Goal: Task Accomplishment & Management: Manage account settings

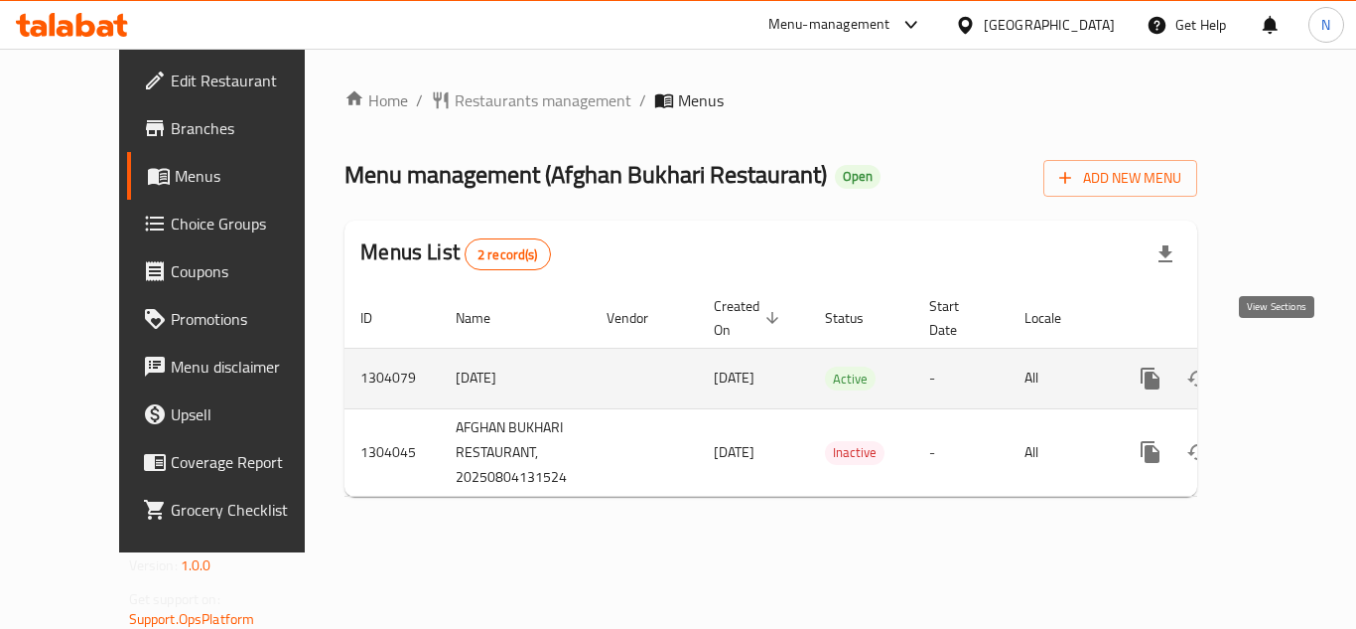
click at [1283, 366] on icon "enhanced table" at bounding box center [1294, 378] width 24 height 24
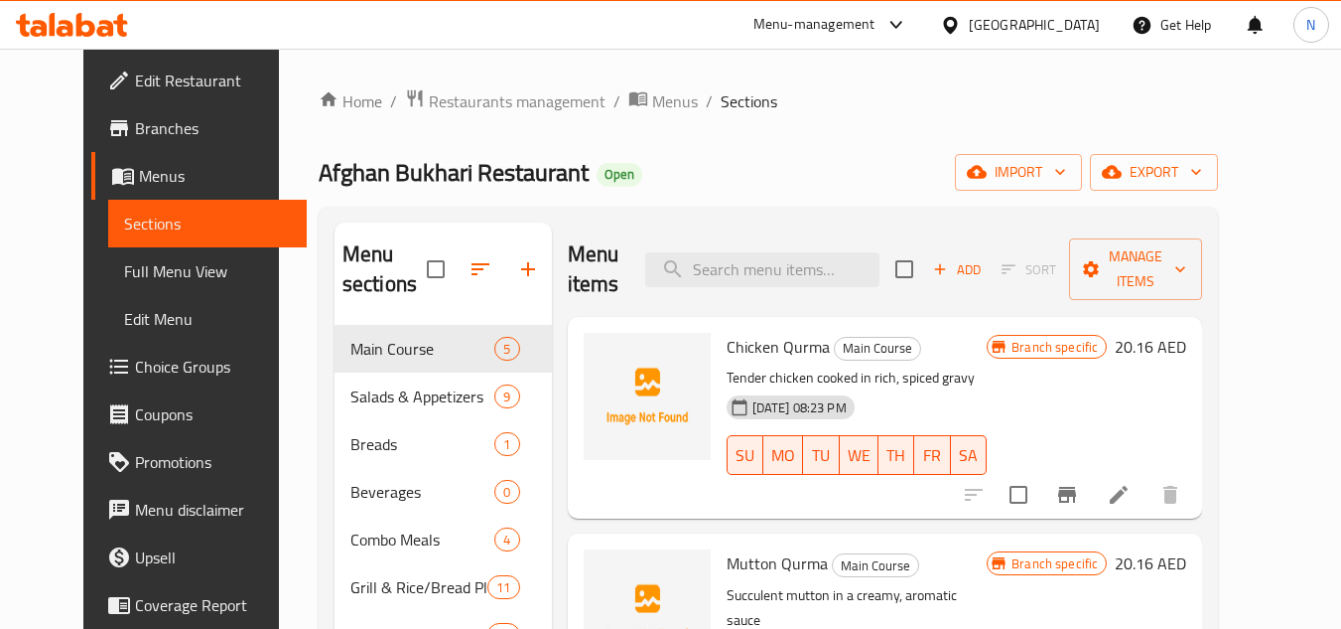
drag, startPoint x: 93, startPoint y: 262, endPoint x: 1164, endPoint y: 149, distance: 1076.3
click at [124, 262] on span "Full Menu View" at bounding box center [208, 271] width 168 height 24
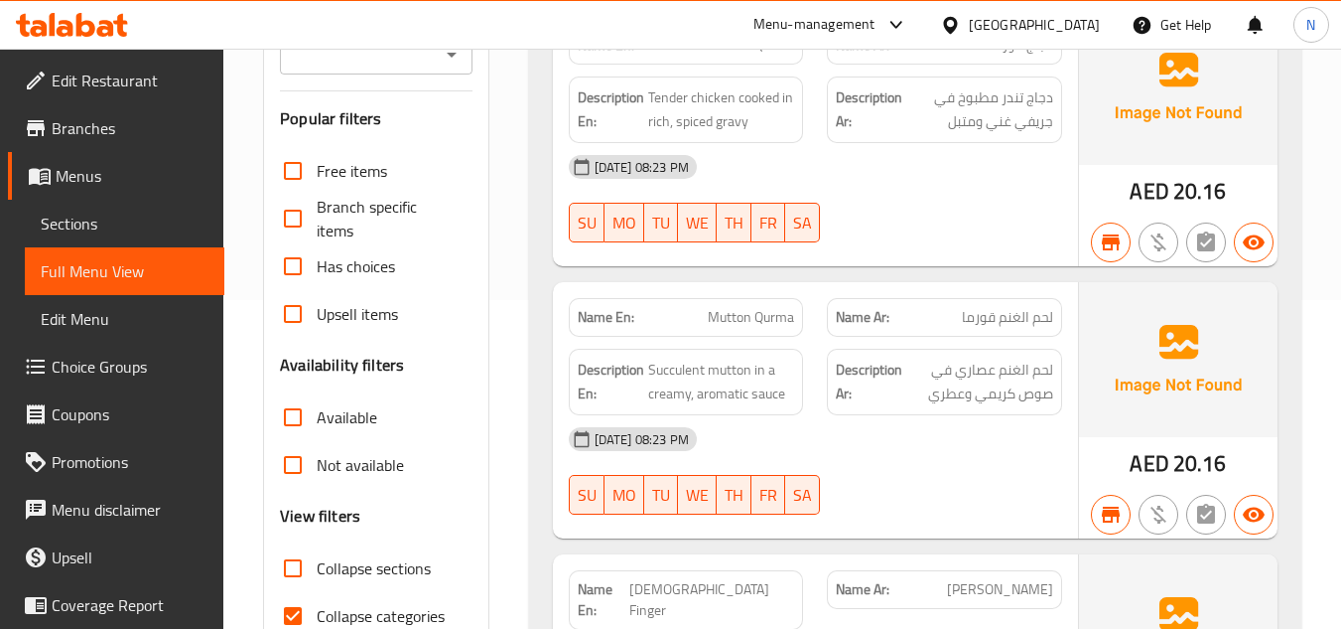
scroll to position [397, 0]
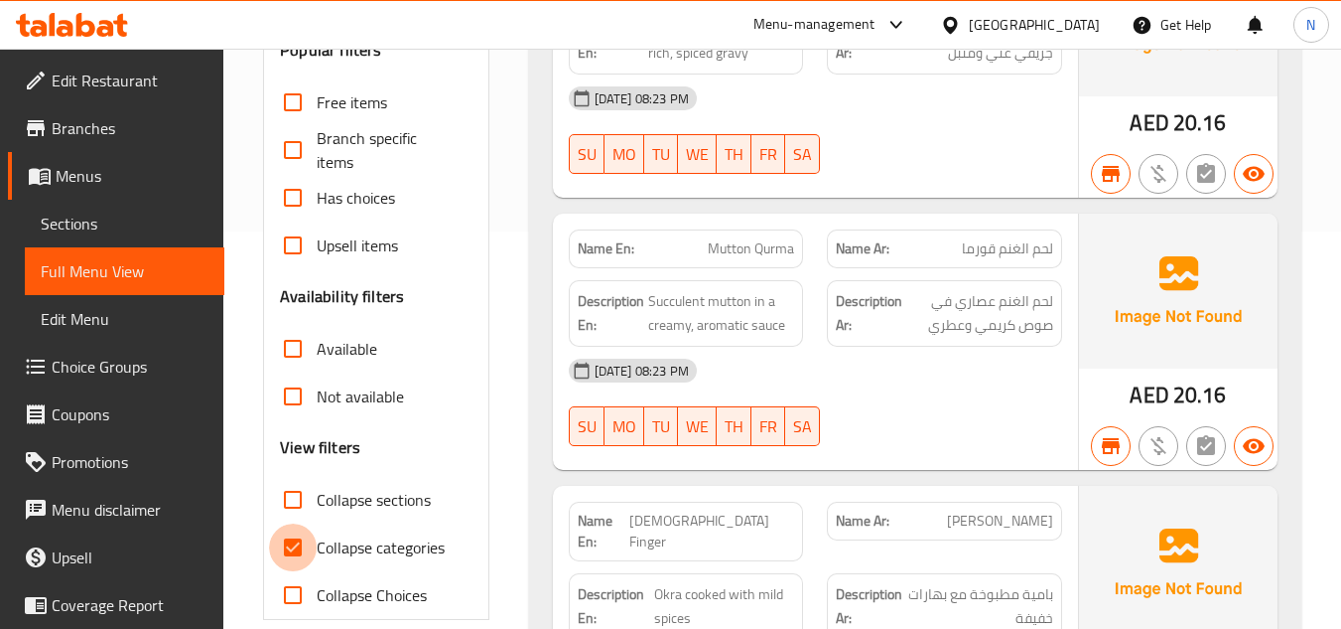
click at [298, 553] on input "Collapse categories" at bounding box center [293, 547] width 48 height 48
checkbox input "false"
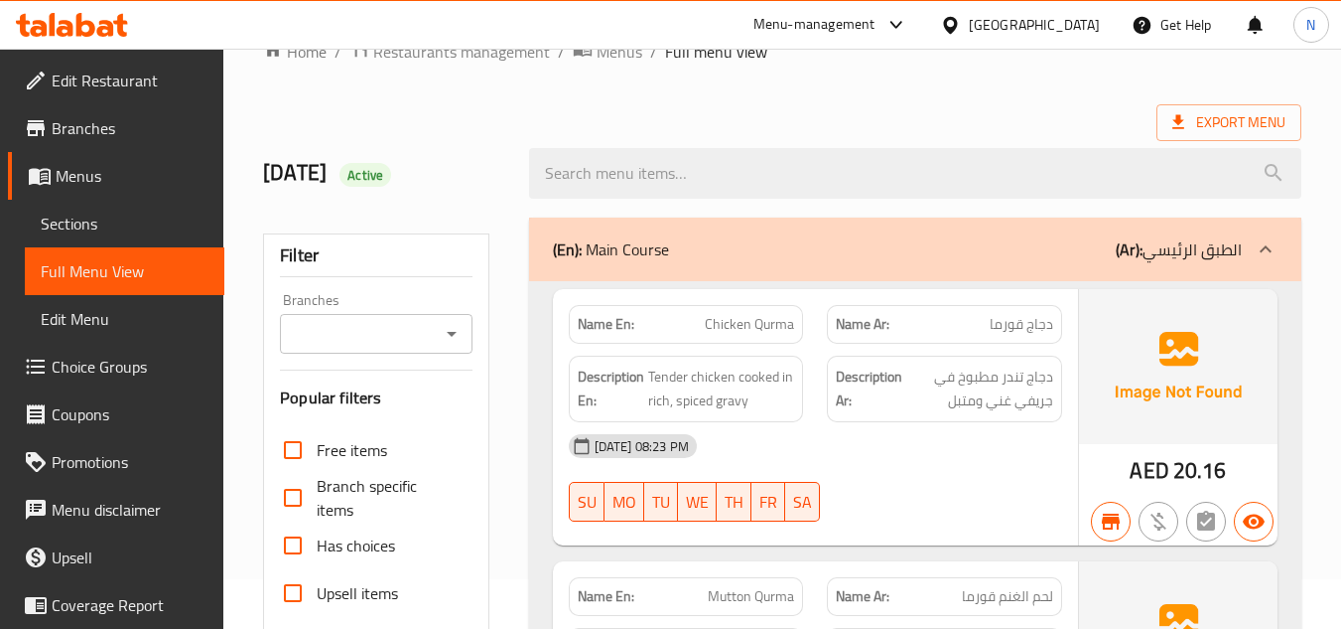
scroll to position [0, 0]
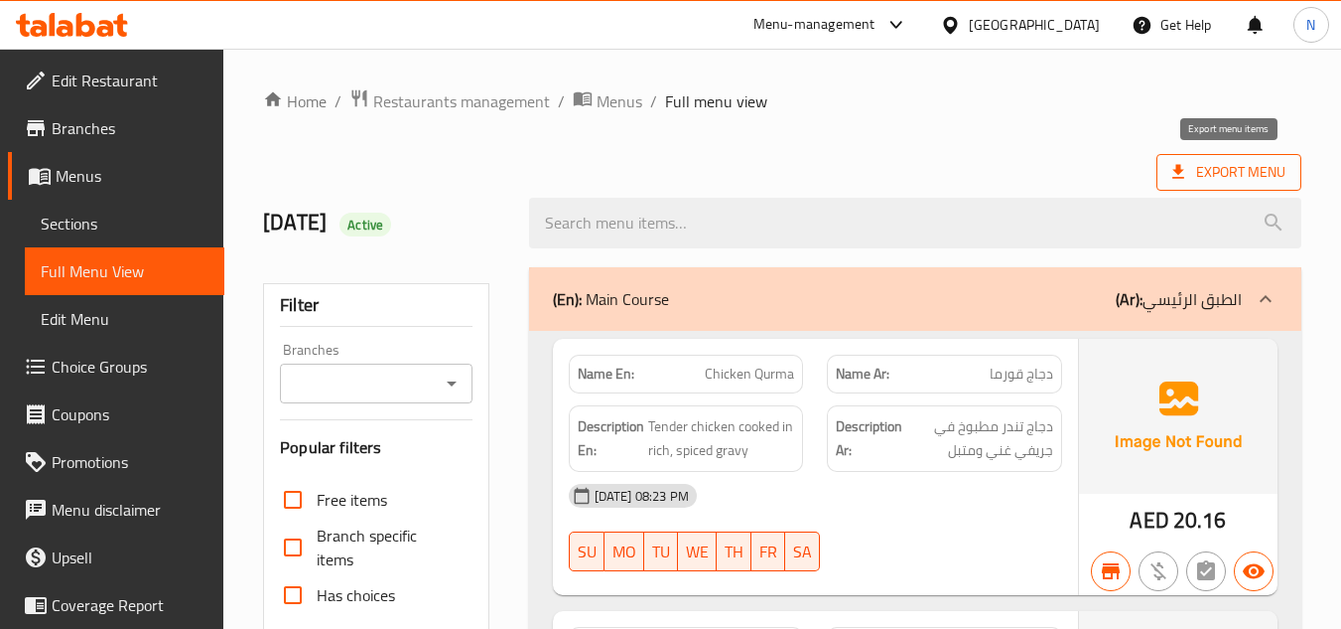
click at [1259, 179] on span "Export Menu" at bounding box center [1229, 172] width 113 height 25
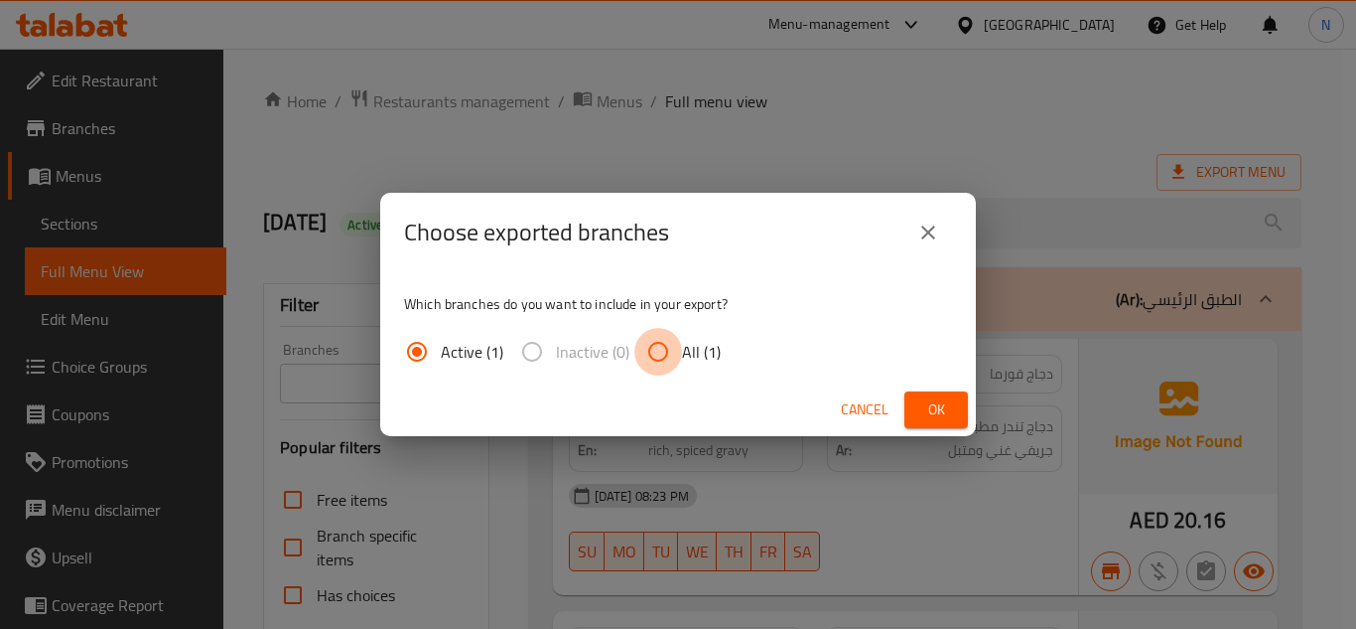
click at [665, 359] on input "All (1)" at bounding box center [658, 352] width 48 height 48
radio input "true"
click at [958, 414] on button "Ok" at bounding box center [937, 409] width 64 height 37
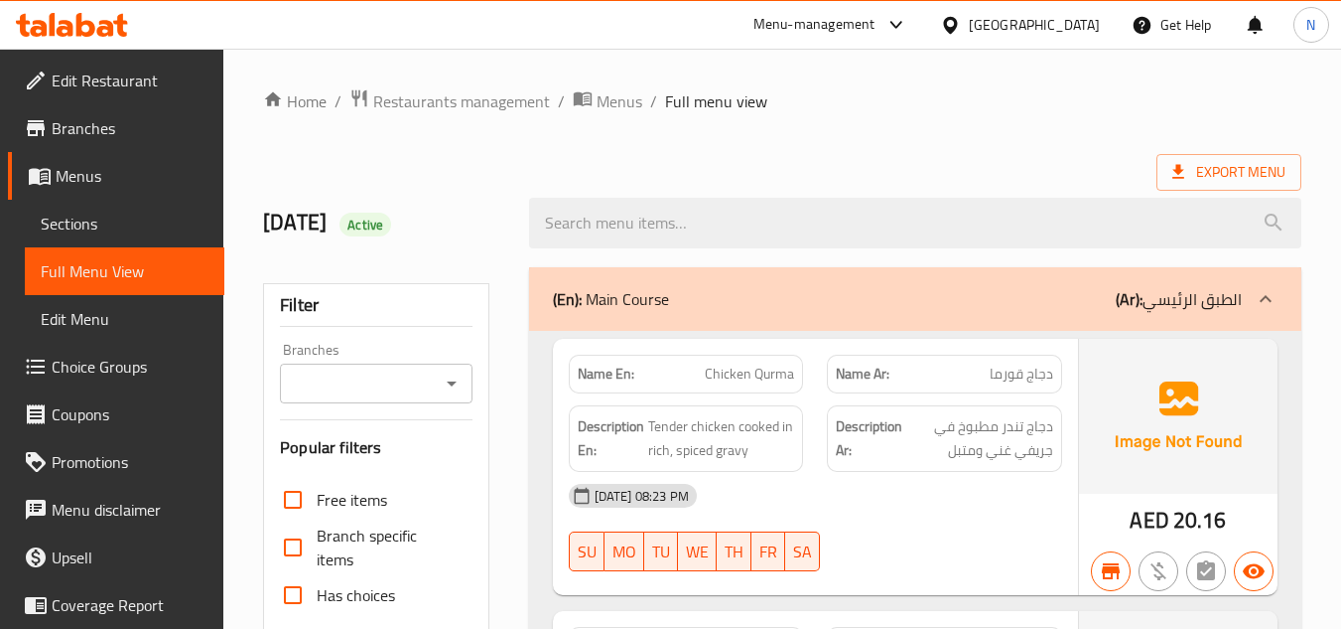
click at [918, 102] on ol "Home / Restaurants management / Menus / Full menu view" at bounding box center [782, 101] width 1039 height 26
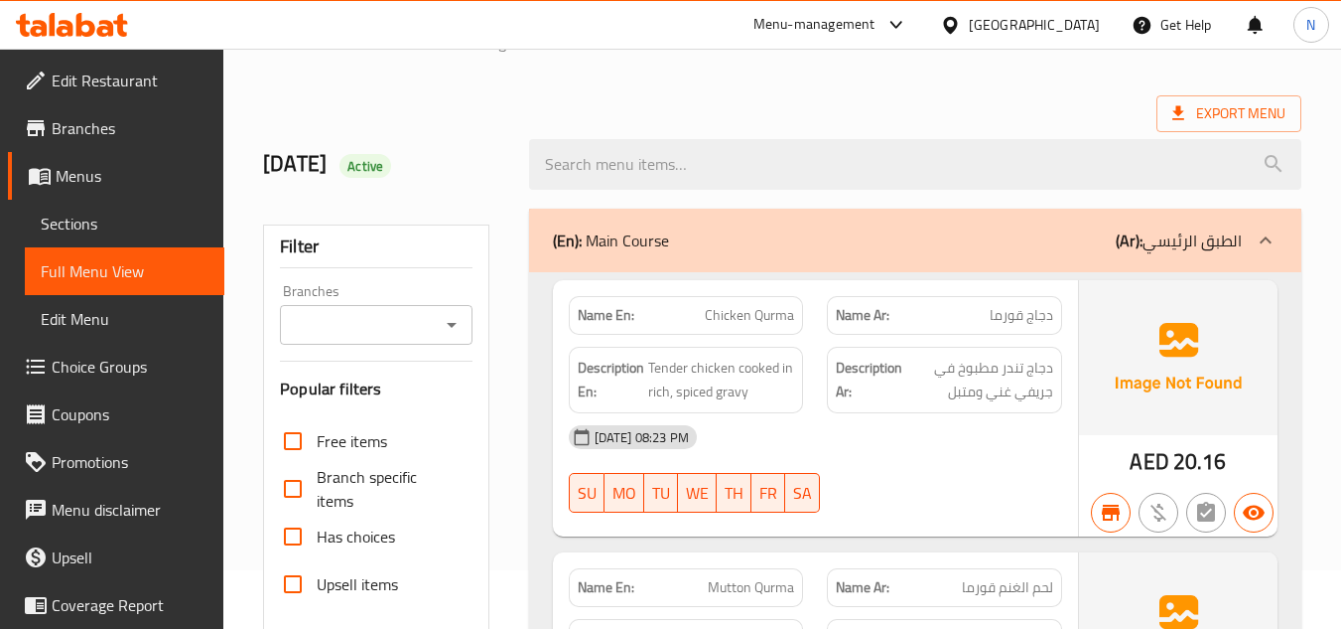
scroll to position [2074, 0]
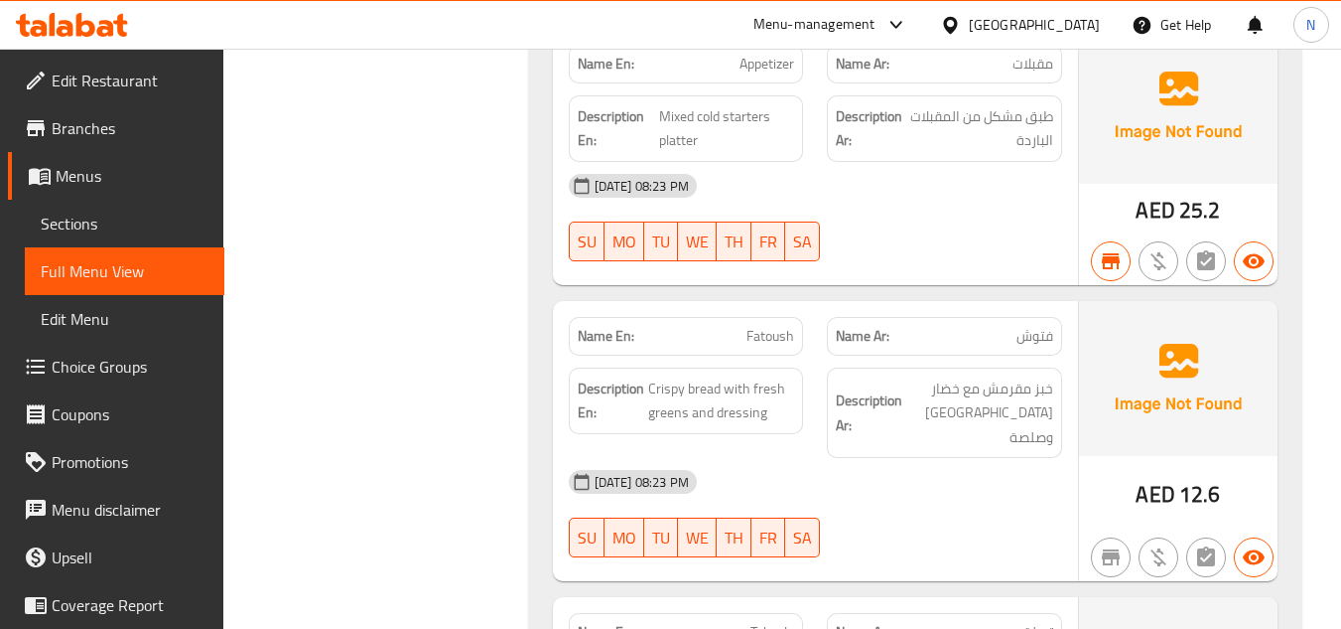
click at [773, 326] on span "Fatoush" at bounding box center [771, 336] width 48 height 21
copy span "Fatoush"
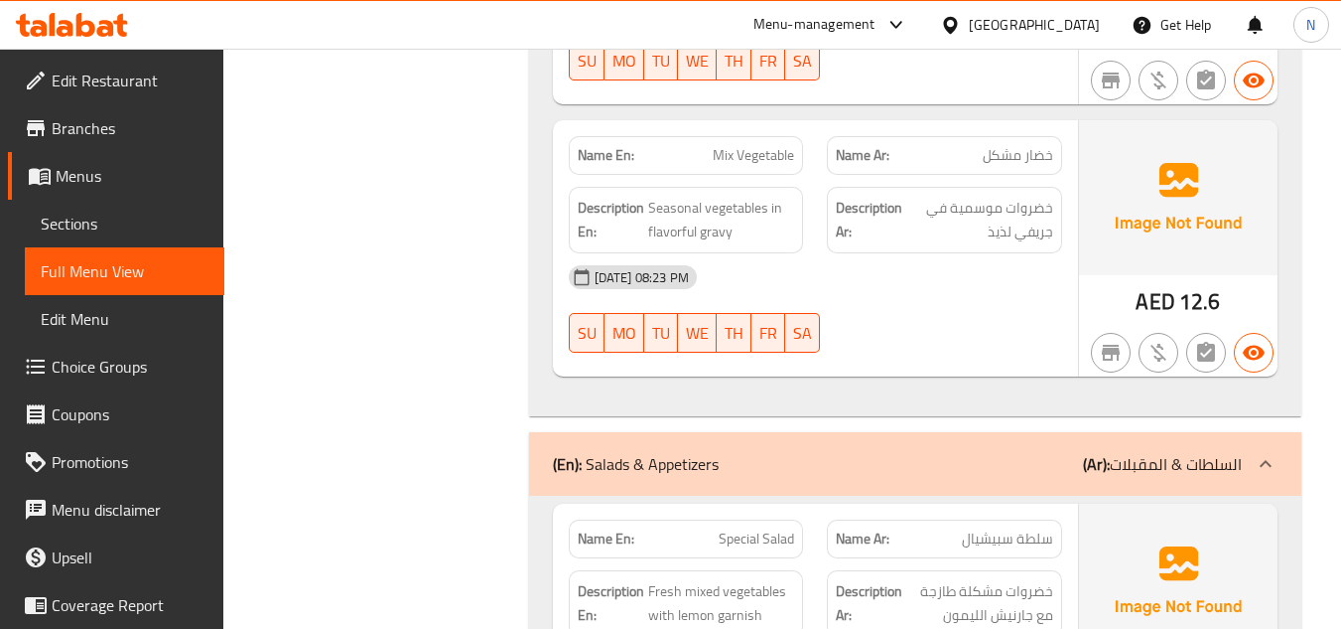
scroll to position [1327, 0]
click at [757, 146] on span "Mix Vegetable" at bounding box center [753, 156] width 81 height 21
copy span "Mix Vegetable"
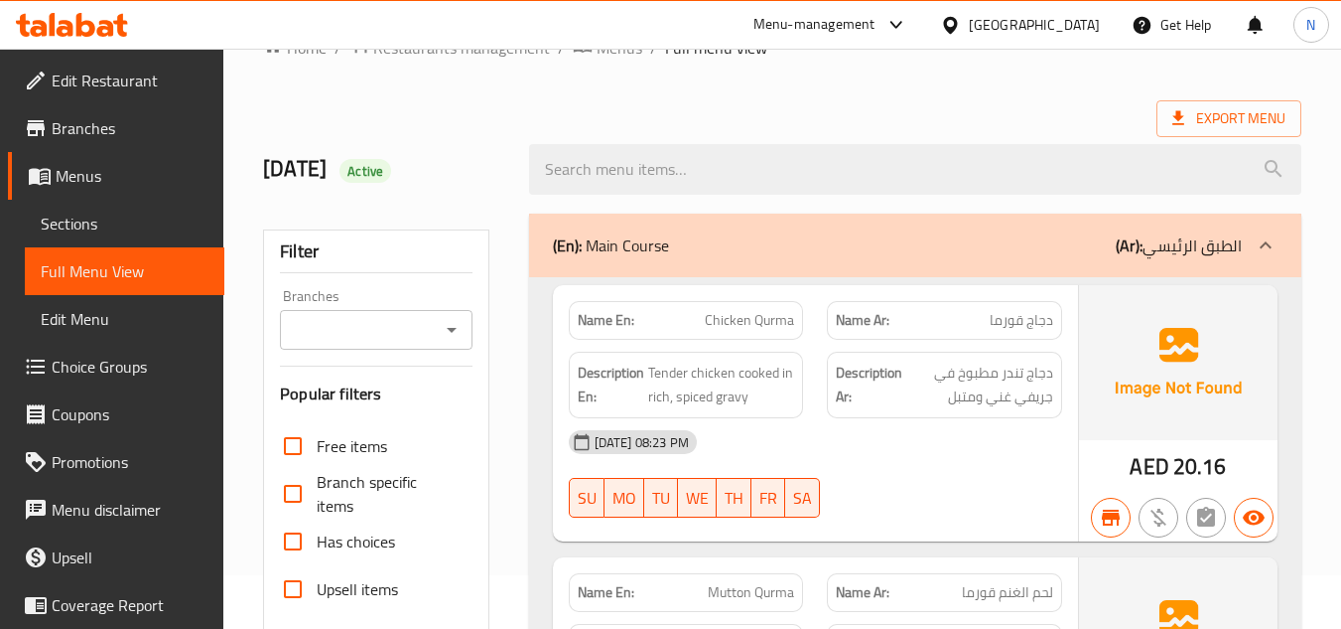
scroll to position [0, 0]
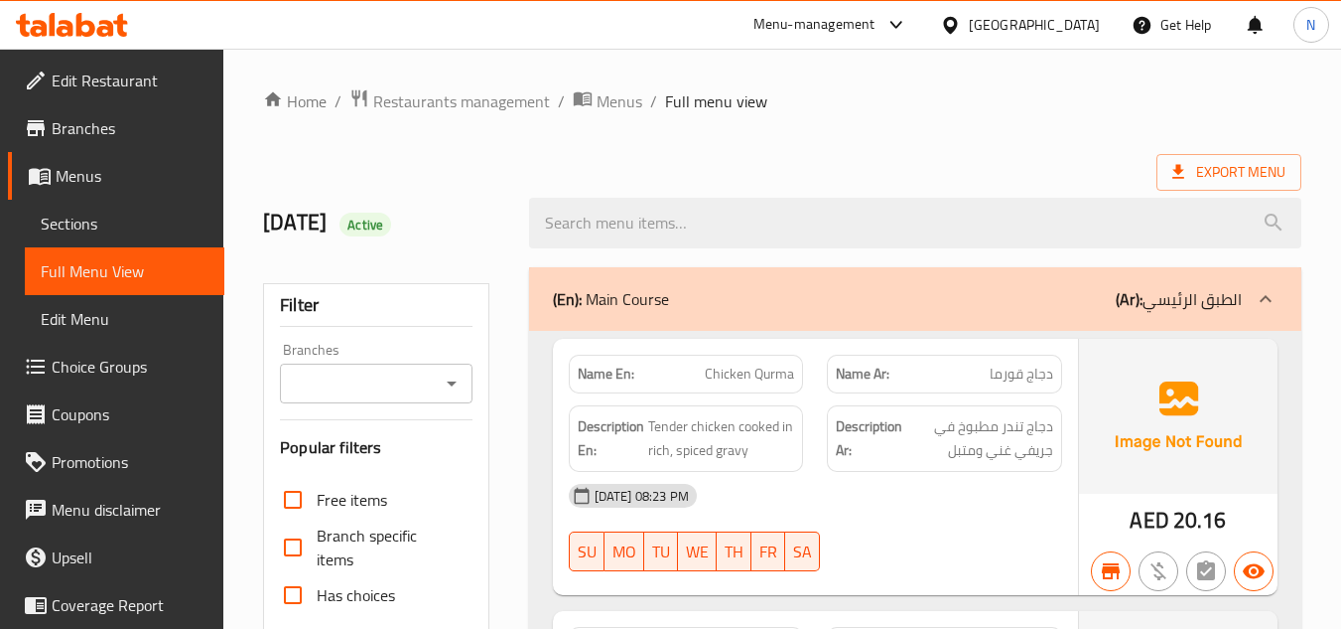
click at [818, 316] on div "(En): Main Course (Ar): الطبق الرئيسي" at bounding box center [915, 299] width 772 height 64
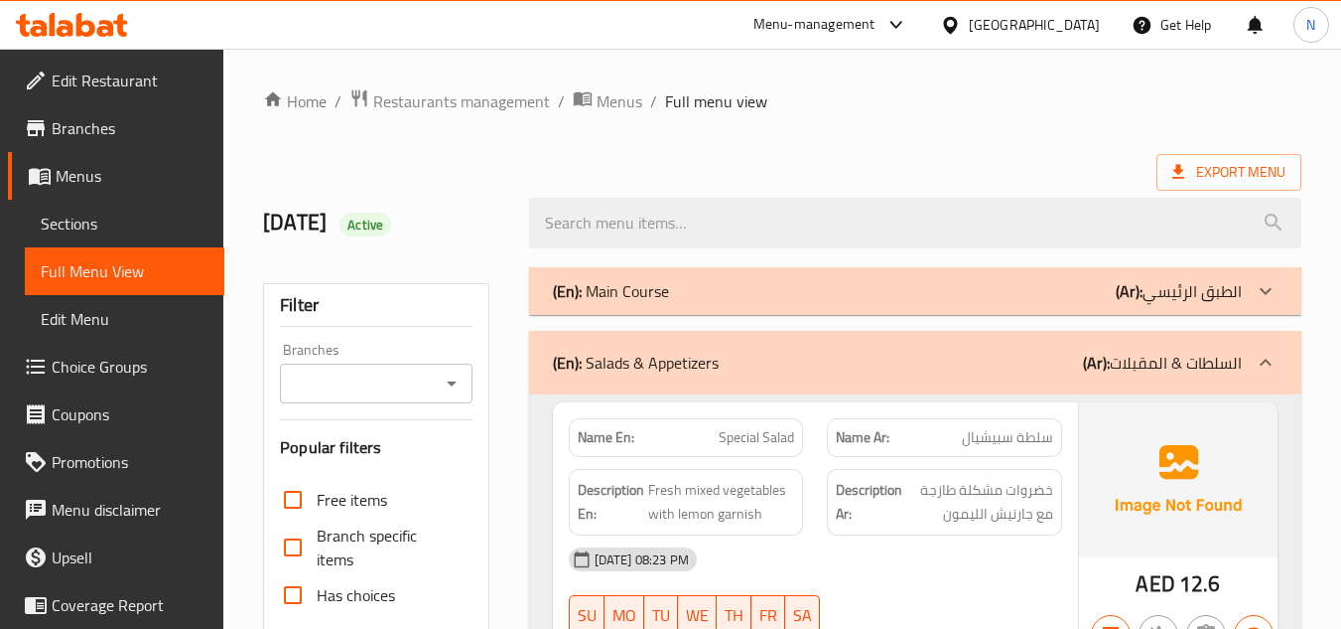
click at [800, 362] on div "(En): Salads & Appetizers (Ar): السلطات & المقبلات" at bounding box center [897, 362] width 689 height 24
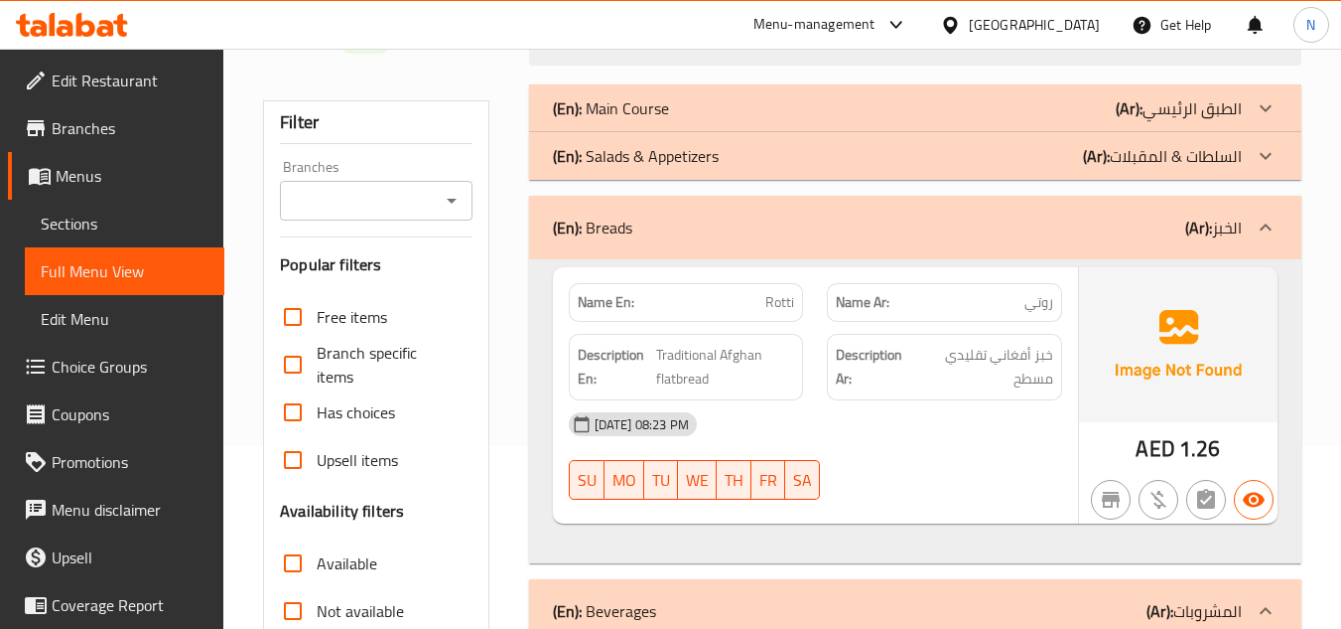
scroll to position [199, 0]
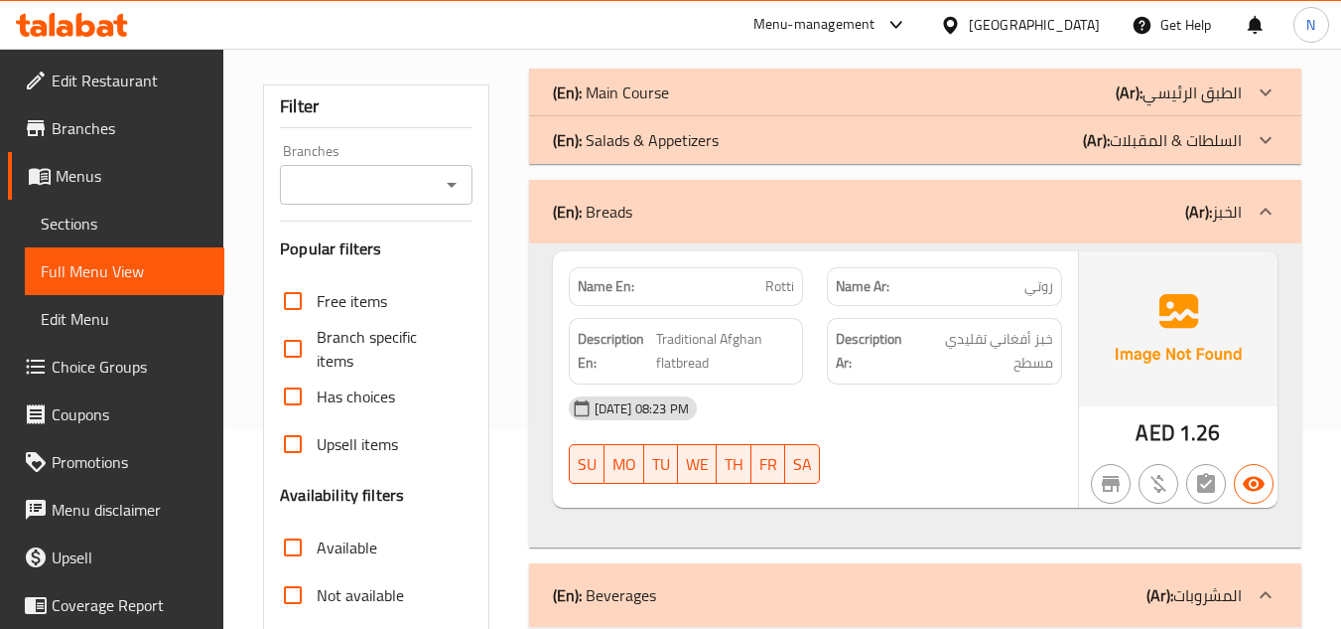
click at [895, 216] on div "(En): Breads (Ar): الخبز" at bounding box center [897, 212] width 689 height 24
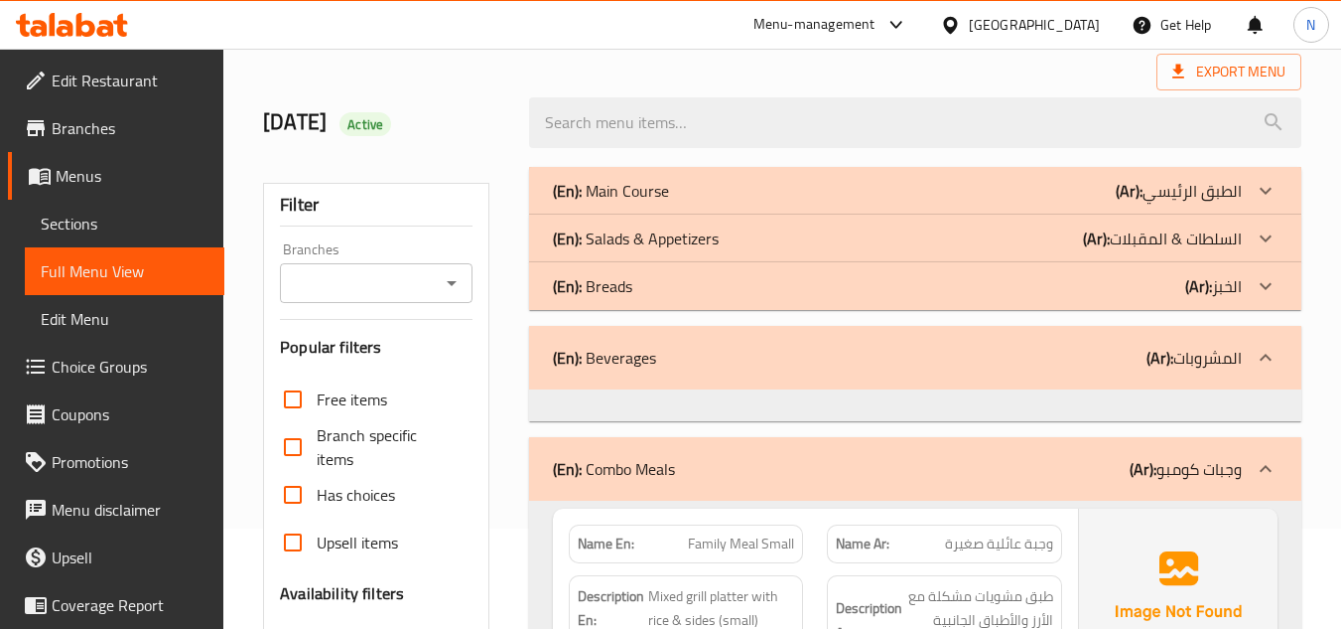
scroll to position [99, 0]
click at [785, 186] on div "(En): Main Course (Ar): الطبق الرئيسي" at bounding box center [897, 192] width 689 height 24
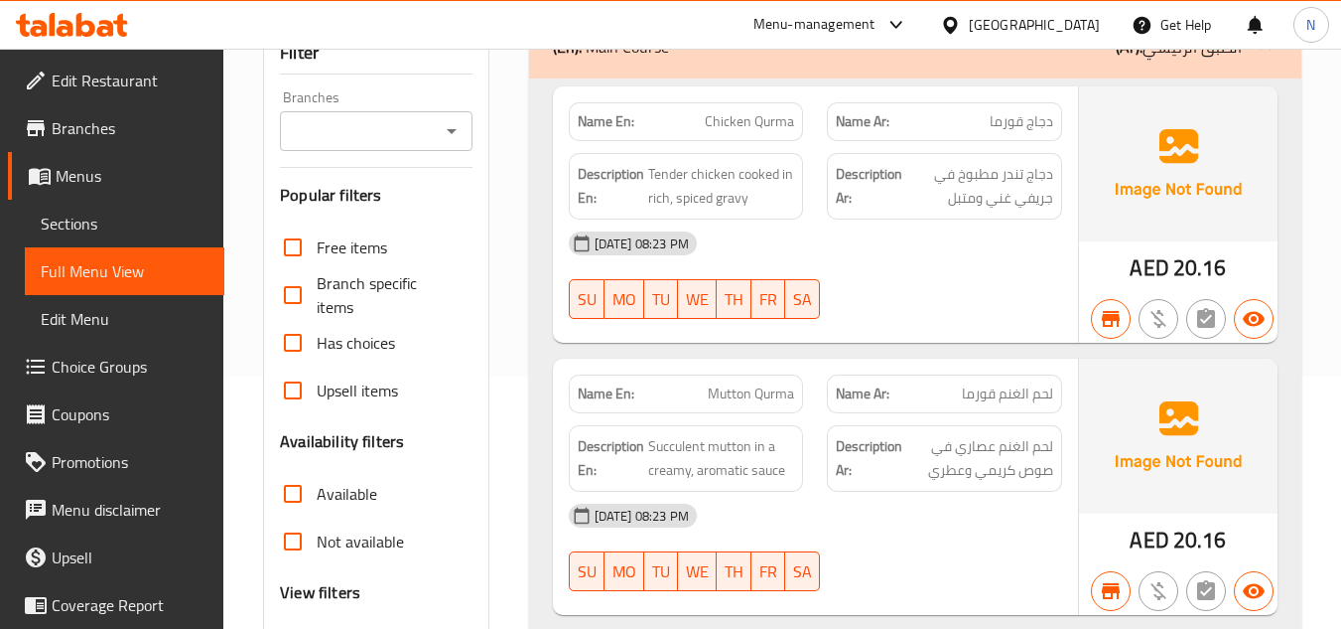
scroll to position [199, 0]
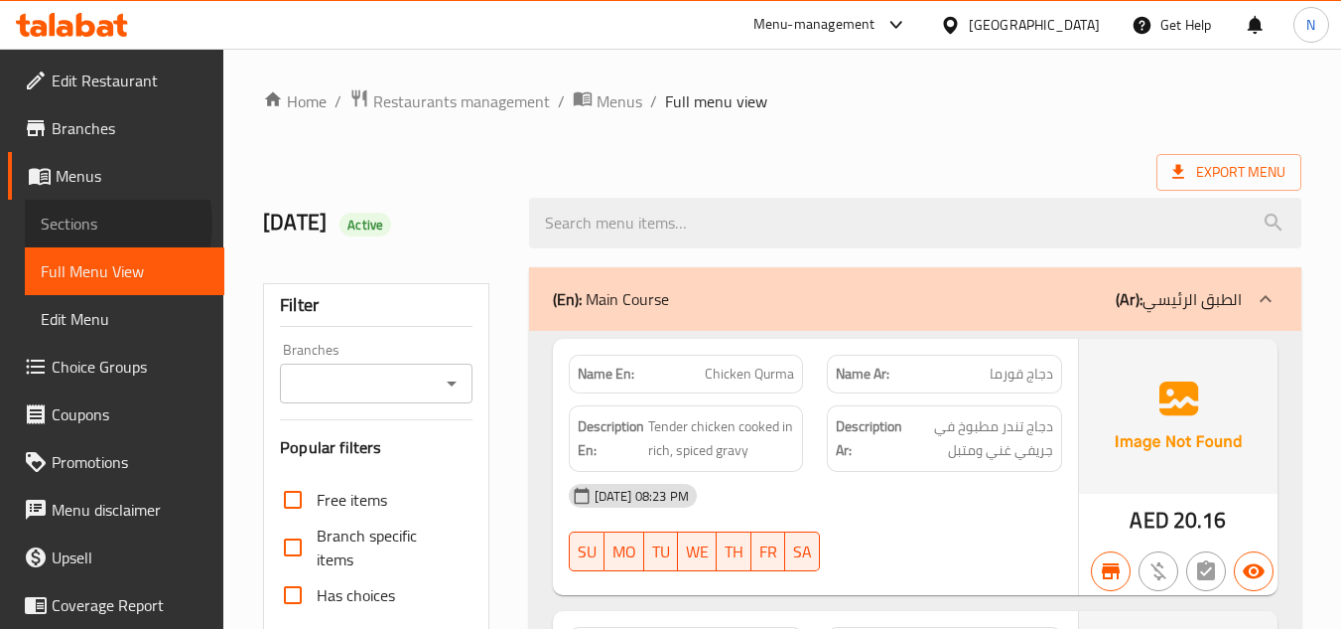
click at [78, 223] on span "Sections" at bounding box center [125, 223] width 168 height 24
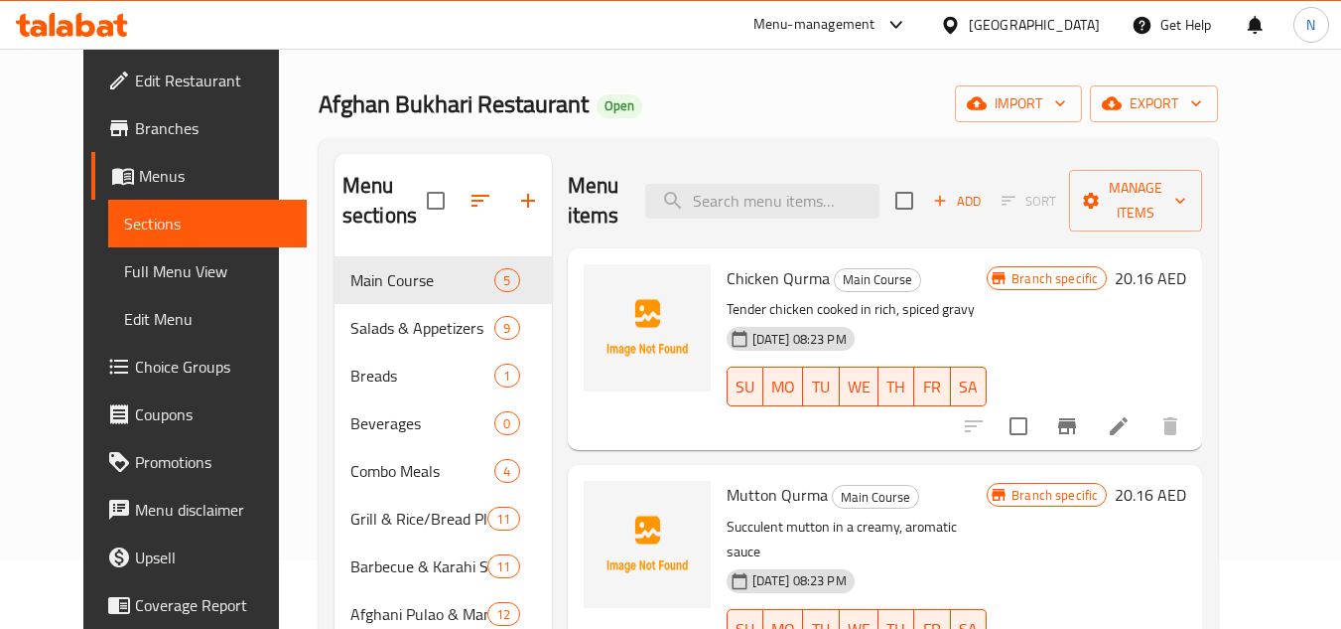
scroll to position [199, 0]
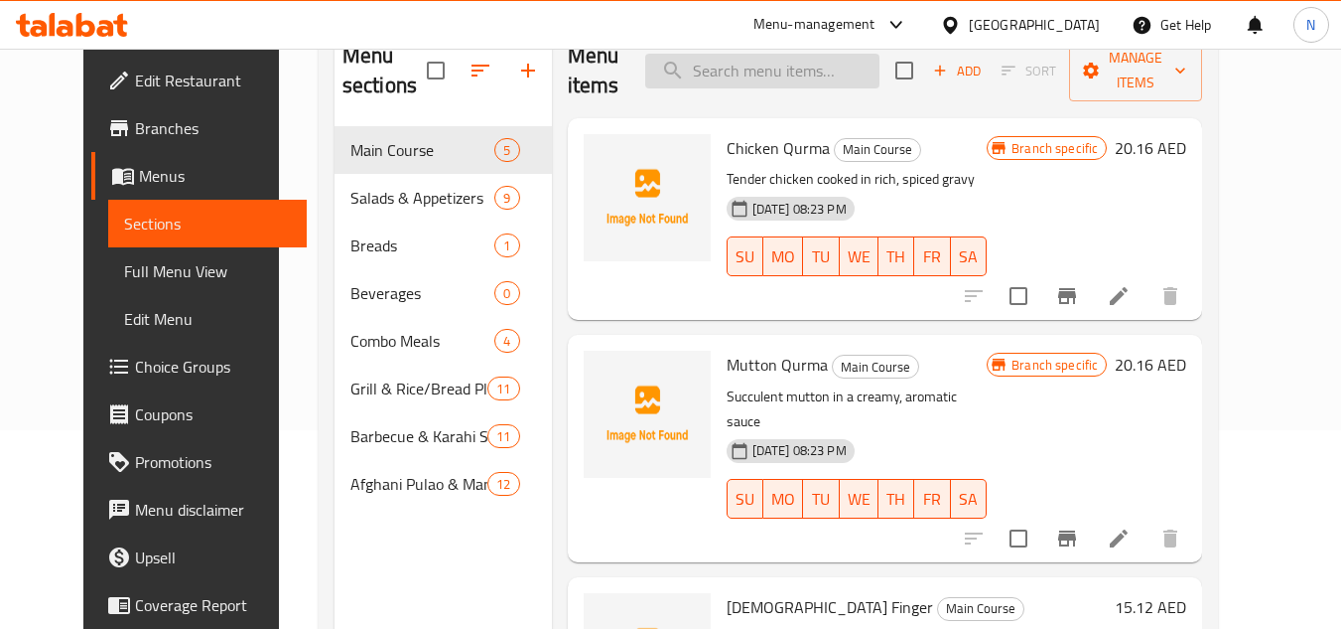
click at [803, 75] on input "search" at bounding box center [762, 71] width 234 height 35
paste input "https://portal.talabat.com/ae/p/menu-management#/restaurants/703065/menus/13040…"
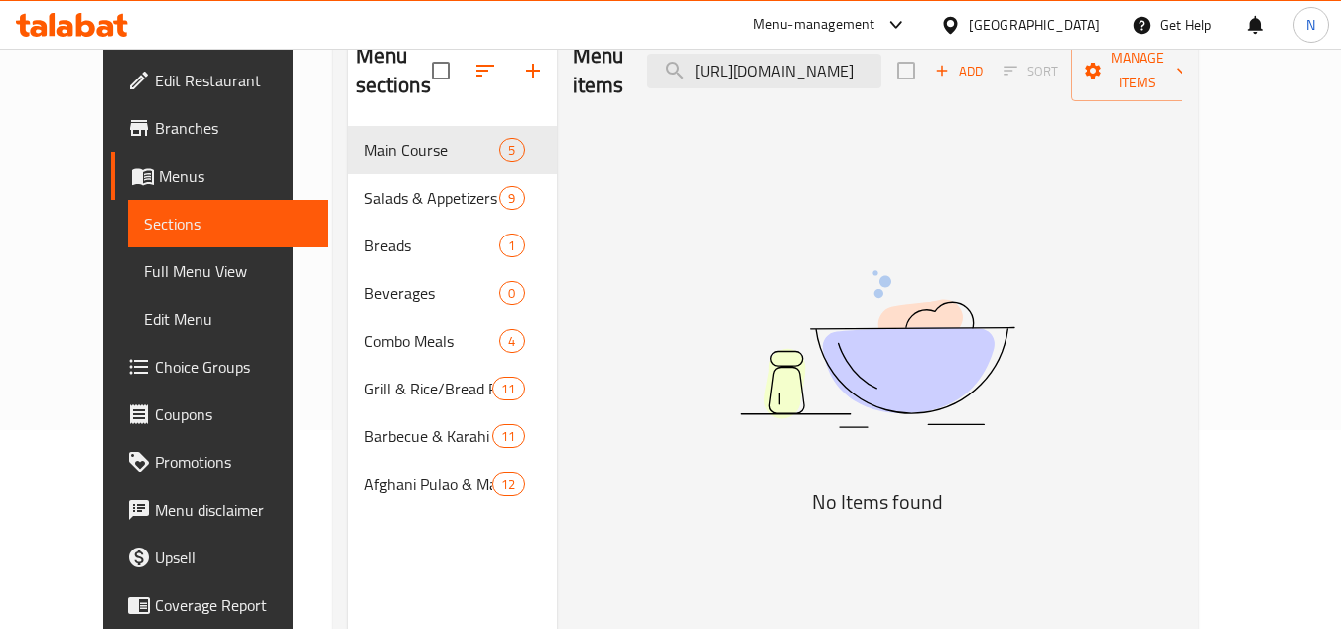
scroll to position [0, 0]
click at [800, 60] on input "https://portal.talabat.com/ae/p/menu-management#/restaurants/703065/menus/13040…" at bounding box center [764, 71] width 234 height 35
paste input "وجبة العائلية صغير"
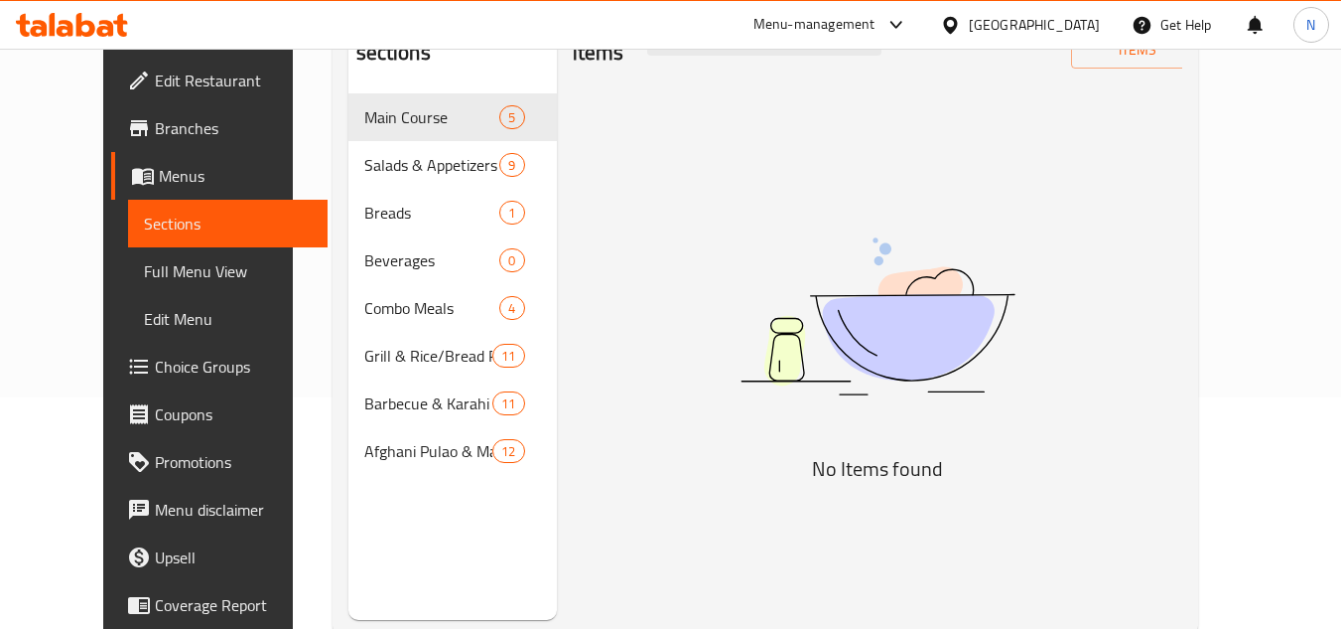
scroll to position [179, 0]
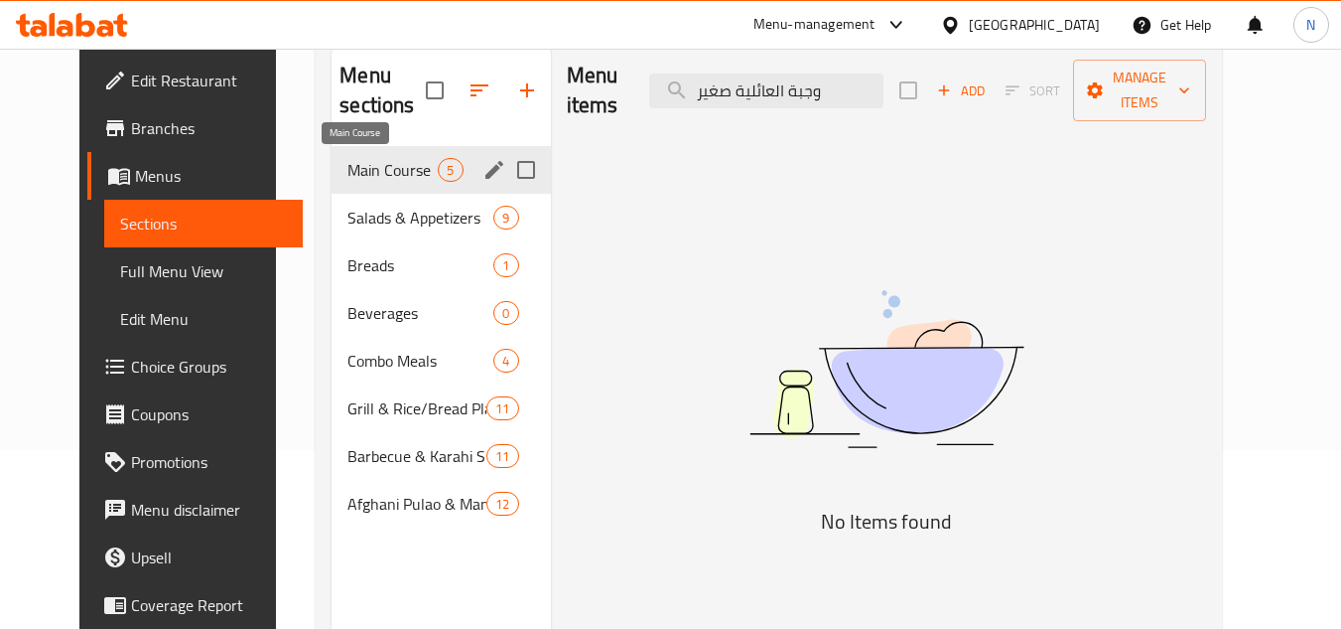
type input "وجبة العائلية صغير"
click at [389, 168] on span "Main Course" at bounding box center [393, 170] width 90 height 24
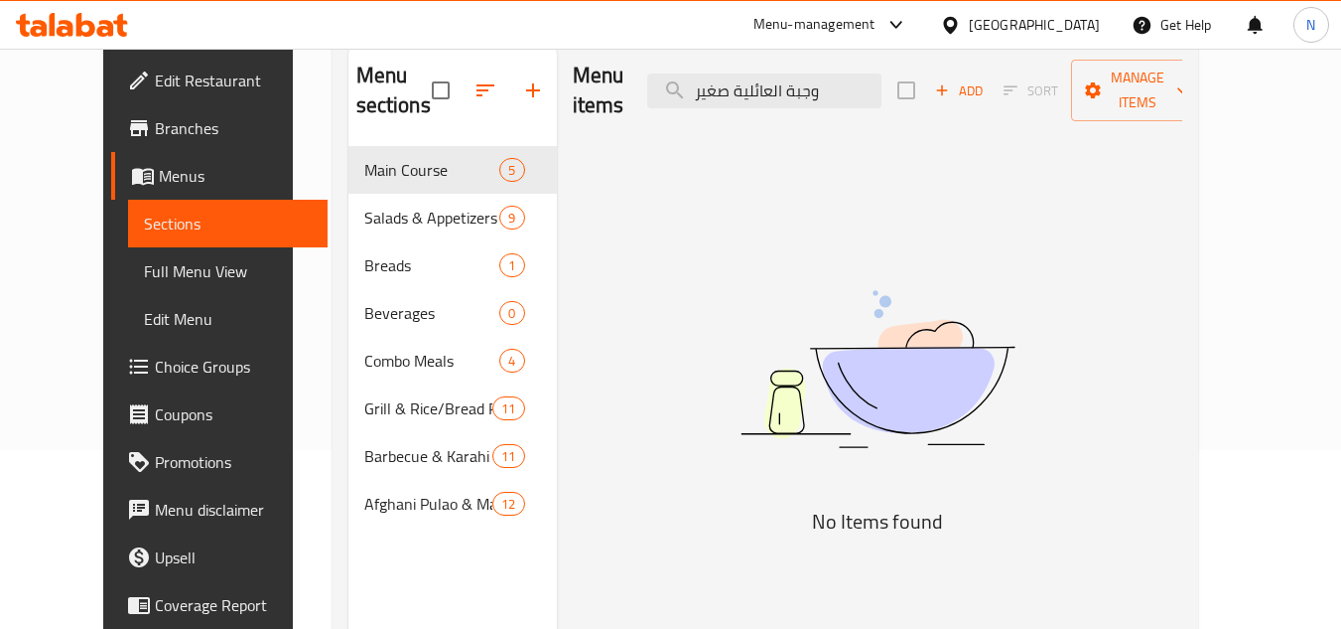
click at [860, 94] on div "Menu items وجبة العائلية صغير Add Sort Manage items" at bounding box center [878, 91] width 610 height 94
click at [869, 81] on input "وجبة العائلية صغير" at bounding box center [764, 90] width 234 height 35
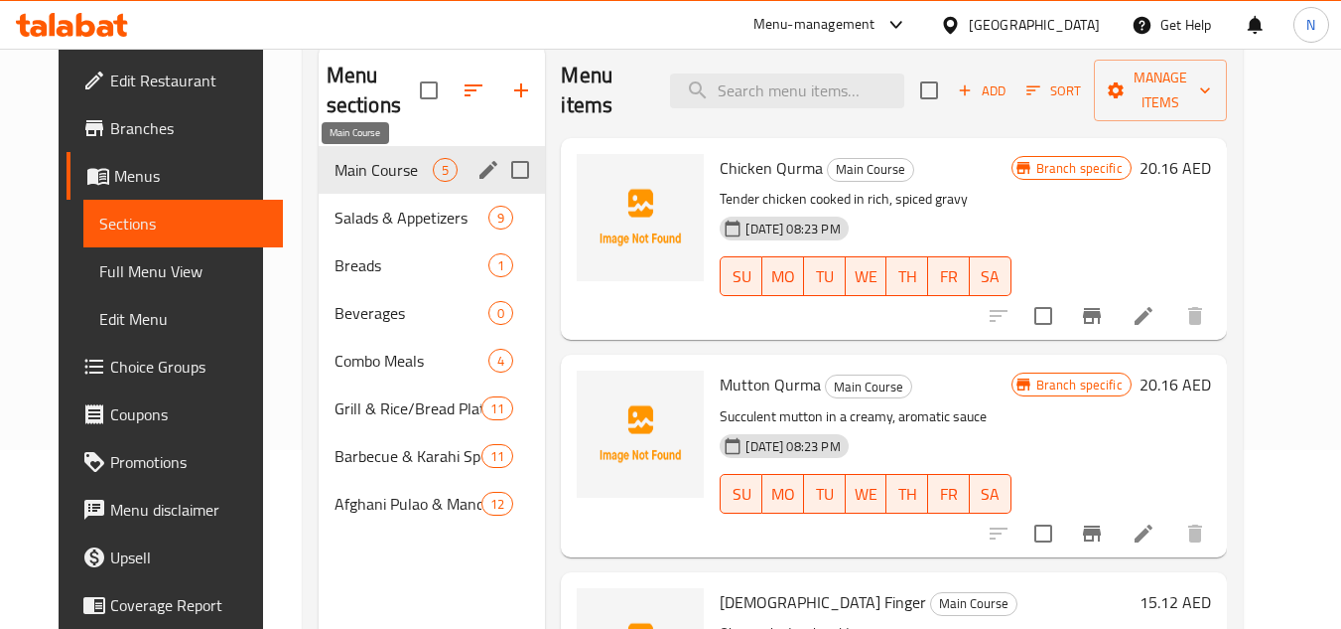
click at [383, 171] on span "Main Course" at bounding box center [384, 170] width 99 height 24
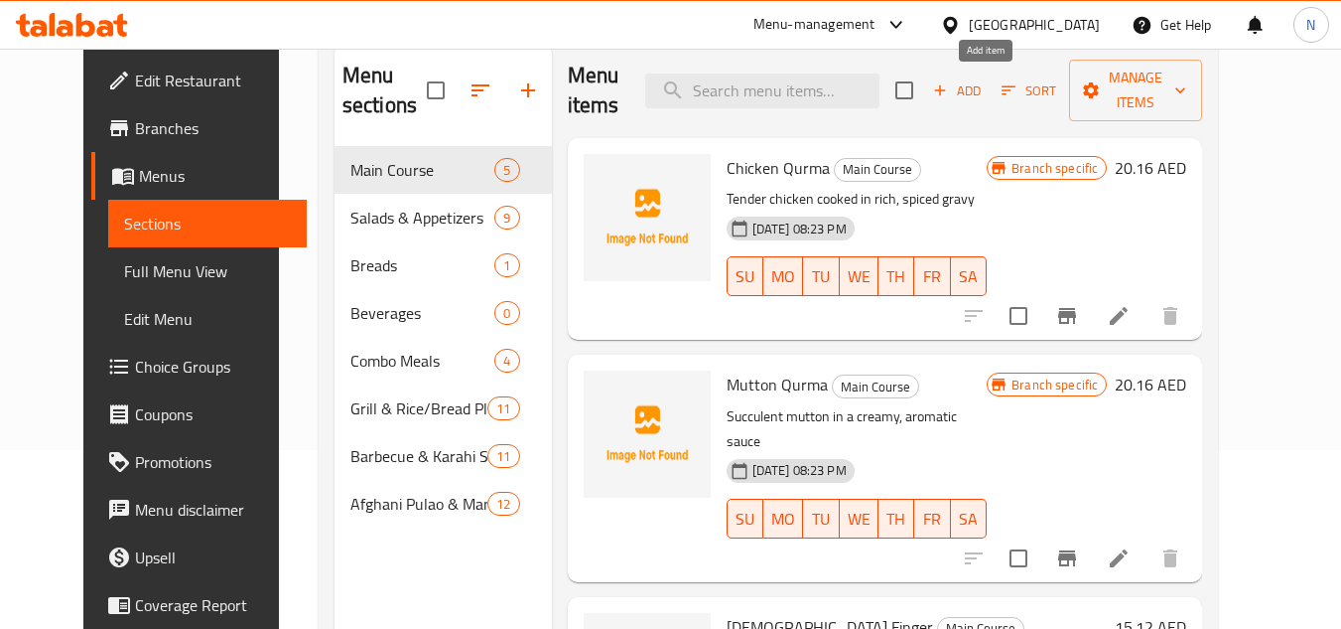
click at [984, 98] on span "Add" at bounding box center [957, 90] width 54 height 23
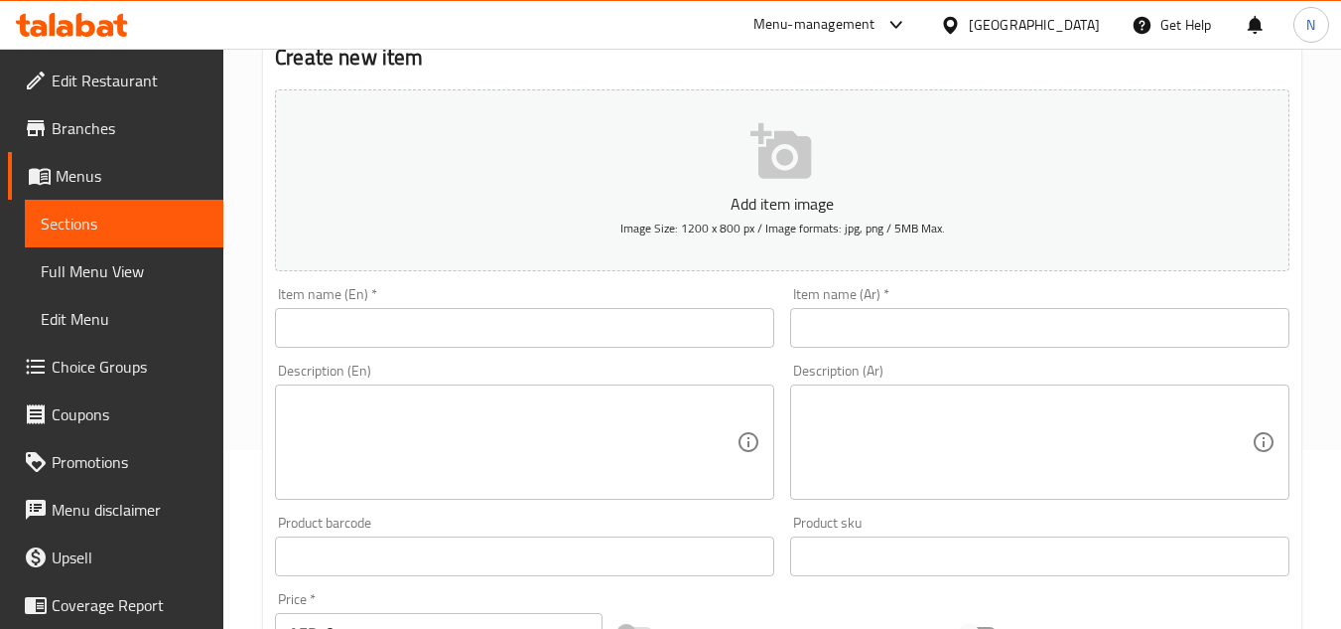
click at [947, 349] on div "Item name (Ar)   * Item name (Ar) *" at bounding box center [1039, 317] width 515 height 76
click at [970, 331] on input "text" at bounding box center [1039, 328] width 499 height 40
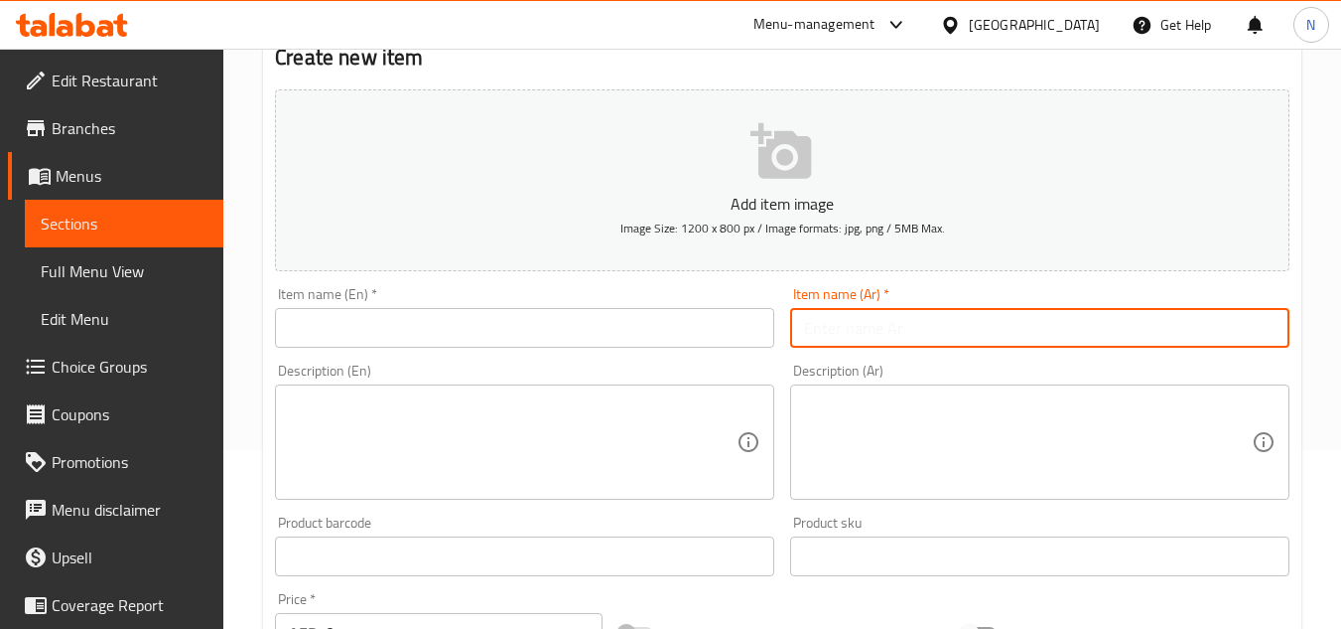
paste input "وجبة العائلية صغير"
type input "وجبة العائلية صغير"
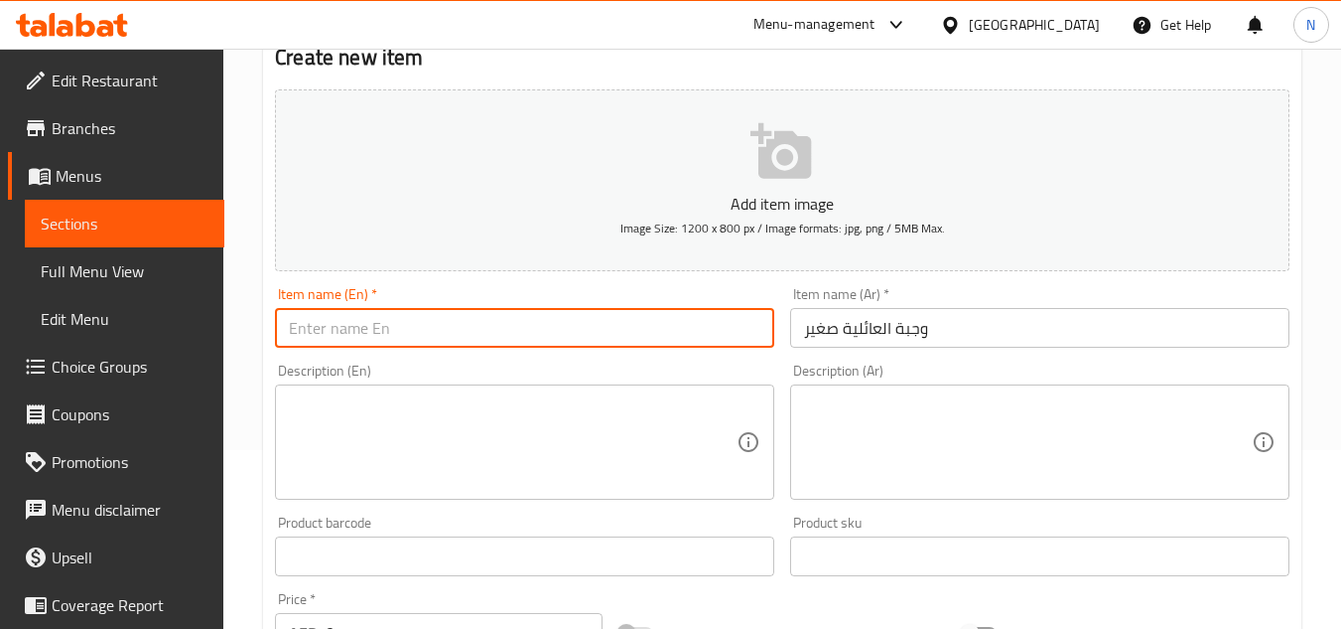
click at [529, 315] on input "text" at bounding box center [524, 328] width 499 height 40
paste input "Small Meal Family"
type input "Small Meal Family"
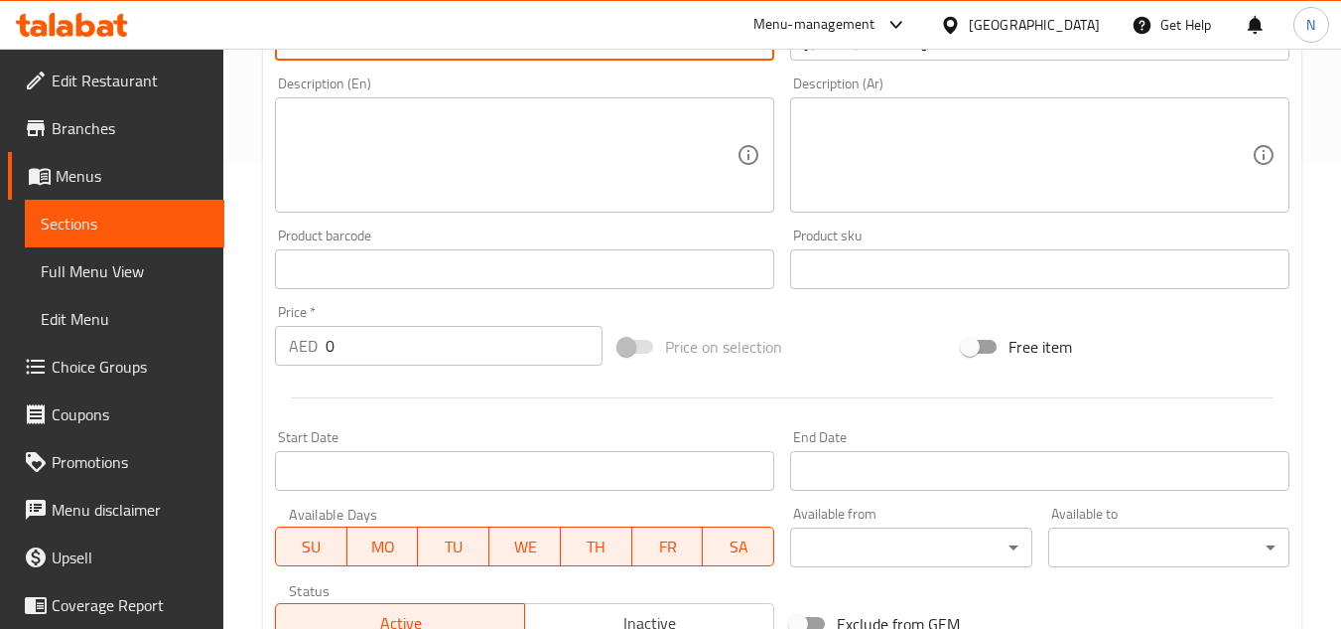
scroll to position [477, 0]
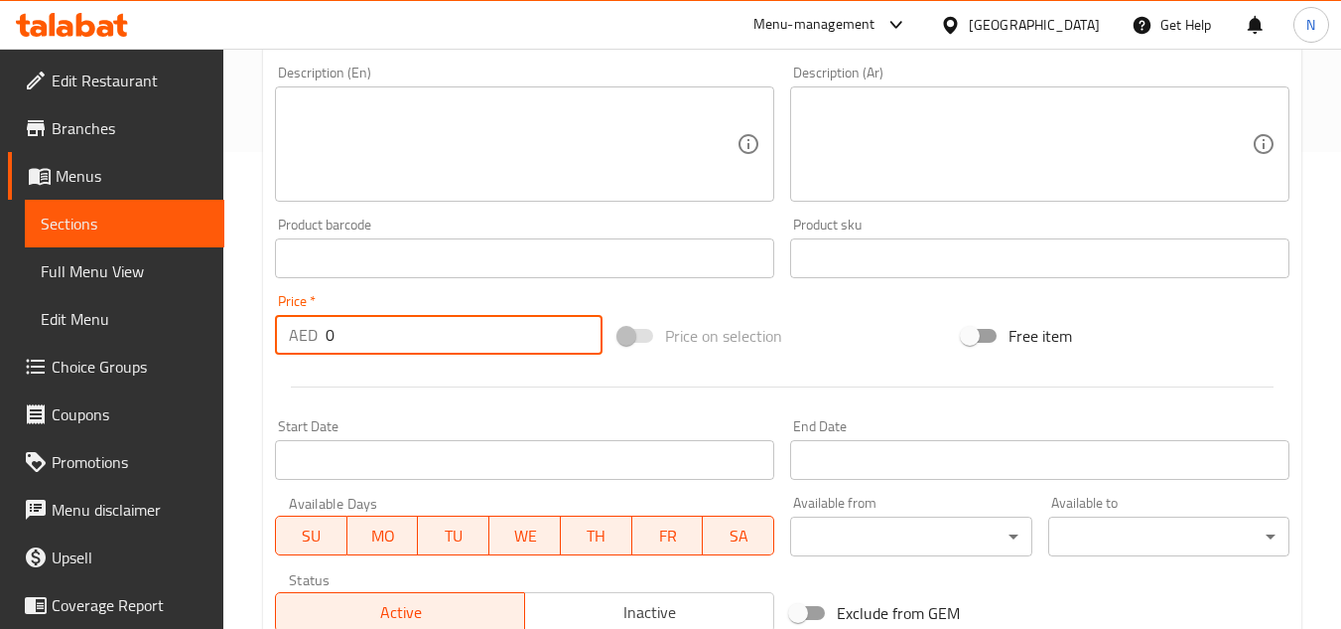
drag, startPoint x: 355, startPoint y: 334, endPoint x: 274, endPoint y: 358, distance: 85.1
click at [274, 358] on div "Price   * AED 0 Price *" at bounding box center [439, 324] width 344 height 76
paste input "75"
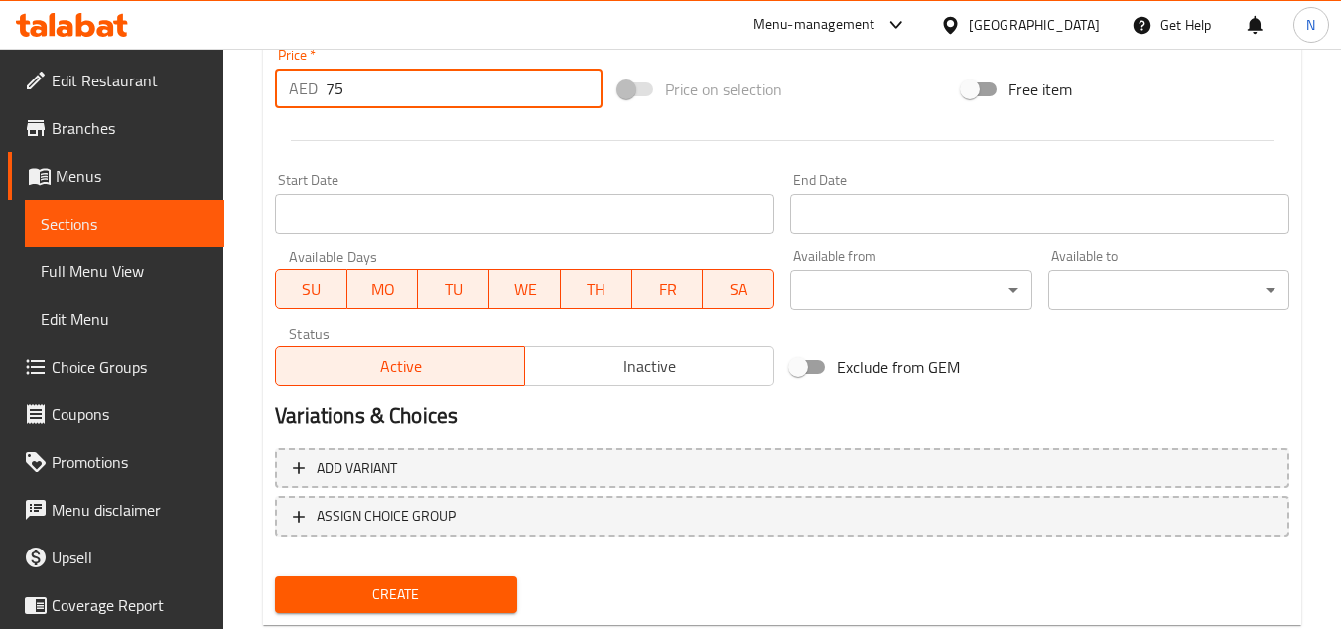
scroll to position [774, 0]
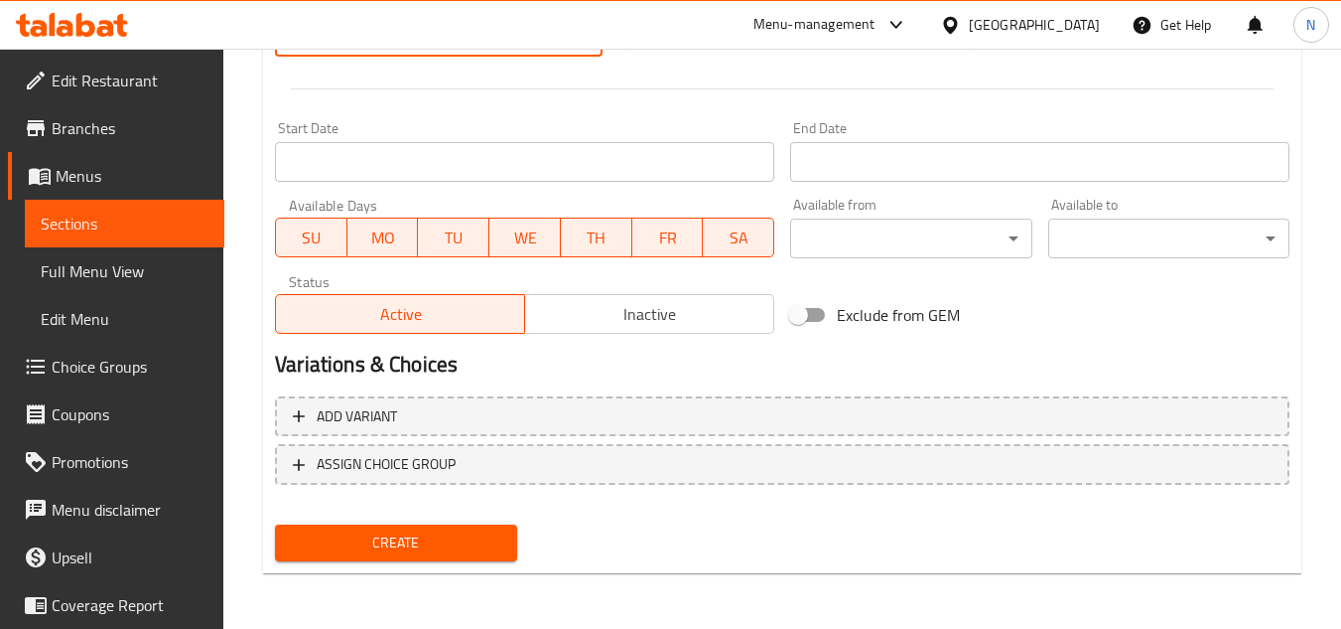
type input "75"
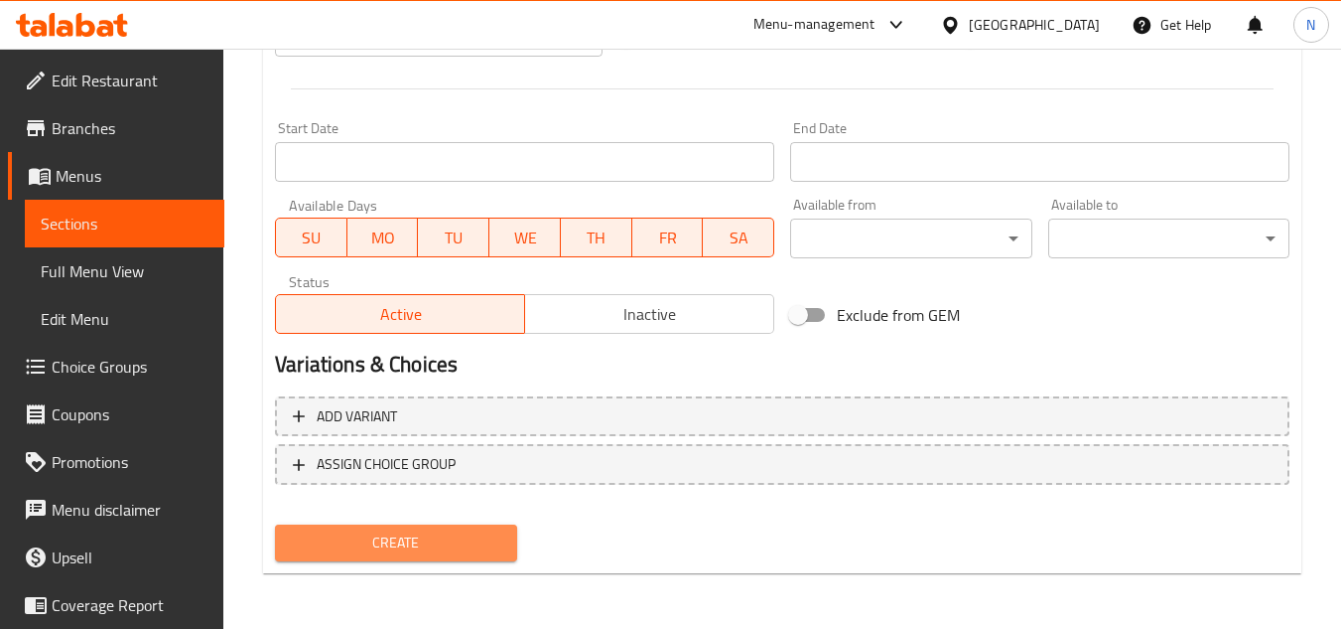
click at [427, 535] on span "Create" at bounding box center [396, 542] width 210 height 25
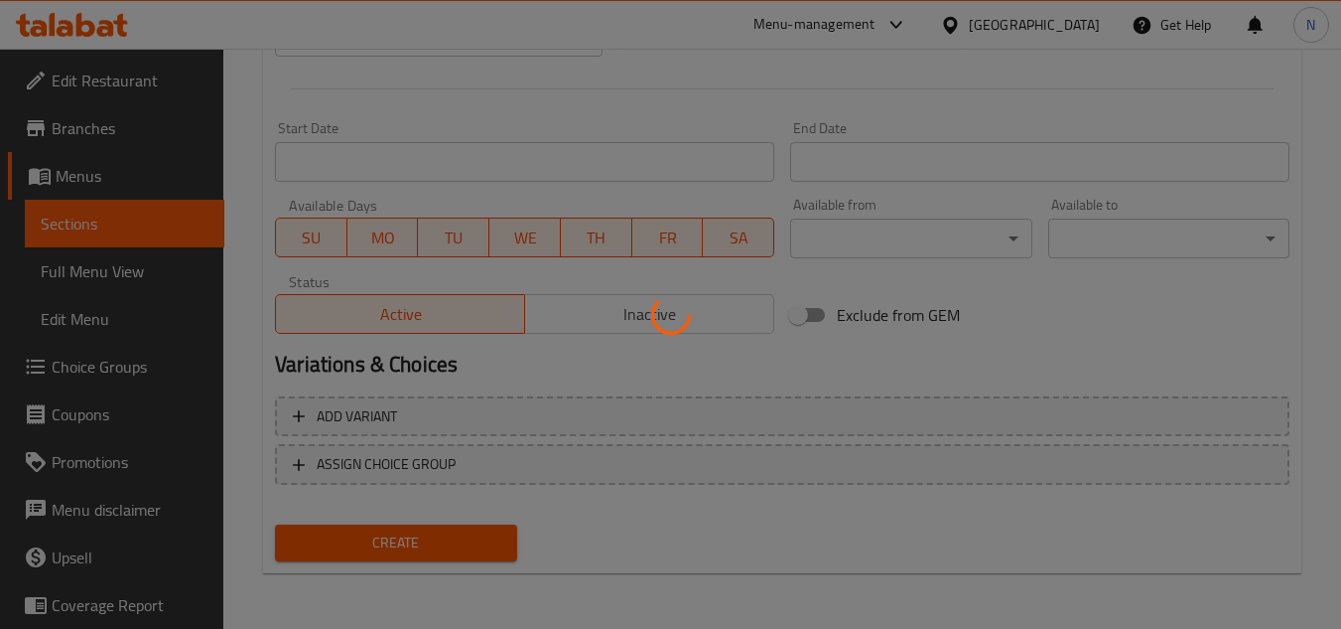
type input "0"
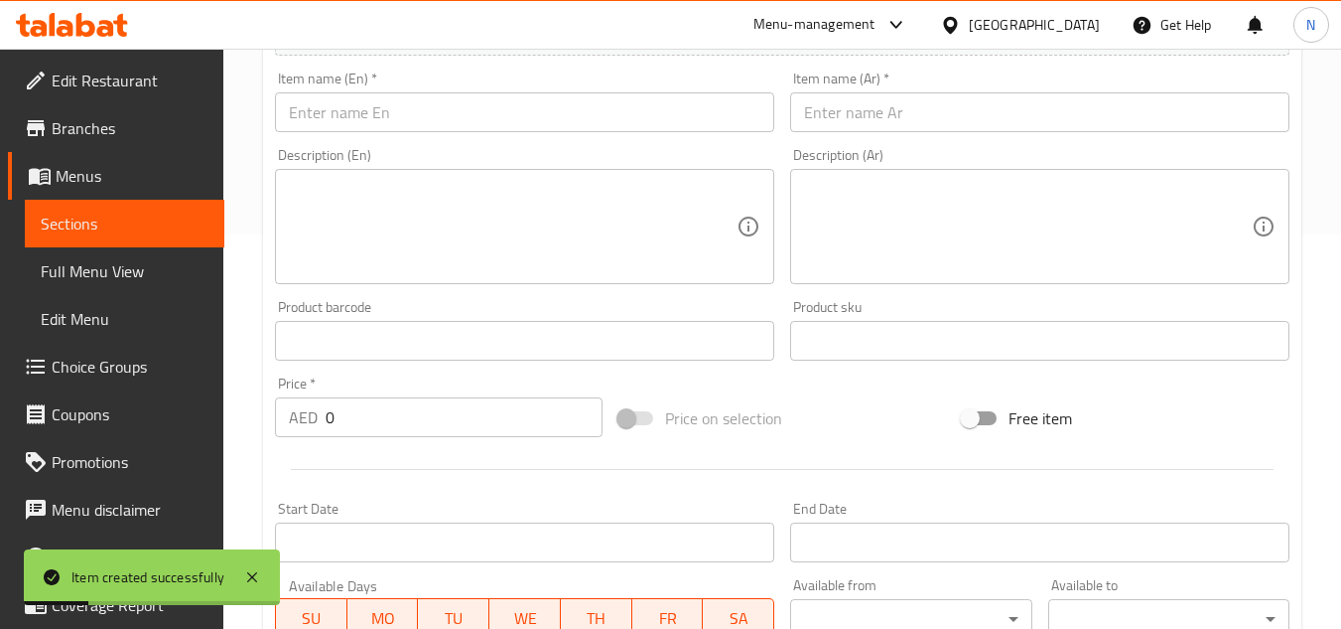
scroll to position [278, 0]
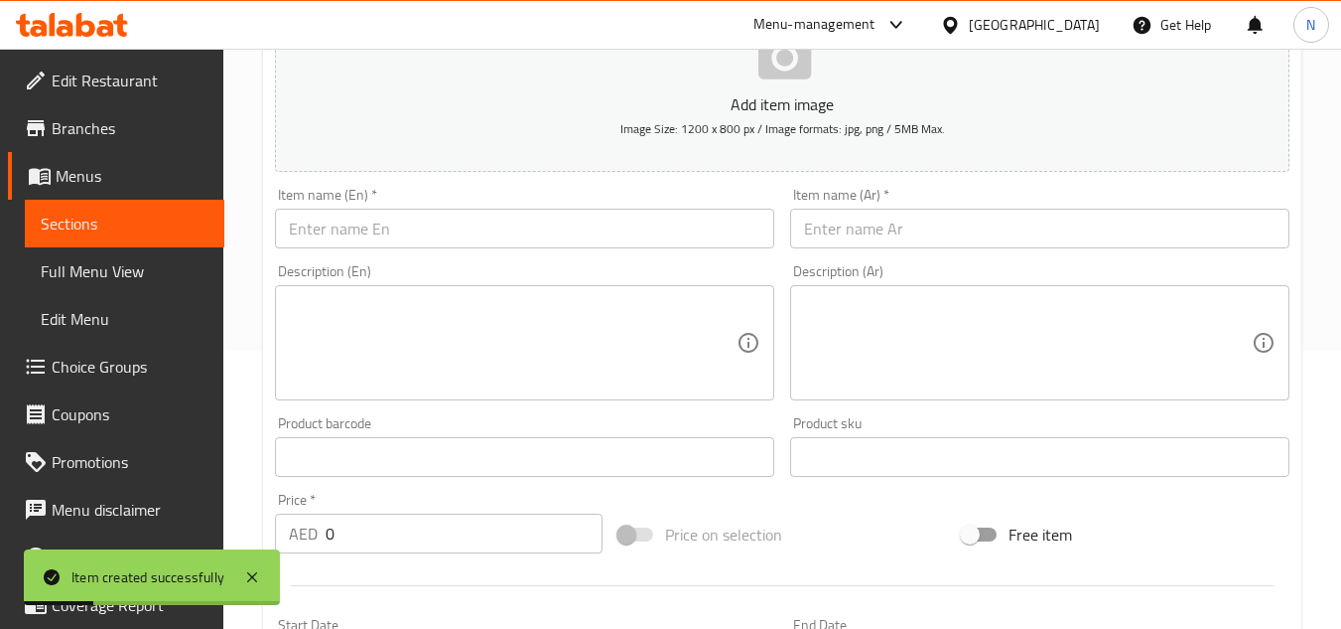
click at [432, 240] on input "text" at bounding box center [524, 229] width 499 height 40
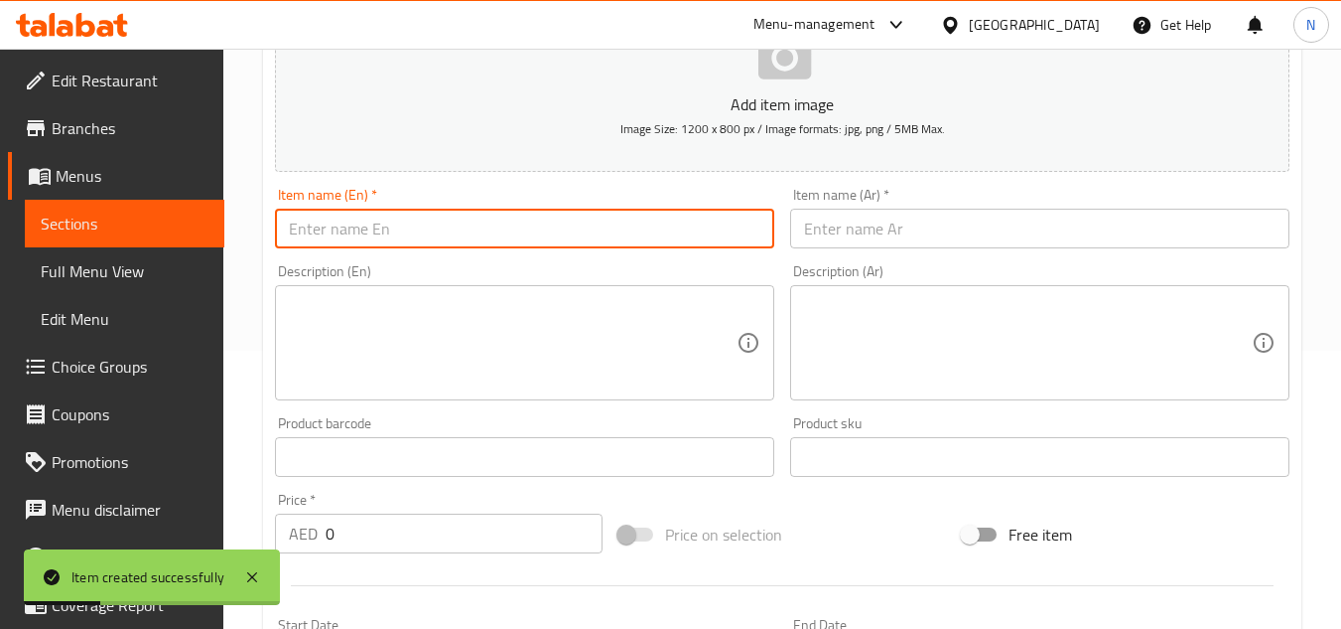
paste input "l Sp"
click at [522, 224] on input "l Sp" at bounding box center [524, 229] width 499 height 40
paste input "S"
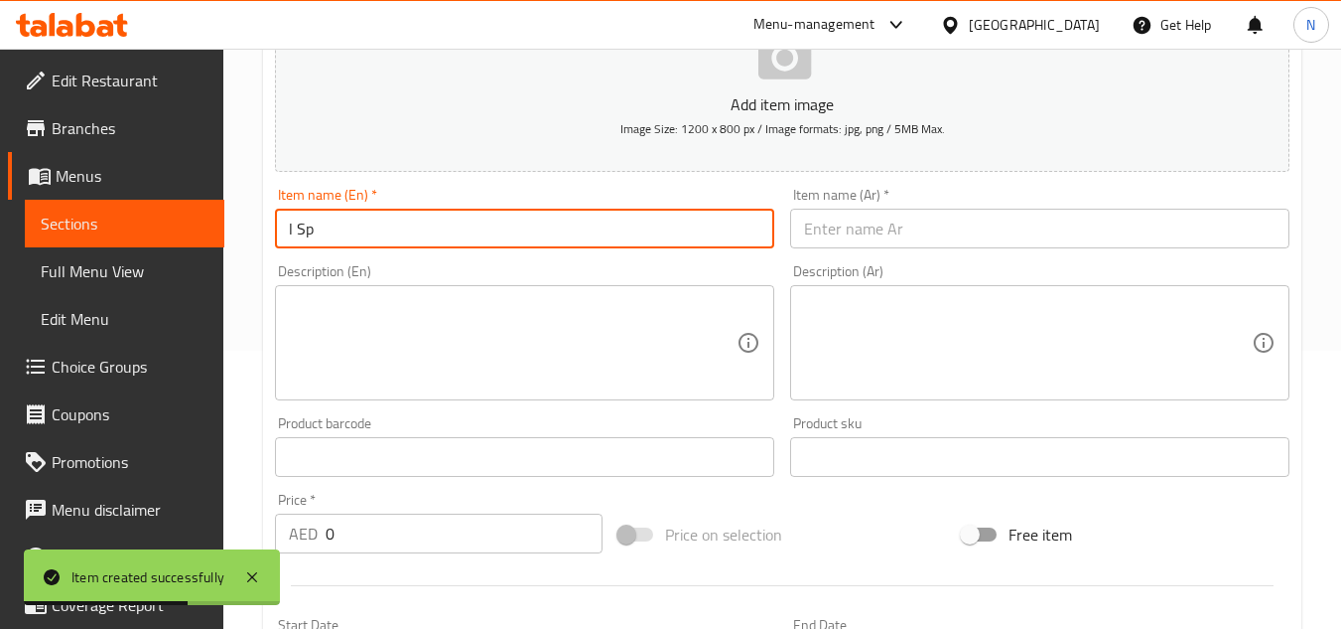
click at [498, 228] on input "l Sp" at bounding box center [524, 229] width 499 height 40
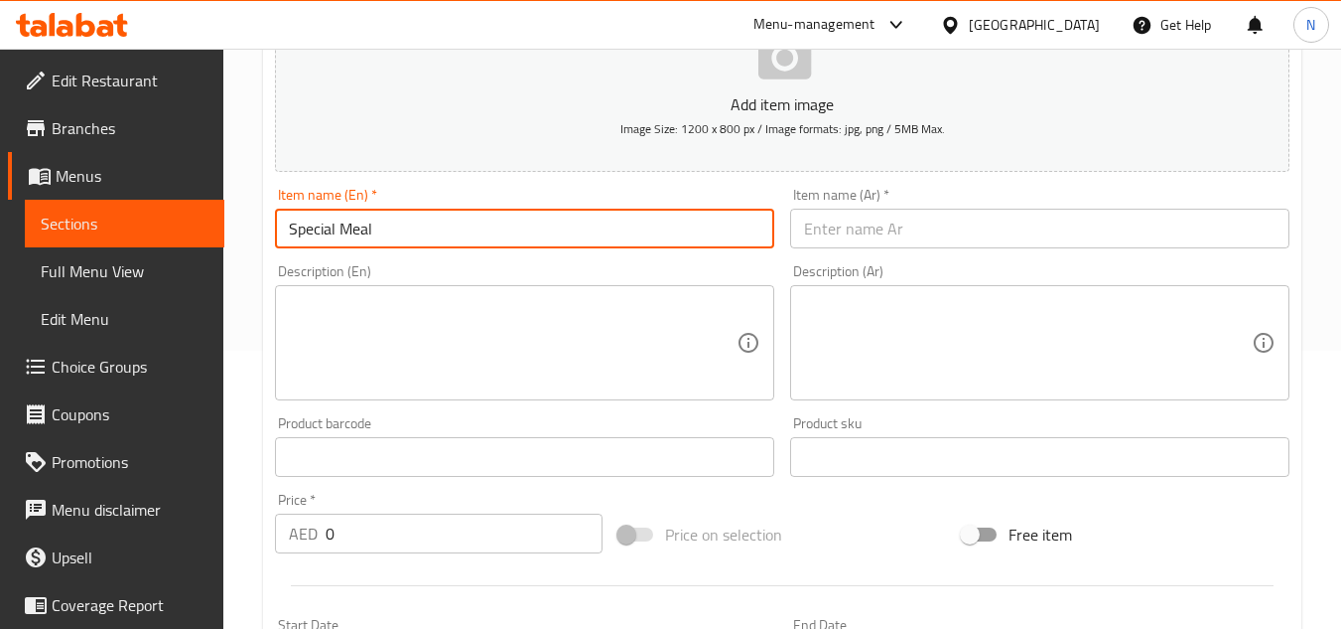
type input "Special Meal"
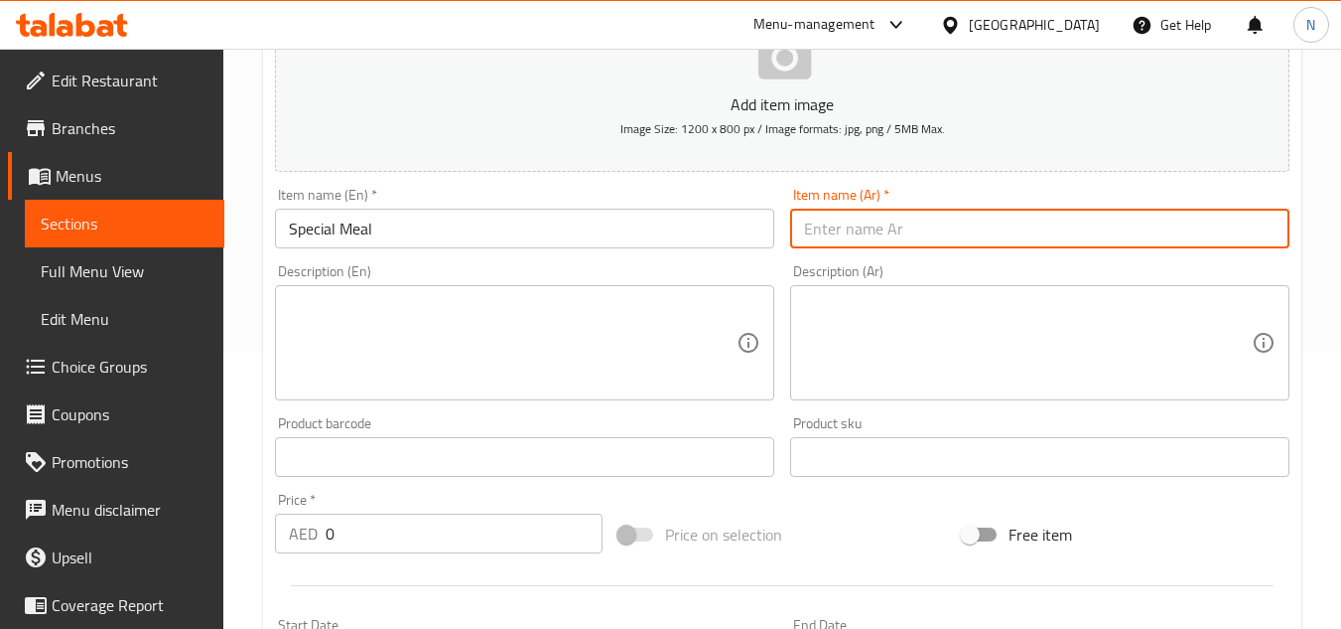
click at [880, 231] on input "text" at bounding box center [1039, 229] width 499 height 40
paste input "وجبة خاص"
type input "وجبة خاص"
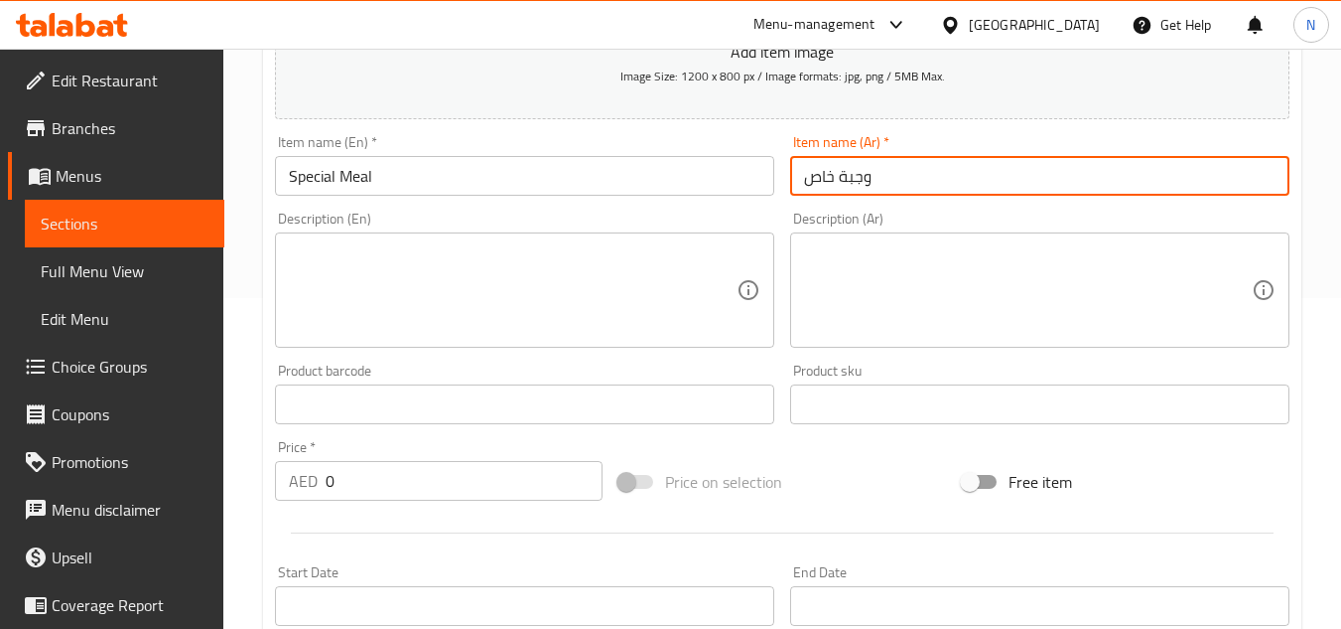
scroll to position [377, 0]
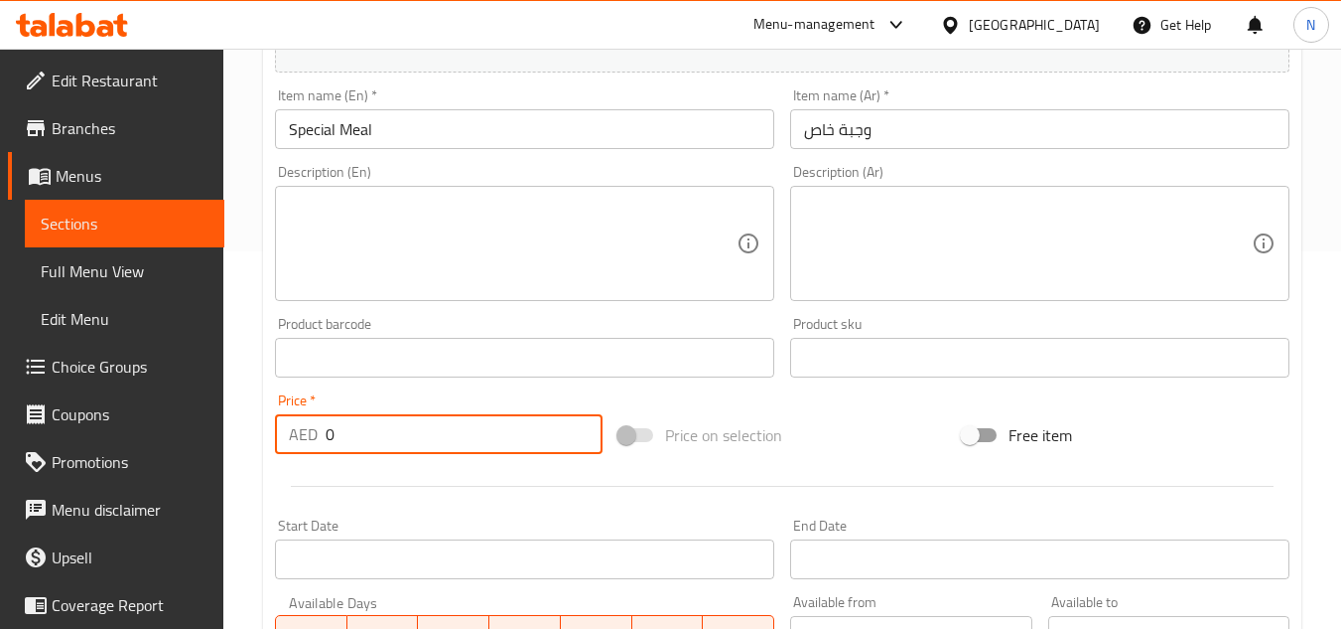
drag, startPoint x: 378, startPoint y: 441, endPoint x: 288, endPoint y: 455, distance: 91.4
click at [288, 455] on div "Price   * AED 0 Price *" at bounding box center [439, 423] width 344 height 76
paste input "45"
type input "45"
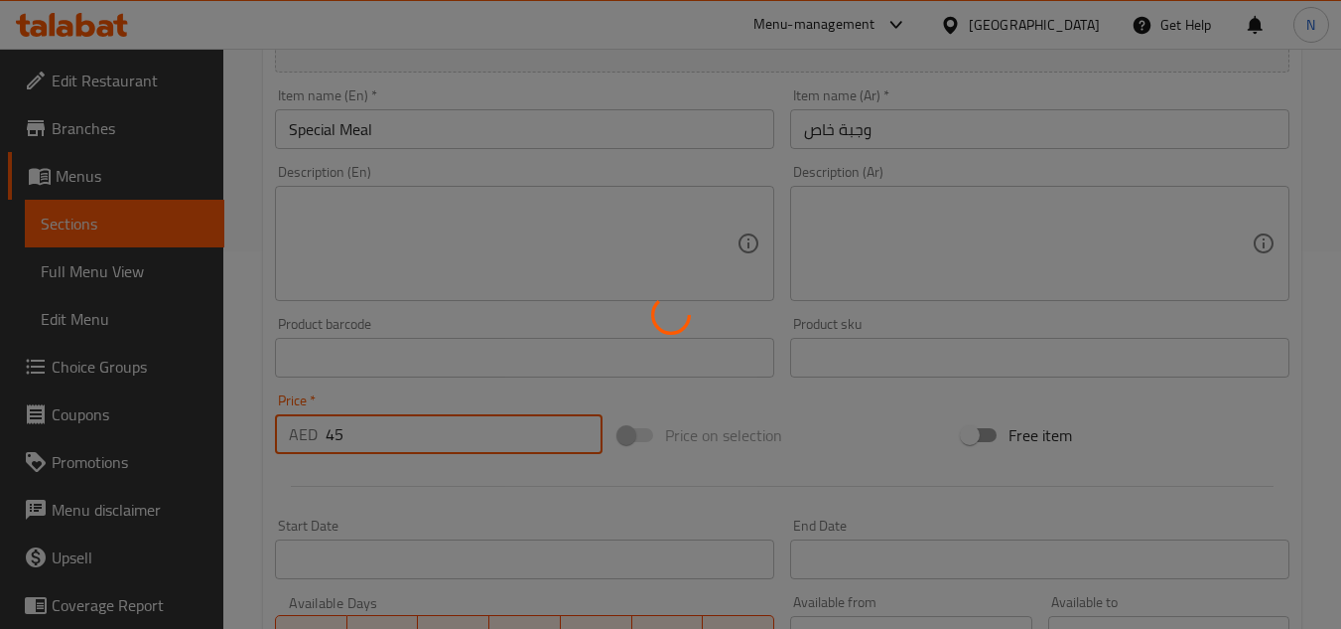
type input "0"
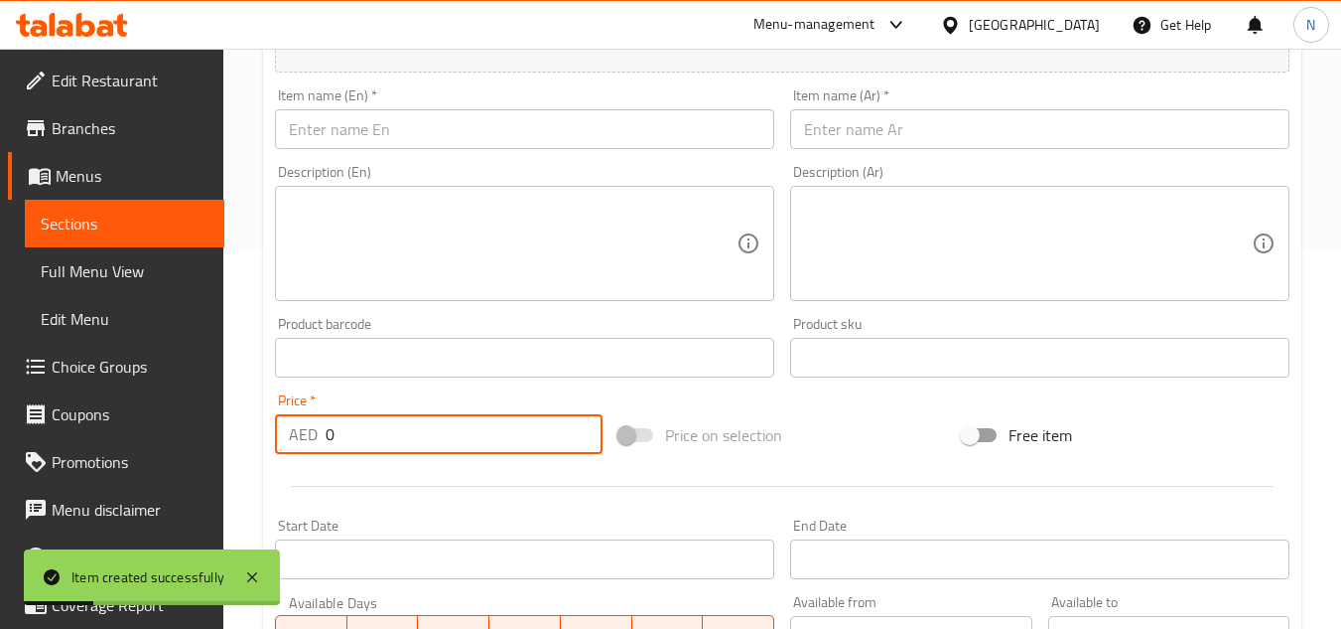
click at [913, 148] on input "text" at bounding box center [1039, 129] width 499 height 40
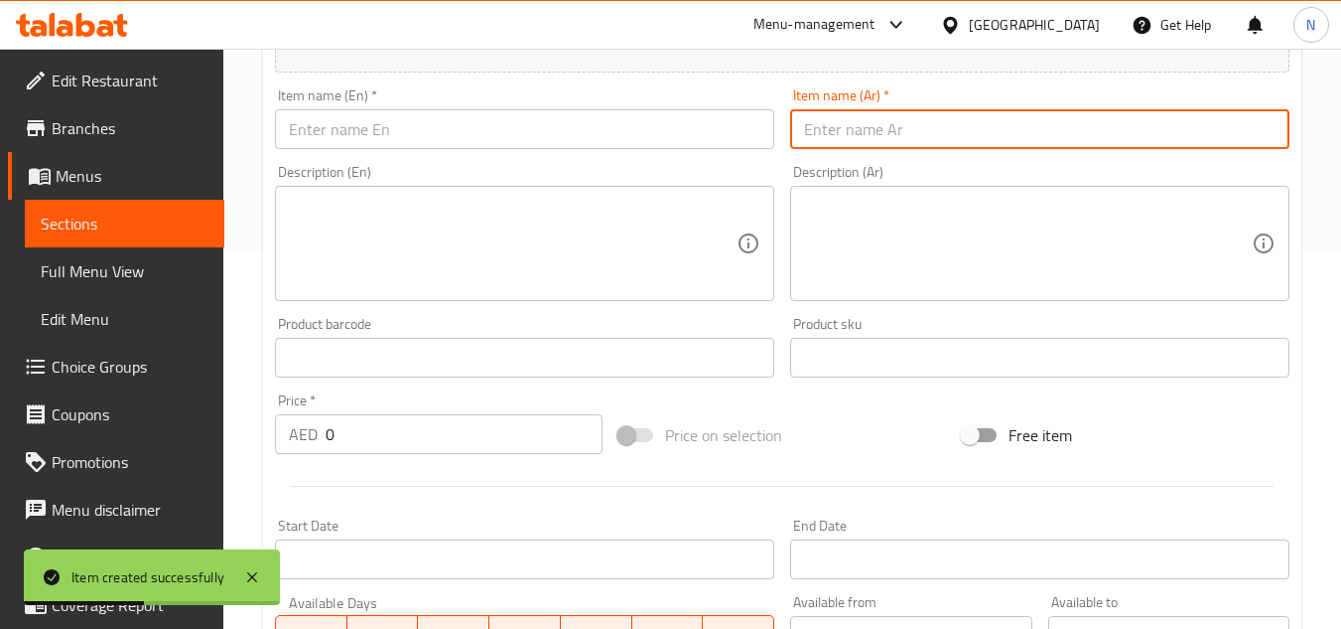
paste input "وجبة العائلية وسط"
type input "وجبة العائلية وسط"
click at [512, 122] on input "text" at bounding box center [524, 129] width 499 height 40
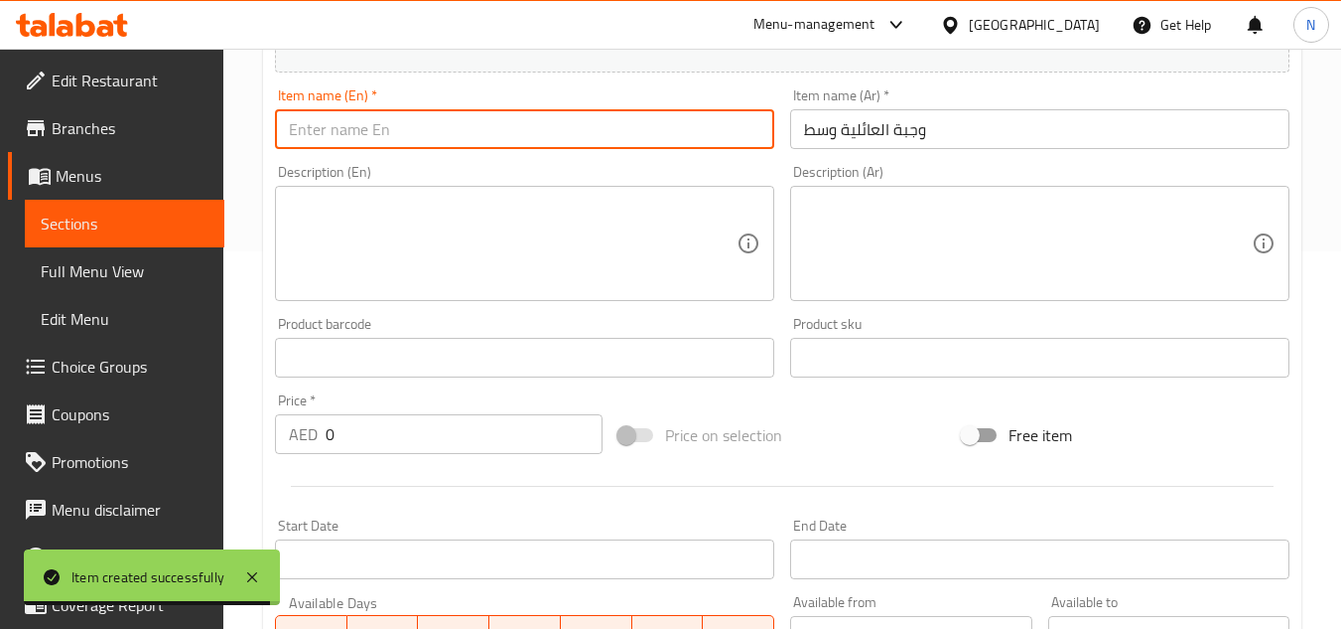
paste input "Medium Meal Family"
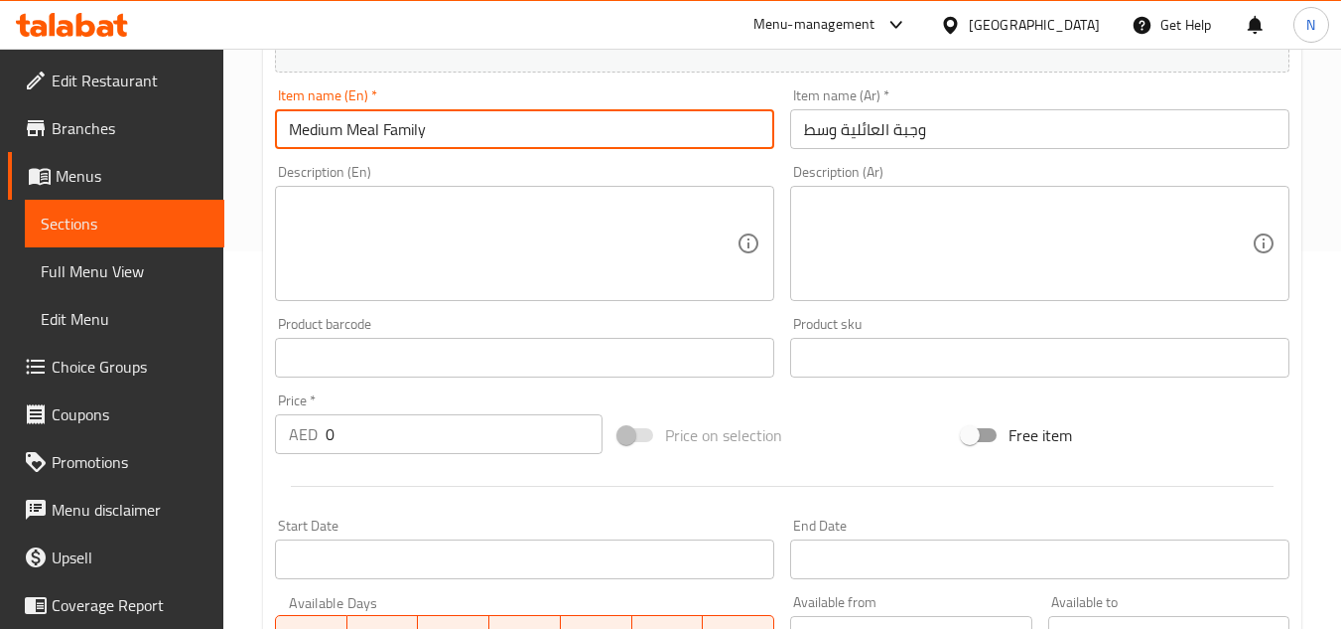
type input "Medium Meal Family"
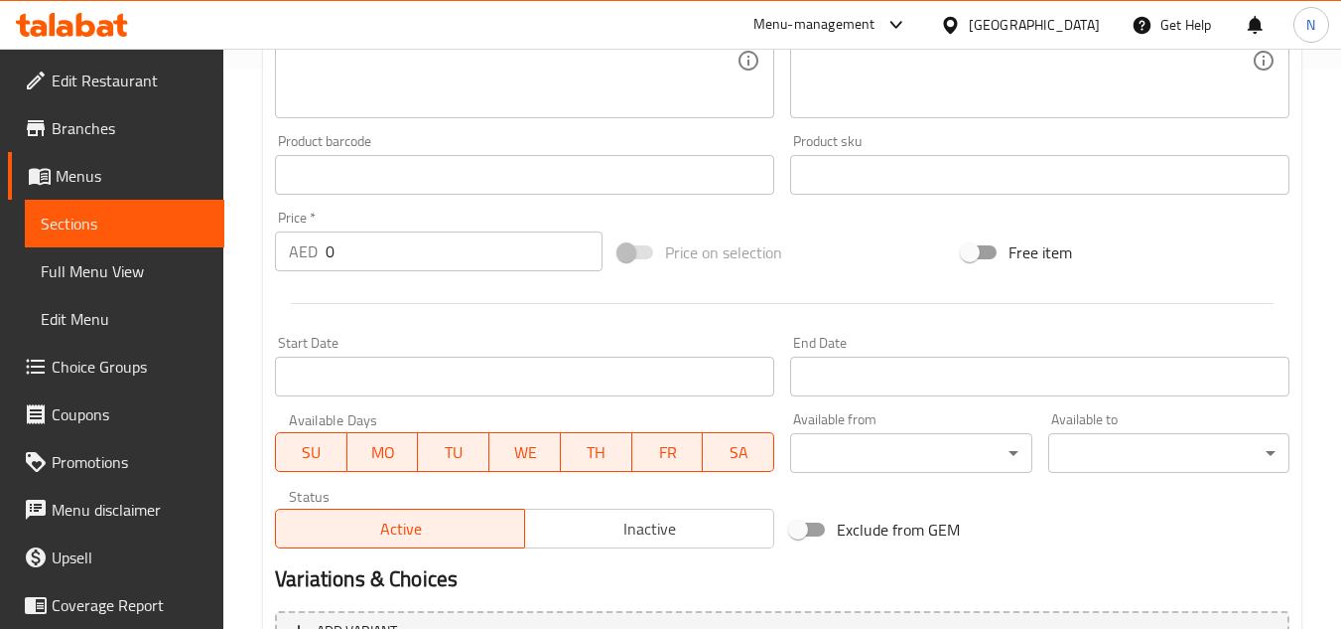
scroll to position [576, 0]
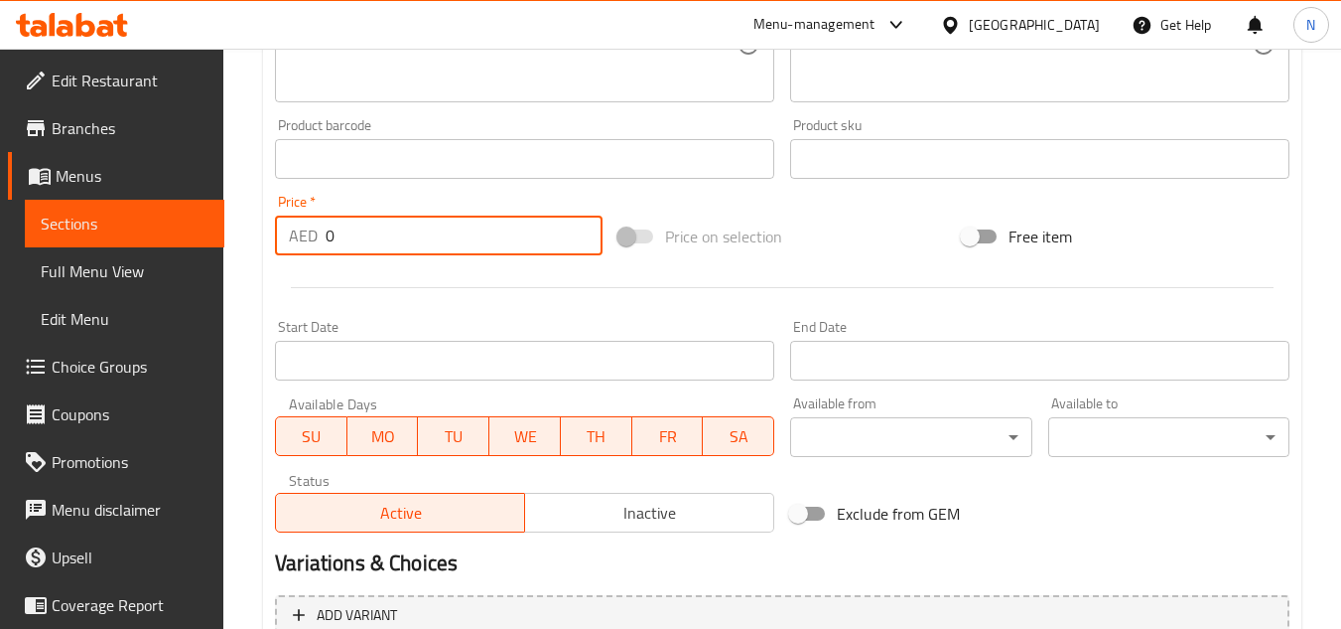
drag, startPoint x: 393, startPoint y: 240, endPoint x: 272, endPoint y: 277, distance: 126.6
click at [272, 277] on div "Add item image Image Size: 1200 x 800 px / Image formats: jpg, png / 5MB Max. I…" at bounding box center [782, 112] width 1031 height 856
paste input "12"
type input "120"
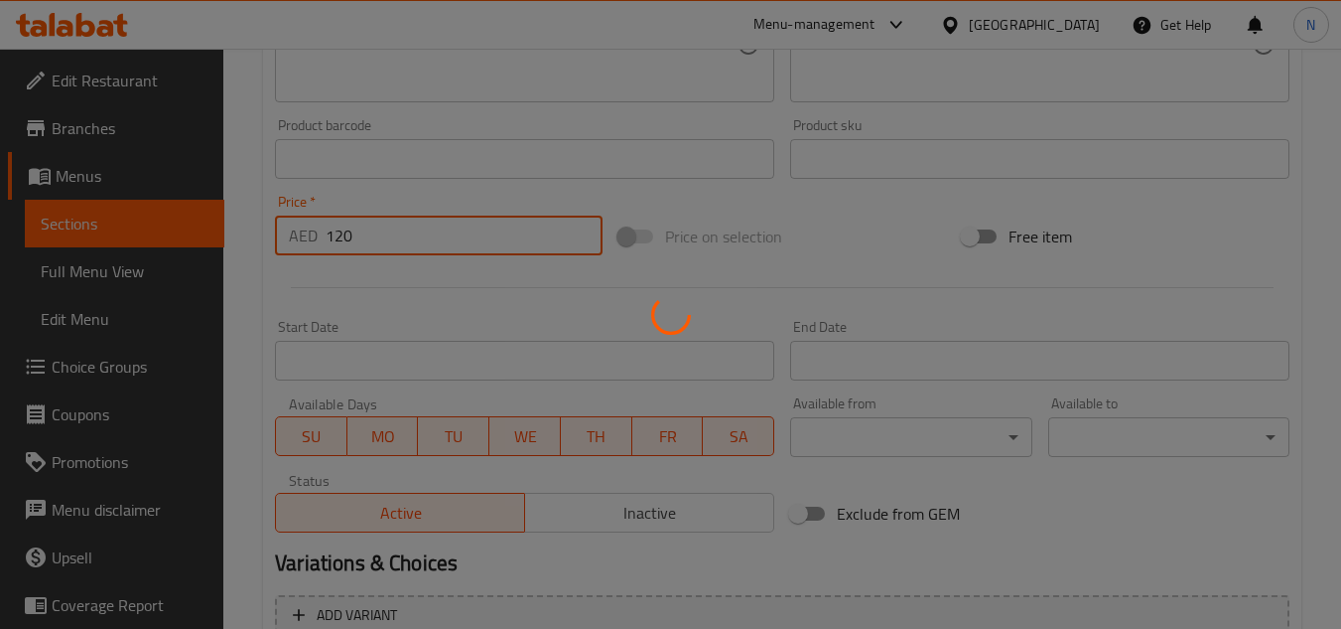
type input "0"
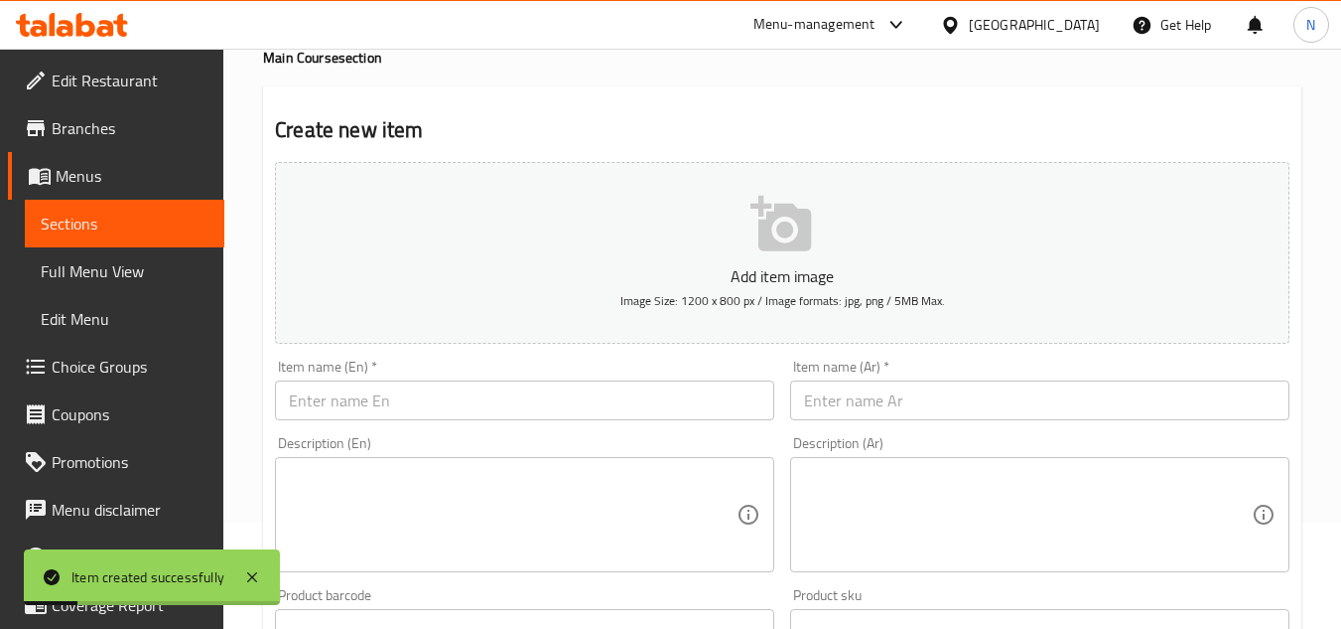
scroll to position [79, 0]
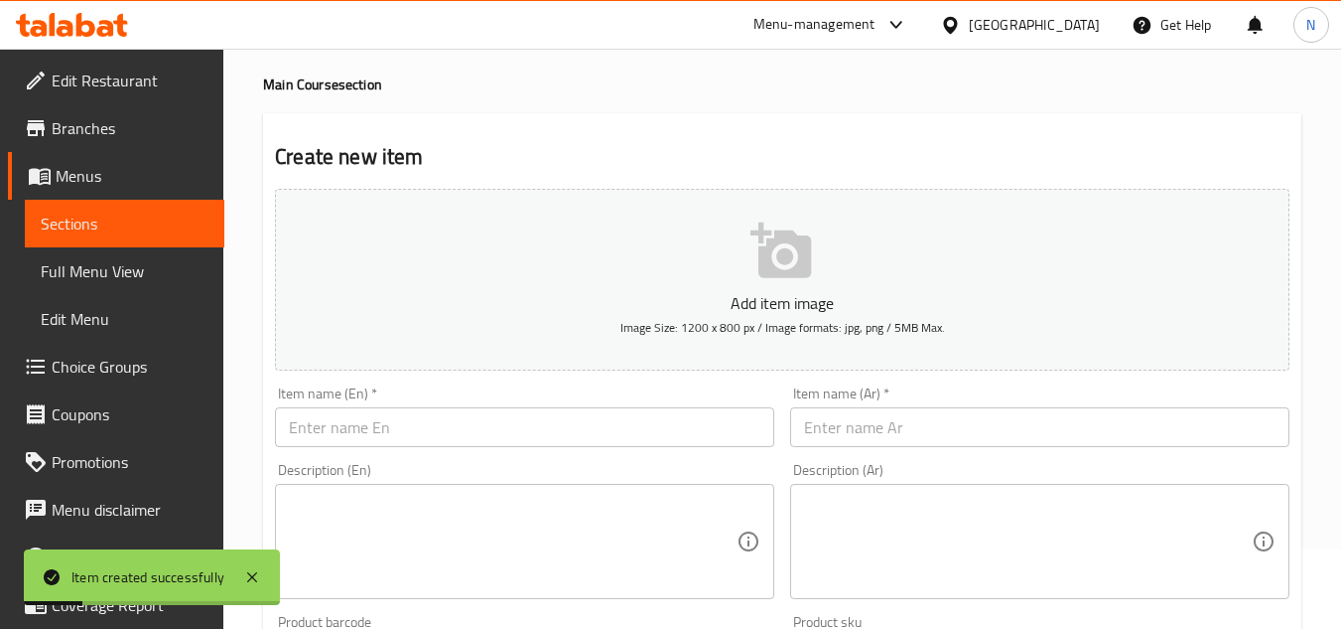
click at [919, 435] on input "text" at bounding box center [1039, 427] width 499 height 40
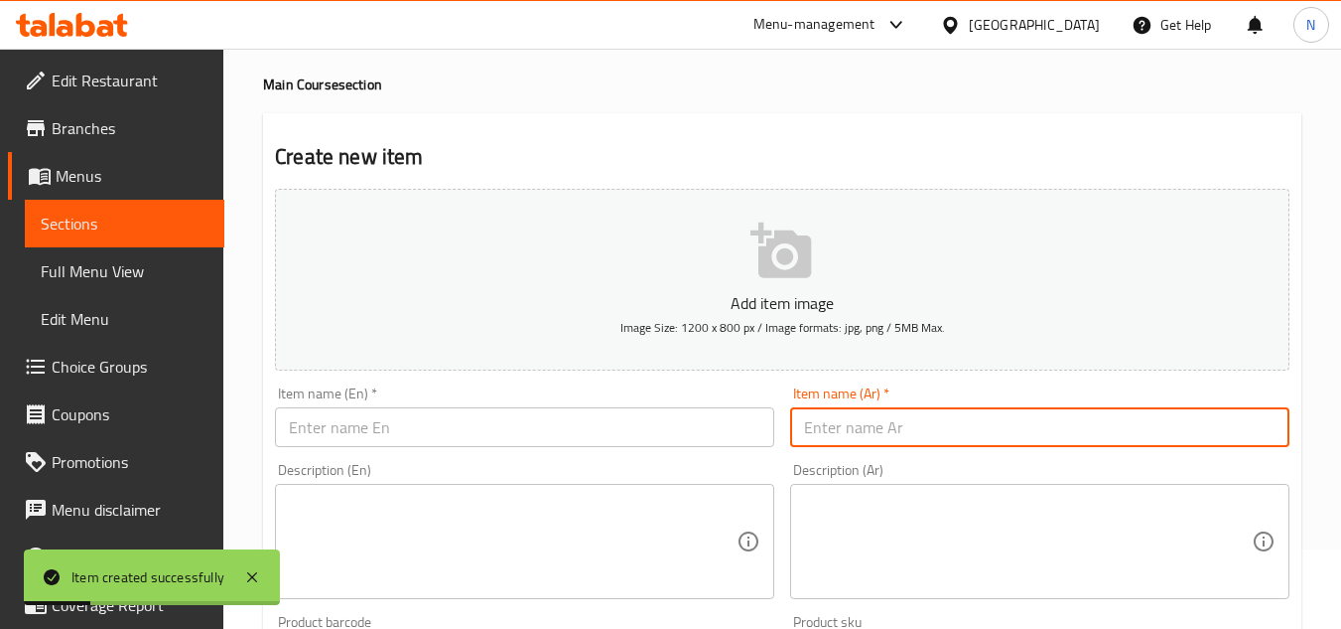
paste input "وجبة العائلية كبير"
type input "وجبة العائلية كبير"
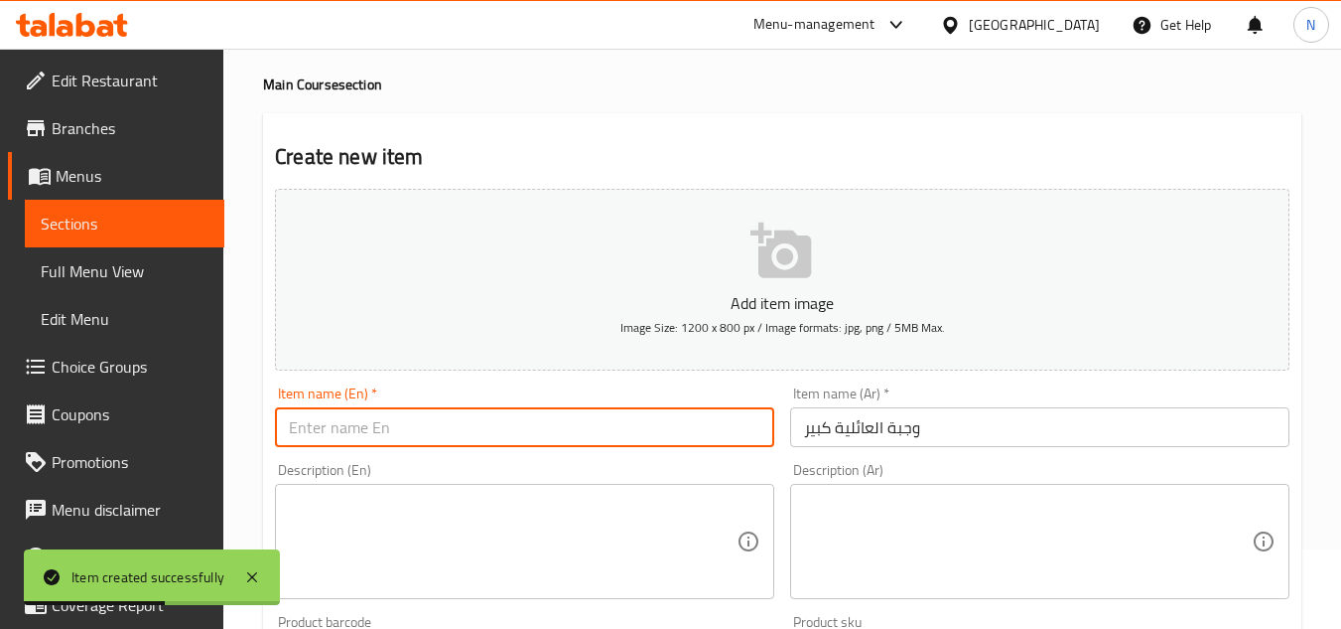
click at [351, 429] on input "text" at bounding box center [524, 427] width 499 height 40
paste input "Large Meal Family"
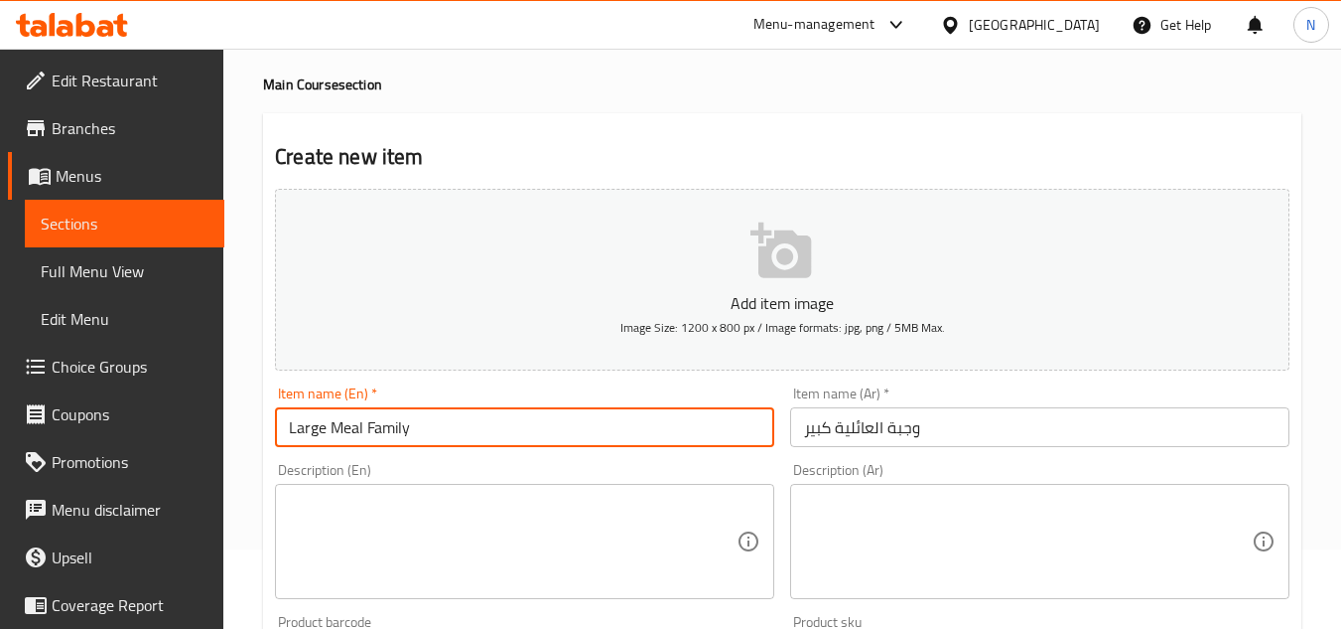
type input "Large Meal Family"
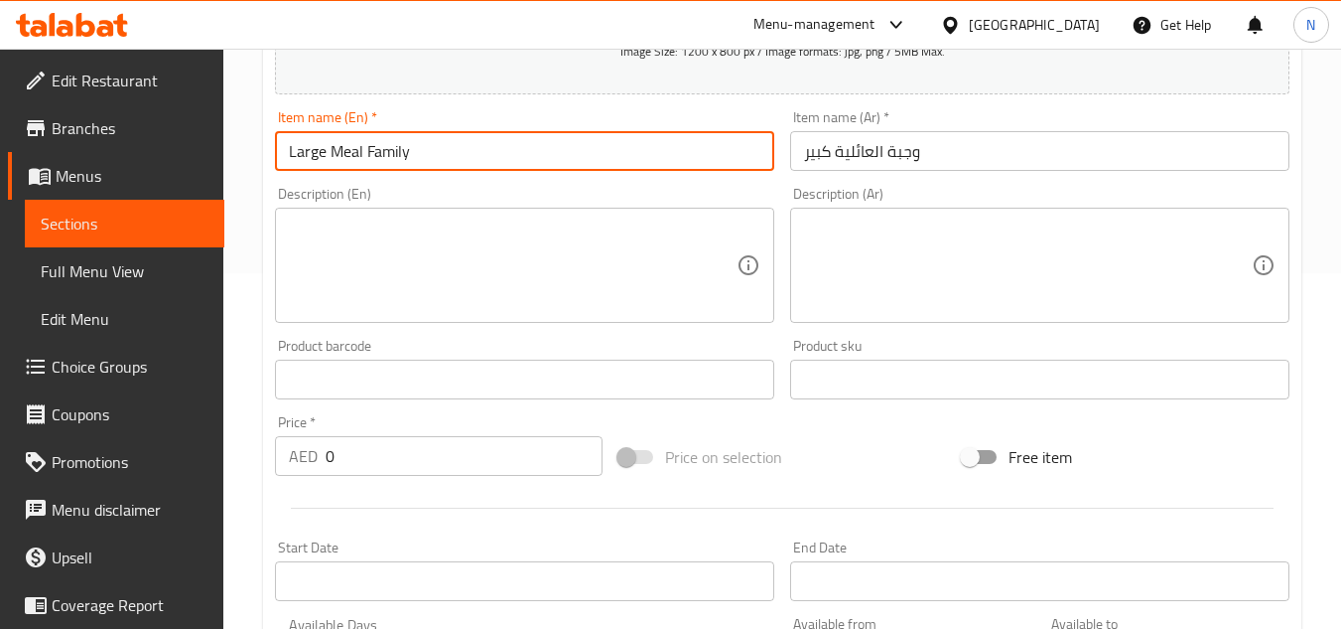
scroll to position [377, 0]
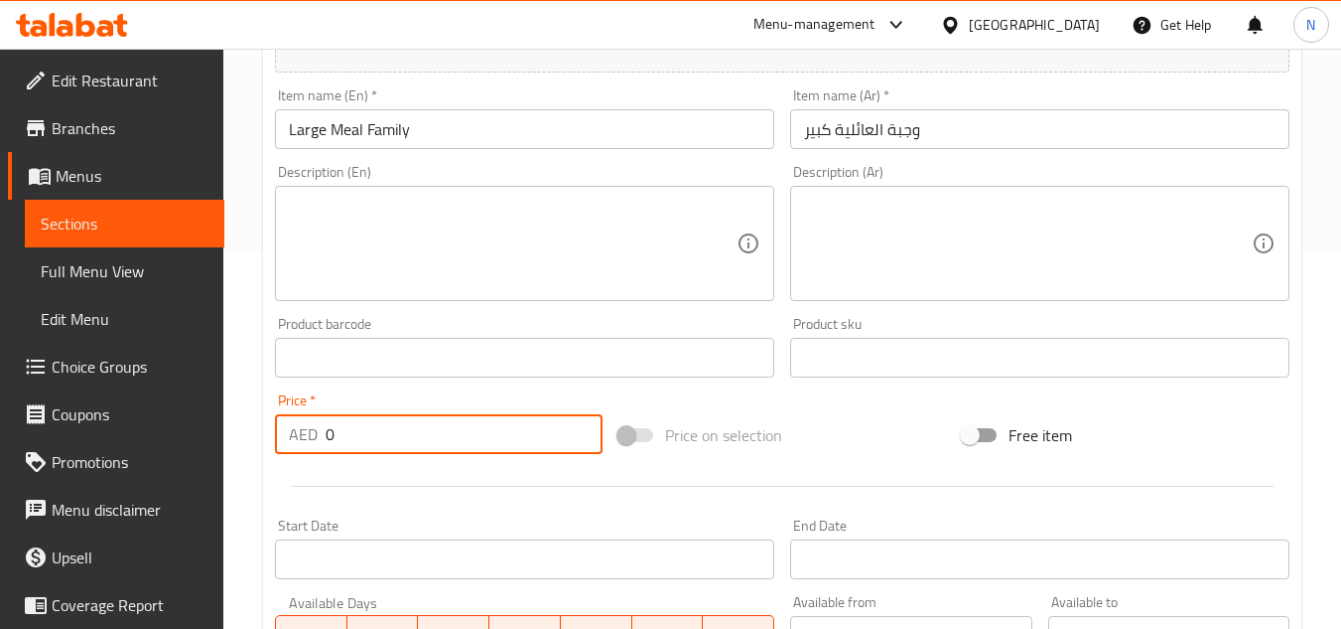
drag, startPoint x: 370, startPoint y: 444, endPoint x: 317, endPoint y: 448, distance: 53.8
click at [317, 448] on div "AED 0 Price *" at bounding box center [439, 434] width 328 height 40
paste input "16"
type input "160"
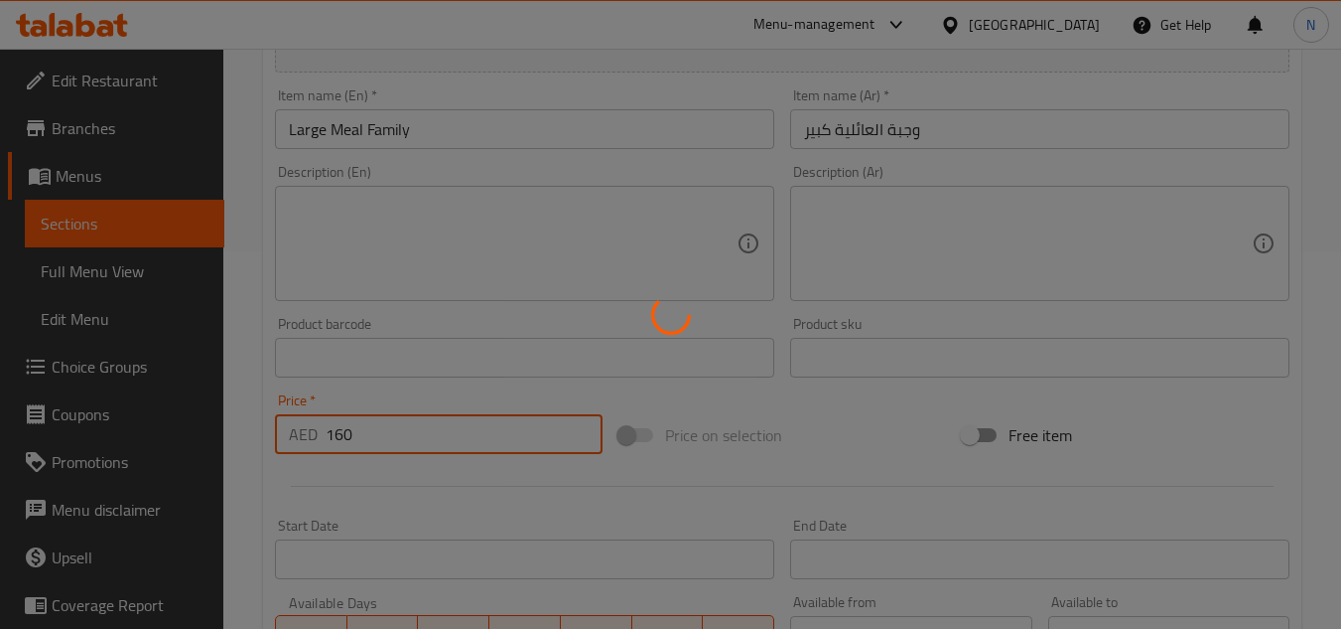
type input "0"
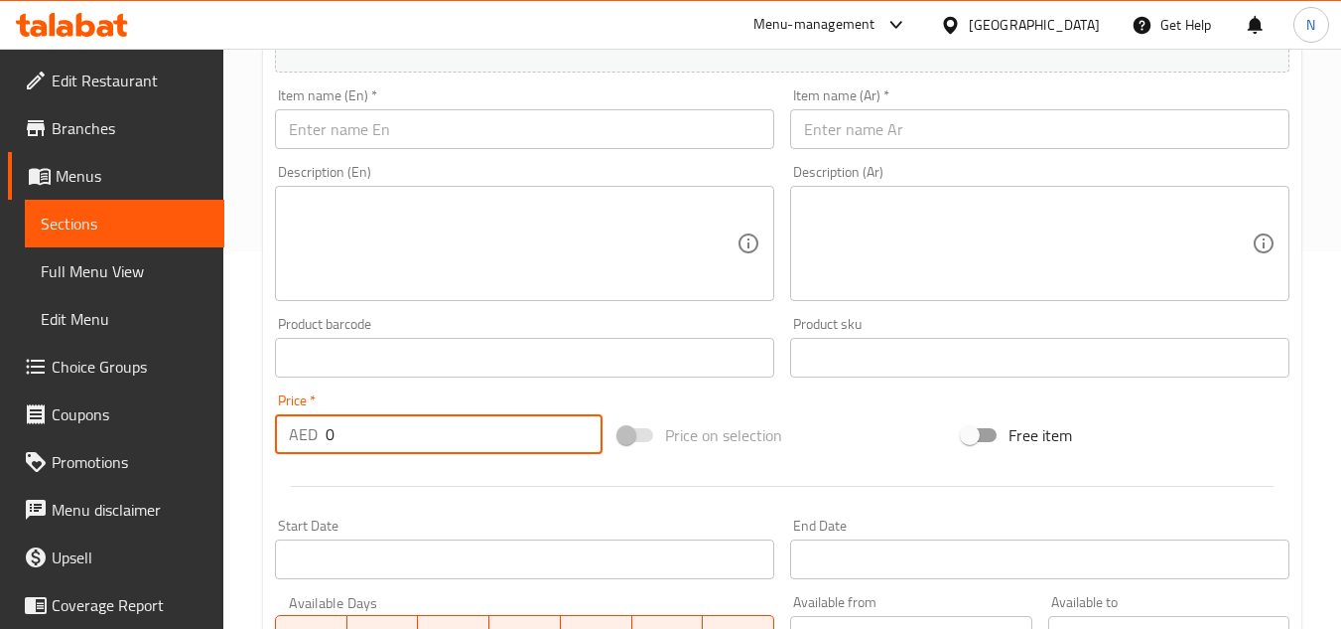
click at [84, 231] on span "Sections" at bounding box center [125, 223] width 168 height 24
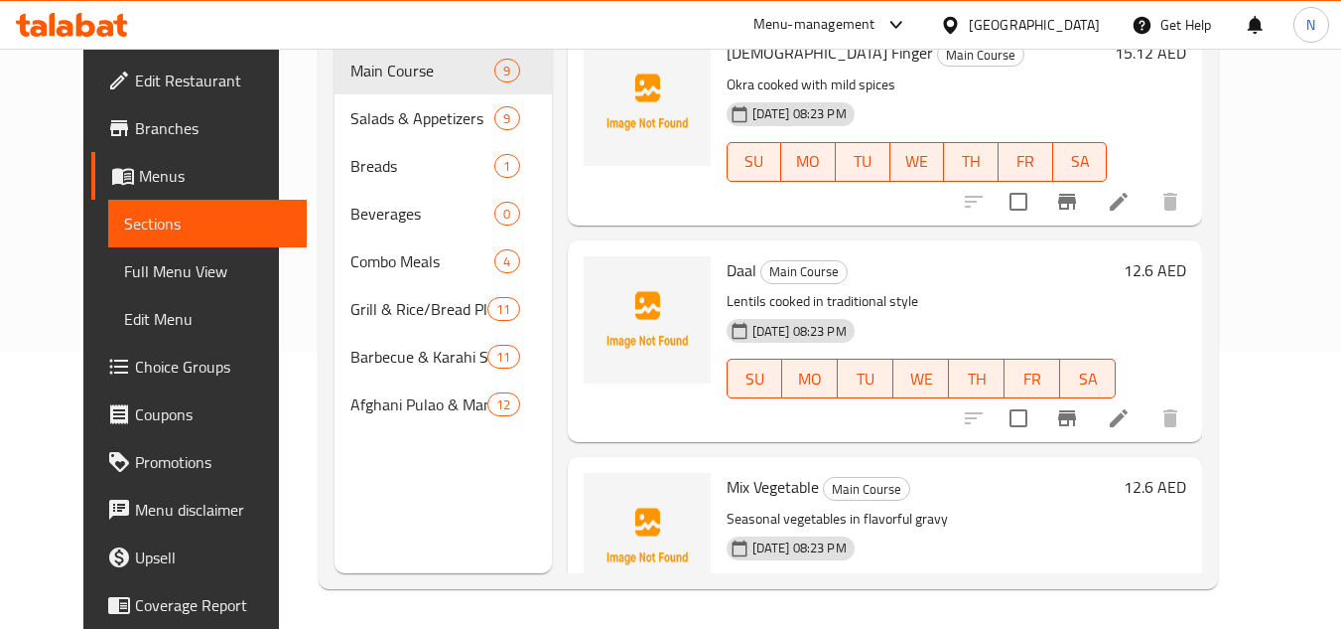
scroll to position [1285, 0]
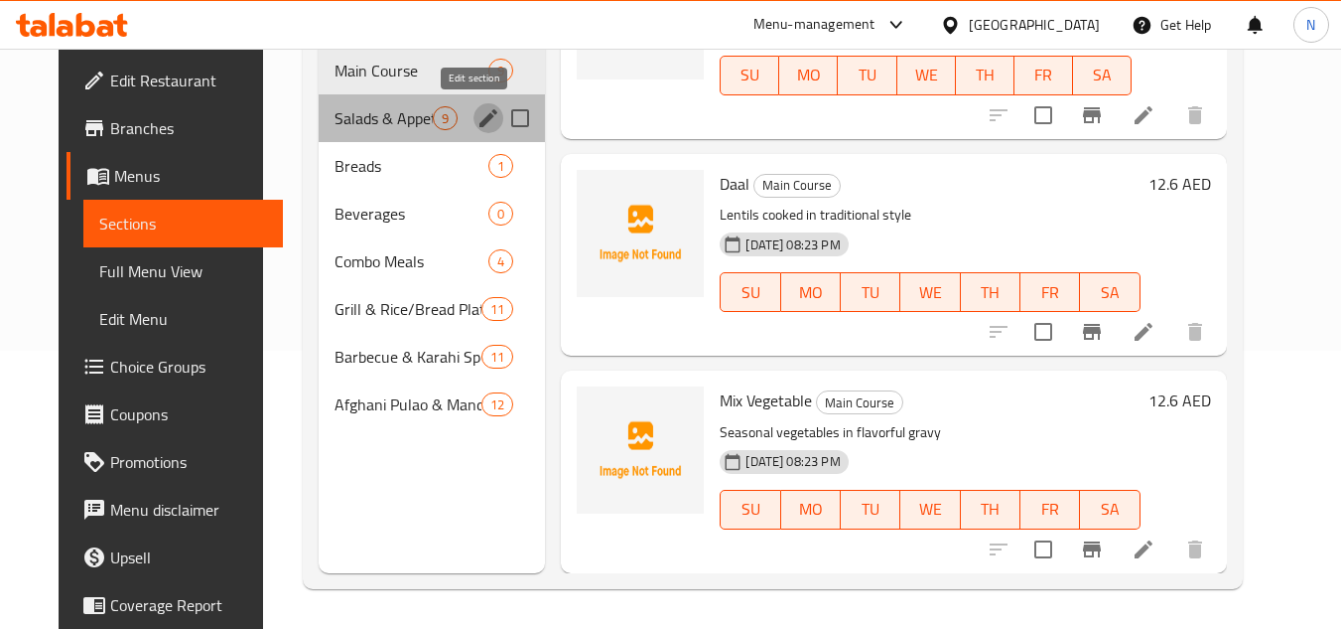
click at [477, 112] on icon "edit" at bounding box center [489, 118] width 24 height 24
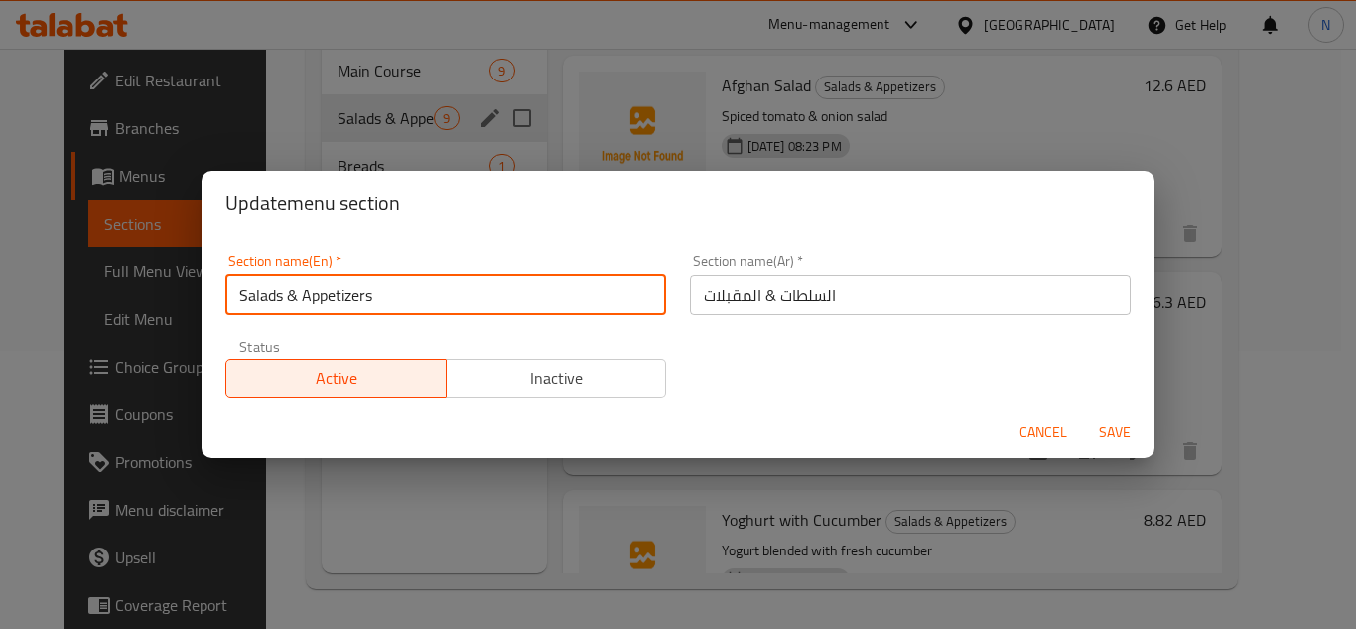
click at [299, 301] on input "Salads & Appetizers" at bounding box center [445, 295] width 441 height 40
type input "Salads And Appetizers"
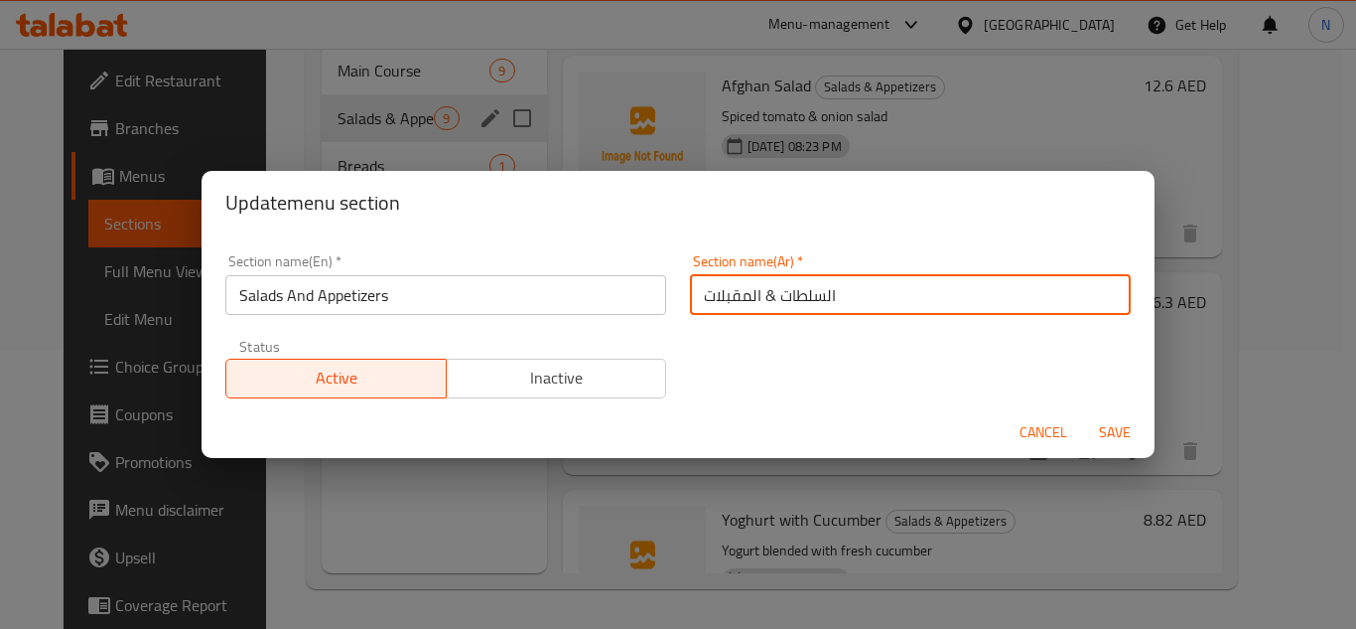
drag, startPoint x: 764, startPoint y: 298, endPoint x: 753, endPoint y: 301, distance: 11.3
click at [753, 301] on input "السلطات & المقبلات" at bounding box center [910, 295] width 441 height 40
type input "السلطات والمقبلات"
click at [1083, 414] on button "Save" at bounding box center [1115, 432] width 64 height 37
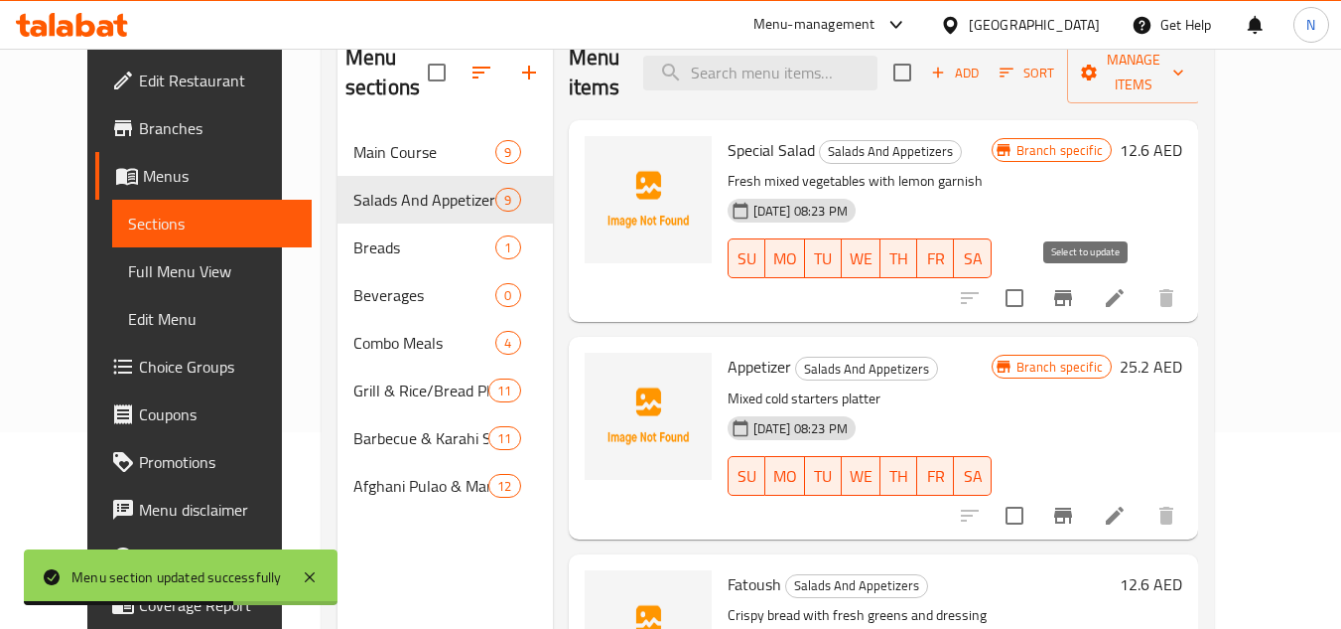
scroll to position [79, 0]
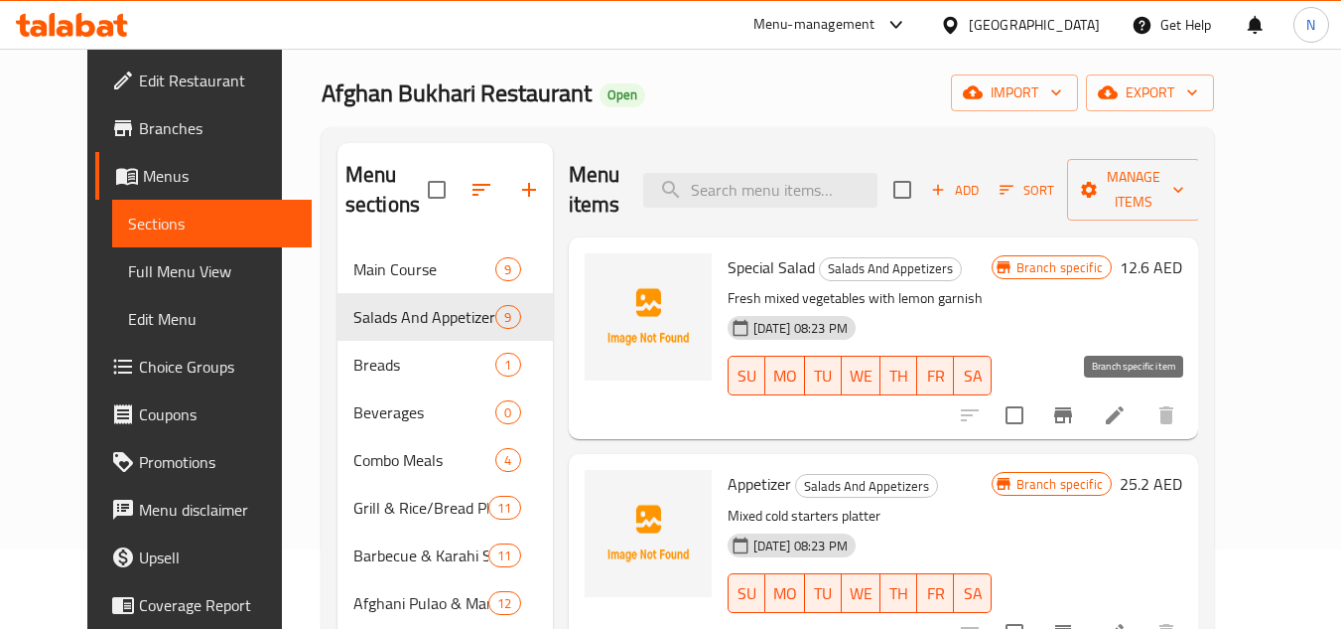
click at [1072, 415] on icon "Branch-specific-item" at bounding box center [1063, 415] width 18 height 16
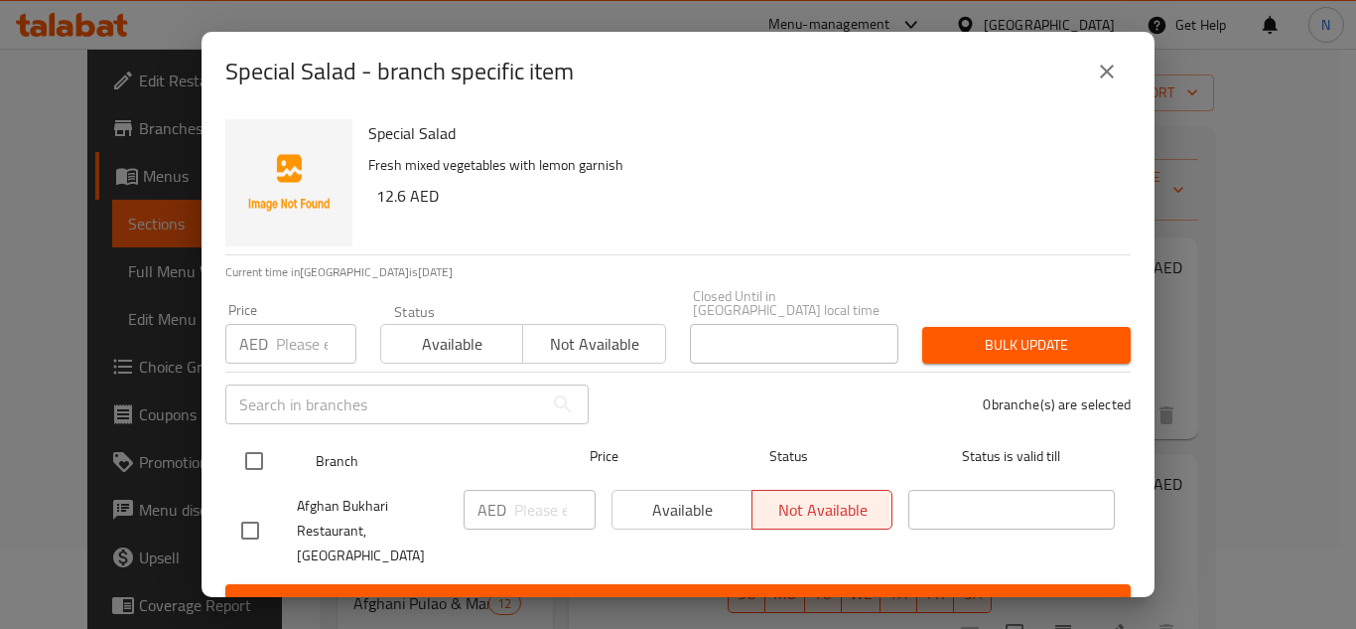
click at [251, 461] on input "checkbox" at bounding box center [254, 461] width 42 height 42
checkbox input "true"
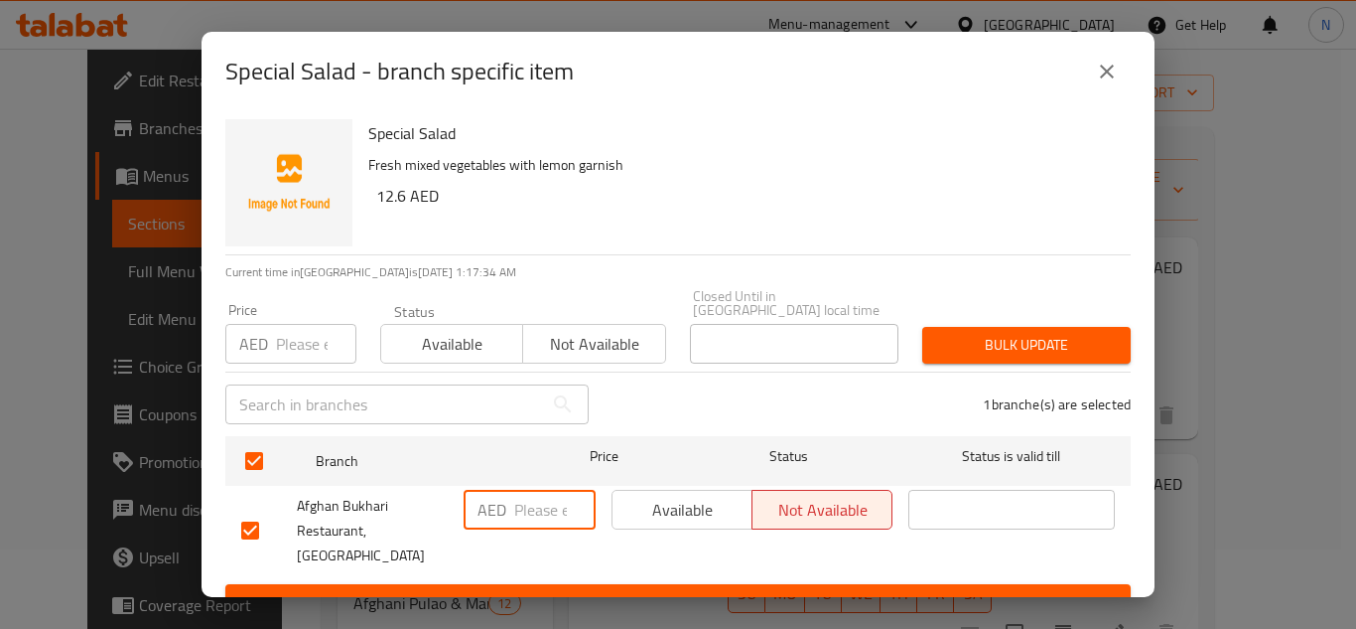
click at [539, 521] on input "number" at bounding box center [554, 510] width 81 height 40
paste input "10"
type input "10"
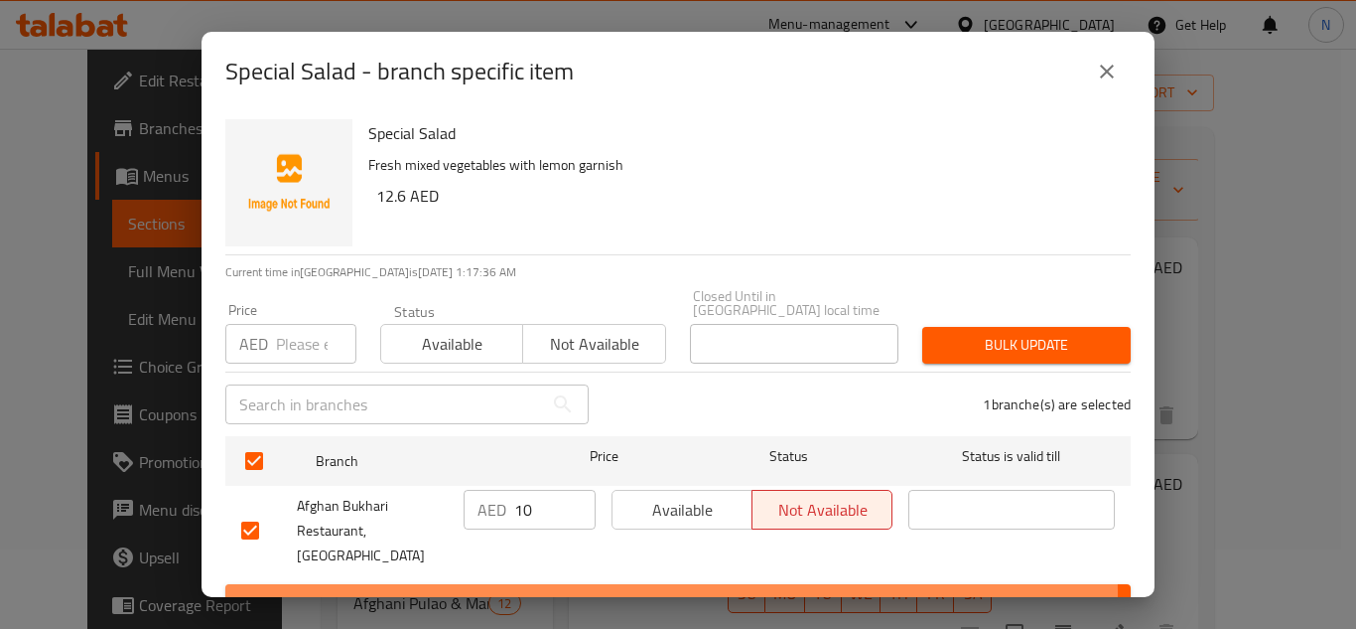
click at [549, 590] on span "Save" at bounding box center [678, 602] width 874 height 25
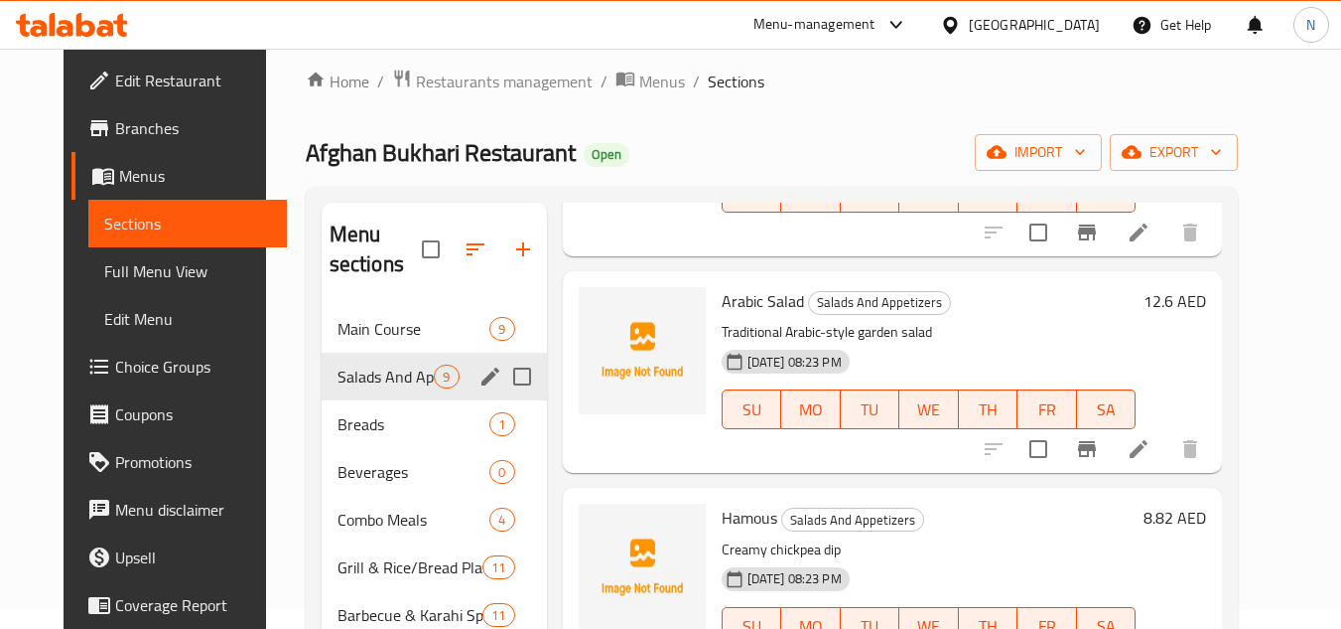
scroll to position [0, 0]
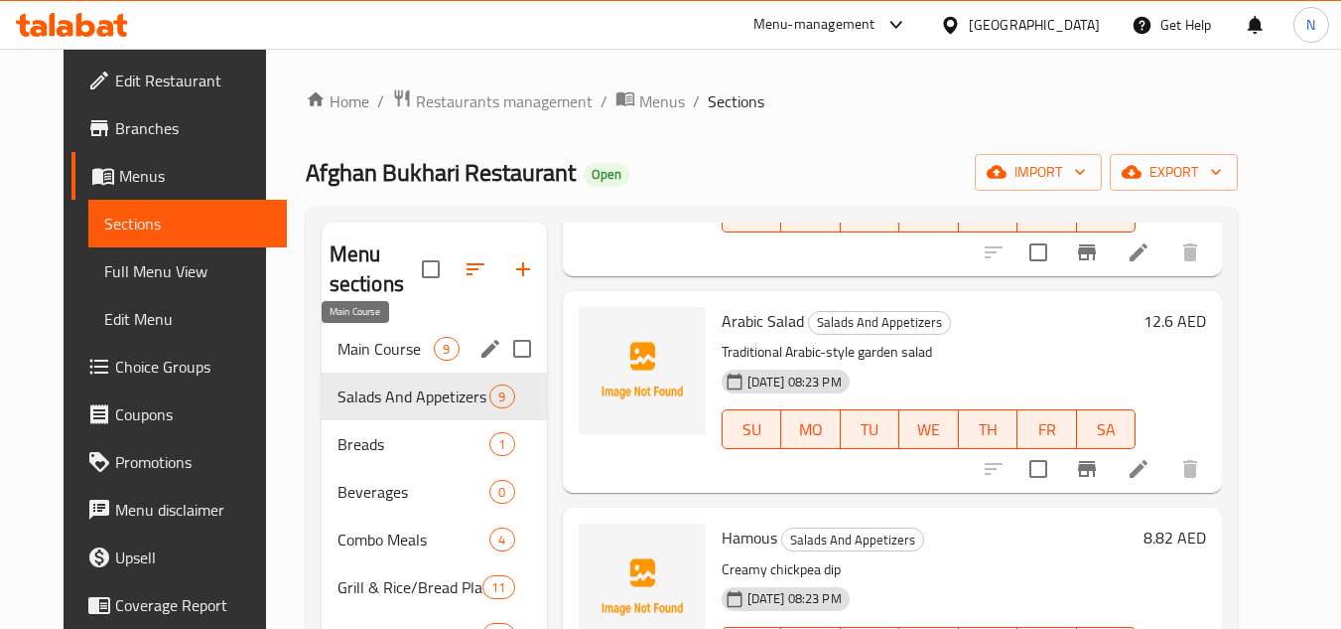
click at [356, 345] on span "Main Course" at bounding box center [386, 349] width 97 height 24
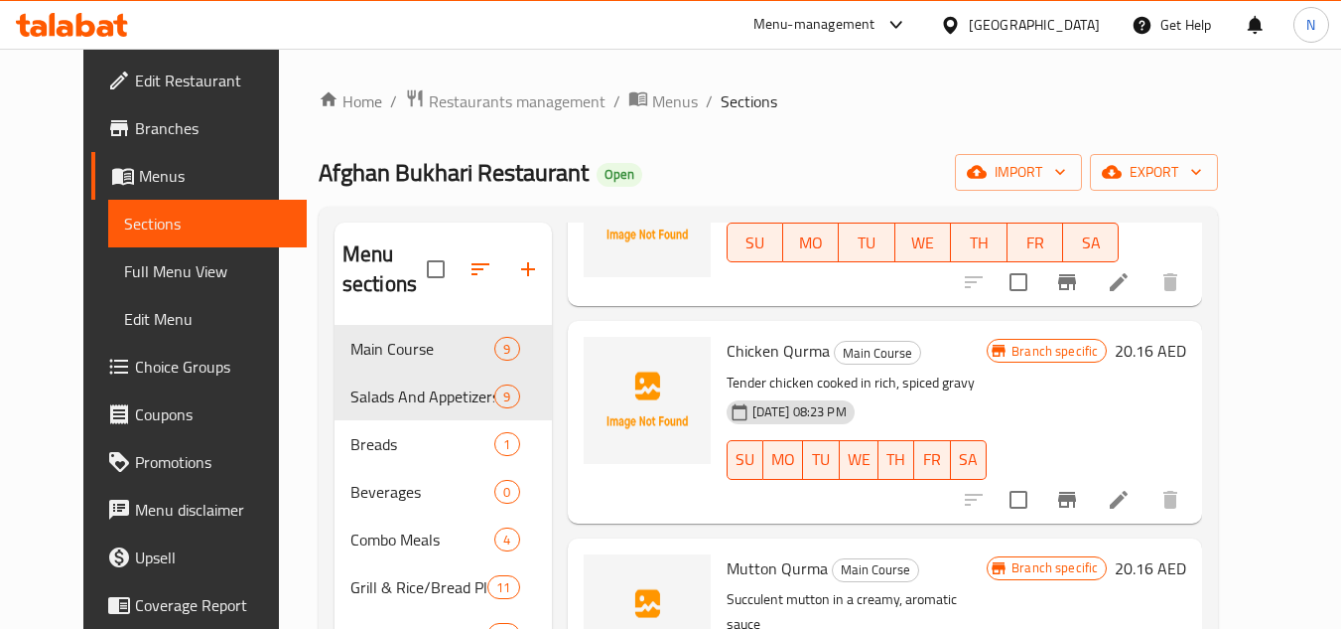
scroll to position [758, 0]
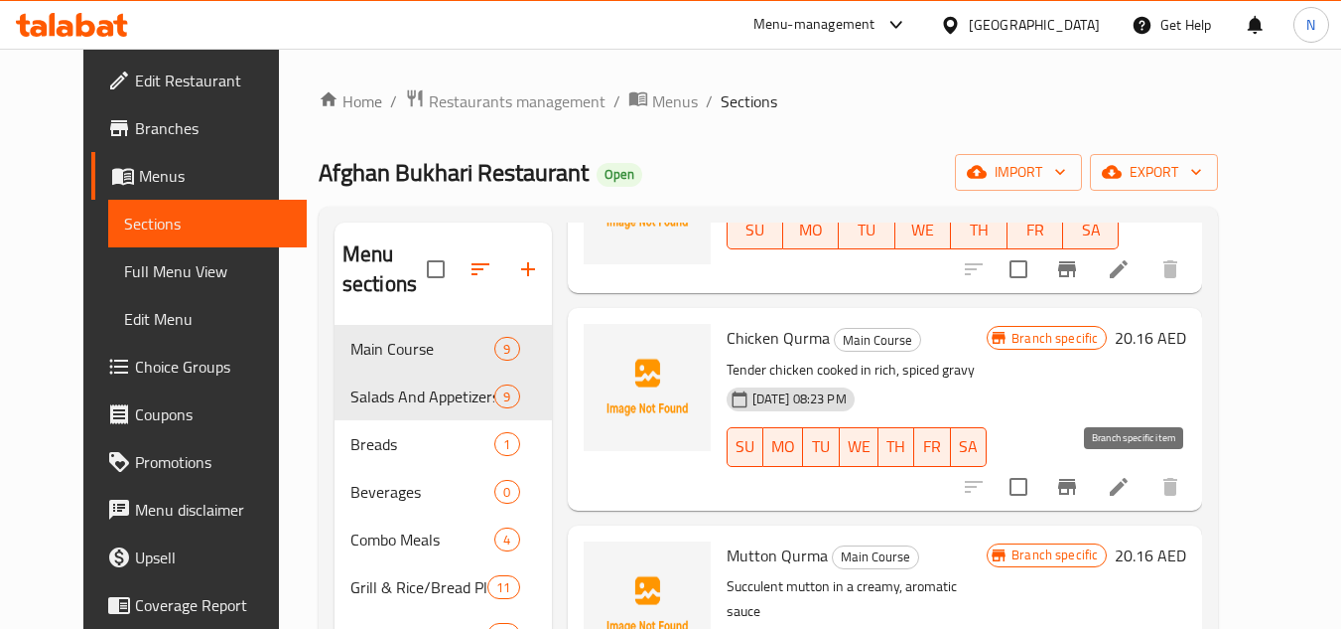
click at [1079, 494] on icon "Branch-specific-item" at bounding box center [1067, 487] width 24 height 24
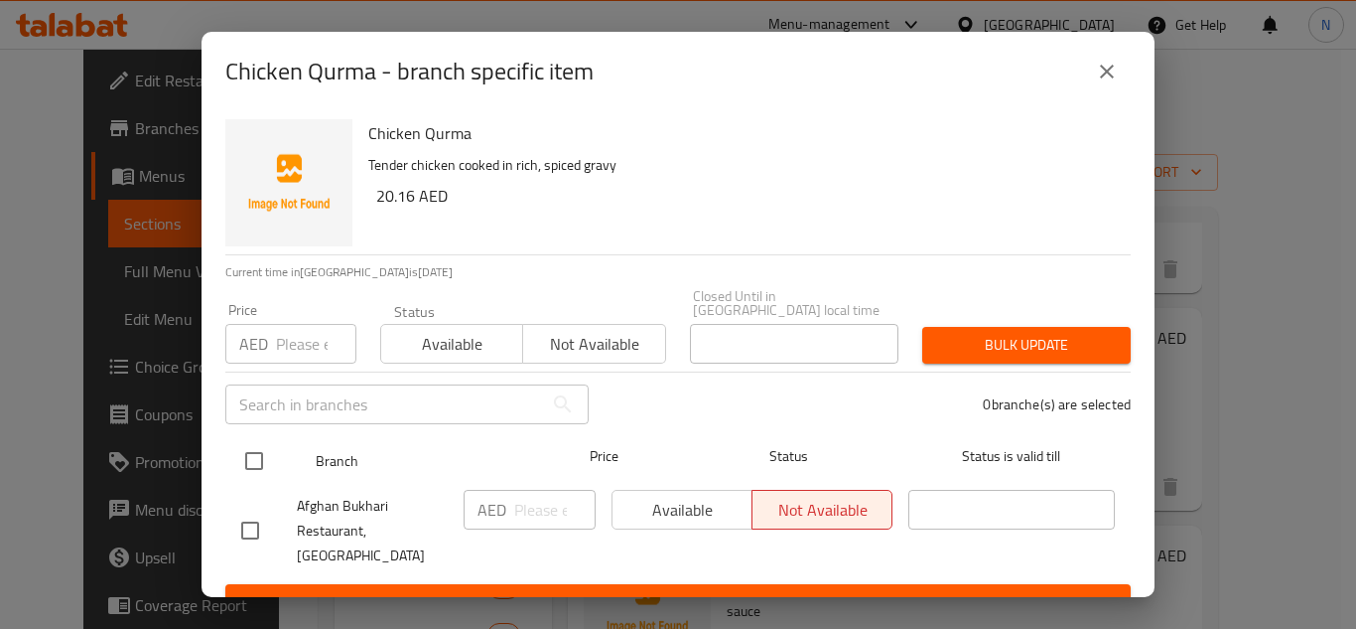
click at [252, 468] on input "checkbox" at bounding box center [254, 461] width 42 height 42
checkbox input "true"
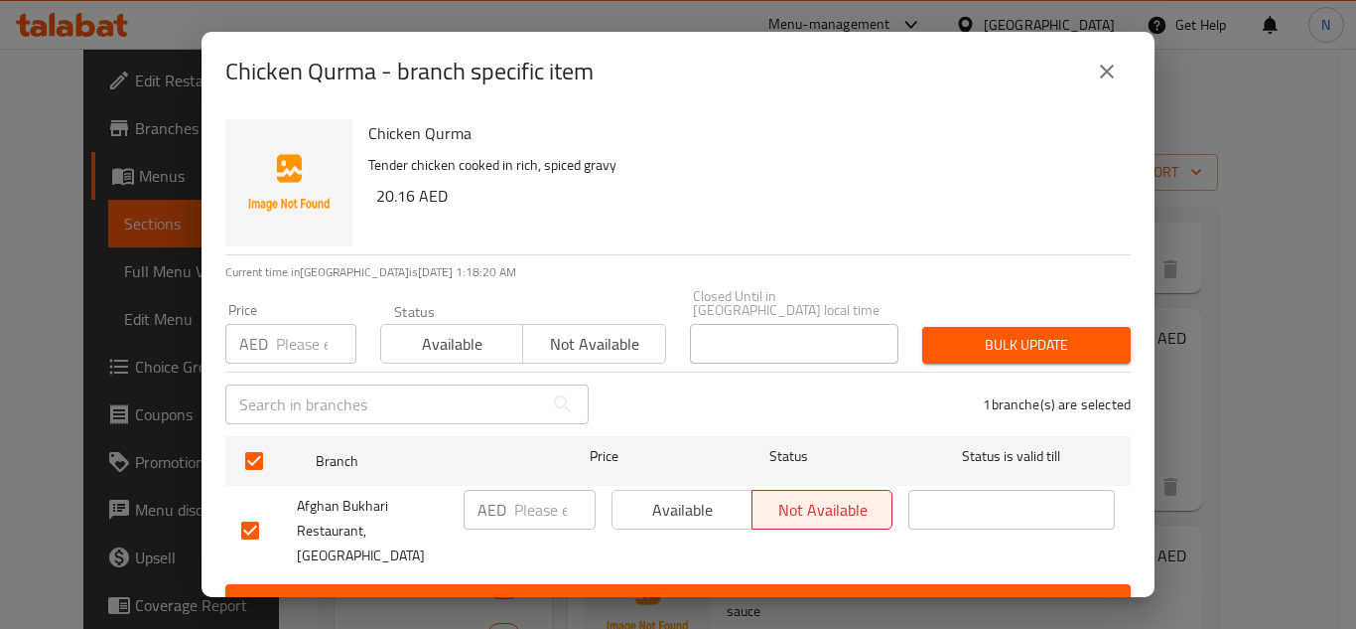
click at [542, 509] on input "number" at bounding box center [554, 510] width 81 height 40
paste input "16"
type input "16"
click at [556, 590] on span "Save" at bounding box center [678, 602] width 874 height 25
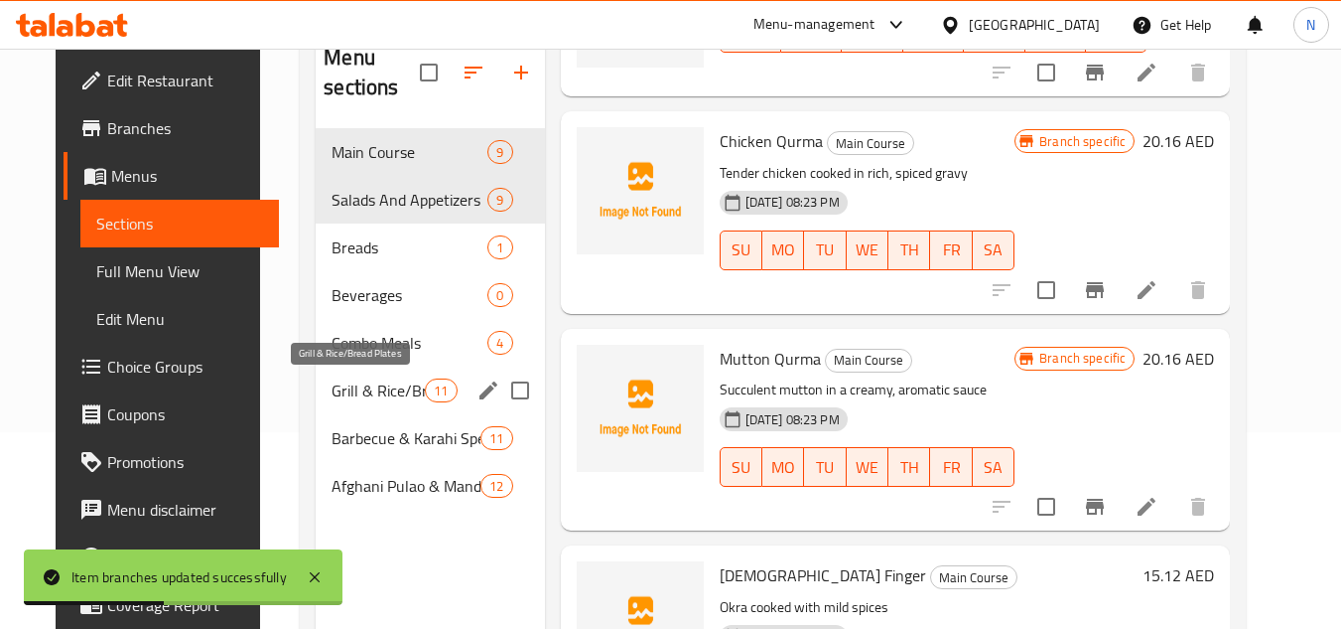
scroll to position [199, 0]
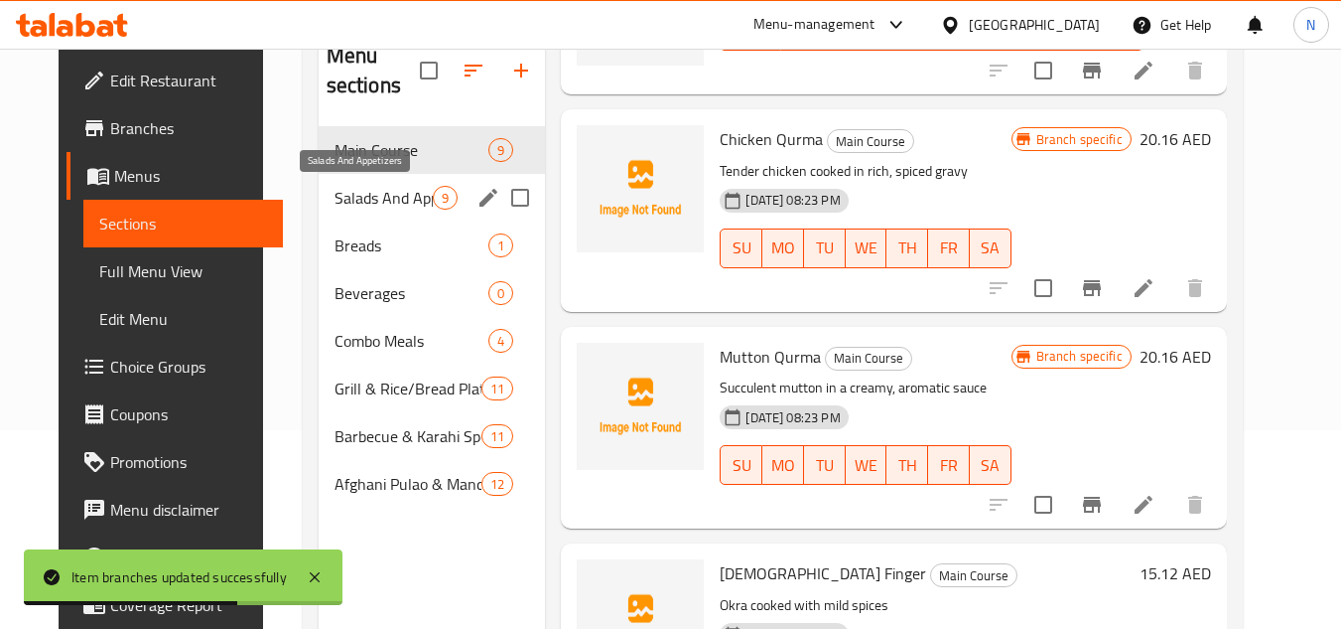
click at [400, 204] on span "Salads And Appetizers" at bounding box center [384, 198] width 99 height 24
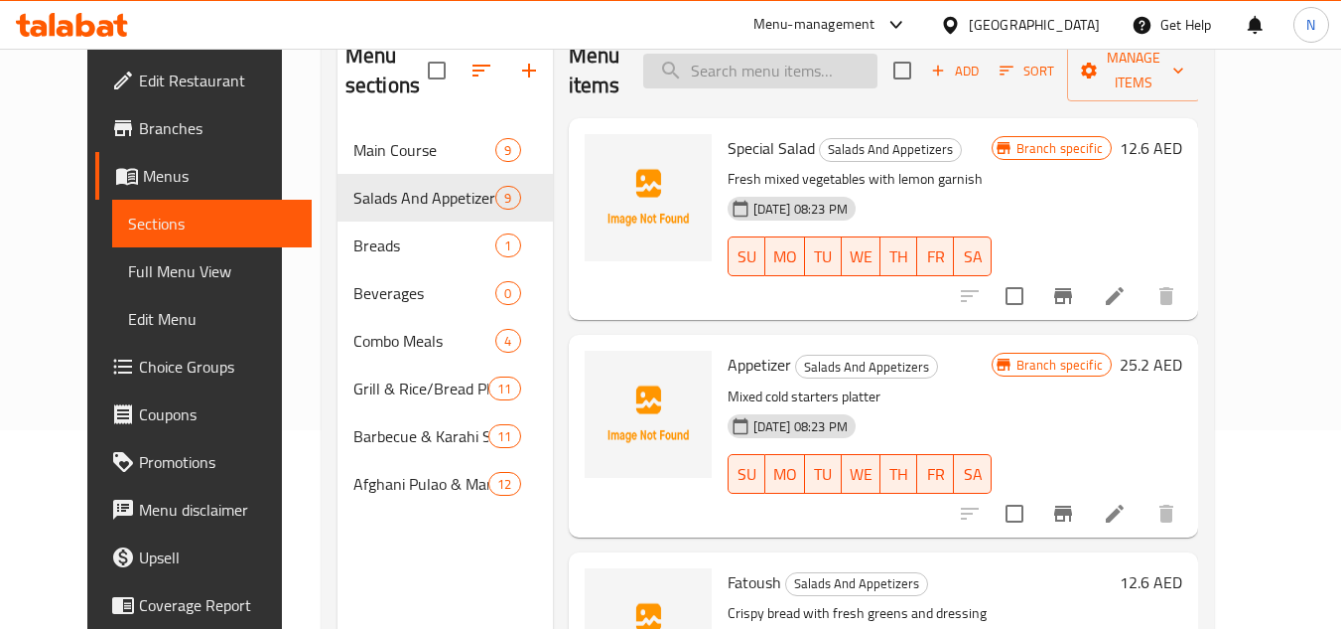
click at [785, 69] on input "search" at bounding box center [760, 71] width 234 height 35
paste input "Fathoush"
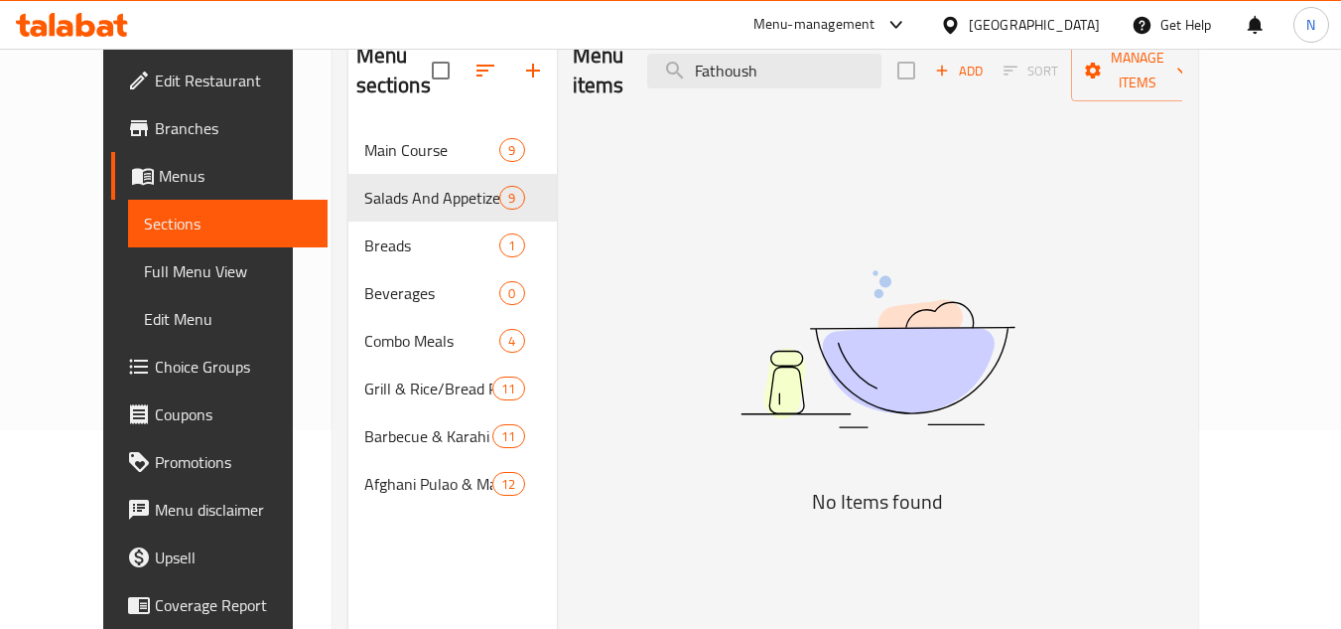
type input "Fathoush"
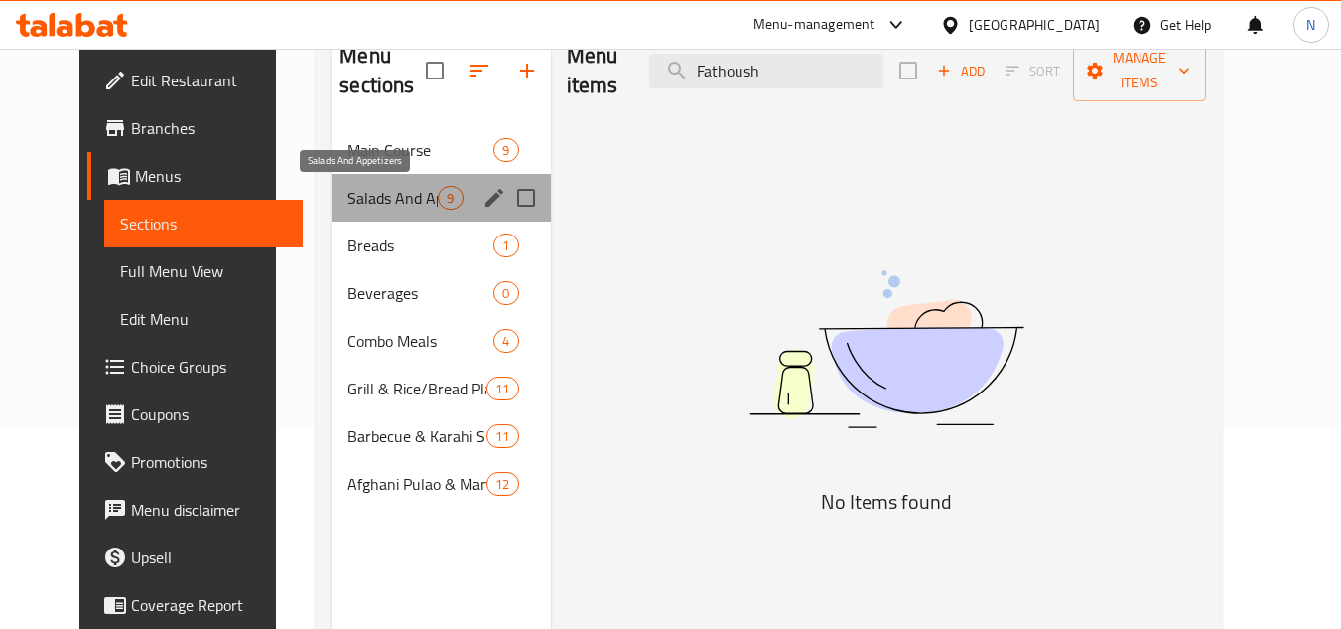
click at [353, 199] on span "Salads And Appetizers" at bounding box center [393, 198] width 90 height 24
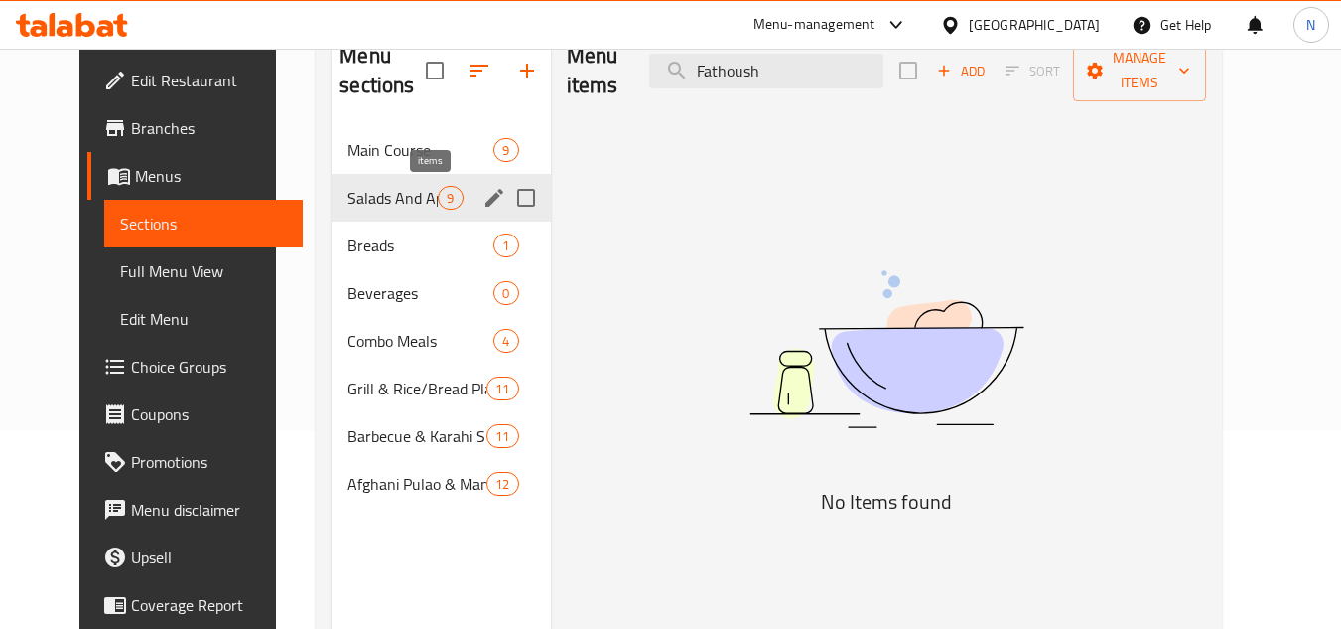
drag, startPoint x: 421, startPoint y: 193, endPoint x: 462, endPoint y: 171, distance: 46.2
click at [439, 193] on span "9" at bounding box center [450, 198] width 23 height 19
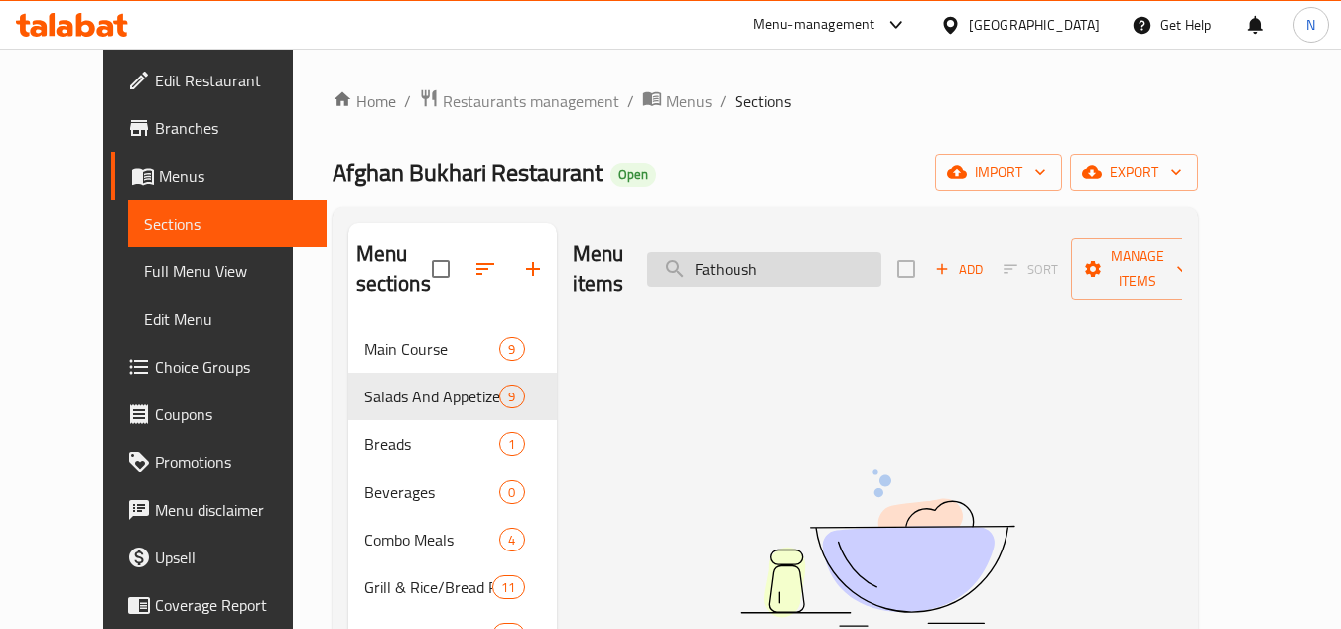
click at [779, 252] on input "Fathoush" at bounding box center [764, 269] width 234 height 35
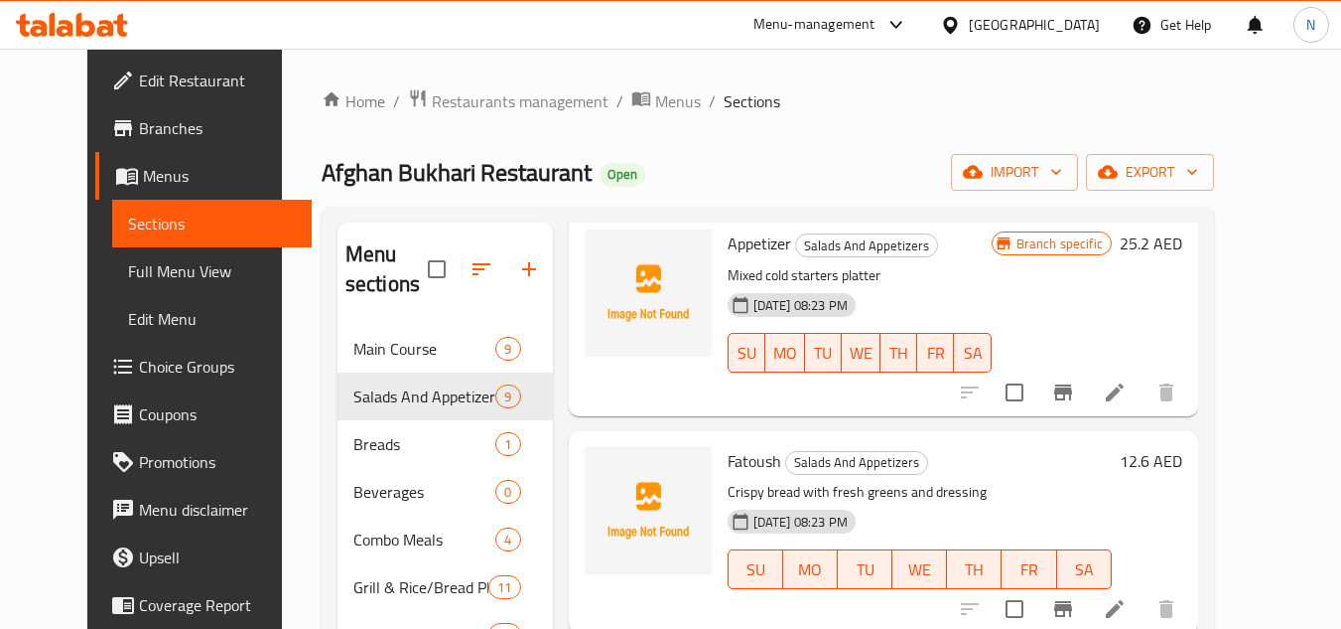
scroll to position [397, 0]
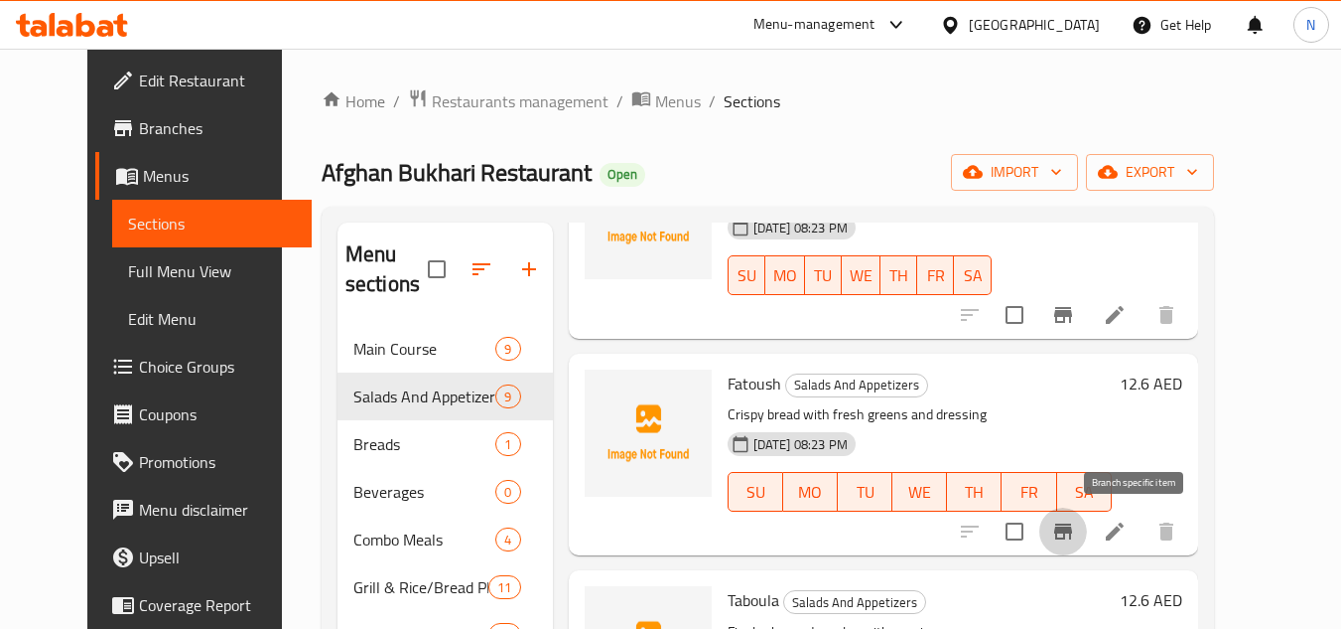
click at [1075, 529] on icon "Branch-specific-item" at bounding box center [1063, 531] width 24 height 24
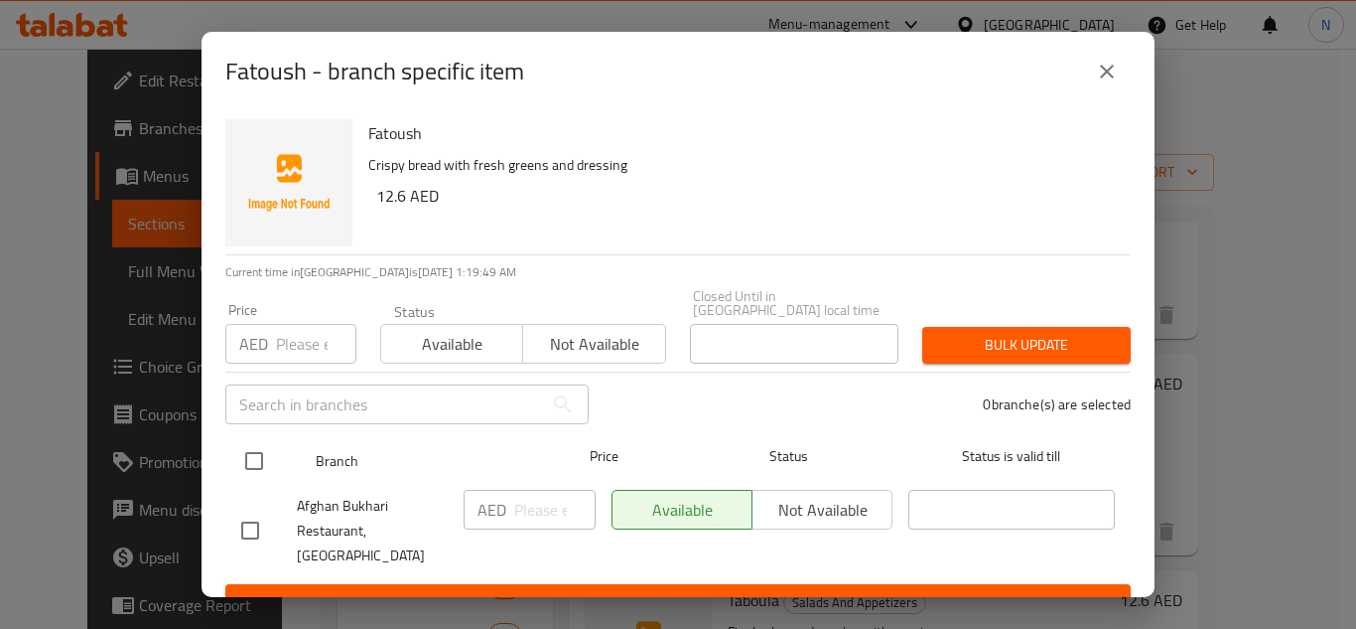
click at [262, 459] on input "checkbox" at bounding box center [254, 461] width 42 height 42
checkbox input "true"
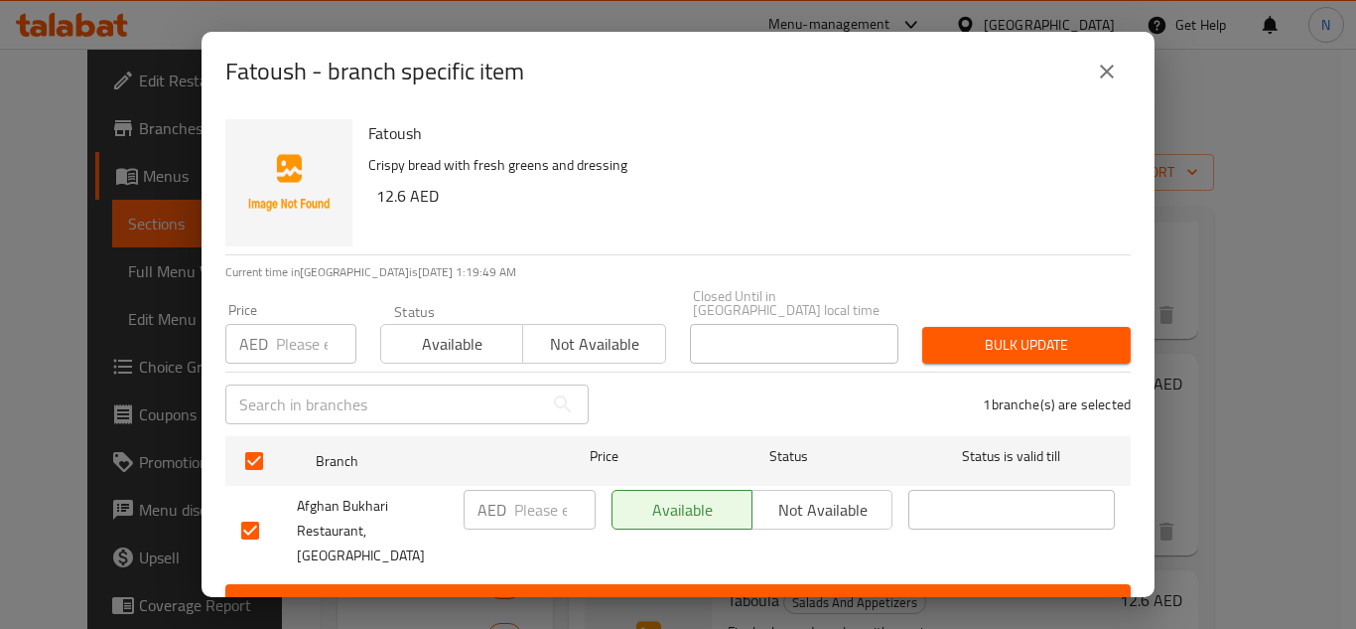
click at [526, 504] on input "number" at bounding box center [554, 510] width 81 height 40
paste input "10"
type input "10"
click at [550, 590] on span "Save" at bounding box center [678, 602] width 874 height 25
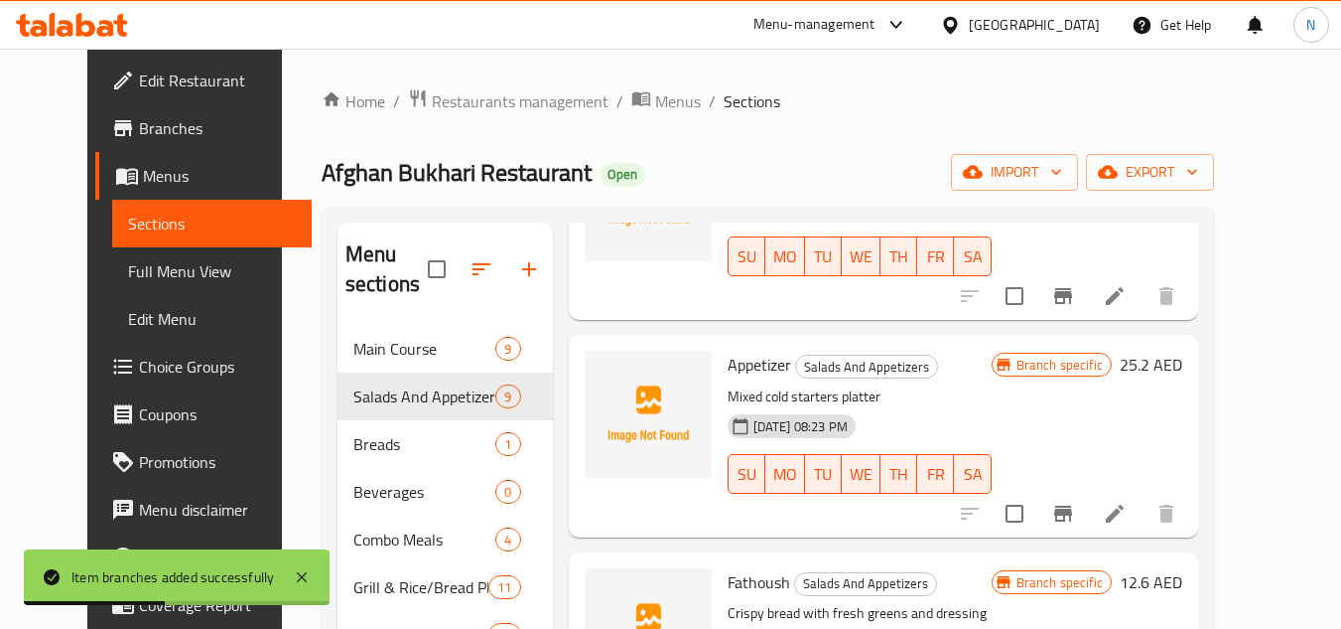
scroll to position [298, 0]
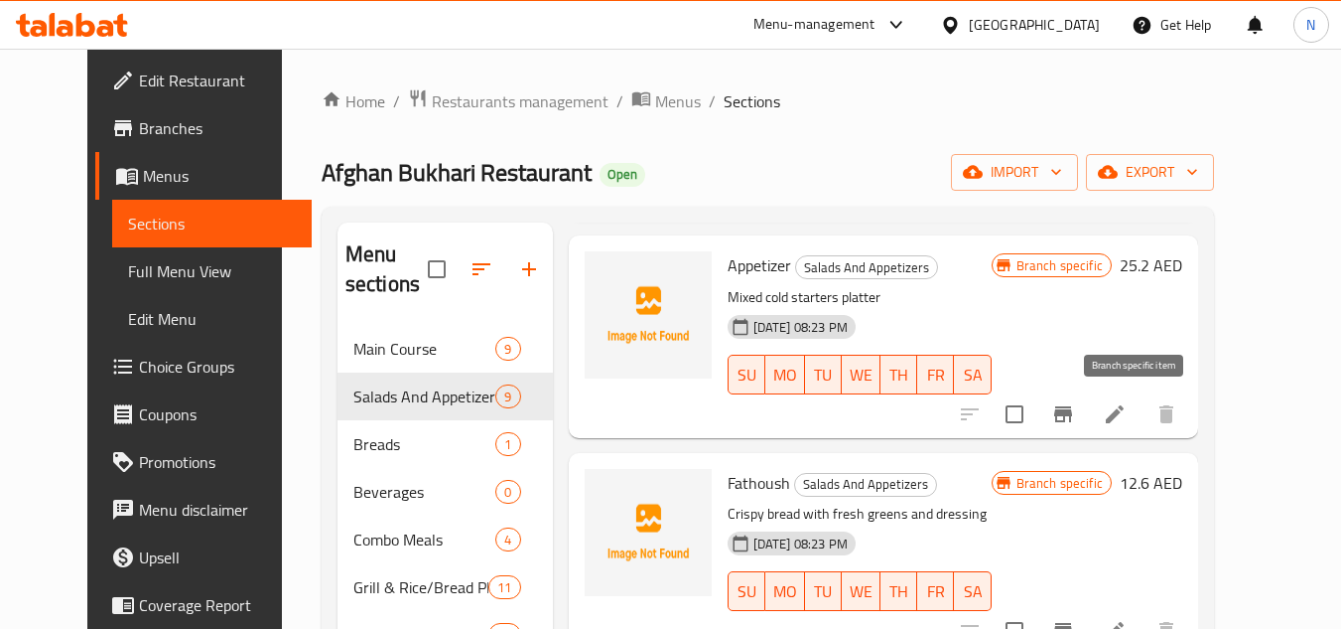
click at [1075, 416] on icon "Branch-specific-item" at bounding box center [1063, 414] width 24 height 24
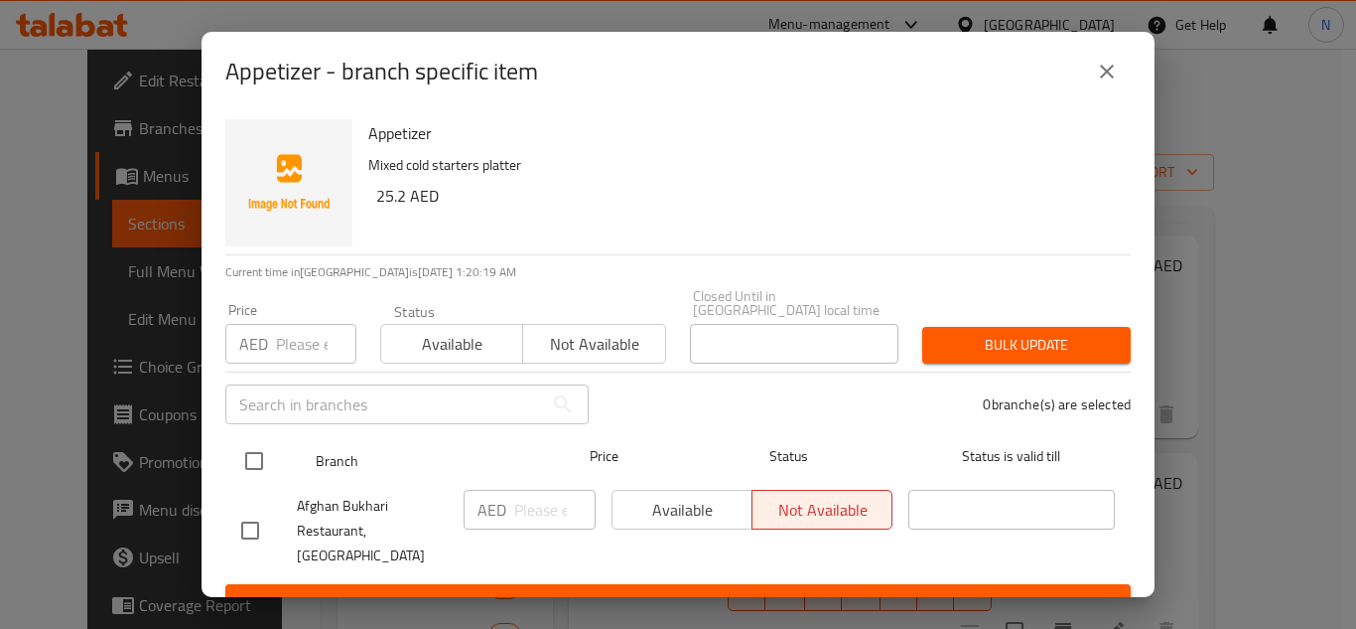
click at [254, 461] on input "checkbox" at bounding box center [254, 461] width 42 height 42
checkbox input "true"
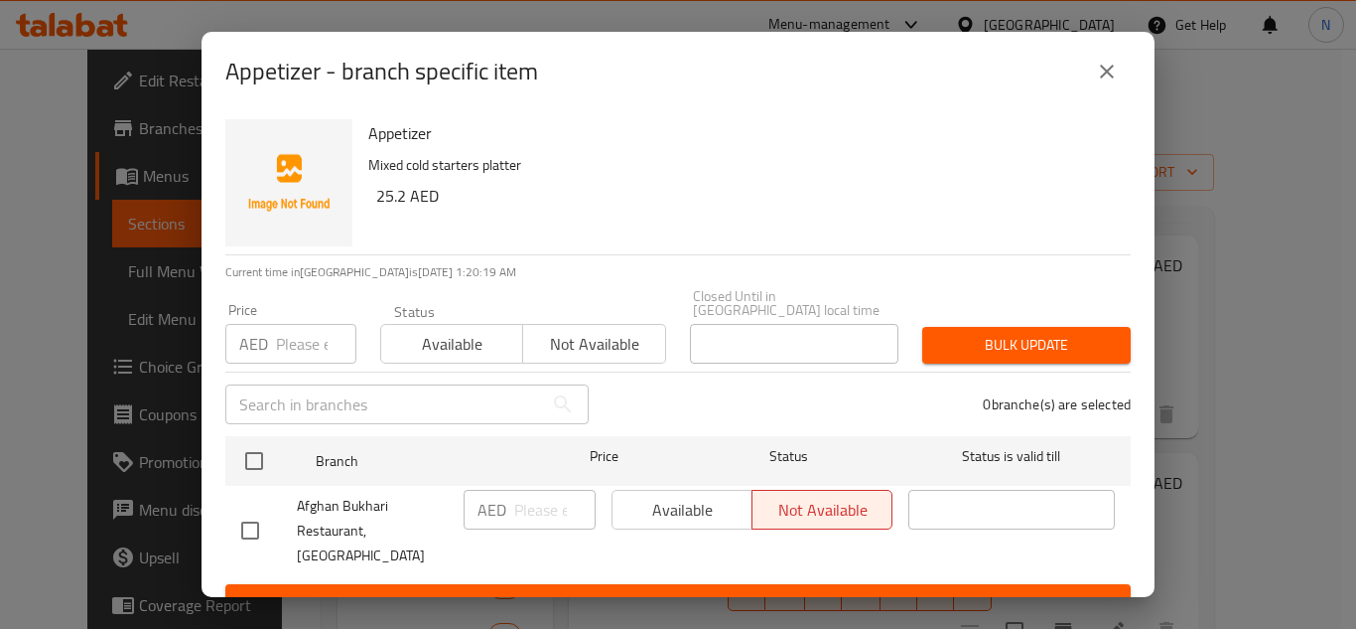
checkbox input "true"
click at [522, 504] on input "number" at bounding box center [554, 510] width 81 height 40
paste input "20"
type input "20"
click at [510, 590] on span "Save" at bounding box center [678, 602] width 874 height 25
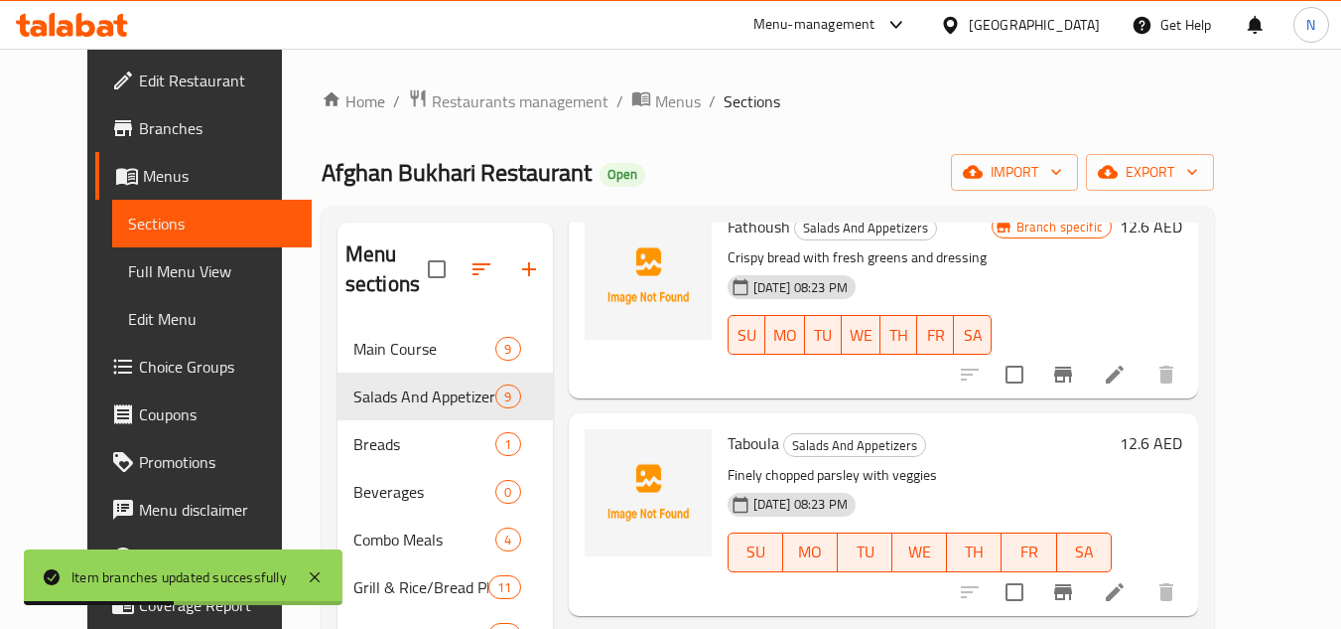
scroll to position [596, 0]
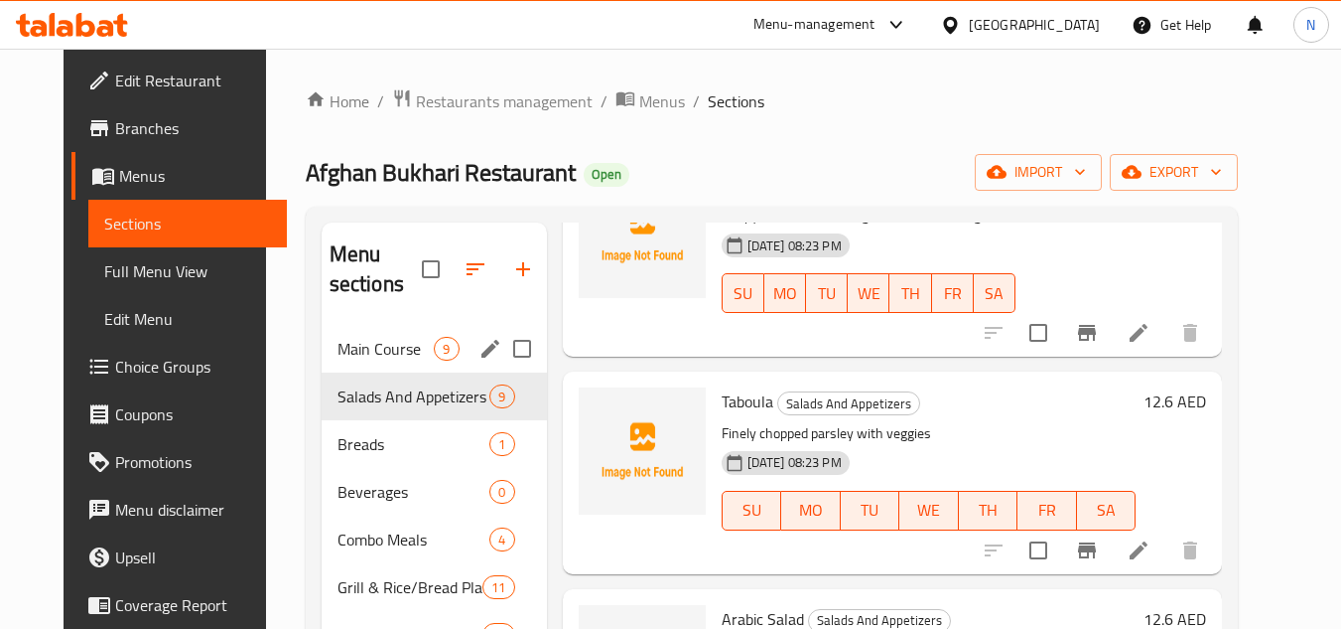
drag, startPoint x: 353, startPoint y: 352, endPoint x: 411, endPoint y: 318, distance: 67.3
click at [353, 352] on span "Main Course" at bounding box center [386, 349] width 97 height 24
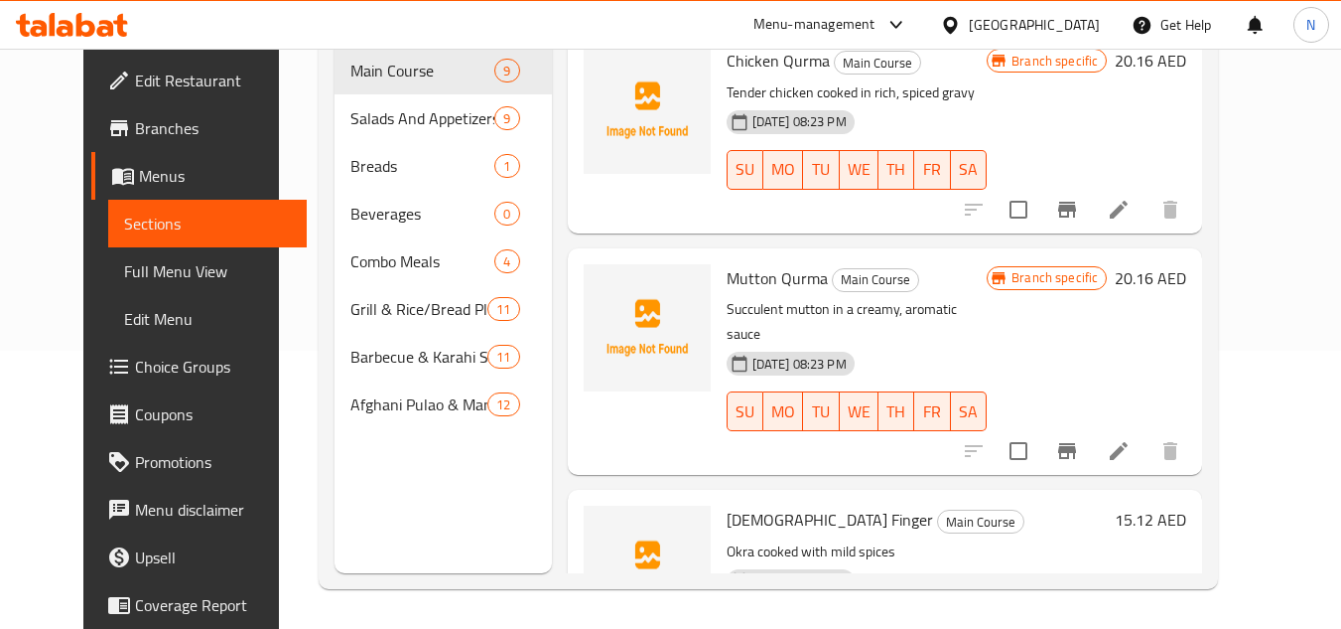
scroll to position [794, 0]
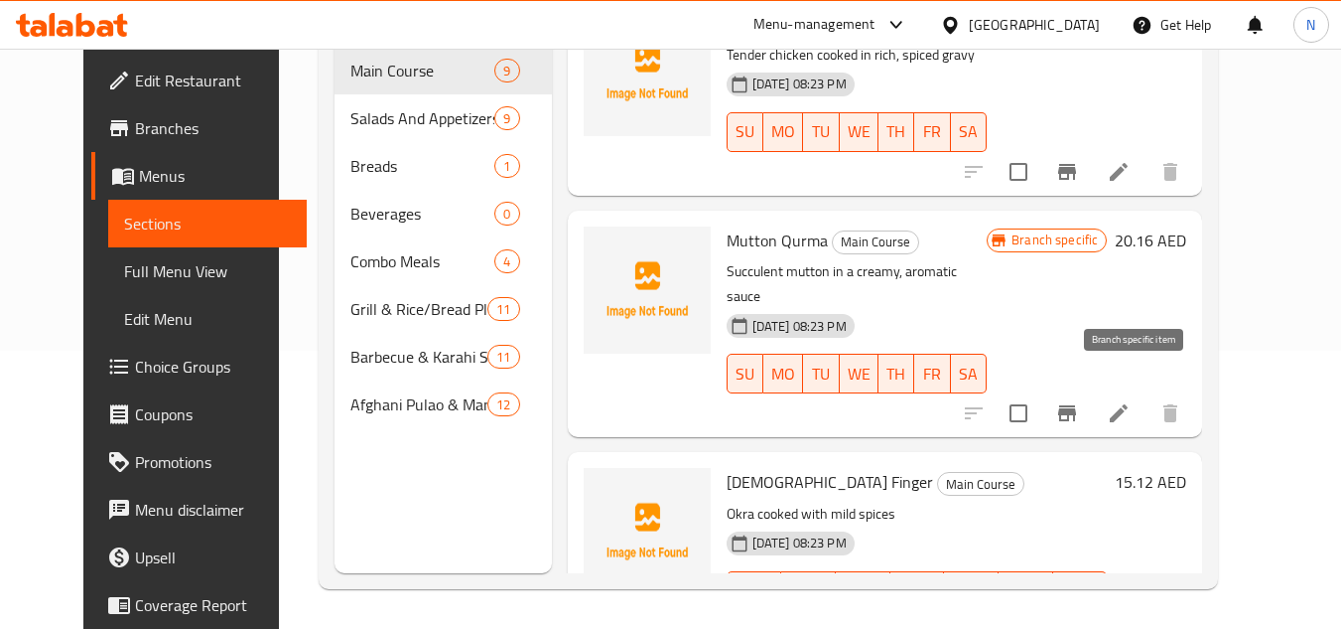
click at [1076, 405] on icon "Branch-specific-item" at bounding box center [1067, 413] width 18 height 16
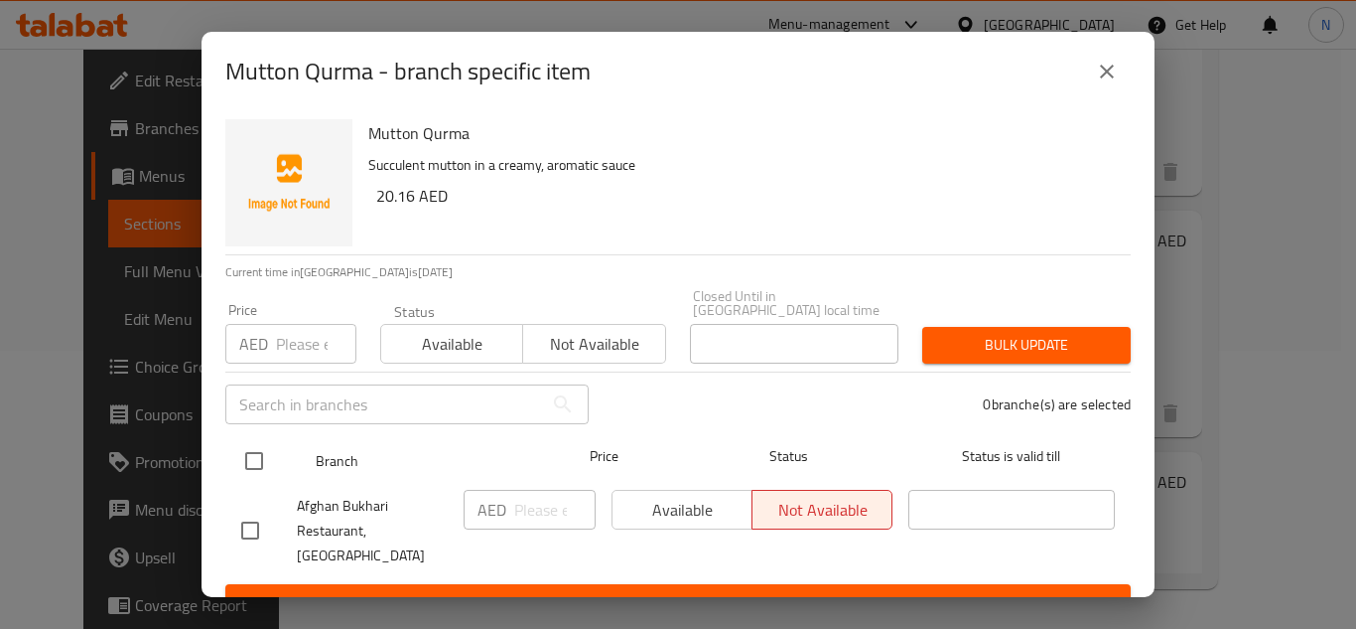
click at [240, 451] on input "checkbox" at bounding box center [254, 461] width 42 height 42
checkbox input "true"
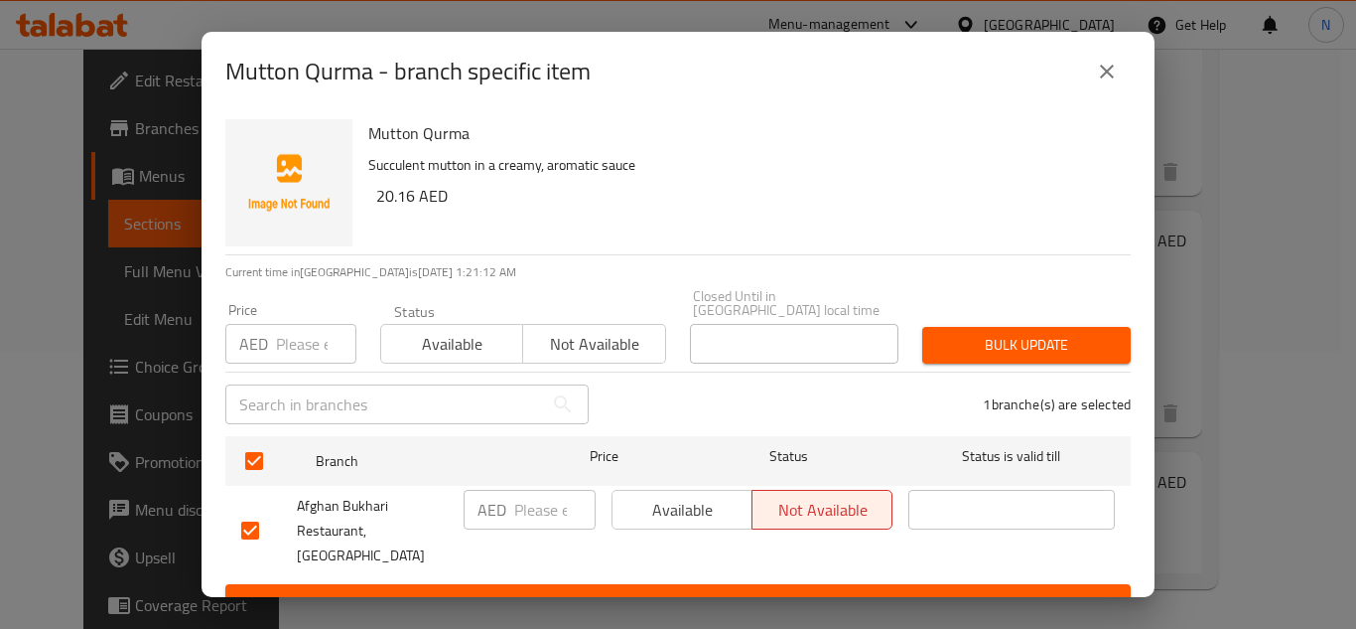
click at [514, 510] on input "number" at bounding box center [554, 510] width 81 height 40
paste input "16"
type input "16"
click at [528, 584] on button "Save" at bounding box center [678, 602] width 906 height 37
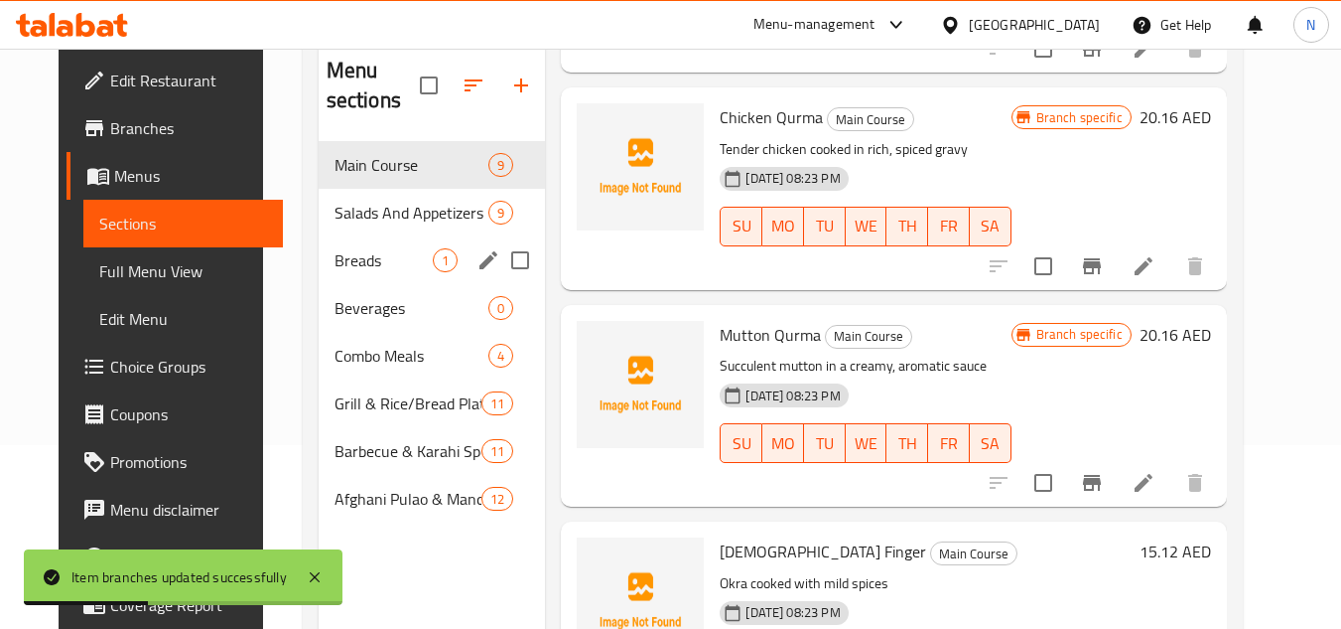
scroll to position [179, 0]
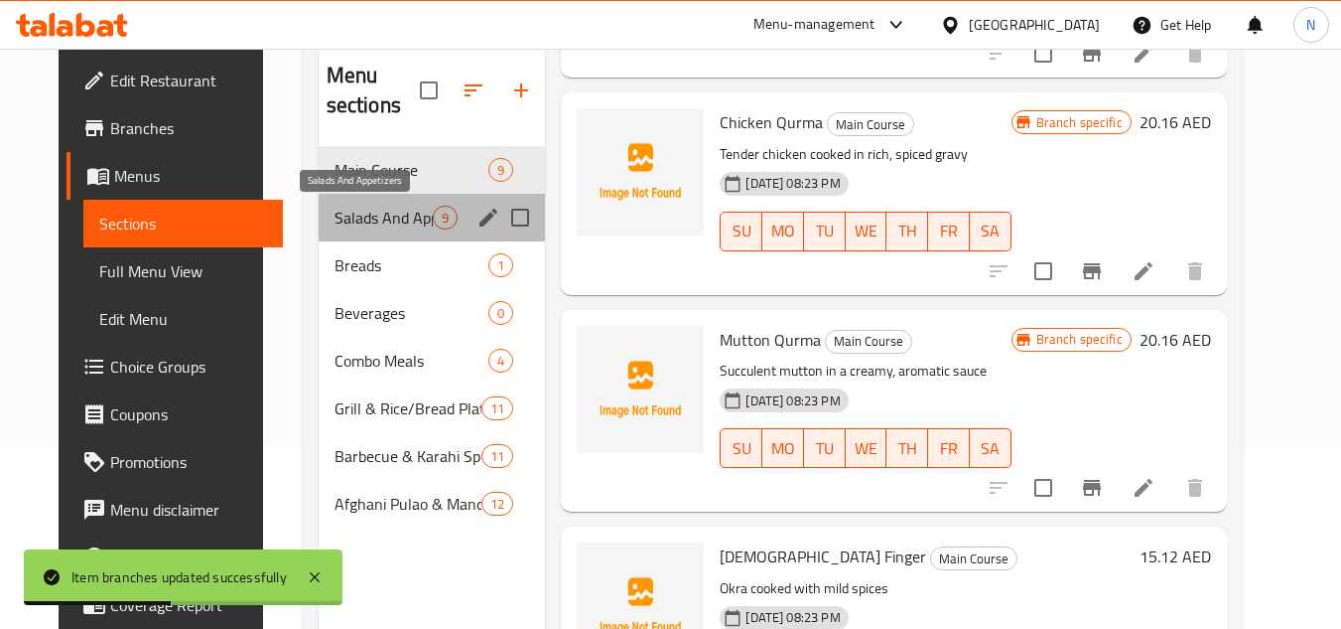
click at [339, 222] on span "Salads And Appetizers" at bounding box center [384, 218] width 99 height 24
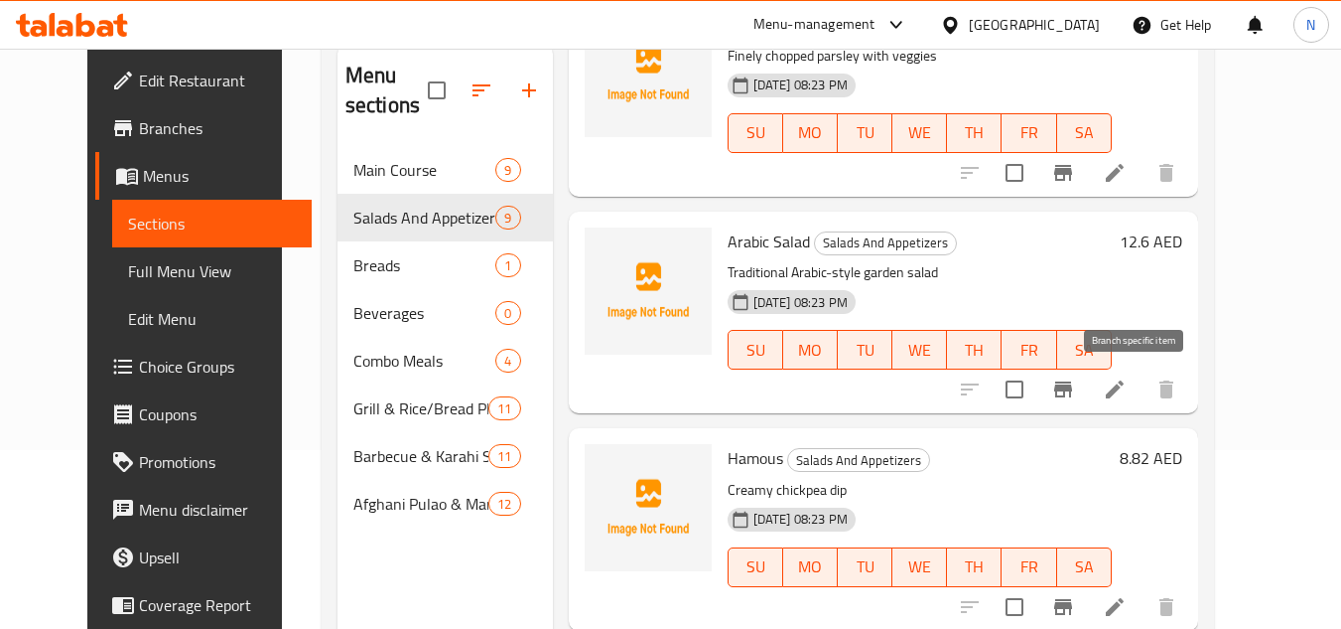
click at [1087, 393] on button "Branch-specific-item" at bounding box center [1064, 389] width 48 height 48
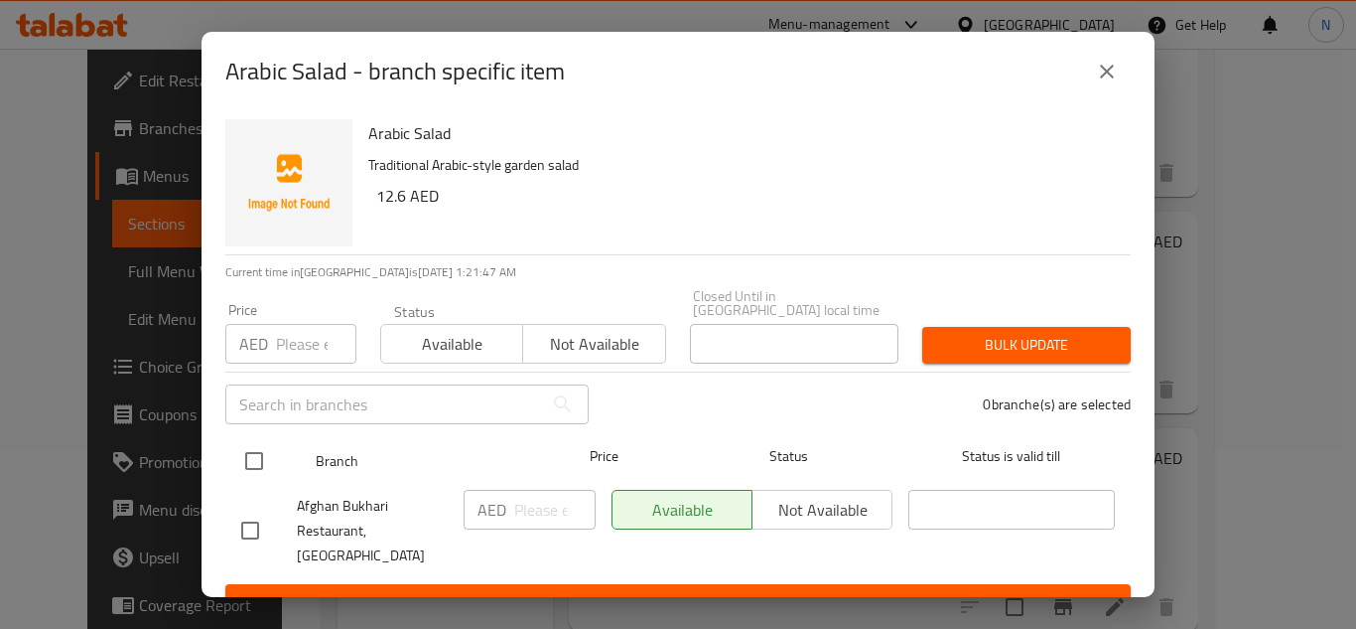
click at [257, 462] on input "checkbox" at bounding box center [254, 461] width 42 height 42
checkbox input "true"
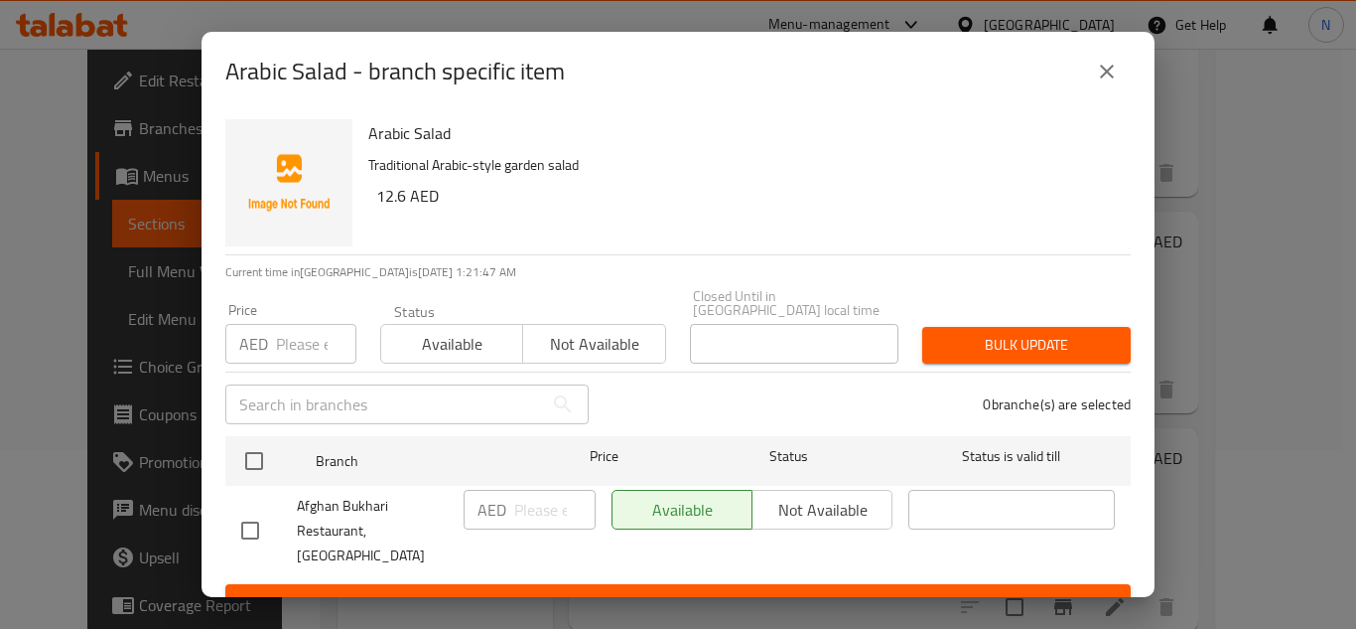
checkbox input "true"
click at [523, 522] on input "number" at bounding box center [554, 510] width 81 height 40
paste input "10"
type input "10"
click at [533, 590] on span "Save" at bounding box center [678, 602] width 874 height 25
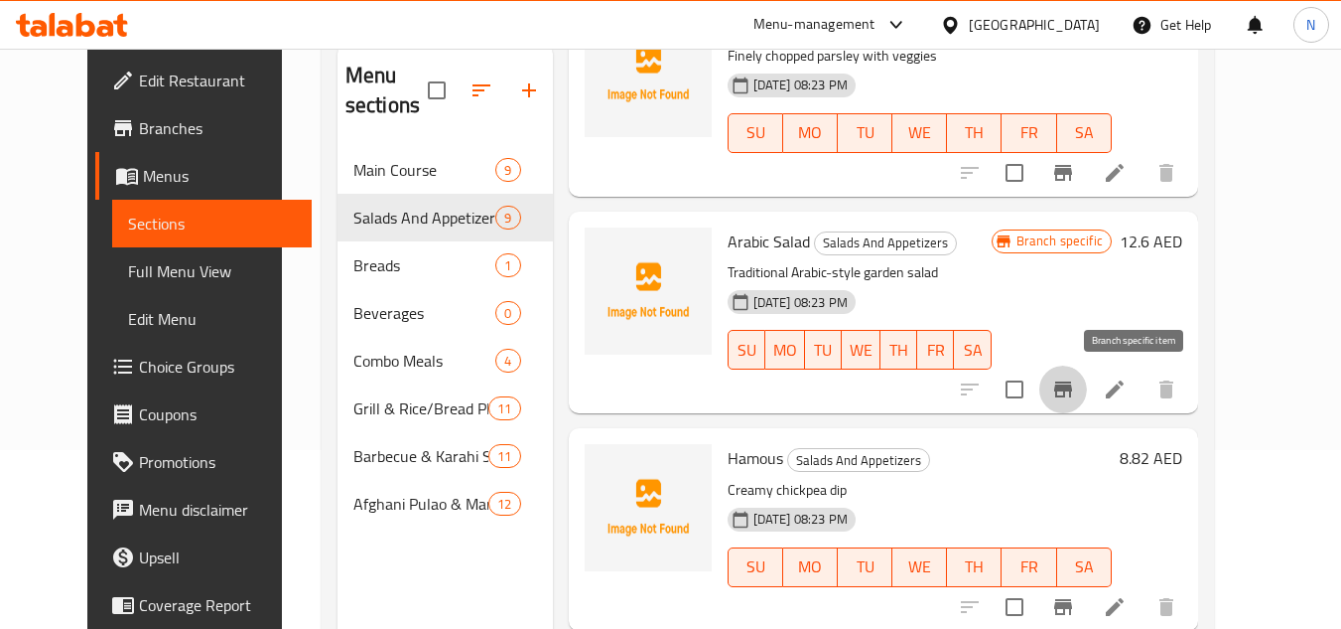
click at [1072, 391] on icon "Branch-specific-item" at bounding box center [1063, 389] width 18 height 16
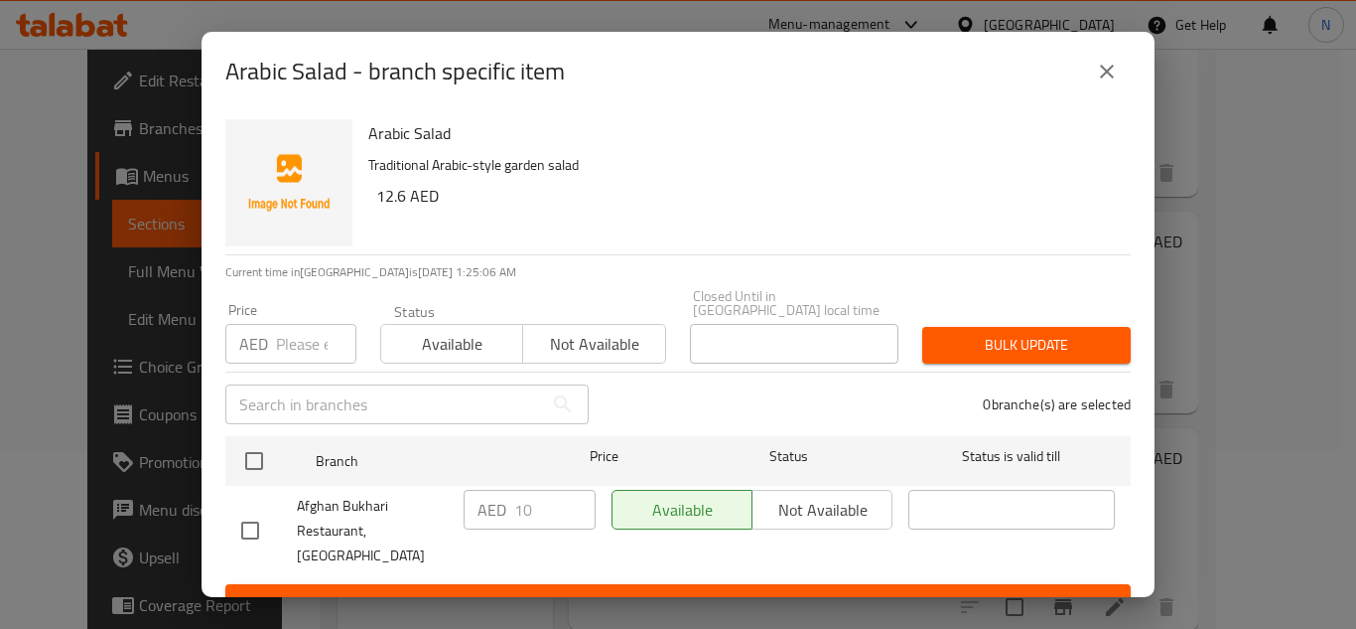
click at [1117, 74] on icon "close" at bounding box center [1107, 72] width 24 height 24
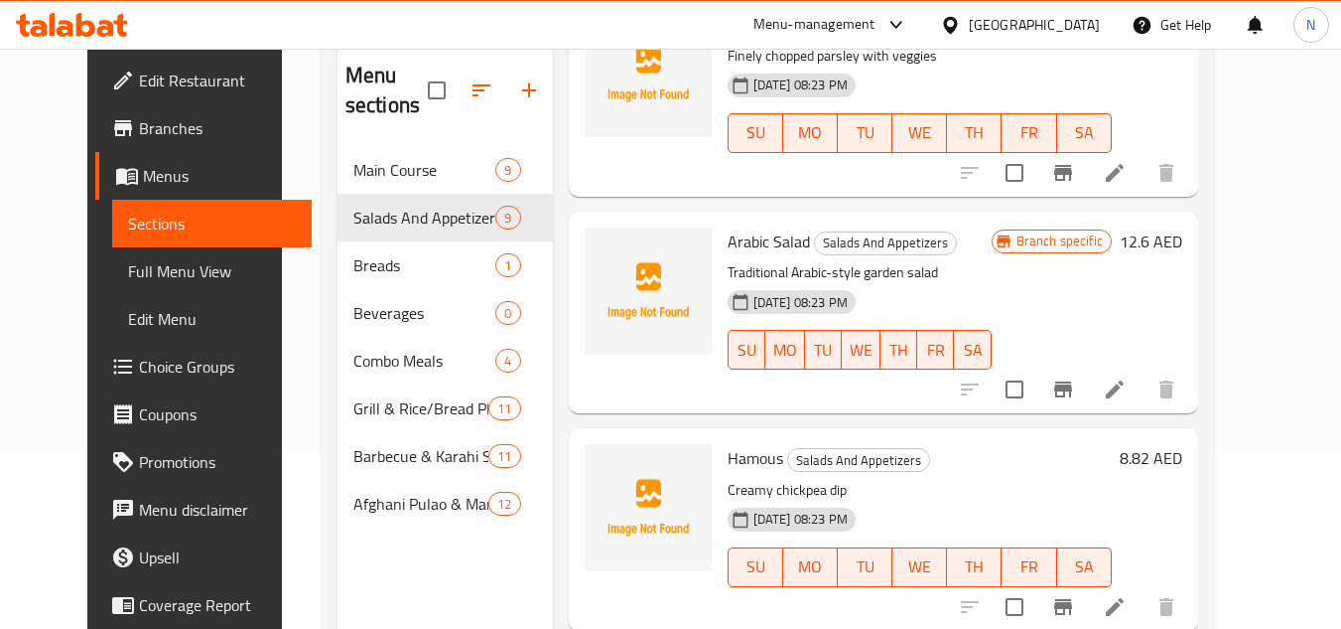
scroll to position [461, 0]
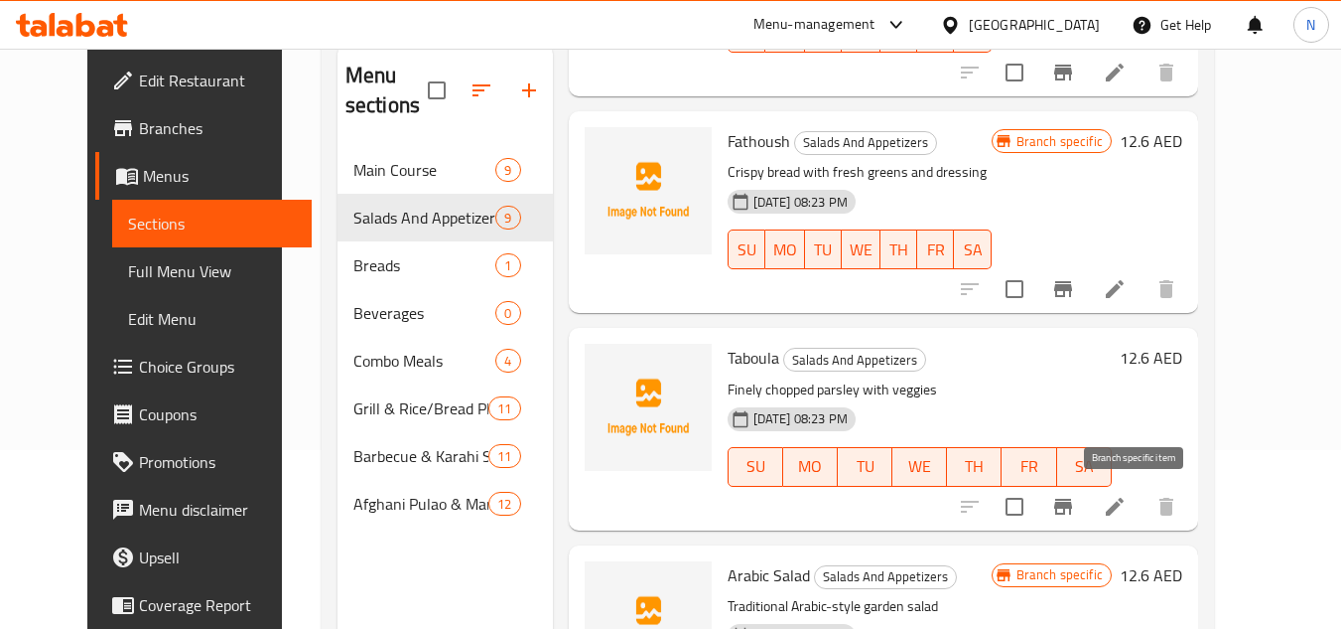
click at [1075, 515] on icon "Branch-specific-item" at bounding box center [1063, 506] width 24 height 24
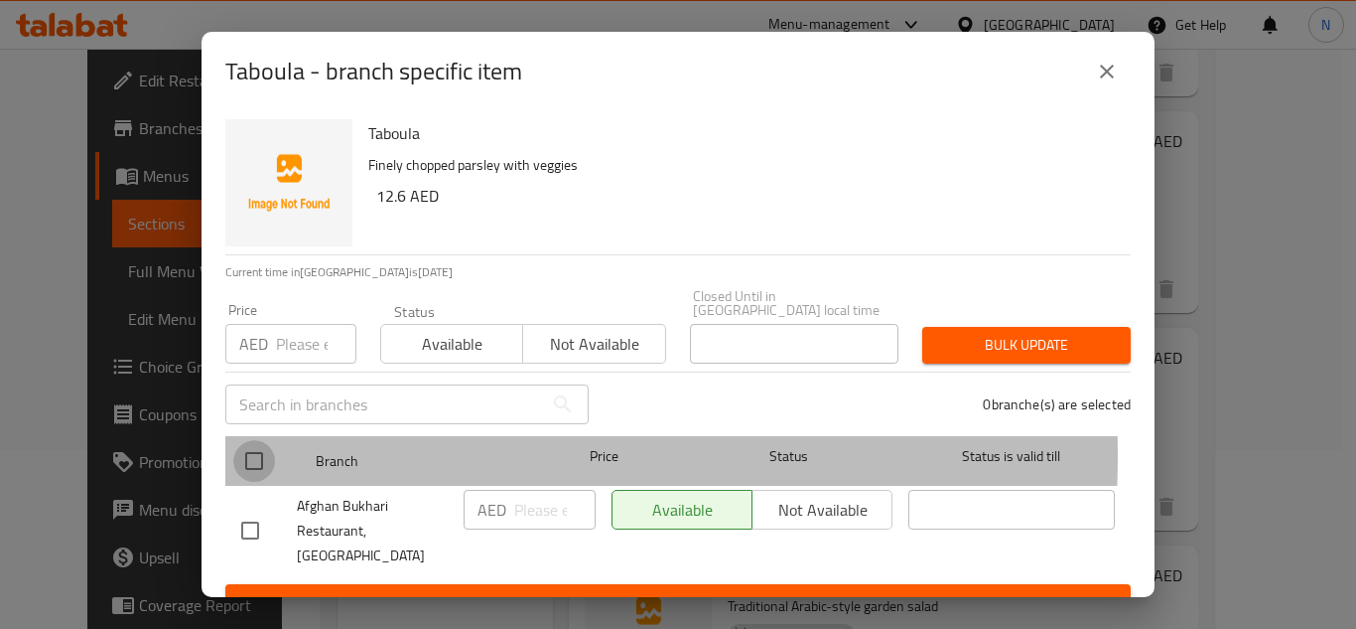
click at [243, 455] on input "checkbox" at bounding box center [254, 461] width 42 height 42
checkbox input "true"
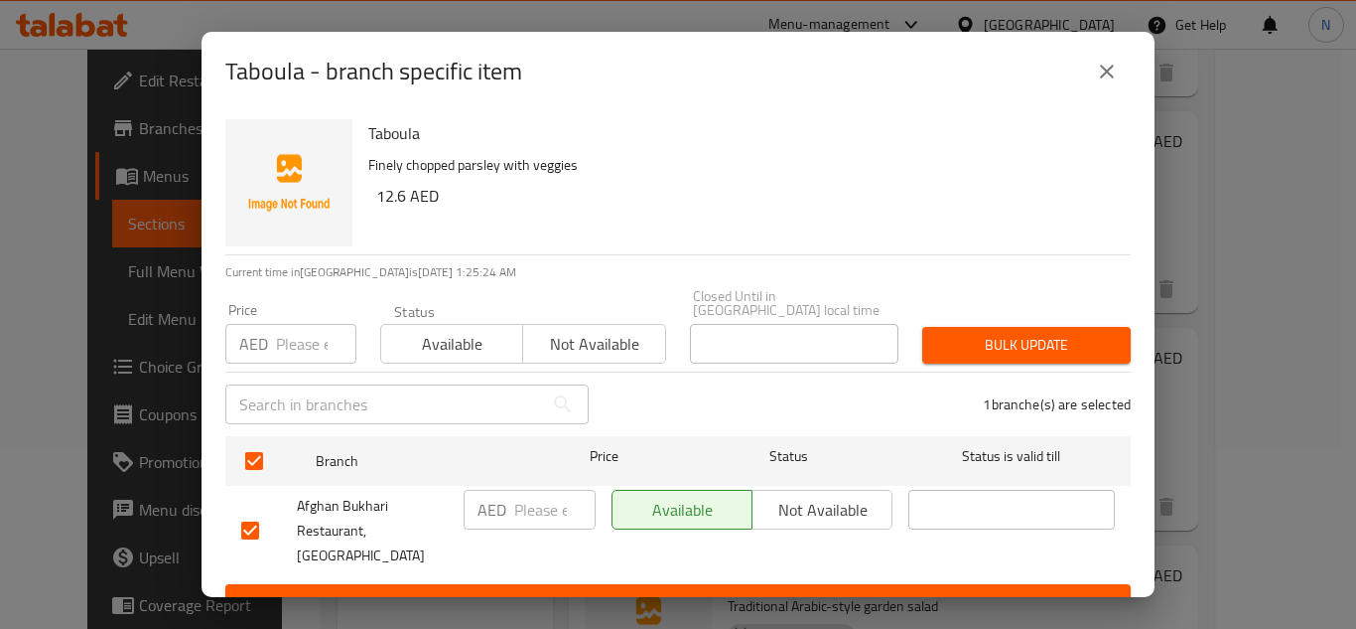
click at [541, 512] on input "number" at bounding box center [554, 510] width 81 height 40
paste input "10"
type input "10"
click at [557, 590] on span "Save" at bounding box center [678, 602] width 874 height 25
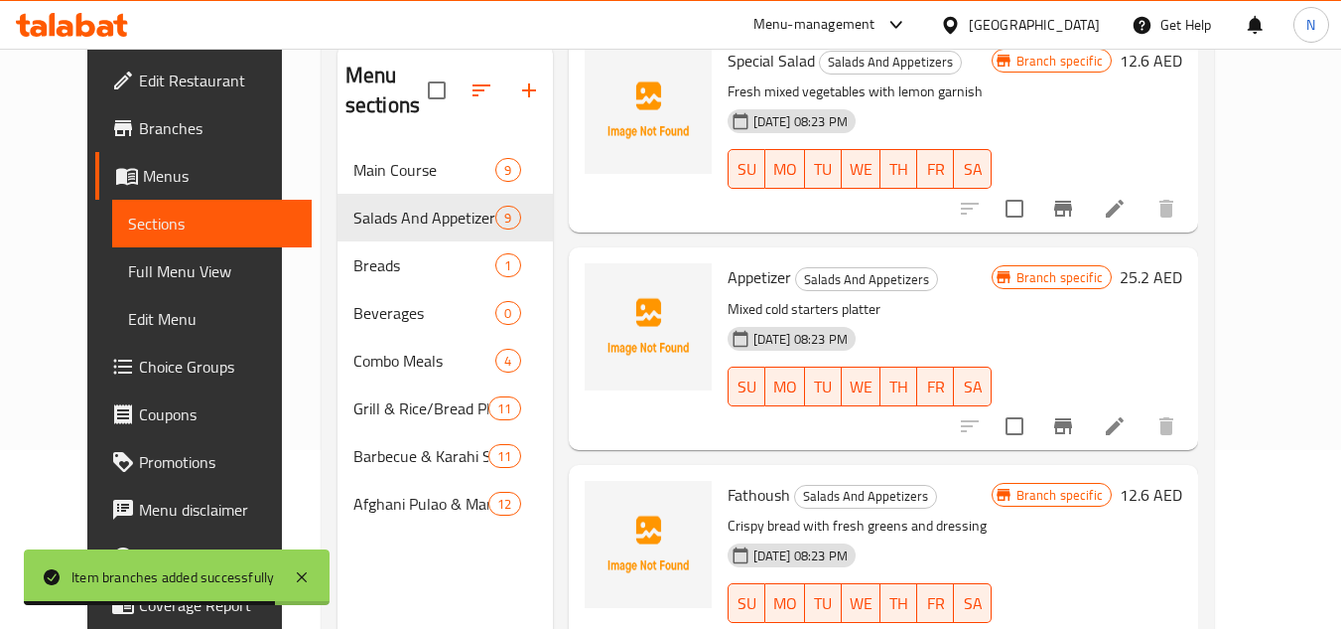
scroll to position [64, 0]
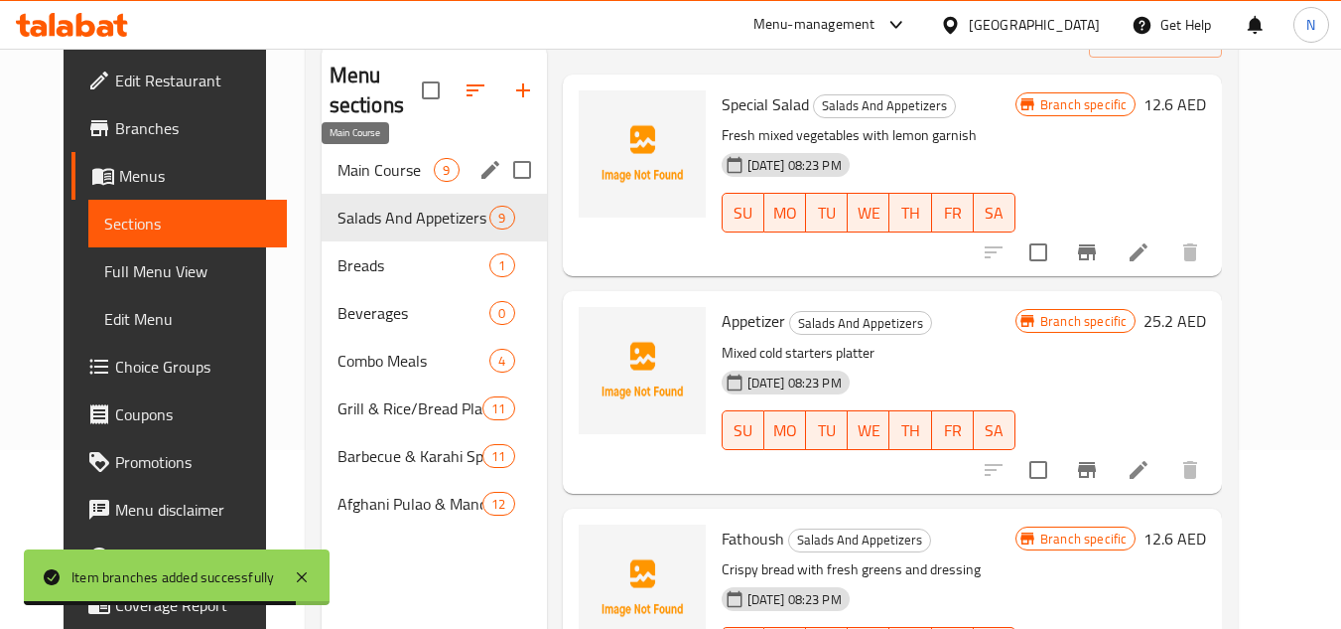
click at [373, 173] on span "Main Course" at bounding box center [386, 170] width 97 height 24
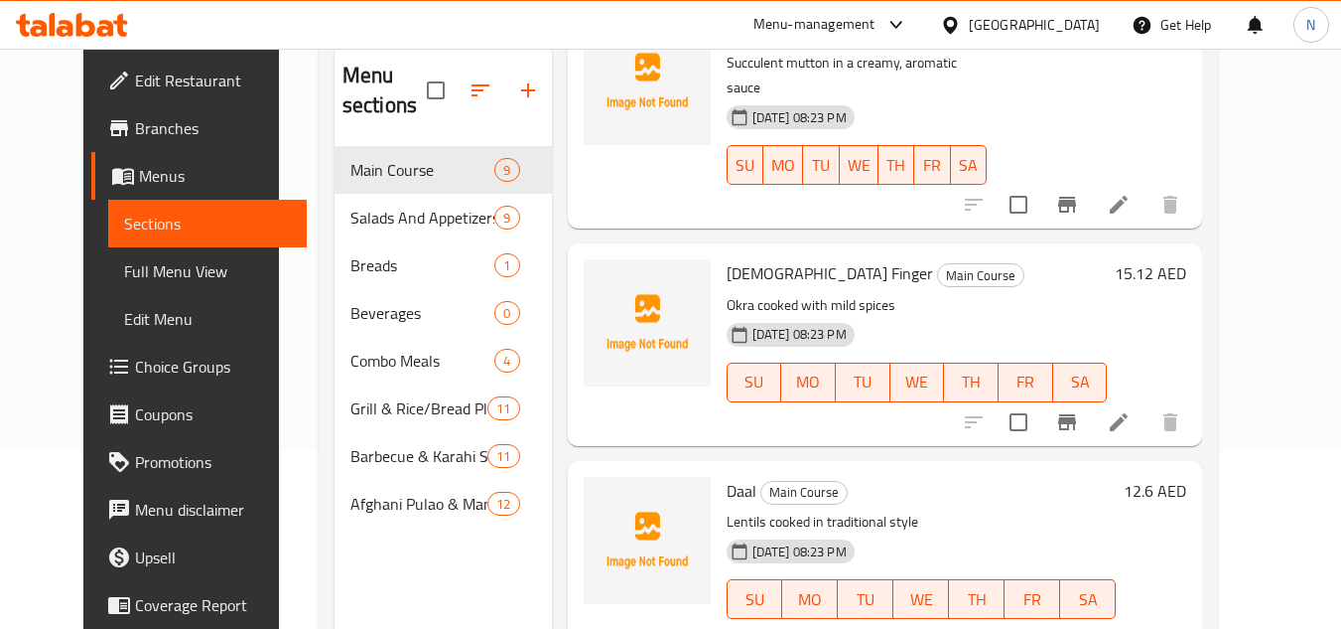
scroll to position [1056, 0]
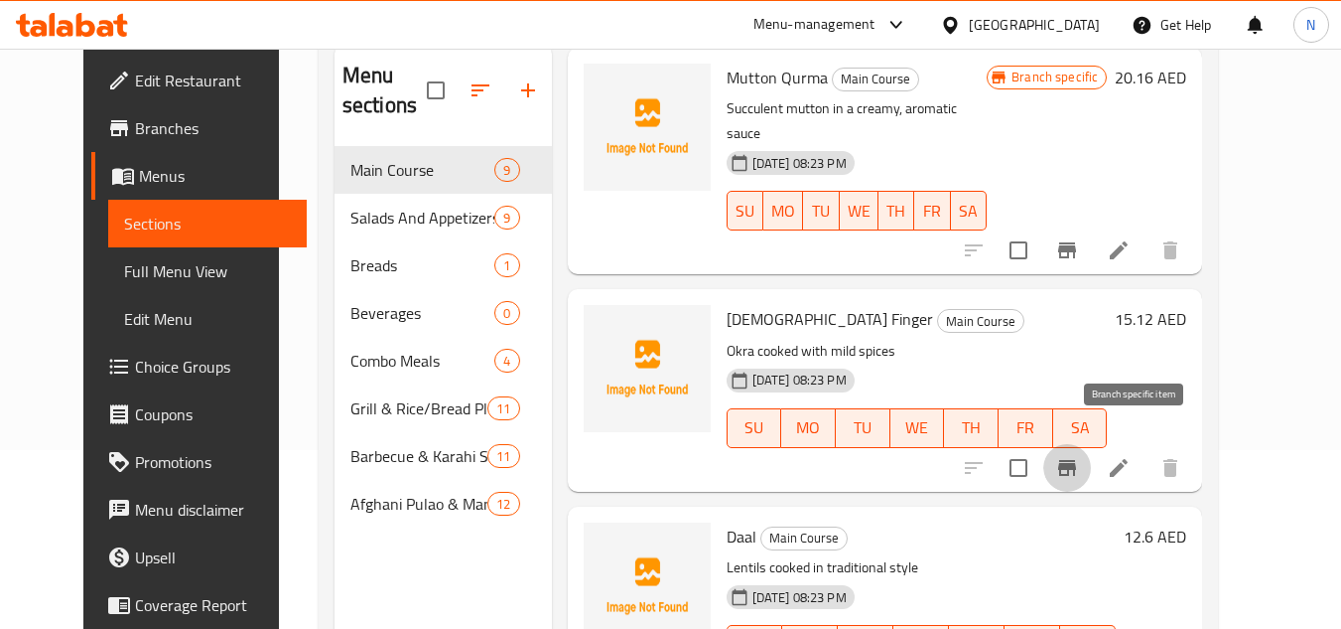
click at [1079, 456] on icon "Branch-specific-item" at bounding box center [1067, 468] width 24 height 24
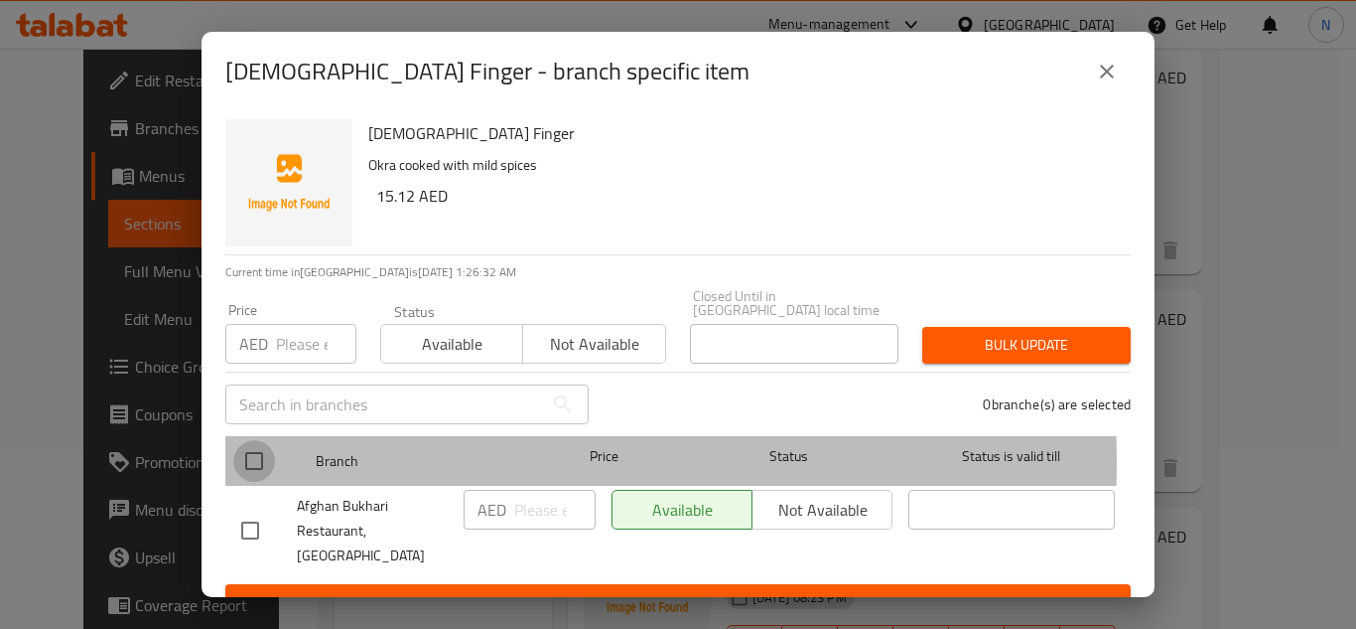
click at [251, 463] on input "checkbox" at bounding box center [254, 461] width 42 height 42
checkbox input "true"
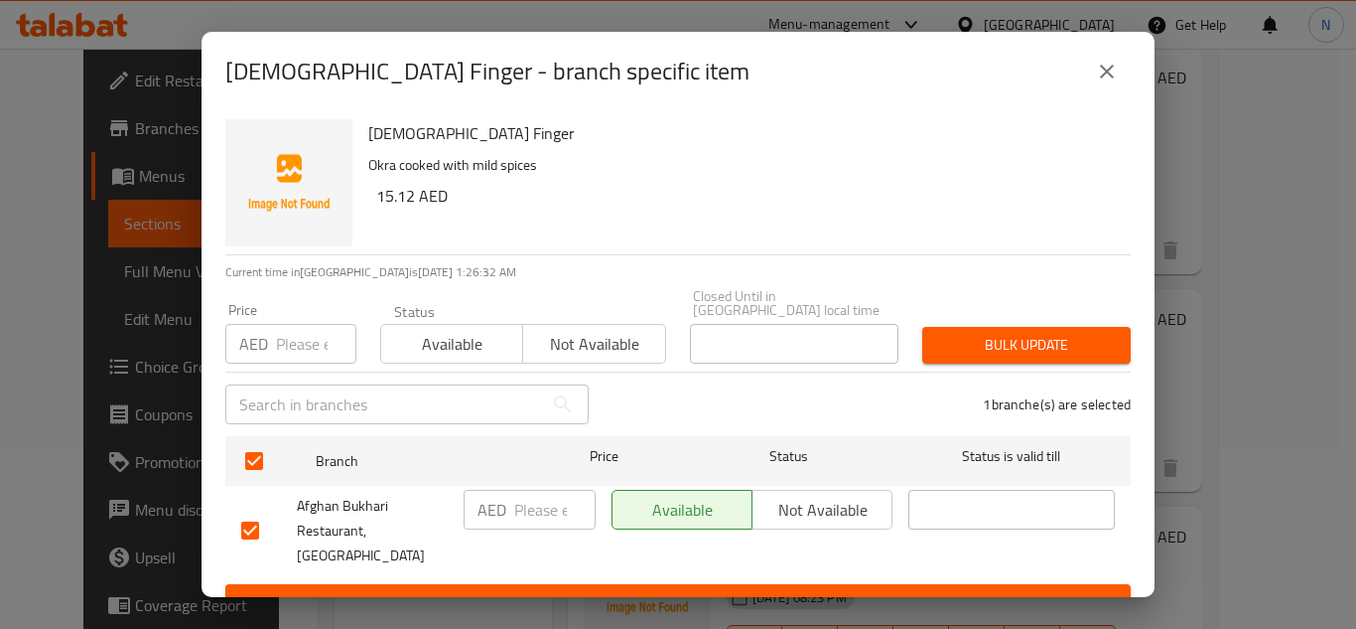
click at [514, 493] on input "number" at bounding box center [554, 510] width 81 height 40
paste input "12"
type input "12"
click at [517, 590] on span "Save" at bounding box center [678, 602] width 874 height 25
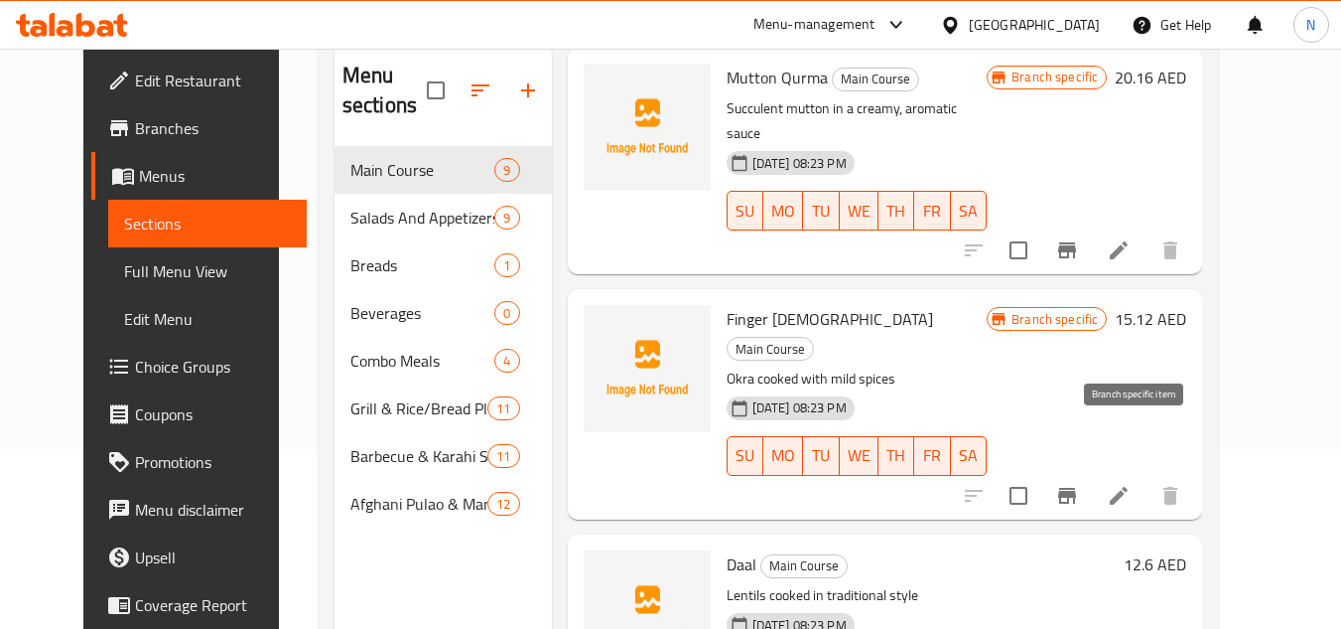
click at [1079, 484] on icon "Branch-specific-item" at bounding box center [1067, 496] width 24 height 24
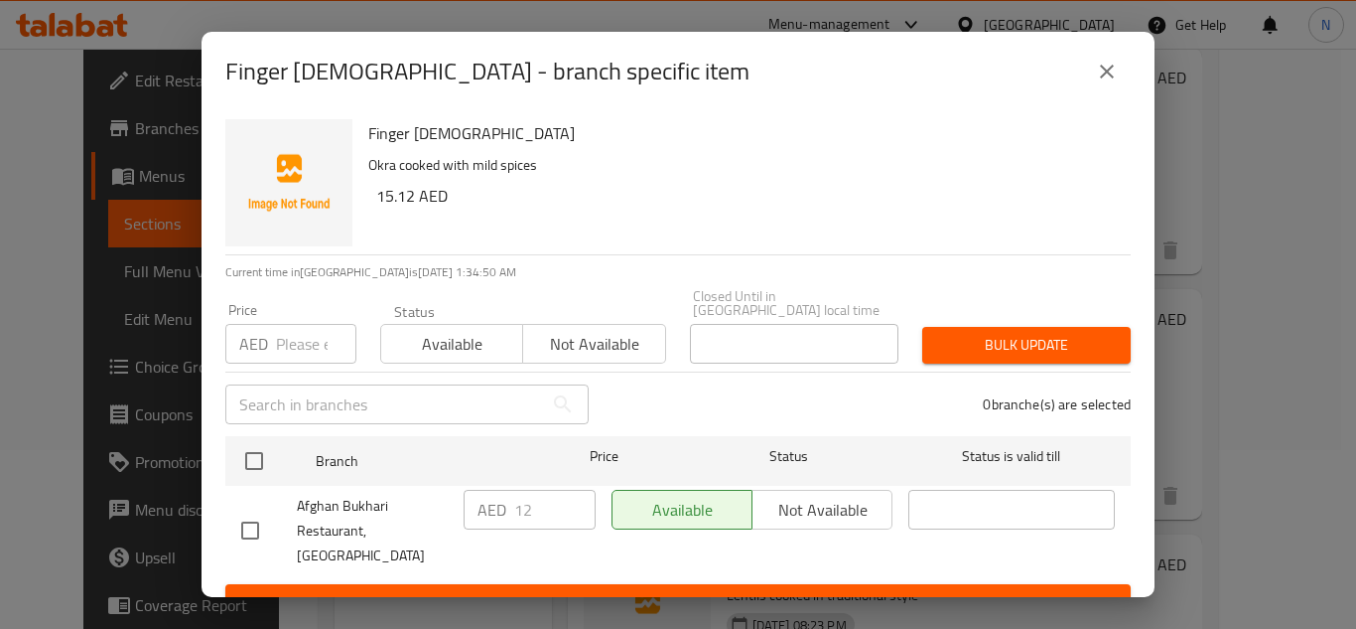
click at [1112, 71] on icon "close" at bounding box center [1107, 72] width 24 height 24
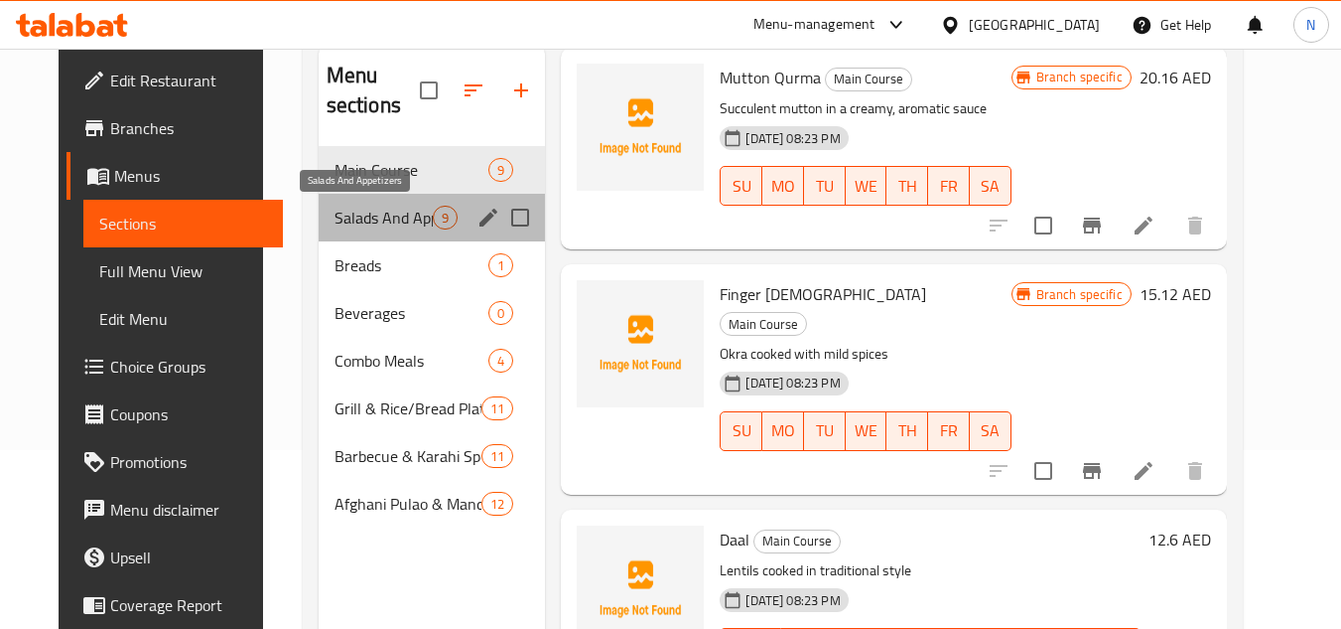
click at [353, 217] on span "Salads And Appetizers" at bounding box center [384, 218] width 99 height 24
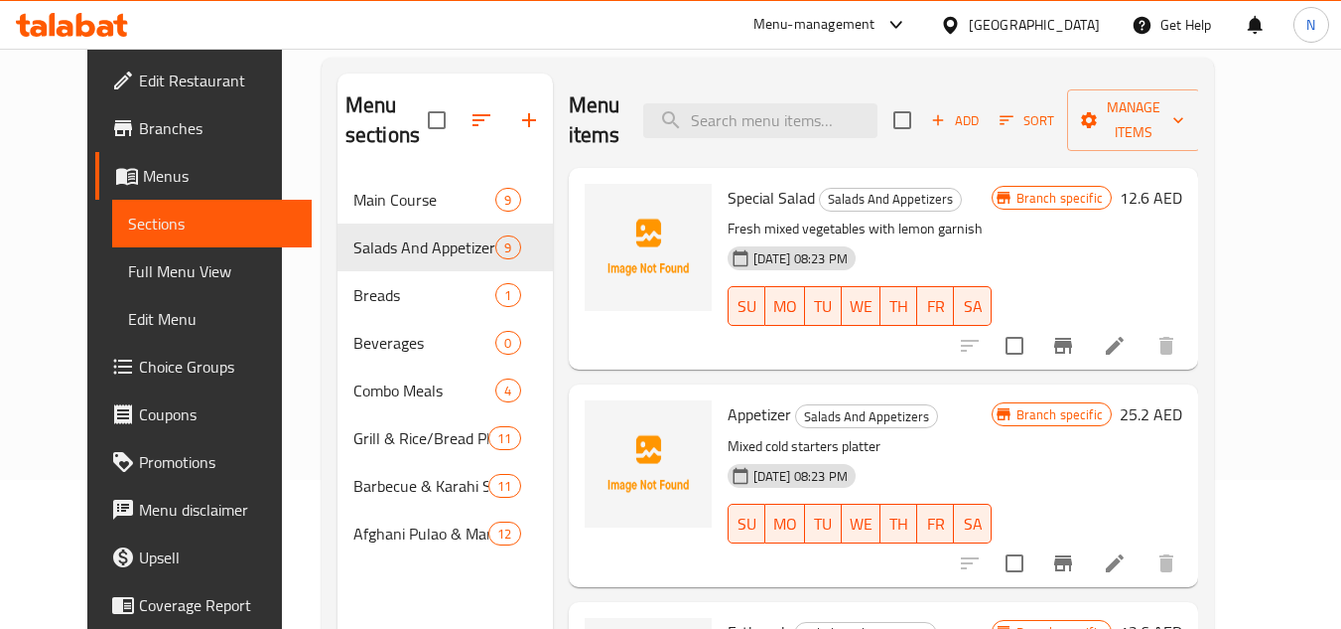
scroll to position [1111, 0]
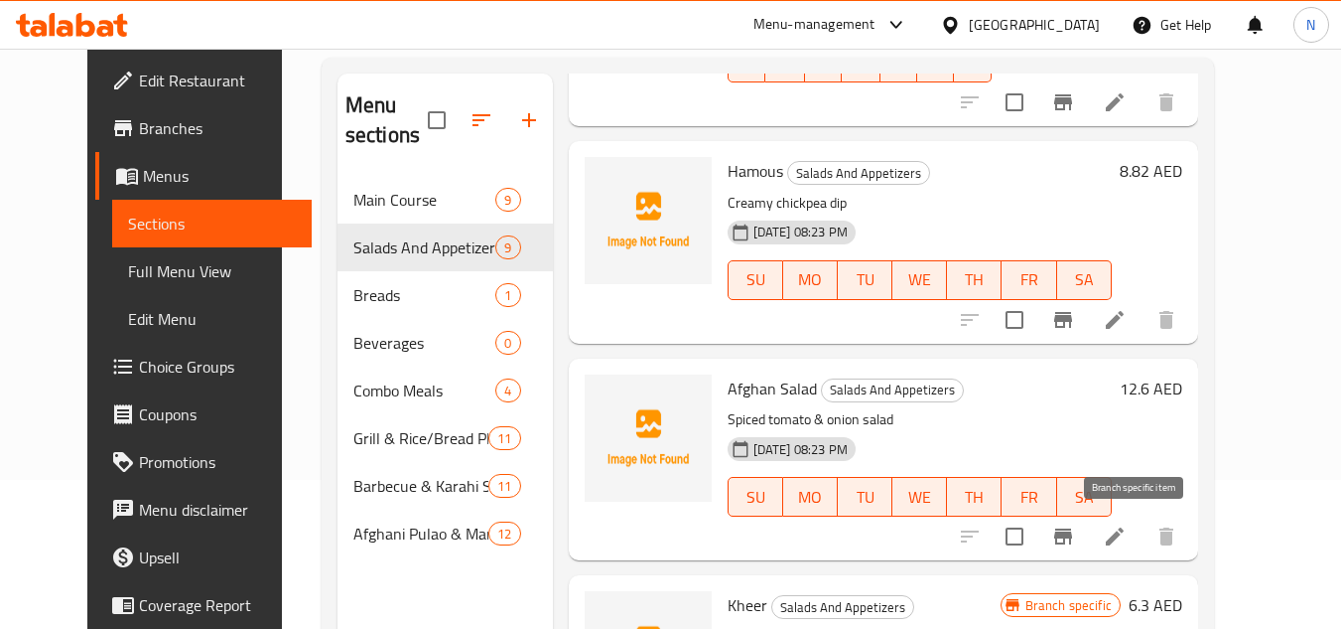
click at [1075, 543] on icon "Branch-specific-item" at bounding box center [1063, 536] width 24 height 24
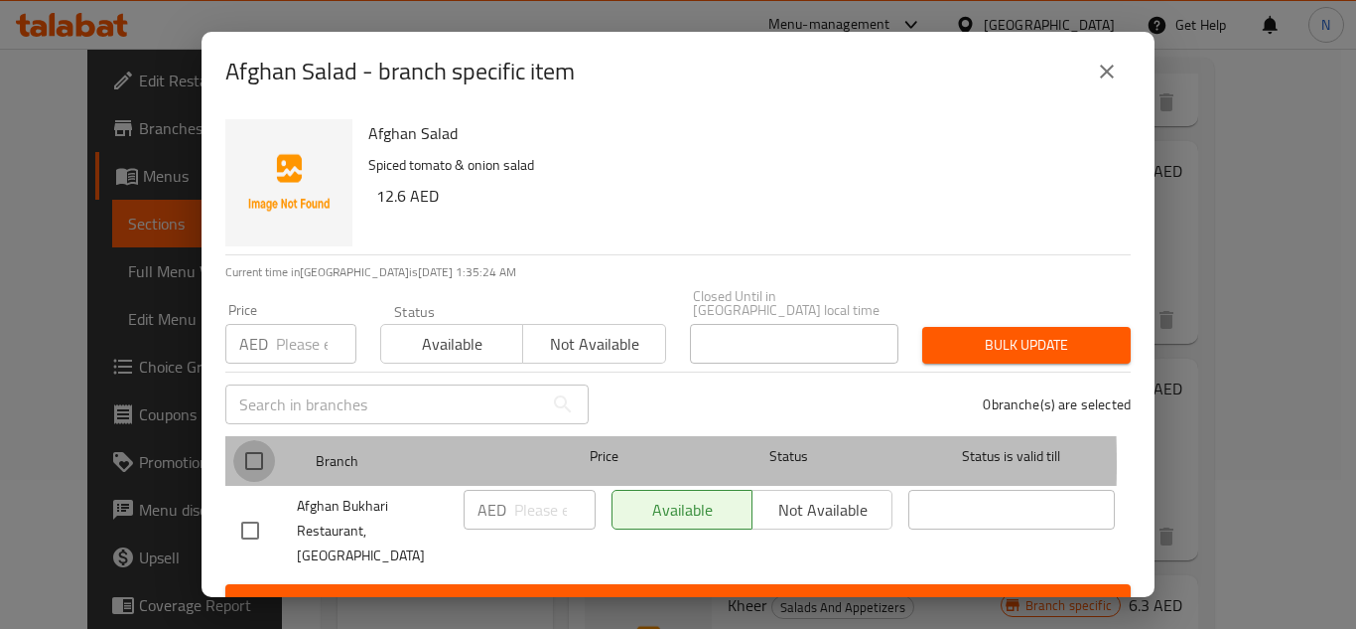
click at [264, 463] on input "checkbox" at bounding box center [254, 461] width 42 height 42
checkbox input "true"
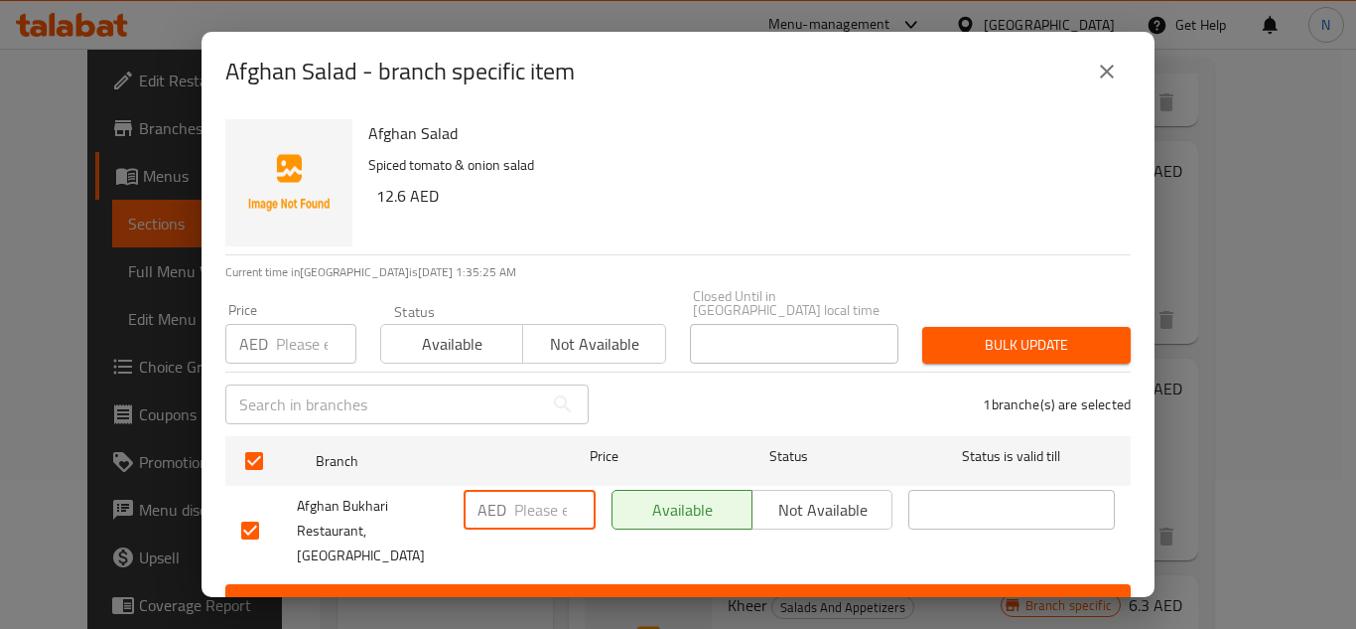
click at [537, 516] on input "number" at bounding box center [554, 510] width 81 height 40
paste input "10"
type input "10"
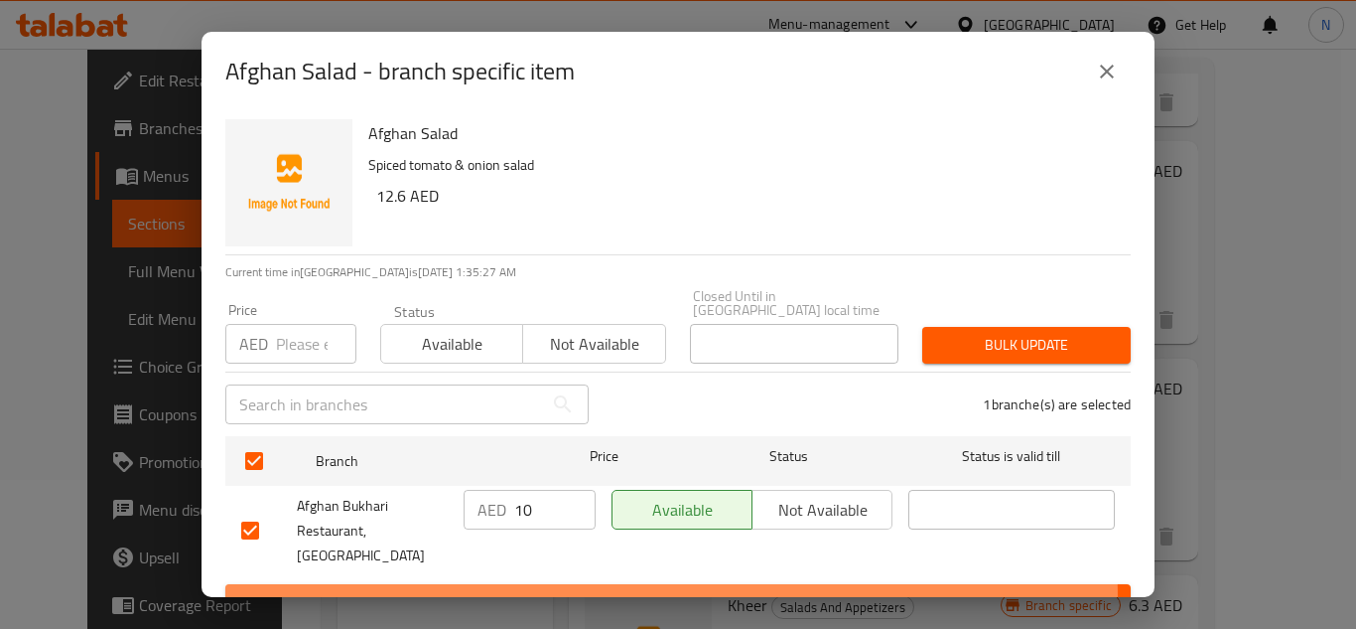
click at [591, 590] on span "Save" at bounding box center [678, 602] width 874 height 25
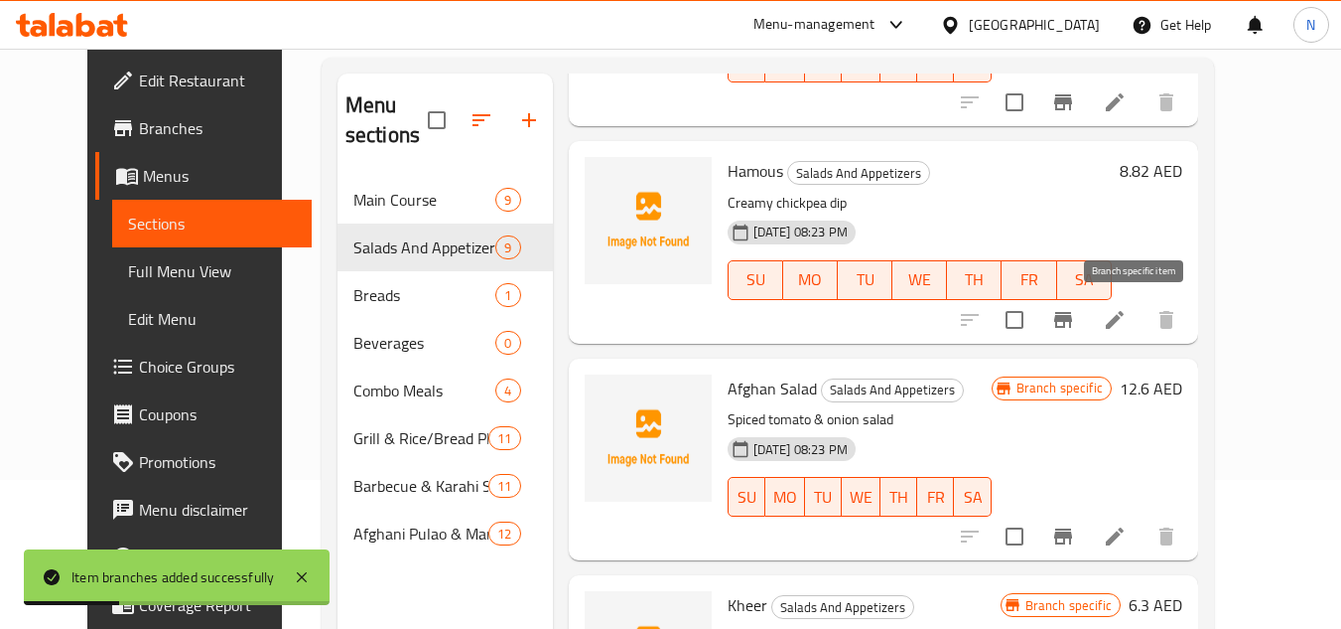
click at [1072, 324] on icon "Branch-specific-item" at bounding box center [1063, 320] width 18 height 16
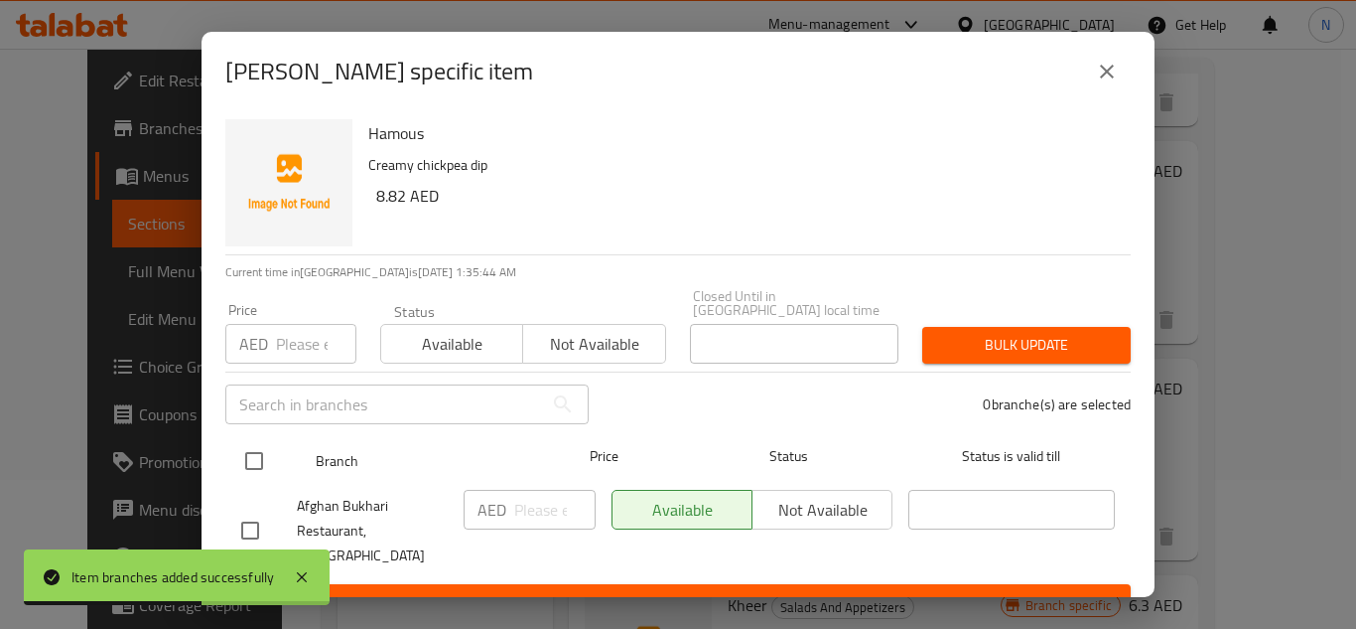
click at [245, 466] on input "checkbox" at bounding box center [254, 461] width 42 height 42
checkbox input "true"
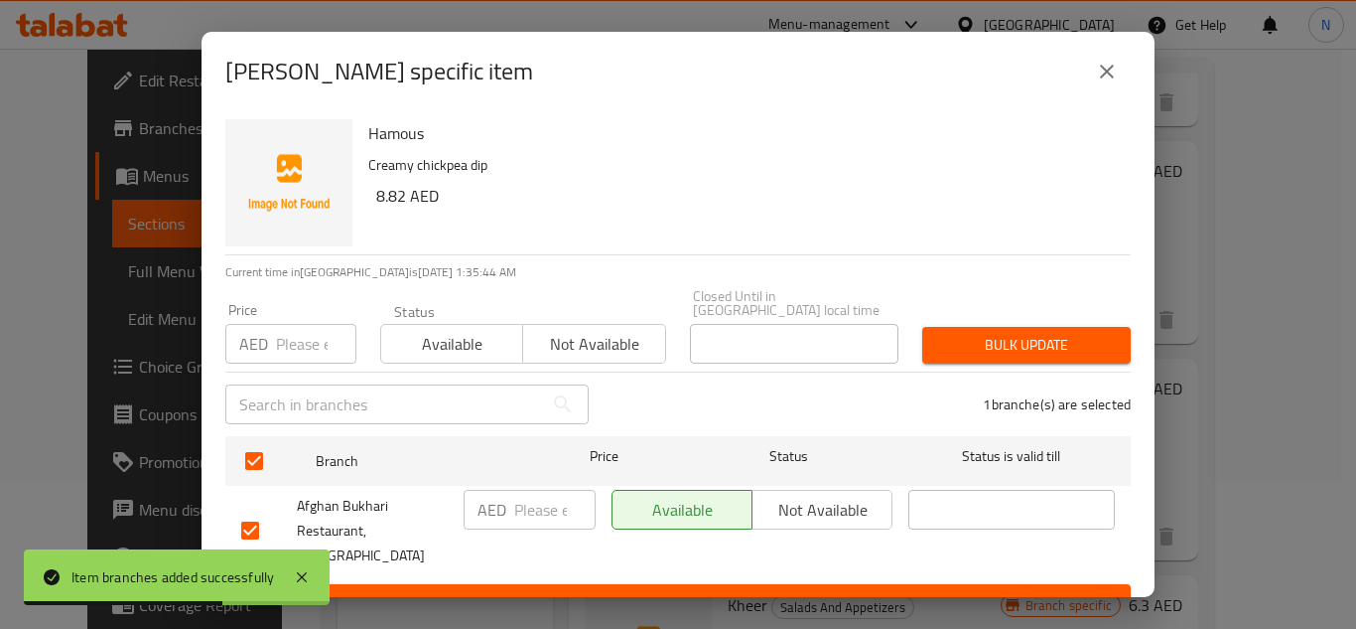
click at [543, 519] on input "number" at bounding box center [554, 510] width 81 height 40
paste input "7"
type input "7"
click at [557, 590] on span "Save" at bounding box center [678, 602] width 874 height 25
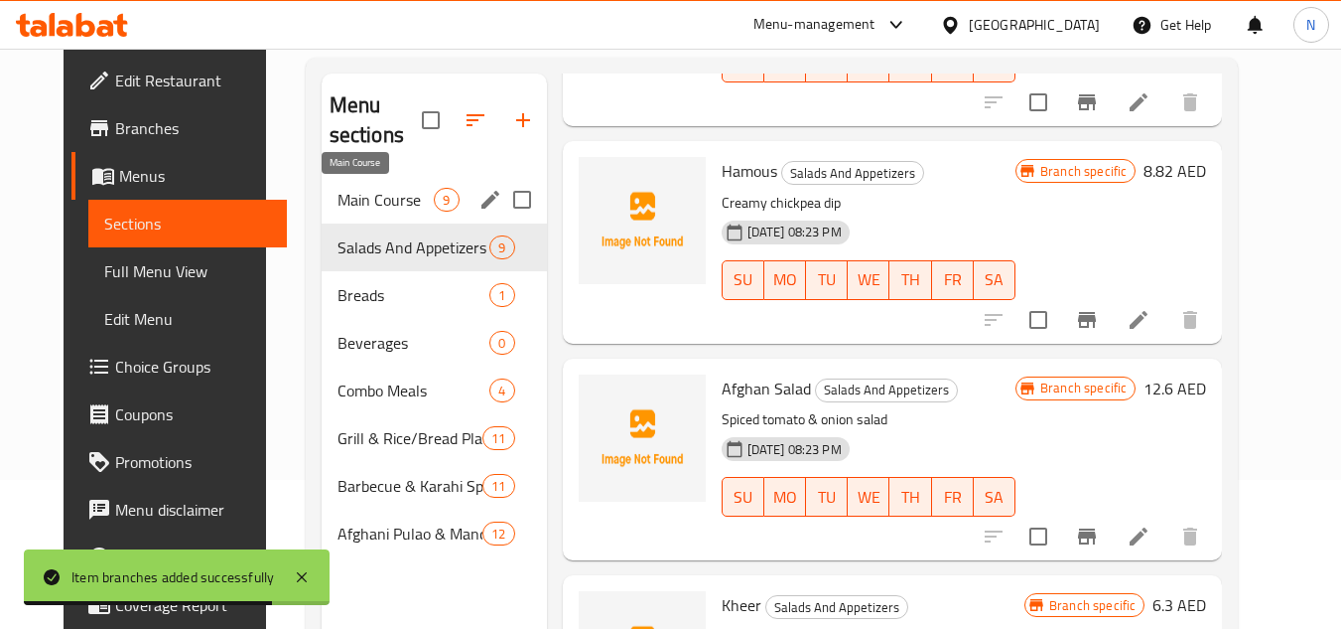
click at [381, 202] on span "Main Course" at bounding box center [386, 200] width 97 height 24
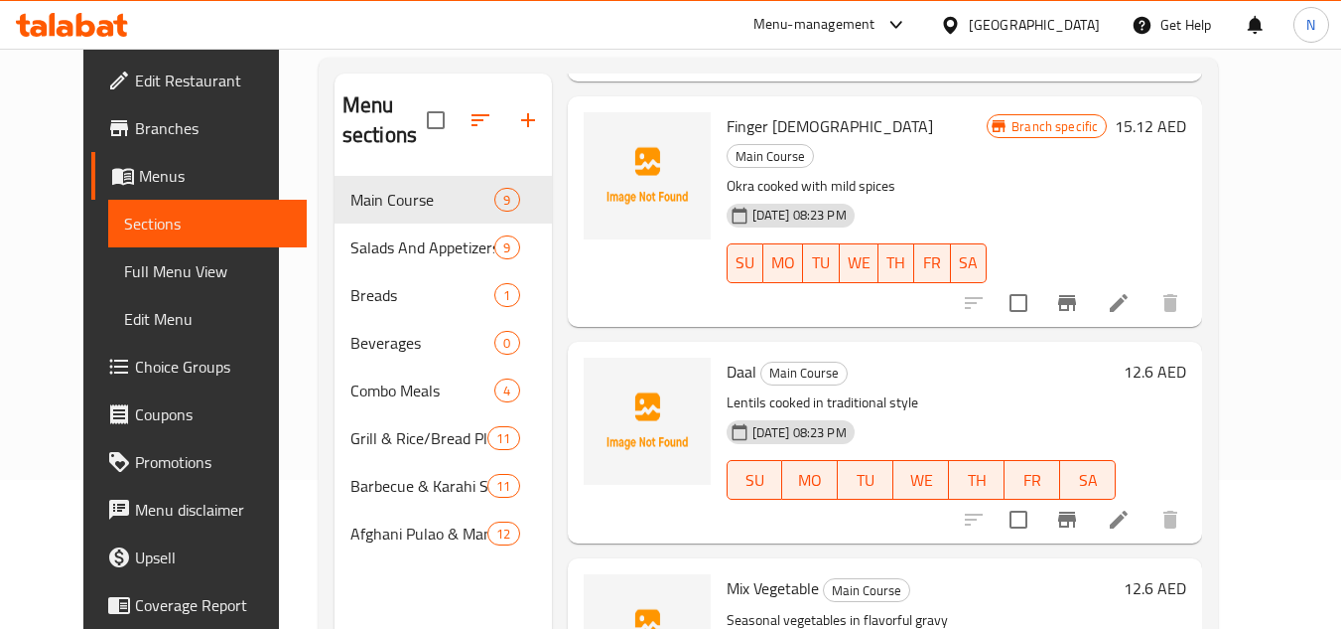
scroll to position [1285, 0]
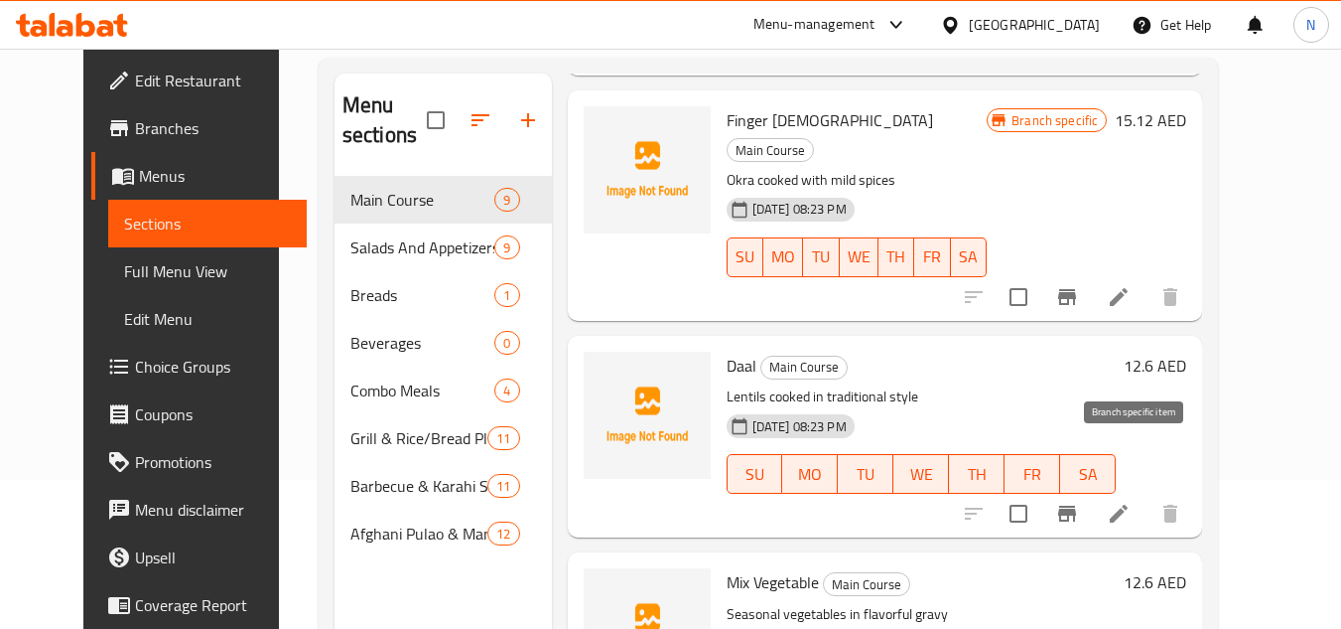
click at [1076, 505] on icon "Branch-specific-item" at bounding box center [1067, 513] width 18 height 16
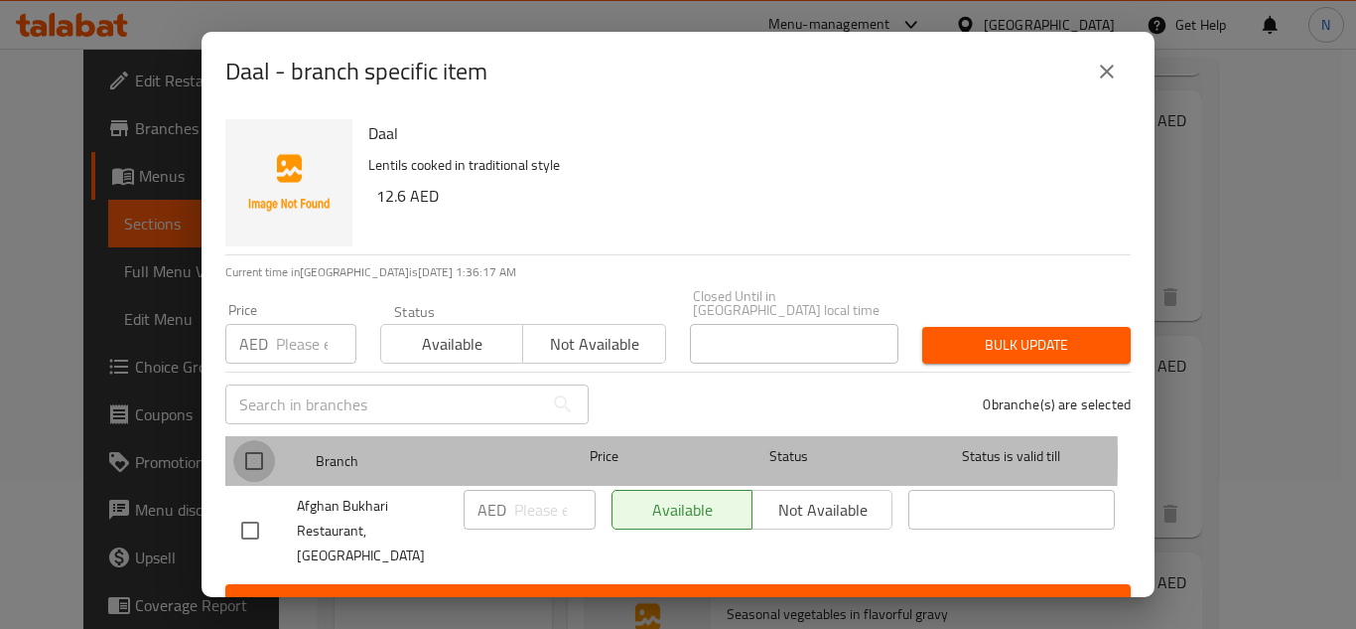
click at [247, 457] on input "checkbox" at bounding box center [254, 461] width 42 height 42
checkbox input "true"
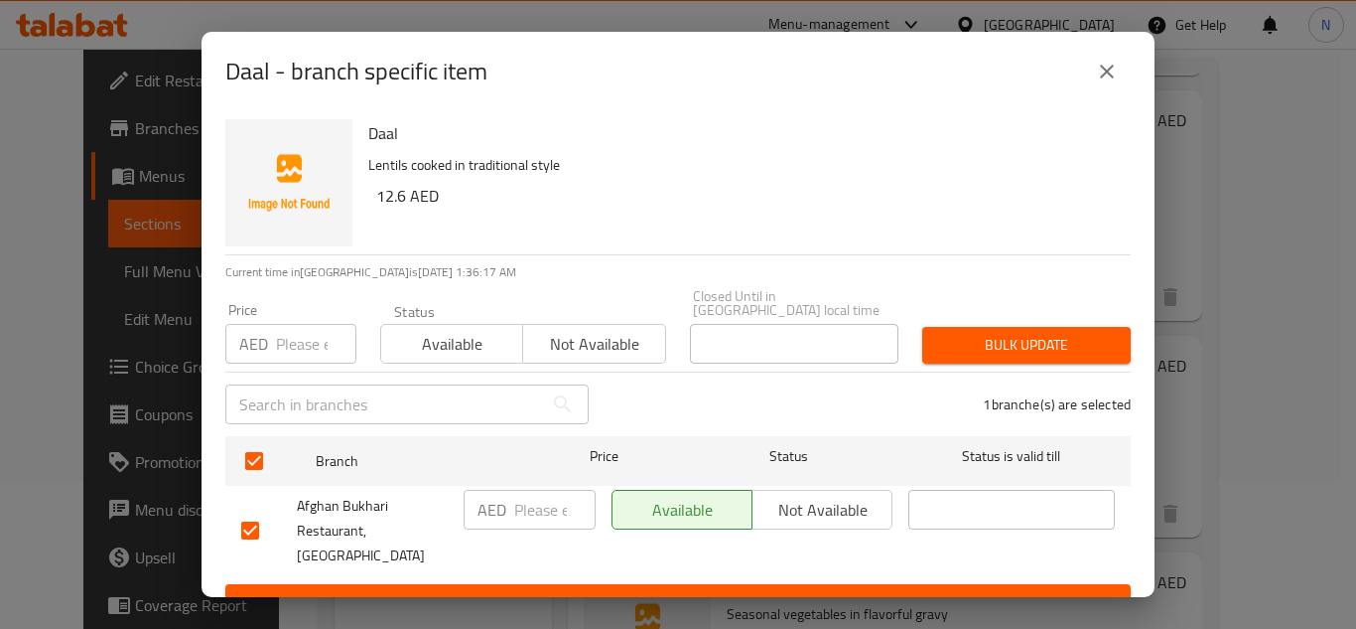
click at [490, 497] on p "AED" at bounding box center [492, 509] width 29 height 24
click at [536, 505] on input "number" at bounding box center [554, 510] width 81 height 40
paste input "10"
type input "10"
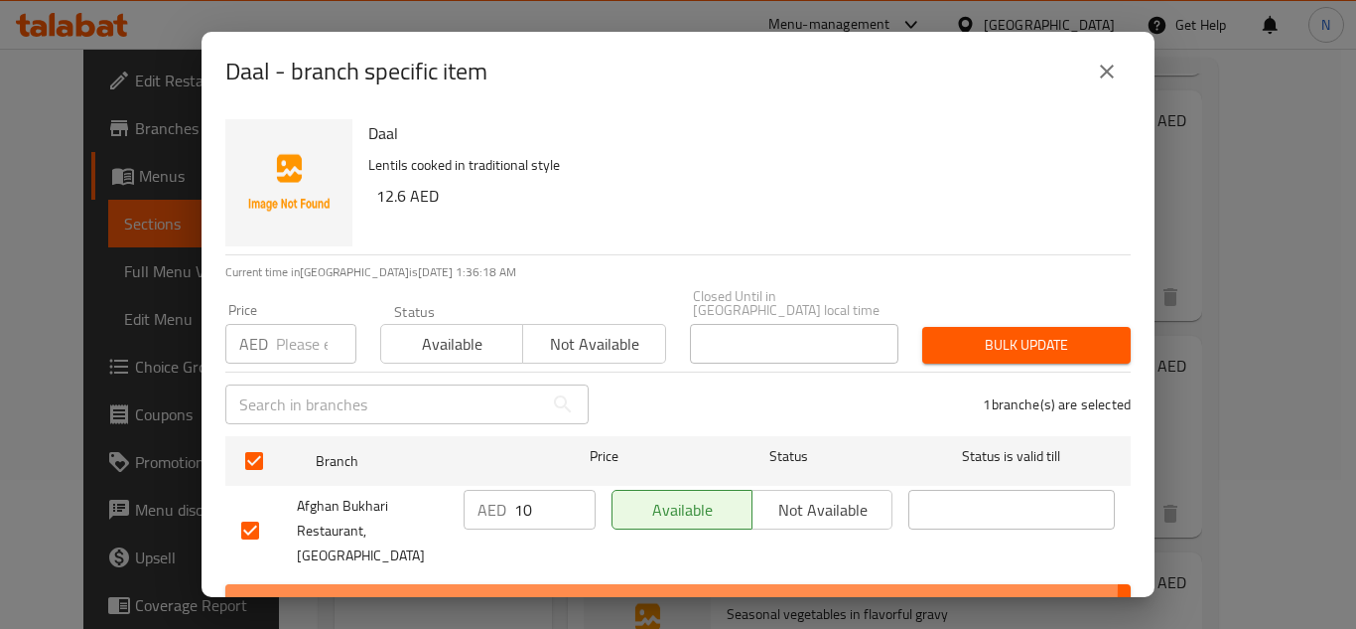
click at [535, 584] on button "Save" at bounding box center [678, 602] width 906 height 37
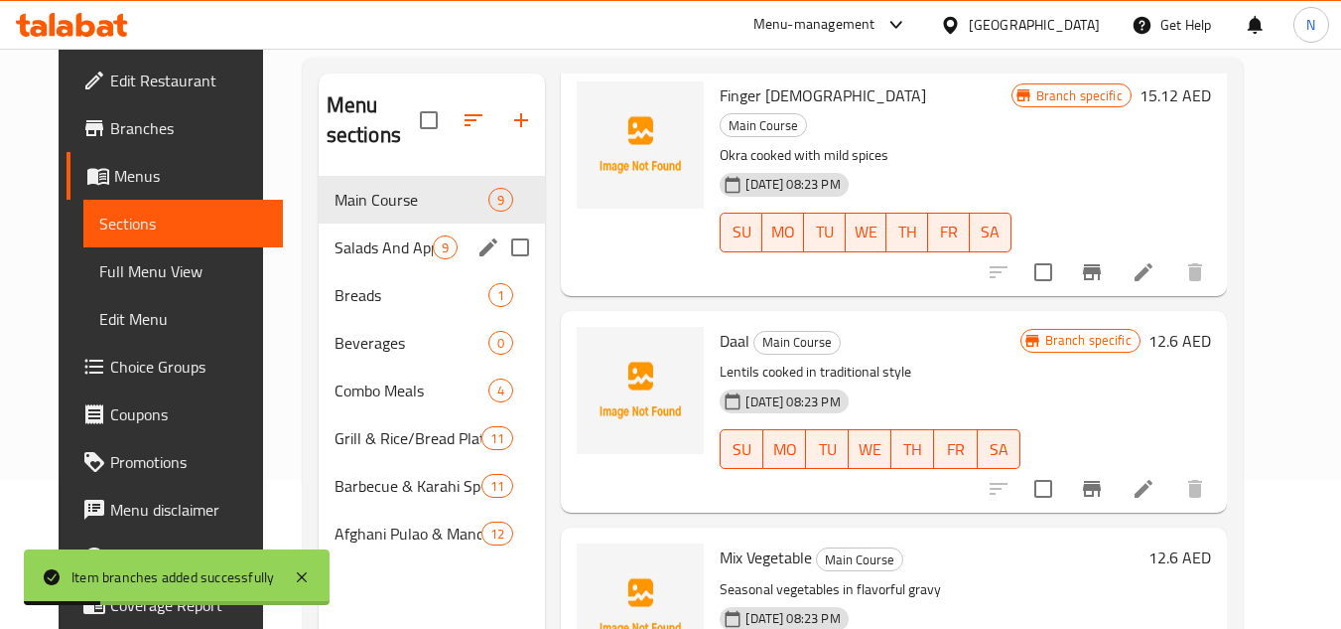
click at [371, 252] on span "Salads And Appetizers" at bounding box center [384, 247] width 99 height 24
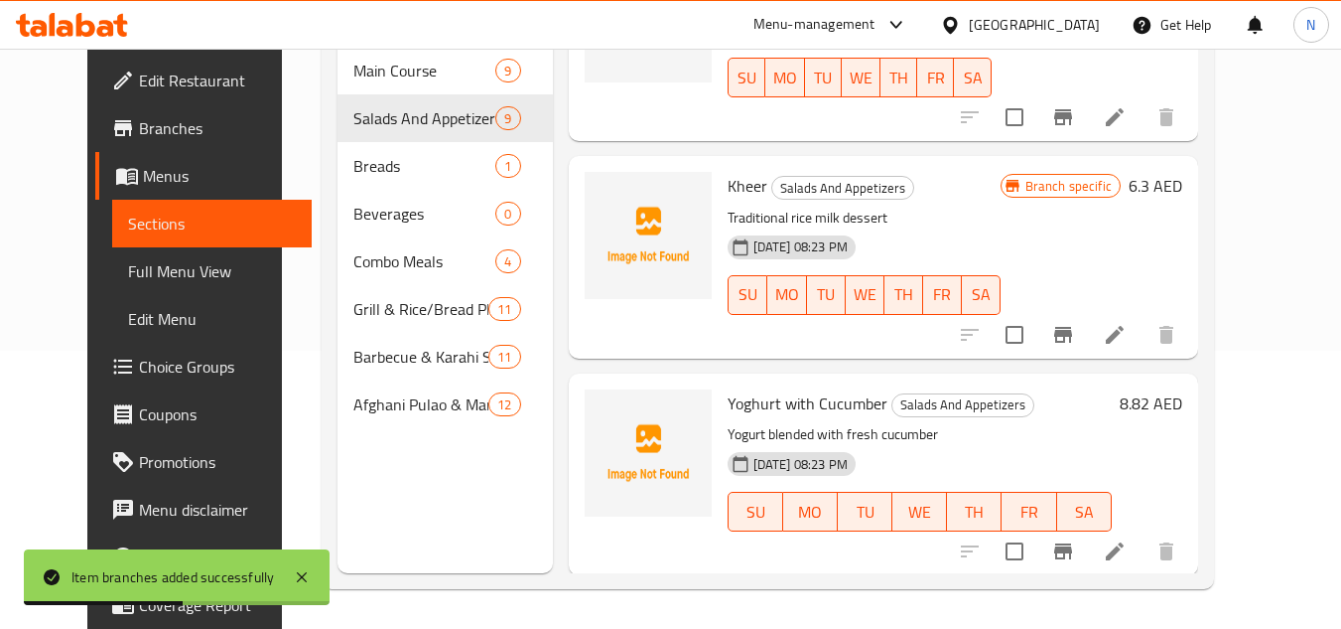
scroll to position [1403, 0]
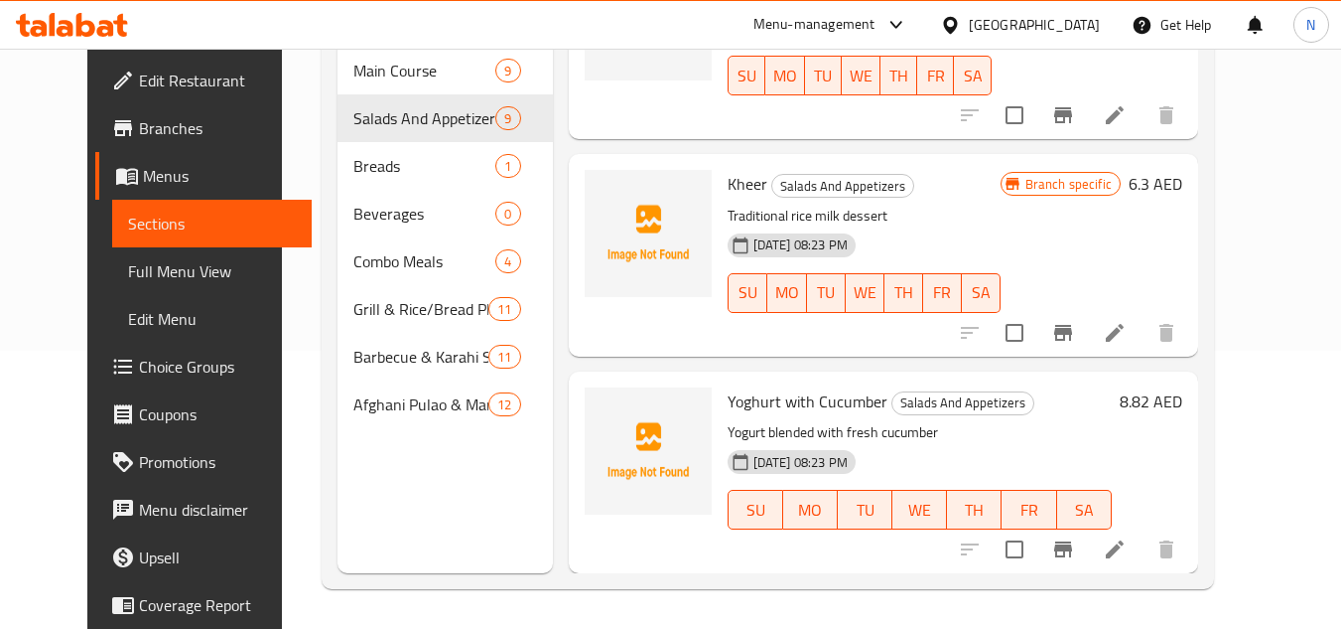
click at [1075, 553] on icon "Branch-specific-item" at bounding box center [1063, 549] width 24 height 24
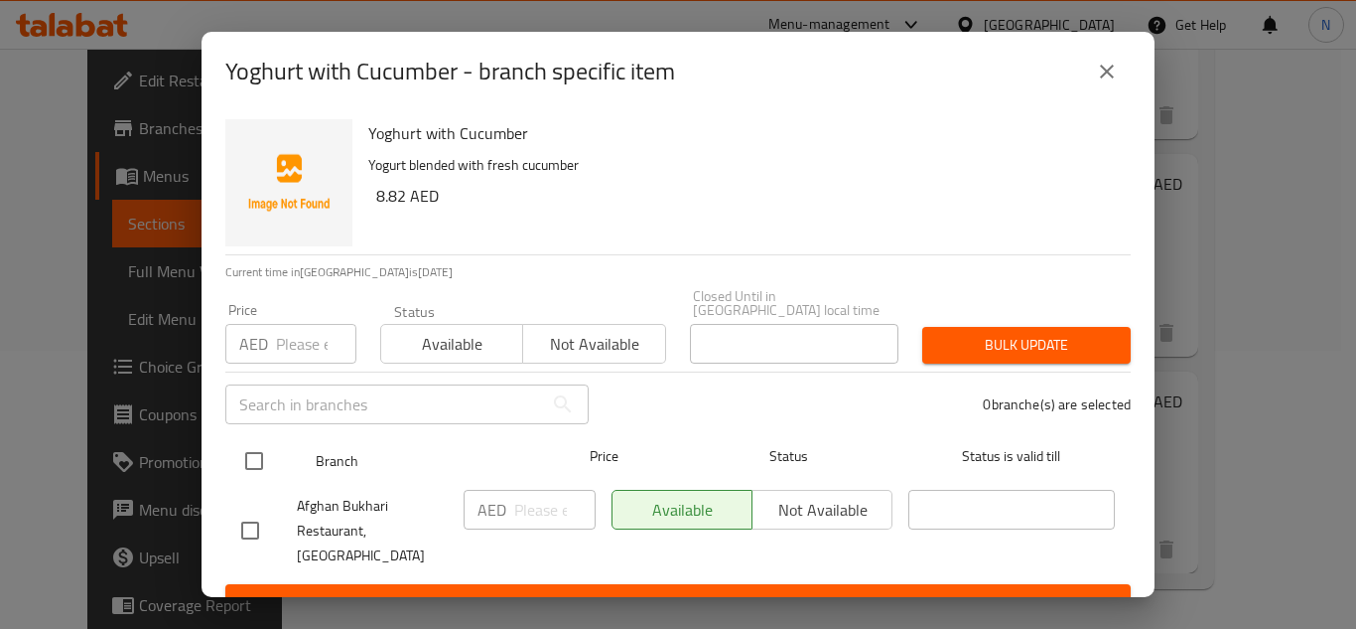
click at [251, 461] on input "checkbox" at bounding box center [254, 461] width 42 height 42
checkbox input "true"
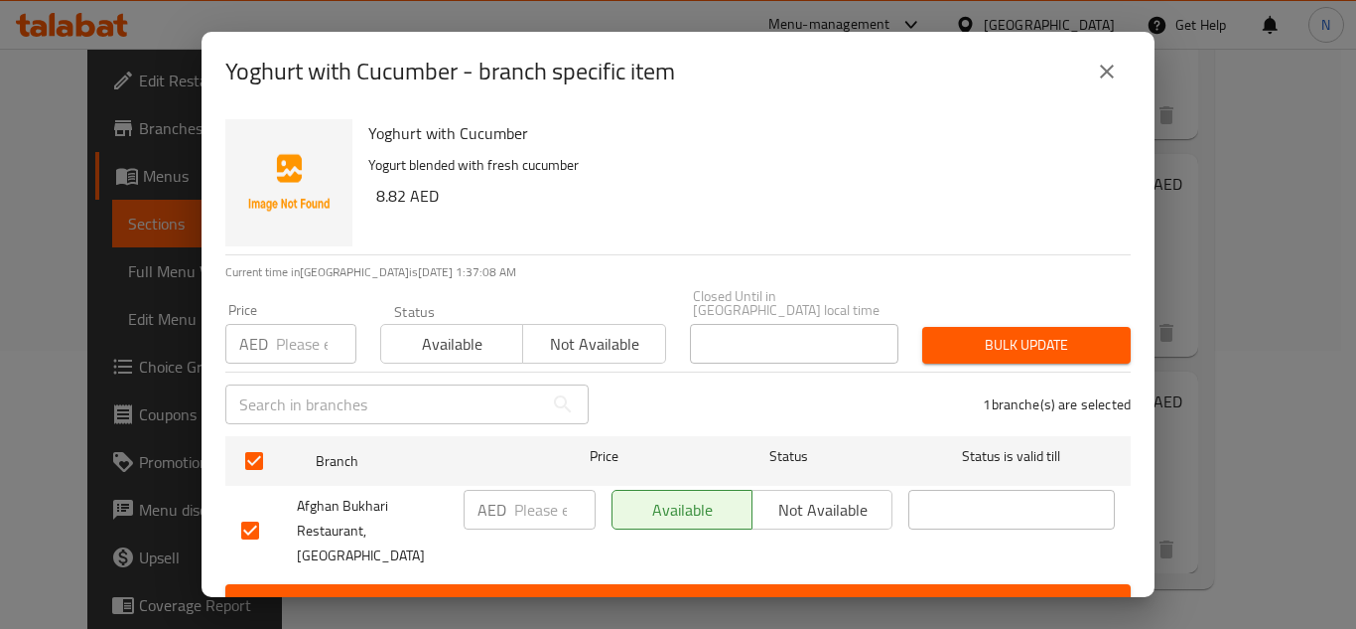
click at [515, 514] on input "number" at bounding box center [554, 510] width 81 height 40
paste input "7"
type input "7"
click at [591, 590] on span "Save" at bounding box center [678, 602] width 874 height 25
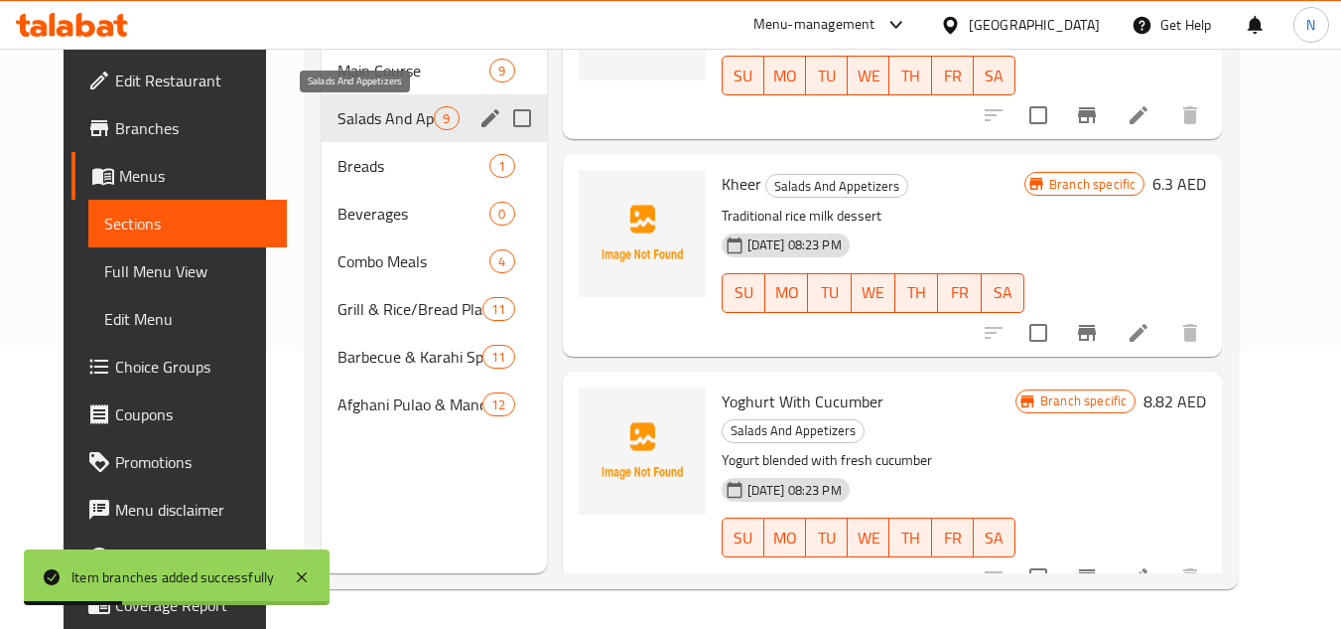
drag, startPoint x: 380, startPoint y: 126, endPoint x: 626, endPoint y: 60, distance: 254.1
click at [380, 126] on span "Salads And Appetizers" at bounding box center [386, 118] width 97 height 24
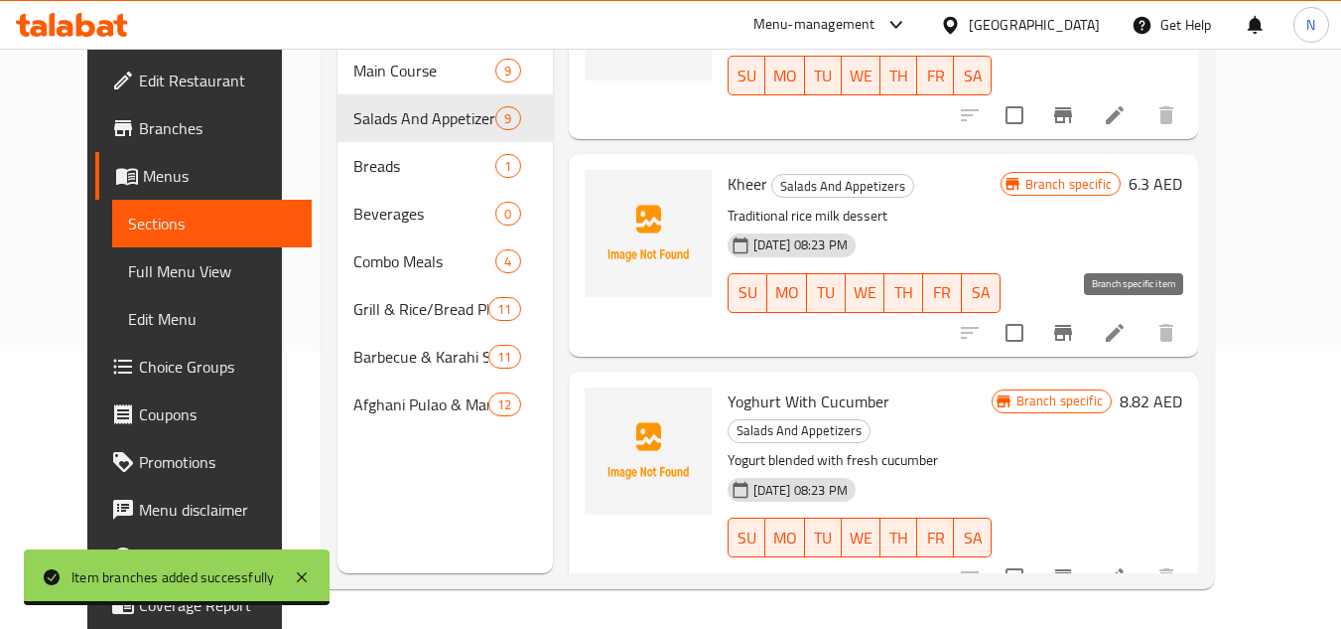
click at [1075, 327] on icon "Branch-specific-item" at bounding box center [1063, 333] width 24 height 24
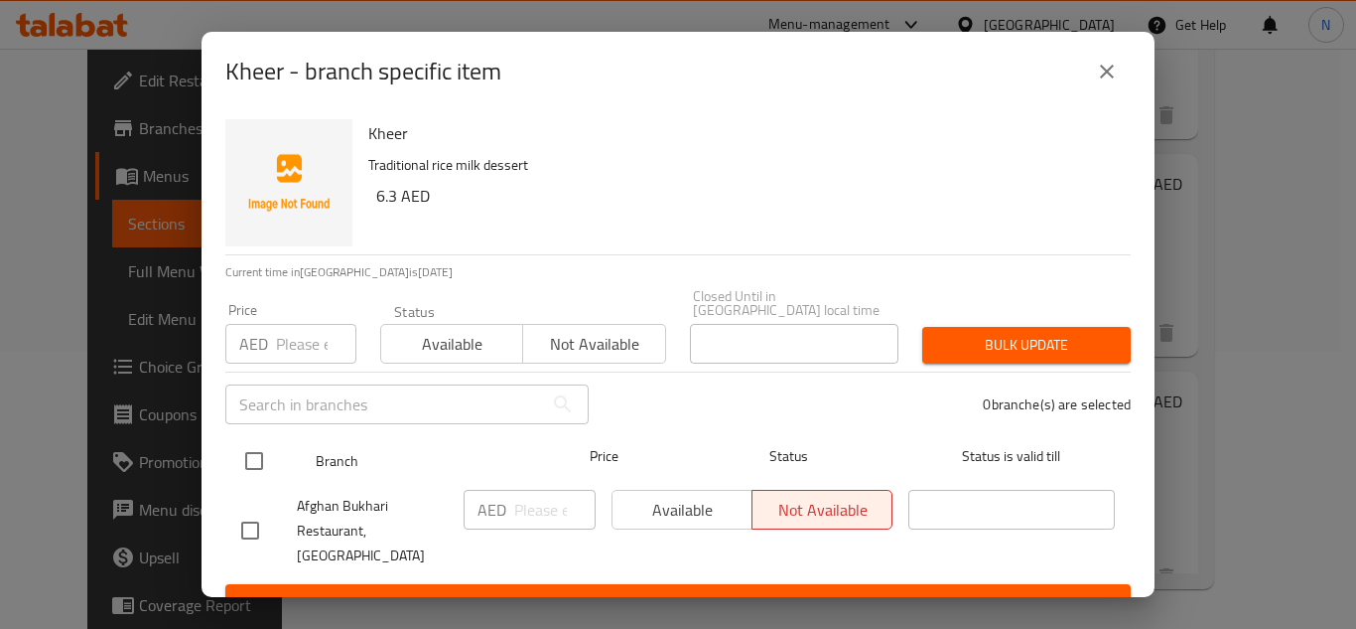
click at [264, 458] on input "checkbox" at bounding box center [254, 461] width 42 height 42
checkbox input "true"
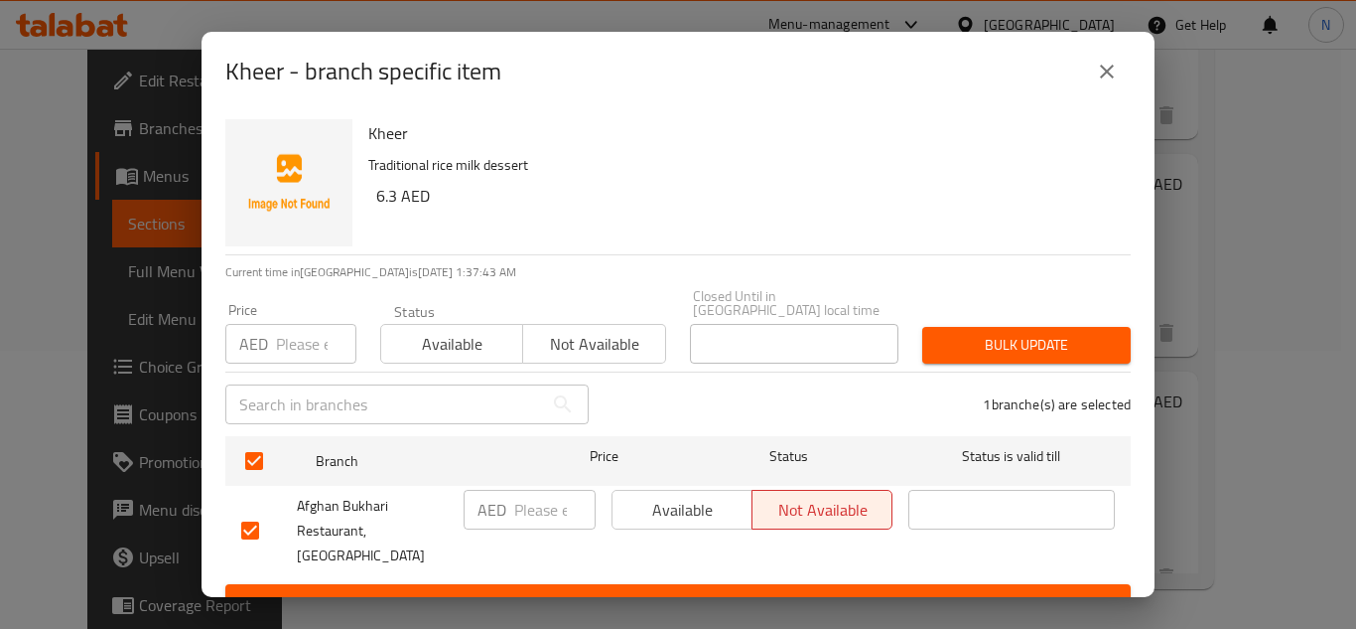
click at [540, 517] on input "number" at bounding box center [554, 510] width 81 height 40
paste input "5"
type input "5"
click at [570, 590] on span "Save" at bounding box center [678, 602] width 874 height 25
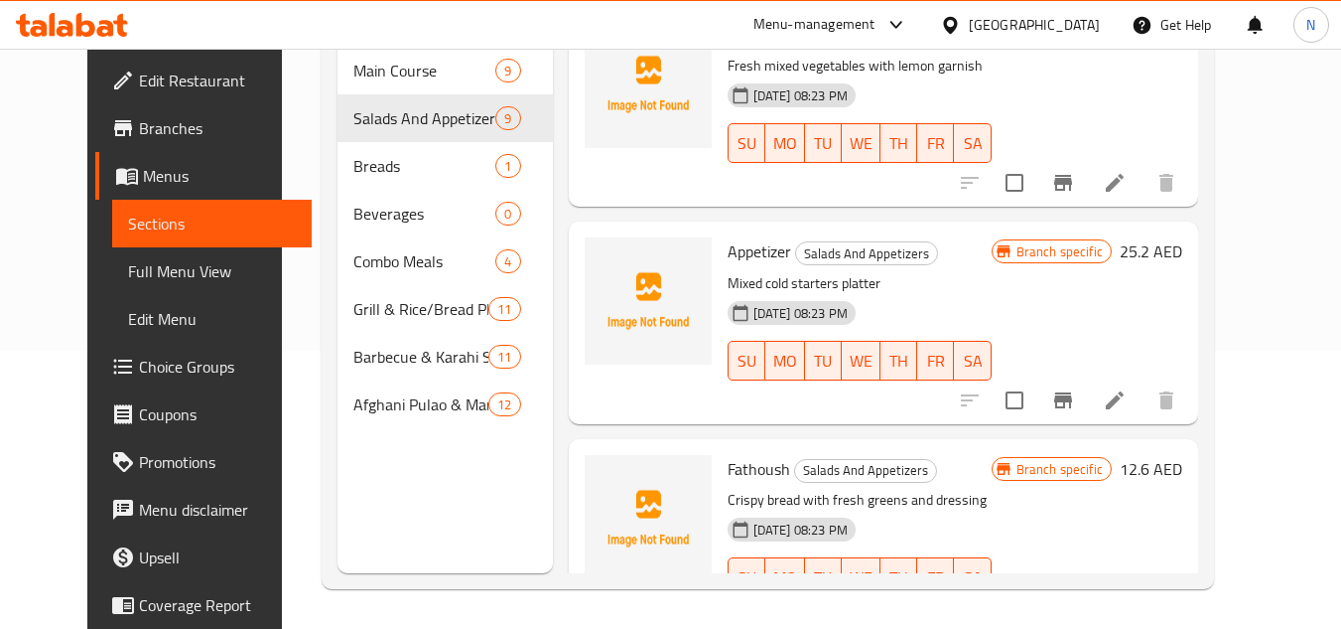
scroll to position [13, 0]
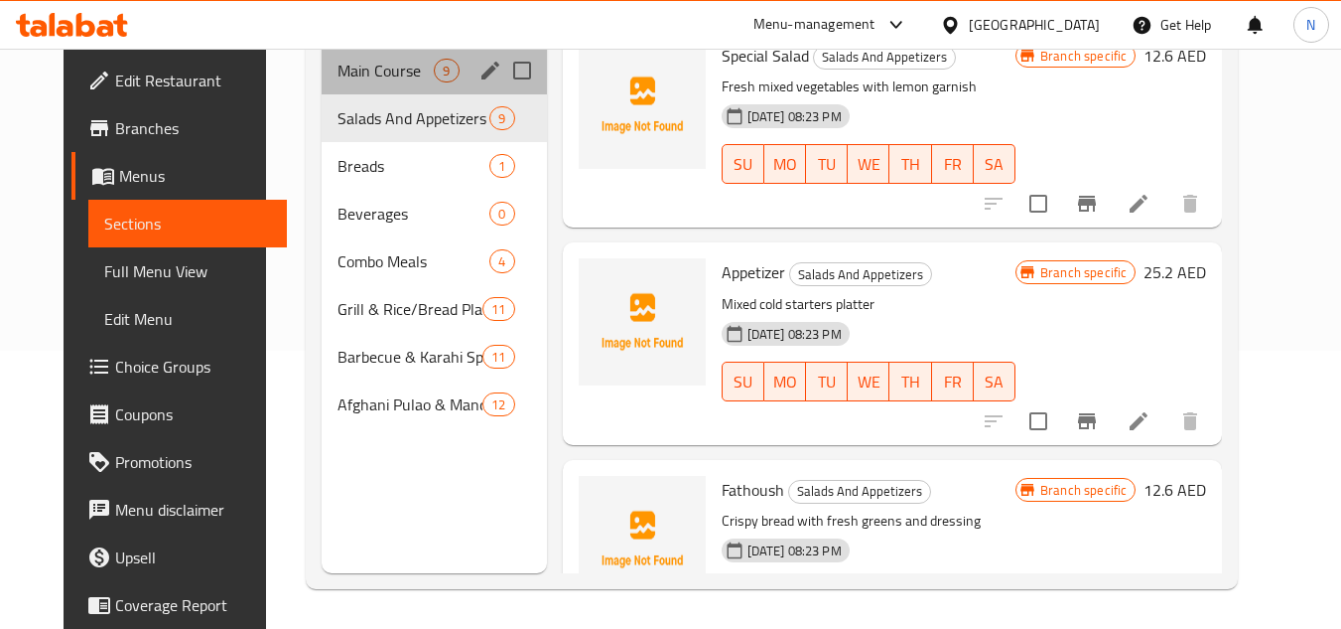
click at [369, 57] on div "Main Course 9" at bounding box center [434, 71] width 225 height 48
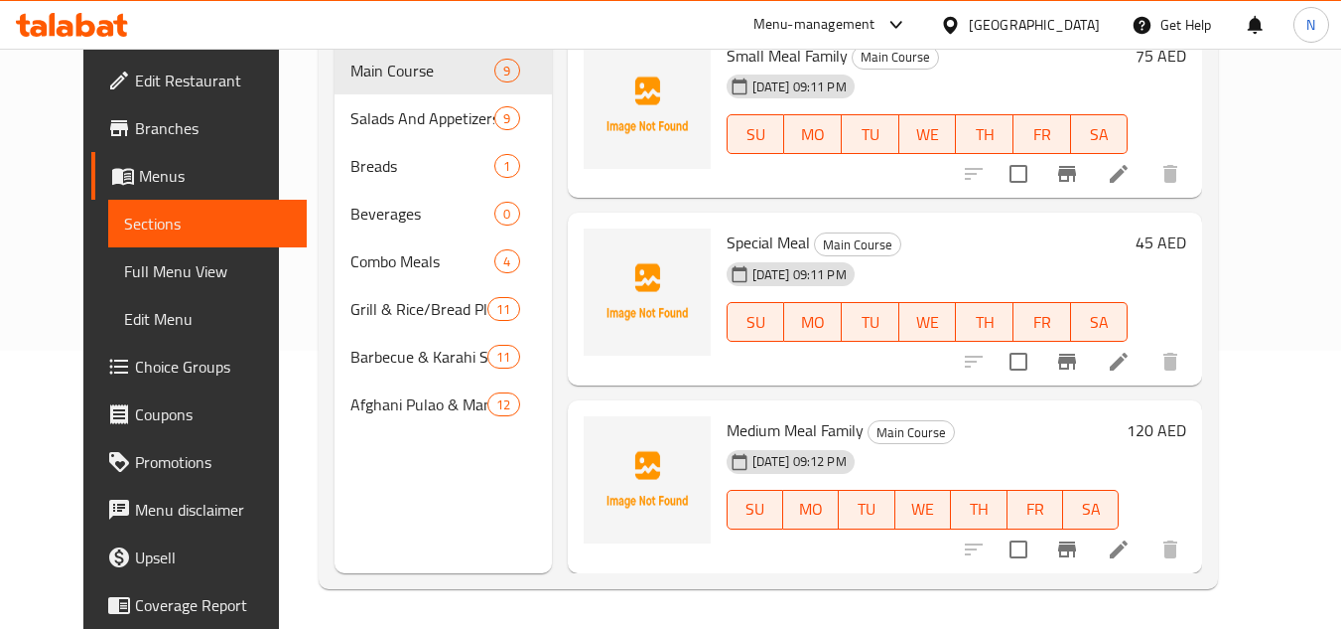
scroll to position [1285, 0]
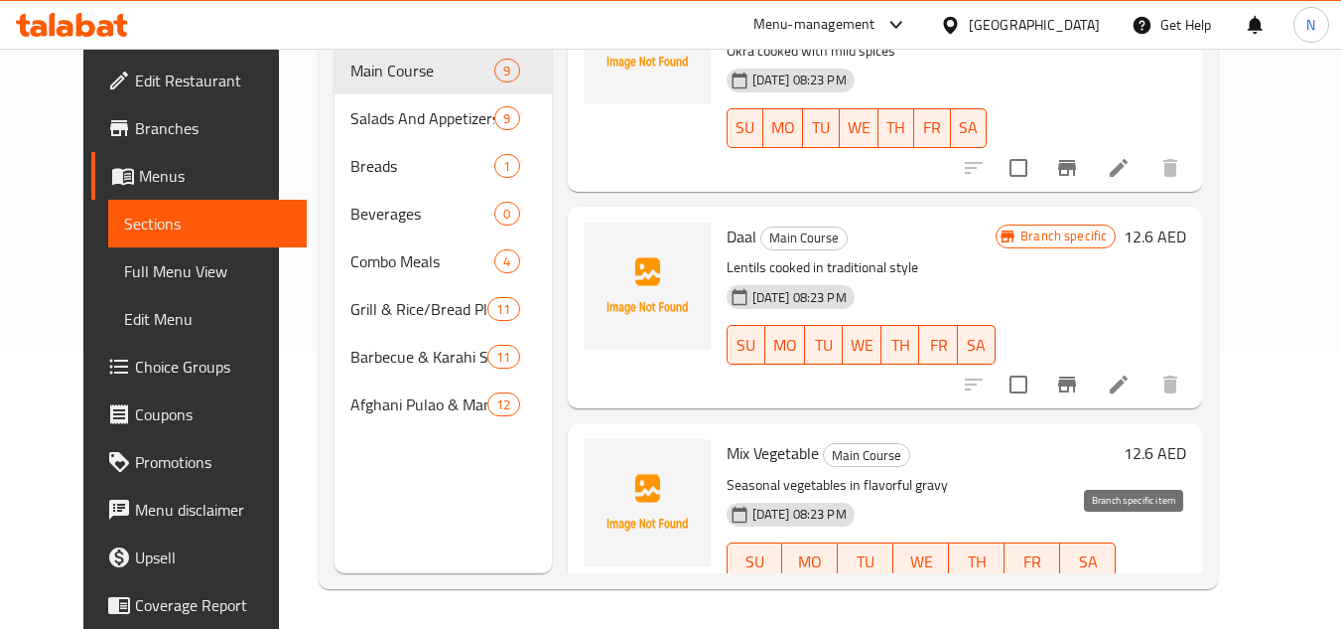
click at [1076, 594] on icon "Branch-specific-item" at bounding box center [1067, 602] width 18 height 16
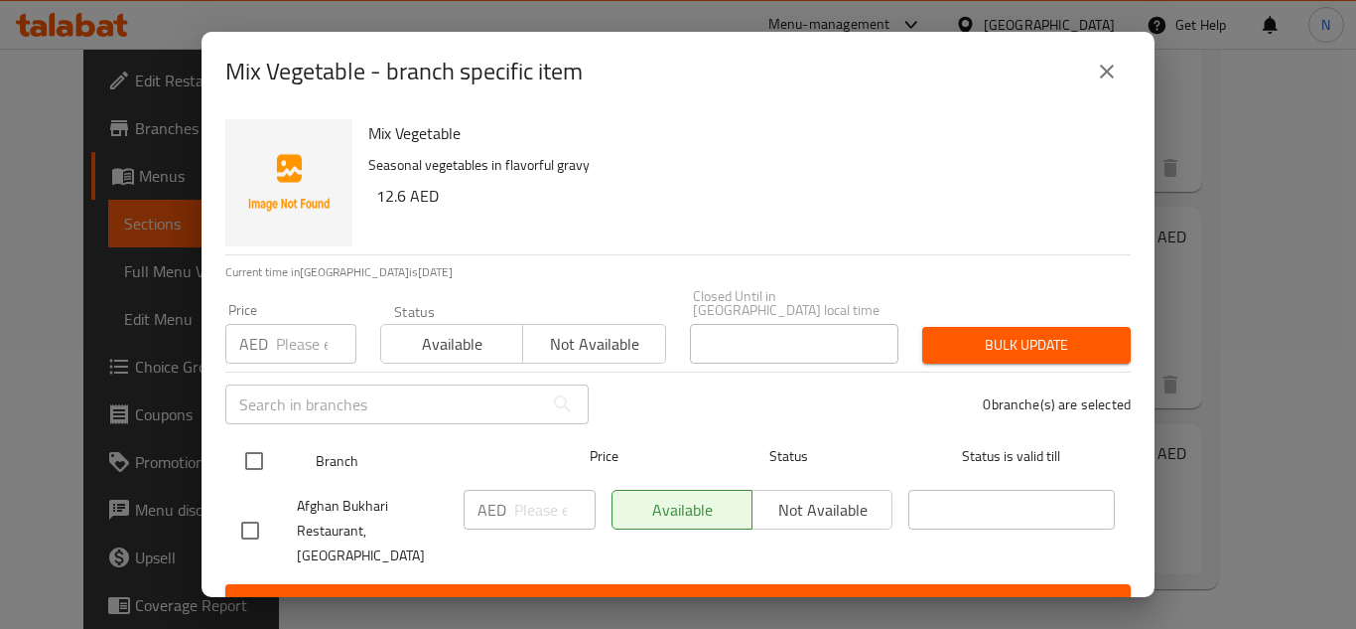
click at [250, 456] on input "checkbox" at bounding box center [254, 461] width 42 height 42
checkbox input "true"
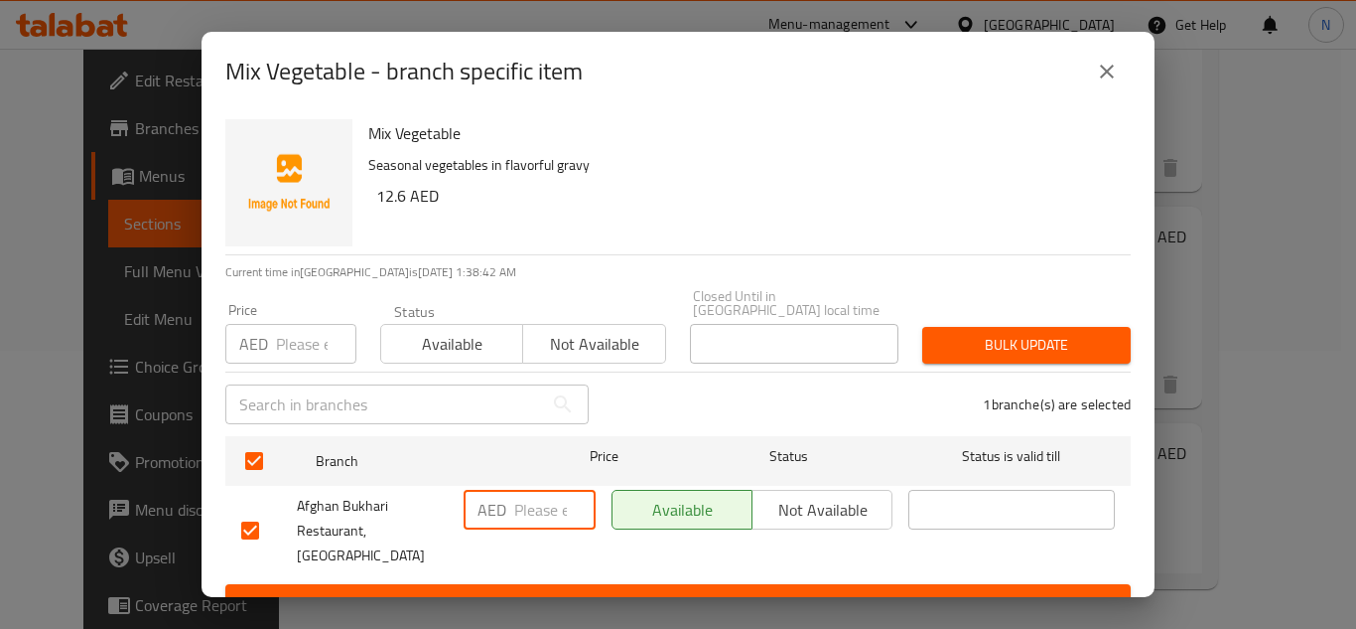
click at [545, 513] on input "number" at bounding box center [554, 510] width 81 height 40
paste input "10"
type input "10"
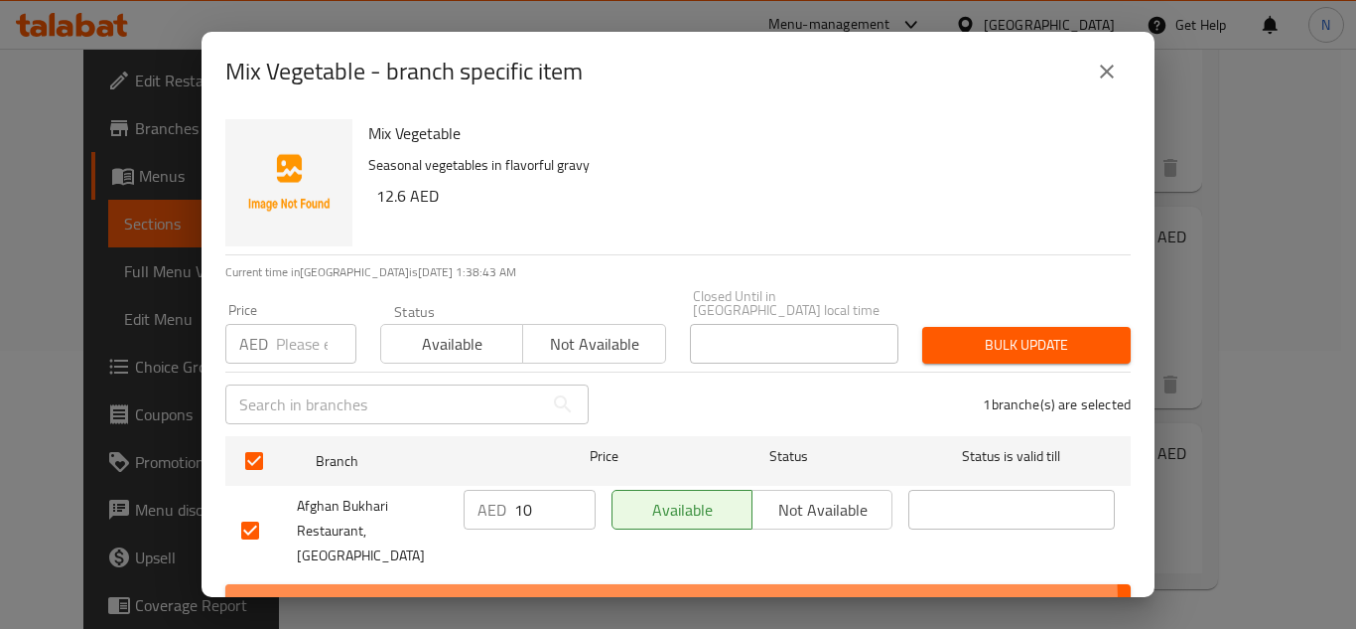
click at [579, 590] on span "Save" at bounding box center [678, 602] width 874 height 25
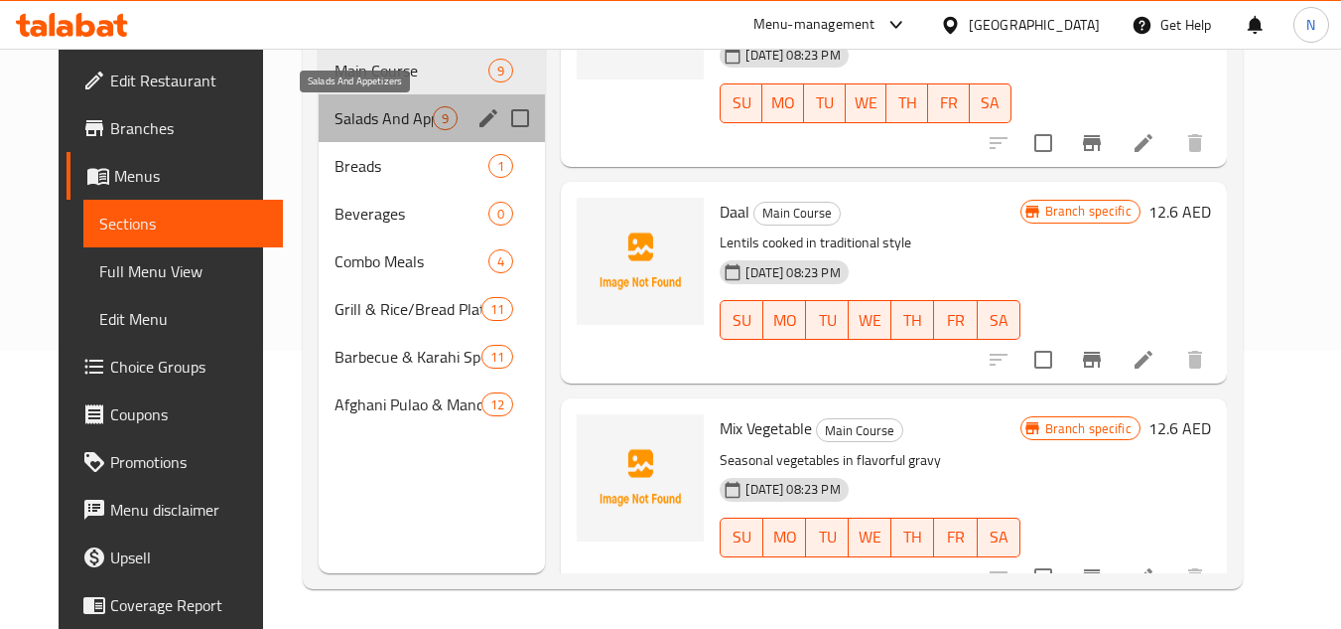
click at [355, 124] on span "Salads And Appetizers" at bounding box center [384, 118] width 99 height 24
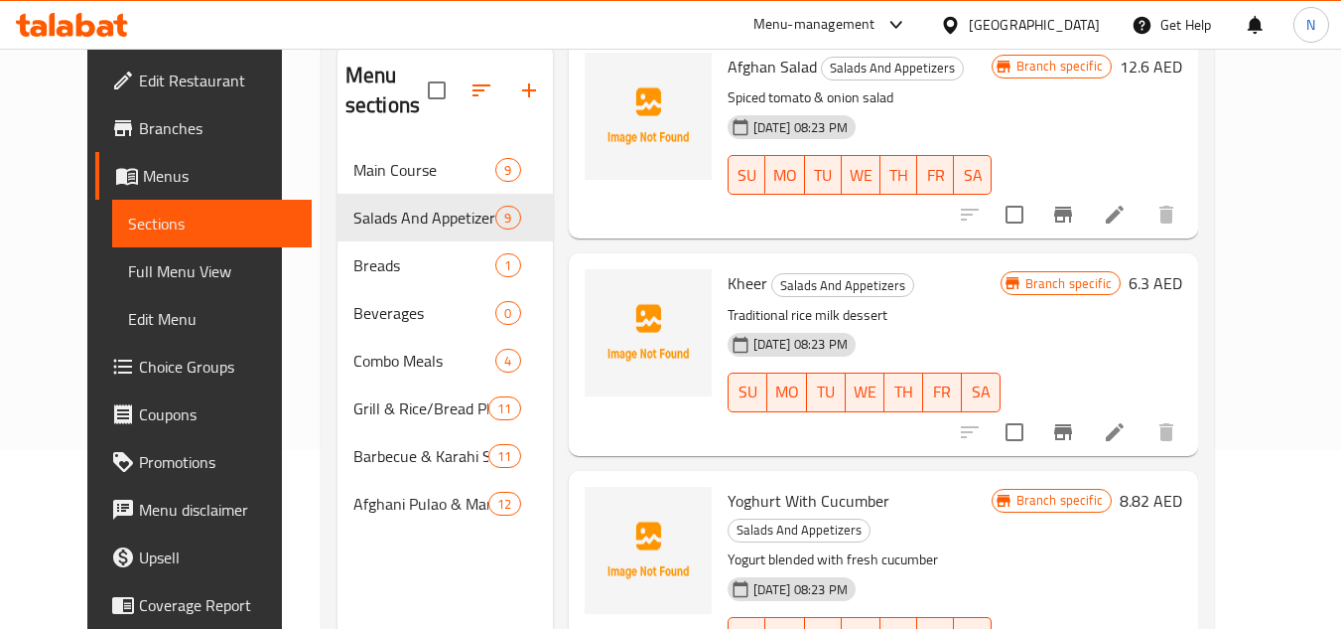
scroll to position [278, 0]
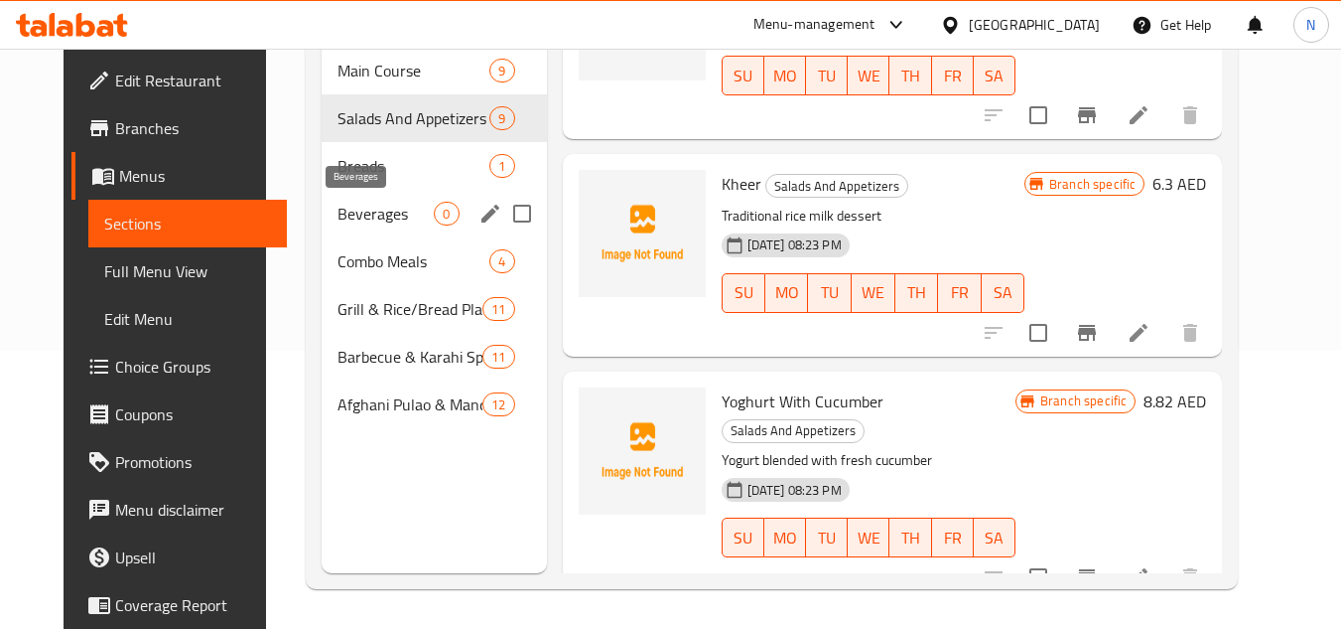
click at [338, 212] on span "Beverages" at bounding box center [386, 214] width 97 height 24
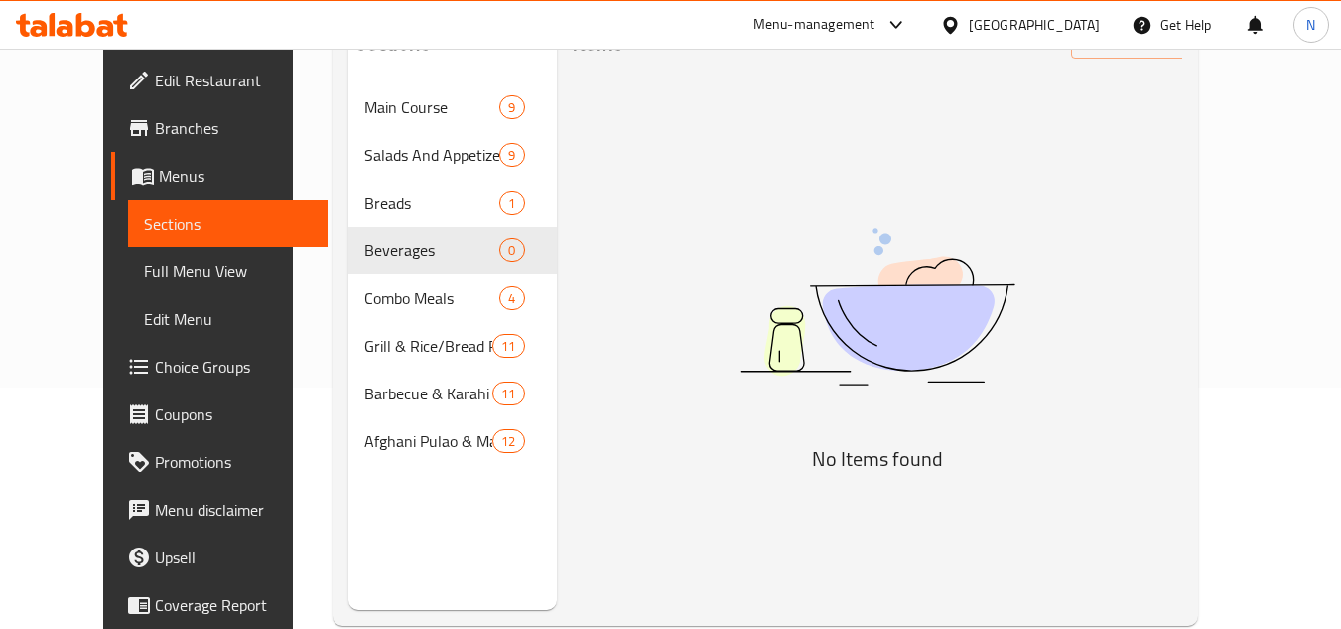
scroll to position [278, 0]
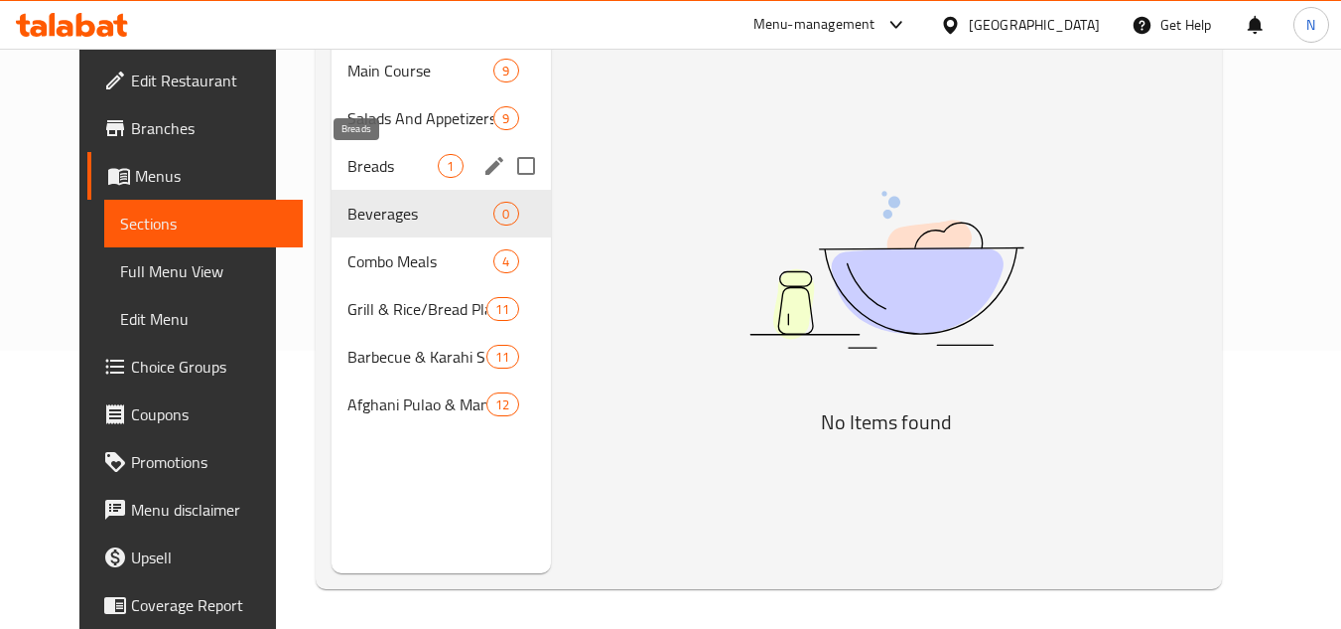
click at [350, 163] on span "Breads" at bounding box center [393, 166] width 90 height 24
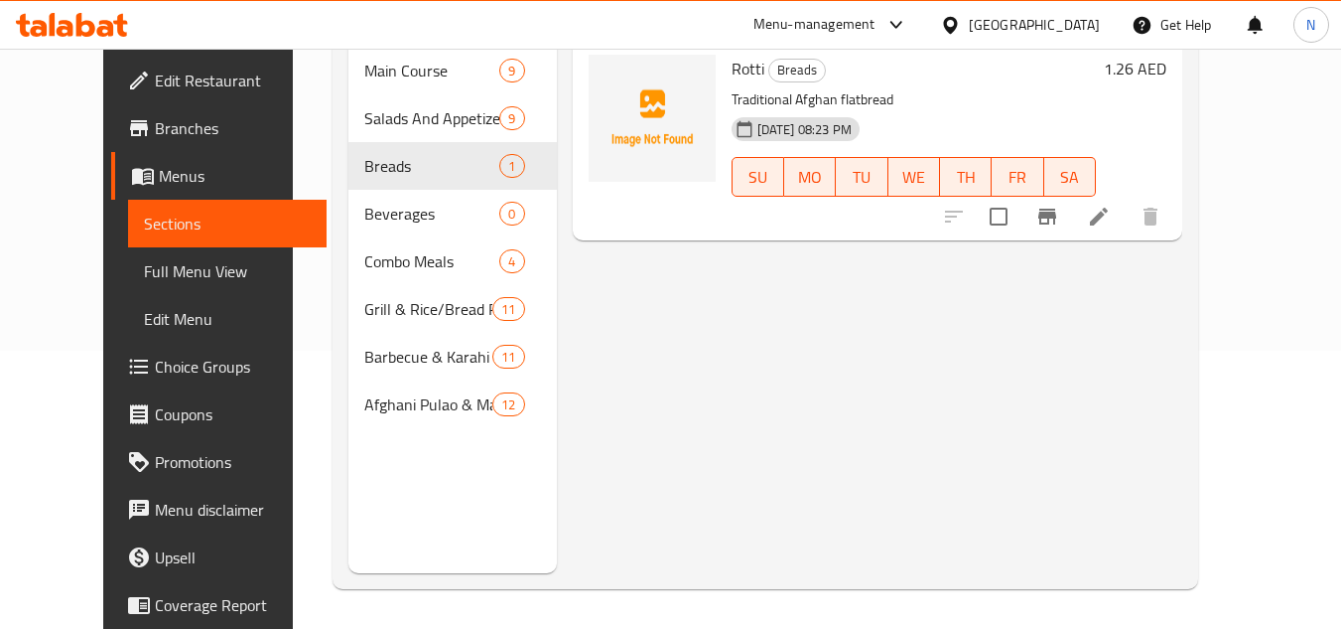
scroll to position [79, 0]
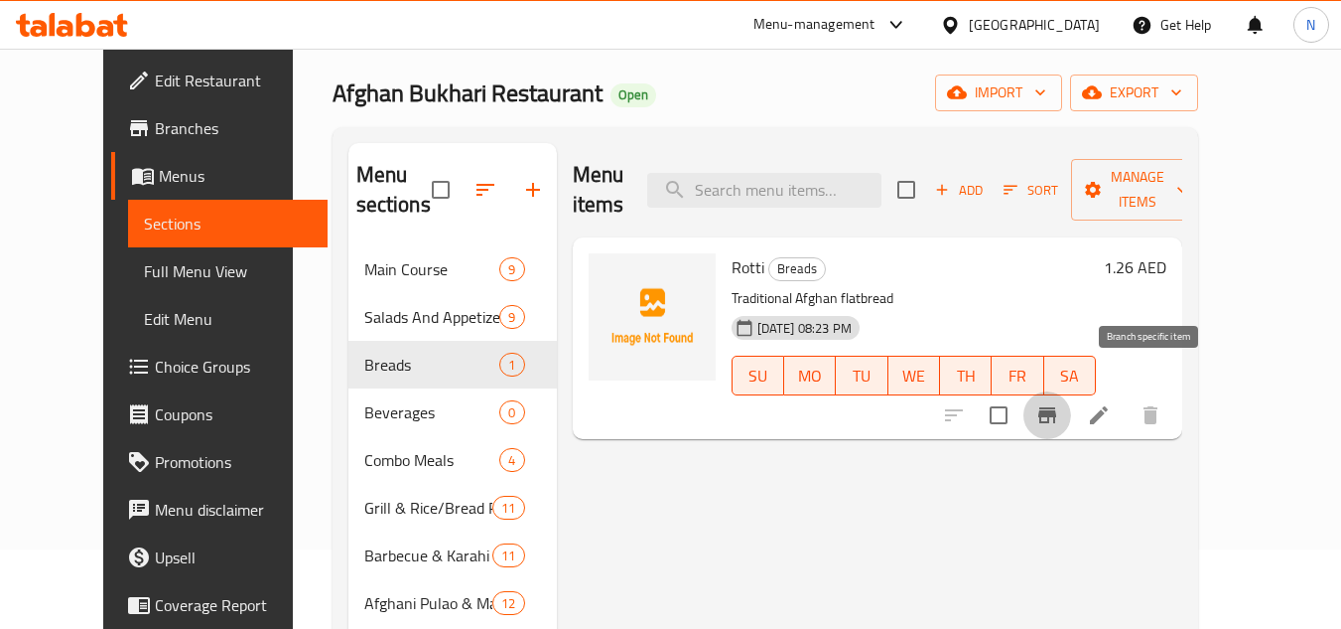
click at [1056, 407] on icon "Branch-specific-item" at bounding box center [1048, 415] width 18 height 16
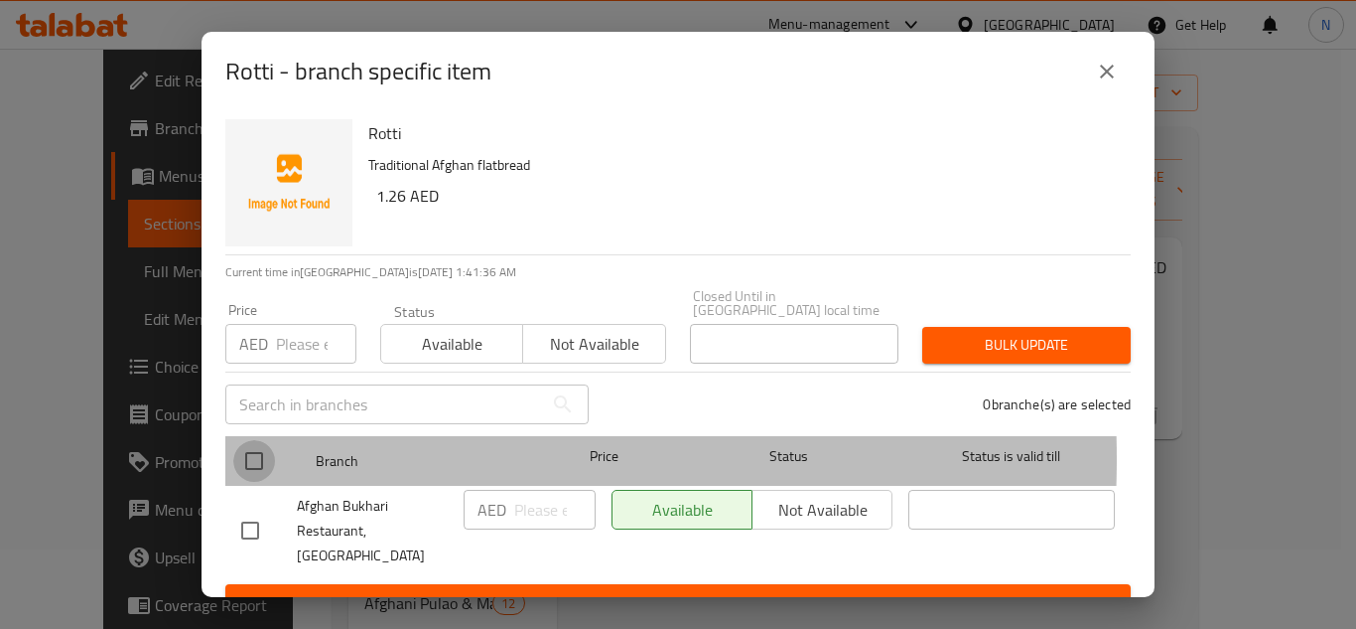
click at [268, 459] on input "checkbox" at bounding box center [254, 461] width 42 height 42
checkbox input "true"
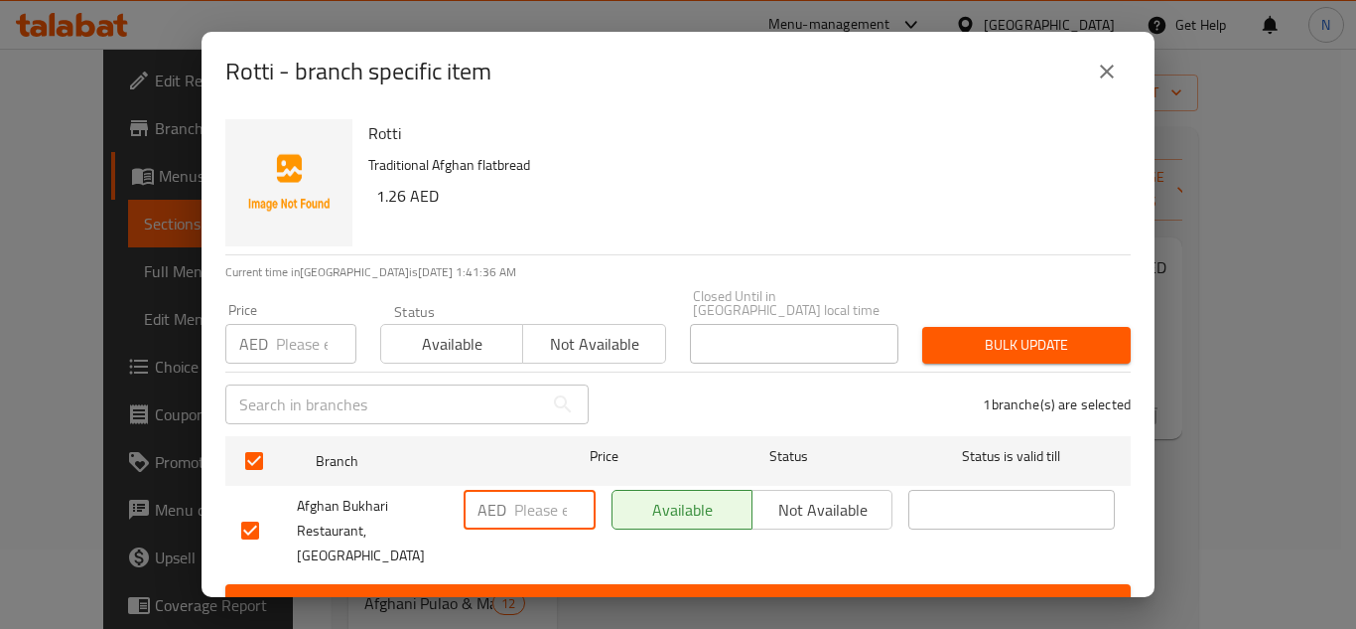
click at [535, 511] on input "number" at bounding box center [554, 510] width 81 height 40
paste input "1"
type input "1"
click at [577, 590] on span "Save" at bounding box center [678, 602] width 874 height 25
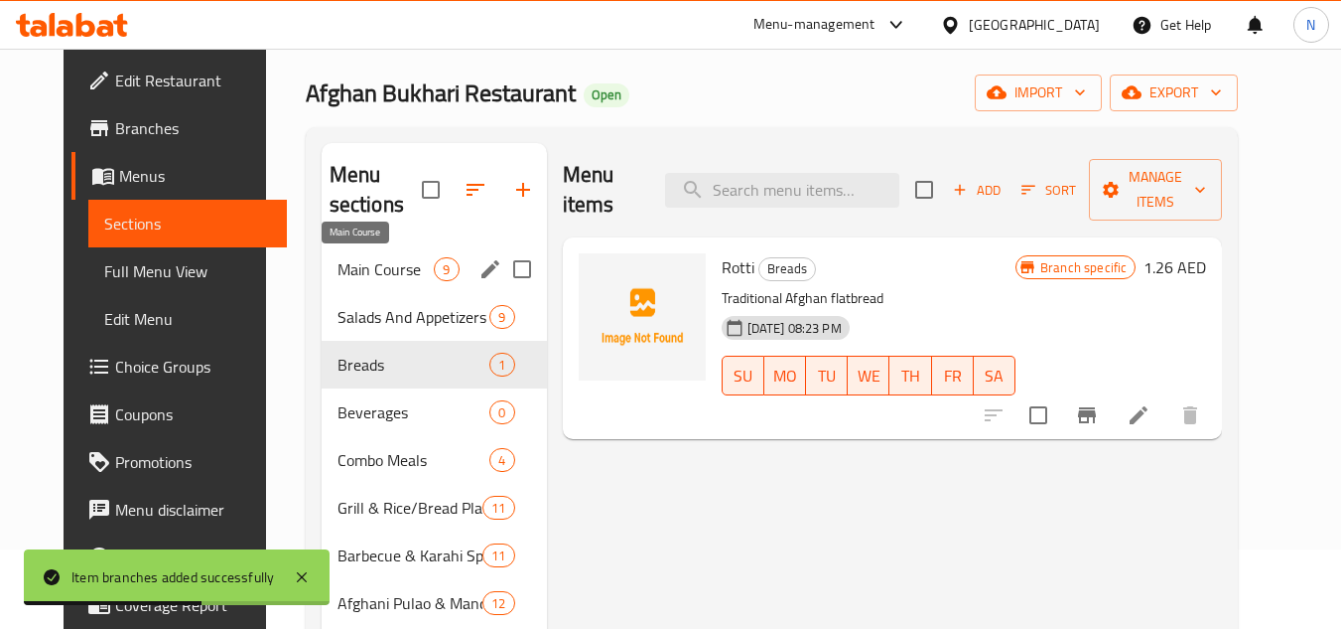
click at [339, 264] on span "Main Course" at bounding box center [386, 269] width 97 height 24
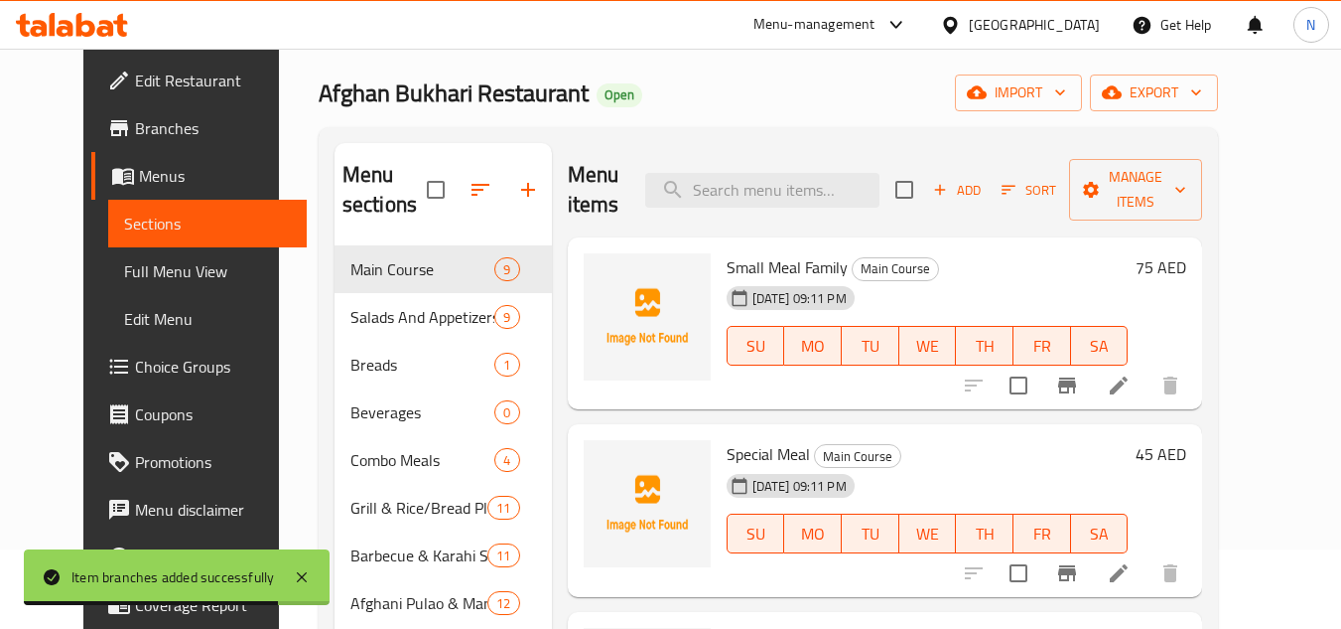
click at [763, 266] on span "Small Meal Family" at bounding box center [787, 267] width 121 height 30
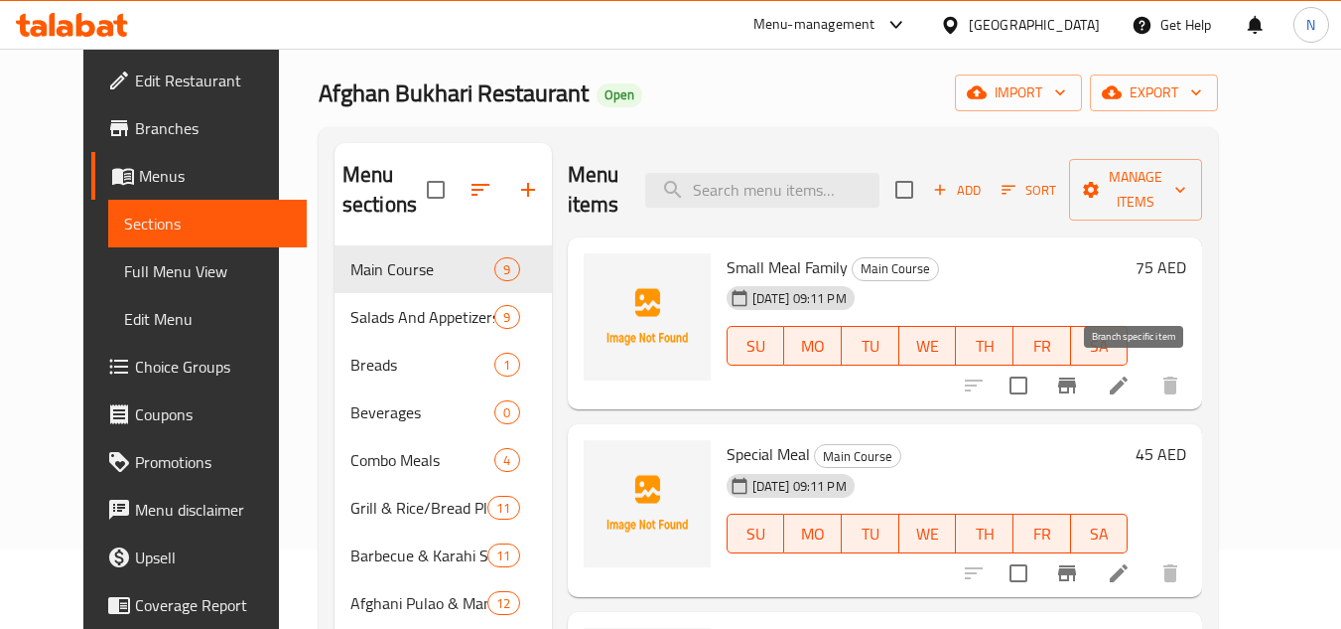
click at [1079, 397] on icon "Branch-specific-item" at bounding box center [1067, 385] width 24 height 24
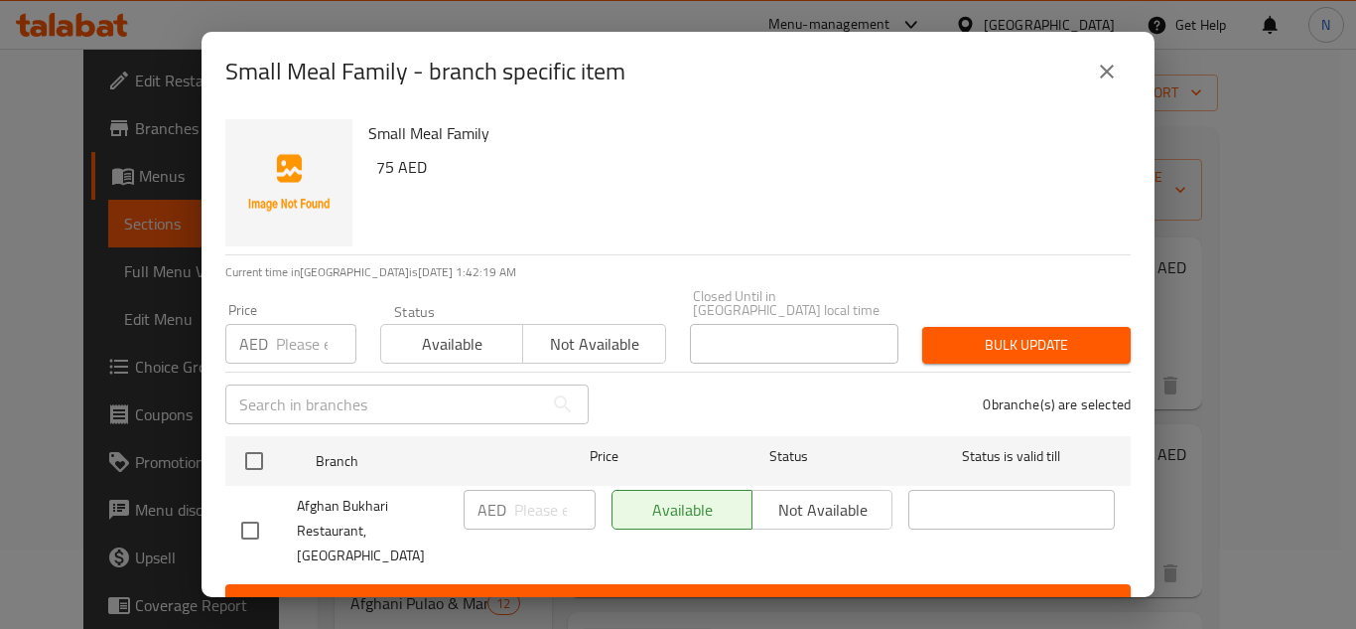
click at [1105, 79] on icon "close" at bounding box center [1107, 72] width 24 height 24
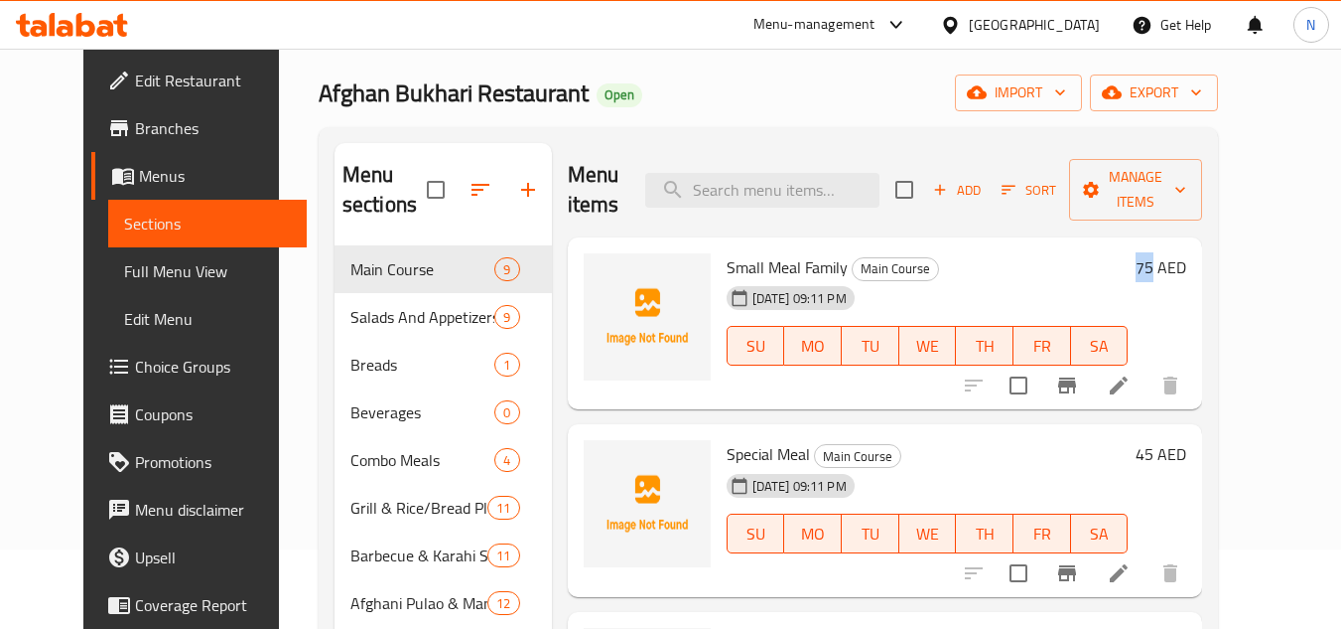
copy h6 "75"
drag, startPoint x: 1220, startPoint y: 265, endPoint x: 1199, endPoint y: 277, distance: 24.0
click at [1187, 277] on div "75 AED" at bounding box center [1157, 267] width 59 height 28
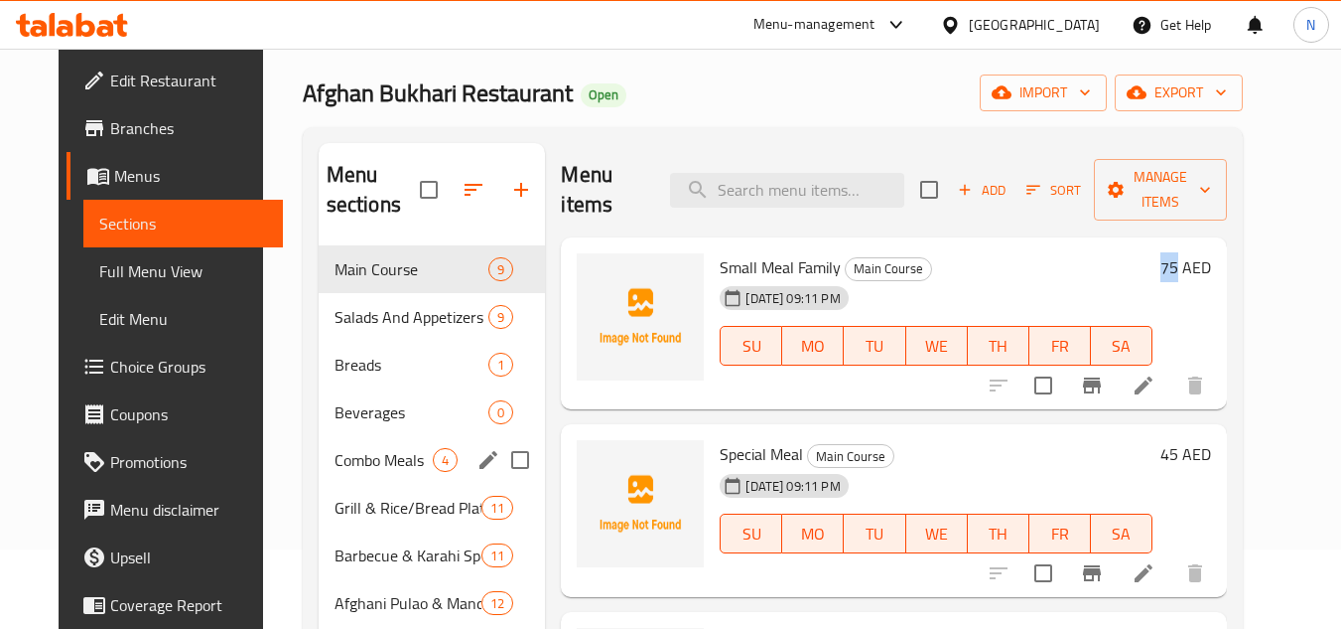
click at [374, 454] on span "Combo Meals" at bounding box center [384, 460] width 99 height 24
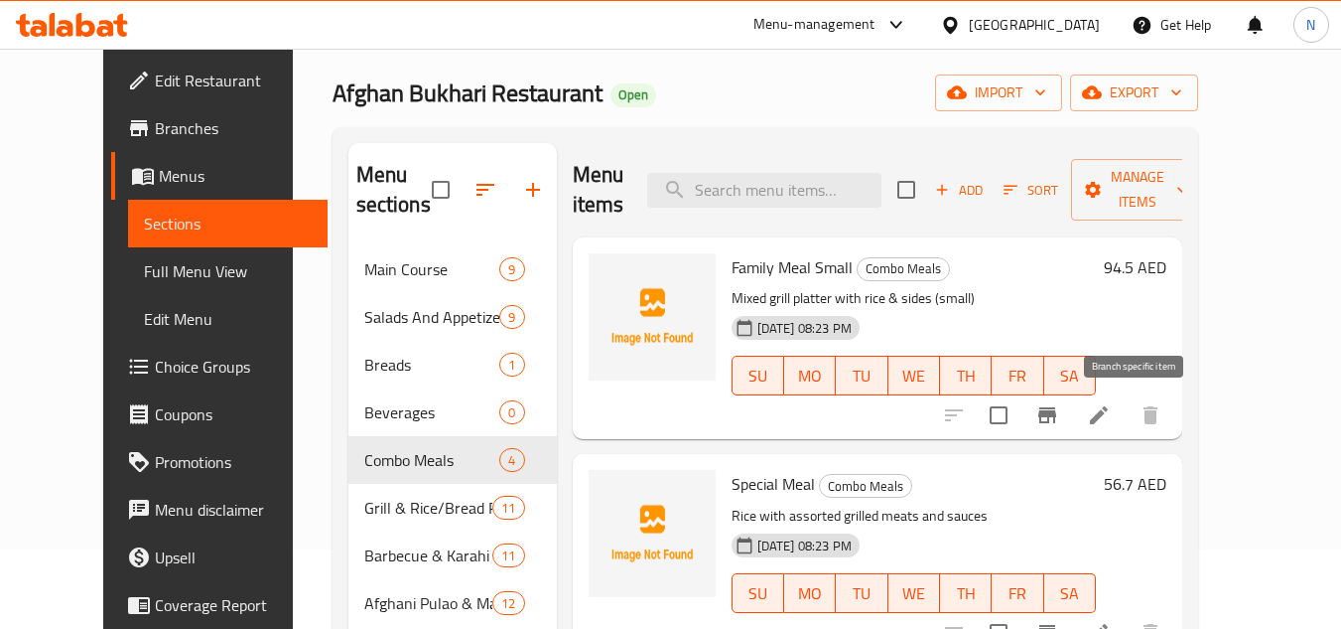
click at [1059, 418] on icon "Branch-specific-item" at bounding box center [1048, 415] width 24 height 24
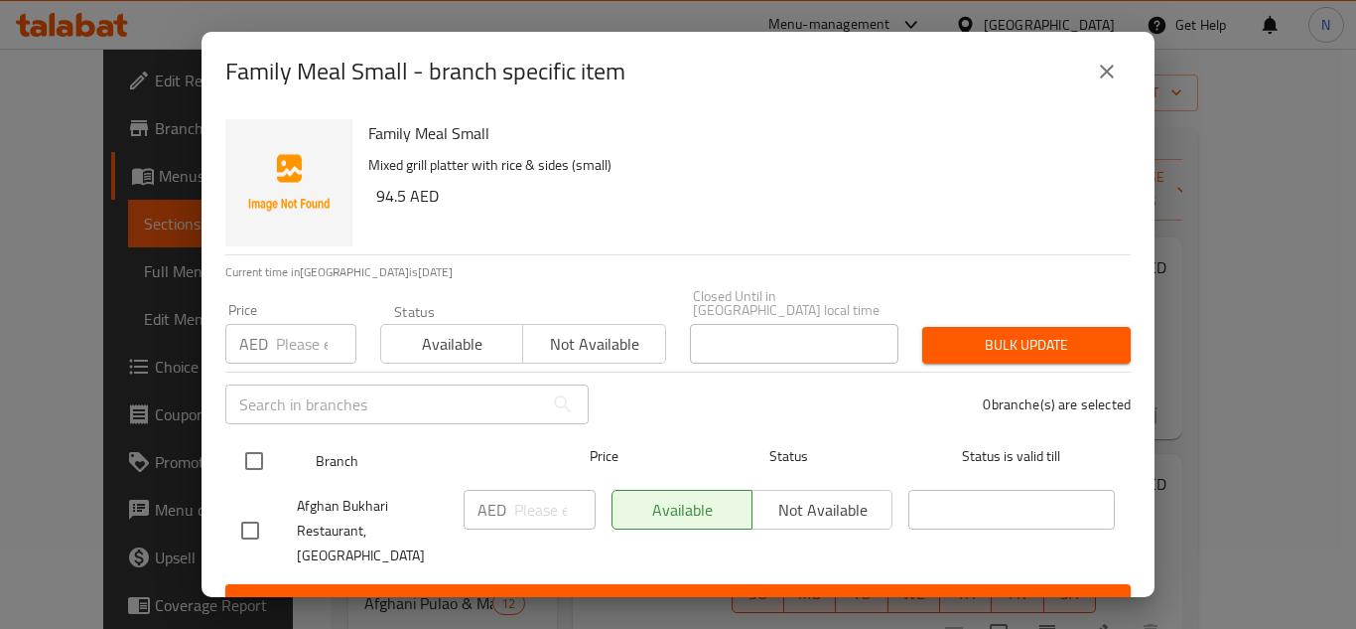
click at [257, 459] on input "checkbox" at bounding box center [254, 461] width 42 height 42
checkbox input "true"
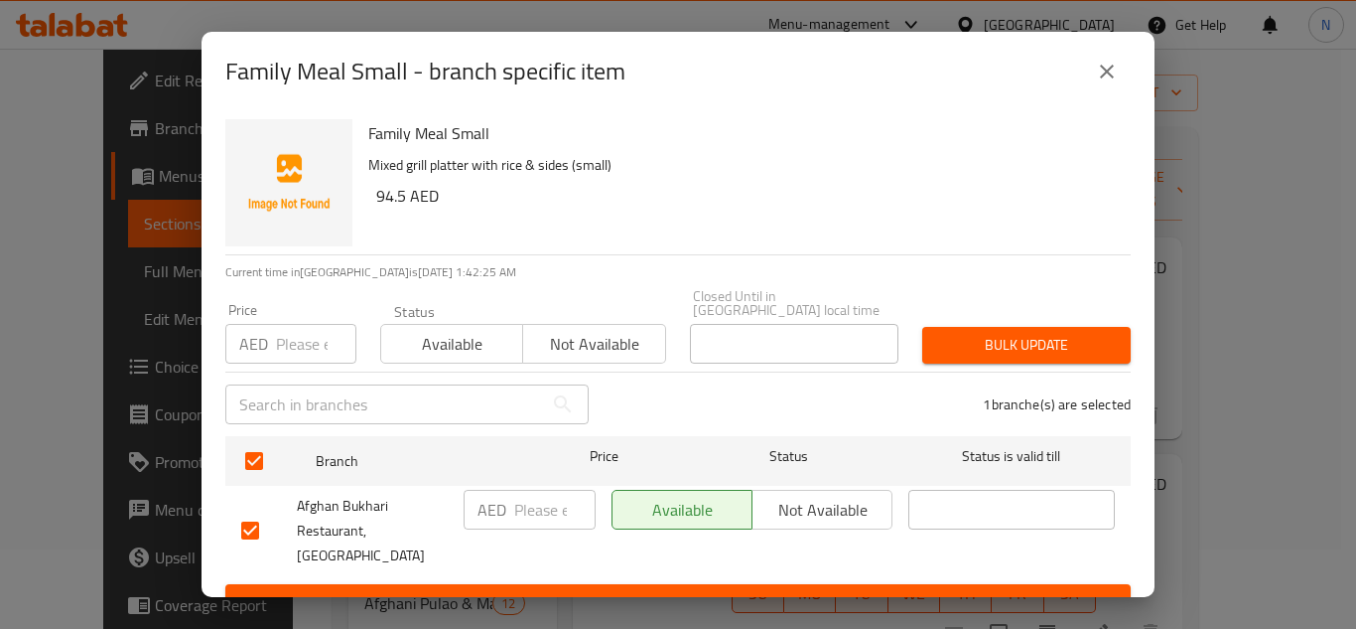
click at [527, 499] on input "number" at bounding box center [554, 510] width 81 height 40
paste input "75"
type input "75"
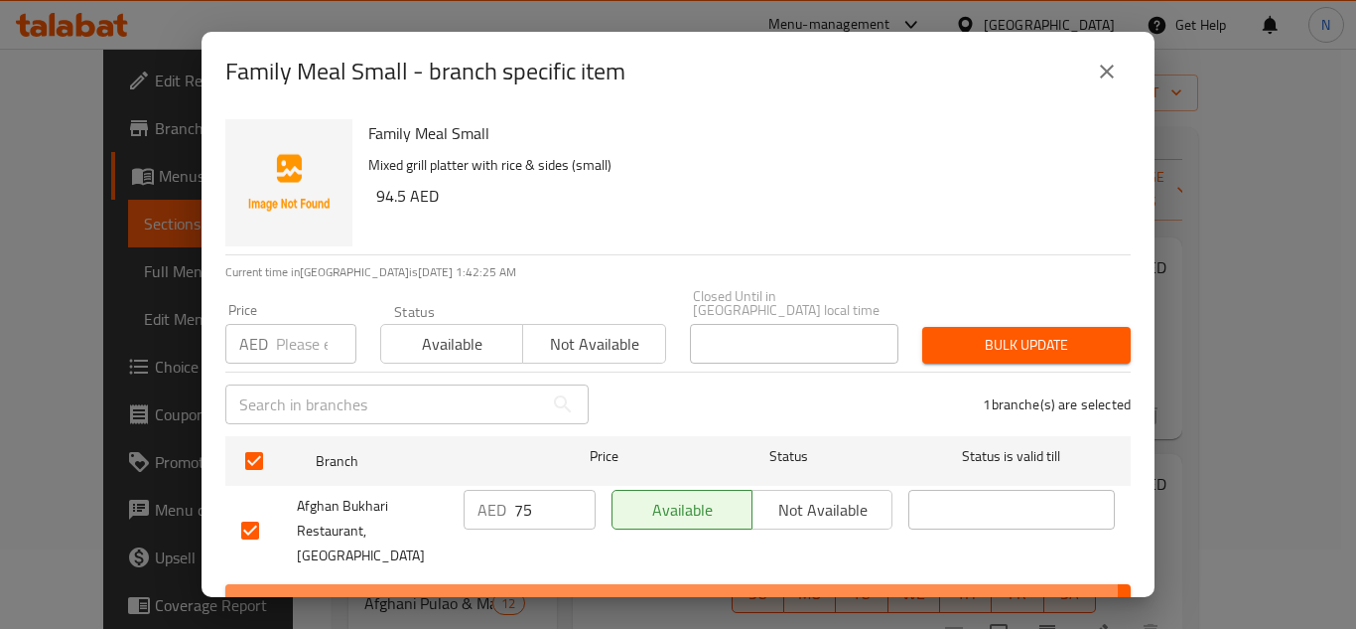
click at [569, 590] on span "Save" at bounding box center [678, 602] width 874 height 25
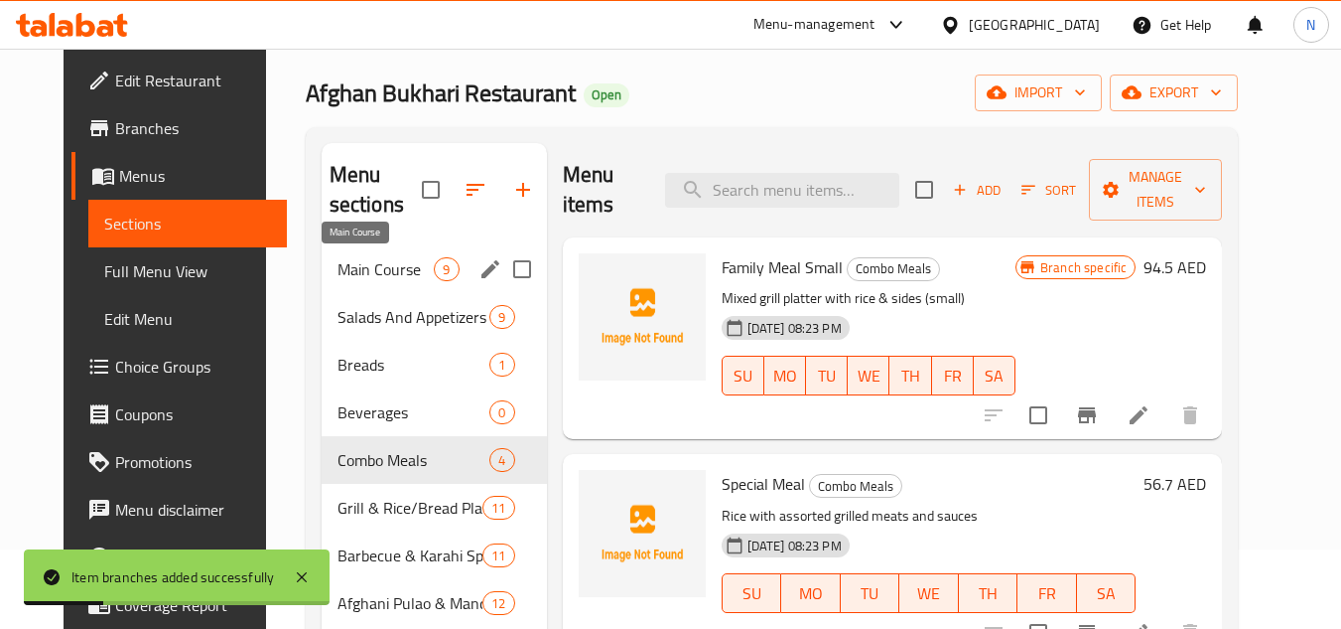
click at [356, 270] on span "Main Course" at bounding box center [386, 269] width 97 height 24
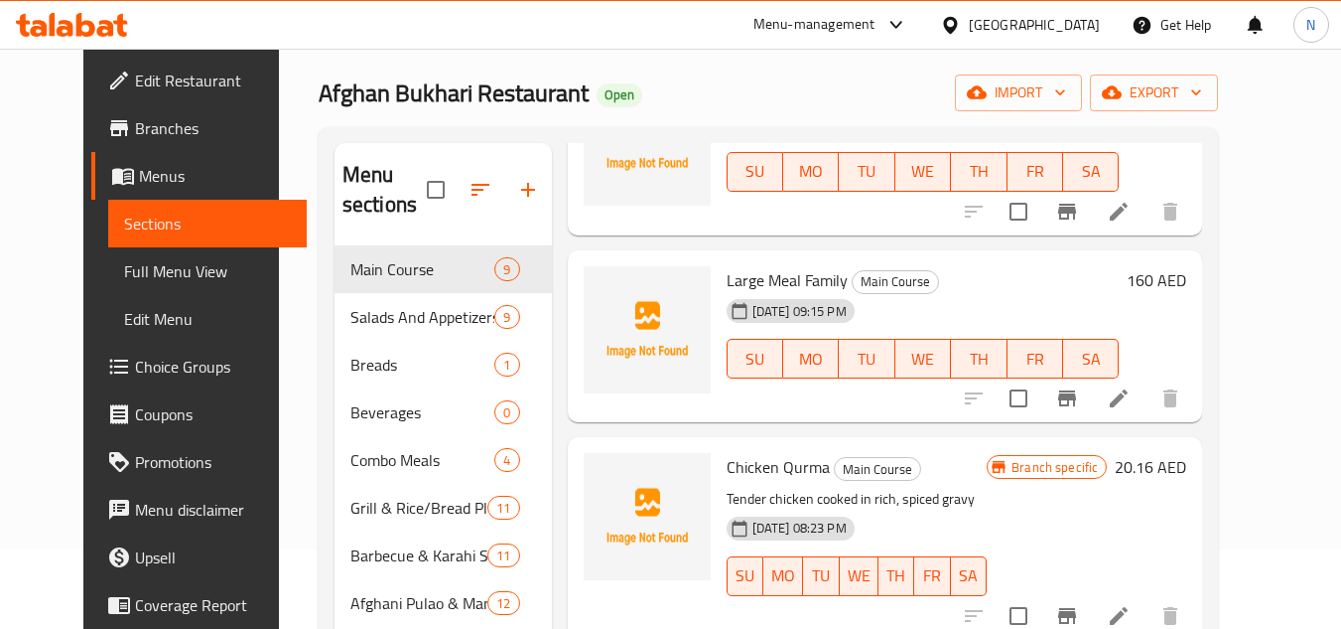
scroll to position [596, 0]
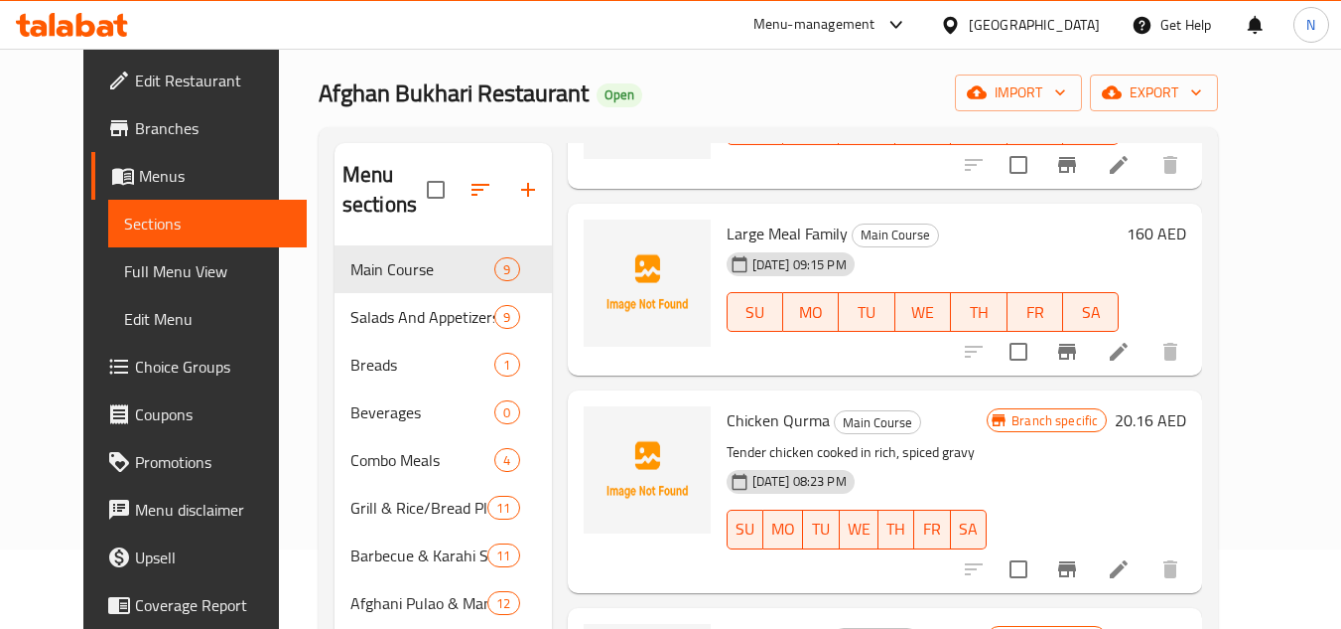
click at [753, 235] on span "Large Meal Family" at bounding box center [787, 233] width 121 height 30
click at [1079, 347] on icon "Branch-specific-item" at bounding box center [1067, 352] width 24 height 24
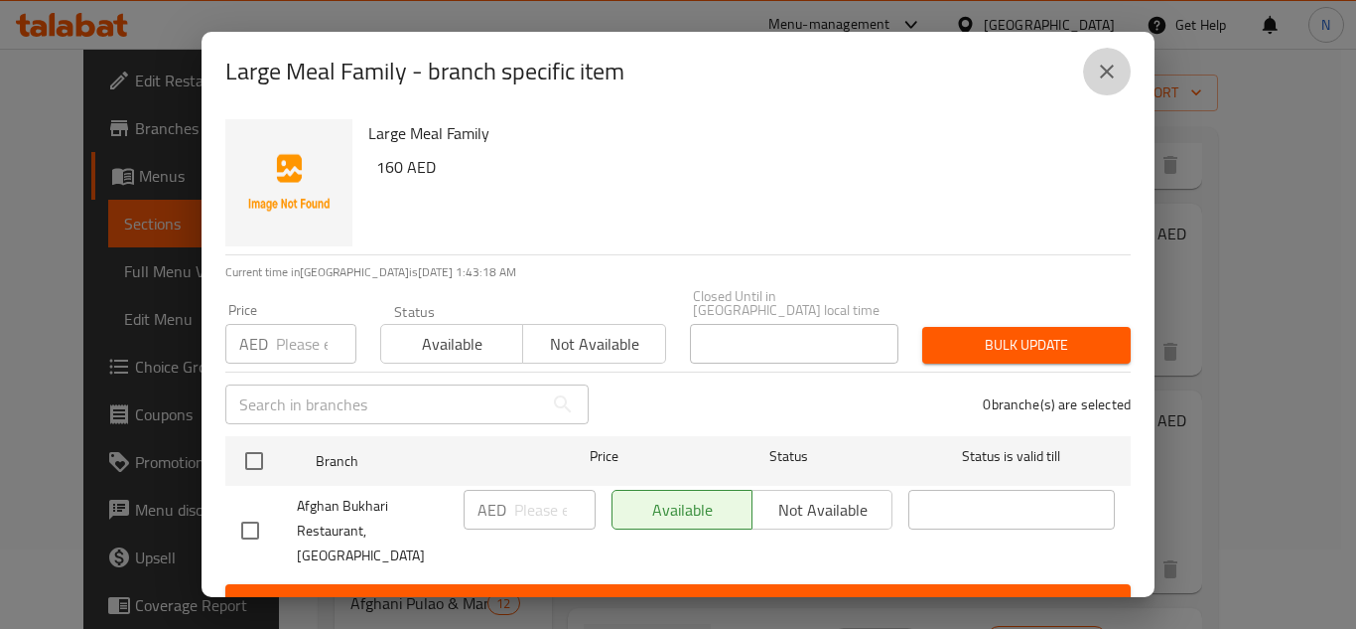
click at [1104, 75] on icon "close" at bounding box center [1107, 72] width 14 height 14
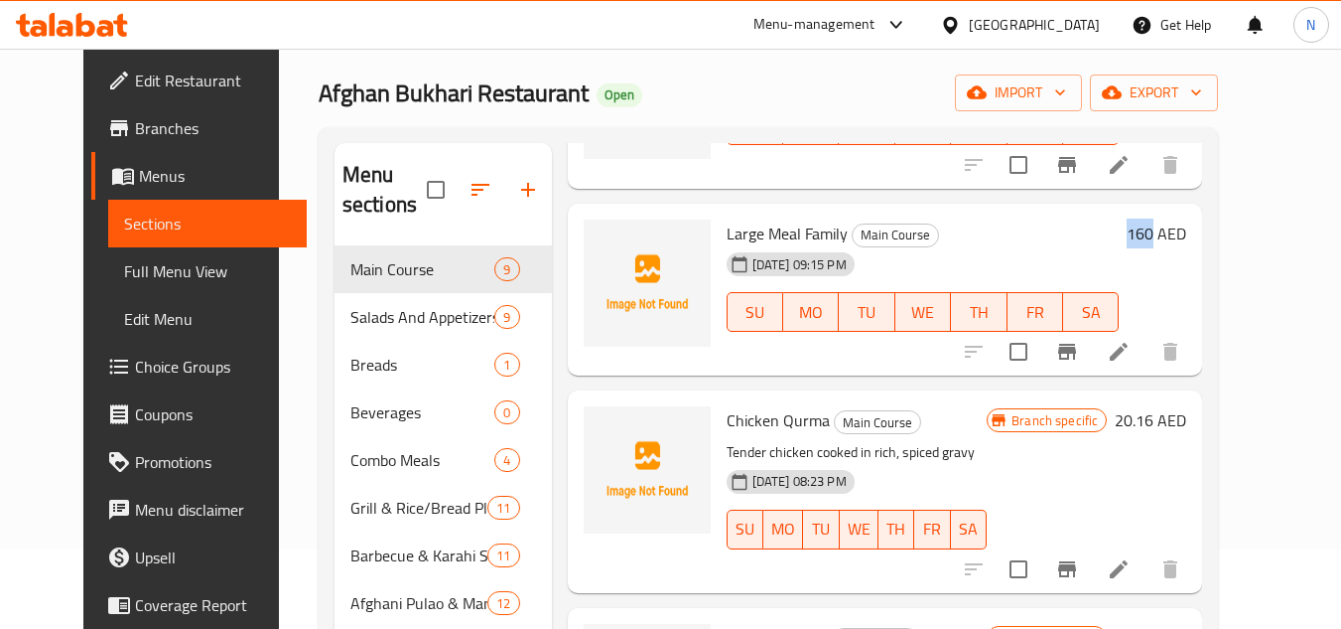
copy h6 "160"
drag, startPoint x: 1221, startPoint y: 238, endPoint x: 1191, endPoint y: 242, distance: 30.1
click at [1187, 242] on div "160 AED" at bounding box center [1153, 233] width 68 height 28
click at [1040, 349] on input "checkbox" at bounding box center [1019, 352] width 42 height 42
checkbox input "true"
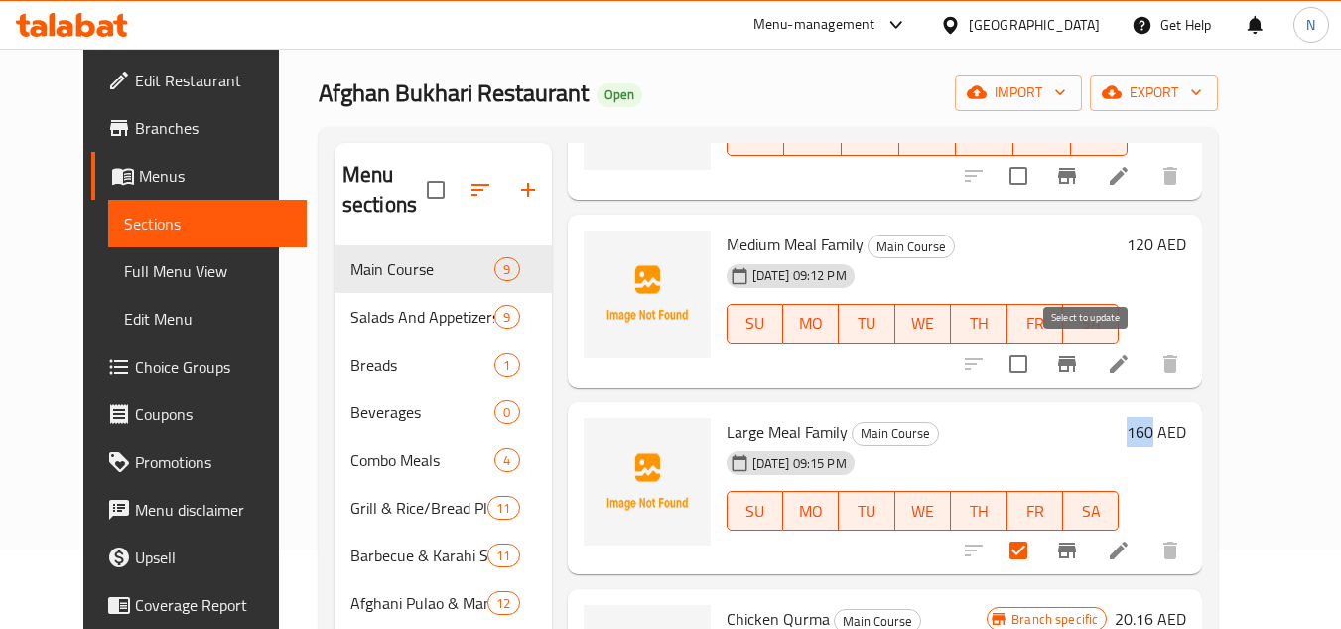
click at [1040, 352] on input "checkbox" at bounding box center [1019, 364] width 42 height 42
checkbox input "true"
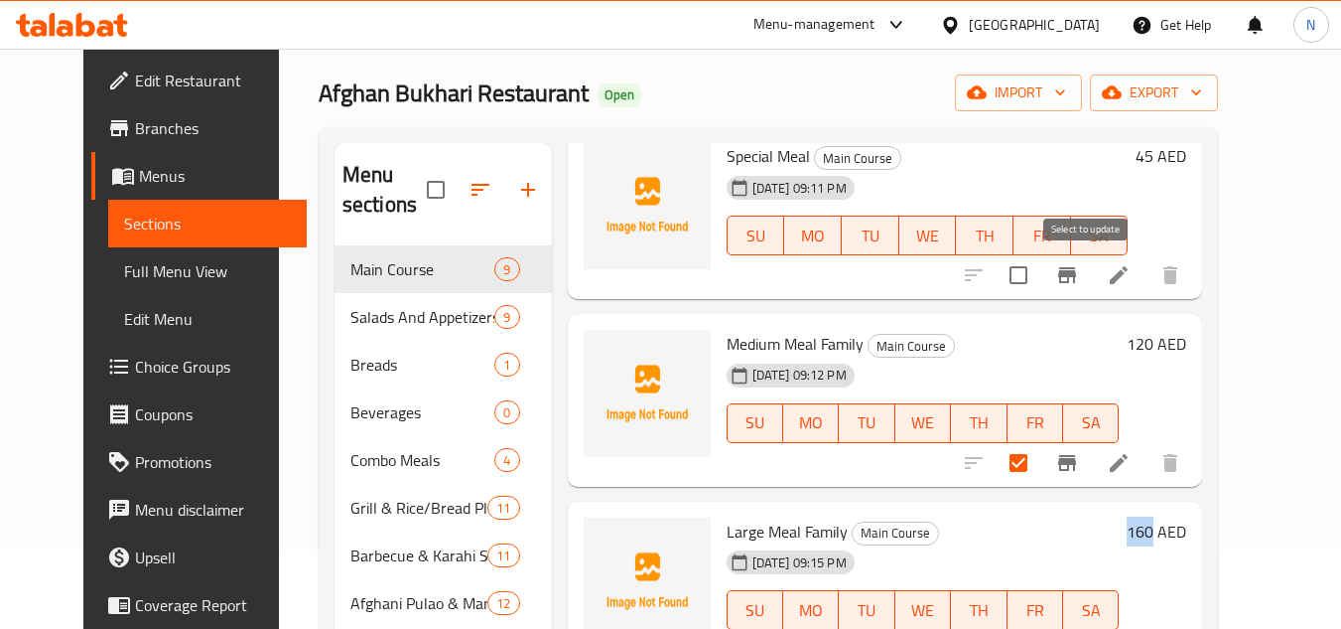
click at [1040, 278] on input "checkbox" at bounding box center [1019, 275] width 42 height 42
checkbox input "true"
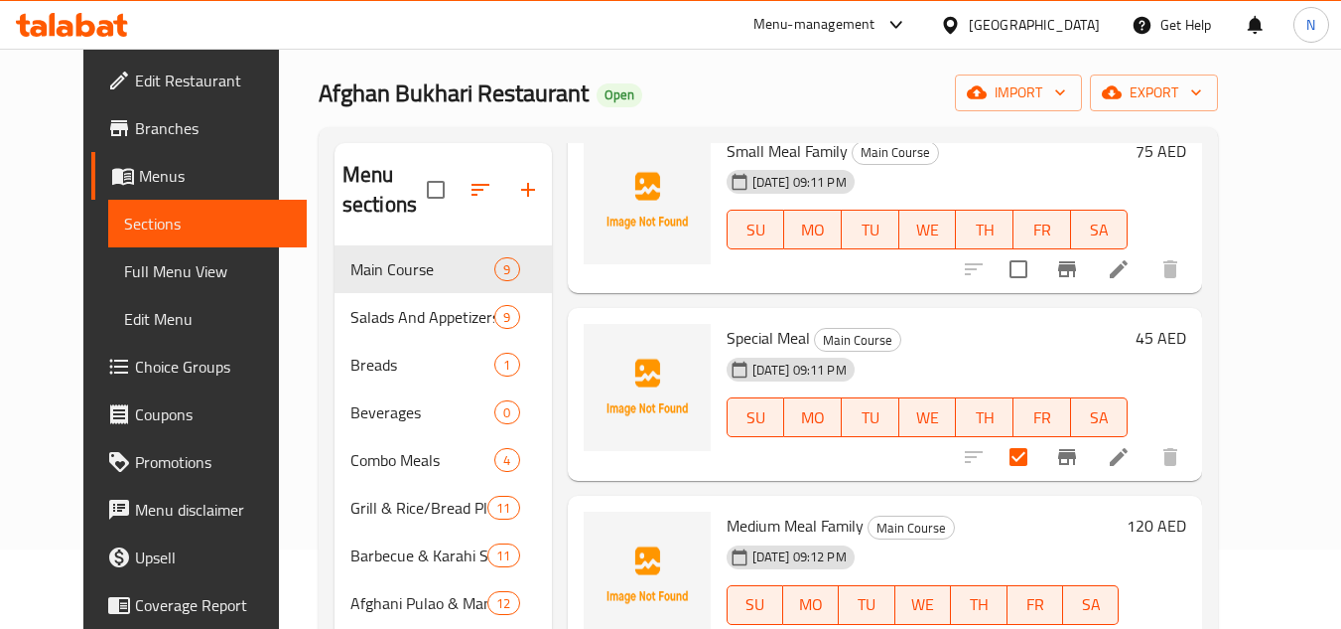
scroll to position [99, 0]
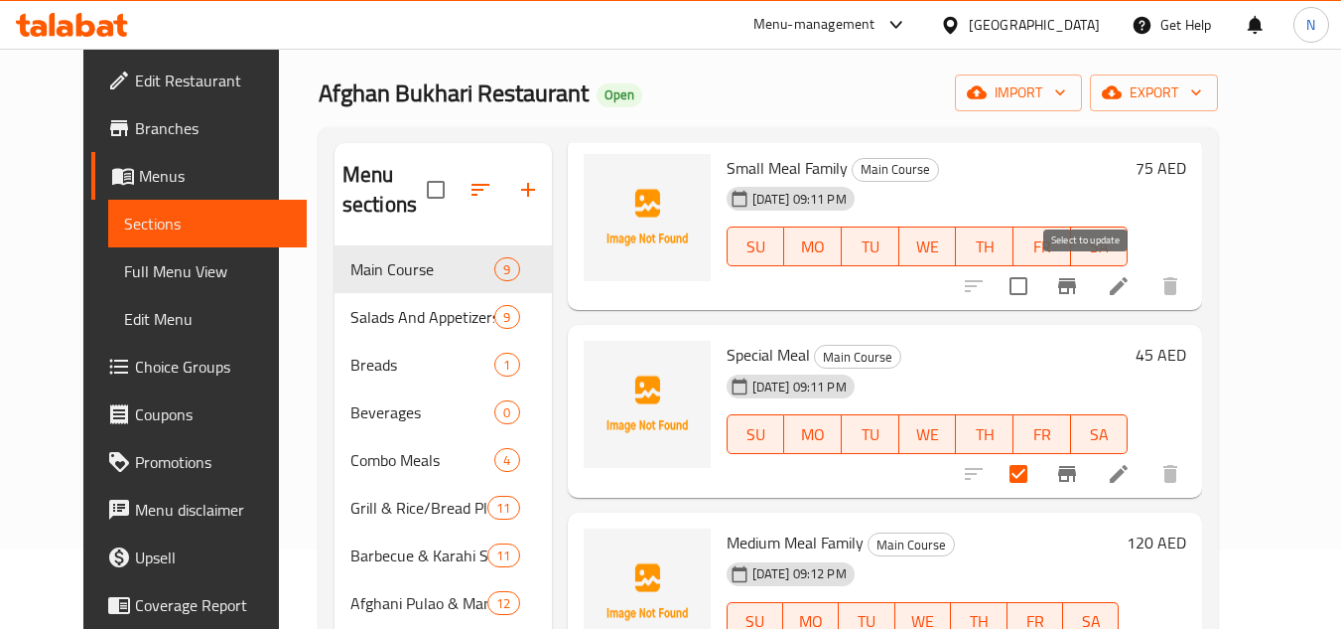
click at [1040, 296] on input "checkbox" at bounding box center [1019, 286] width 42 height 42
checkbox input "true"
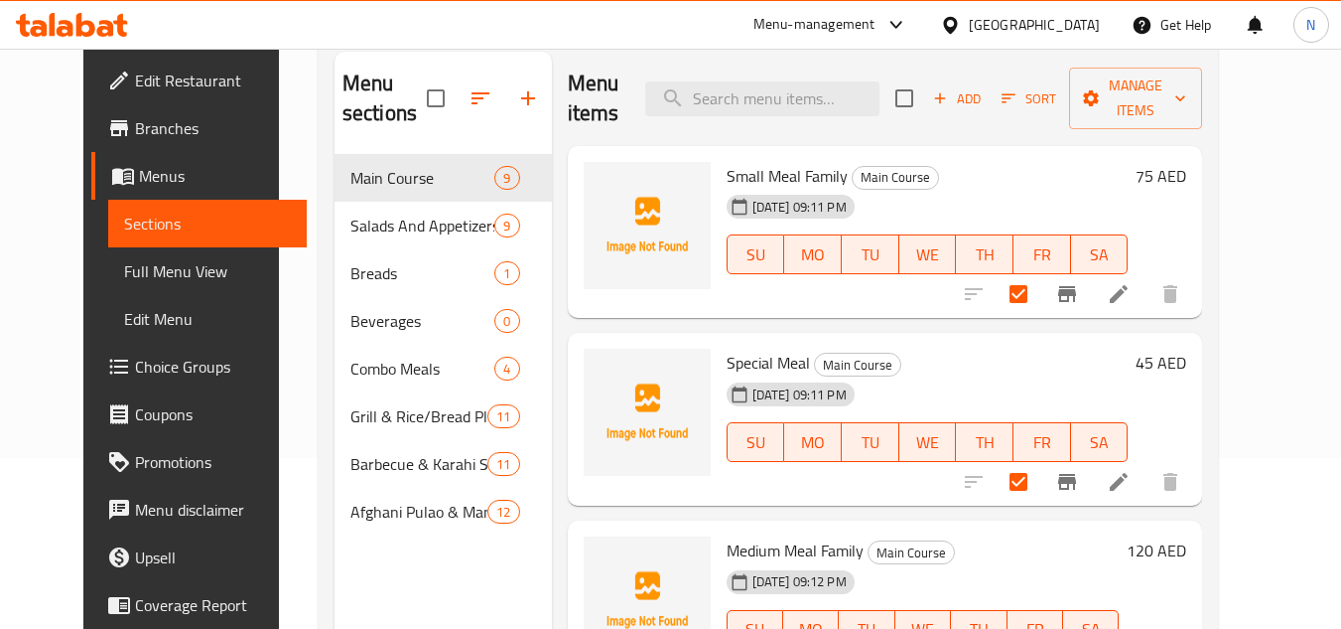
scroll to position [0, 0]
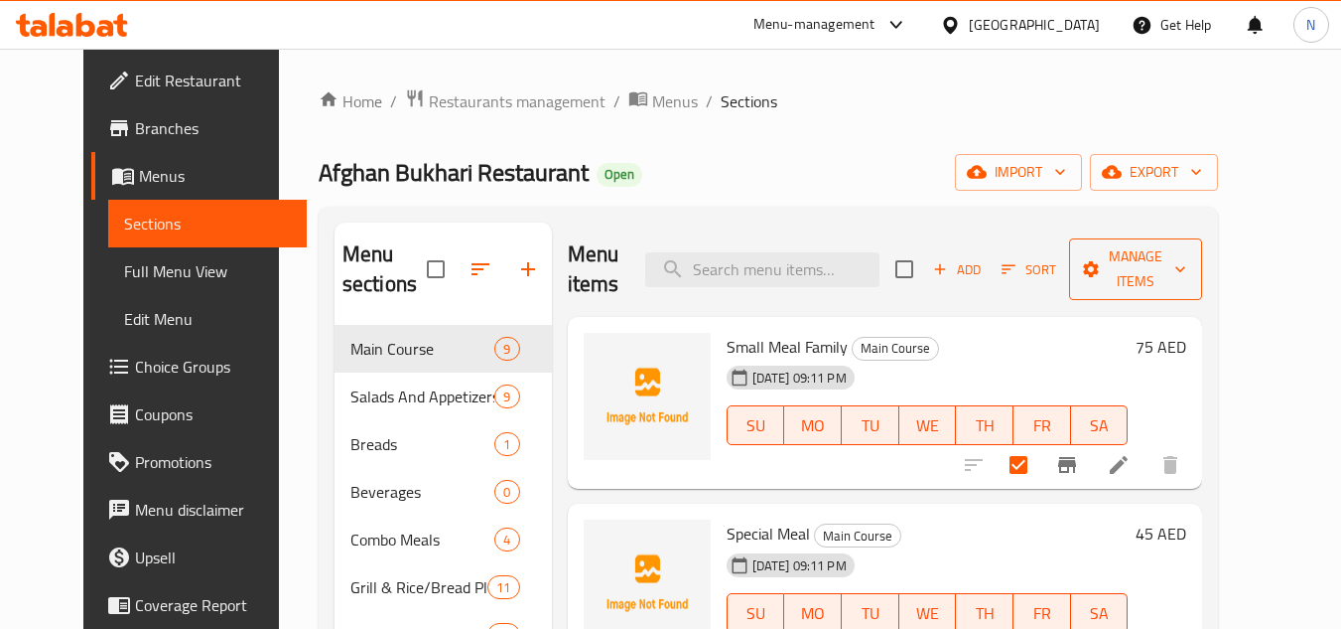
click at [1178, 279] on span "Manage items" at bounding box center [1135, 269] width 101 height 50
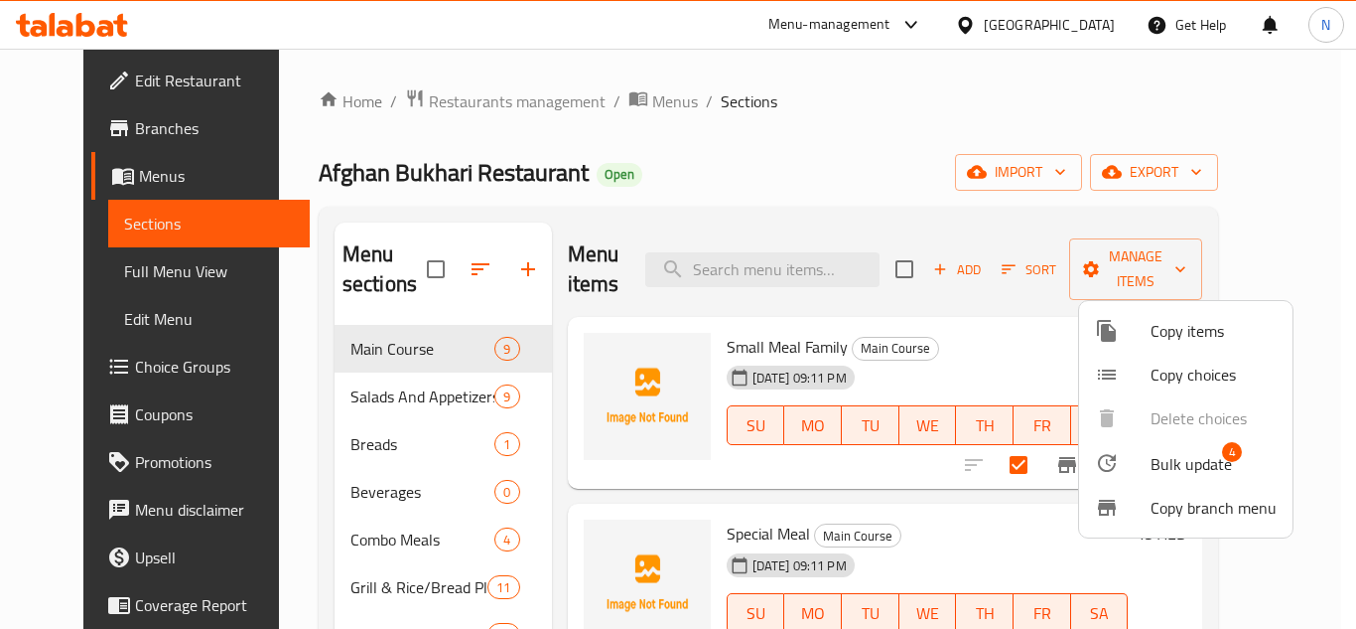
click at [1196, 458] on span "Bulk update" at bounding box center [1191, 464] width 81 height 24
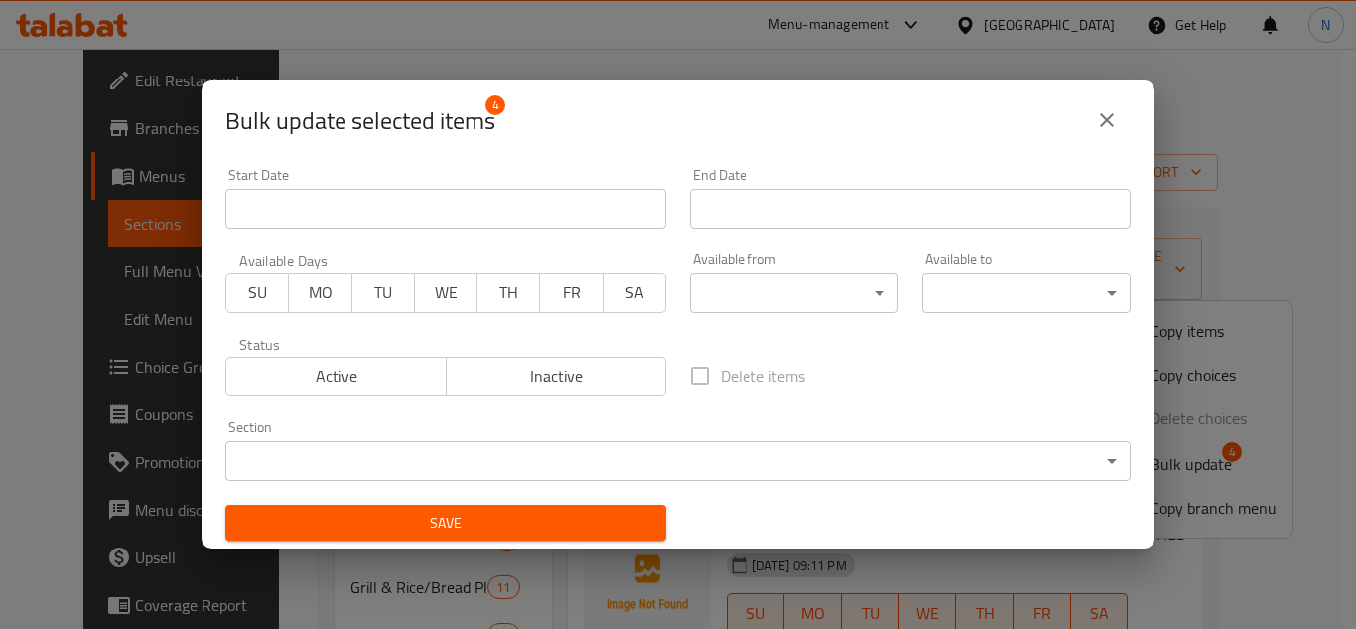
click at [1112, 114] on icon "close" at bounding box center [1107, 120] width 14 height 14
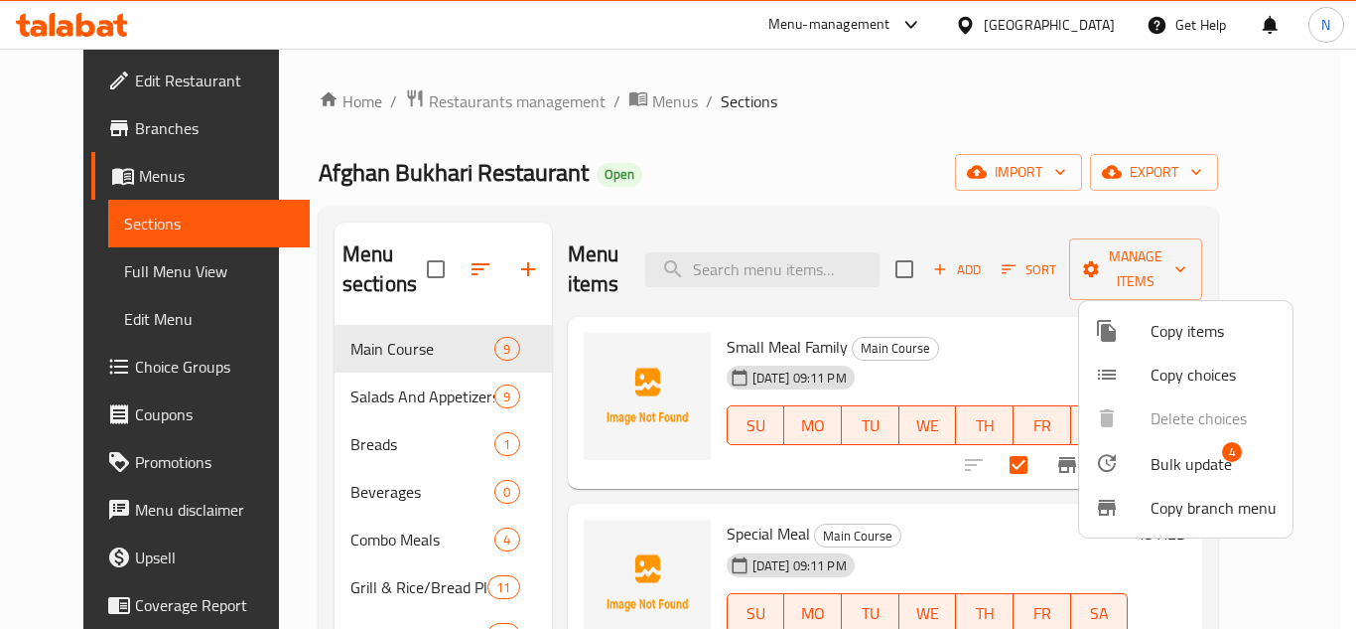
click at [506, 265] on div at bounding box center [678, 314] width 1356 height 629
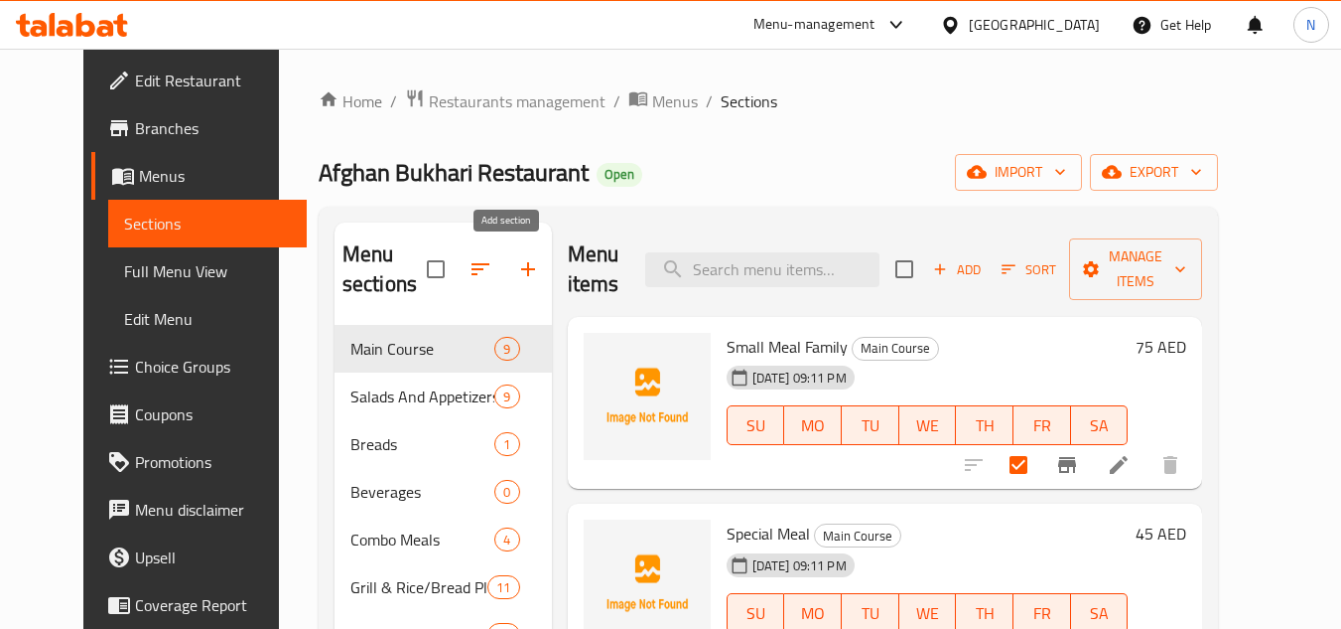
click at [521, 270] on icon "button" at bounding box center [528, 269] width 14 height 14
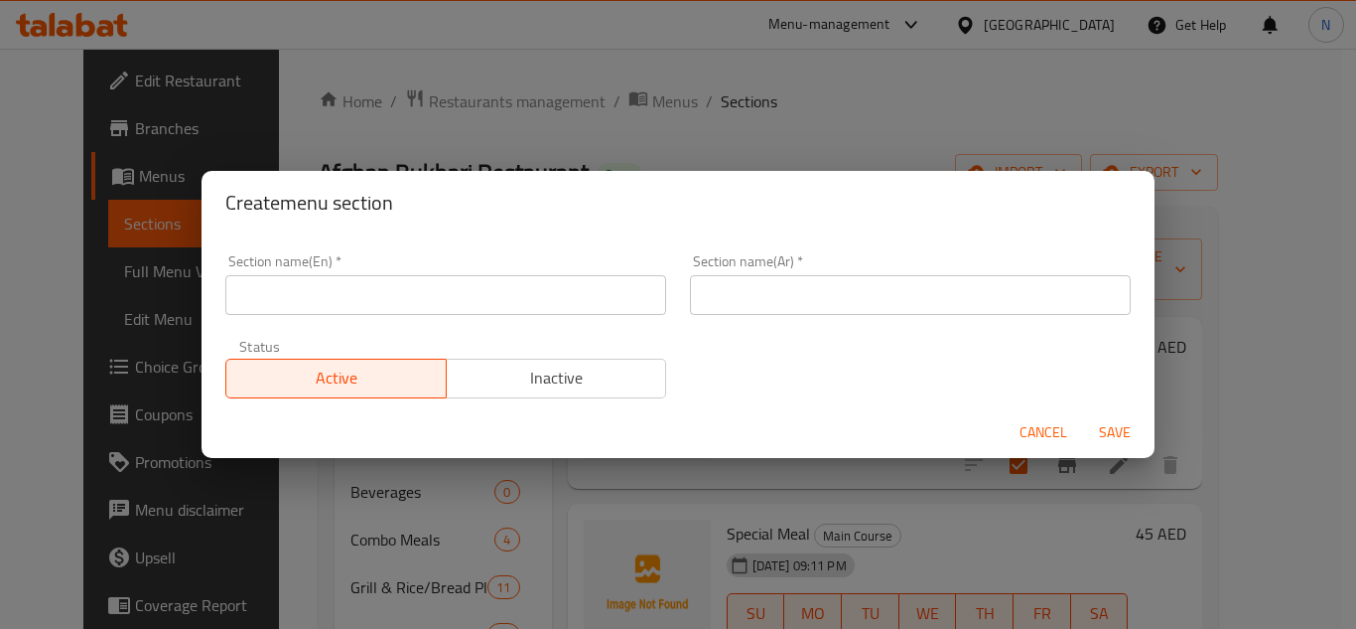
click at [455, 299] on input "text" at bounding box center [445, 295] width 441 height 40
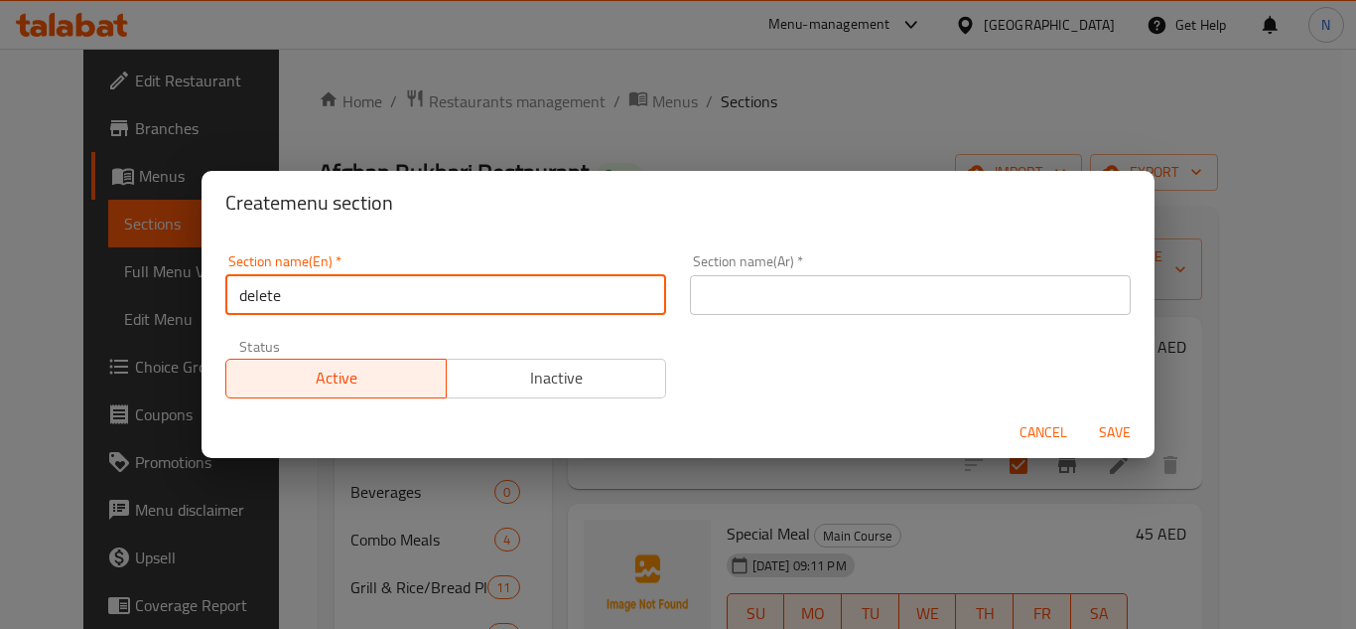
type input "delete"
click at [753, 290] on input "text" at bounding box center [910, 295] width 441 height 40
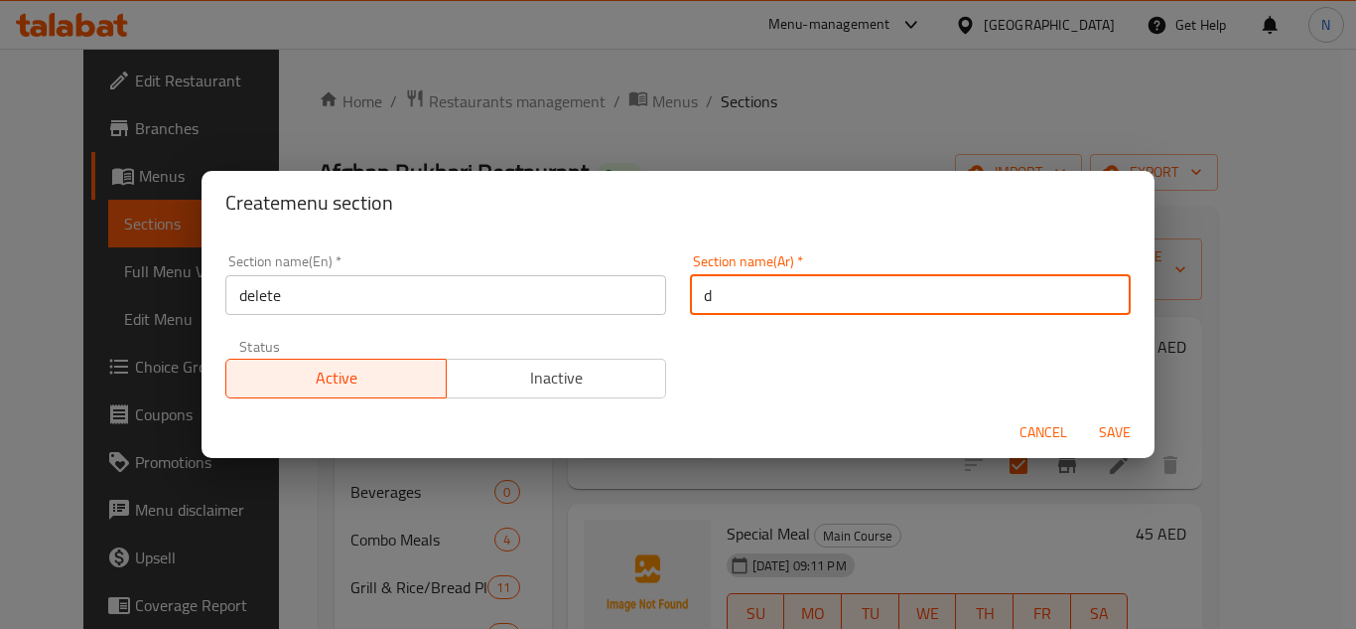
drag, startPoint x: 726, startPoint y: 295, endPoint x: 676, endPoint y: 312, distance: 52.4
click at [678, 312] on div "Section name(Ar)   * d Section name(Ar) *" at bounding box center [910, 284] width 465 height 84
type input "ا"
click at [693, 350] on div "Section name(En)   * delete Section name(En) * Section name(Ar)   * ا Section n…" at bounding box center [677, 326] width 929 height 168
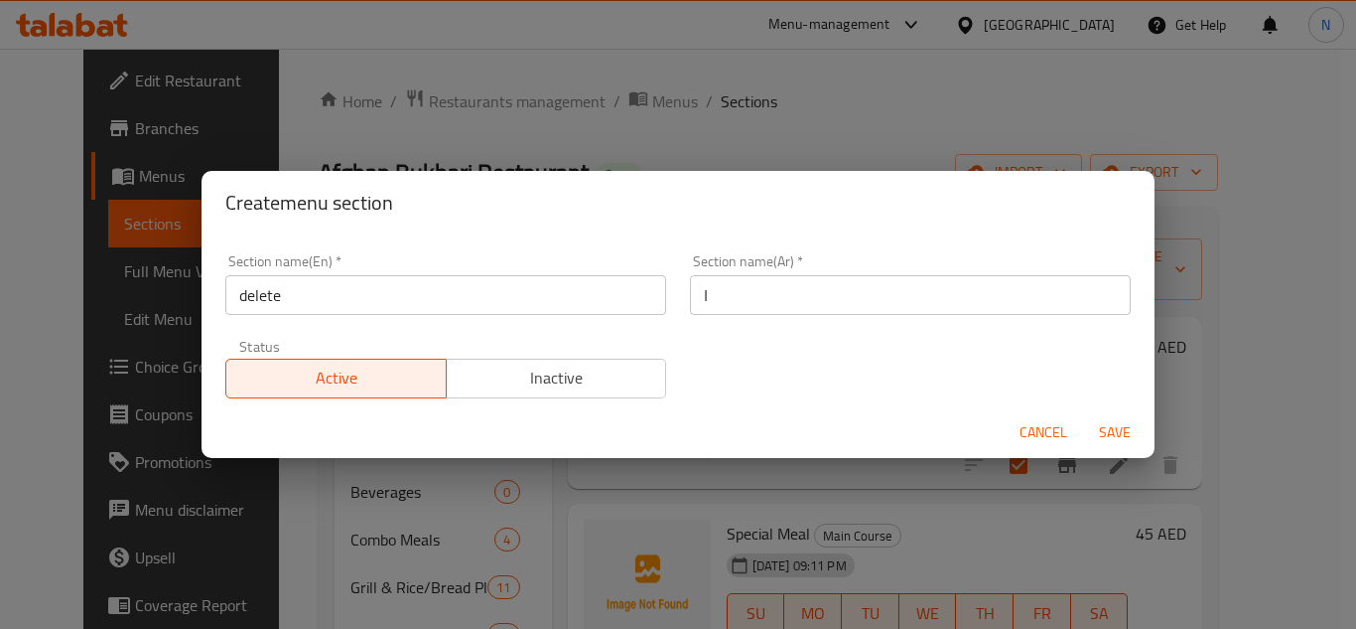
click at [1126, 434] on span "Save" at bounding box center [1115, 432] width 48 height 25
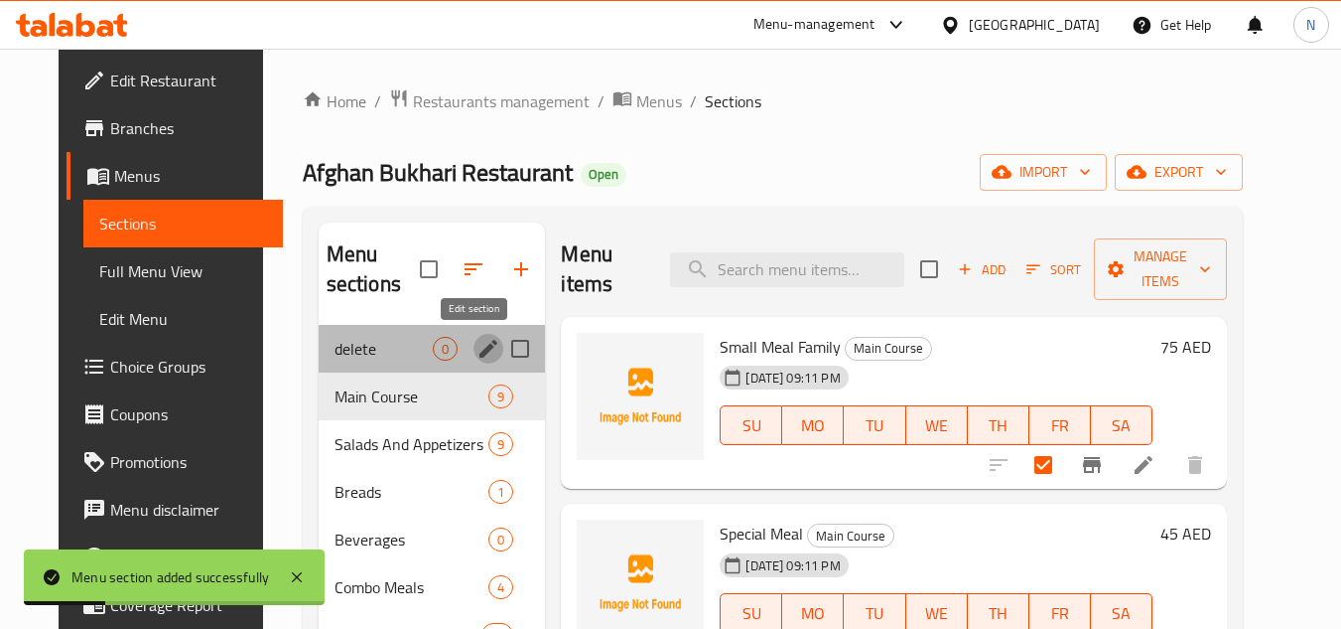
click at [477, 343] on icon "edit" at bounding box center [489, 349] width 24 height 24
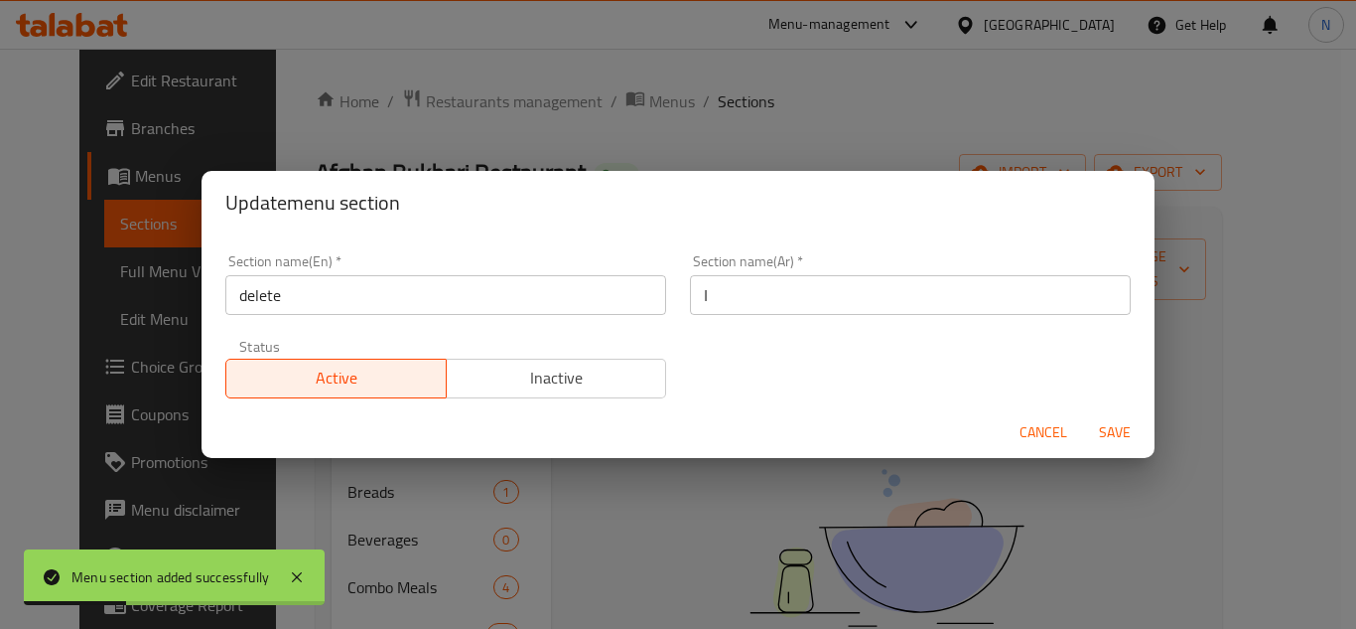
click at [526, 377] on span "Inactive" at bounding box center [557, 377] width 205 height 29
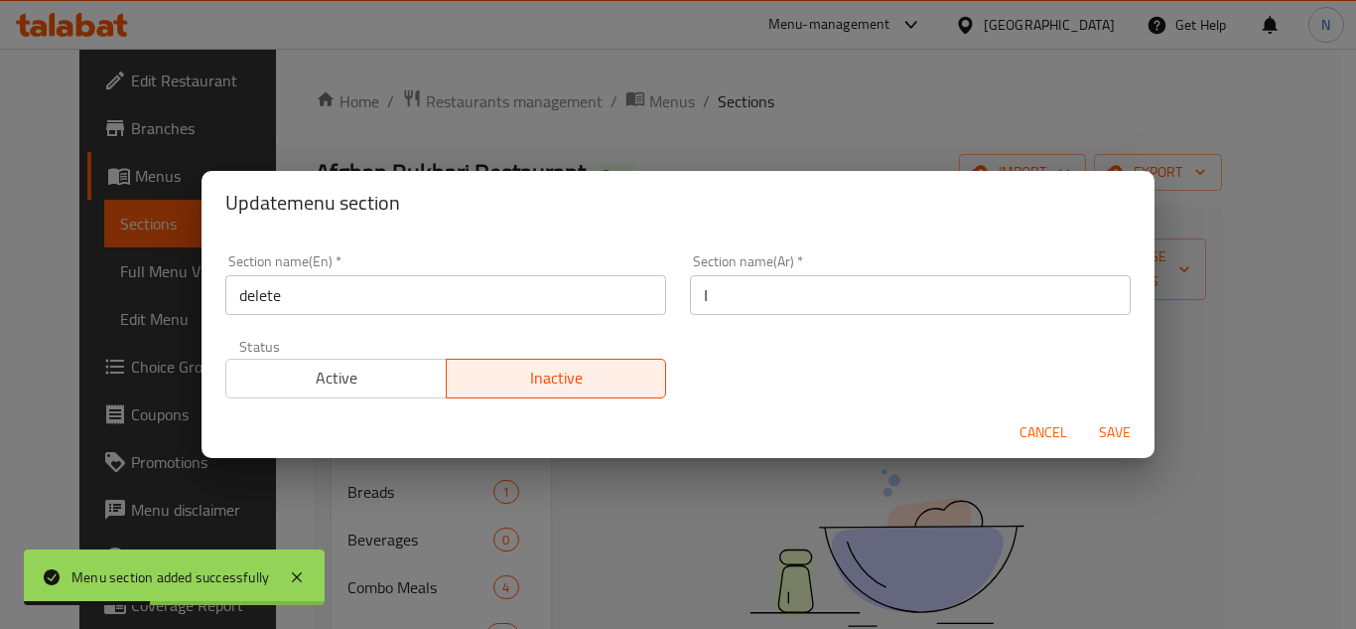
click at [1112, 426] on span "Save" at bounding box center [1115, 432] width 48 height 25
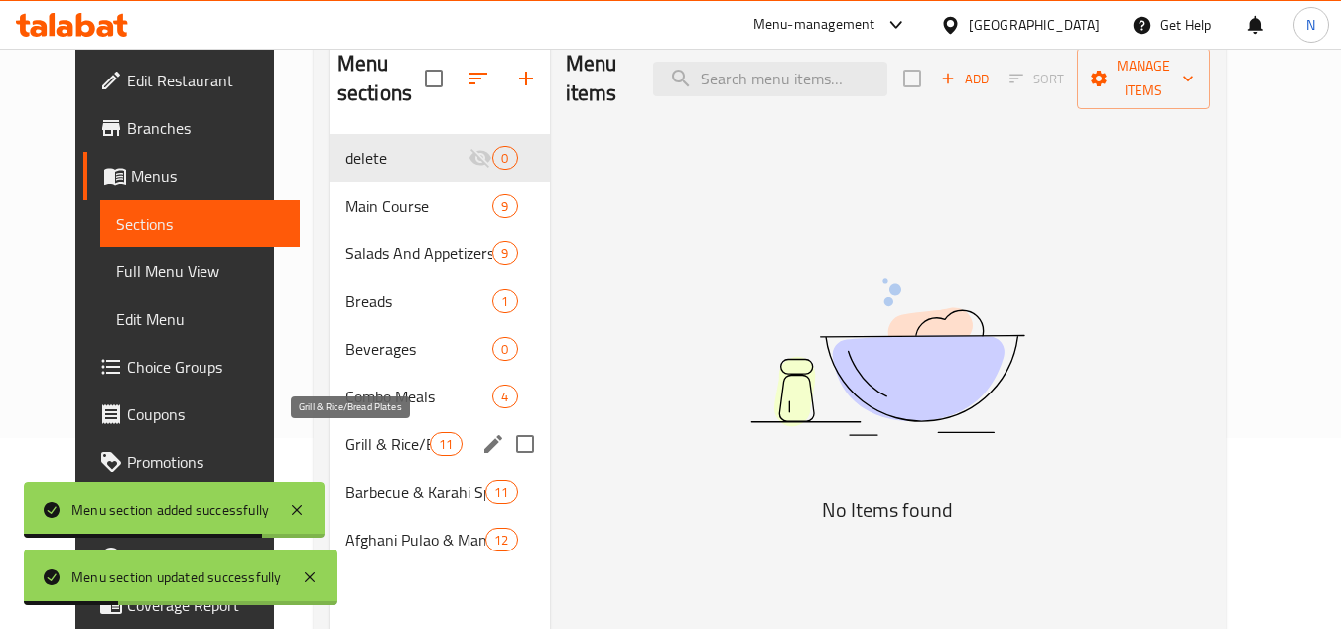
scroll to position [199, 0]
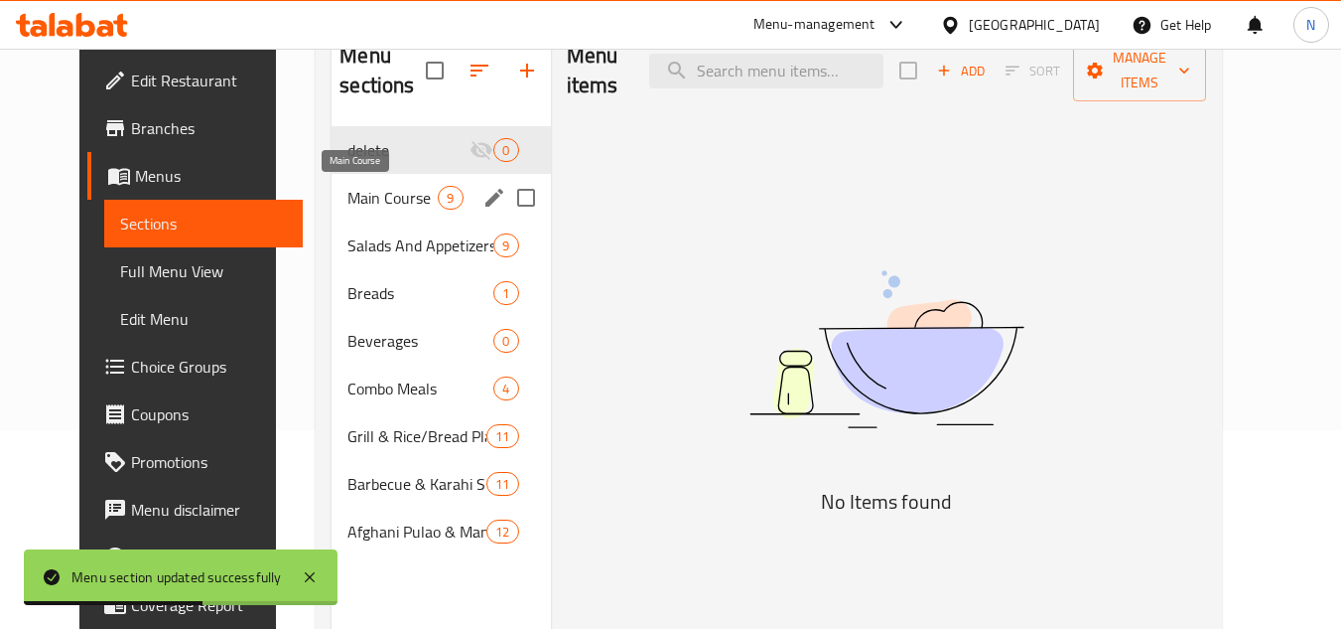
click at [364, 197] on span "Main Course" at bounding box center [393, 198] width 90 height 24
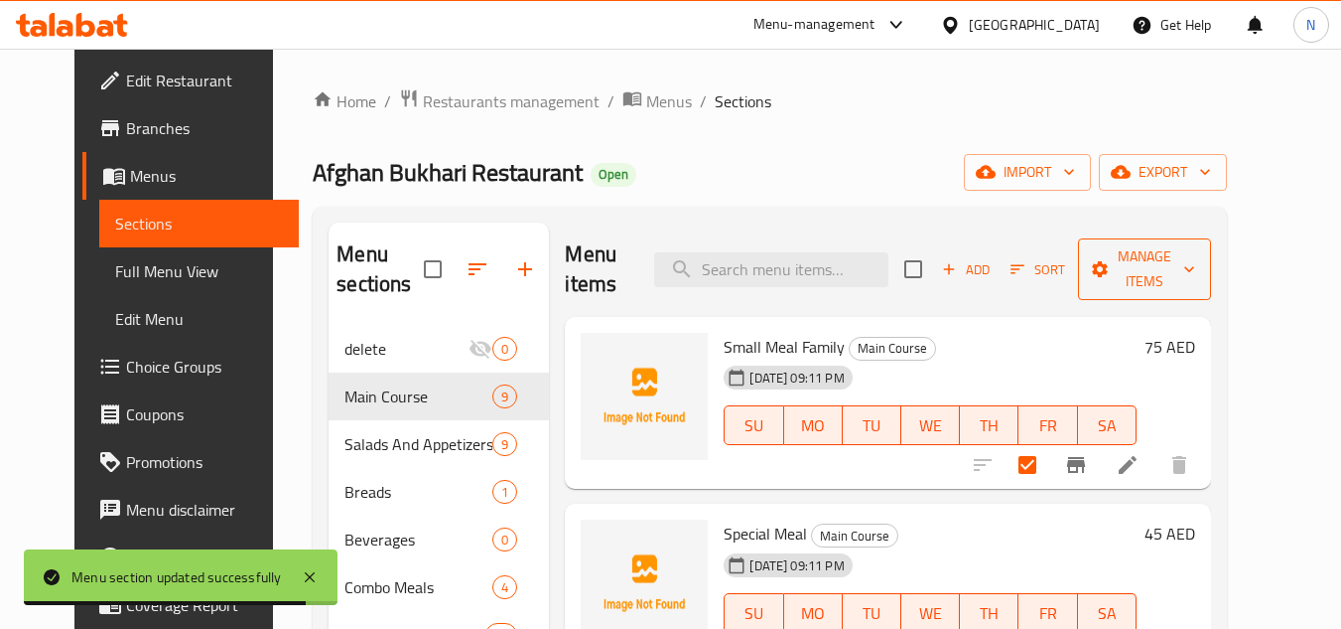
click at [1174, 270] on span "Manage items" at bounding box center [1144, 269] width 101 height 50
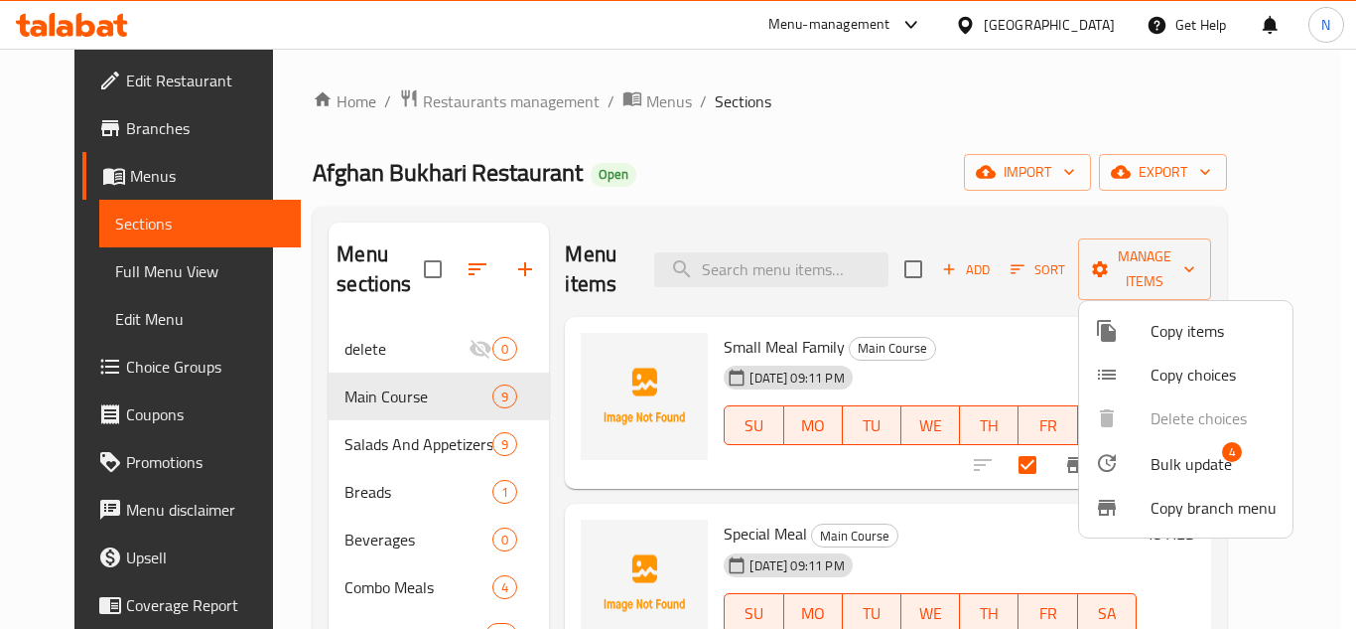
click at [1174, 464] on span "Bulk update" at bounding box center [1191, 464] width 81 height 24
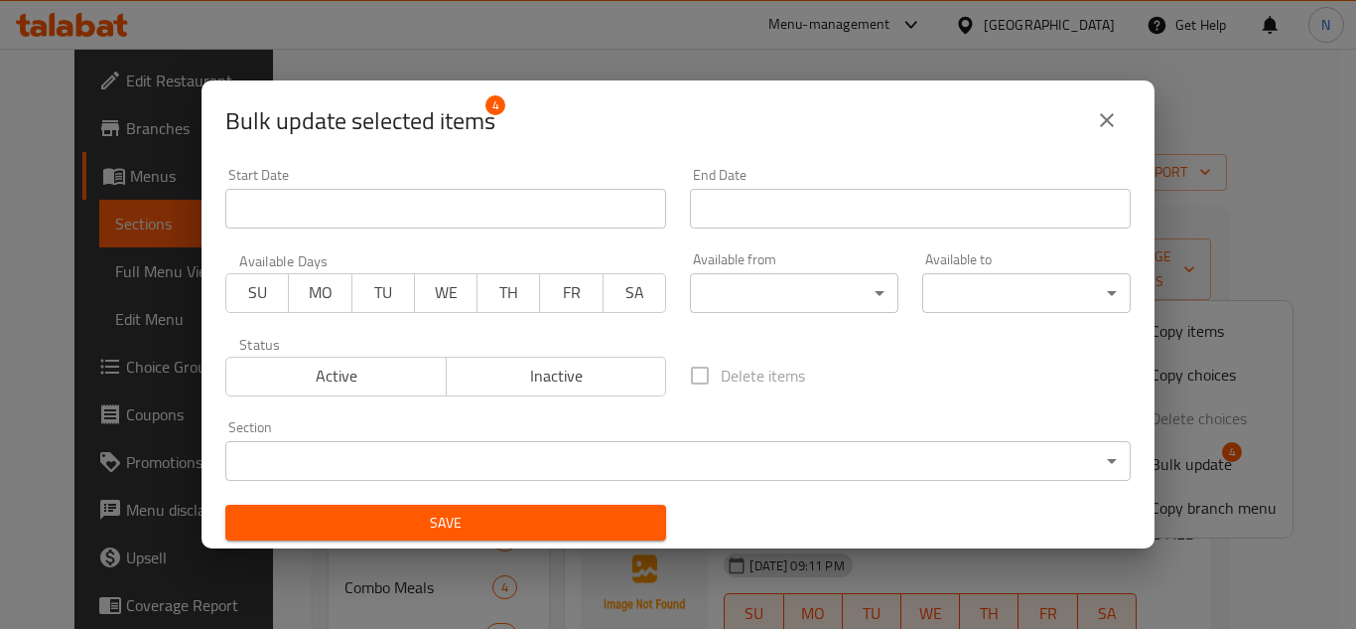
click at [633, 467] on body "​ Menu-management United Arab Emirates Get Help N Edit Restaurant Branches Menu…" at bounding box center [678, 339] width 1356 height 580
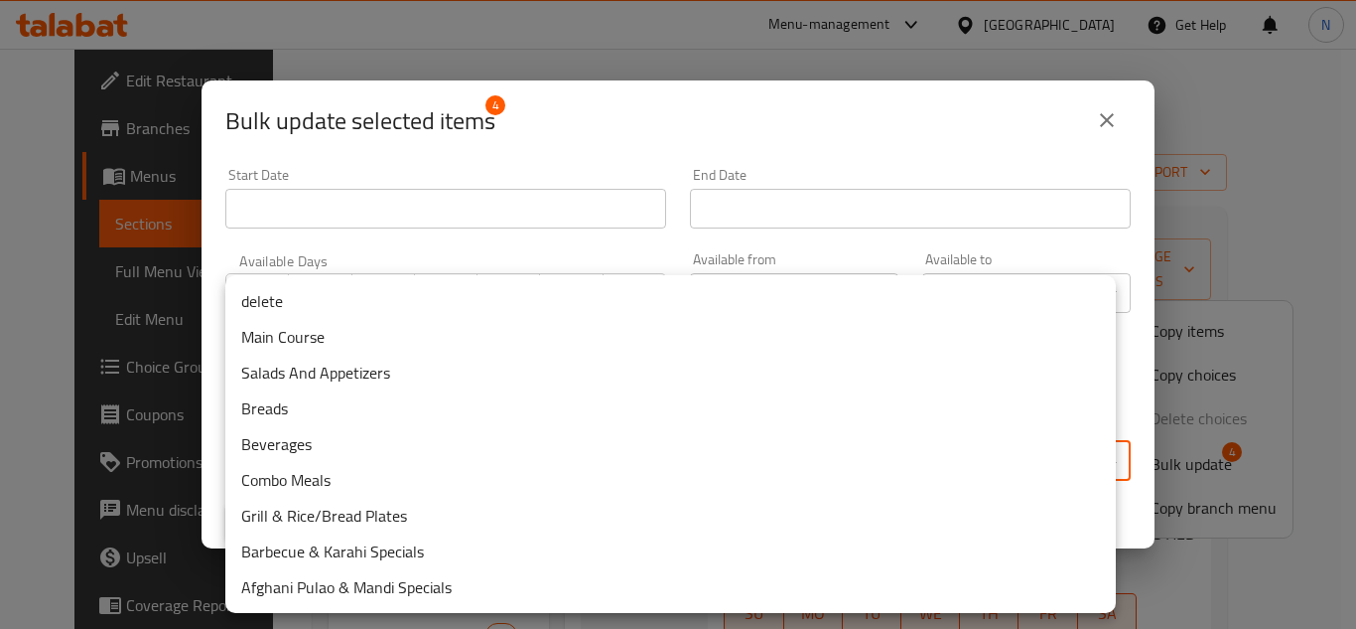
click at [384, 297] on li "delete" at bounding box center [670, 301] width 891 height 36
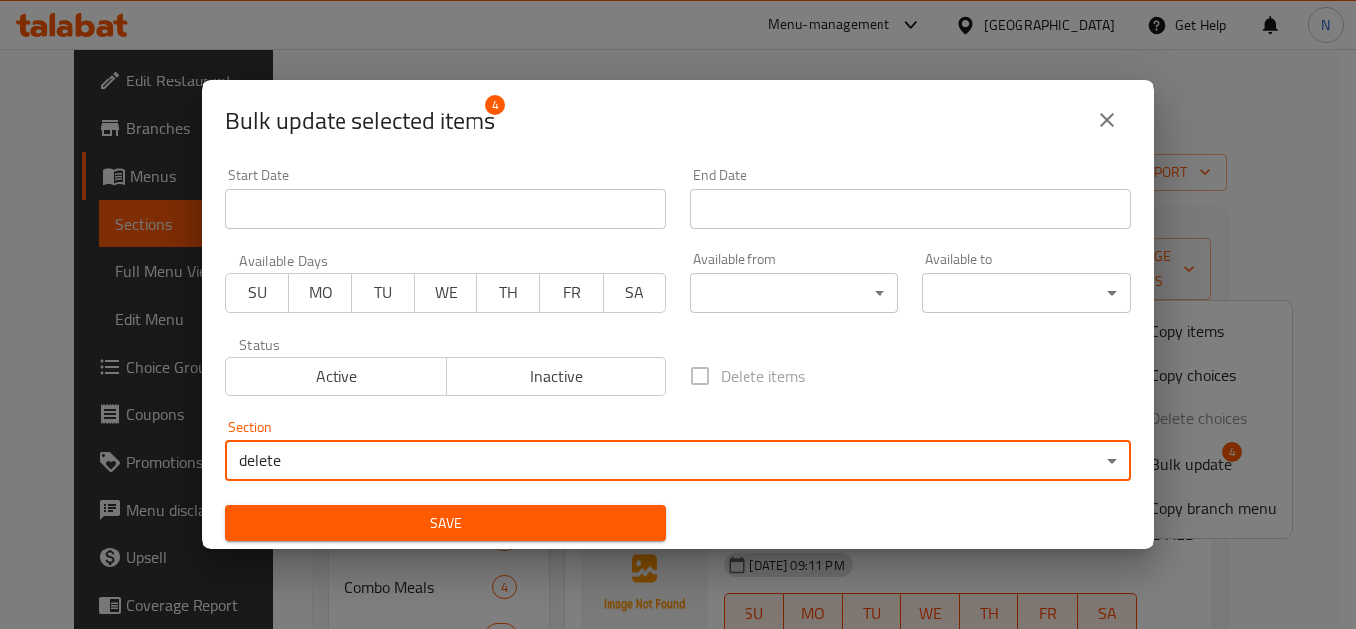
click at [440, 508] on button "Save" at bounding box center [445, 522] width 441 height 37
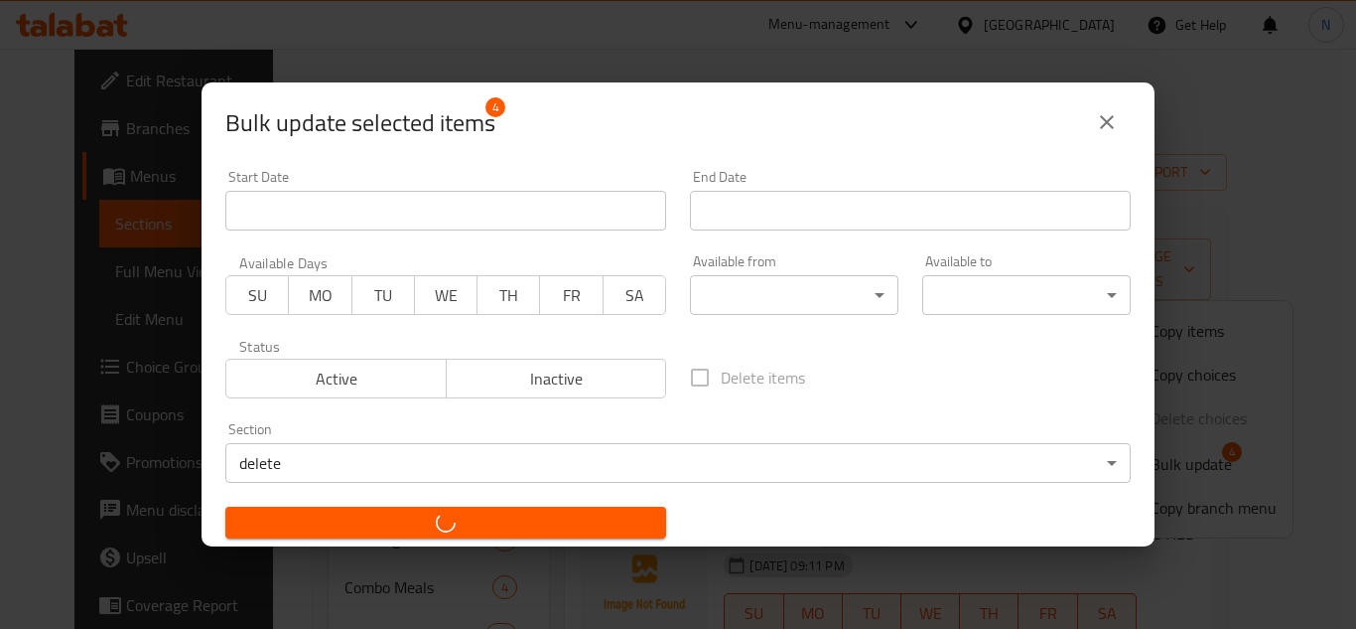
checkbox input "false"
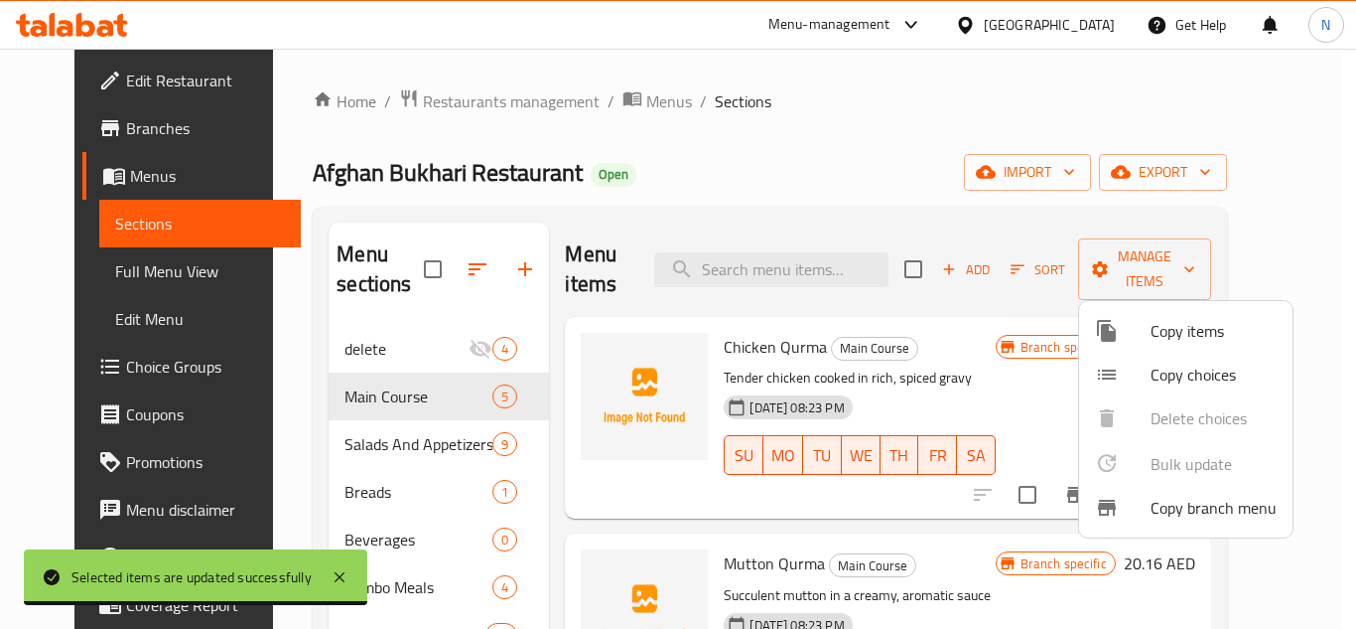
click at [545, 345] on div at bounding box center [678, 314] width 1356 height 629
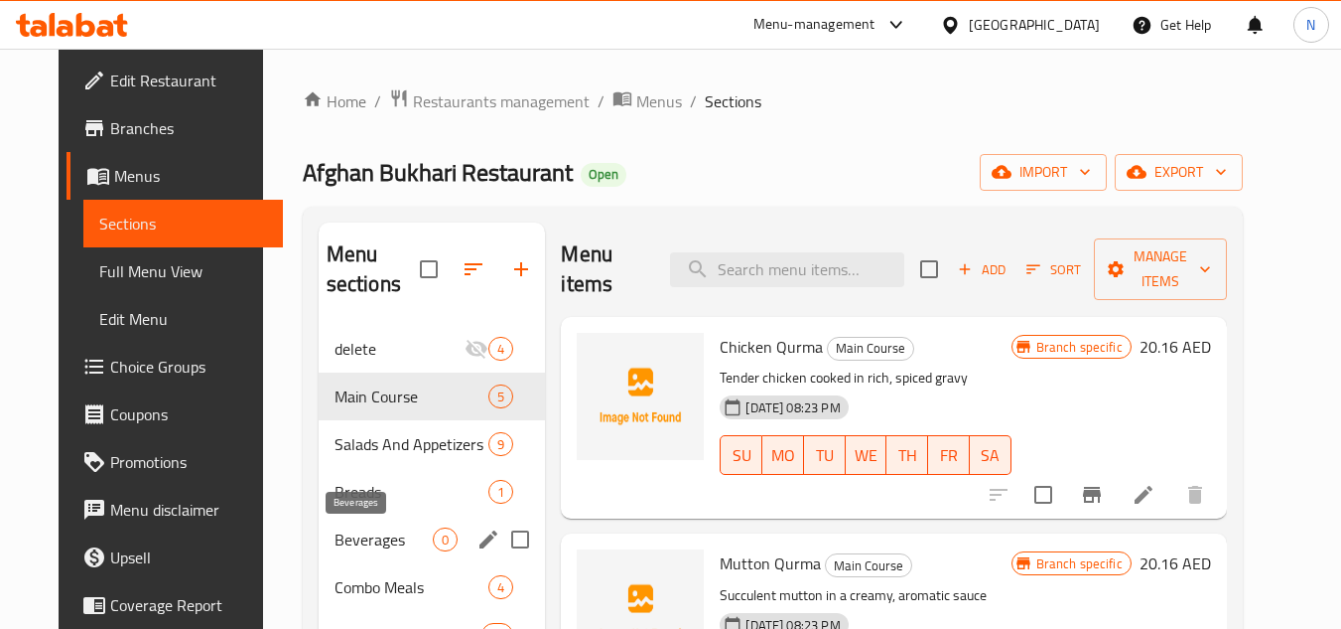
click at [385, 541] on span "Beverages" at bounding box center [384, 539] width 99 height 24
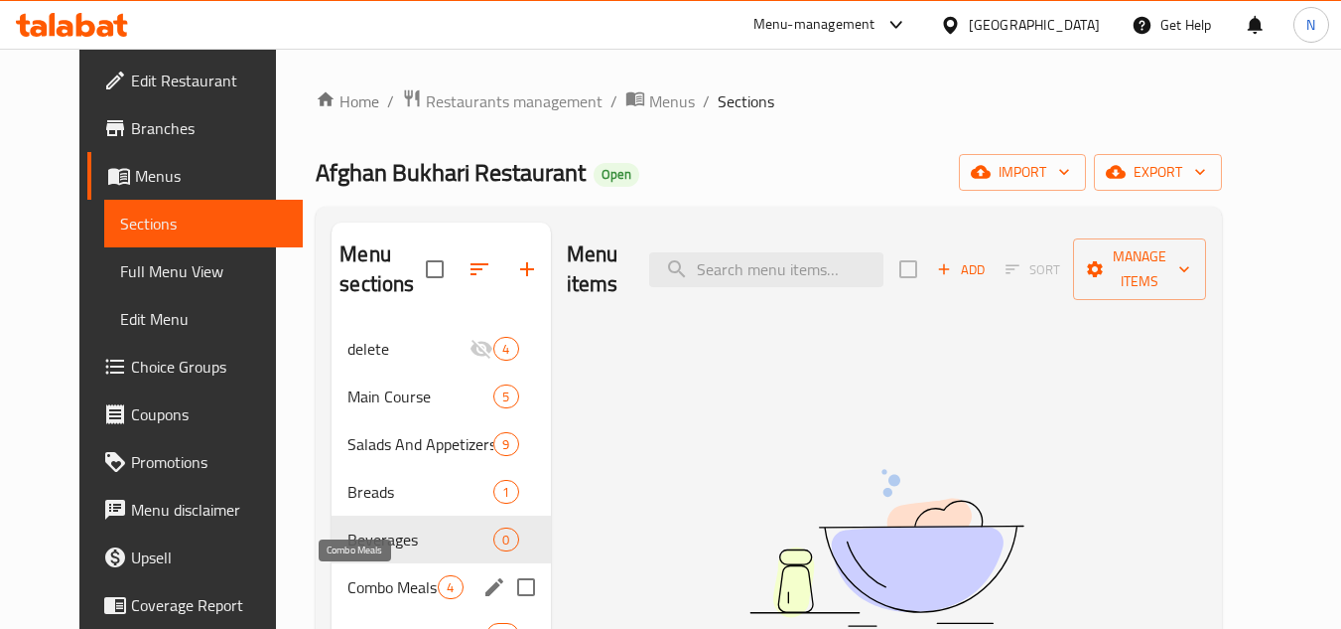
click at [378, 579] on span "Combo Meals" at bounding box center [393, 587] width 90 height 24
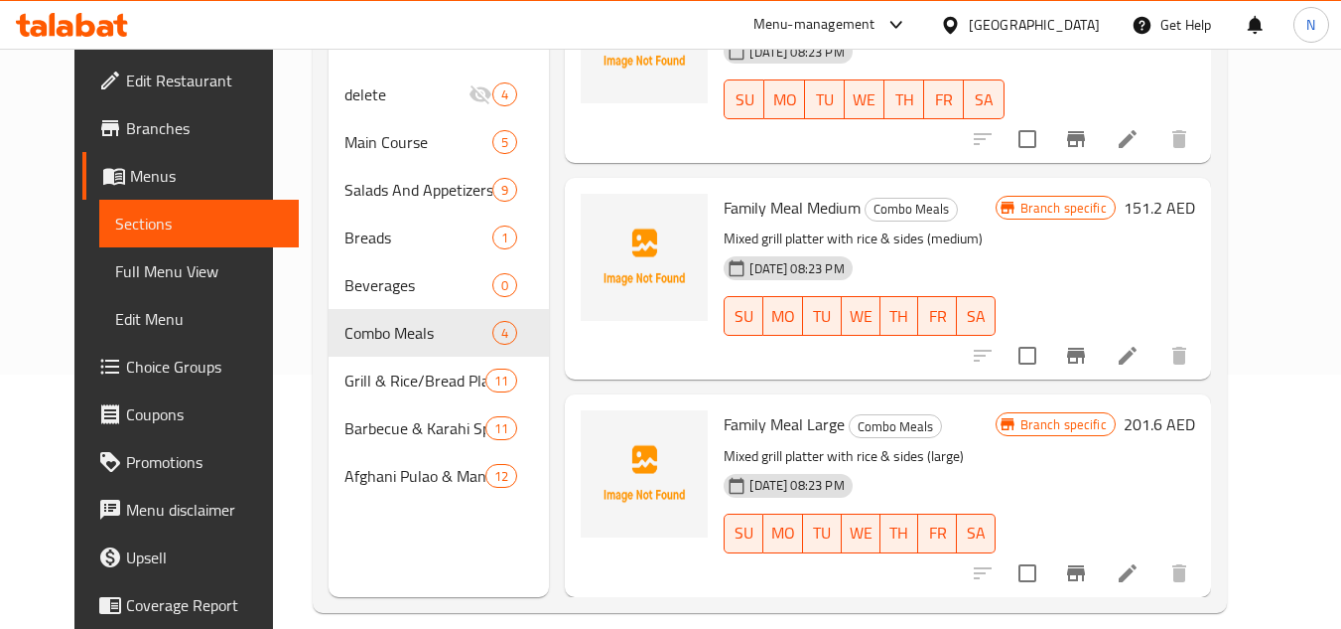
scroll to position [278, 0]
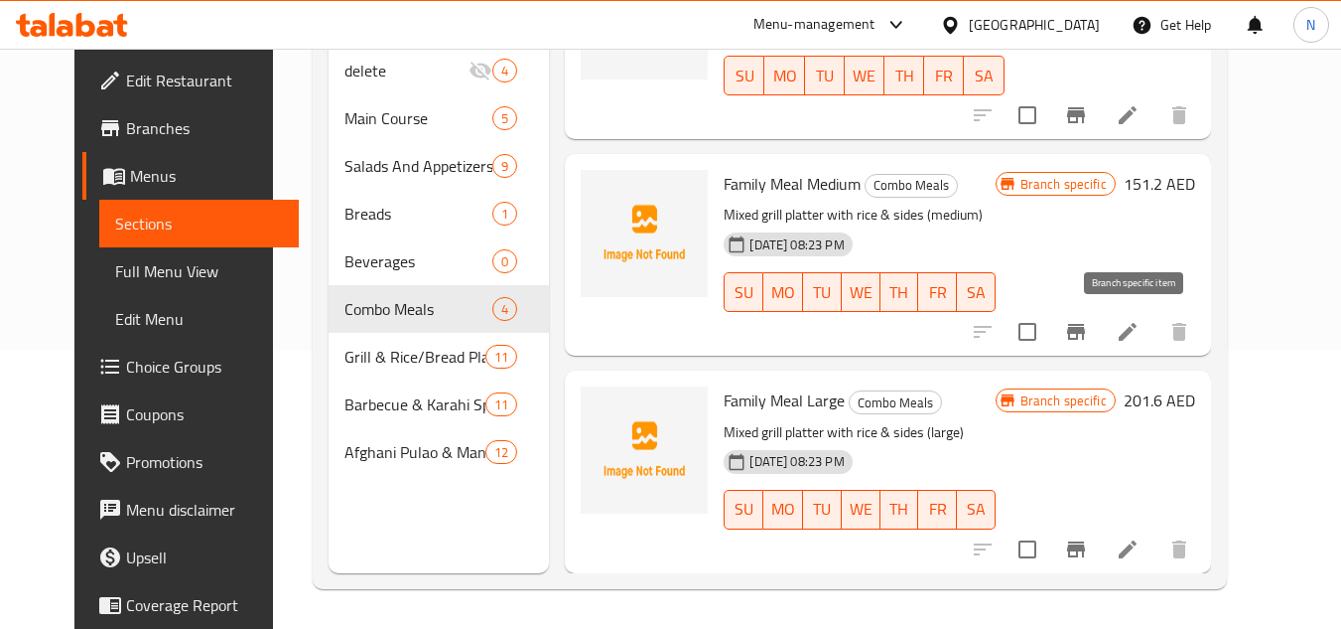
click at [1088, 336] on icon "Branch-specific-item" at bounding box center [1076, 332] width 24 height 24
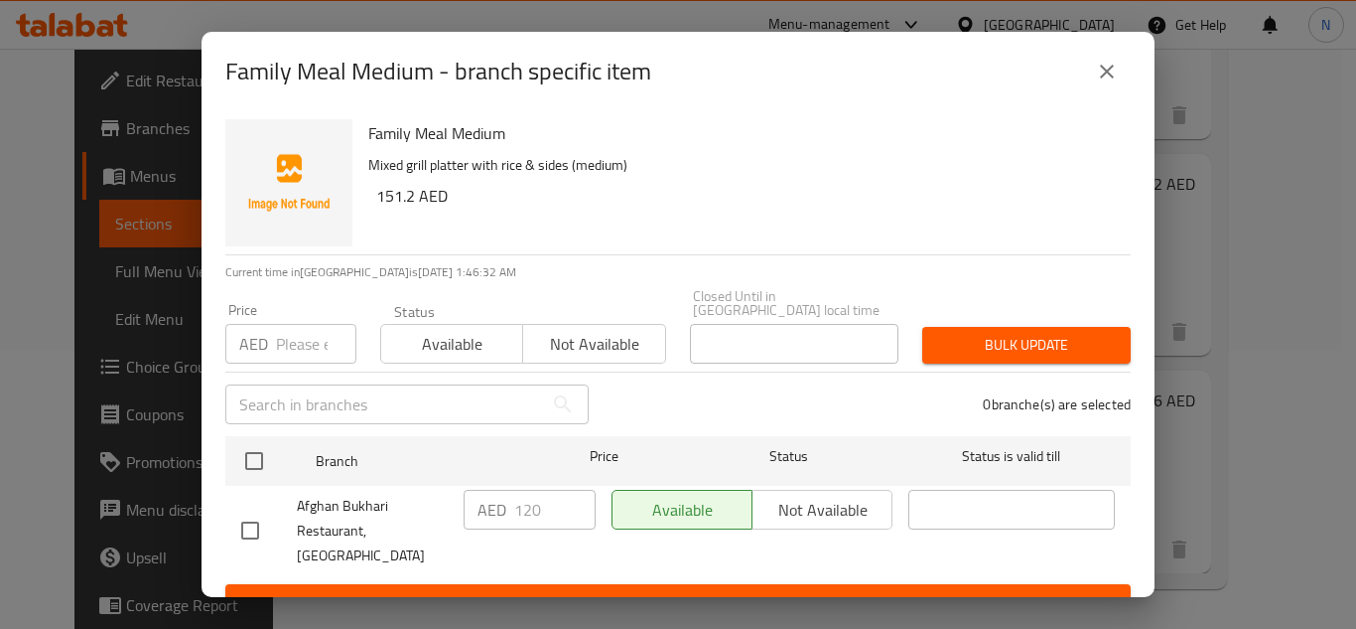
click at [1109, 72] on icon "close" at bounding box center [1107, 72] width 14 height 14
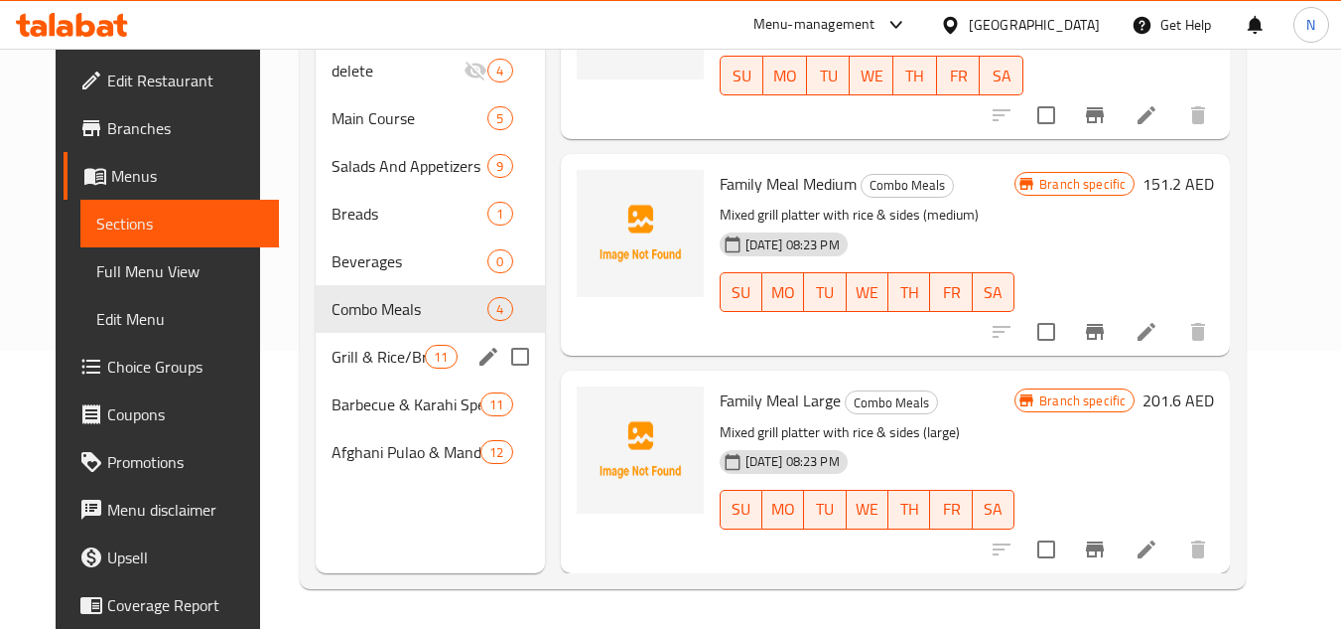
click at [364, 368] on div "Grill & Rice/Bread Plates 11" at bounding box center [430, 357] width 228 height 48
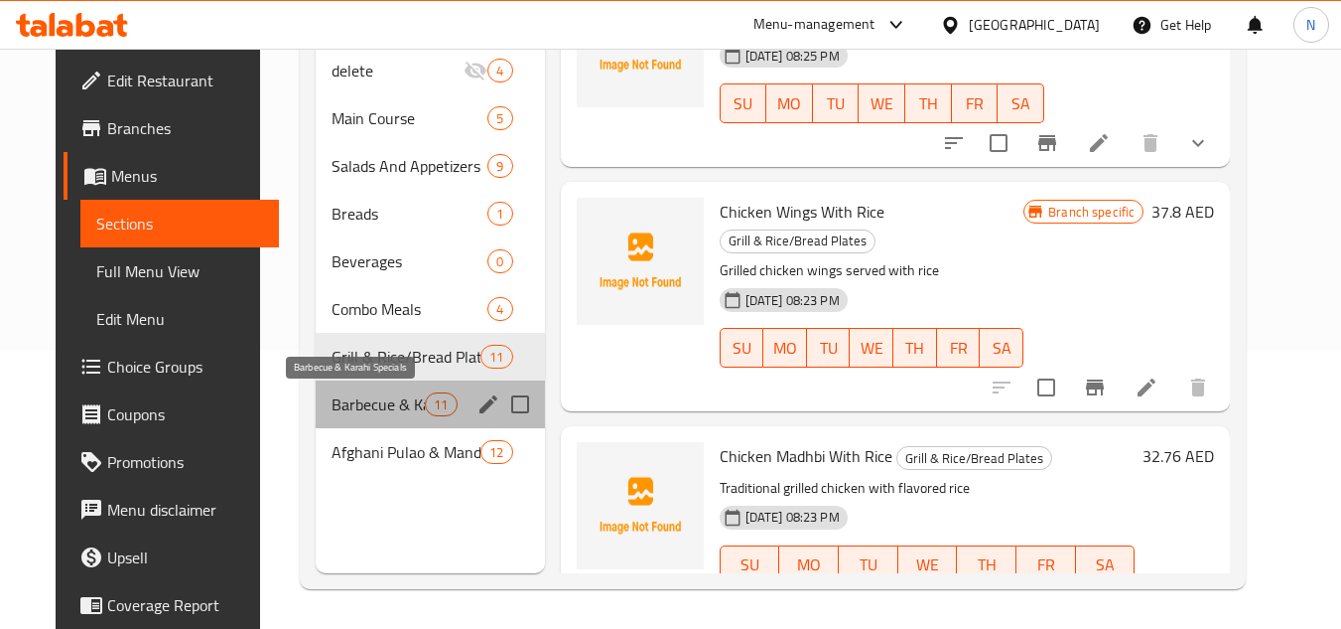
click at [333, 404] on span "Barbecue & Karahi Specials" at bounding box center [378, 404] width 93 height 24
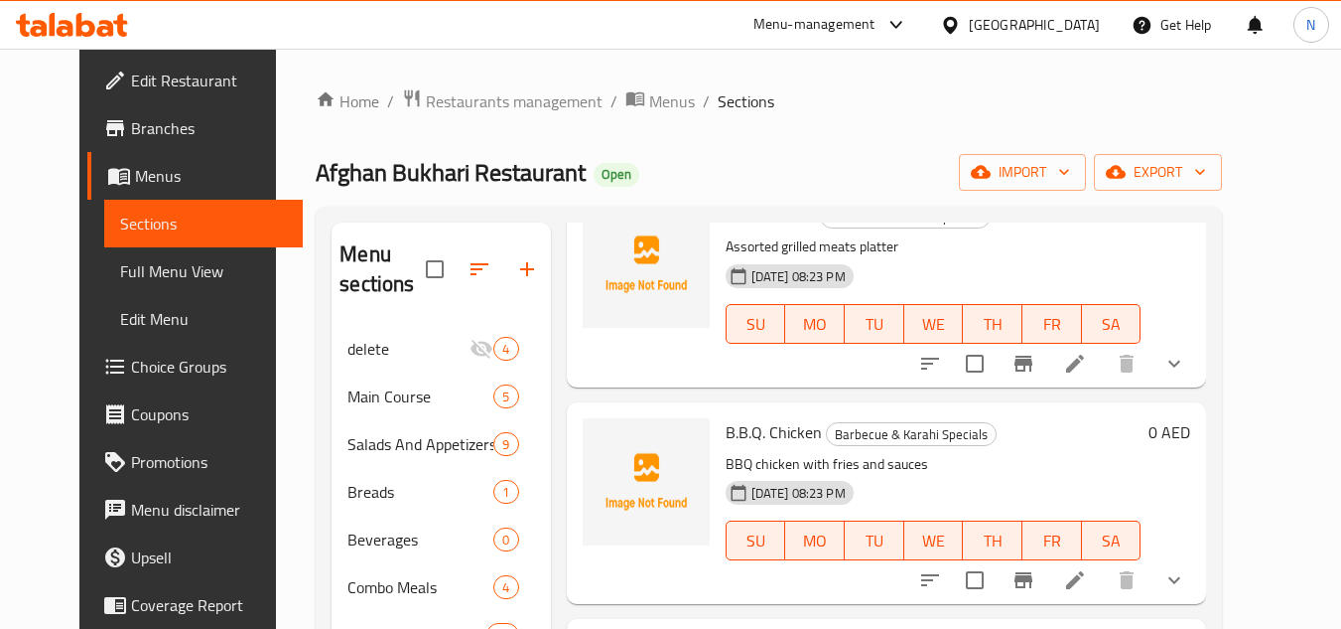
scroll to position [296, 0]
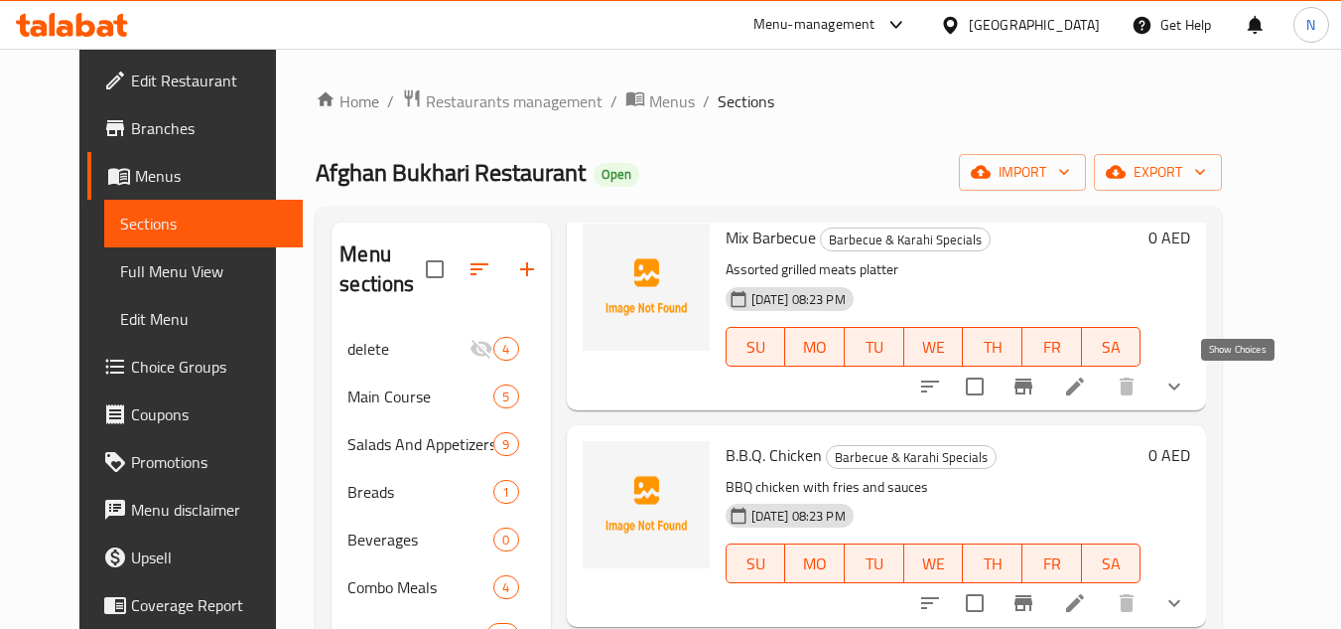
click at [1187, 390] on icon "show more" at bounding box center [1175, 386] width 24 height 24
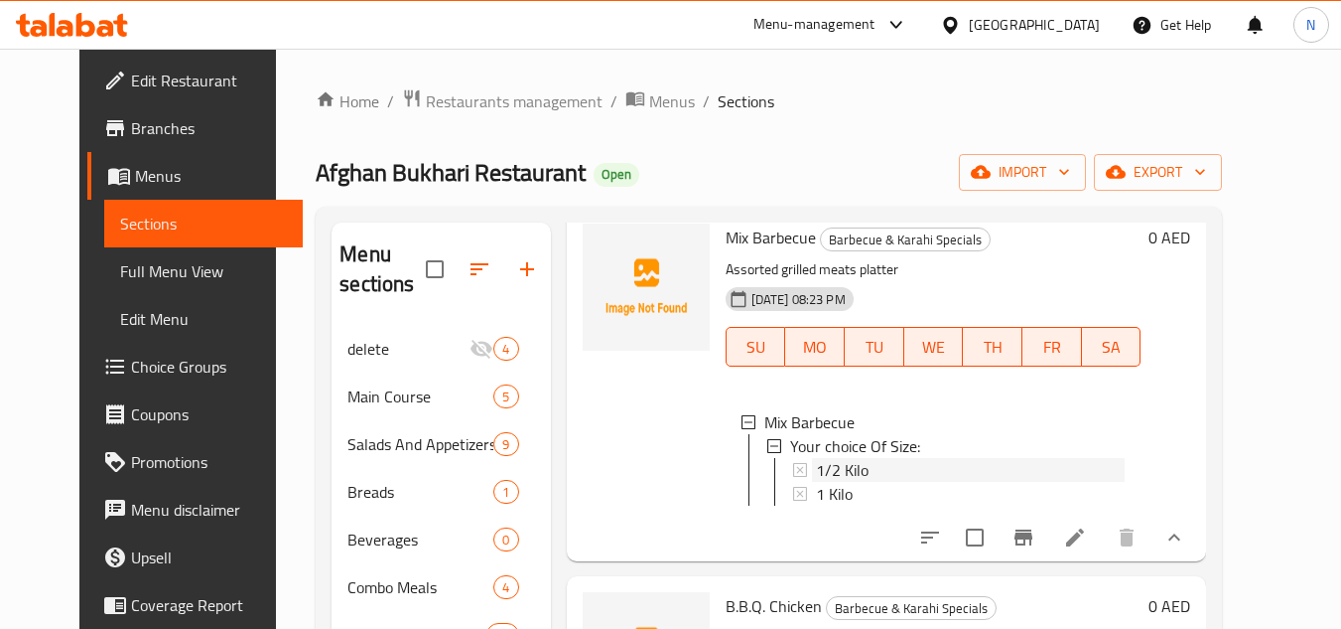
click at [862, 470] on div "1/2 Kilo" at bounding box center [971, 470] width 310 height 24
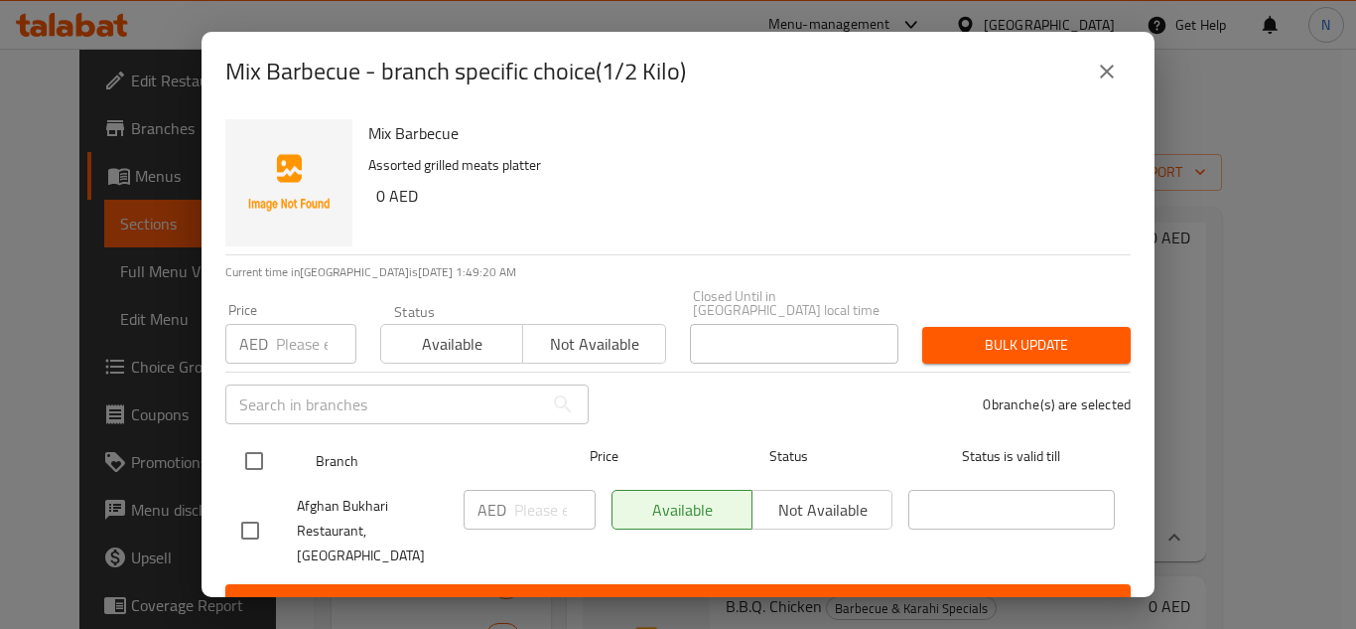
click at [254, 462] on input "checkbox" at bounding box center [254, 461] width 42 height 42
checkbox input "true"
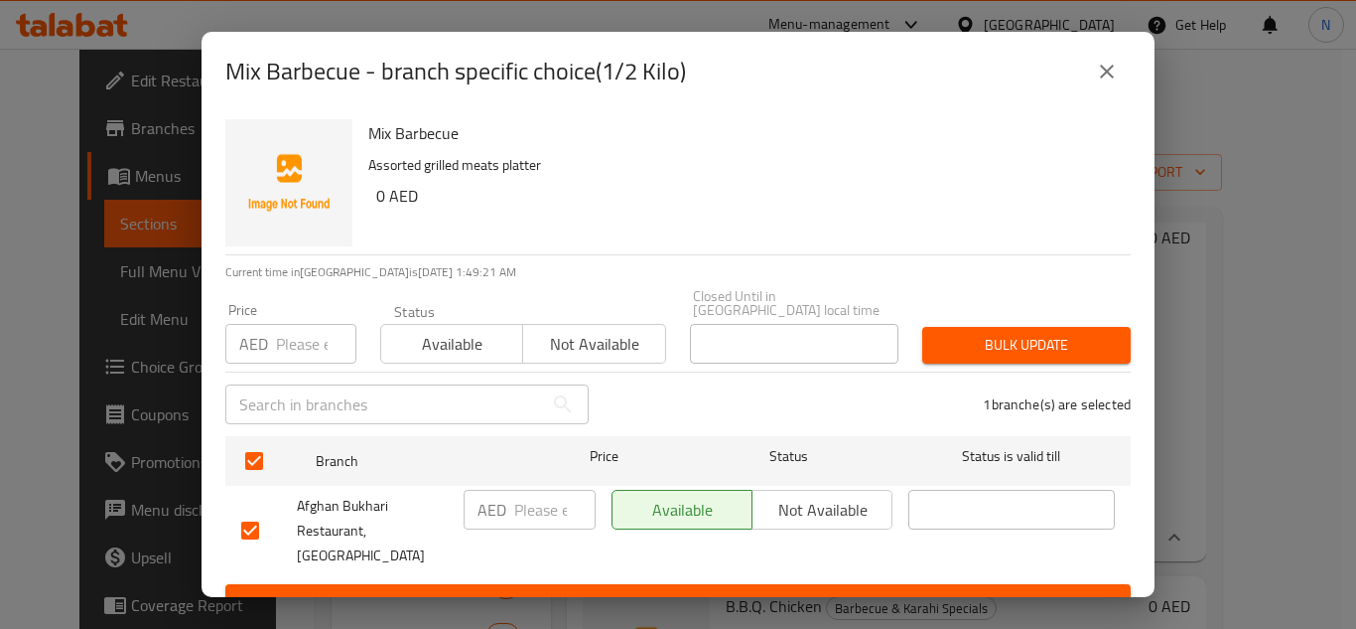
click at [524, 520] on input "number" at bounding box center [554, 510] width 81 height 40
paste input "55"
type input "55"
click at [547, 590] on span "Save" at bounding box center [678, 602] width 874 height 25
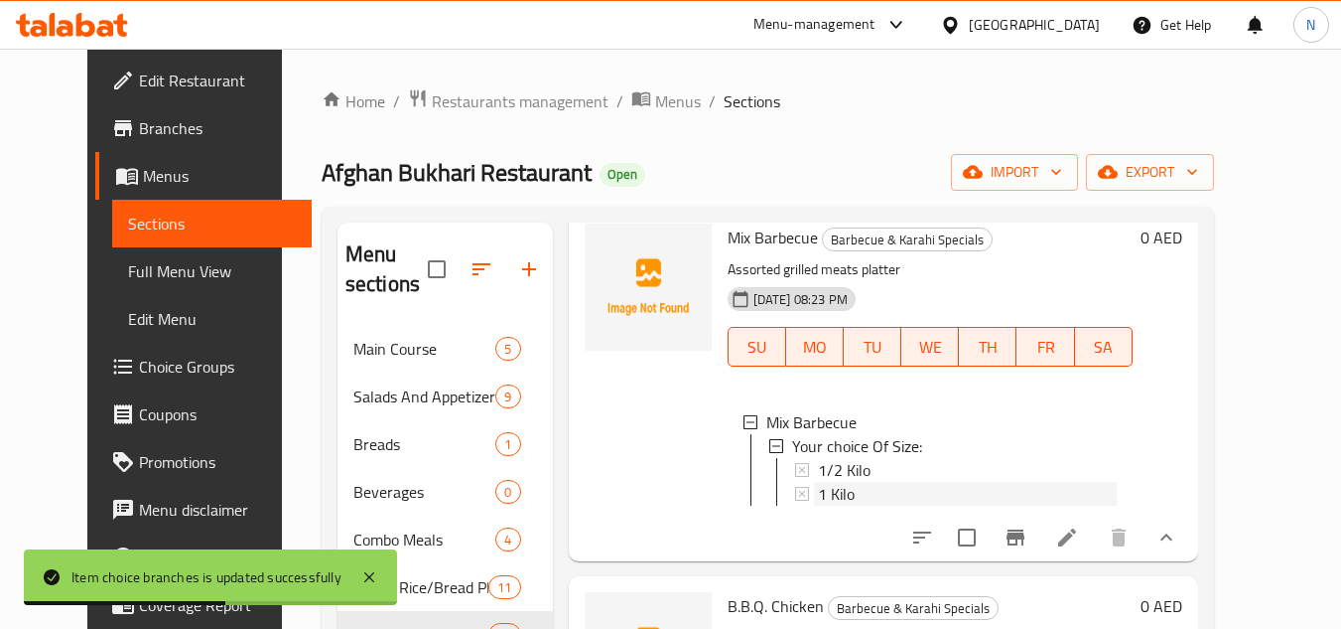
click at [823, 489] on span "1 Kilo" at bounding box center [836, 494] width 37 height 24
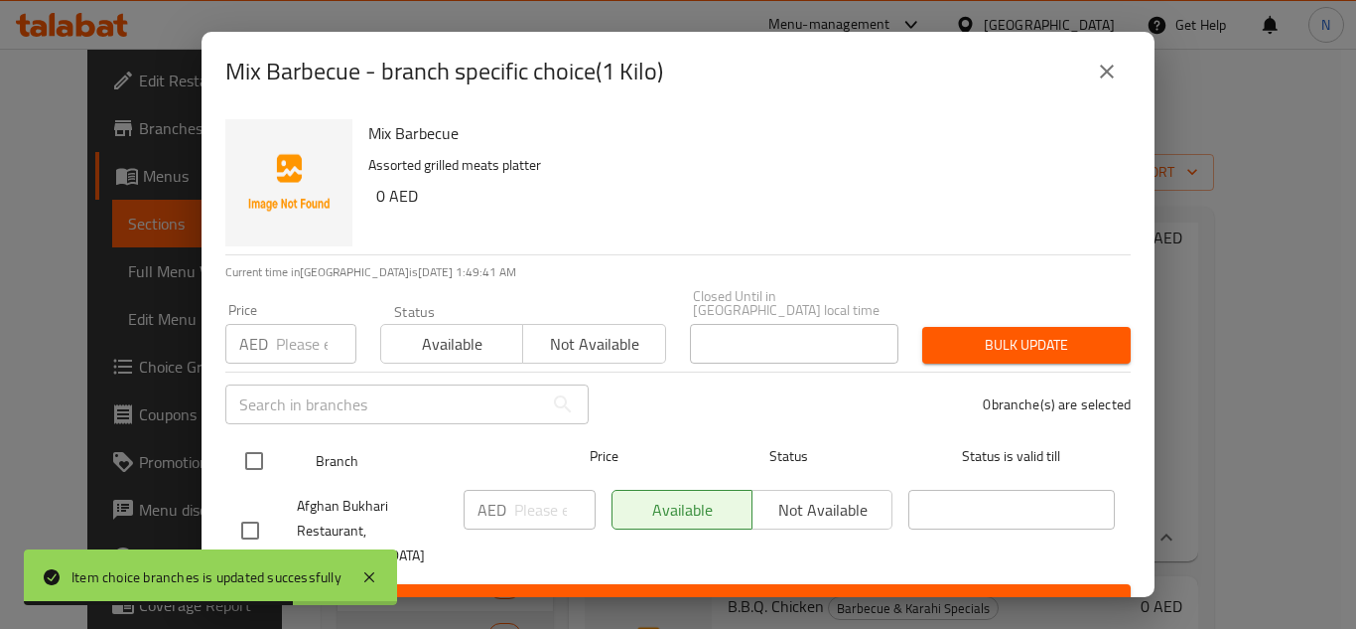
click at [280, 467] on div at bounding box center [270, 461] width 74 height 58
click at [255, 470] on input "checkbox" at bounding box center [254, 461] width 42 height 42
checkbox input "true"
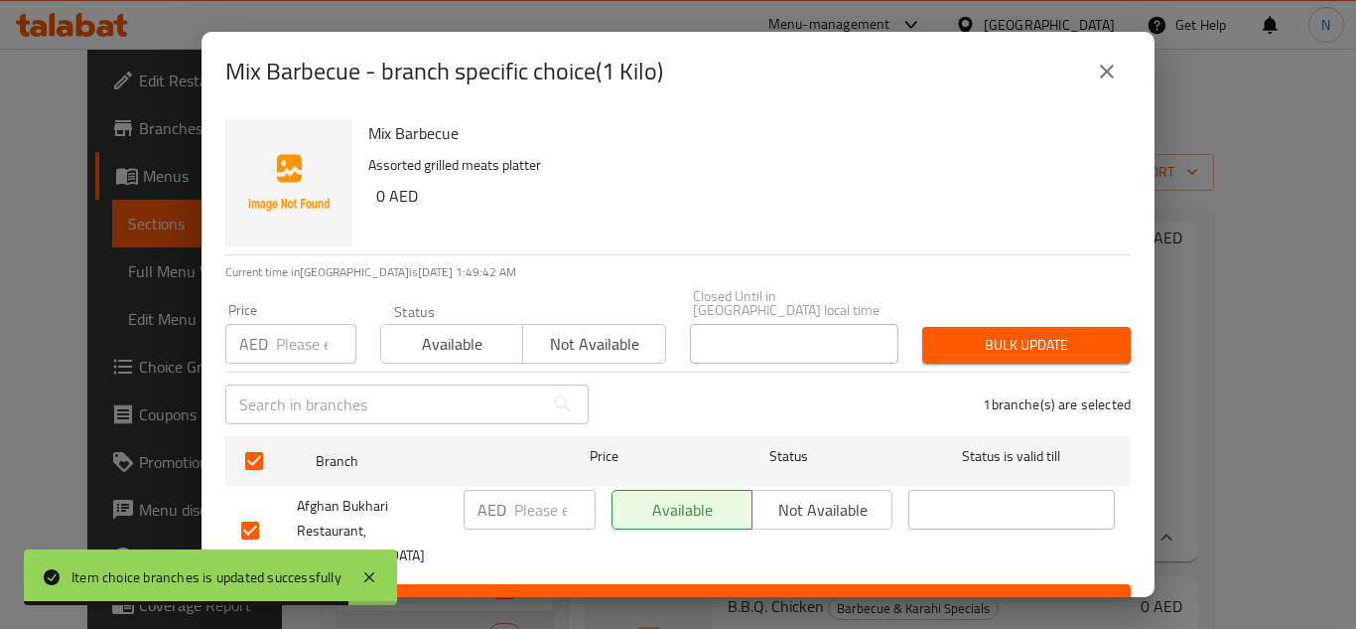
click at [522, 510] on input "number" at bounding box center [554, 510] width 81 height 40
paste input "110"
type input "110"
click at [556, 590] on span "Save" at bounding box center [678, 602] width 874 height 25
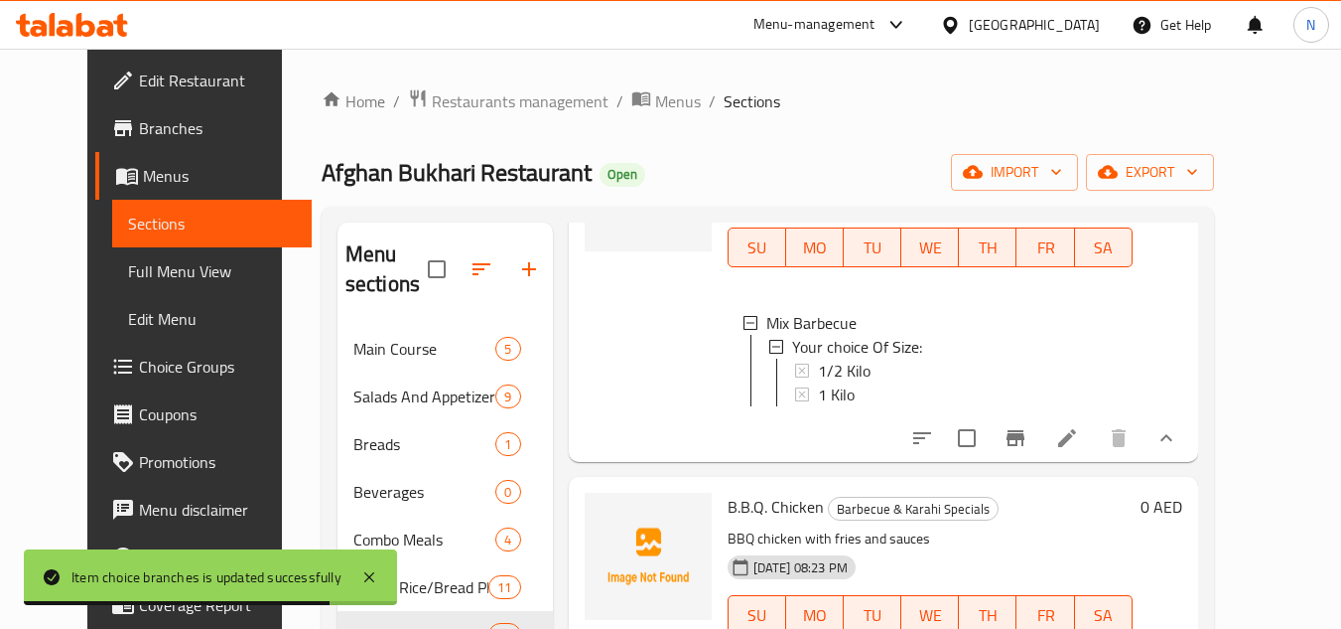
scroll to position [278, 0]
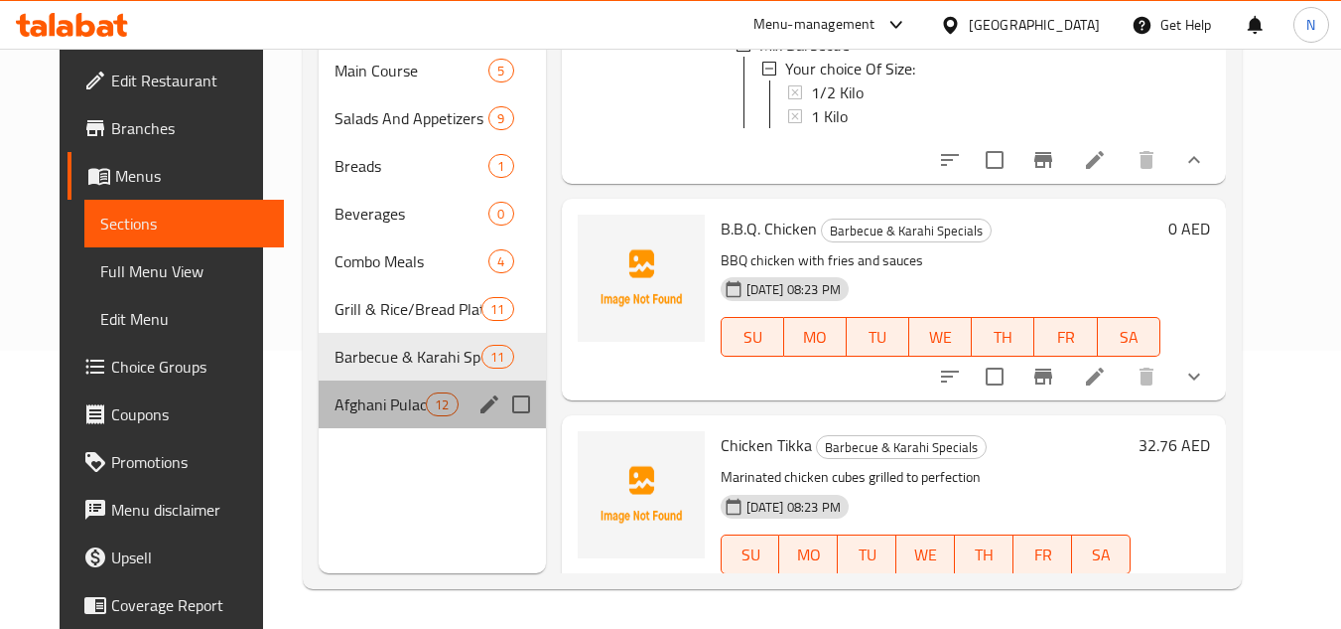
click at [419, 417] on div "Afghani Pulao & Mandi Specials 12" at bounding box center [432, 404] width 226 height 48
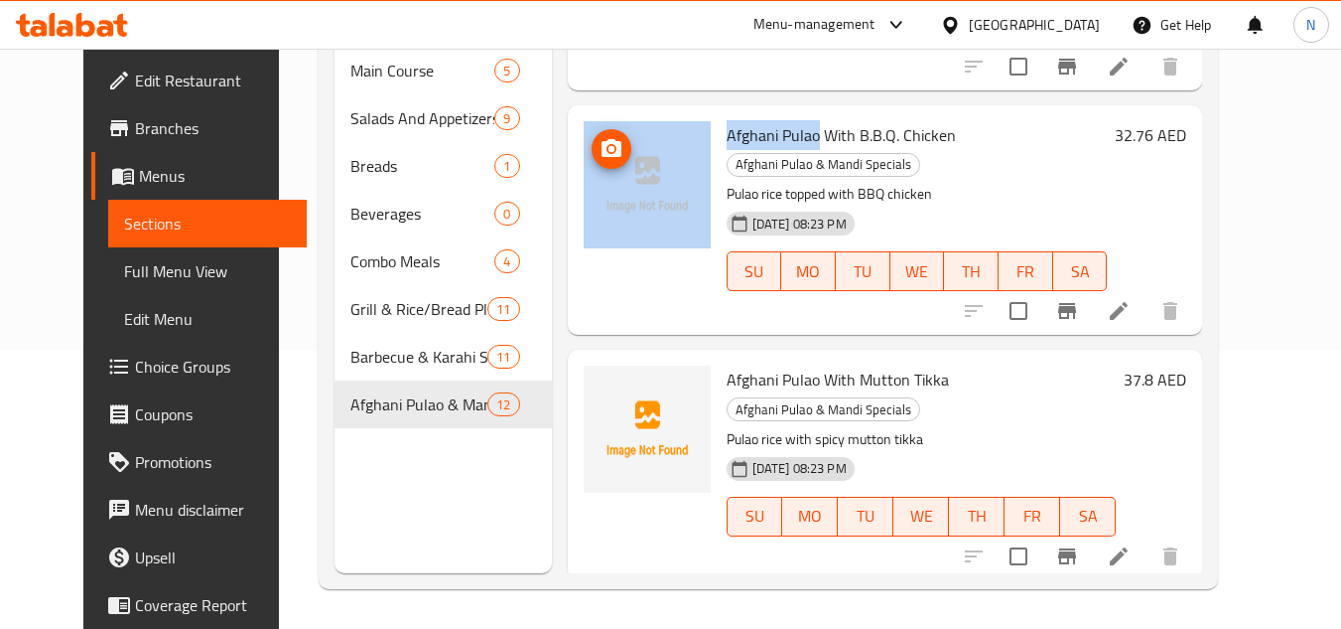
drag, startPoint x: 798, startPoint y: 110, endPoint x: 688, endPoint y: 109, distance: 110.2
click at [688, 113] on div "Afghani Pulao With B.B.Q. Chicken Afghani Pulao & Mandi Specials Pulao rice top…" at bounding box center [886, 219] width 620 height 213
copy div "Afghani Pulao"
drag, startPoint x: 831, startPoint y: 105, endPoint x: 690, endPoint y: 100, distance: 141.1
click at [690, 113] on div "Afghani Pulao With B.B.Q. Chicken Afghani Pulao & Mandi Specials Pulao rice top…" at bounding box center [886, 219] width 620 height 213
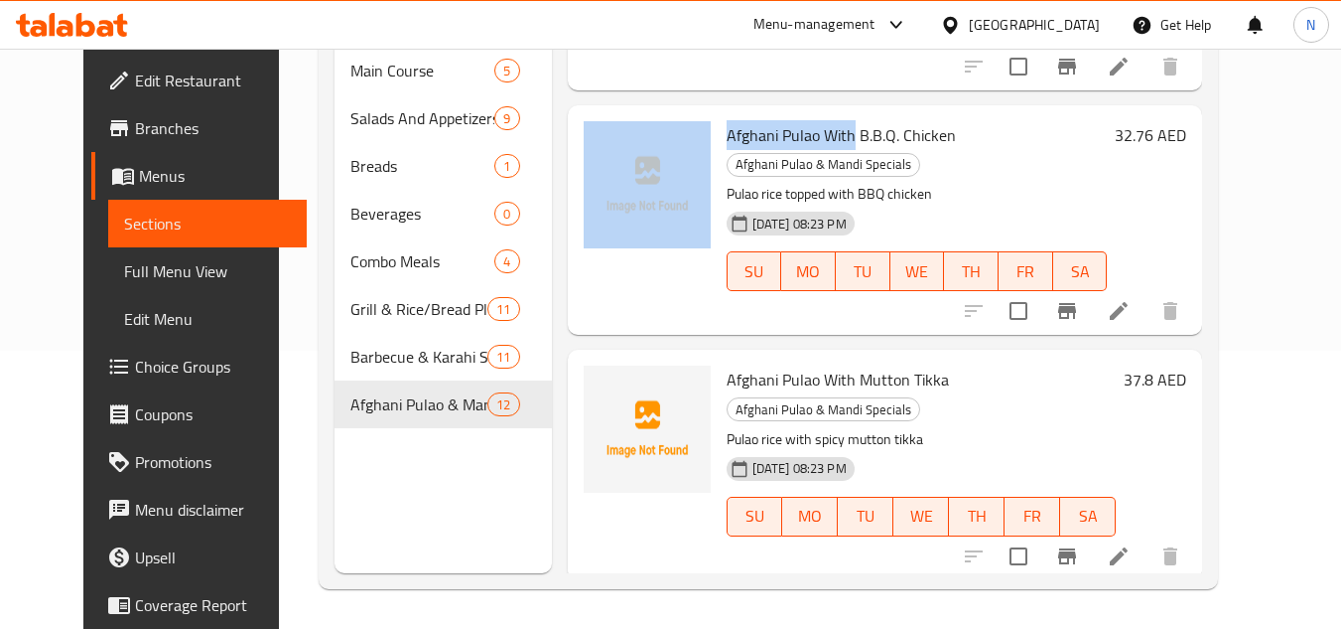
copy div "Afghani Pulao With"
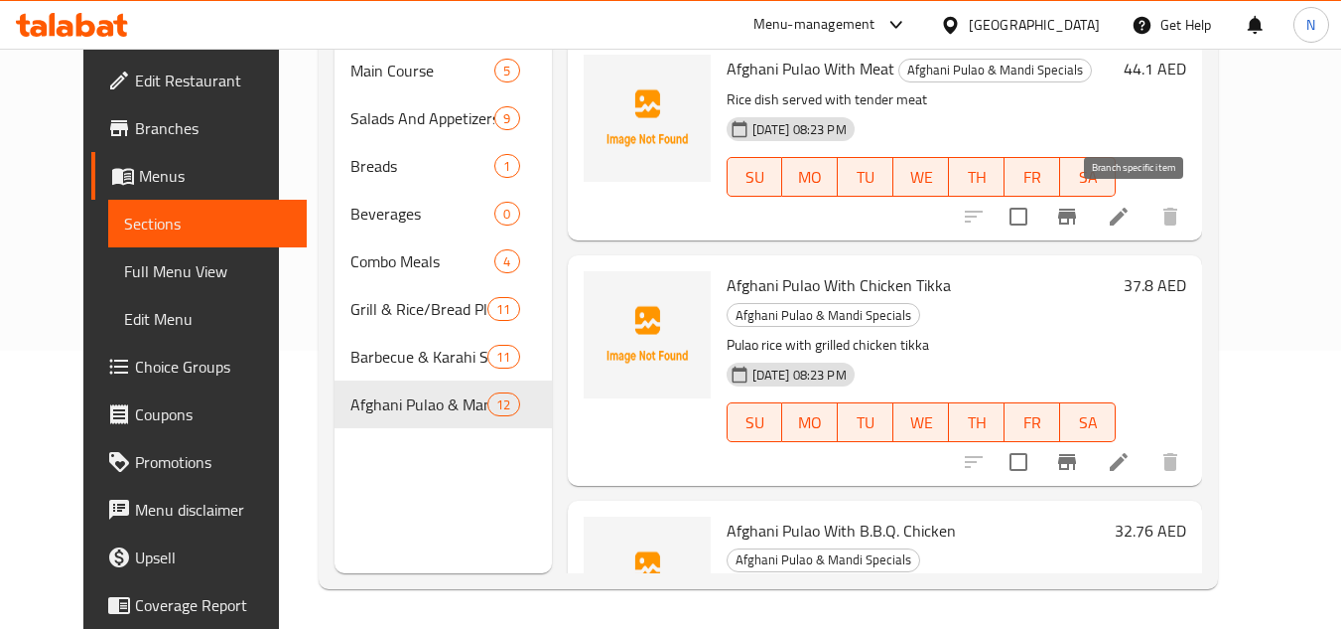
click at [1076, 215] on icon "Branch-specific-item" at bounding box center [1067, 217] width 18 height 16
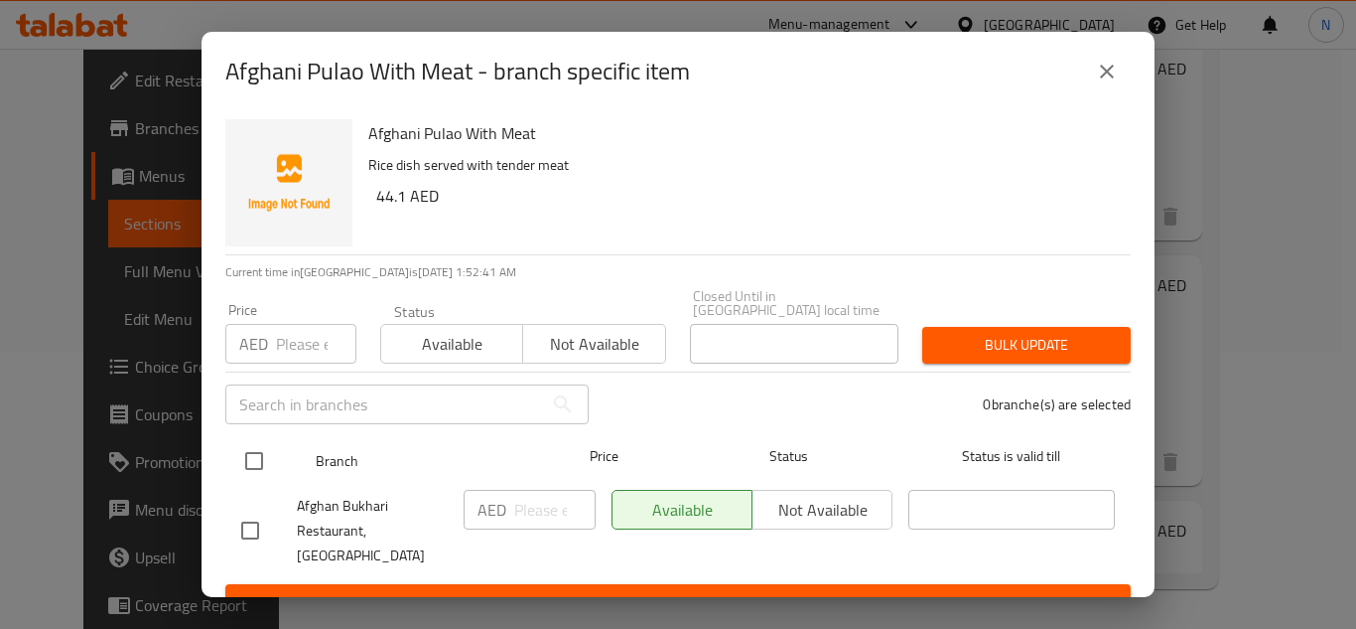
click at [257, 452] on input "checkbox" at bounding box center [254, 461] width 42 height 42
checkbox input "true"
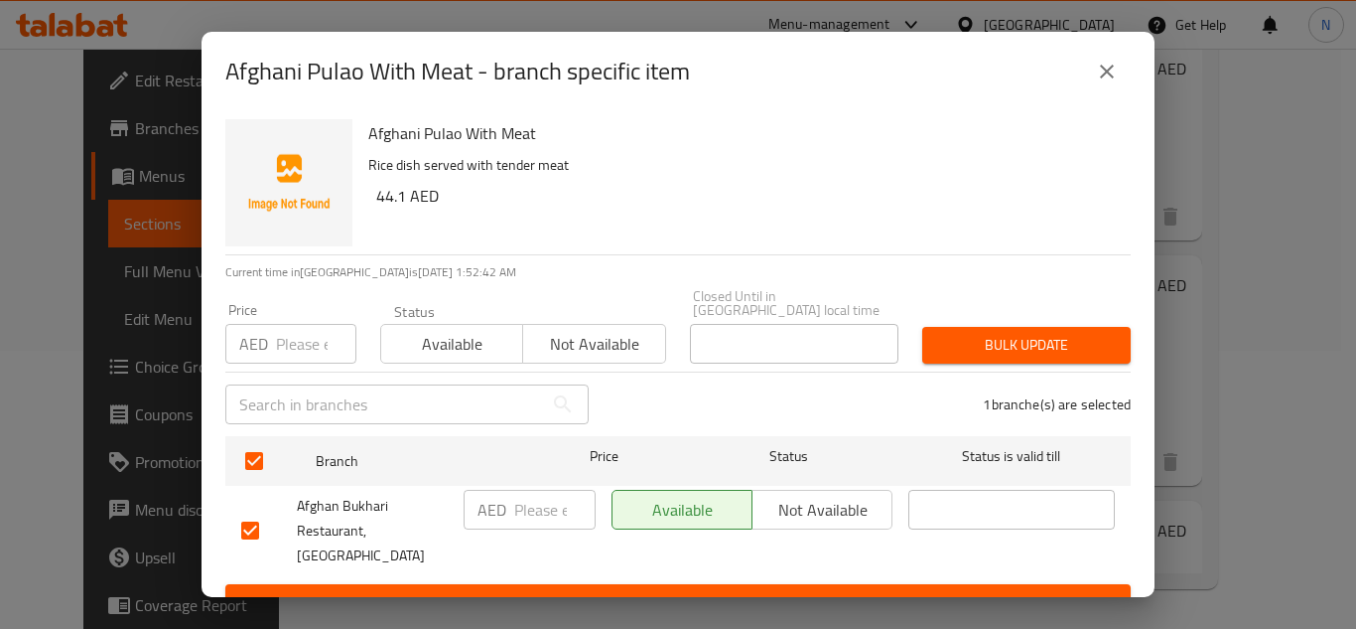
click at [527, 508] on input "number" at bounding box center [554, 510] width 81 height 40
paste input "35"
type input "35"
click at [562, 590] on span "Save" at bounding box center [678, 602] width 874 height 25
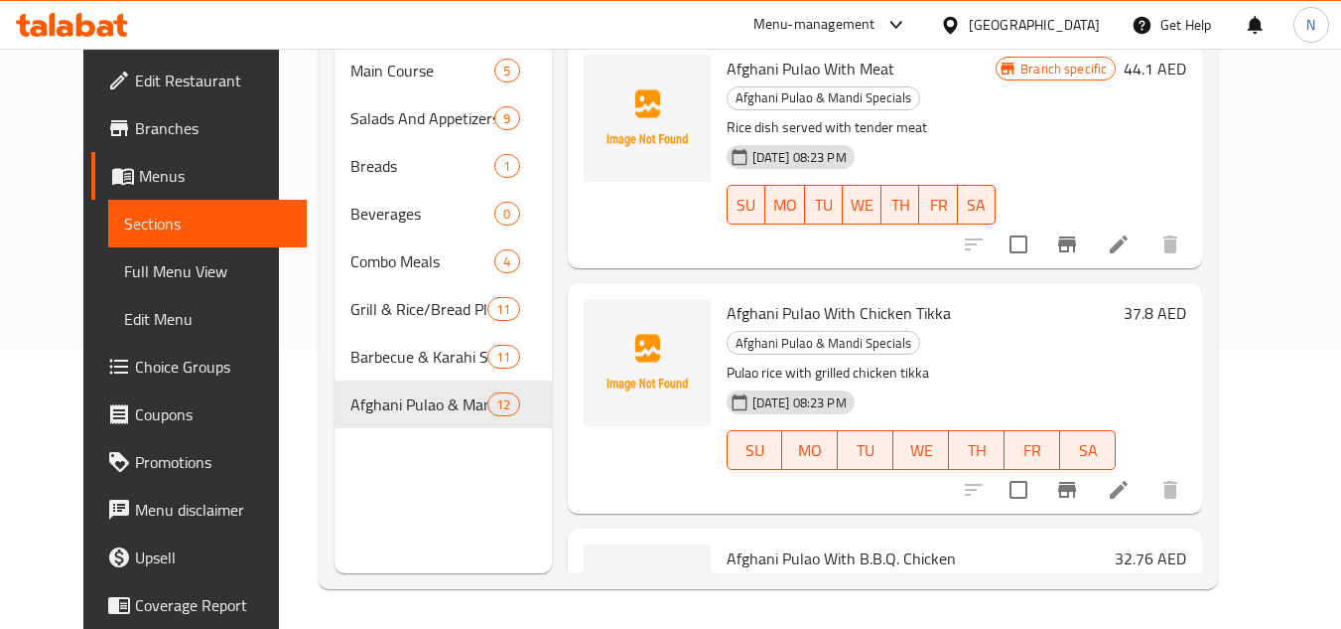
click at [860, 298] on span "Afghani Pulao With Chicken Tikka" at bounding box center [839, 313] width 224 height 30
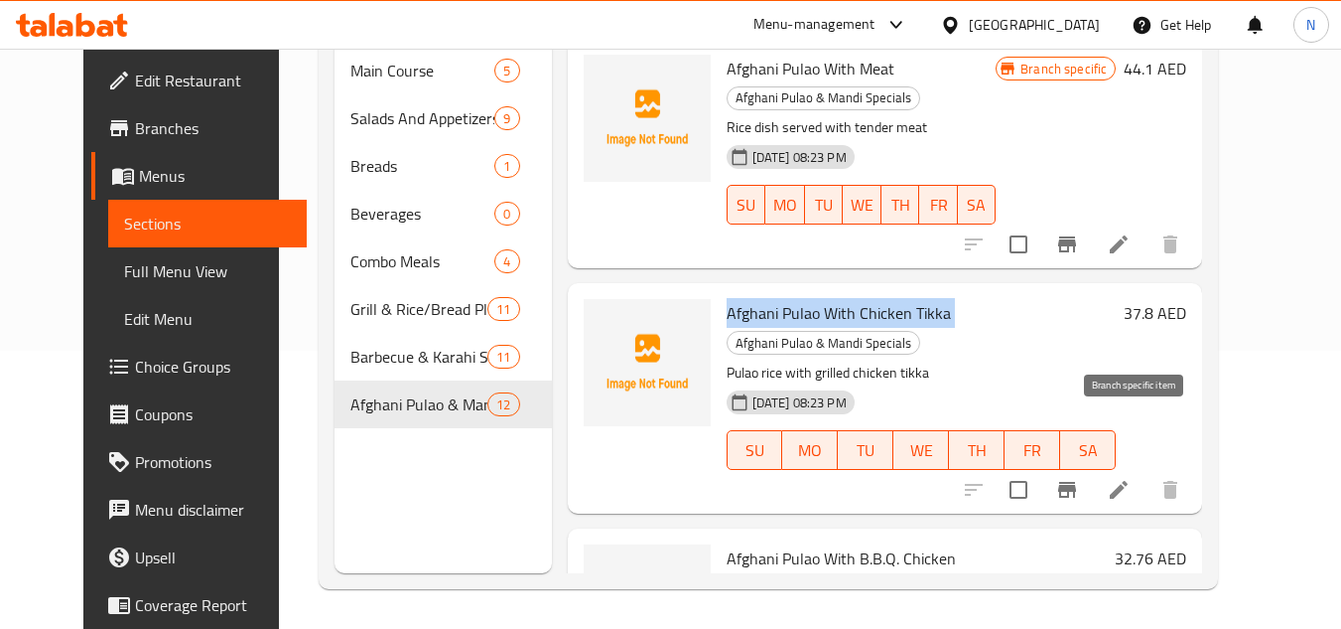
click at [1079, 478] on icon "Branch-specific-item" at bounding box center [1067, 490] width 24 height 24
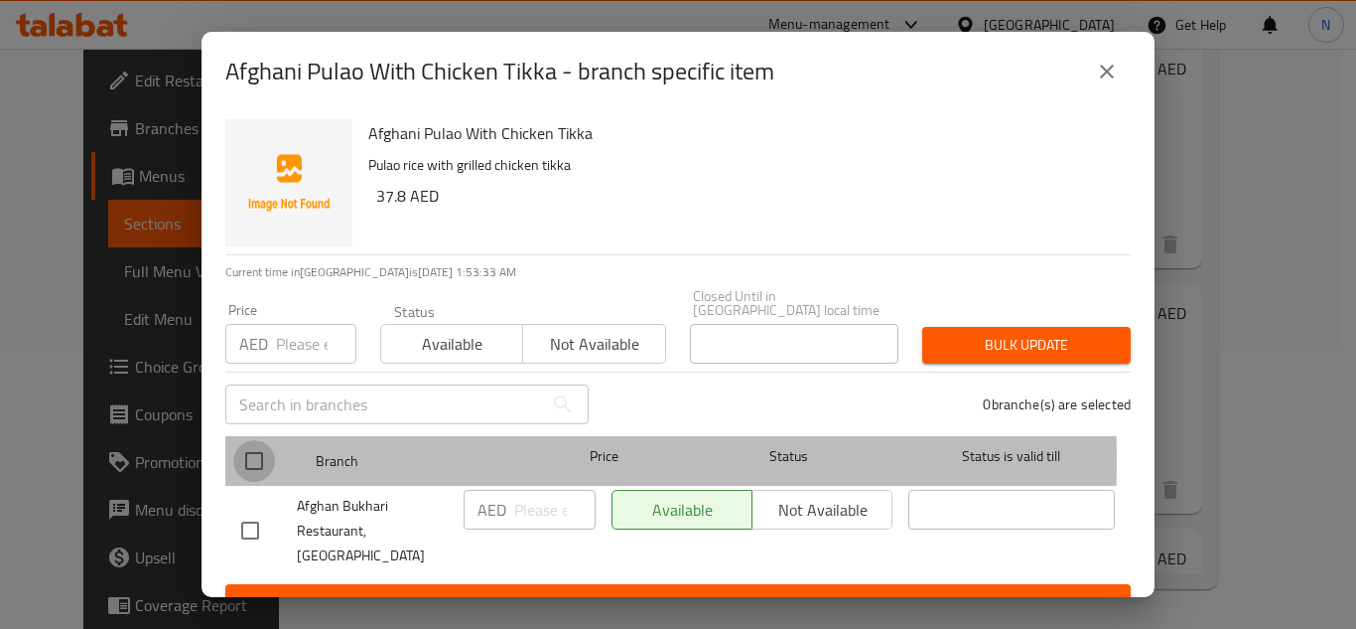
click at [263, 462] on input "checkbox" at bounding box center [254, 461] width 42 height 42
checkbox input "true"
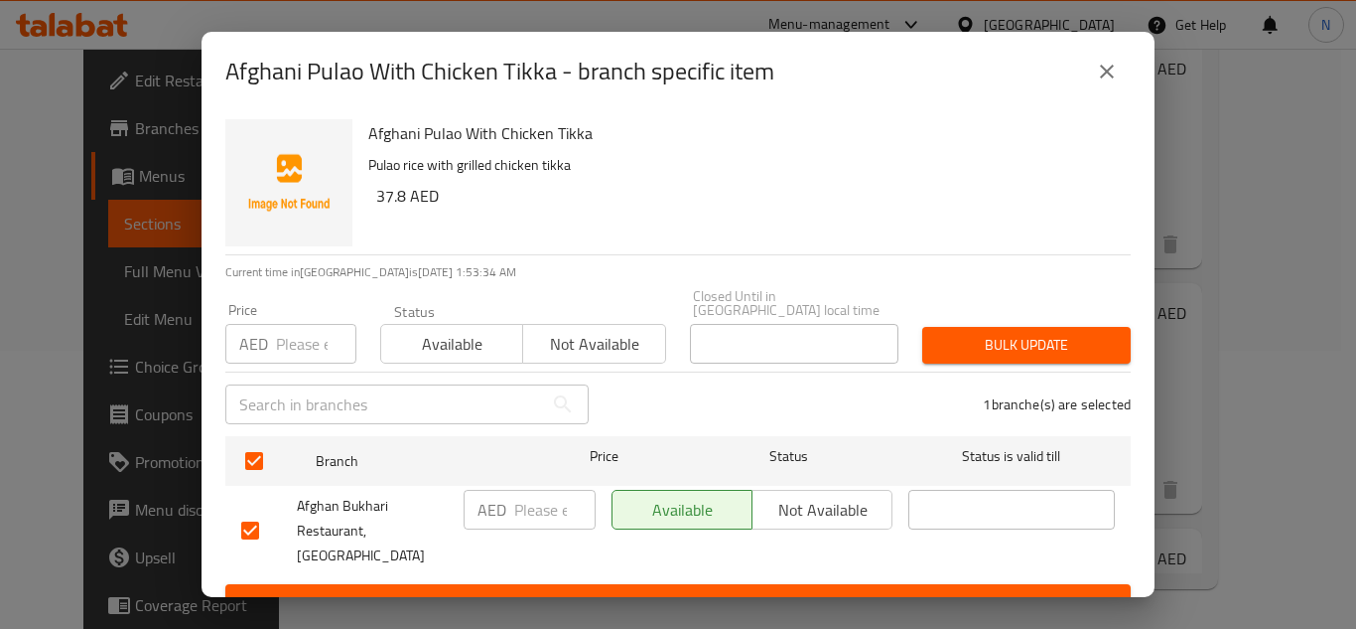
click at [548, 528] on input "number" at bounding box center [554, 510] width 81 height 40
paste input "30"
type input "30"
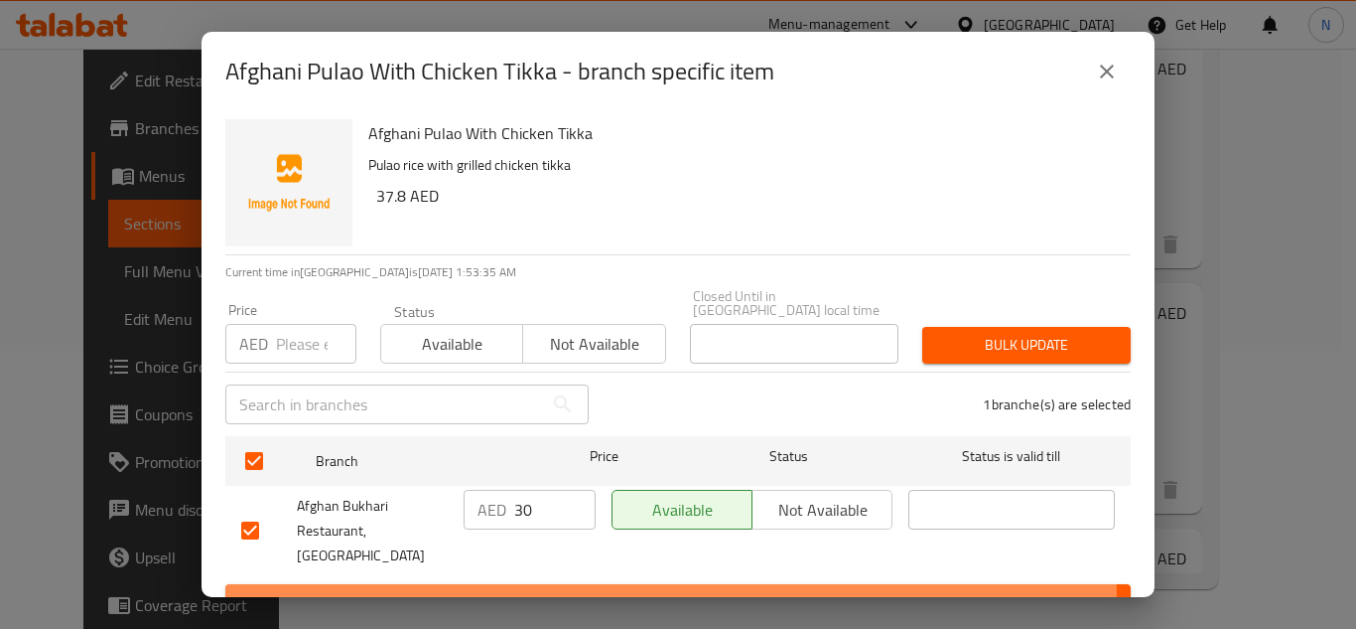
click at [592, 590] on span "Save" at bounding box center [678, 602] width 874 height 25
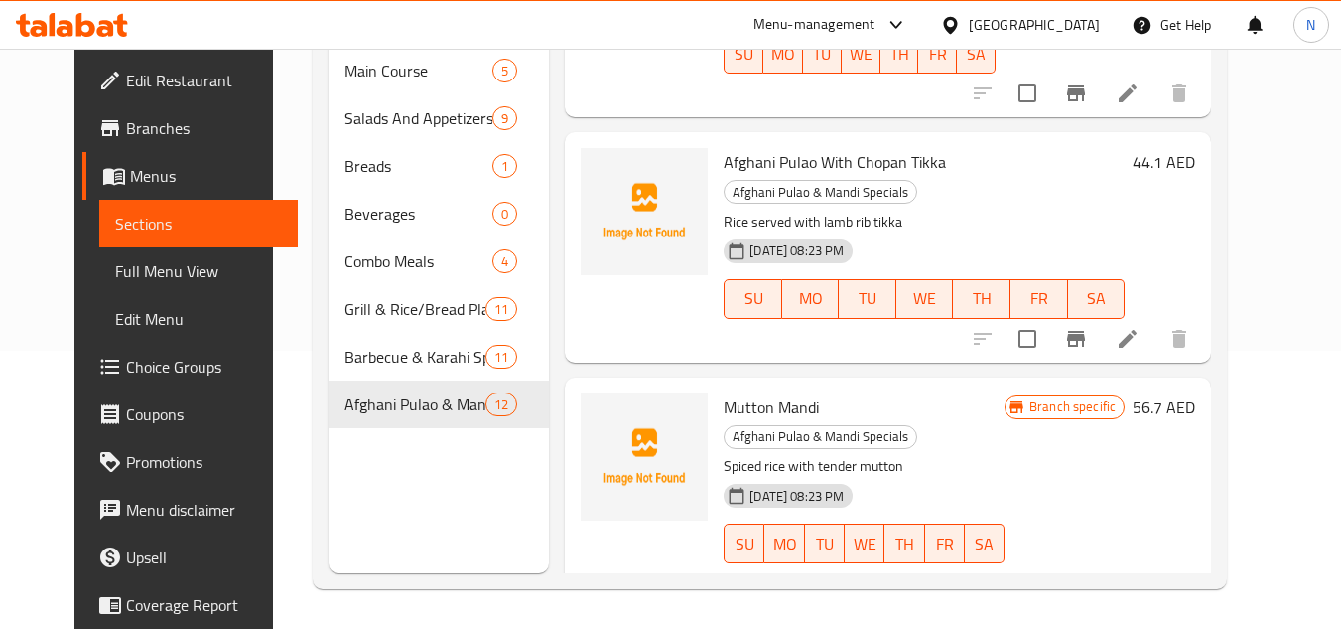
scroll to position [27, 0]
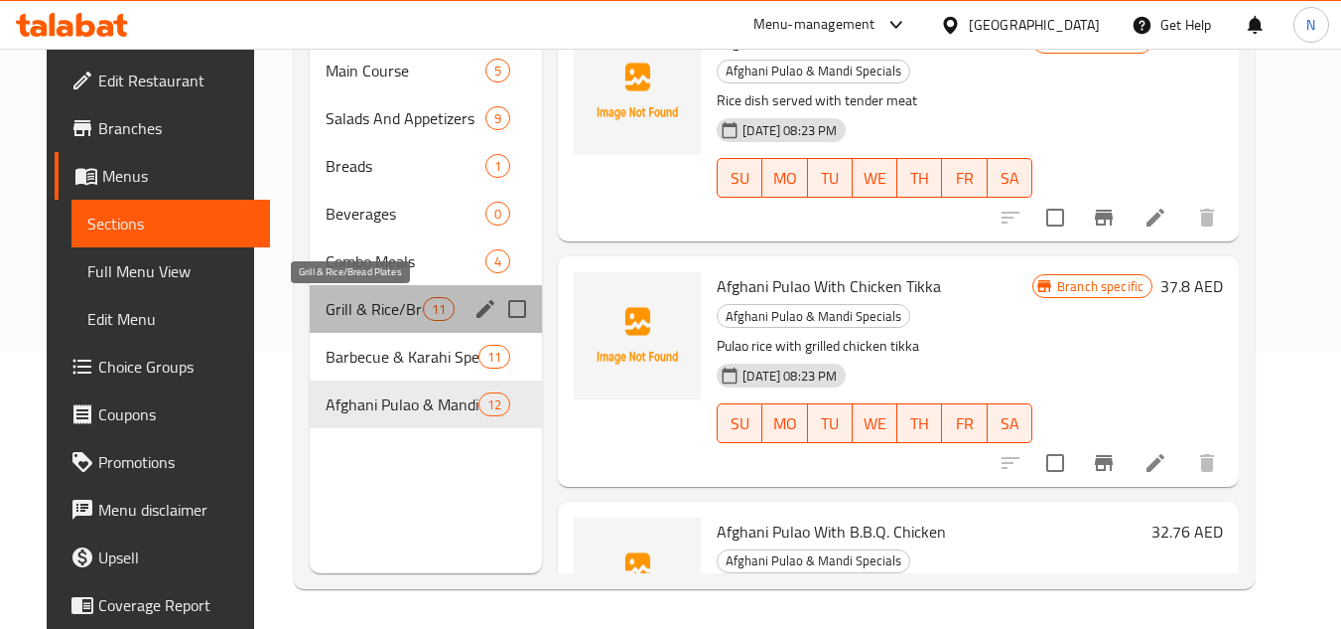
click at [394, 300] on span "Grill & Rice/Bread Plates" at bounding box center [374, 309] width 97 height 24
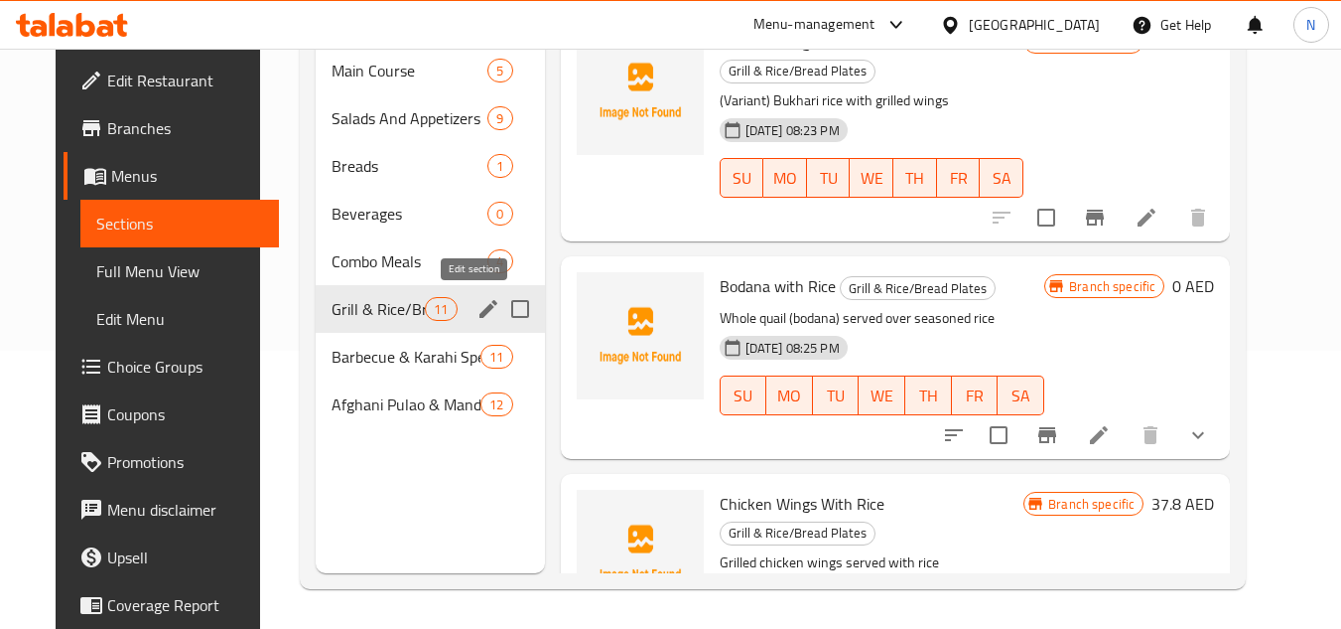
click at [480, 314] on icon "edit" at bounding box center [489, 309] width 18 height 18
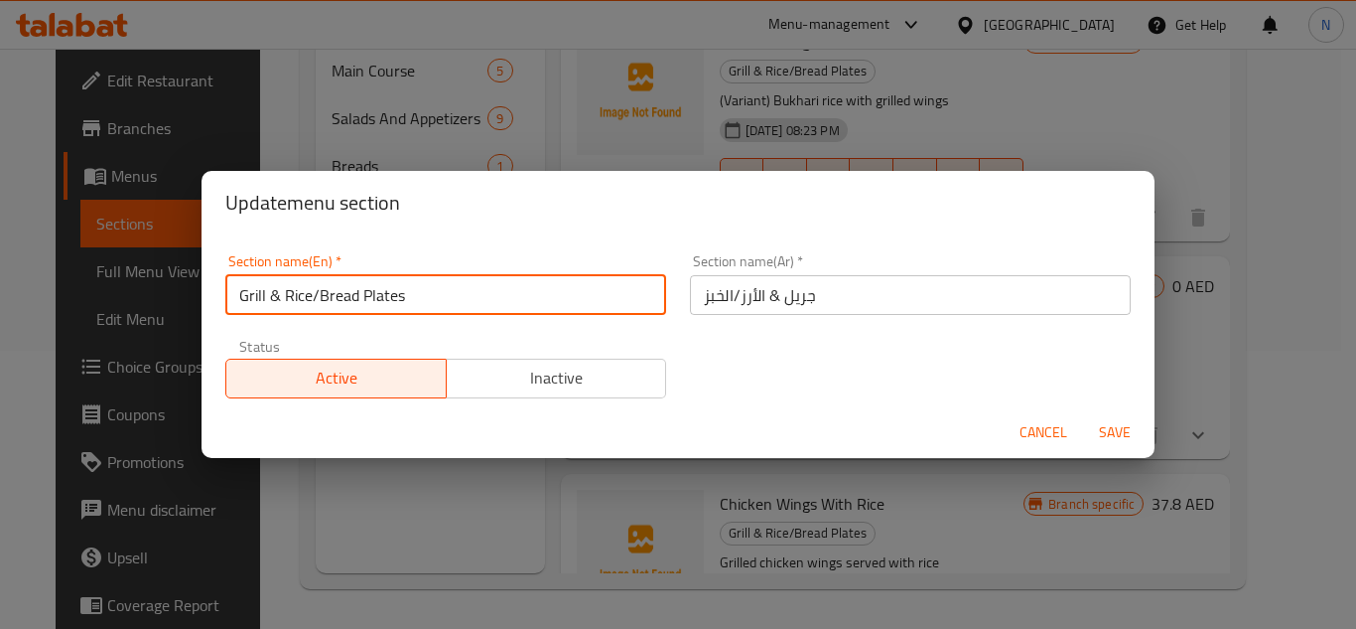
click at [281, 300] on input "Grill & Rice/Bread Plates" at bounding box center [445, 295] width 441 height 40
drag, startPoint x: 334, startPoint y: 298, endPoint x: 322, endPoint y: 304, distance: 13.3
click at [322, 304] on input "Grill And Rice/Bread Plates" at bounding box center [445, 295] width 441 height 40
click at [329, 298] on input "Grill And Rice/Bread Plates" at bounding box center [445, 295] width 441 height 40
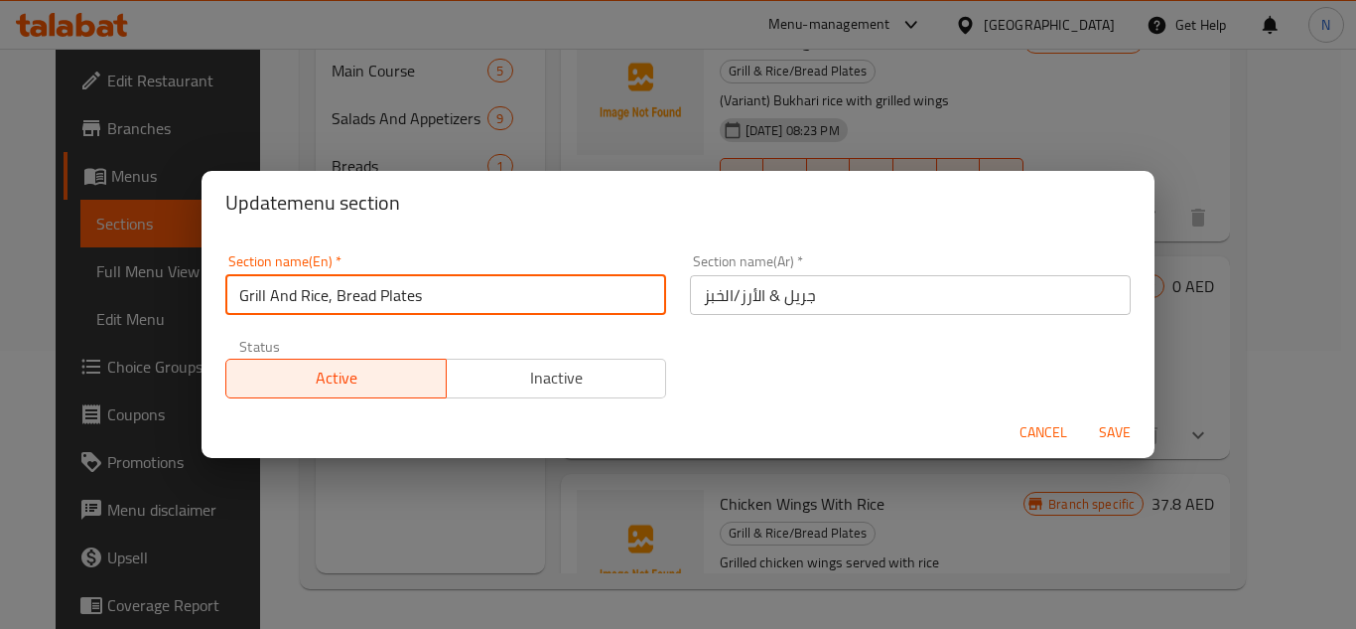
type input "Grill And Rice, Bread Plates"
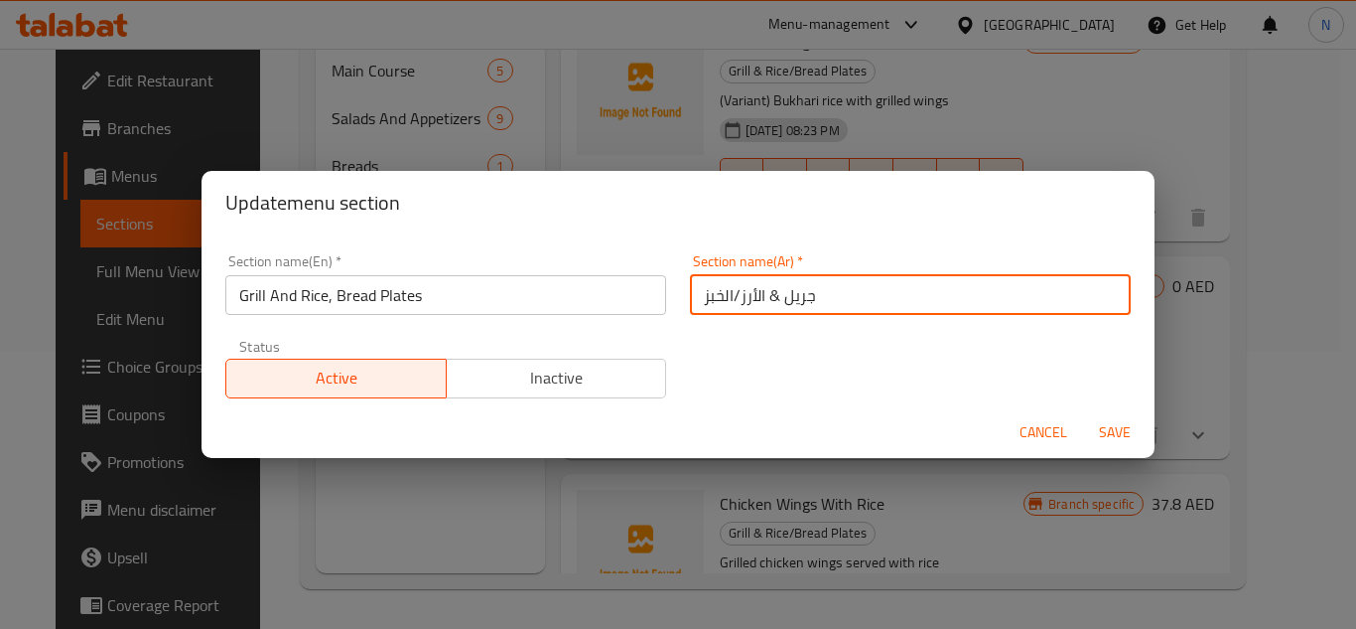
drag, startPoint x: 765, startPoint y: 292, endPoint x: 779, endPoint y: 297, distance: 15.7
click at [779, 297] on input "جريل & الأرز/الخبز" at bounding box center [910, 295] width 441 height 40
click at [729, 304] on input "جريل، الأرز/الخبز" at bounding box center [910, 295] width 441 height 40
type input "جريل، الأرز والخبز"
click at [1111, 435] on span "Save" at bounding box center [1115, 432] width 48 height 25
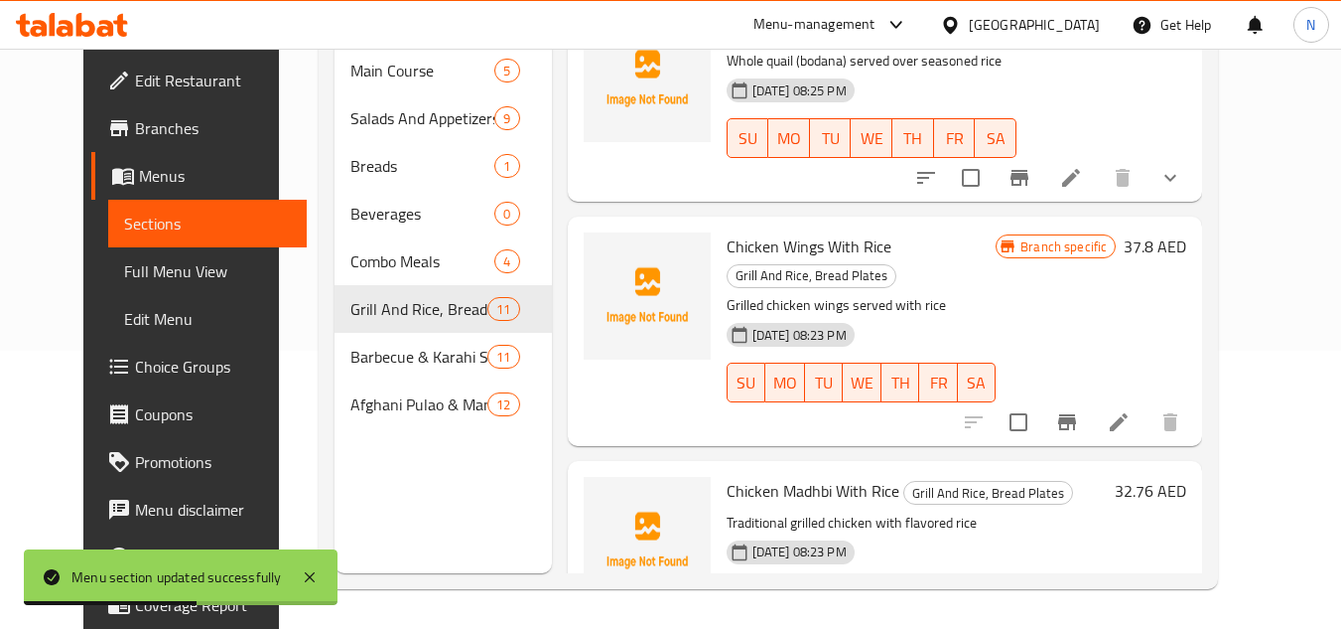
scroll to position [298, 0]
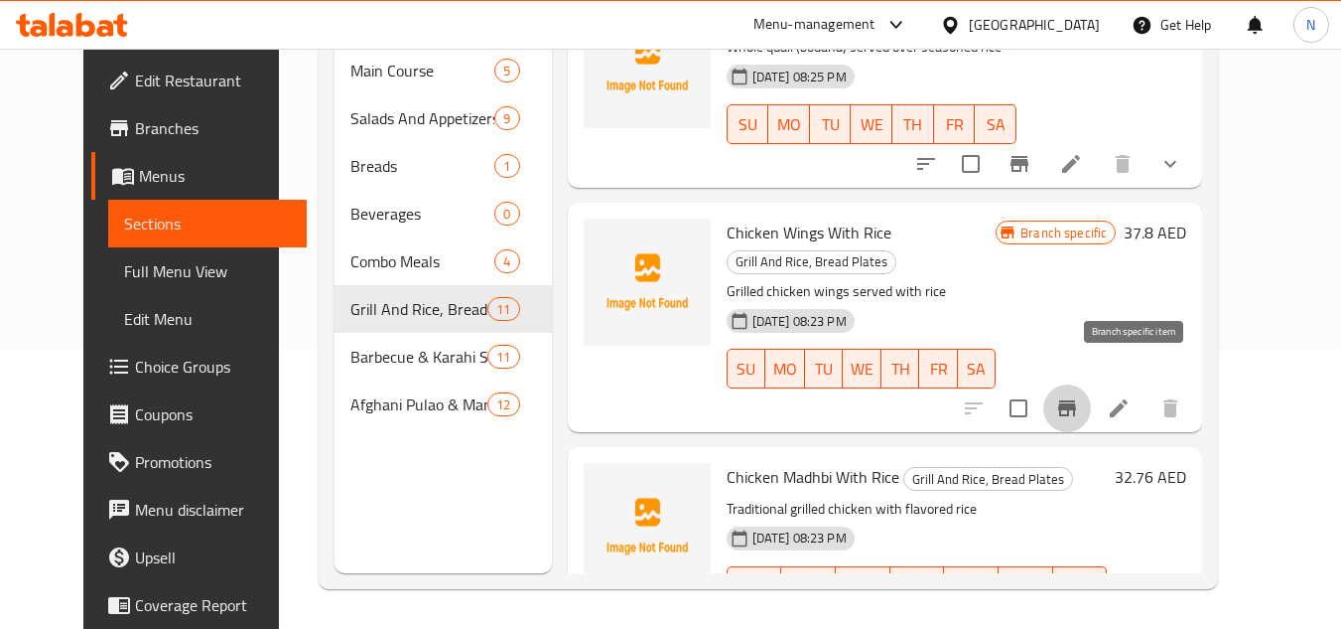
click at [1076, 400] on icon "Branch-specific-item" at bounding box center [1067, 408] width 18 height 16
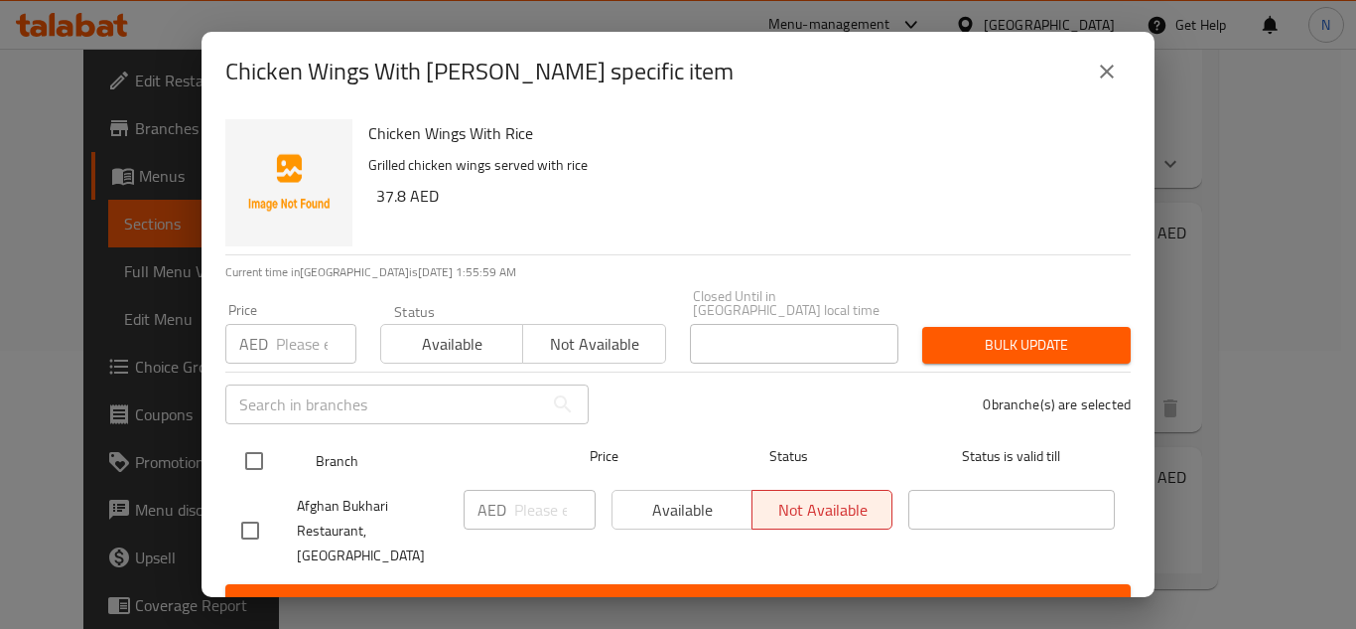
click at [264, 466] on input "checkbox" at bounding box center [254, 461] width 42 height 42
checkbox input "true"
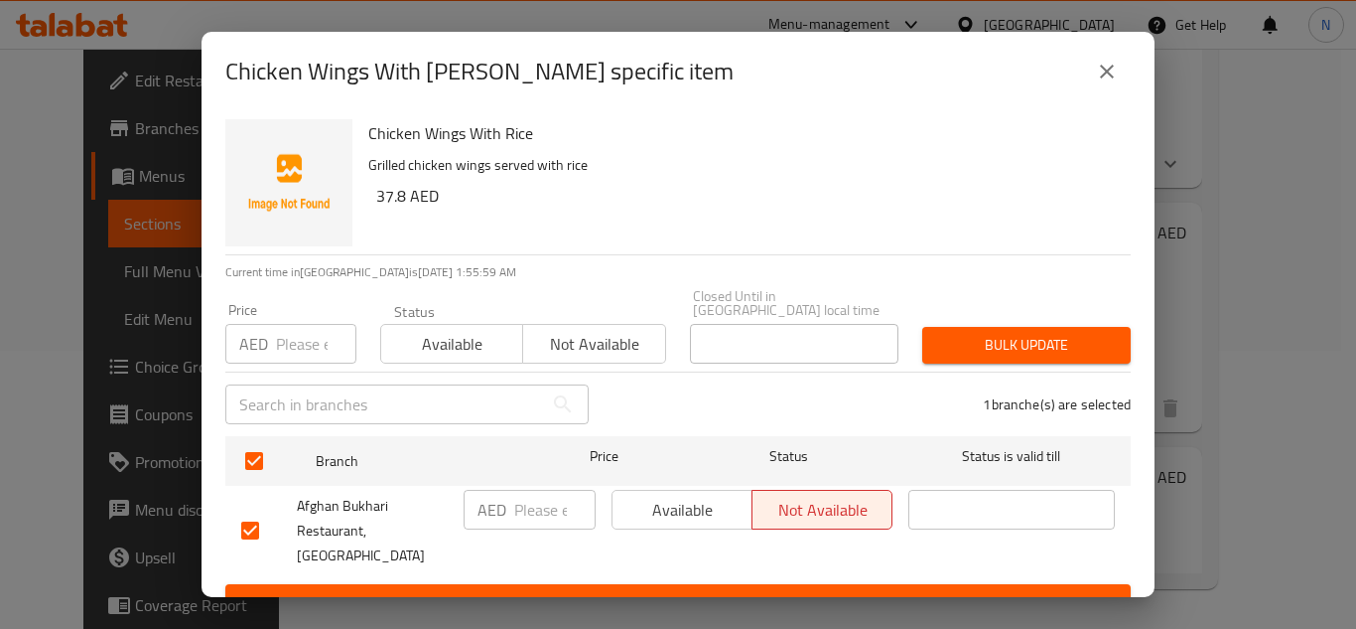
click at [530, 495] on input "number" at bounding box center [554, 510] width 81 height 40
paste input "30"
type input "30"
click at [559, 590] on span "Save" at bounding box center [678, 602] width 874 height 25
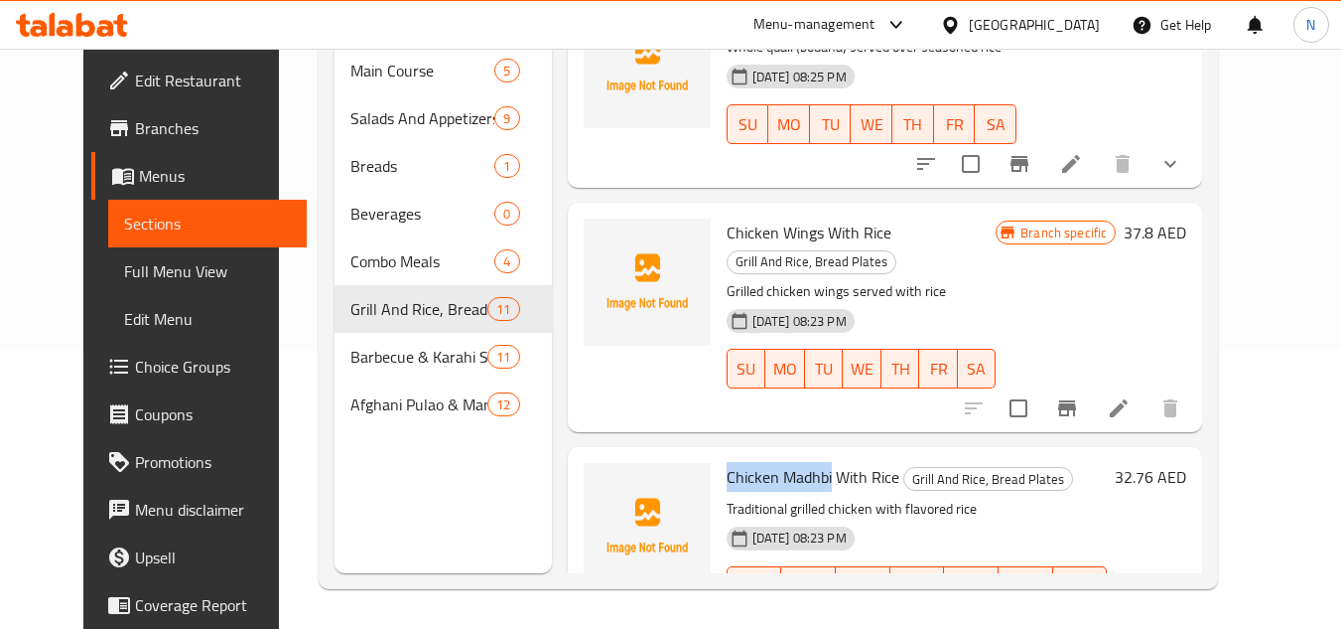
drag, startPoint x: 811, startPoint y: 449, endPoint x: 705, endPoint y: 451, distance: 106.3
click at [727, 462] on span "Chicken Madhbi With Rice" at bounding box center [813, 477] width 173 height 30
copy span "Chicken Madhbi"
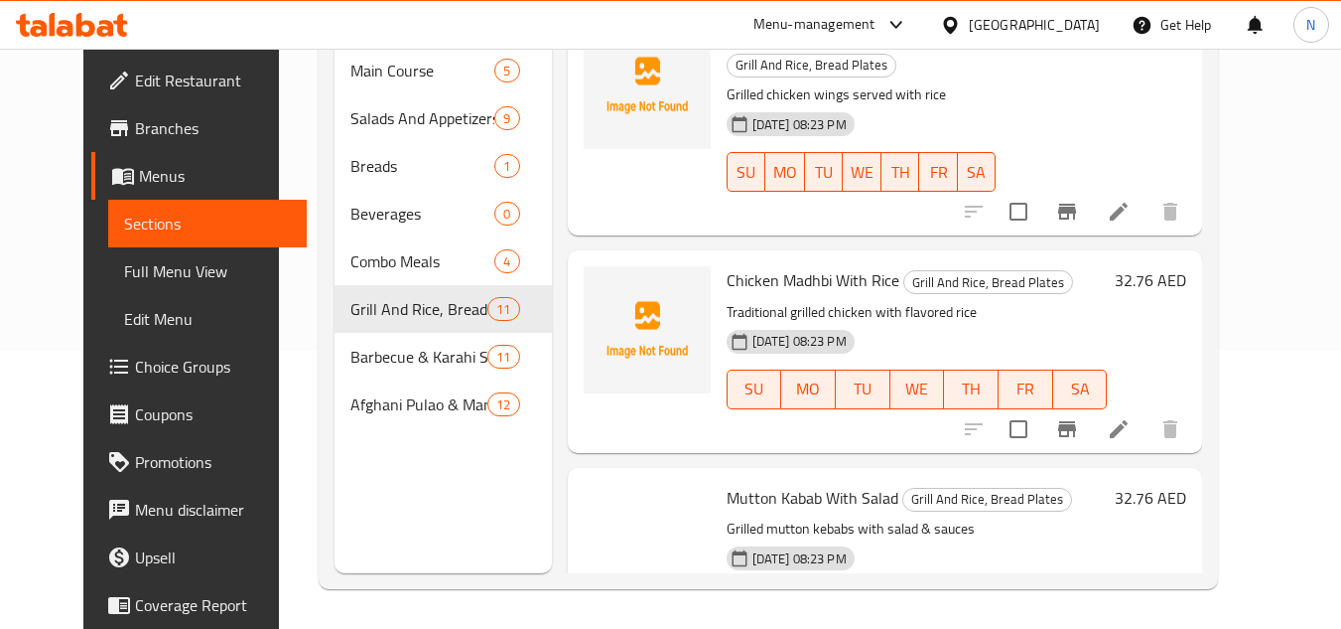
scroll to position [496, 0]
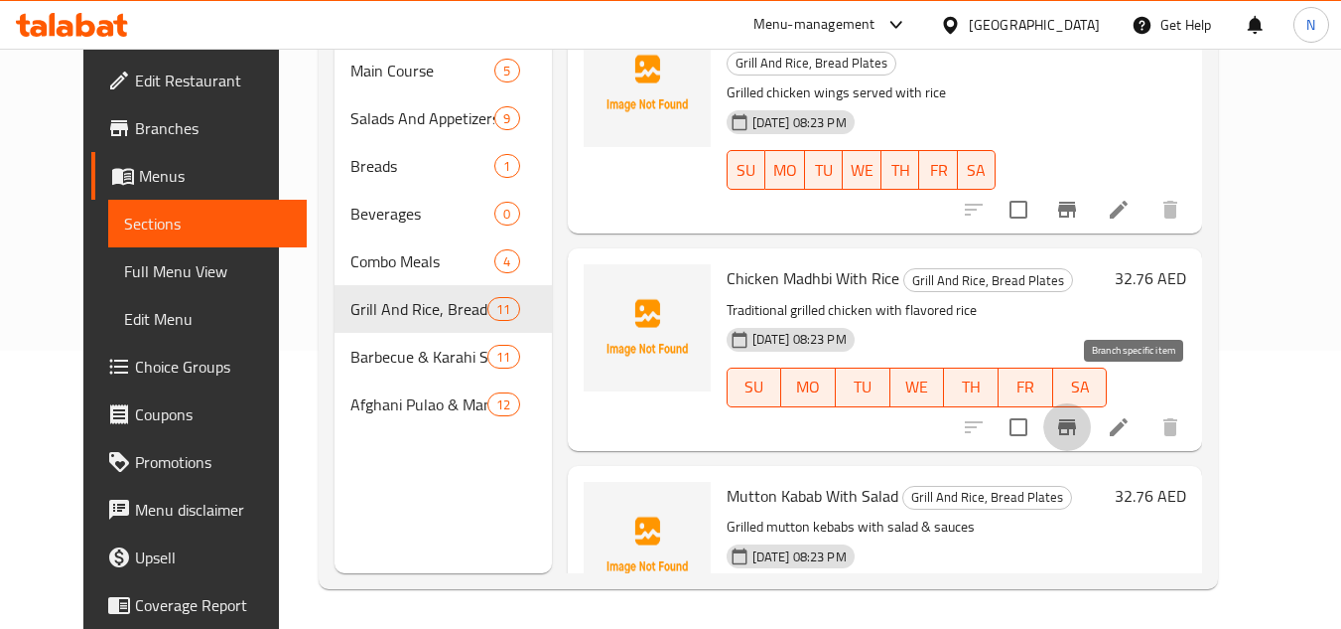
click at [1079, 415] on icon "Branch-specific-item" at bounding box center [1067, 427] width 24 height 24
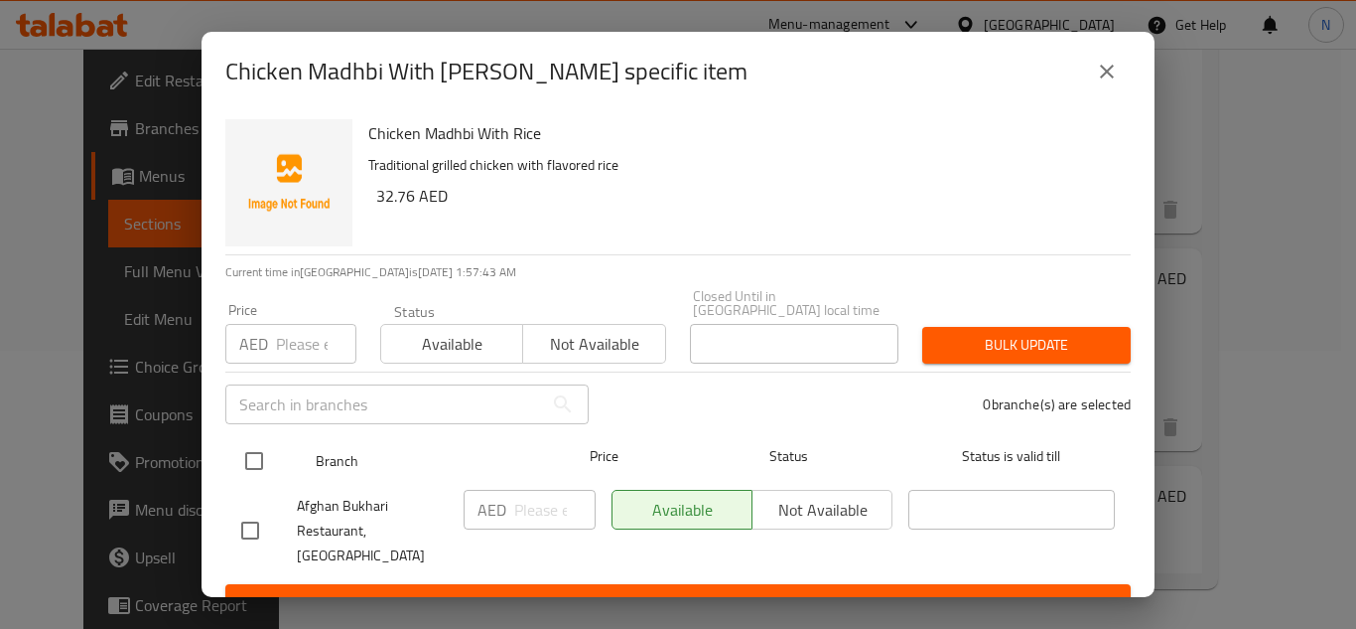
click at [249, 457] on input "checkbox" at bounding box center [254, 461] width 42 height 42
checkbox input "true"
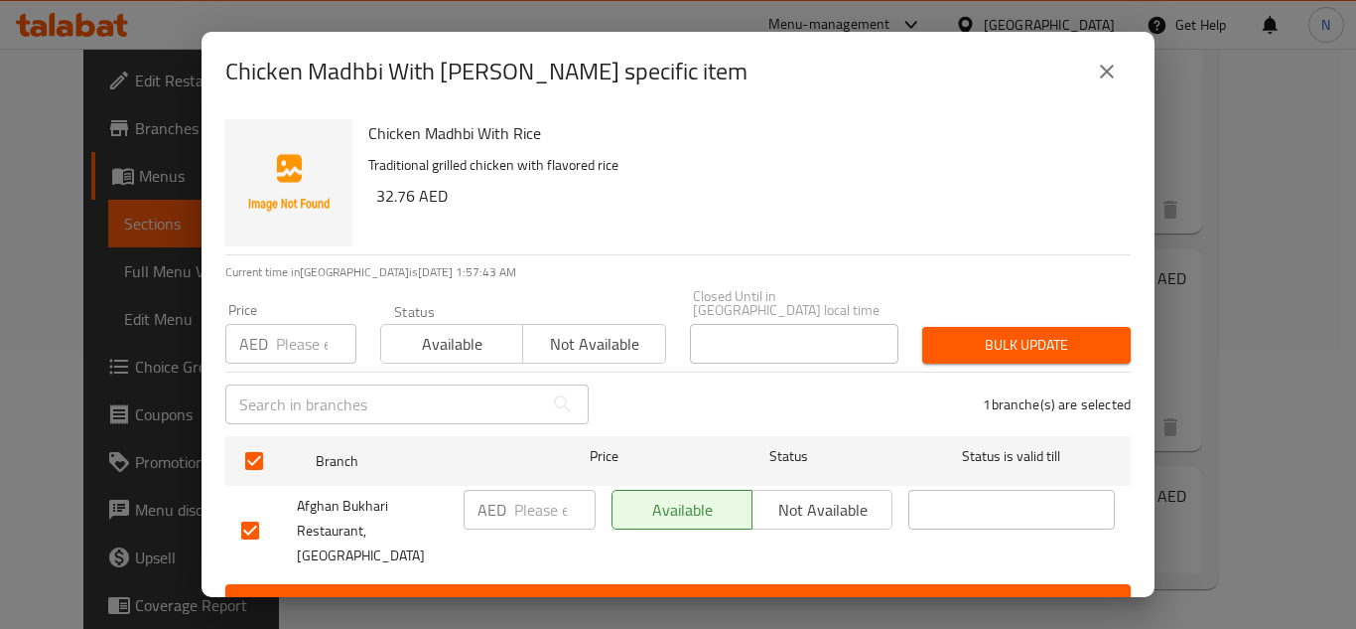
click at [524, 503] on input "number" at bounding box center [554, 510] width 81 height 40
paste input "26"
type input "26"
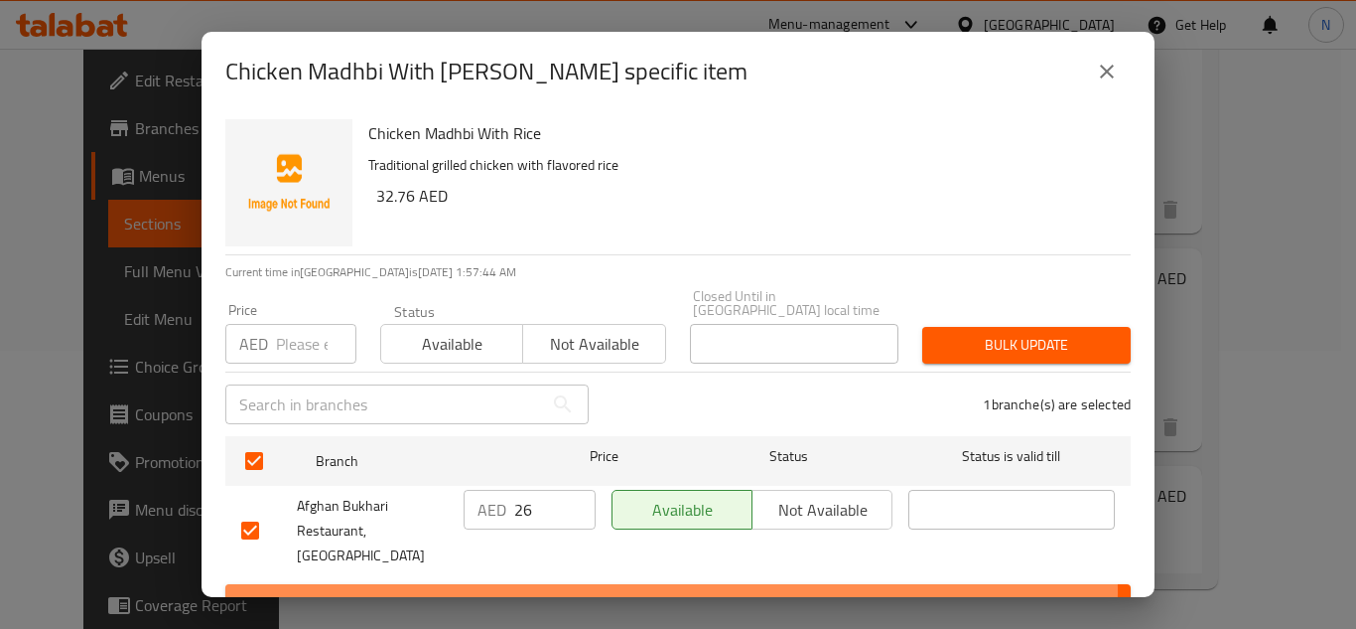
click at [532, 590] on span "Save" at bounding box center [678, 602] width 874 height 25
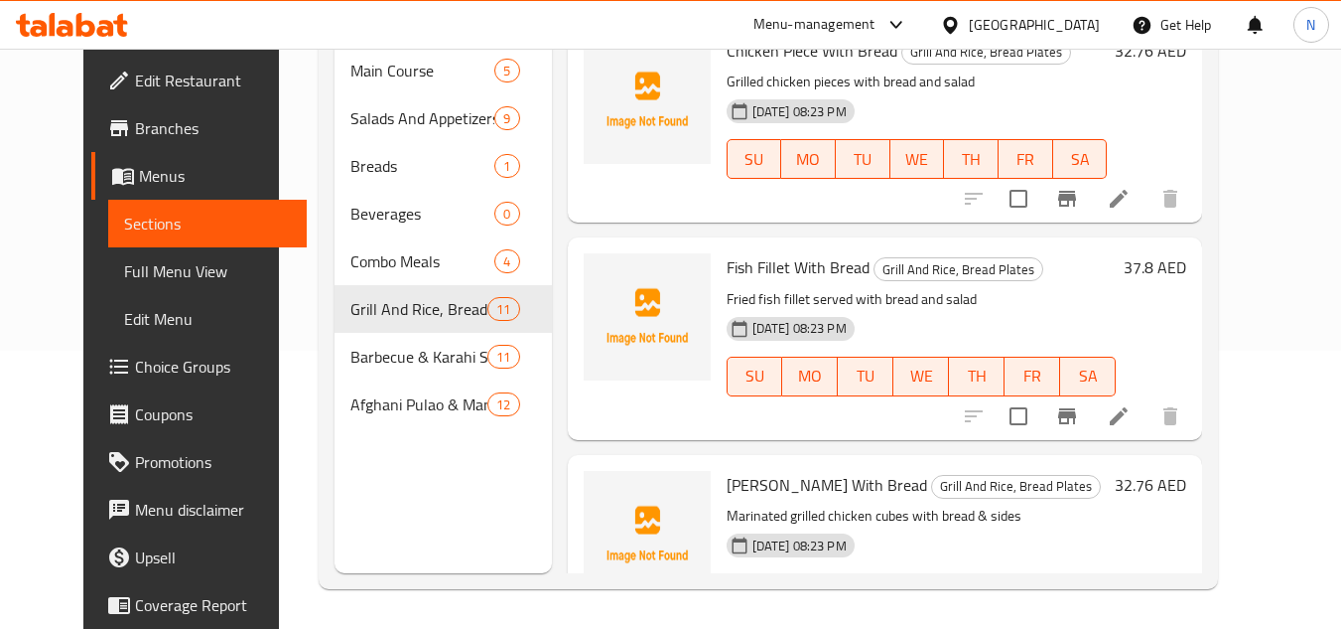
scroll to position [303, 0]
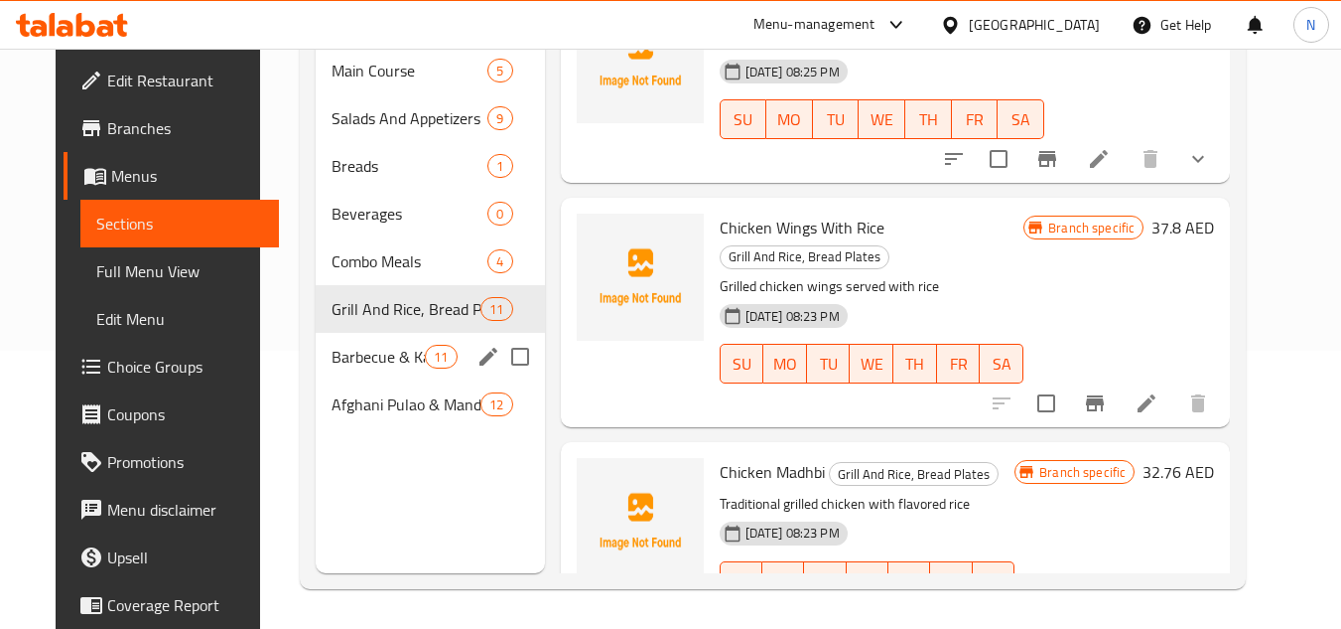
click at [372, 371] on div "Barbecue & Karahi Specials 11" at bounding box center [430, 357] width 228 height 48
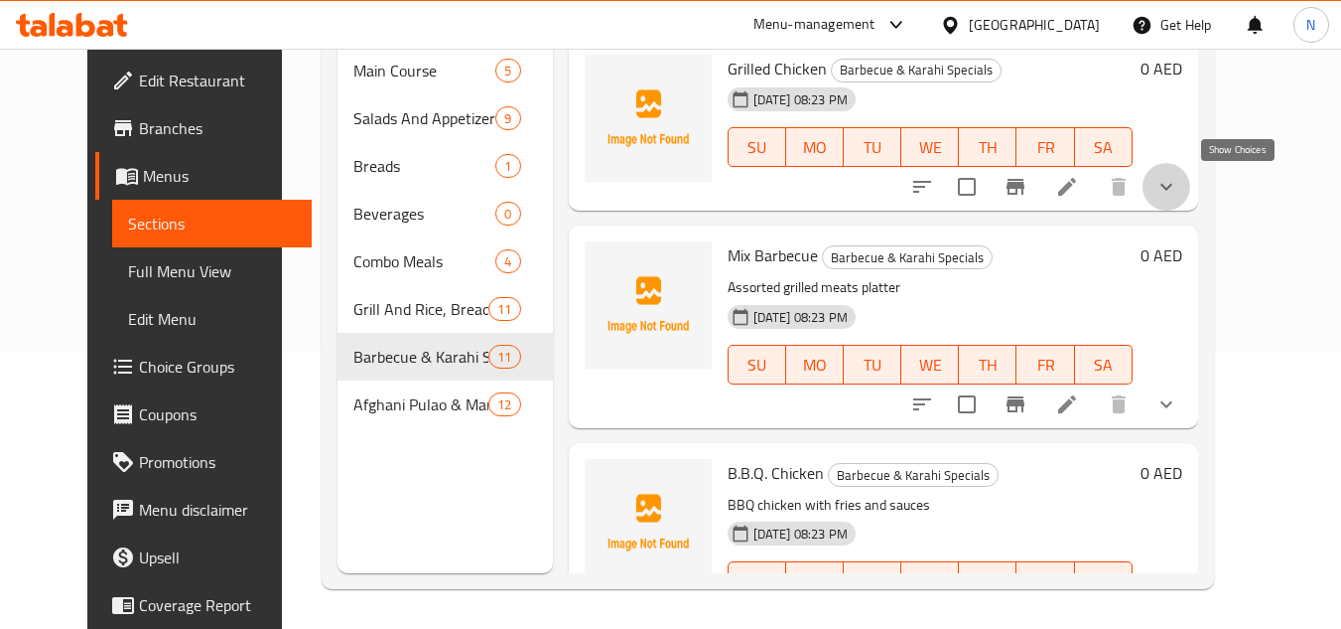
click at [1179, 194] on icon "show more" at bounding box center [1167, 187] width 24 height 24
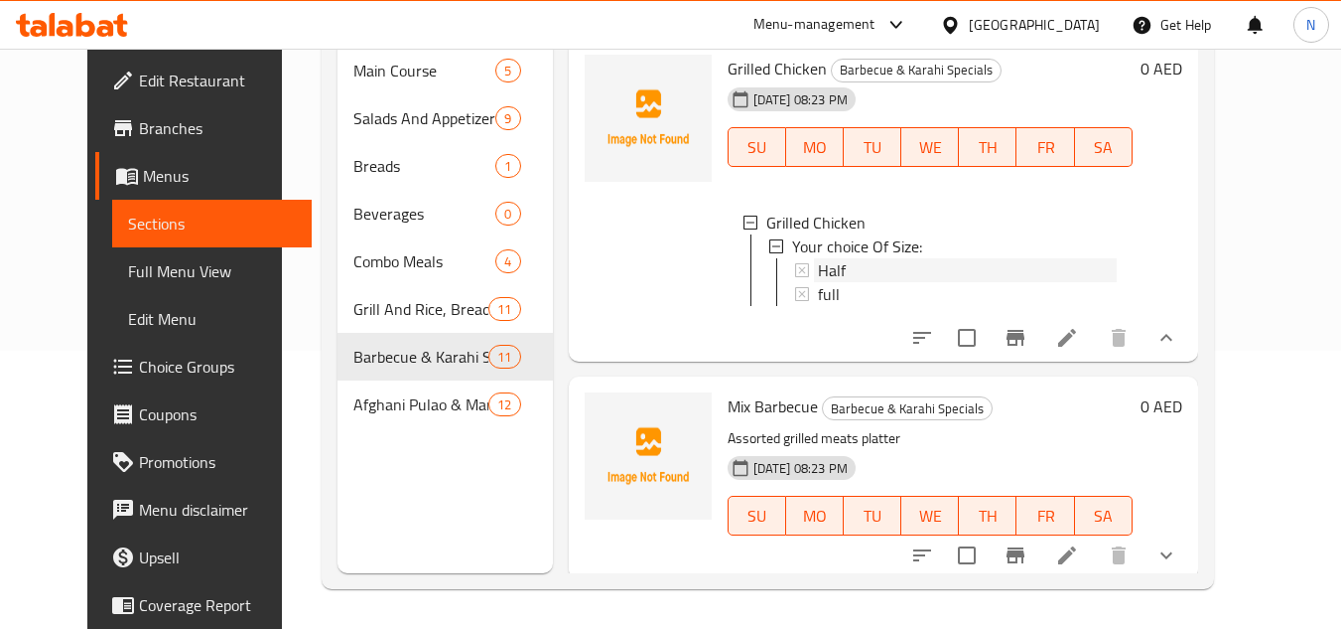
click at [818, 264] on span "Half" at bounding box center [832, 270] width 28 height 24
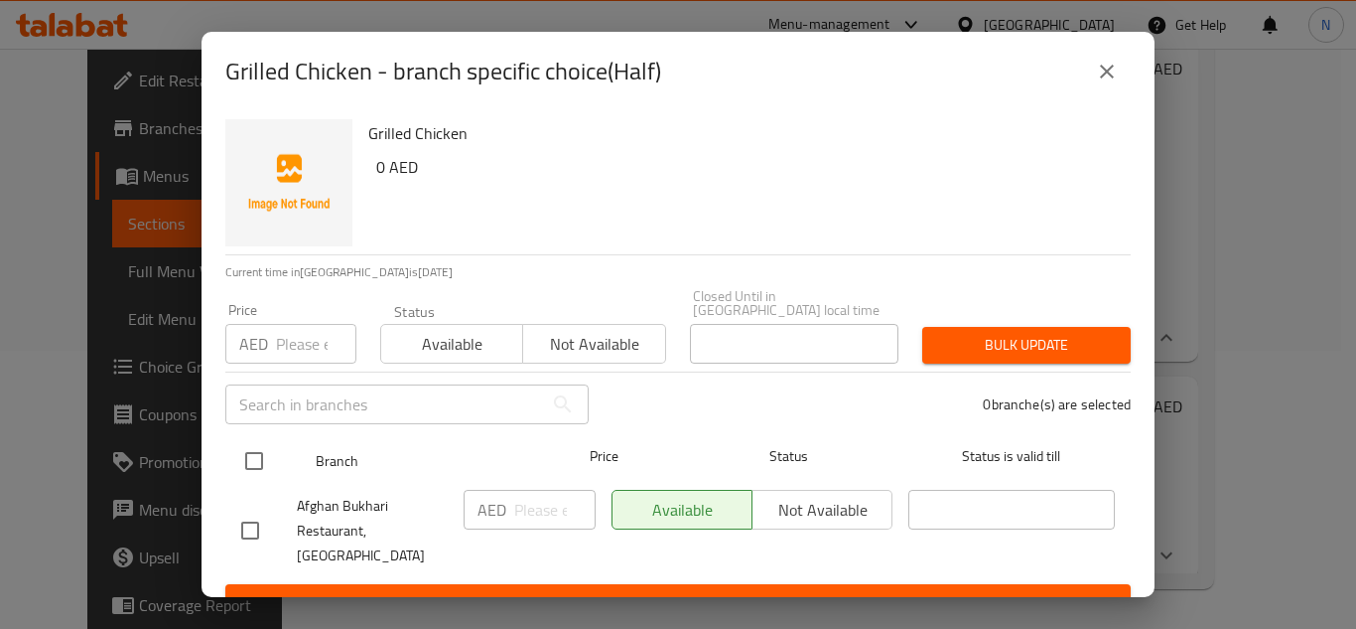
click at [257, 463] on input "checkbox" at bounding box center [254, 461] width 42 height 42
checkbox input "true"
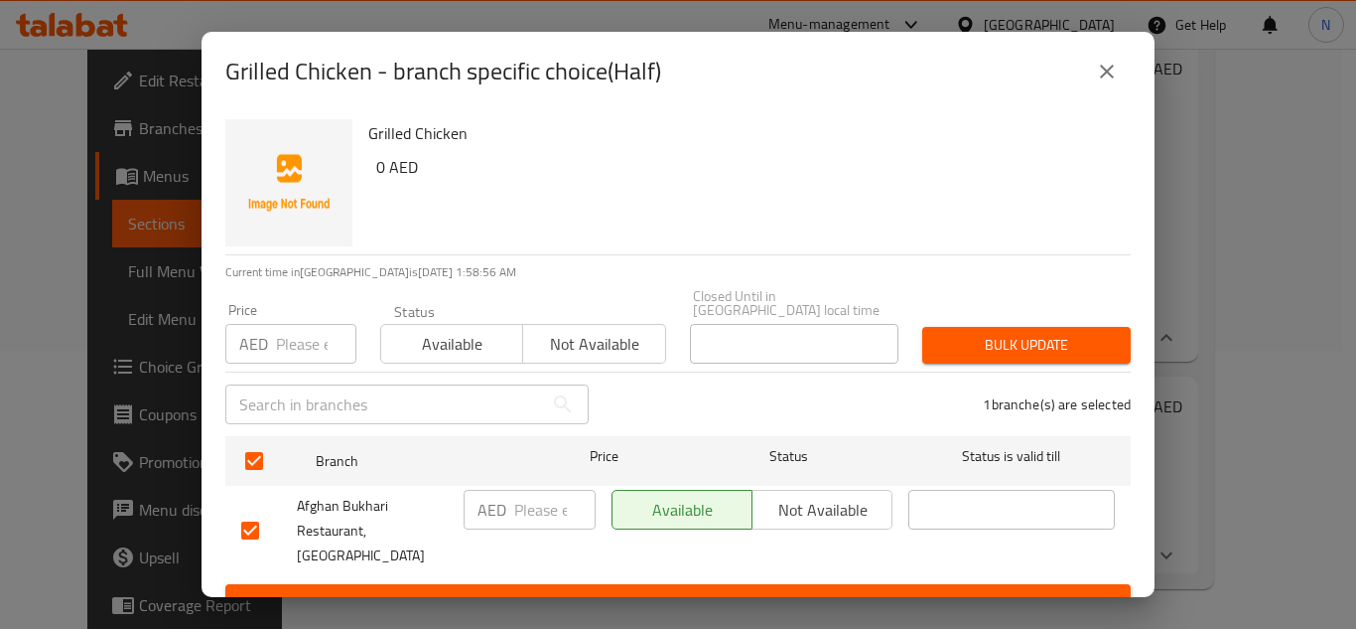
click at [533, 506] on input "number" at bounding box center [554, 510] width 81 height 40
paste input "15"
type input "15"
click at [583, 590] on span "Save" at bounding box center [678, 602] width 874 height 25
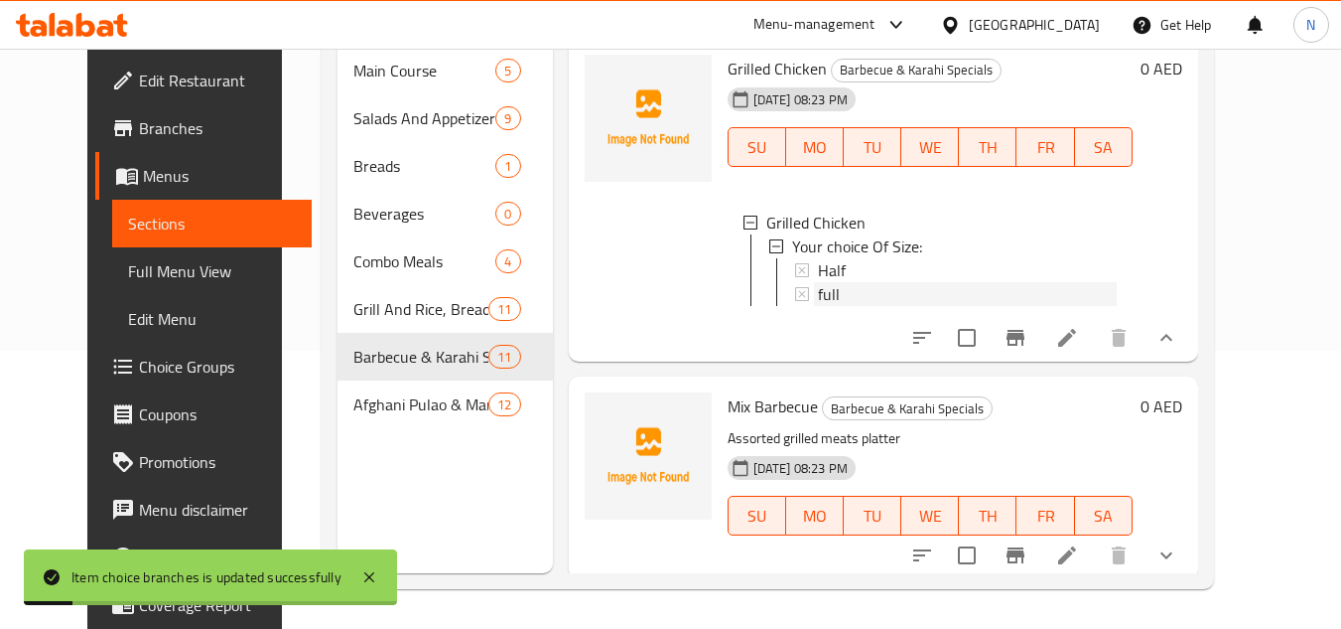
click at [850, 302] on div "full" at bounding box center [967, 294] width 299 height 24
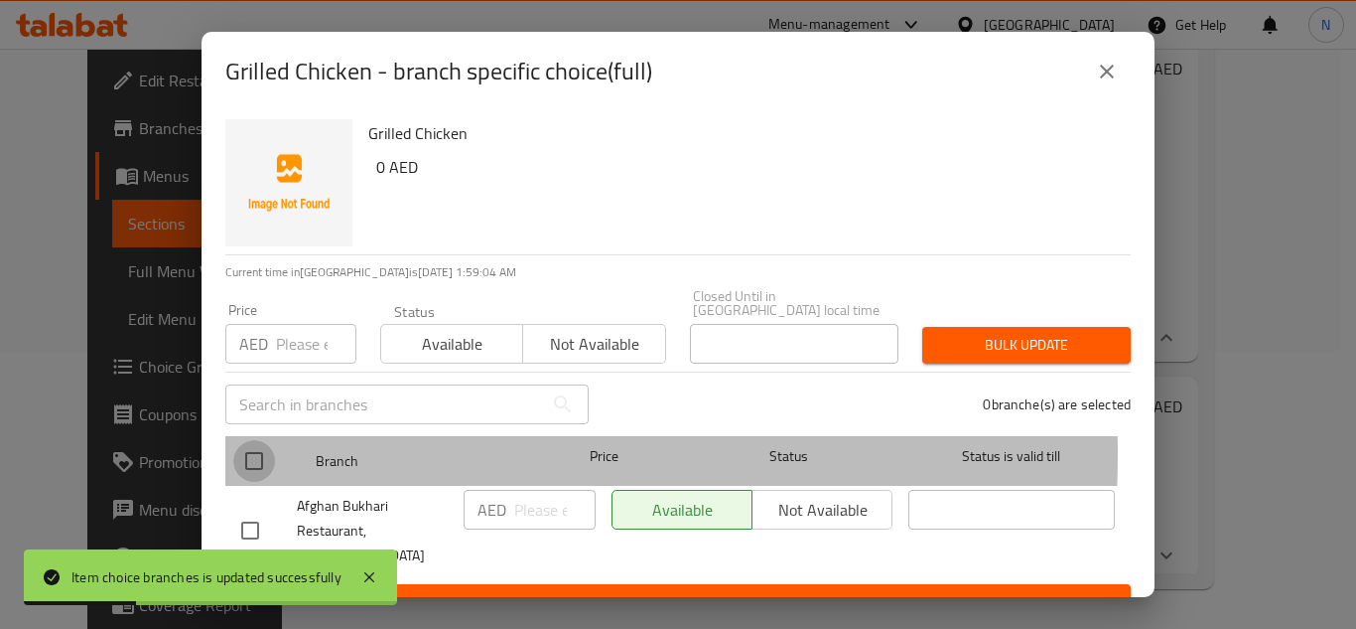
click at [240, 454] on input "checkbox" at bounding box center [254, 461] width 42 height 42
checkbox input "true"
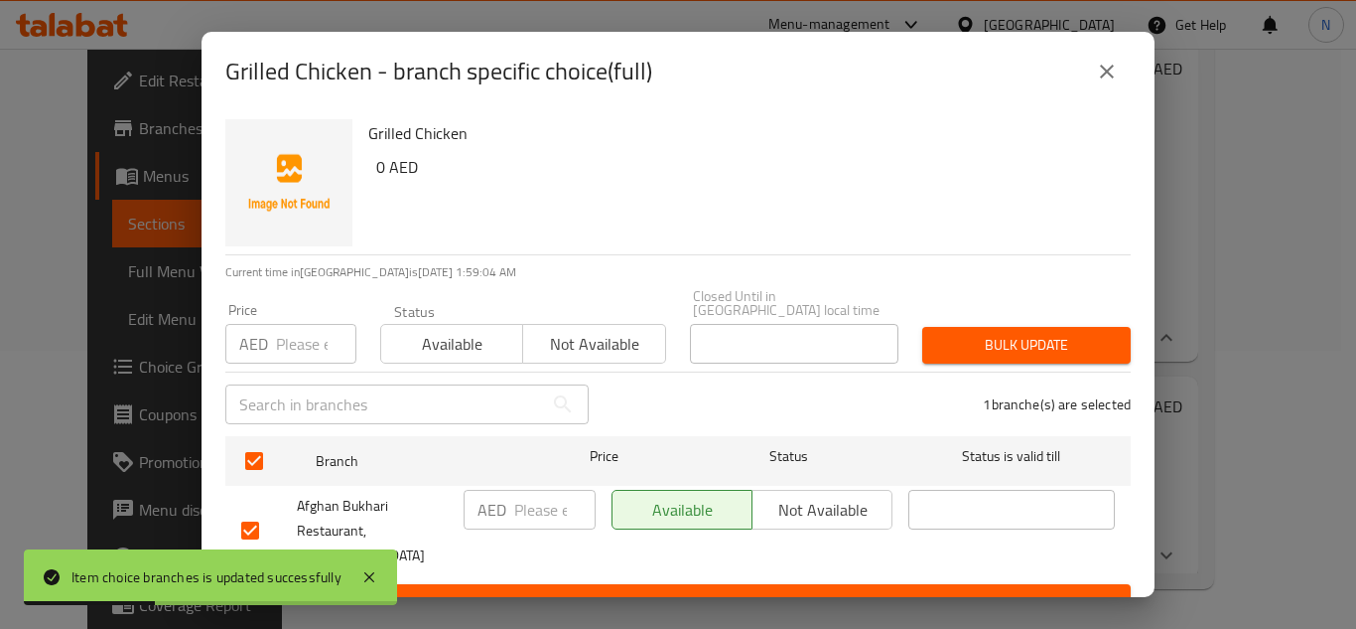
click at [522, 518] on input "number" at bounding box center [554, 510] width 81 height 40
paste input "30"
type input "30"
click at [560, 590] on span "Save" at bounding box center [678, 602] width 874 height 25
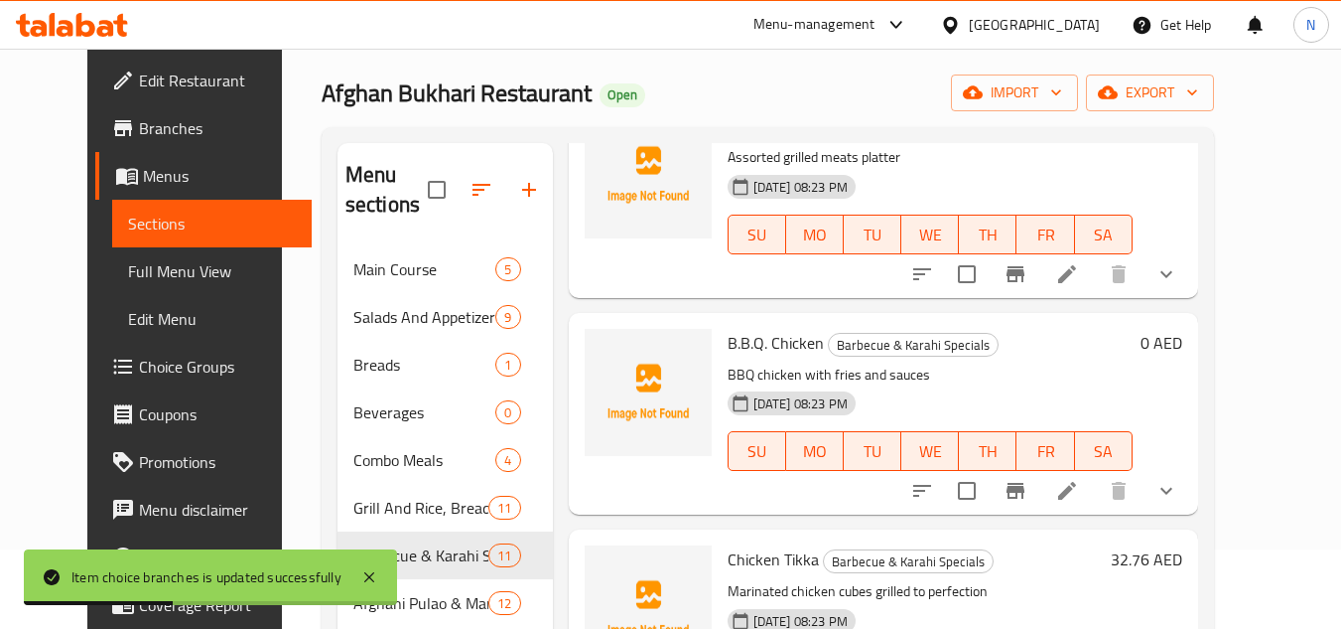
scroll to position [496, 0]
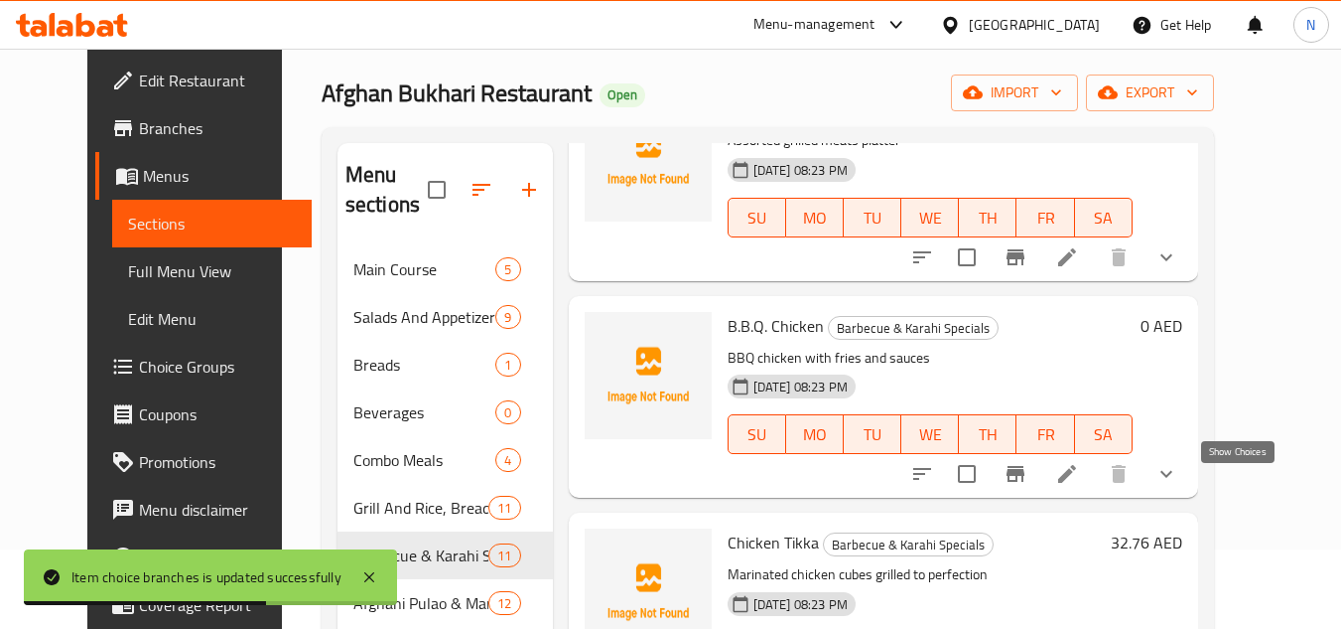
drag, startPoint x: 1244, startPoint y: 493, endPoint x: 1216, endPoint y: 496, distance: 28.0
click at [1179, 486] on icon "show more" at bounding box center [1167, 474] width 24 height 24
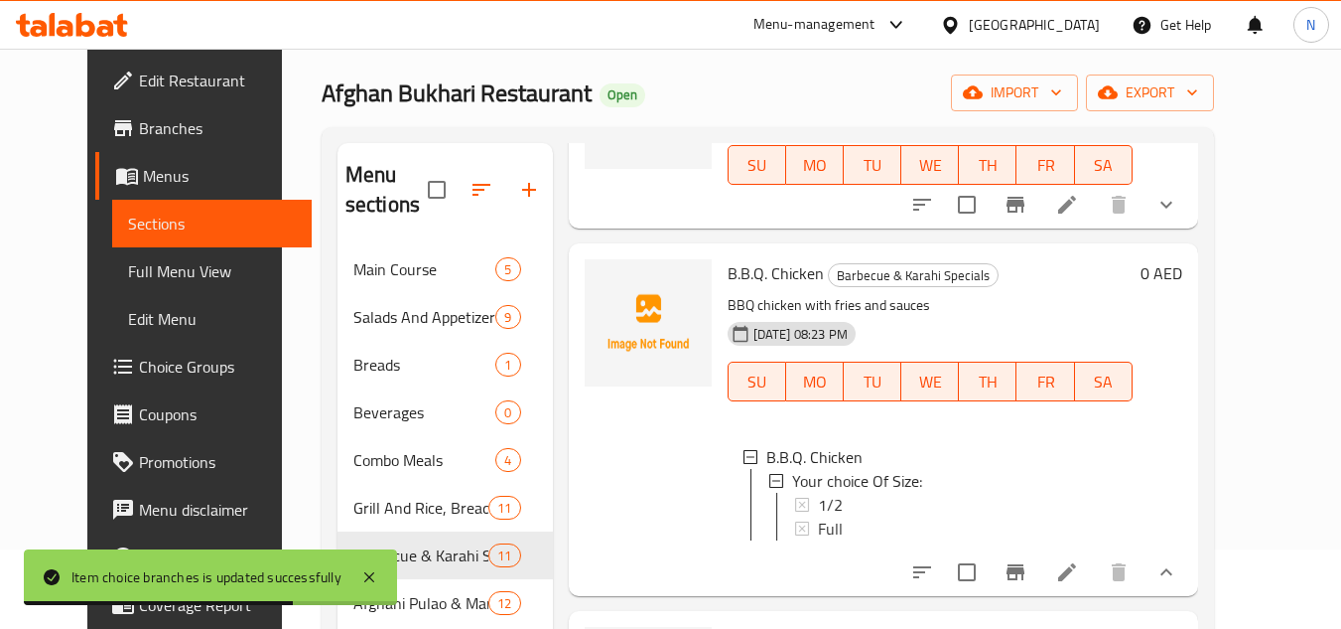
scroll to position [596, 0]
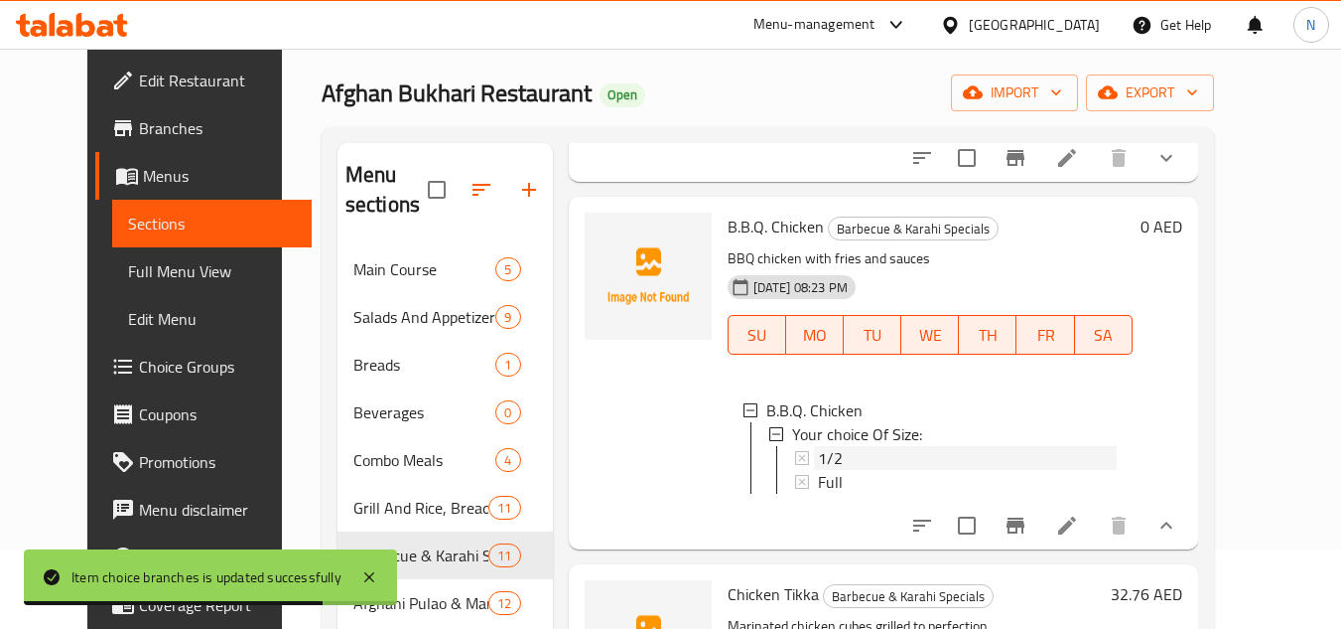
click at [836, 470] on div "1/2" at bounding box center [967, 458] width 299 height 24
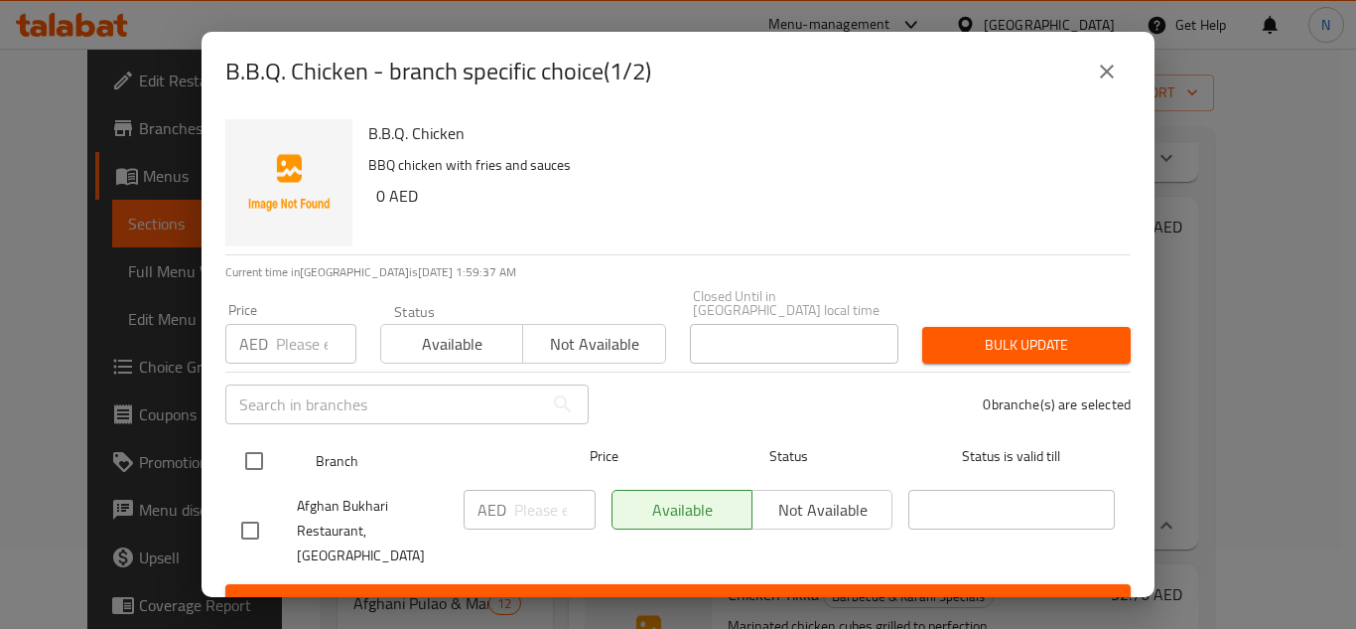
click at [252, 465] on input "checkbox" at bounding box center [254, 461] width 42 height 42
checkbox input "true"
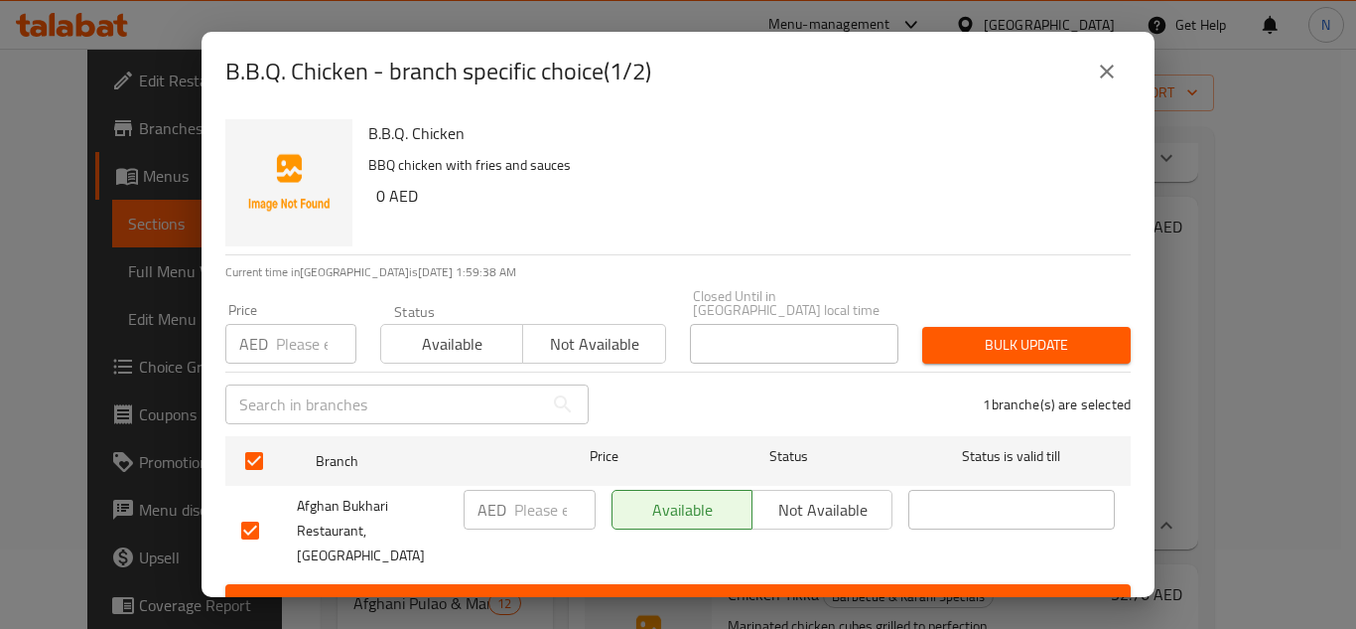
click at [537, 509] on input "number" at bounding box center [554, 510] width 81 height 40
paste input "18"
type input "18"
click at [558, 584] on button "Save" at bounding box center [678, 602] width 906 height 37
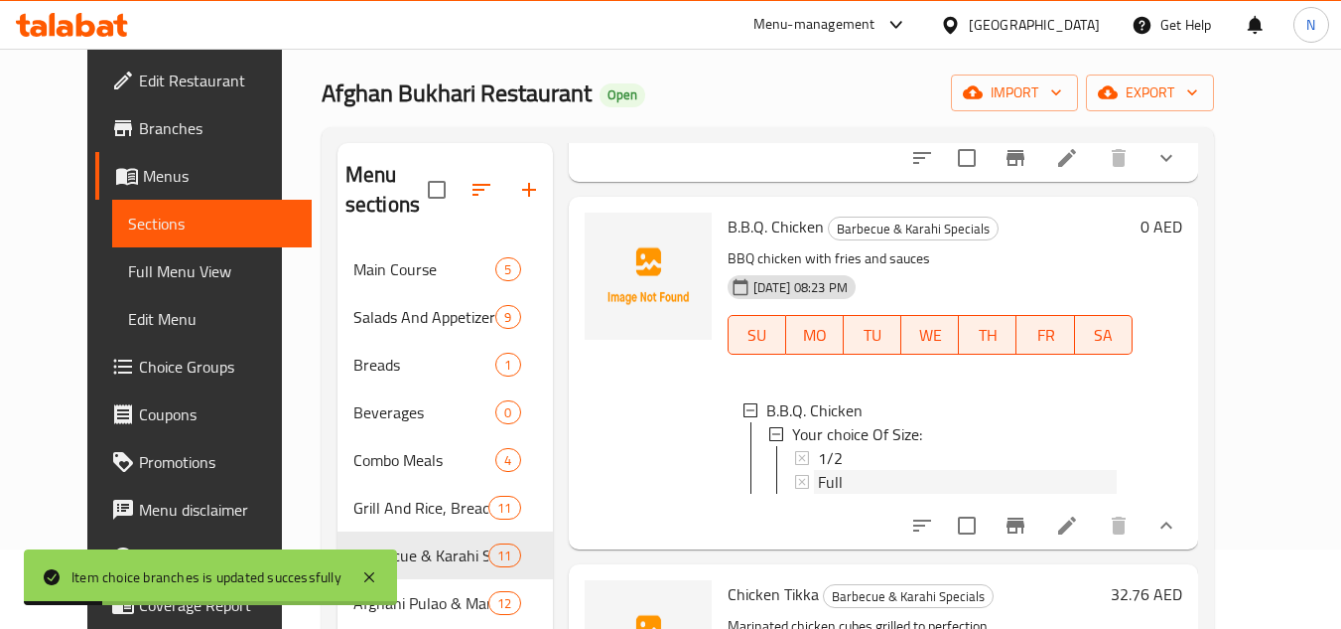
click at [833, 493] on div "Full" at bounding box center [967, 482] width 299 height 24
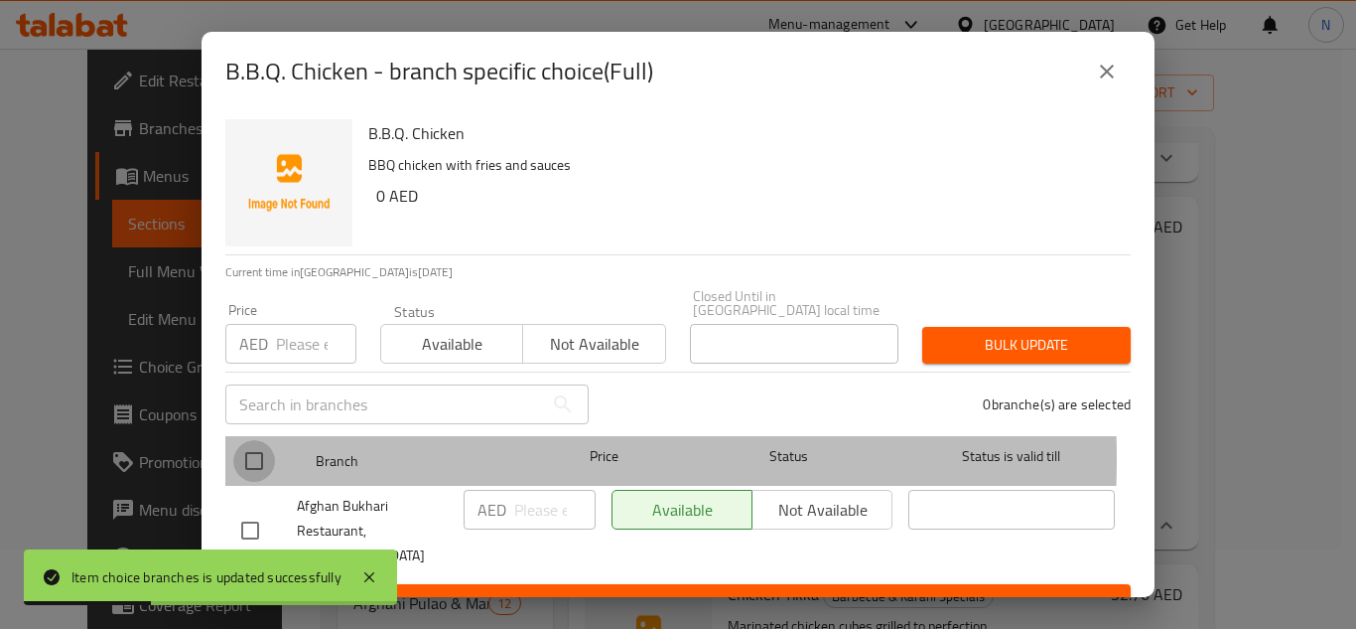
click at [240, 458] on input "checkbox" at bounding box center [254, 461] width 42 height 42
checkbox input "true"
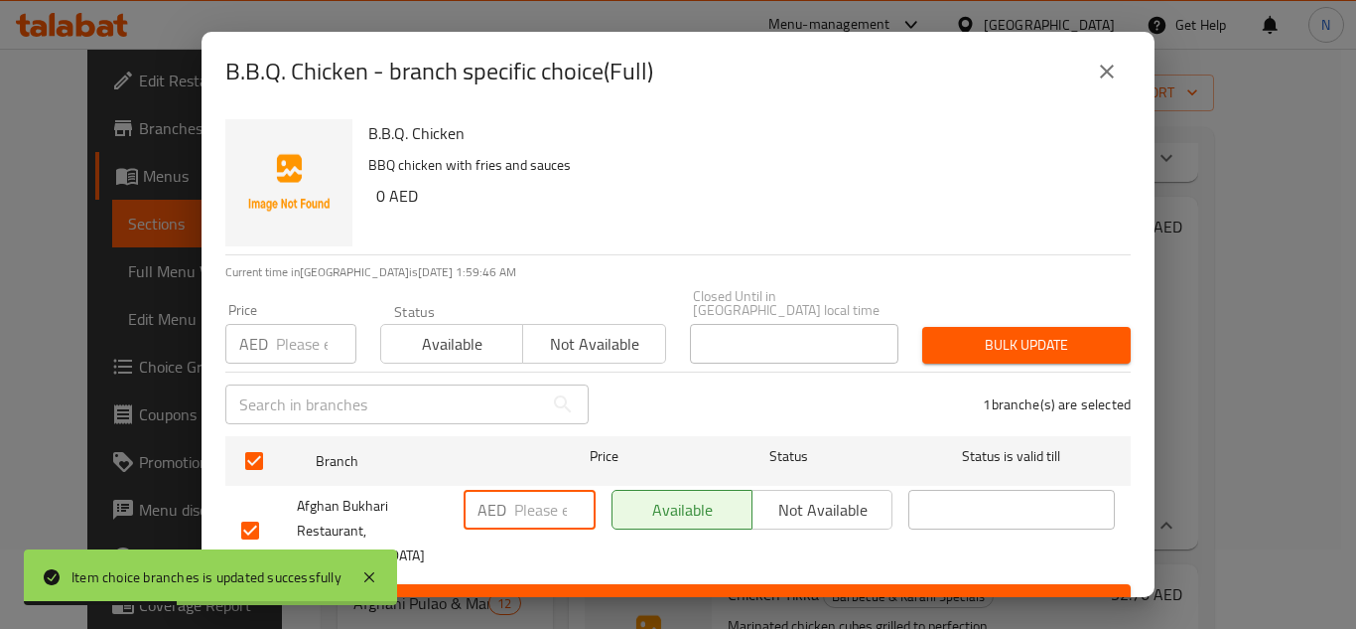
click at [541, 508] on input "number" at bounding box center [554, 510] width 81 height 40
paste input "36"
type input "36"
drag, startPoint x: 568, startPoint y: 570, endPoint x: 821, endPoint y: 628, distance: 259.7
click at [568, 590] on span "Save" at bounding box center [678, 602] width 874 height 25
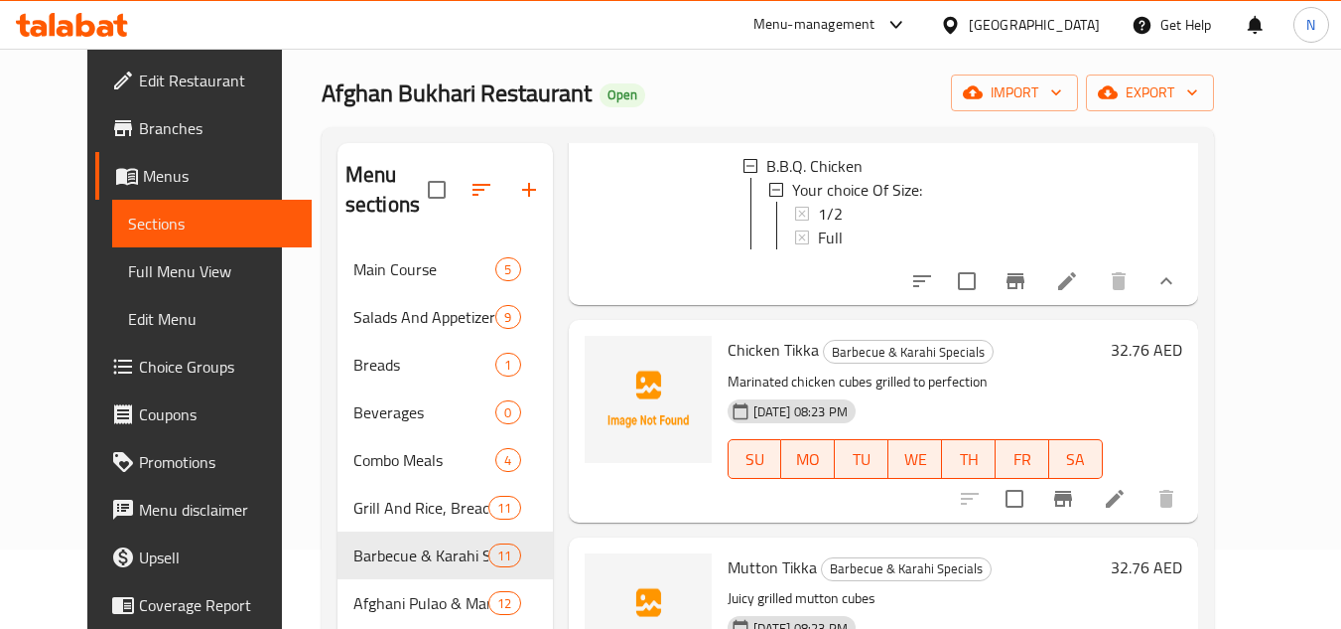
scroll to position [961, 0]
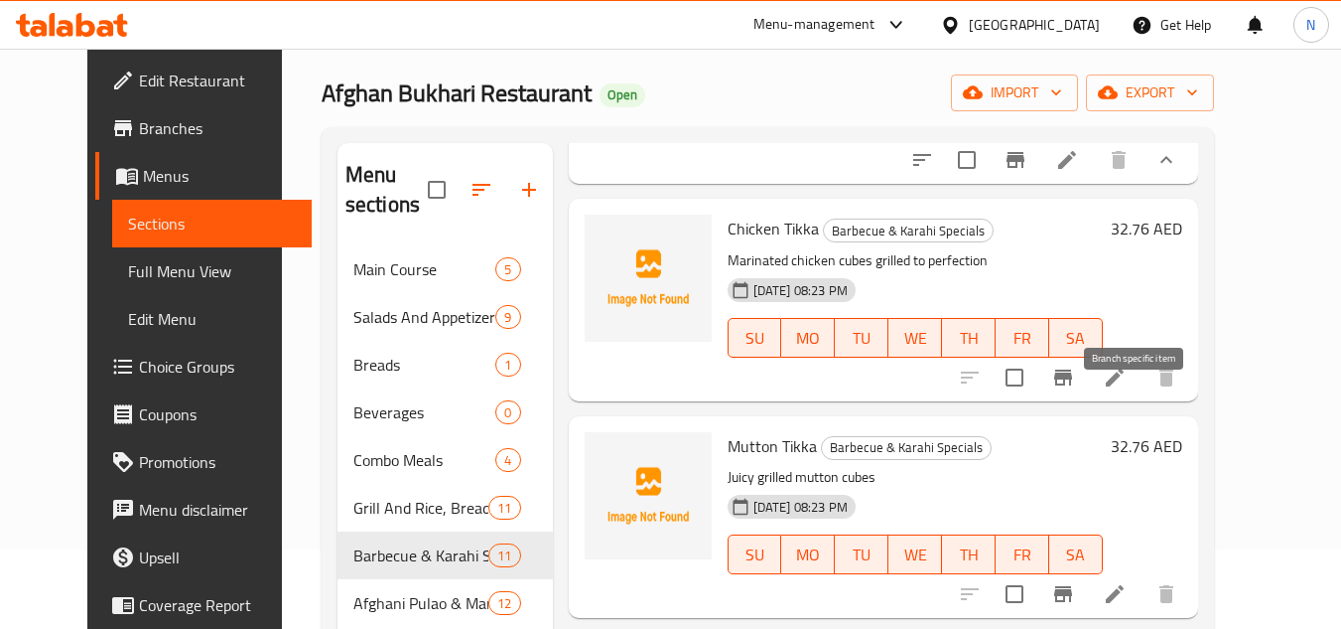
click at [1075, 389] on icon "Branch-specific-item" at bounding box center [1063, 377] width 24 height 24
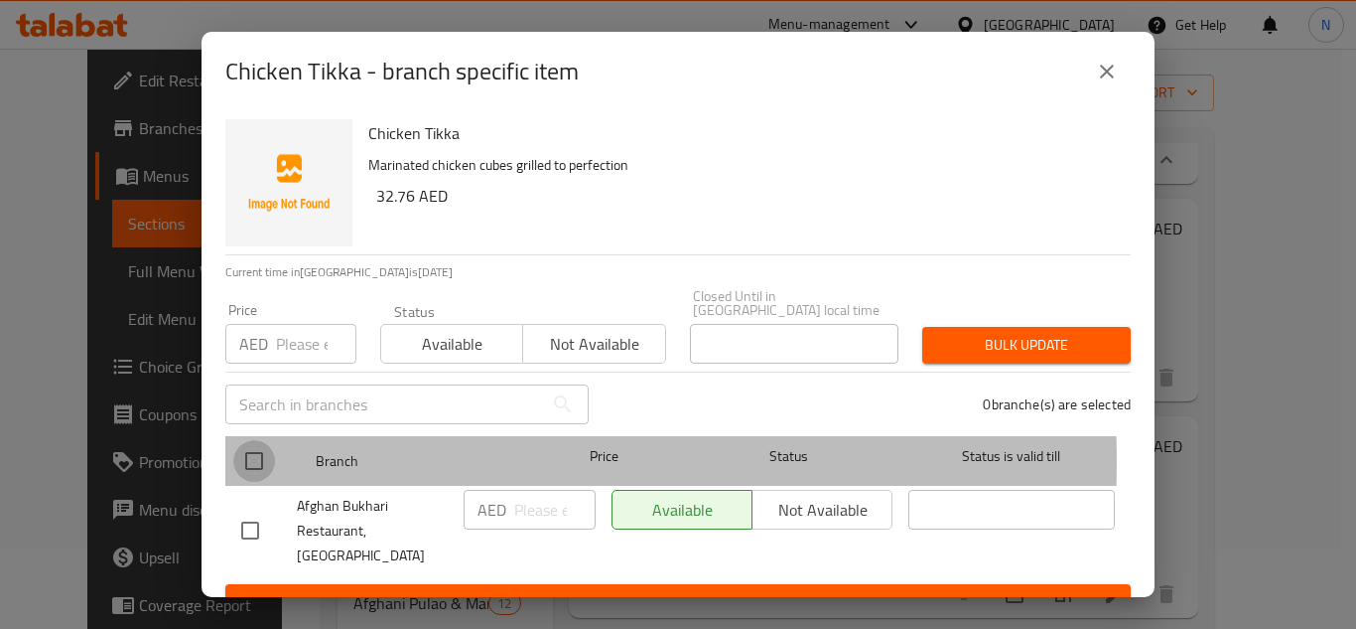
click at [249, 462] on input "checkbox" at bounding box center [254, 461] width 42 height 42
checkbox input "true"
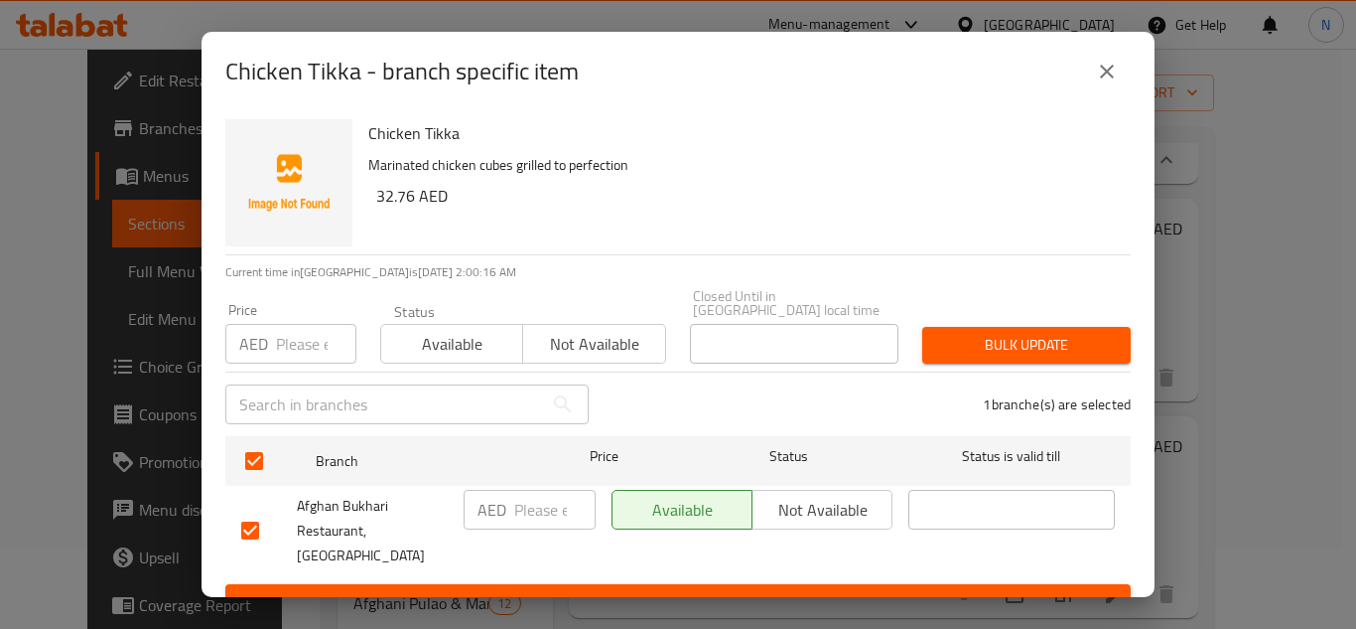
click at [539, 508] on input "number" at bounding box center [554, 510] width 81 height 40
paste input "26"
type input "26"
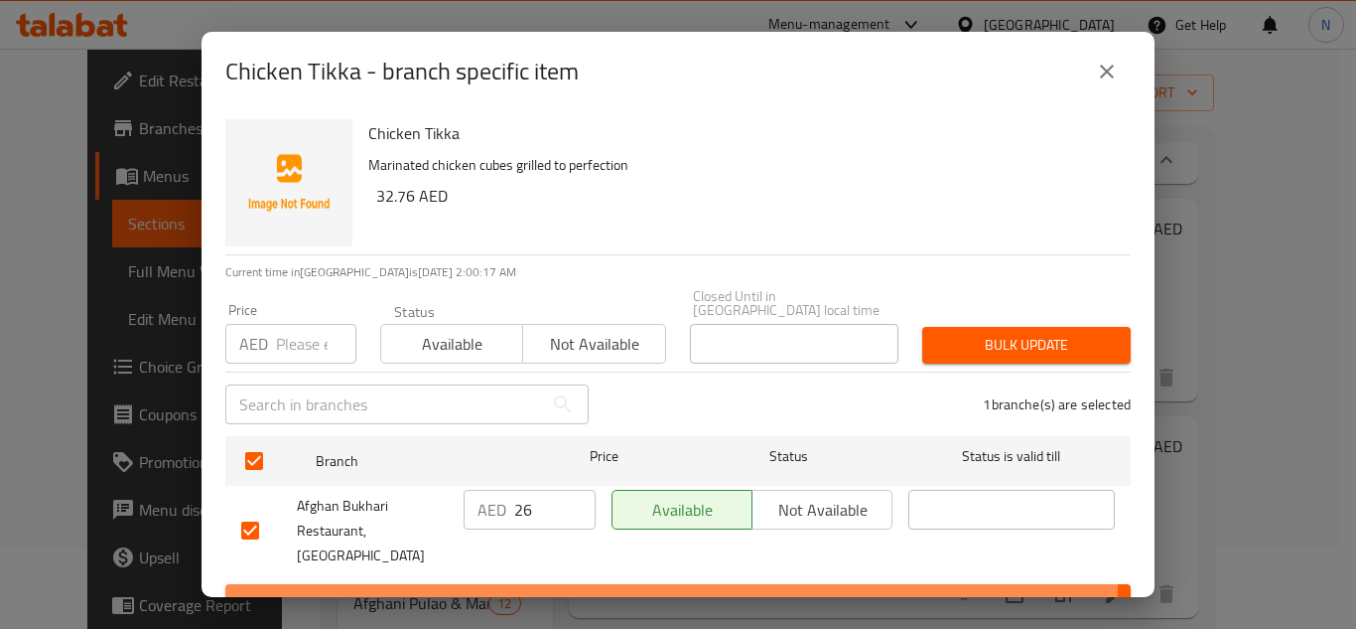
click at [571, 584] on button "Save" at bounding box center [678, 602] width 906 height 37
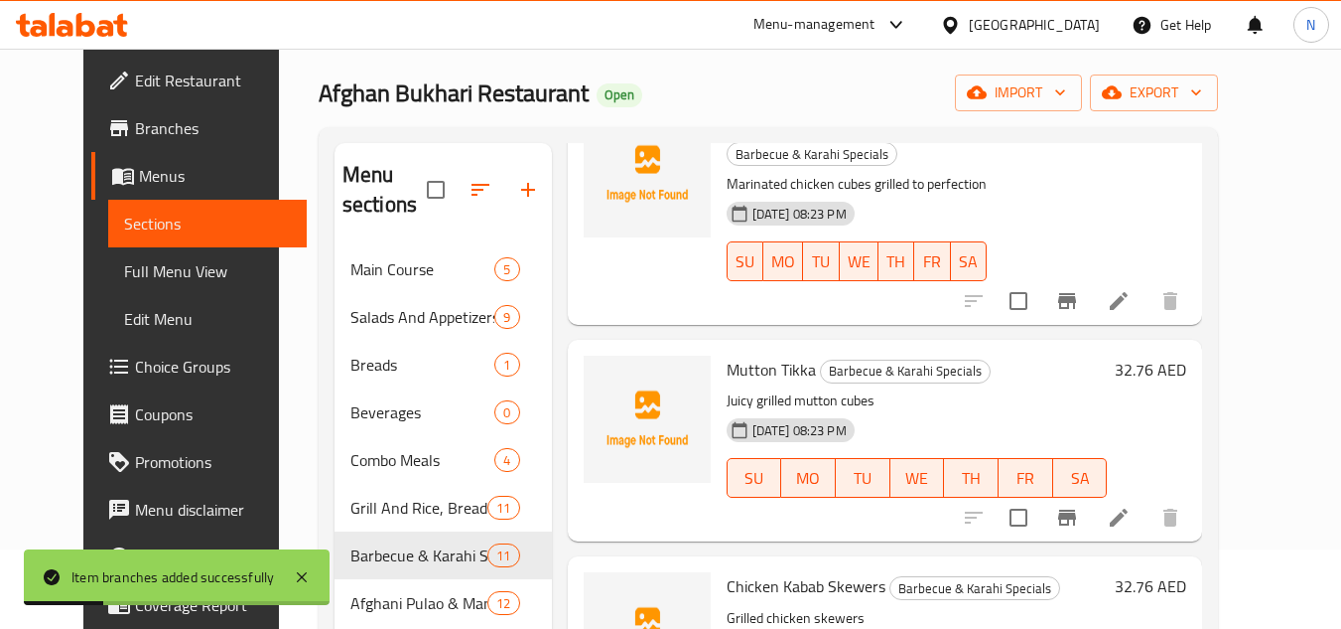
scroll to position [1160, 0]
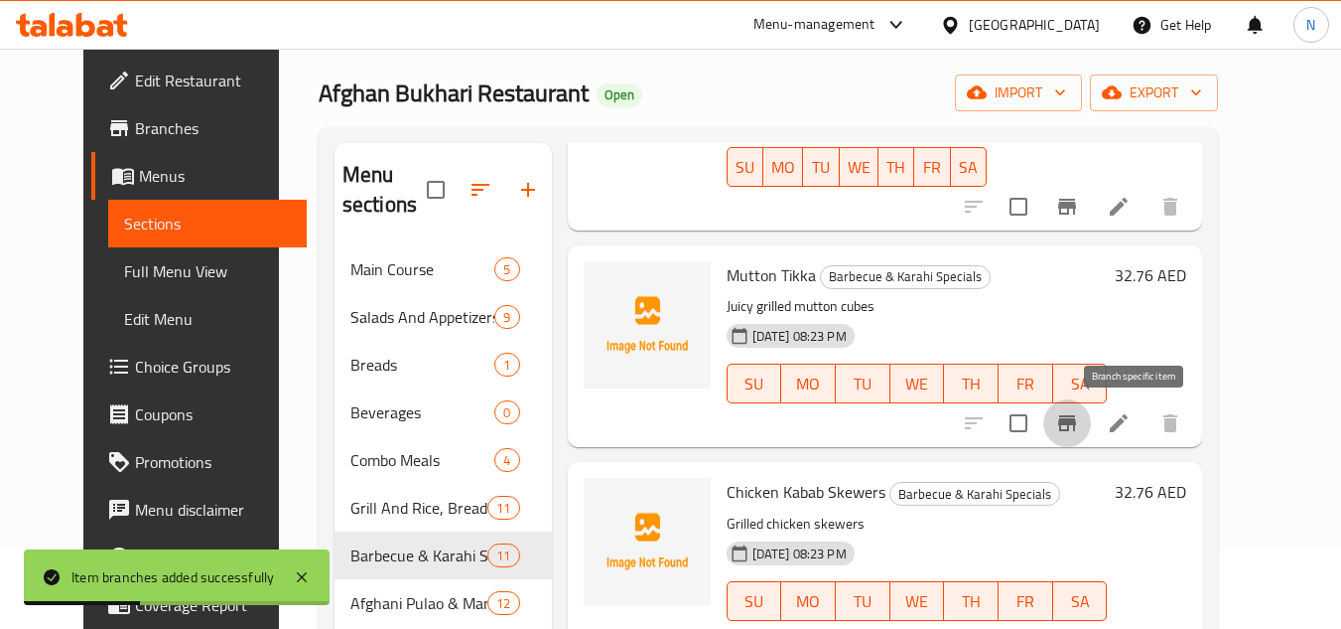
click at [1079, 434] on icon "Branch-specific-item" at bounding box center [1067, 423] width 24 height 24
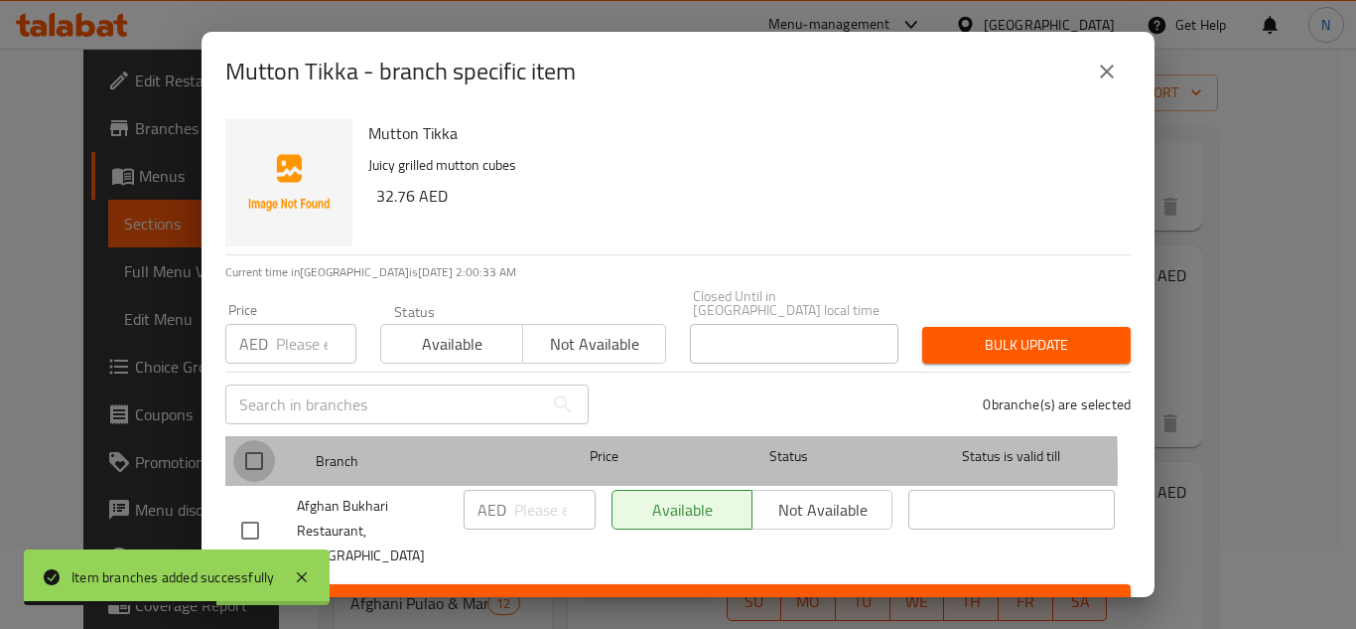
click at [243, 468] on input "checkbox" at bounding box center [254, 461] width 42 height 42
checkbox input "true"
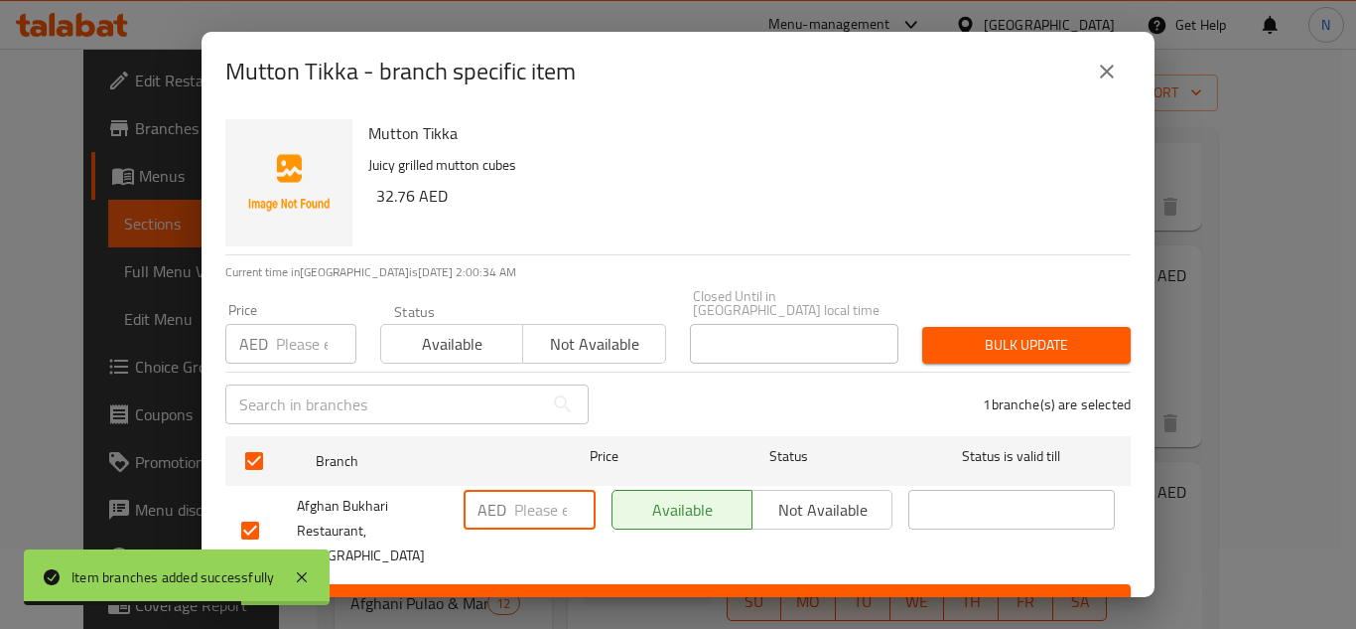
click at [529, 511] on input "number" at bounding box center [554, 510] width 81 height 40
paste input "26"
type input "26"
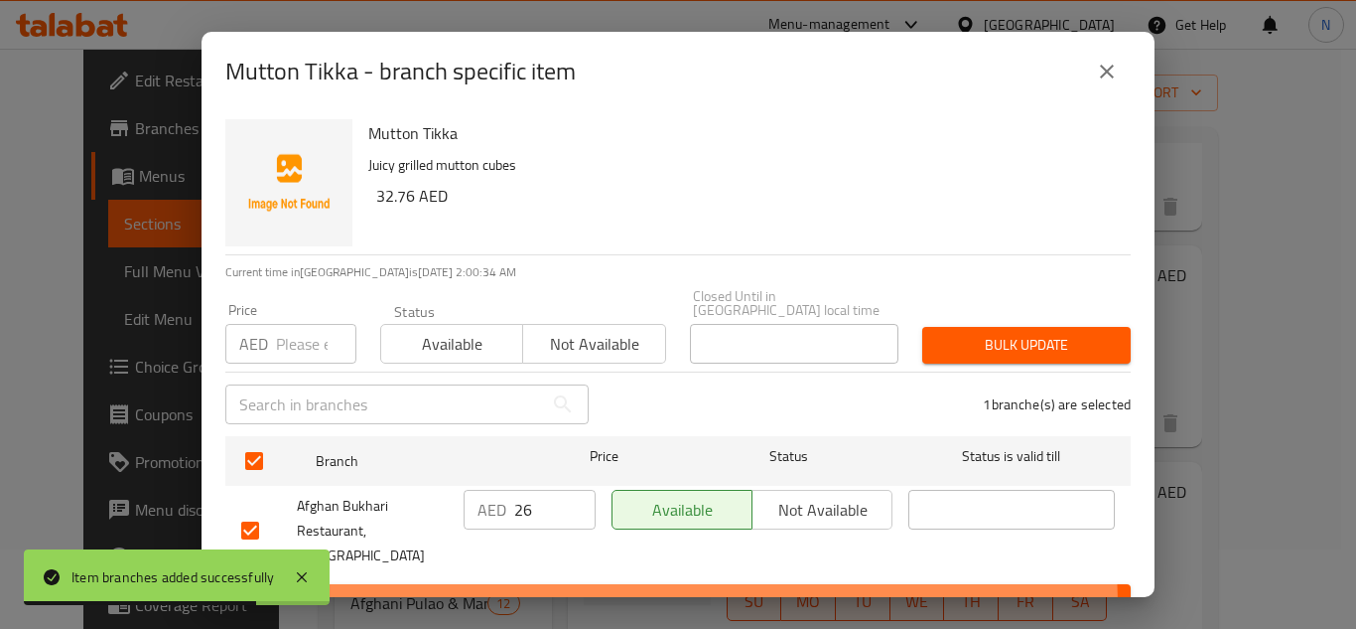
click at [578, 590] on span "Save" at bounding box center [678, 602] width 874 height 25
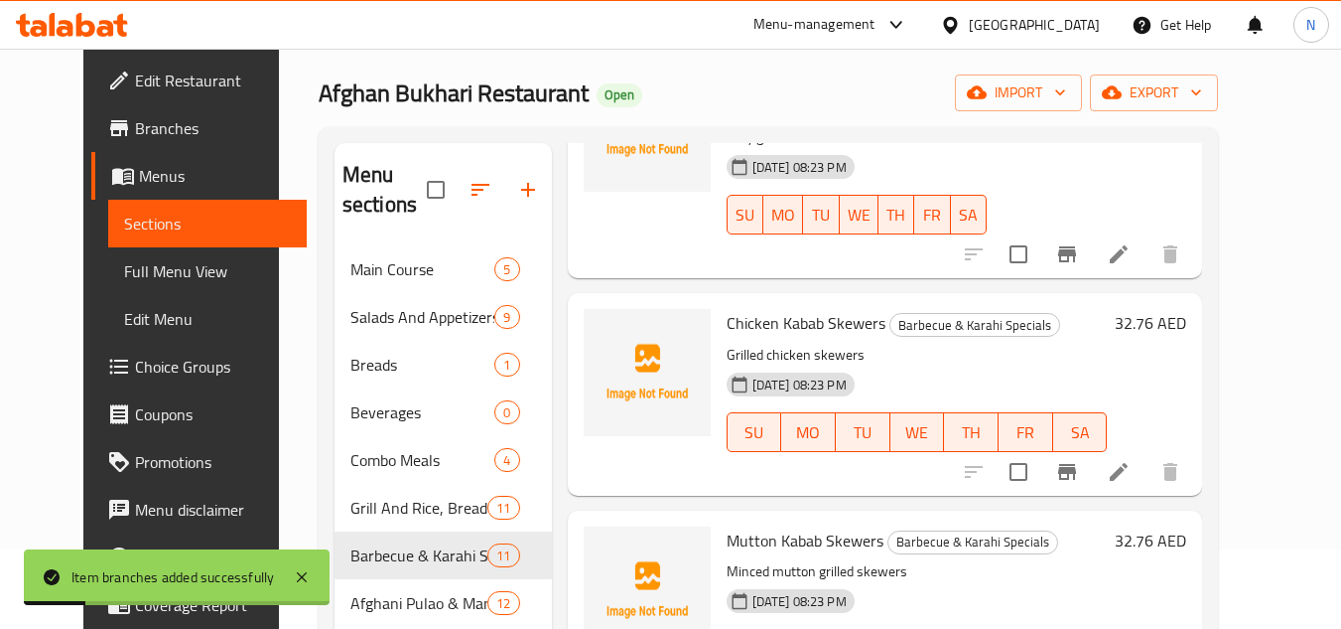
scroll to position [1358, 0]
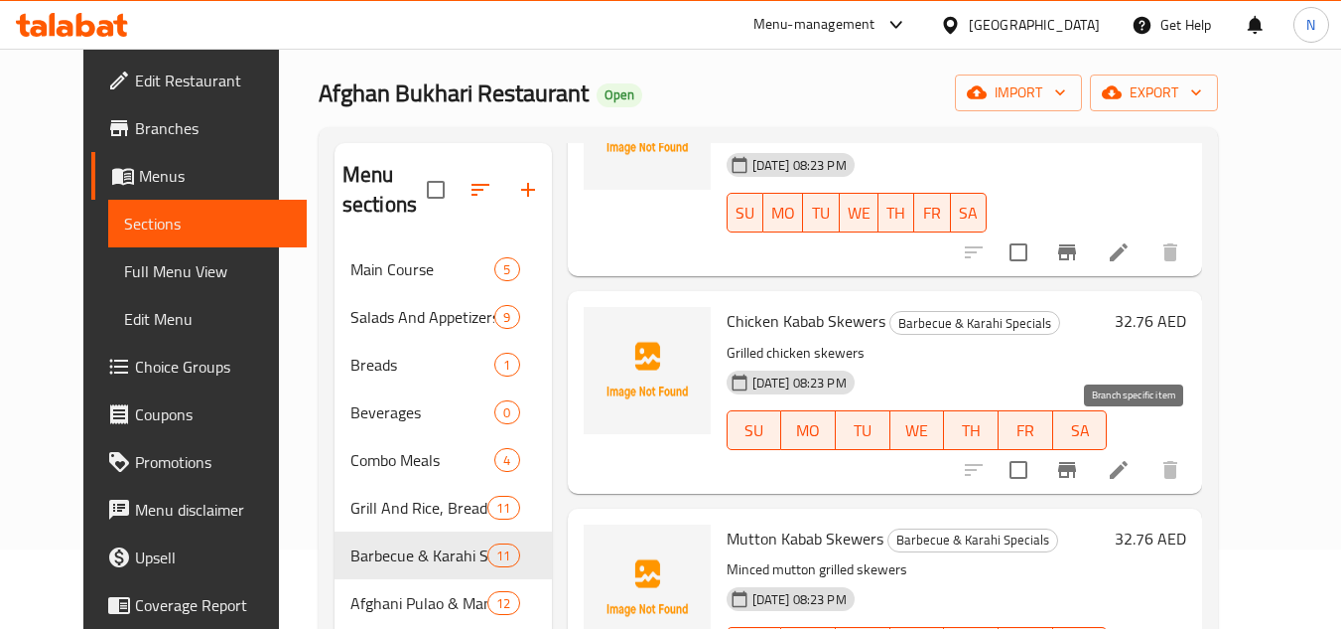
click at [1076, 462] on icon "Branch-specific-item" at bounding box center [1067, 470] width 18 height 16
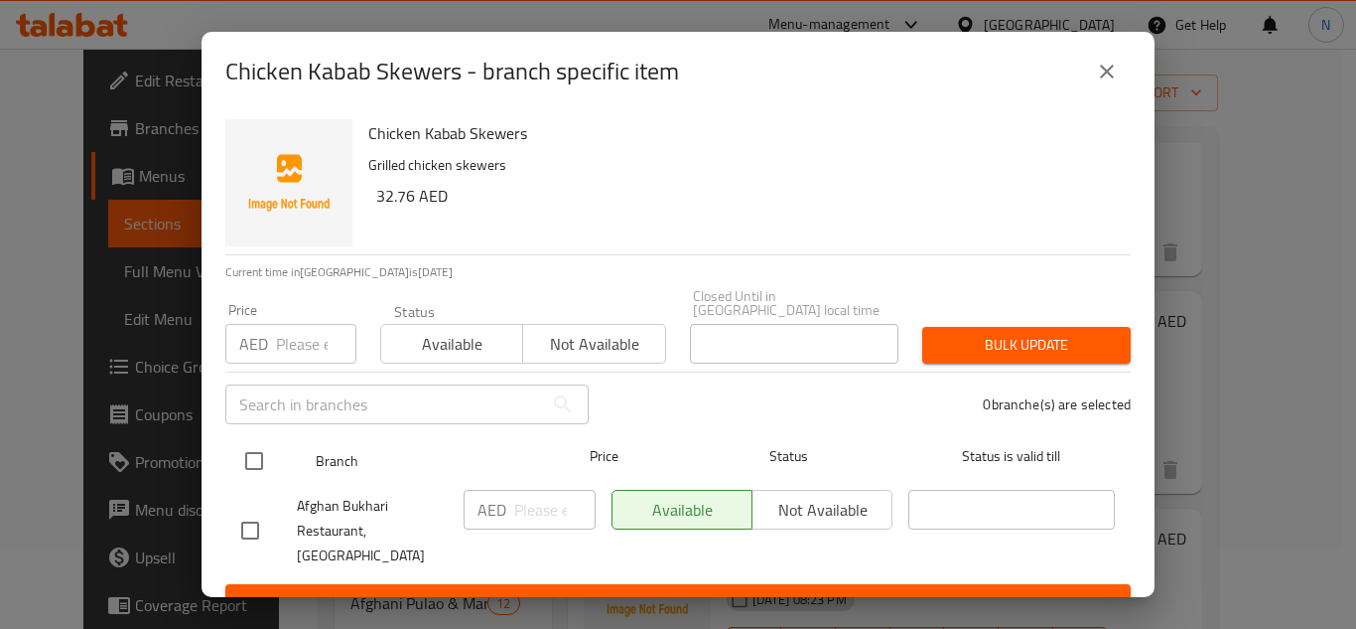
click at [249, 457] on input "checkbox" at bounding box center [254, 461] width 42 height 42
checkbox input "true"
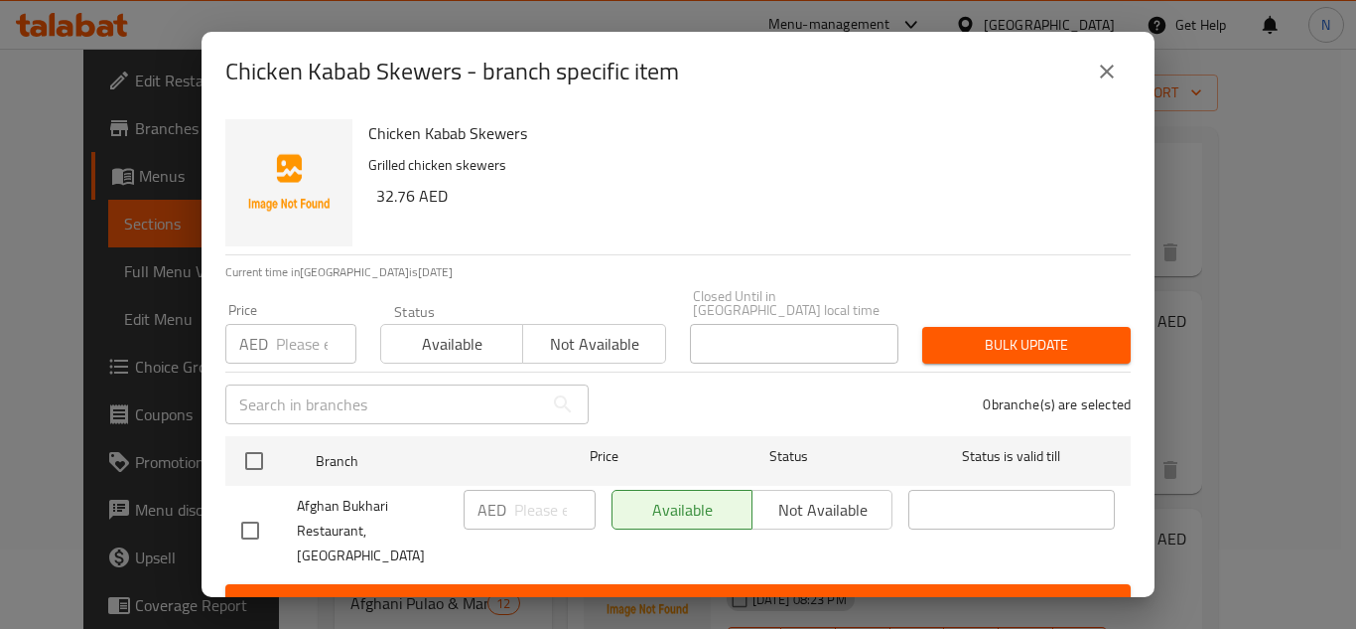
checkbox input "true"
click at [543, 518] on input "number" at bounding box center [554, 510] width 81 height 40
paste input "26"
type input "26"
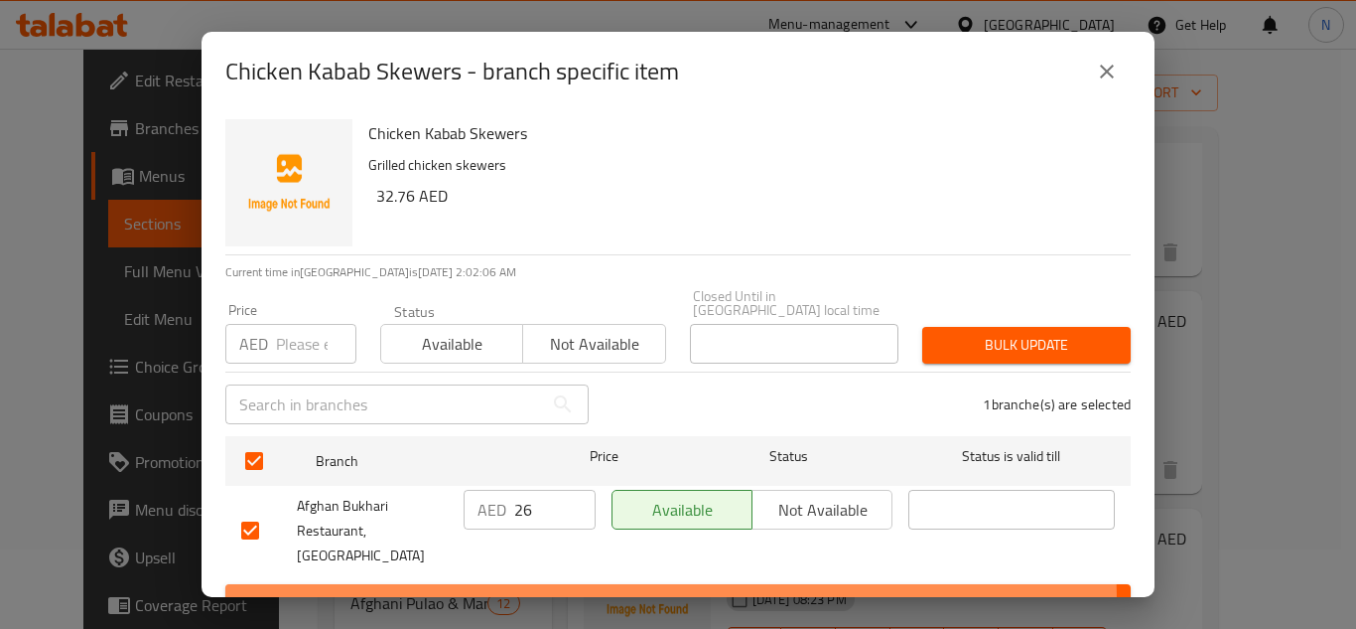
click at [571, 590] on span "Save" at bounding box center [678, 602] width 874 height 25
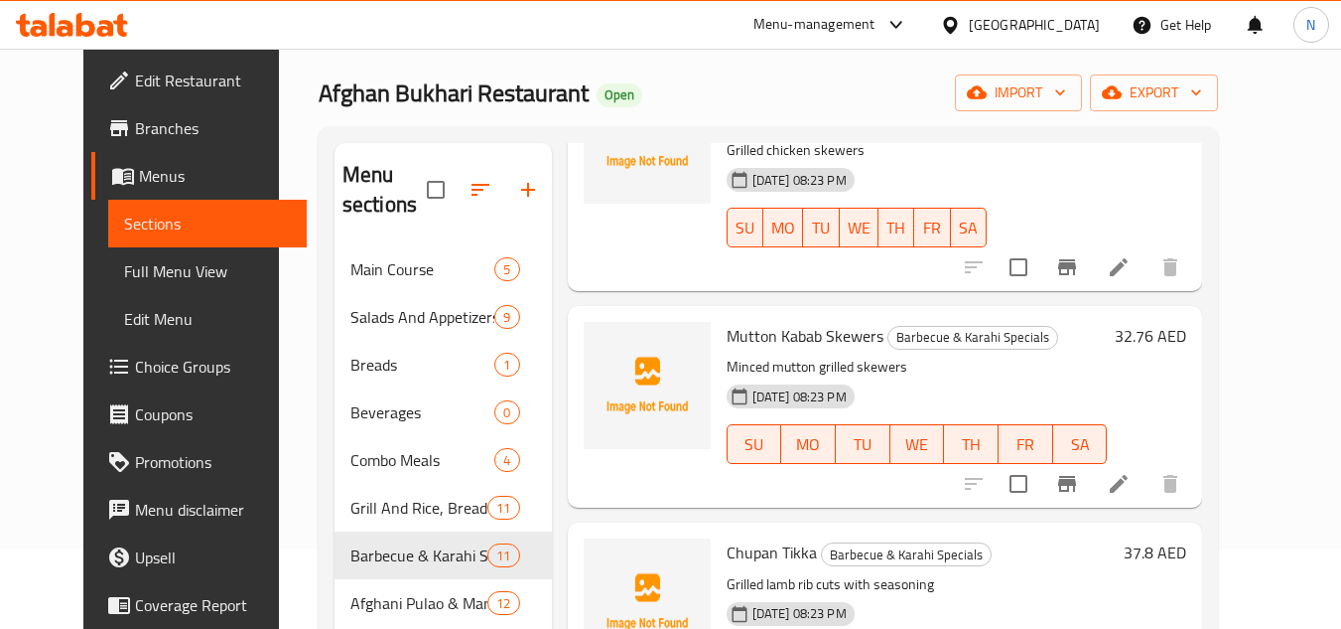
scroll to position [1612, 0]
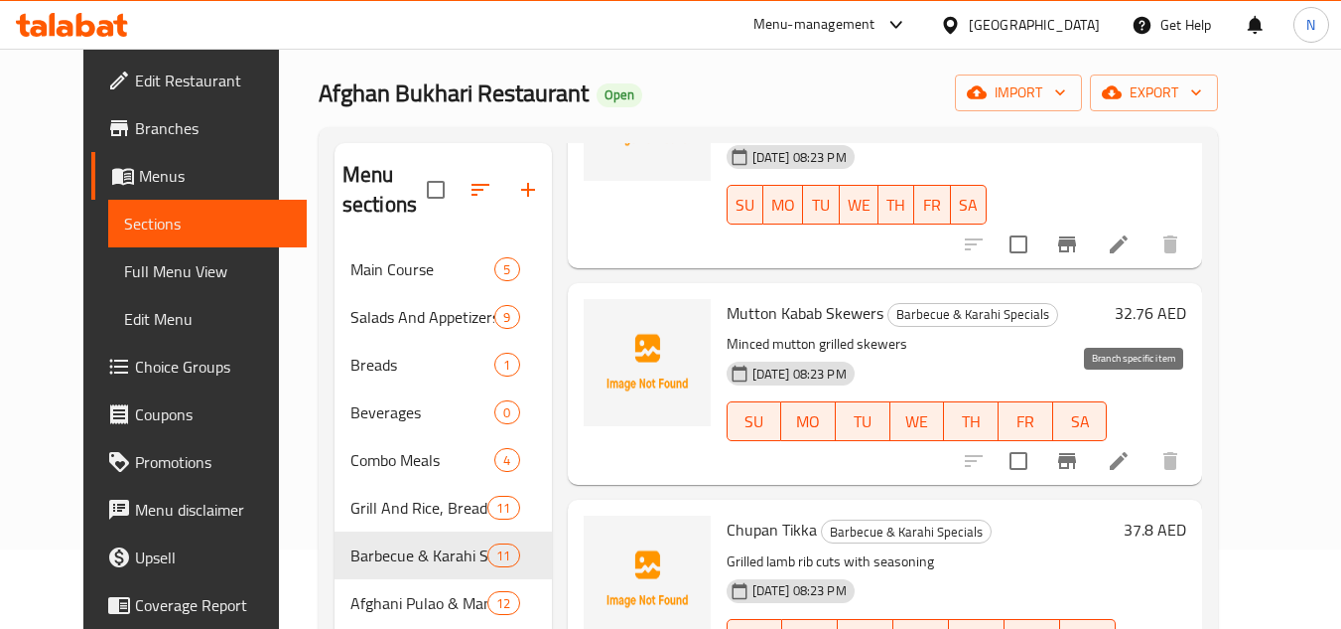
click at [1079, 449] on icon "Branch-specific-item" at bounding box center [1067, 461] width 24 height 24
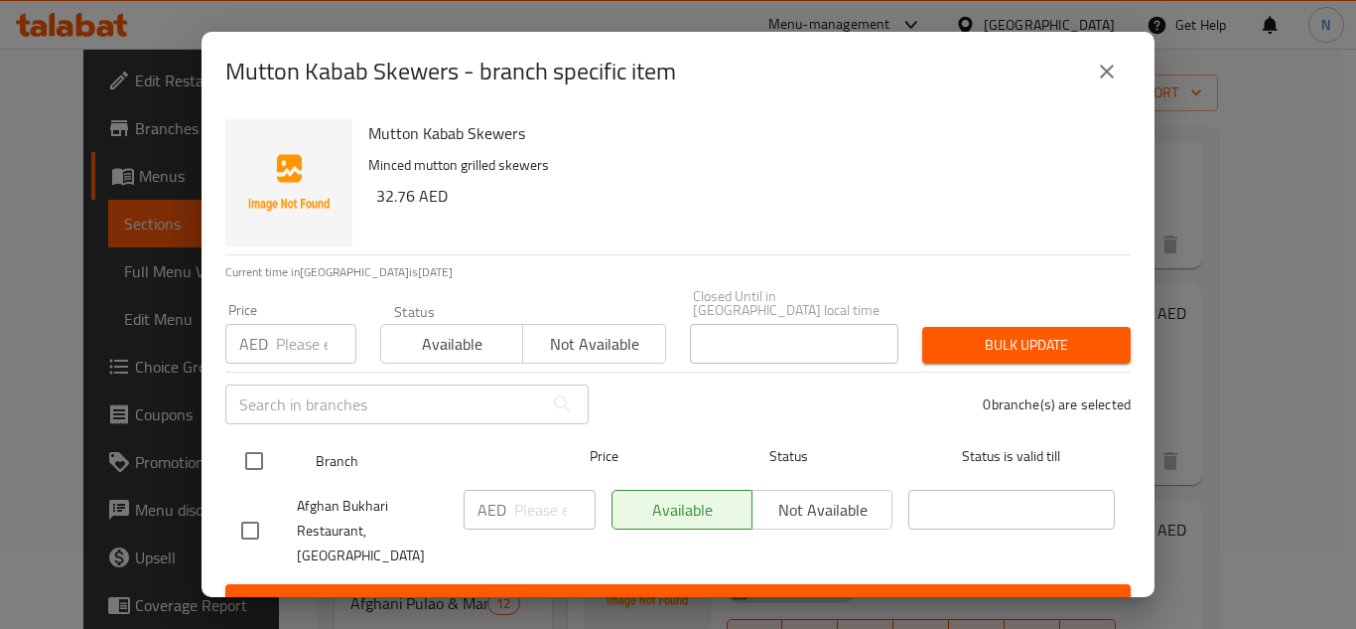
click at [244, 459] on input "checkbox" at bounding box center [254, 461] width 42 height 42
checkbox input "true"
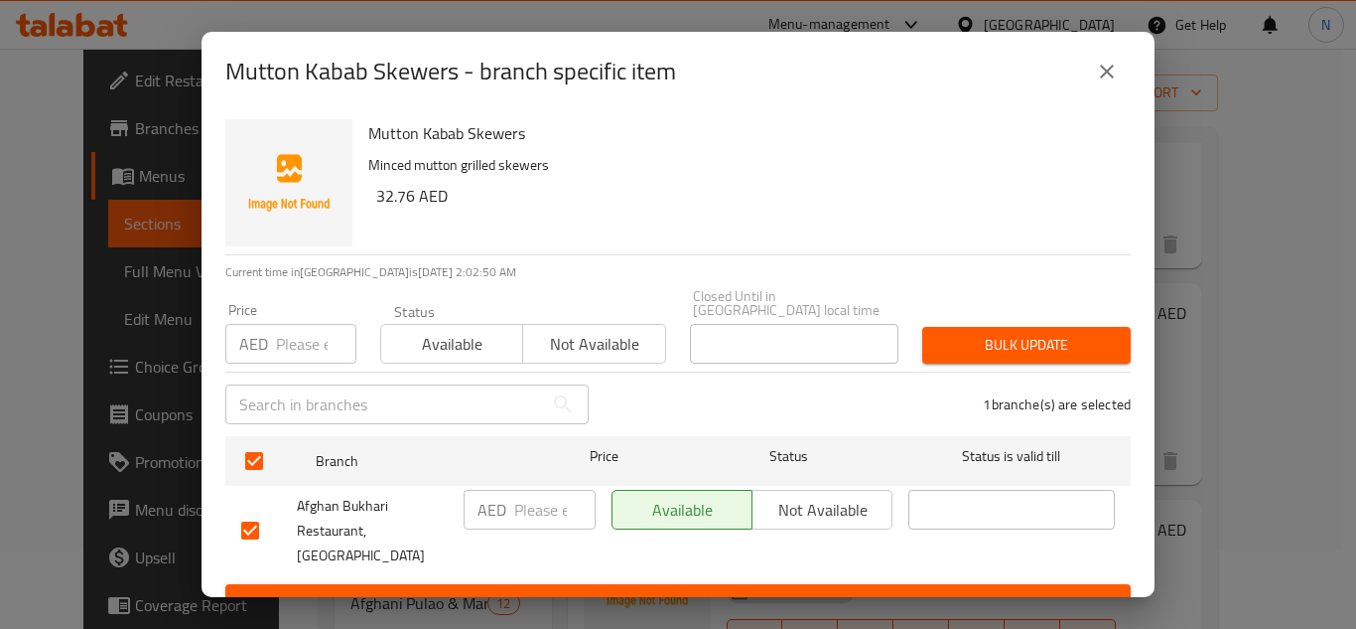
click at [531, 507] on input "number" at bounding box center [554, 510] width 81 height 40
paste input "26"
type input "26"
click at [576, 590] on span "Save" at bounding box center [678, 602] width 874 height 25
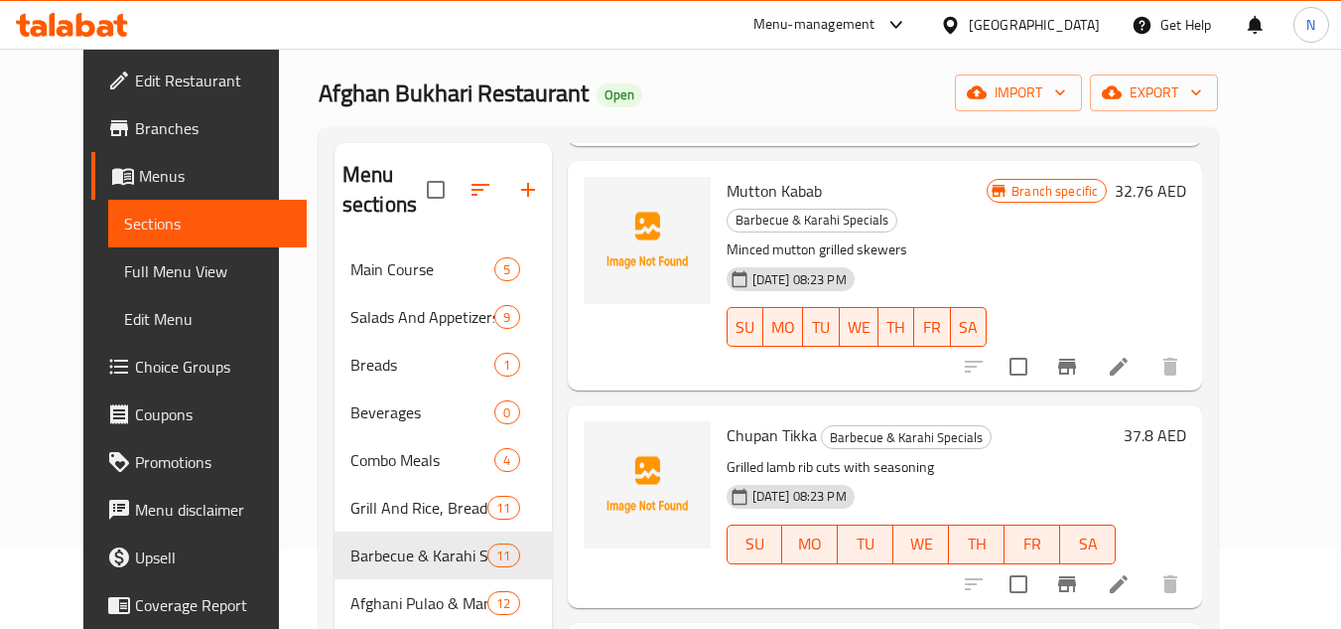
scroll to position [1909, 0]
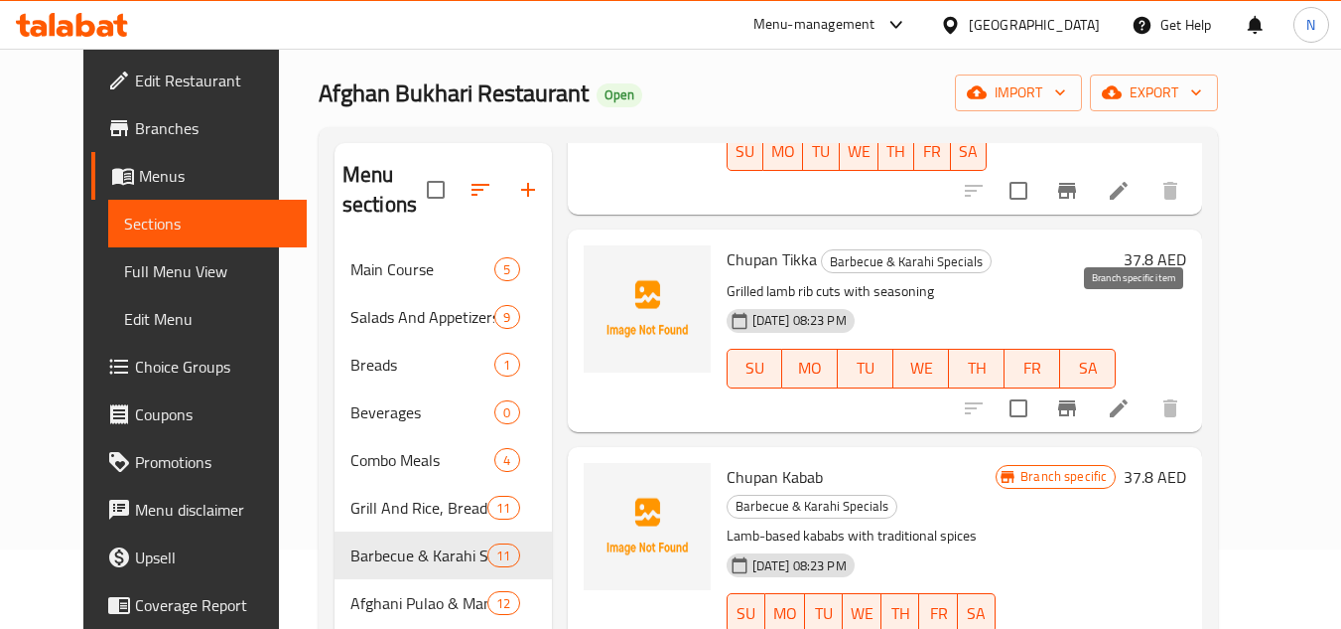
click at [1079, 396] on icon "Branch-specific-item" at bounding box center [1067, 408] width 24 height 24
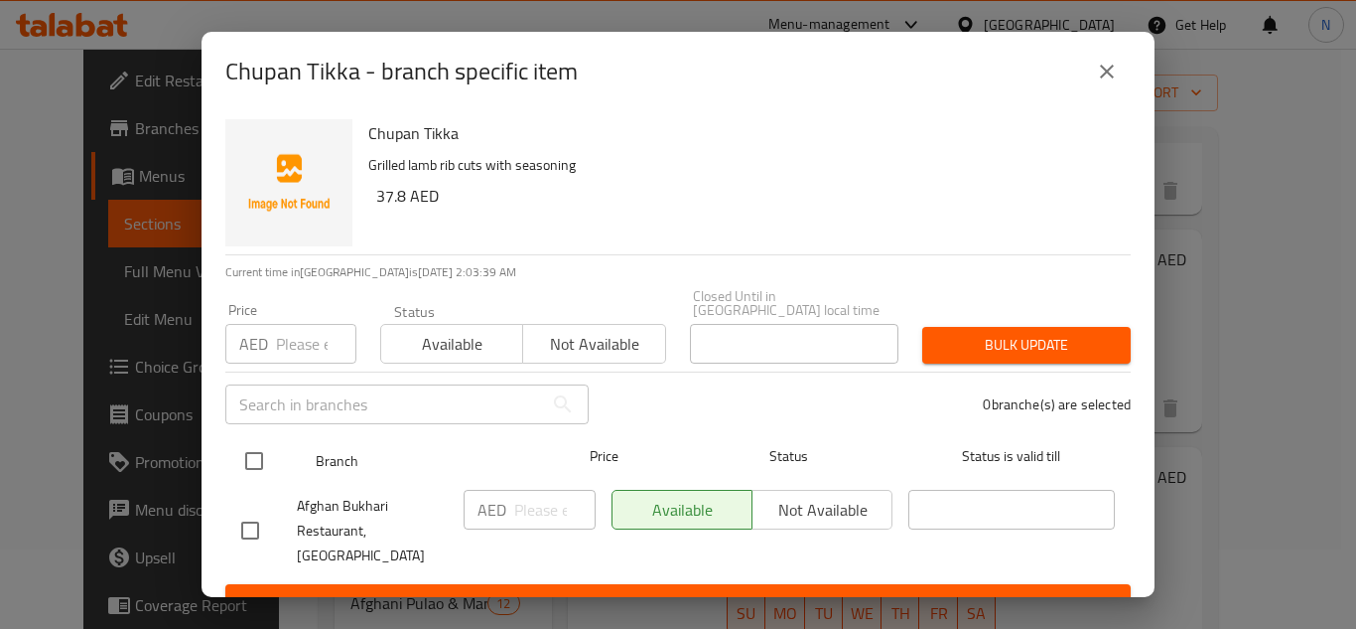
click at [254, 460] on input "checkbox" at bounding box center [254, 461] width 42 height 42
checkbox input "true"
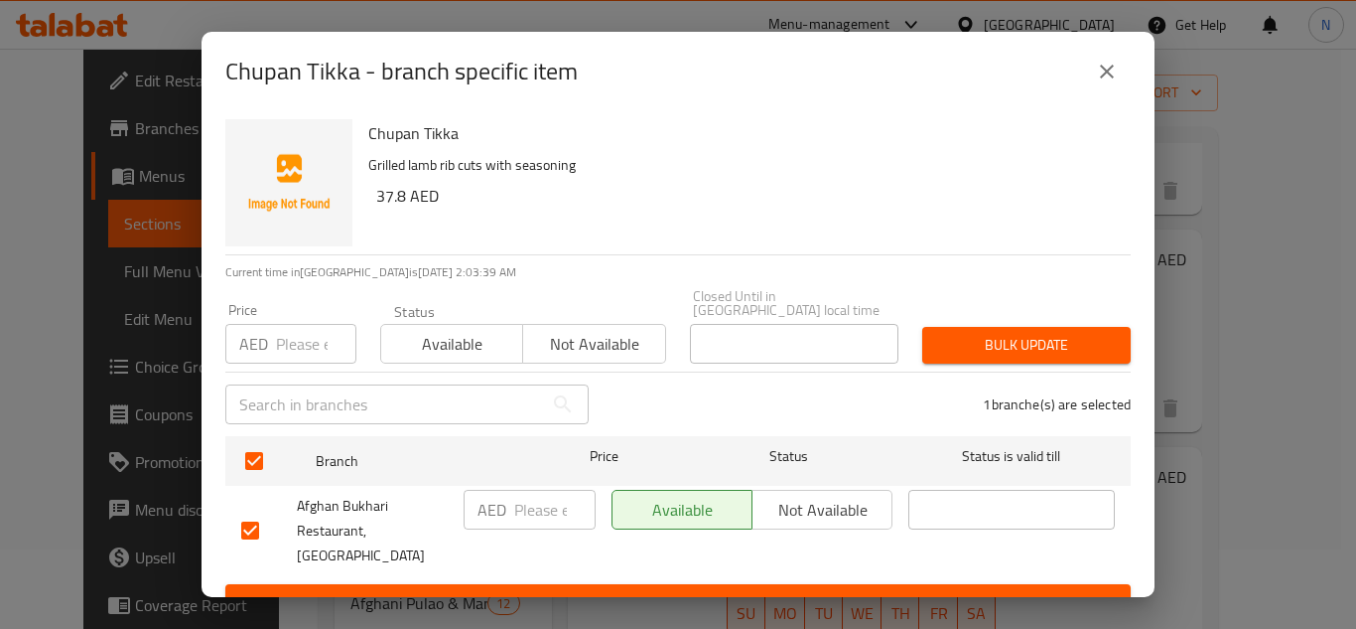
click at [530, 510] on input "number" at bounding box center [554, 510] width 81 height 40
paste input "30"
type input "30"
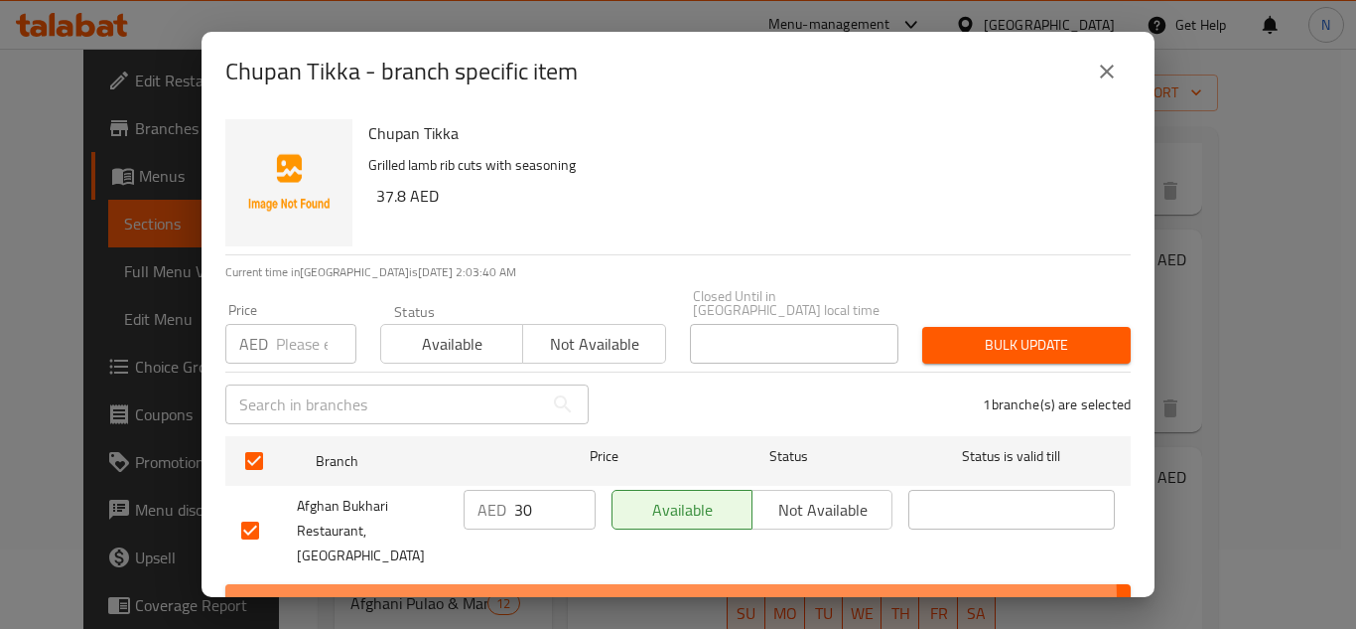
click at [610, 590] on span "Save" at bounding box center [678, 602] width 874 height 25
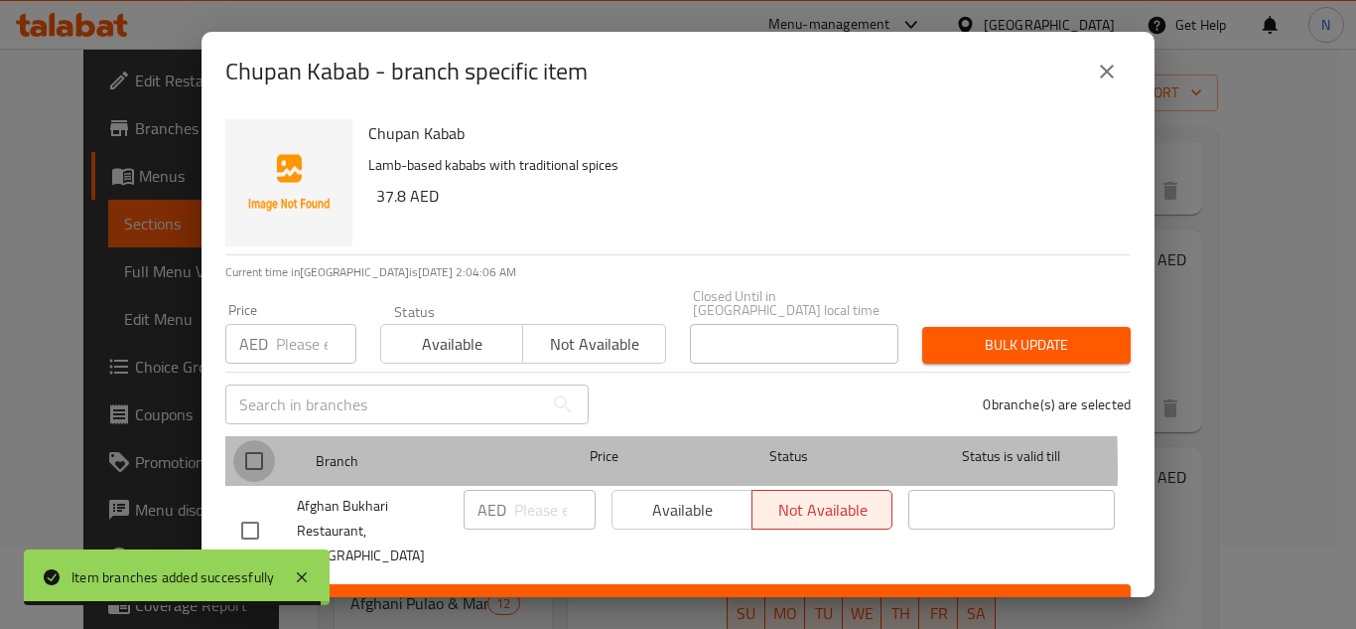
click at [246, 468] on input "checkbox" at bounding box center [254, 461] width 42 height 42
checkbox input "true"
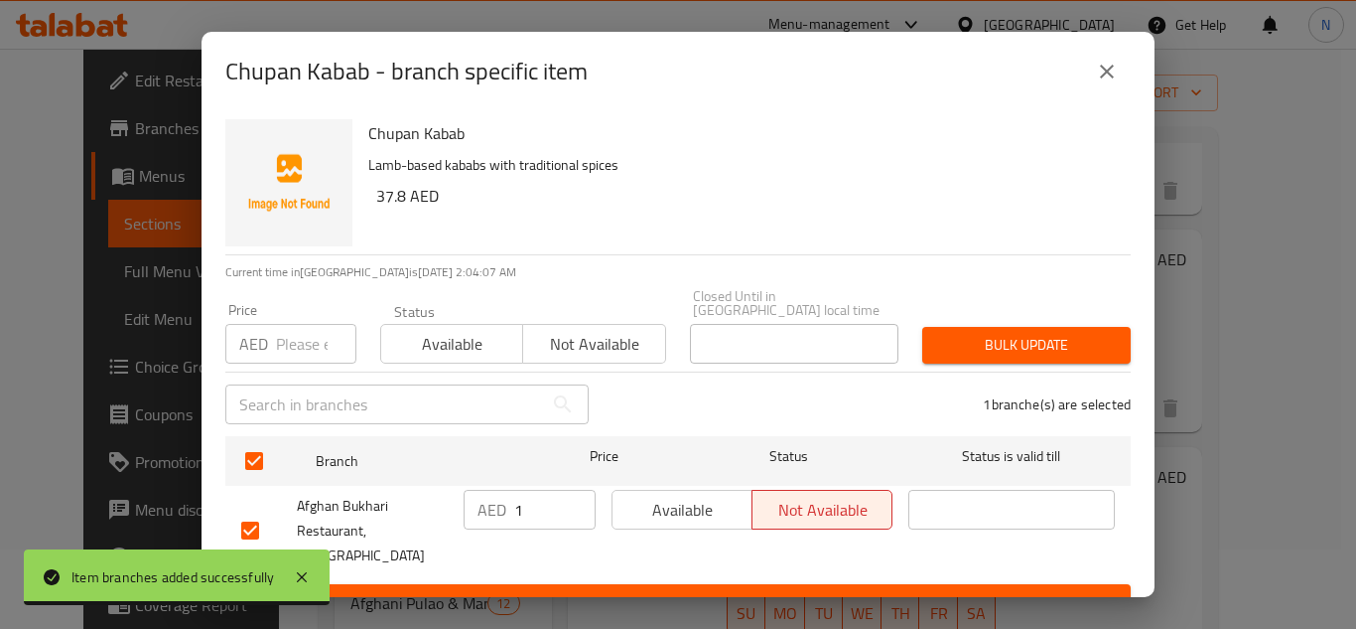
click at [562, 508] on input "1" at bounding box center [554, 510] width 81 height 40
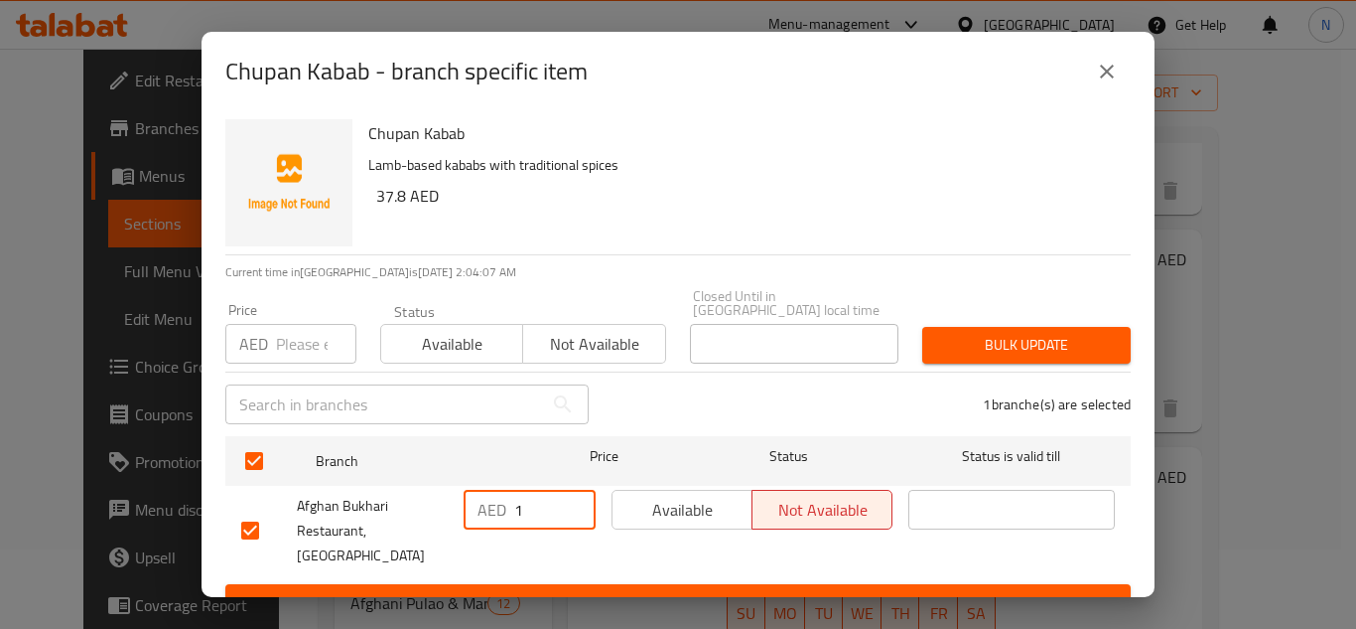
click at [516, 513] on input "1" at bounding box center [554, 510] width 81 height 40
drag, startPoint x: 516, startPoint y: 513, endPoint x: 519, endPoint y: 557, distance: 43.8
click at [498, 537] on div "AED 1 ​" at bounding box center [530, 531] width 148 height 98
paste input "30"
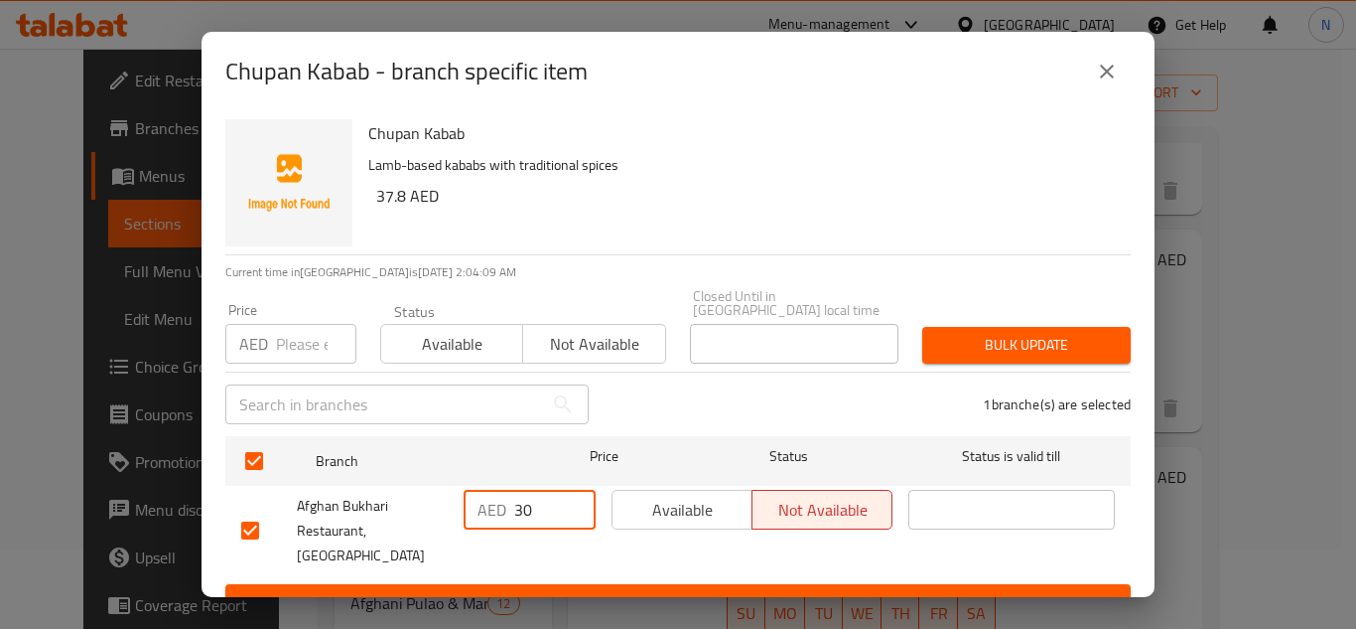
type input "30"
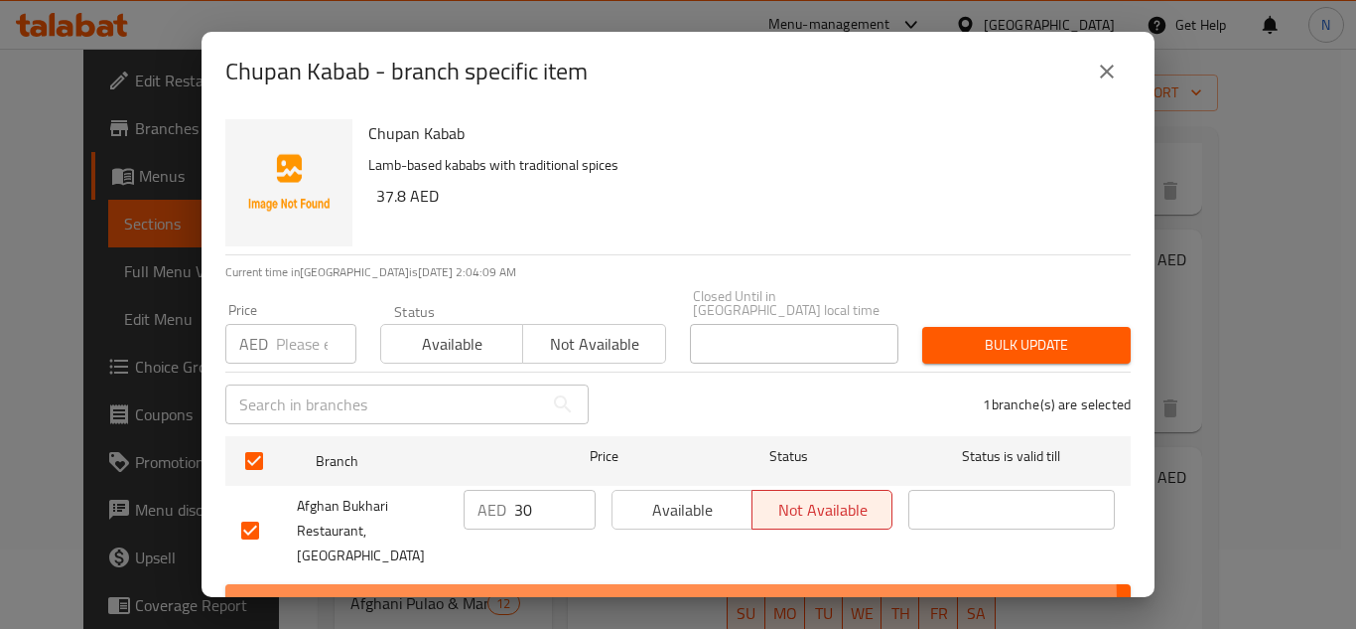
click at [511, 590] on span "Save" at bounding box center [678, 602] width 874 height 25
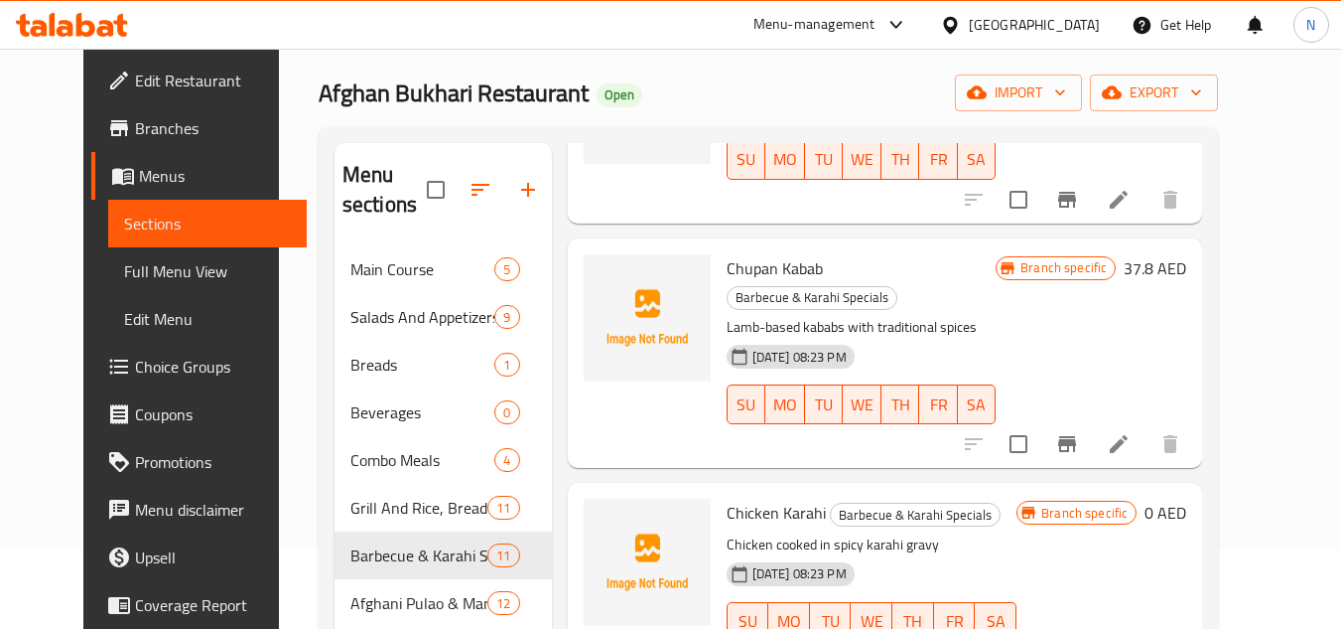
scroll to position [2139, 0]
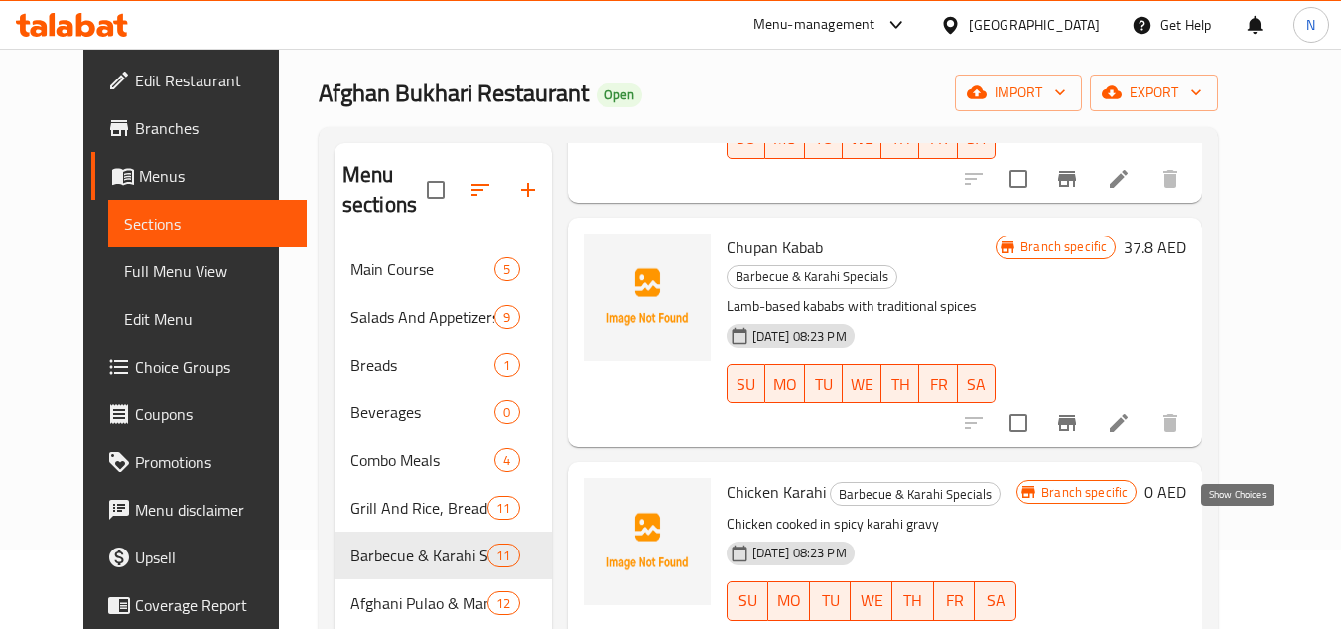
drag, startPoint x: 1236, startPoint y: 540, endPoint x: 1241, endPoint y: 527, distance: 13.8
click at [1183, 628] on icon "show more" at bounding box center [1171, 641] width 24 height 24
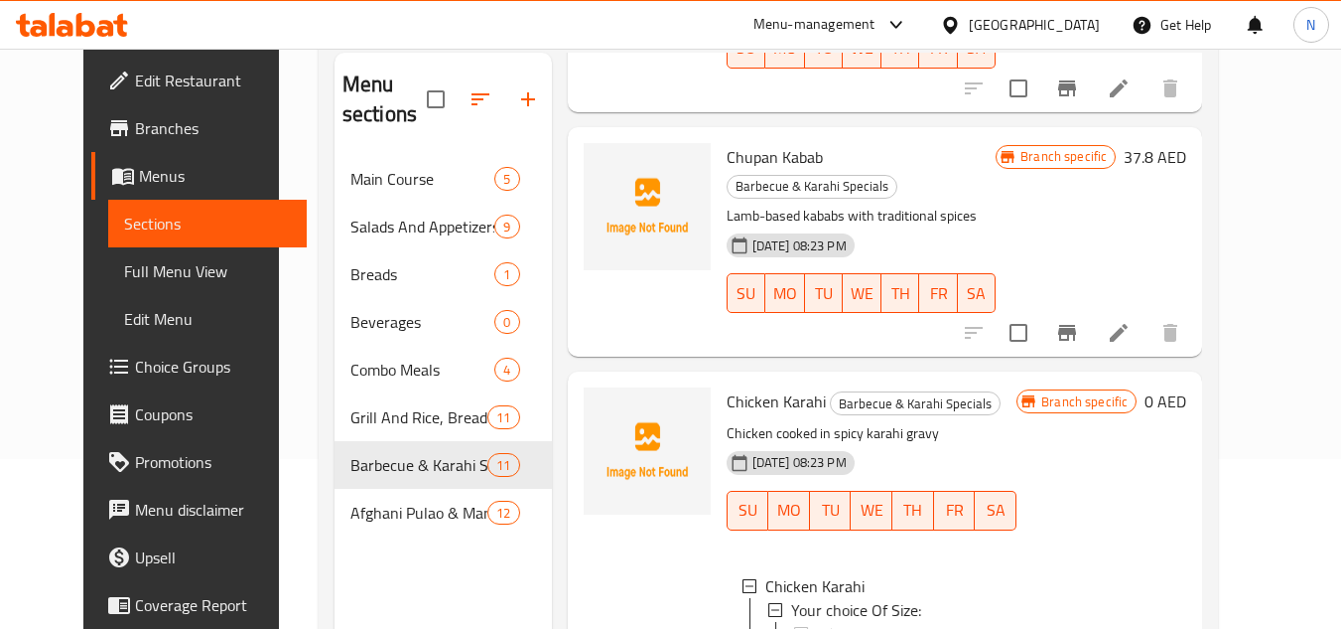
scroll to position [278, 0]
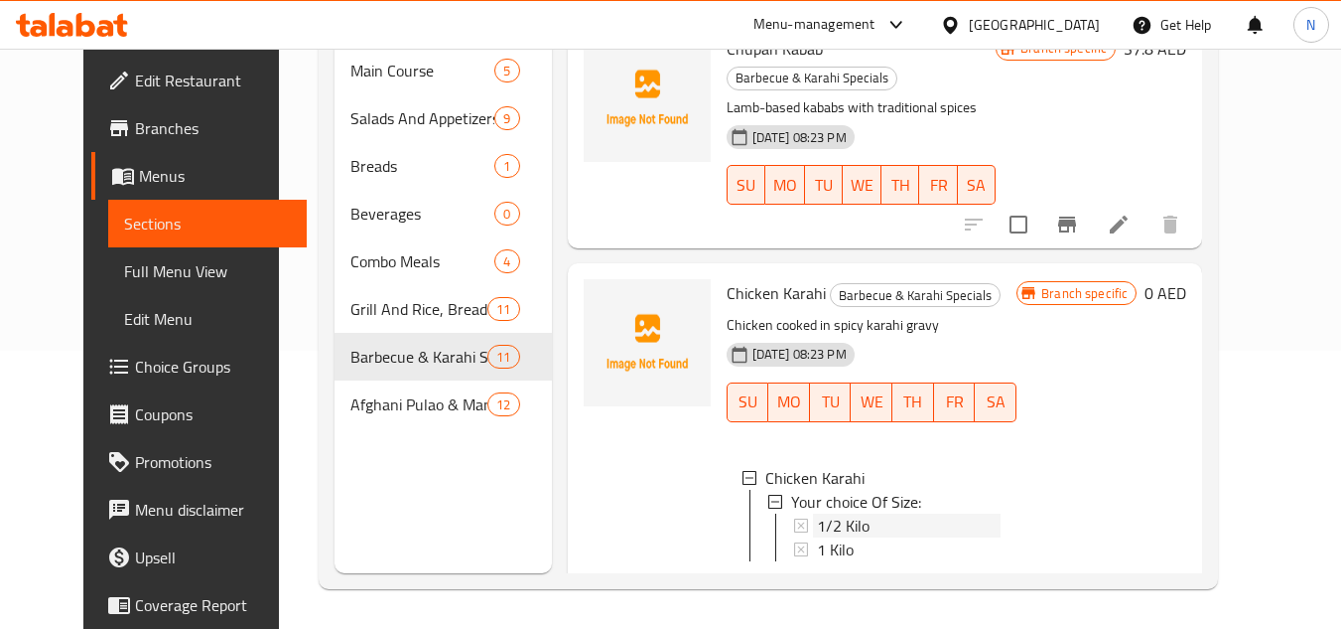
click at [873, 513] on div "1/2 Kilo" at bounding box center [909, 525] width 185 height 24
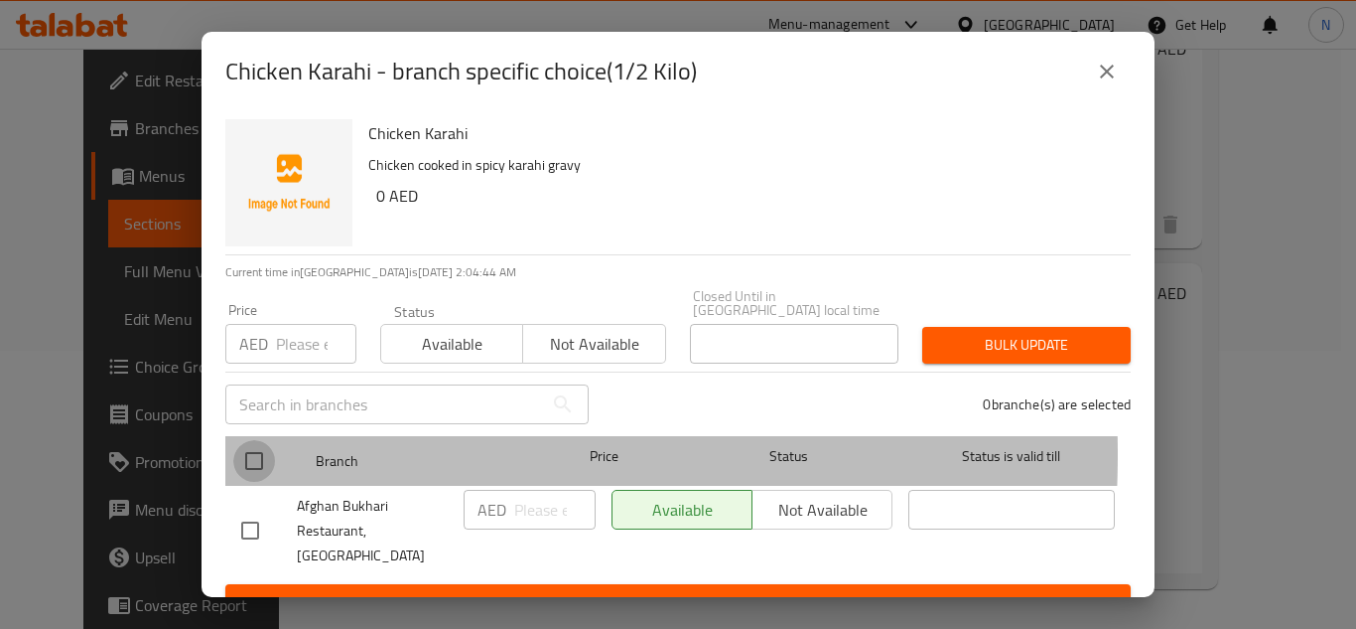
click at [258, 454] on input "checkbox" at bounding box center [254, 461] width 42 height 42
checkbox input "true"
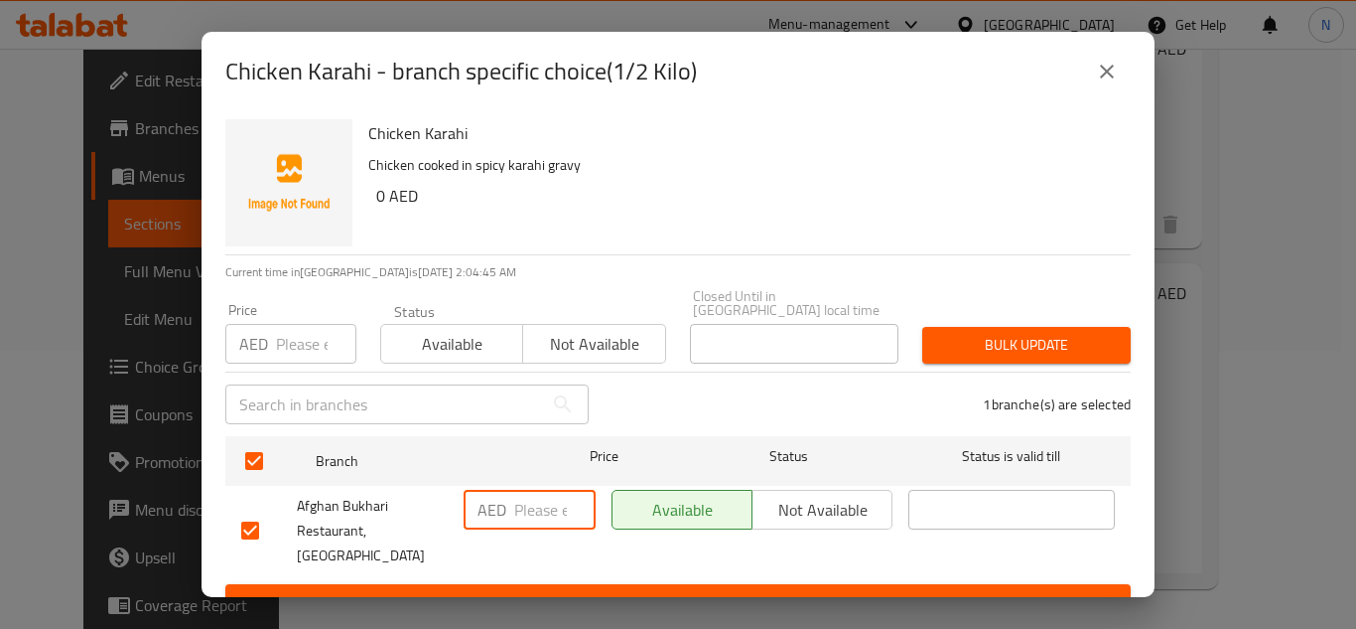
click at [527, 499] on input "number" at bounding box center [554, 510] width 81 height 40
paste input "21"
type input "21"
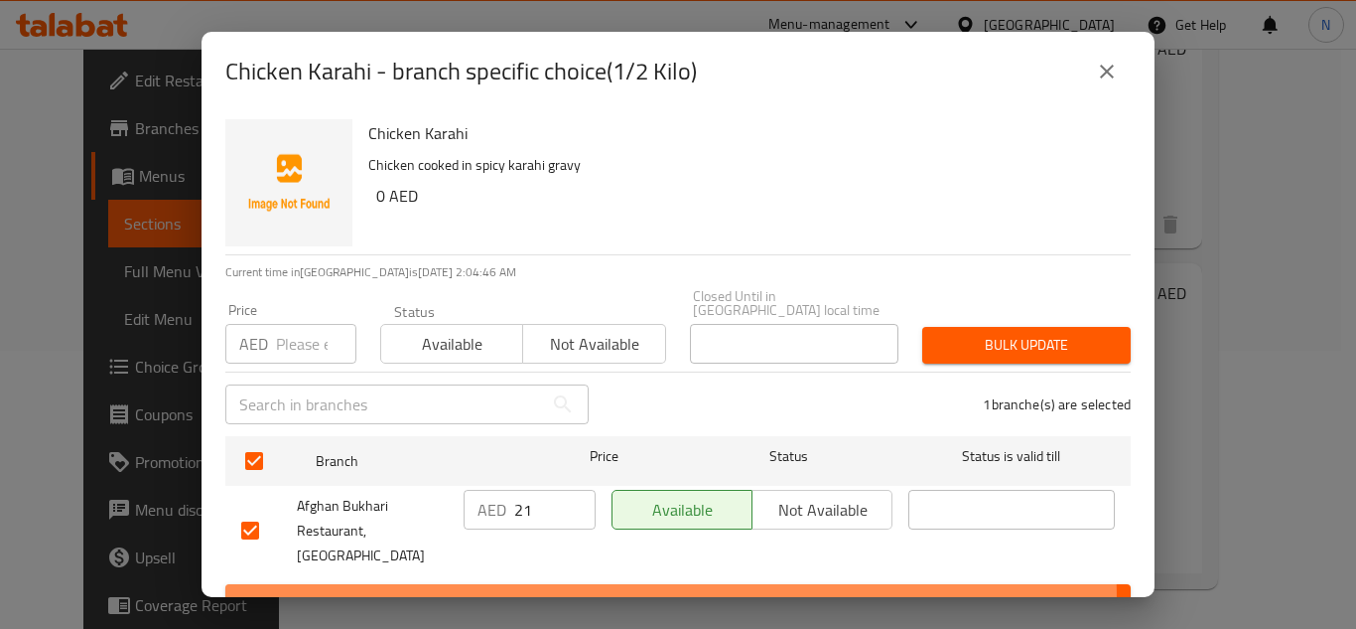
click at [538, 590] on span "Save" at bounding box center [678, 602] width 874 height 25
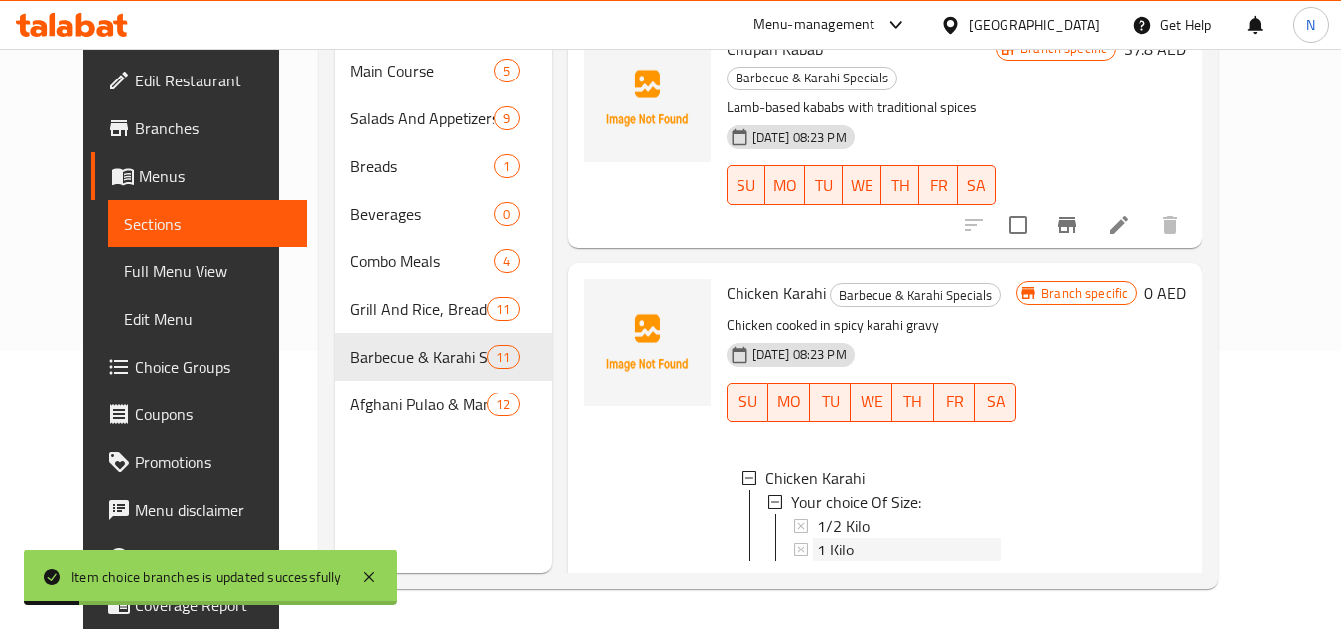
click at [817, 537] on span "1 Kilo" at bounding box center [835, 549] width 37 height 24
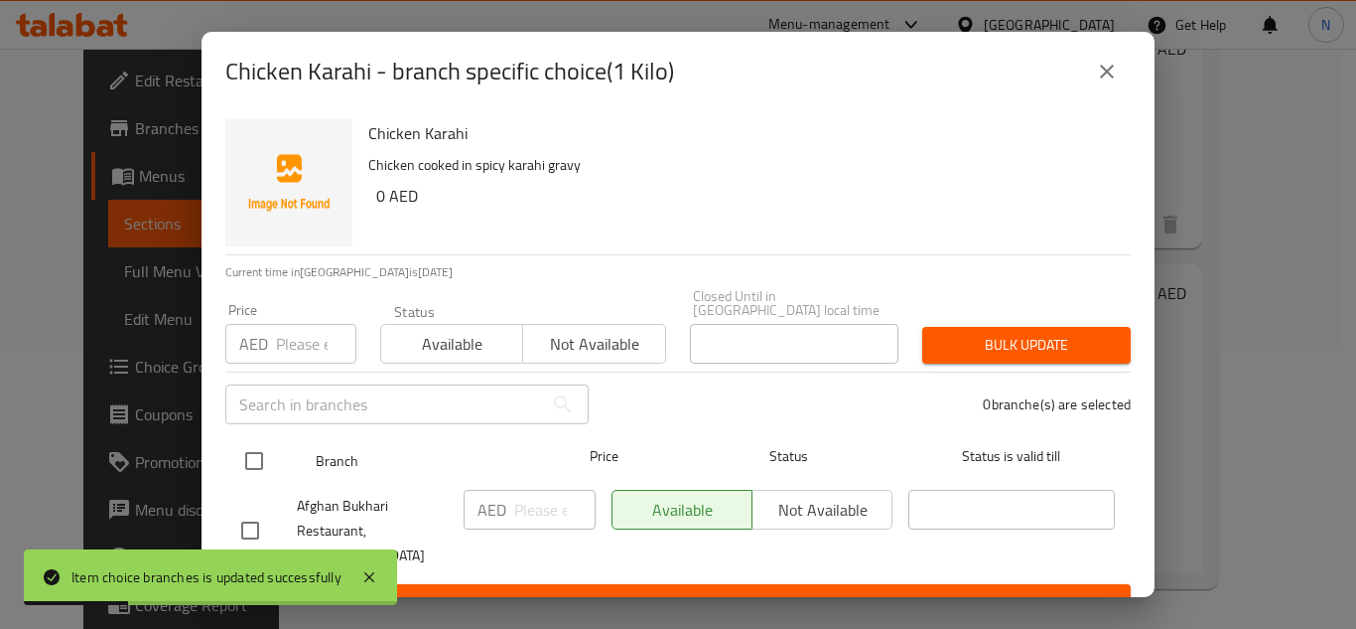
click at [254, 471] on input "checkbox" at bounding box center [254, 461] width 42 height 42
checkbox input "true"
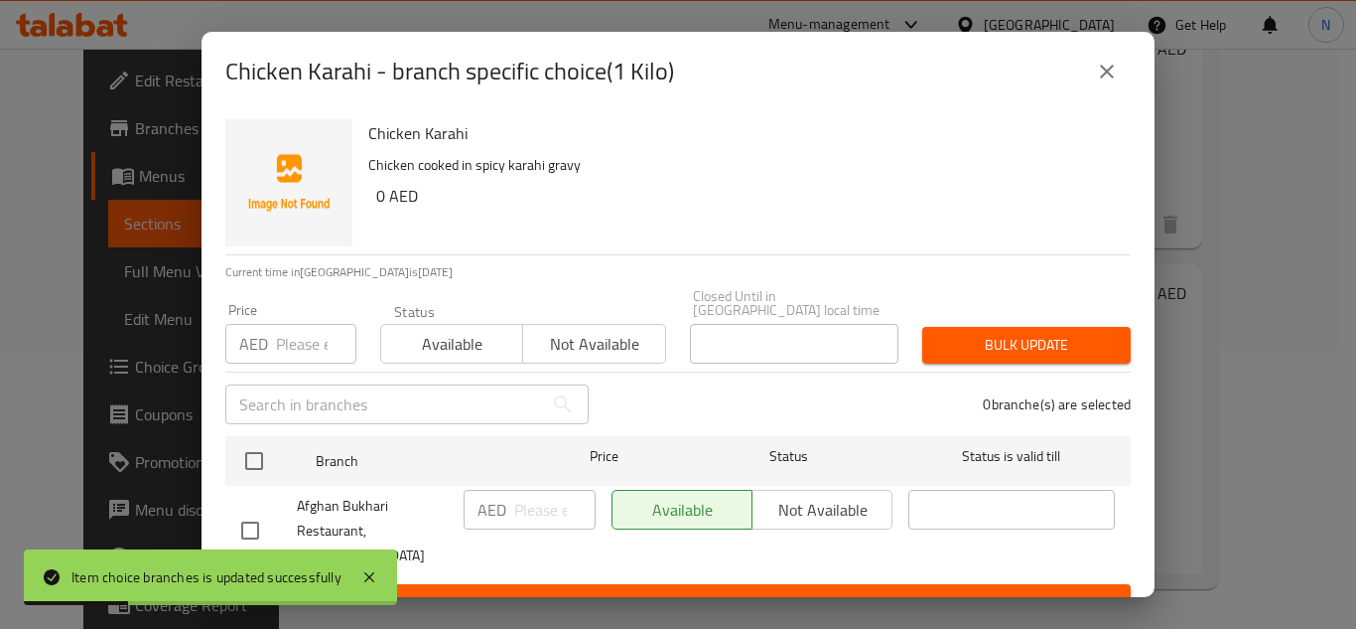
checkbox input "true"
click at [530, 496] on input "number" at bounding box center [554, 510] width 81 height 40
paste input "42"
type input "42"
click at [565, 590] on span "Save" at bounding box center [678, 602] width 874 height 25
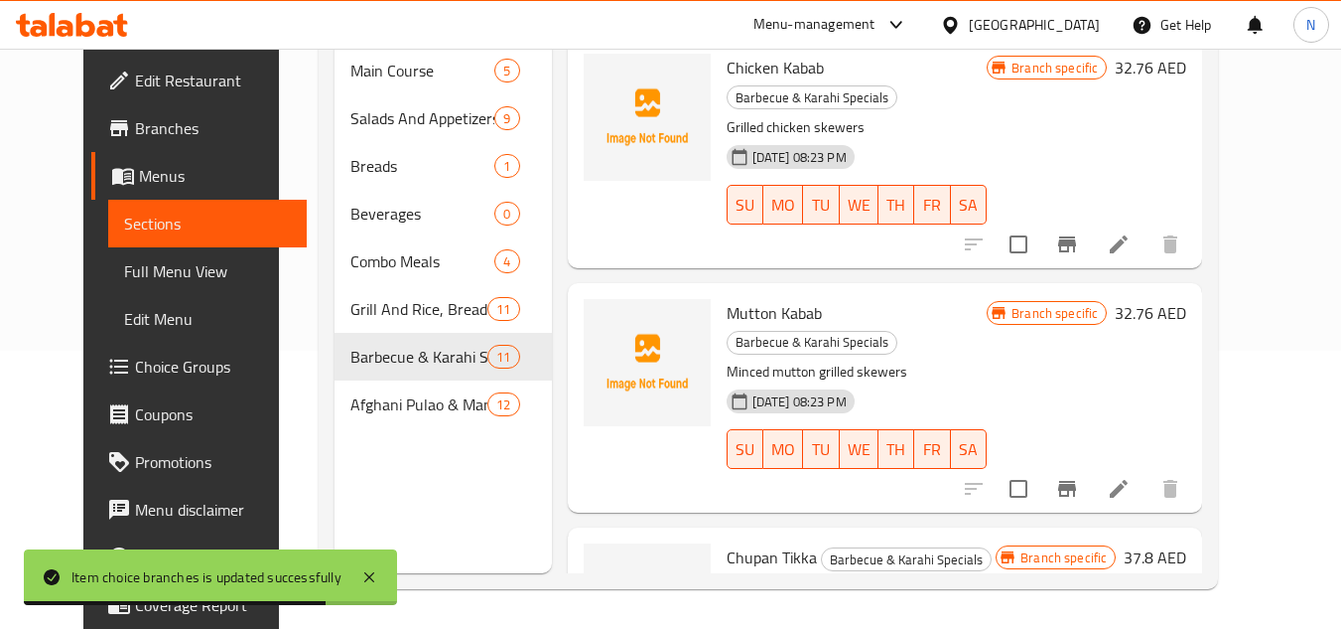
scroll to position [2305, 0]
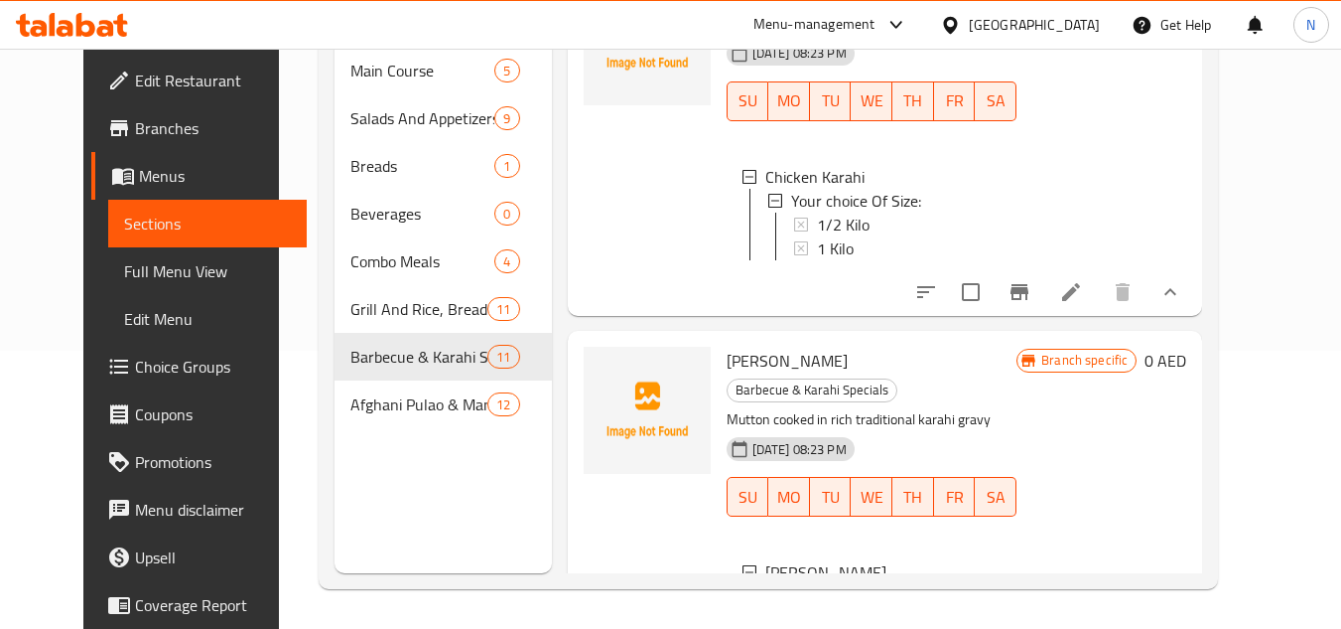
scroll to position [2470, 0]
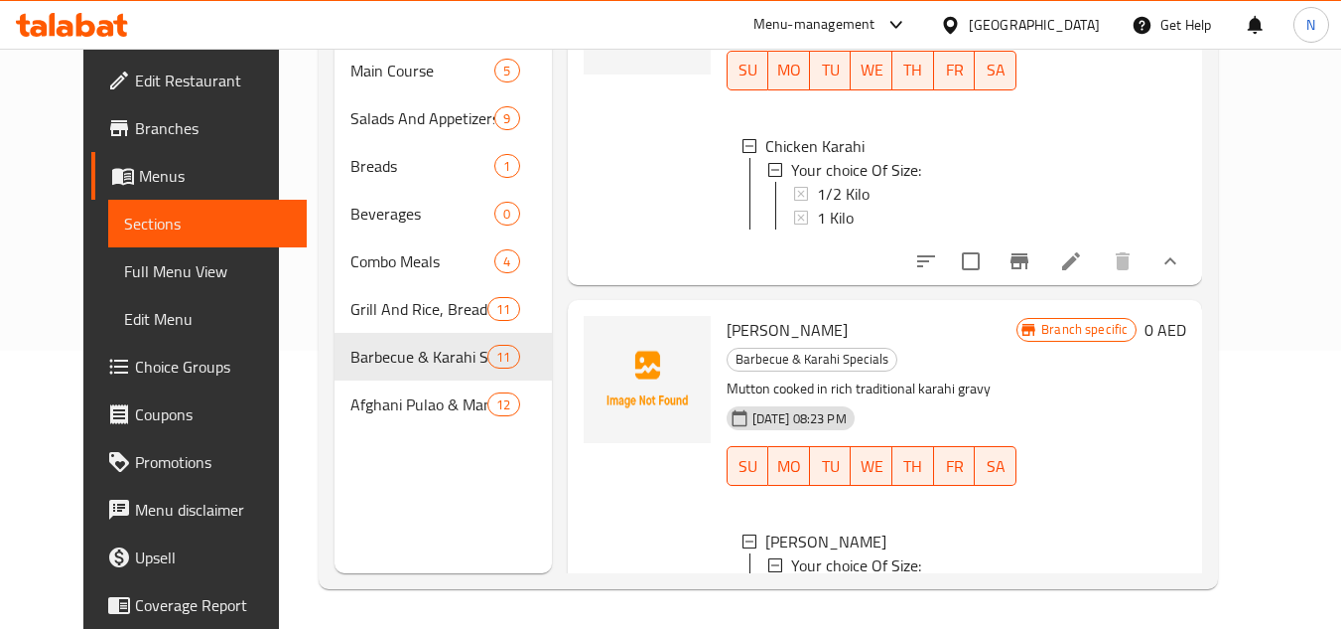
click at [917, 577] on div "1/2 Kilo" at bounding box center [909, 589] width 185 height 24
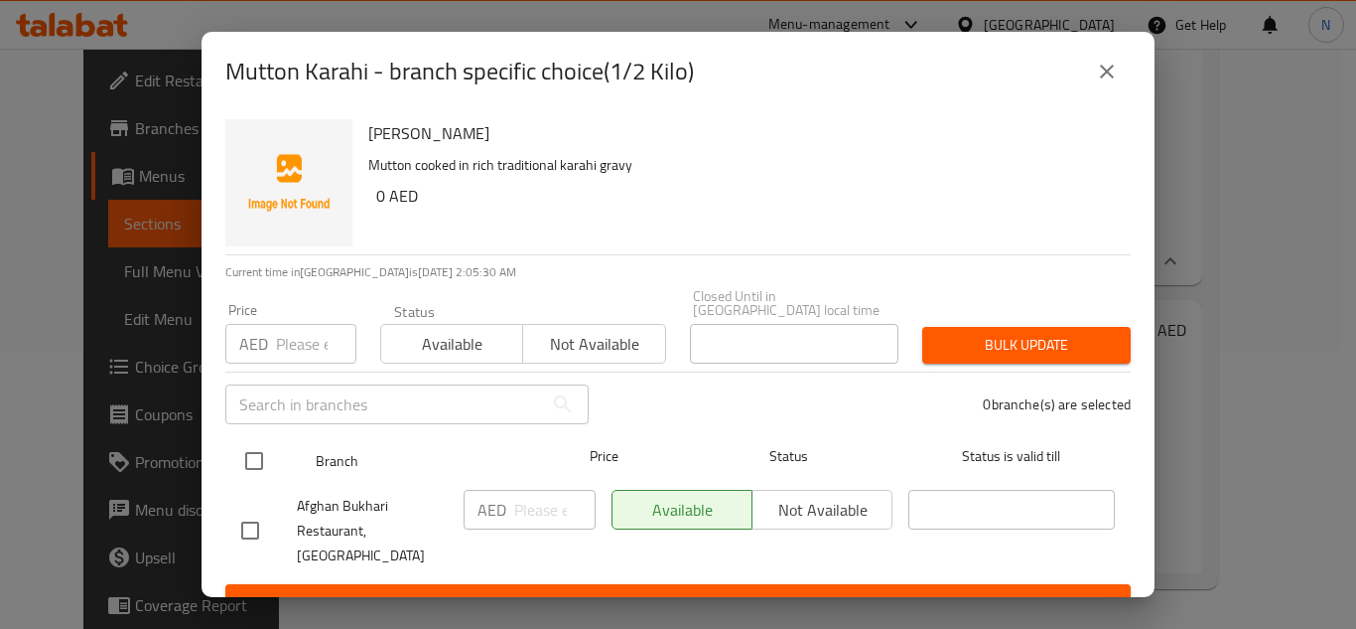
click at [260, 473] on input "checkbox" at bounding box center [254, 461] width 42 height 42
checkbox input "true"
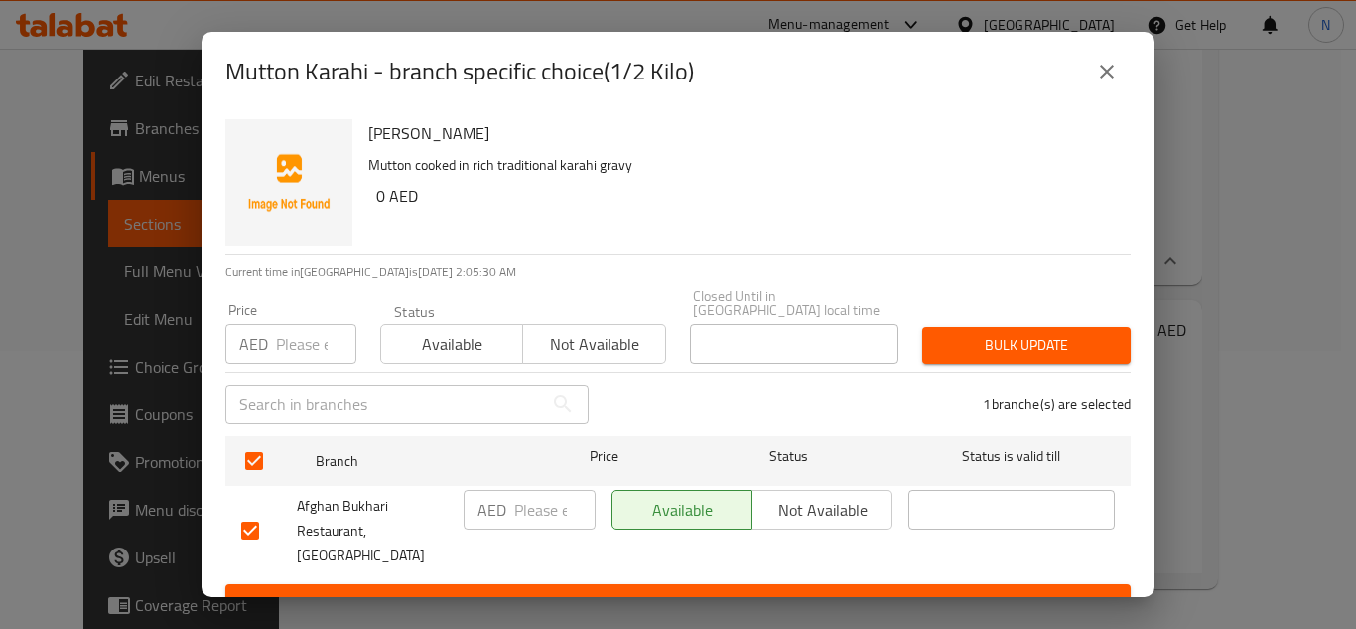
click at [519, 525] on input "number" at bounding box center [554, 510] width 81 height 40
paste input "32"
type input "32"
click at [537, 590] on span "Save" at bounding box center [678, 602] width 874 height 25
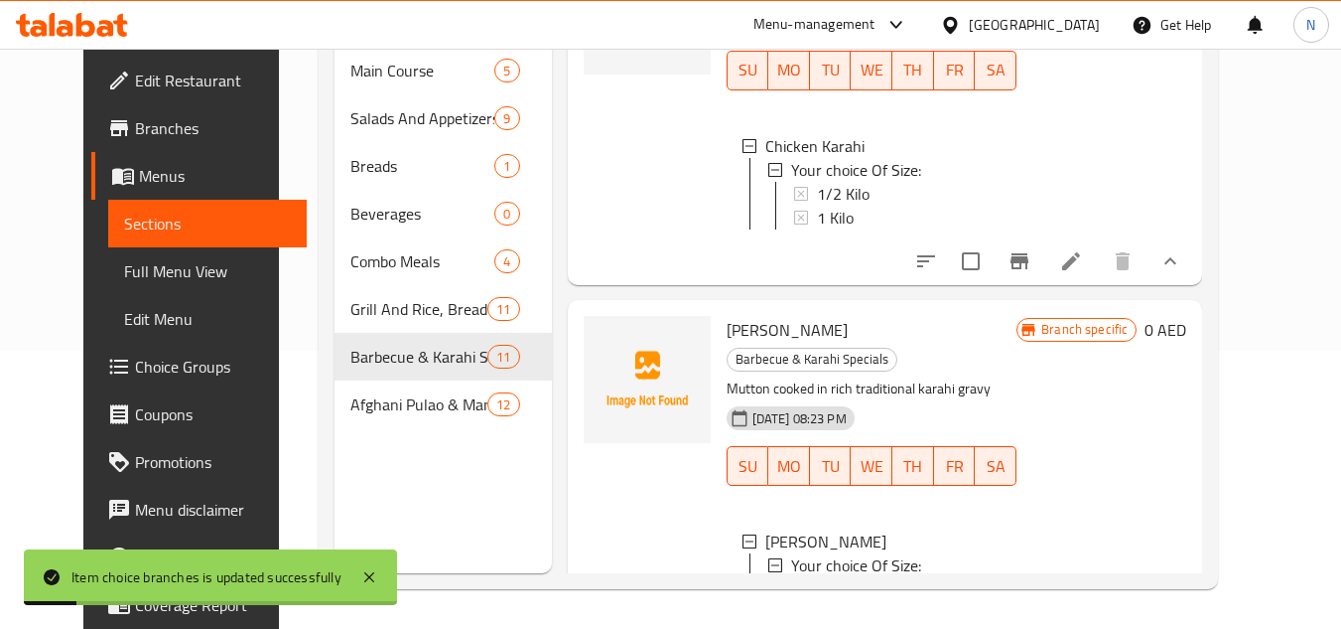
click at [847, 601] on div "1 Kilo" at bounding box center [909, 613] width 185 height 24
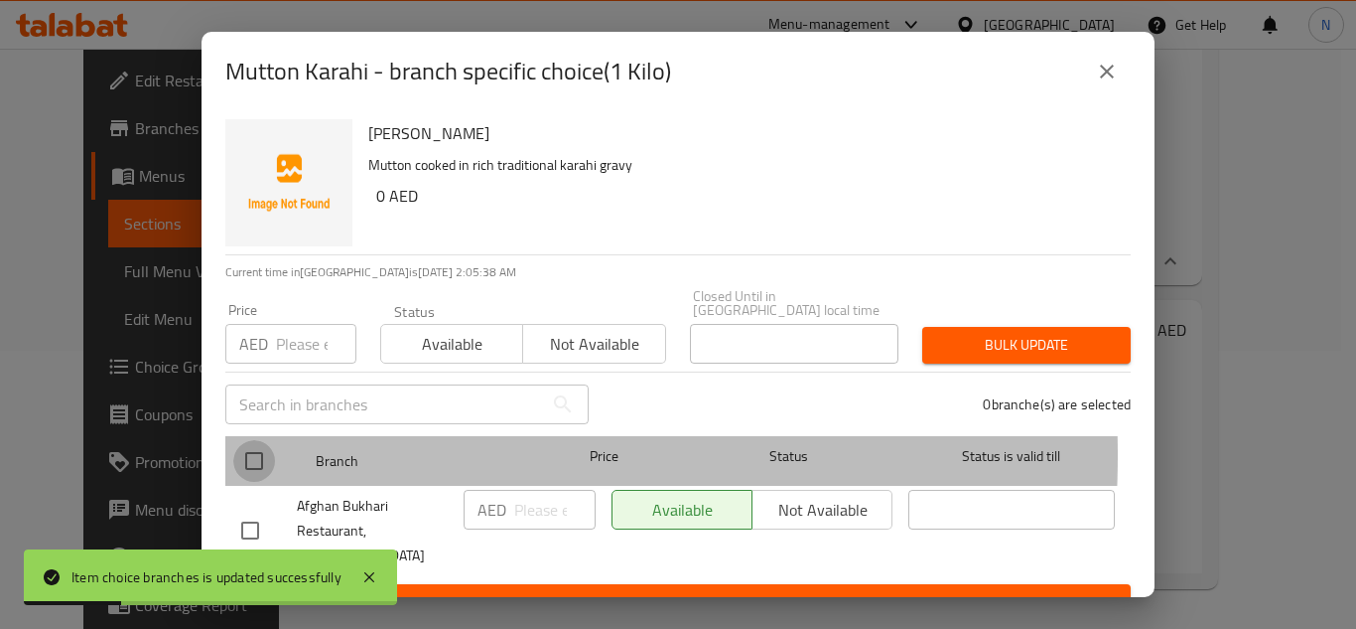
click at [260, 455] on input "checkbox" at bounding box center [254, 461] width 42 height 42
checkbox input "true"
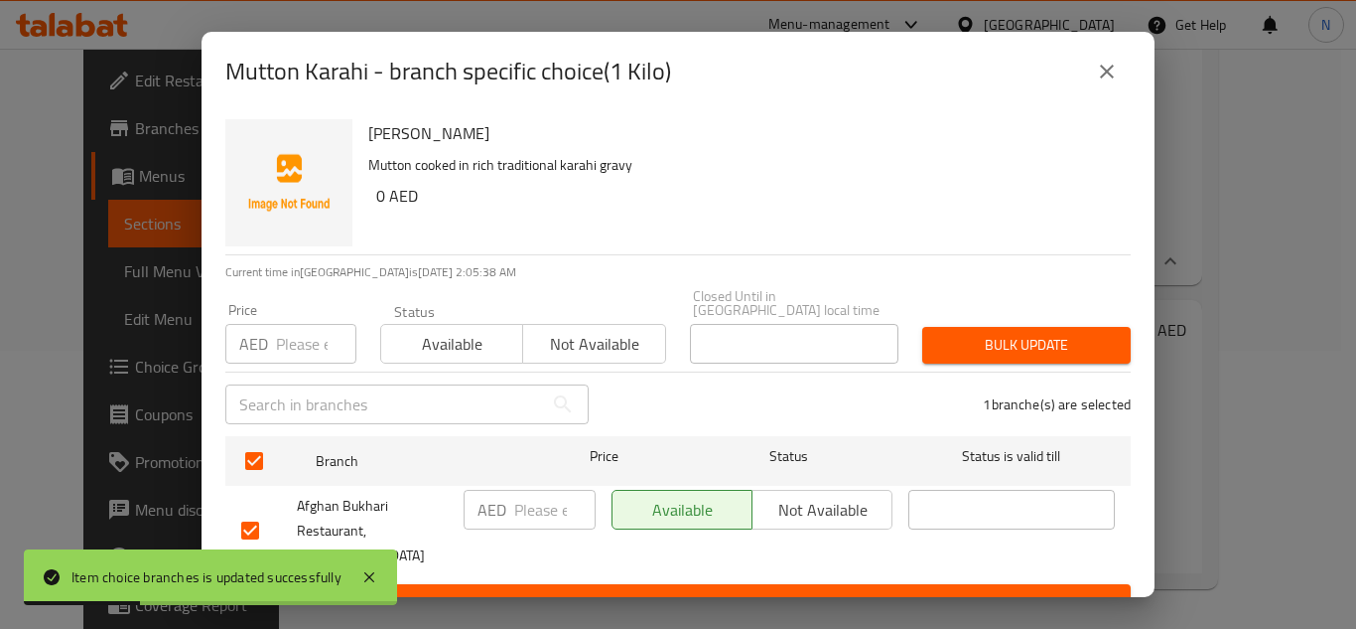
click at [549, 507] on input "number" at bounding box center [554, 510] width 81 height 40
paste input "64"
type input "64"
drag, startPoint x: 587, startPoint y: 566, endPoint x: 959, endPoint y: 573, distance: 372.4
click at [587, 590] on span "Save" at bounding box center [678, 602] width 874 height 25
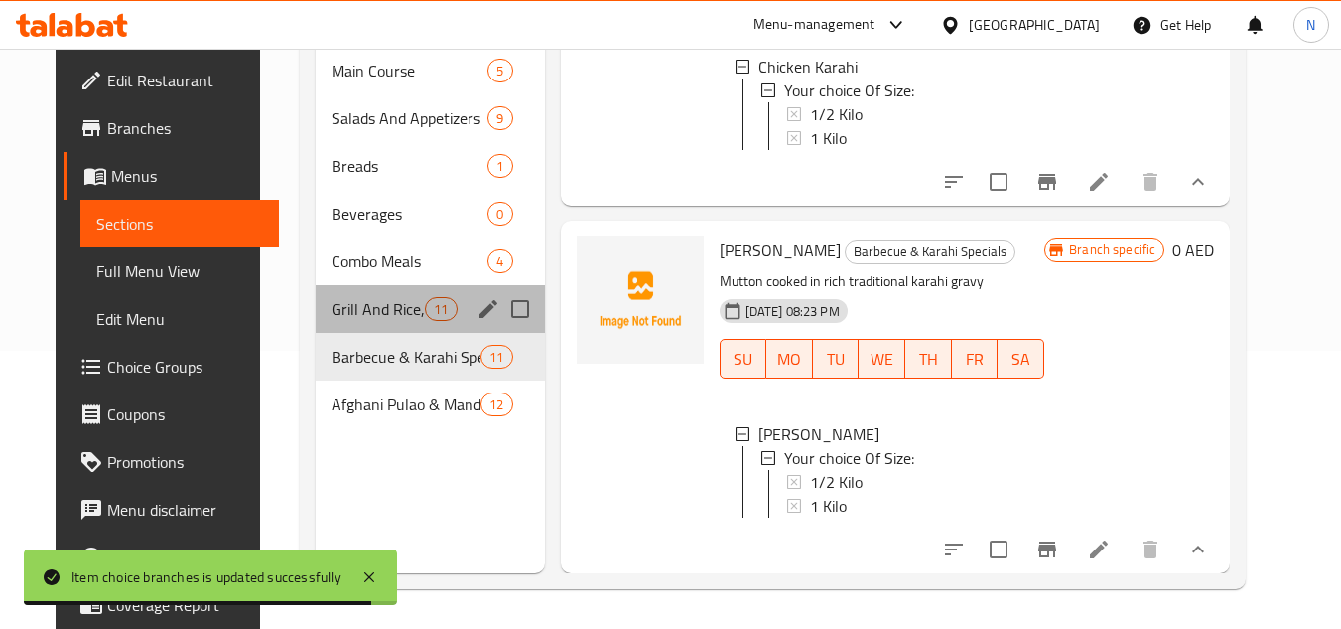
click at [375, 321] on div "Grill And Rice, Bread Plates 11" at bounding box center [430, 309] width 228 height 48
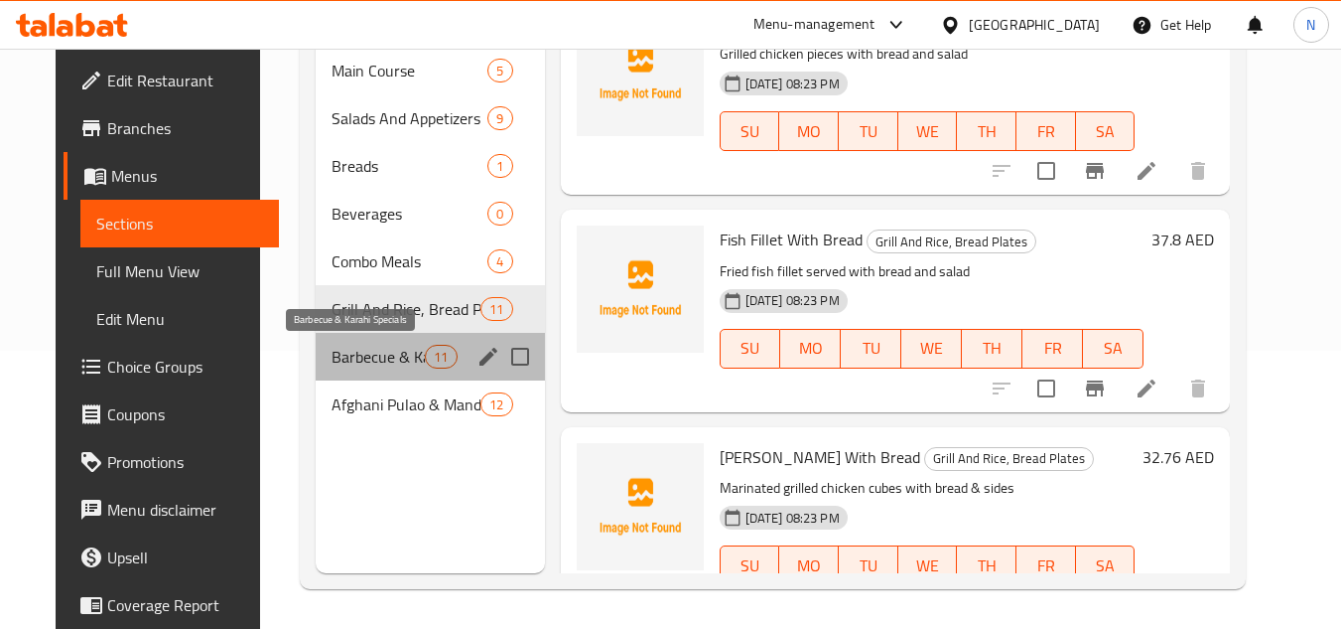
click at [352, 351] on span "Barbecue & Karahi Specials" at bounding box center [378, 357] width 93 height 24
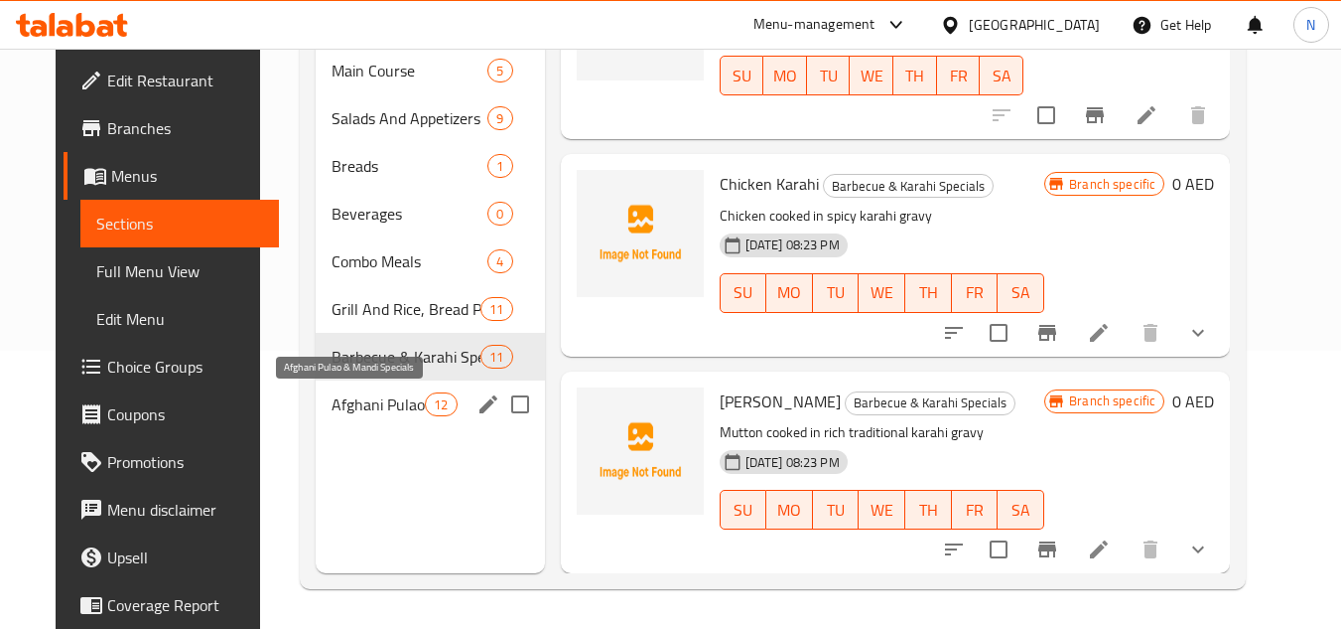
click at [346, 406] on span "Afghani Pulao & Mandi Specials" at bounding box center [378, 404] width 93 height 24
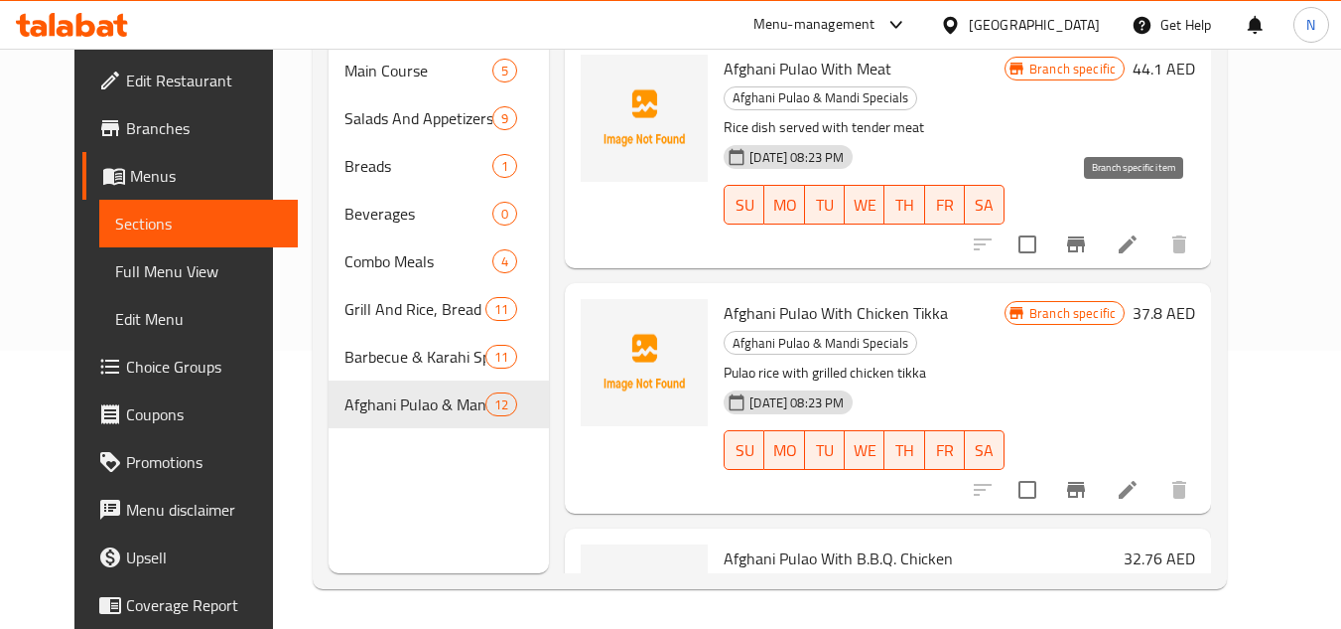
click at [1088, 232] on icon "Branch-specific-item" at bounding box center [1076, 244] width 24 height 24
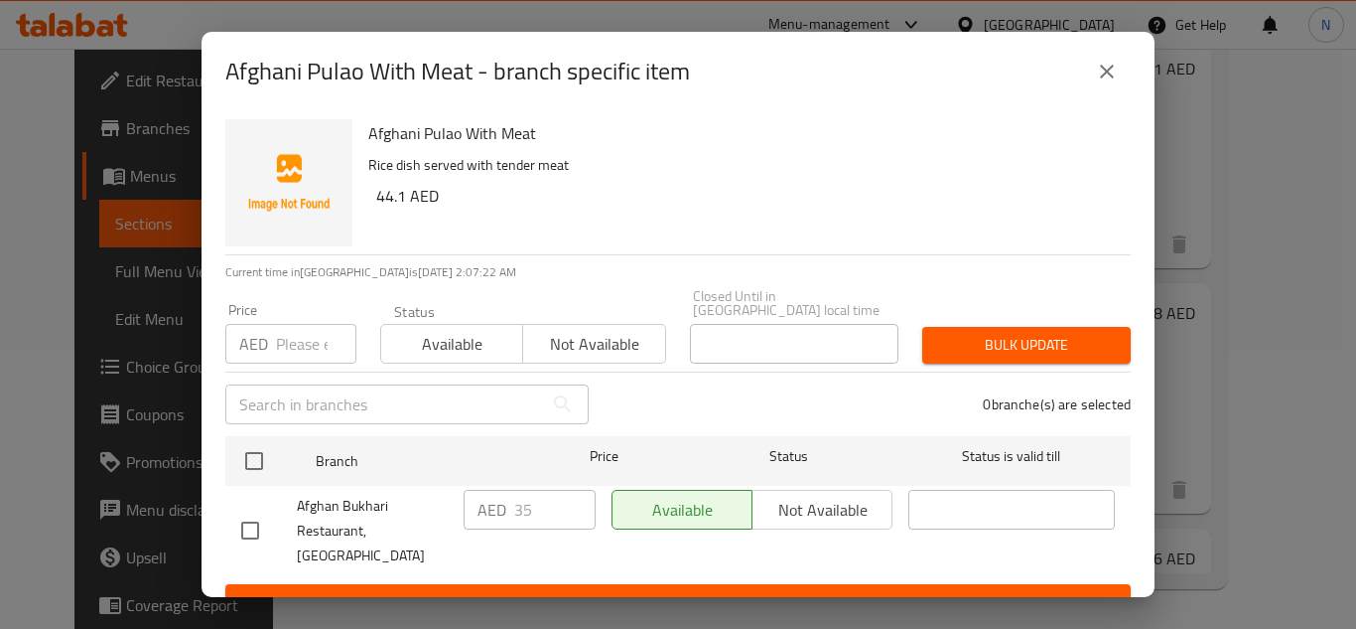
click at [1110, 78] on icon "close" at bounding box center [1107, 72] width 24 height 24
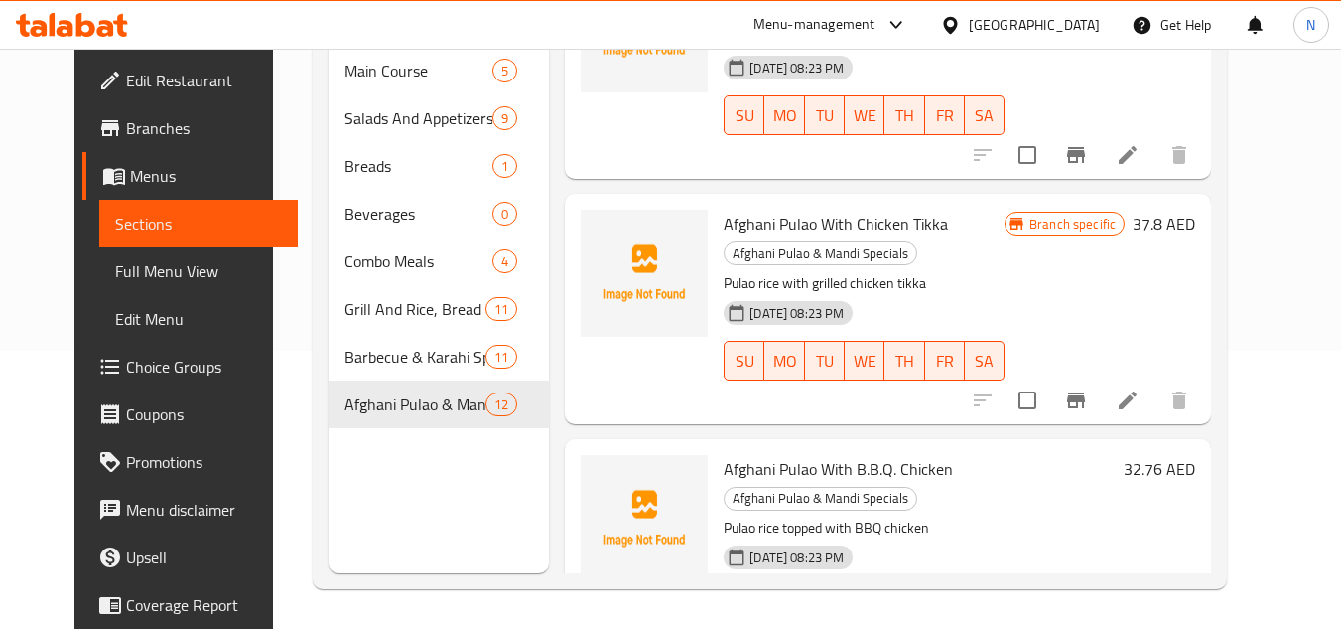
scroll to position [199, 0]
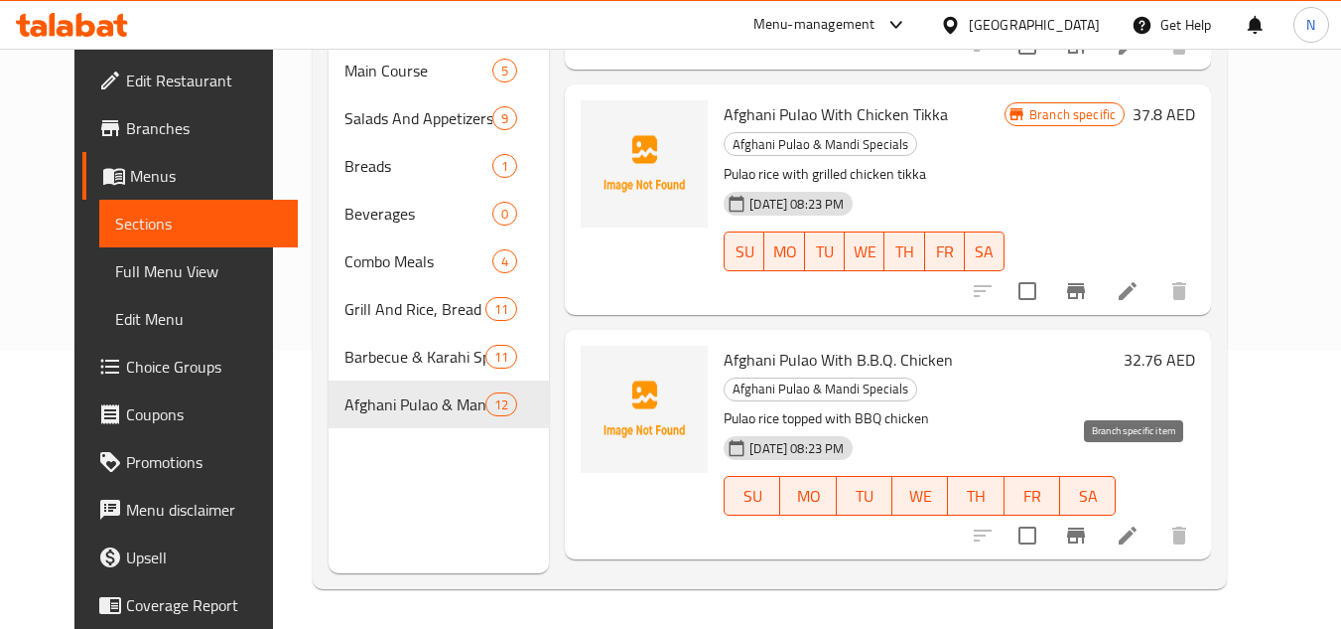
click at [1085, 527] on icon "Branch-specific-item" at bounding box center [1076, 535] width 18 height 16
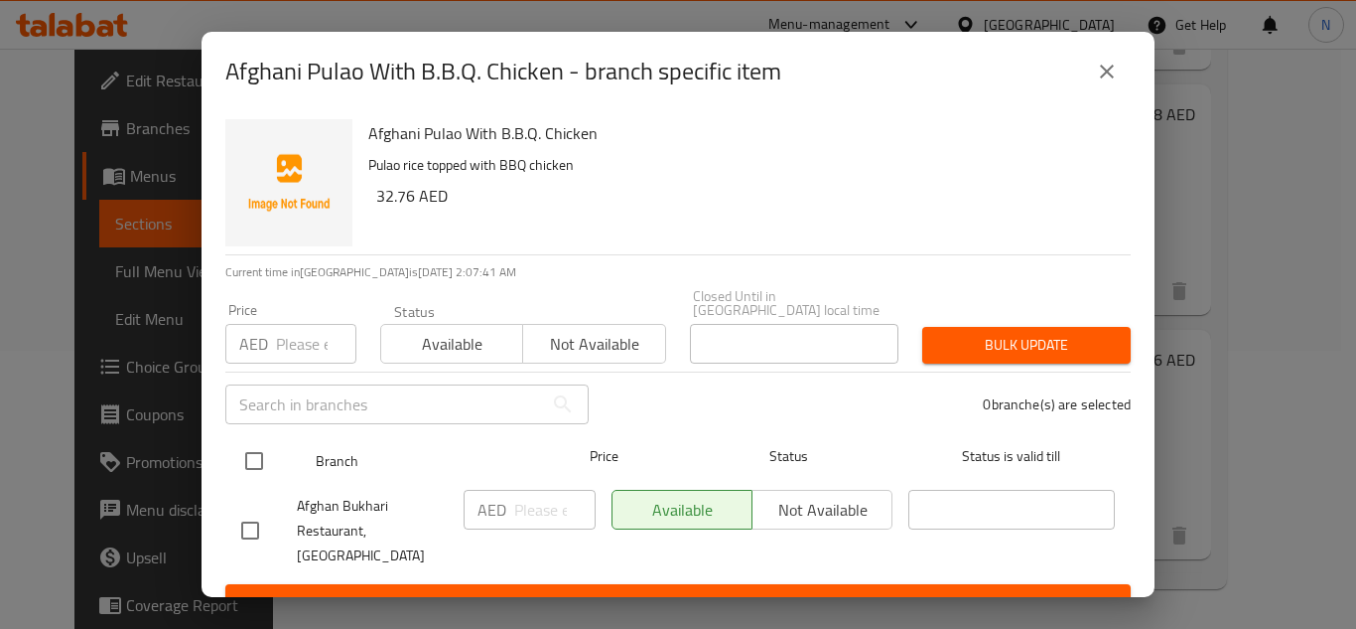
click at [250, 450] on input "checkbox" at bounding box center [254, 461] width 42 height 42
checkbox input "true"
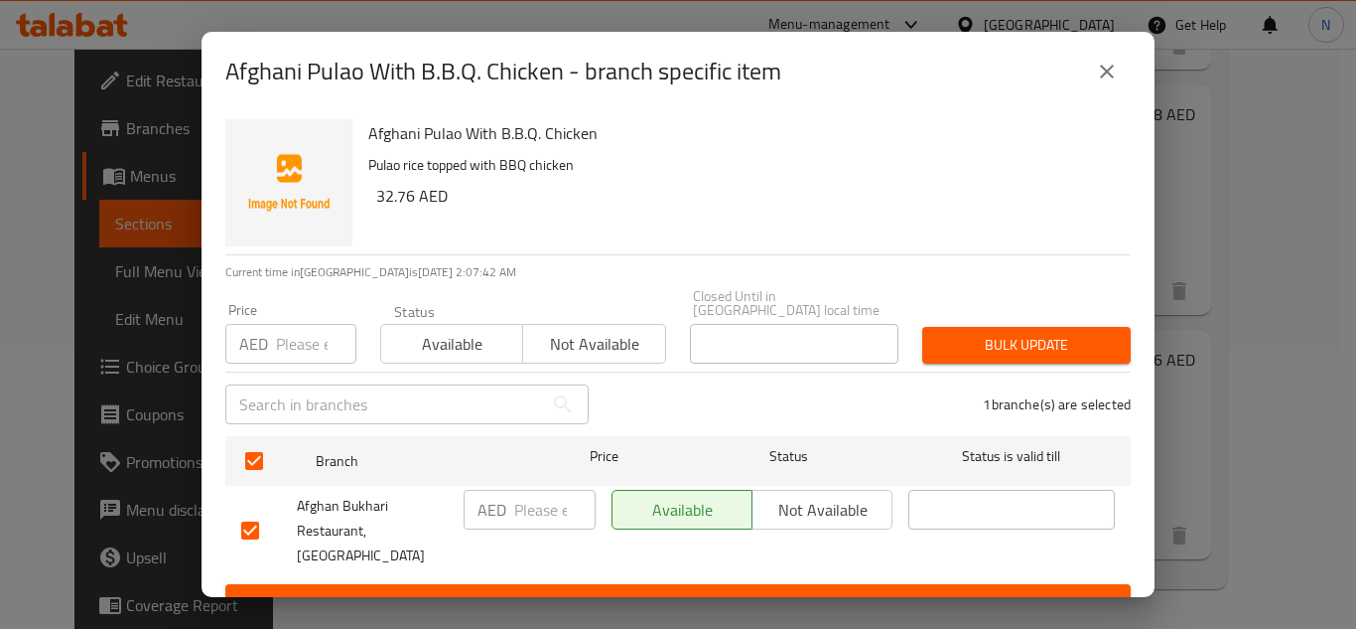
click at [540, 519] on input "number" at bounding box center [554, 510] width 81 height 40
paste input "26"
type input "26"
click at [586, 590] on span "Save" at bounding box center [678, 602] width 874 height 25
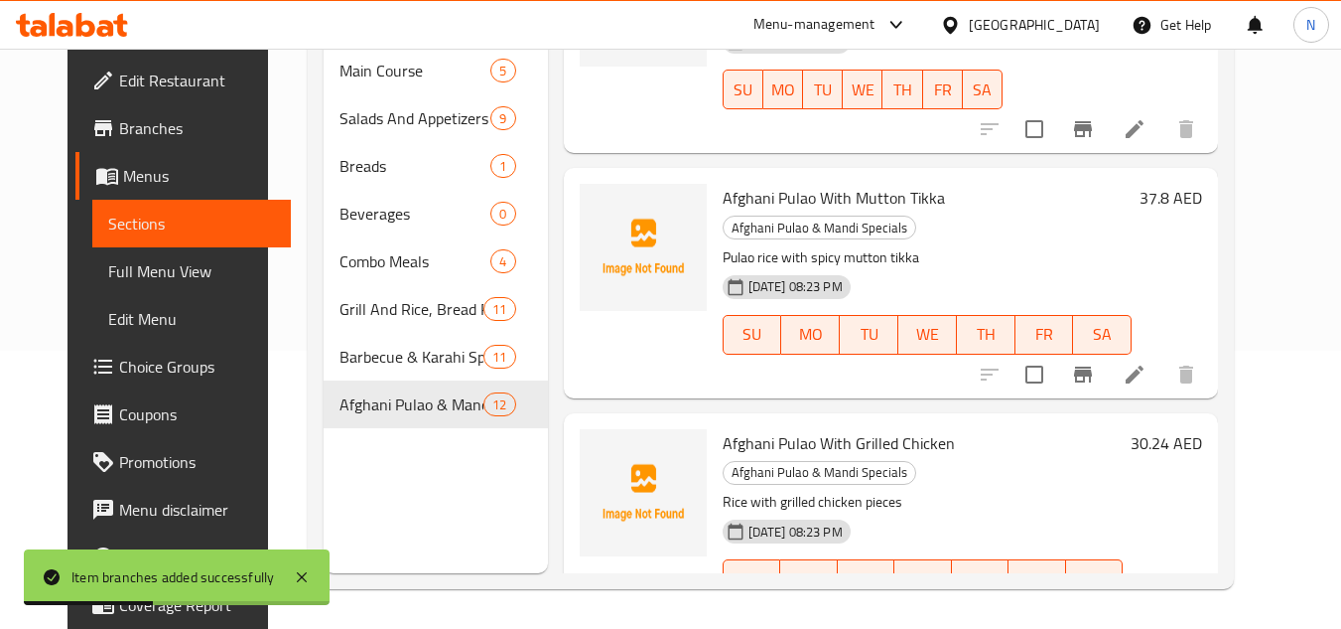
scroll to position [695, 0]
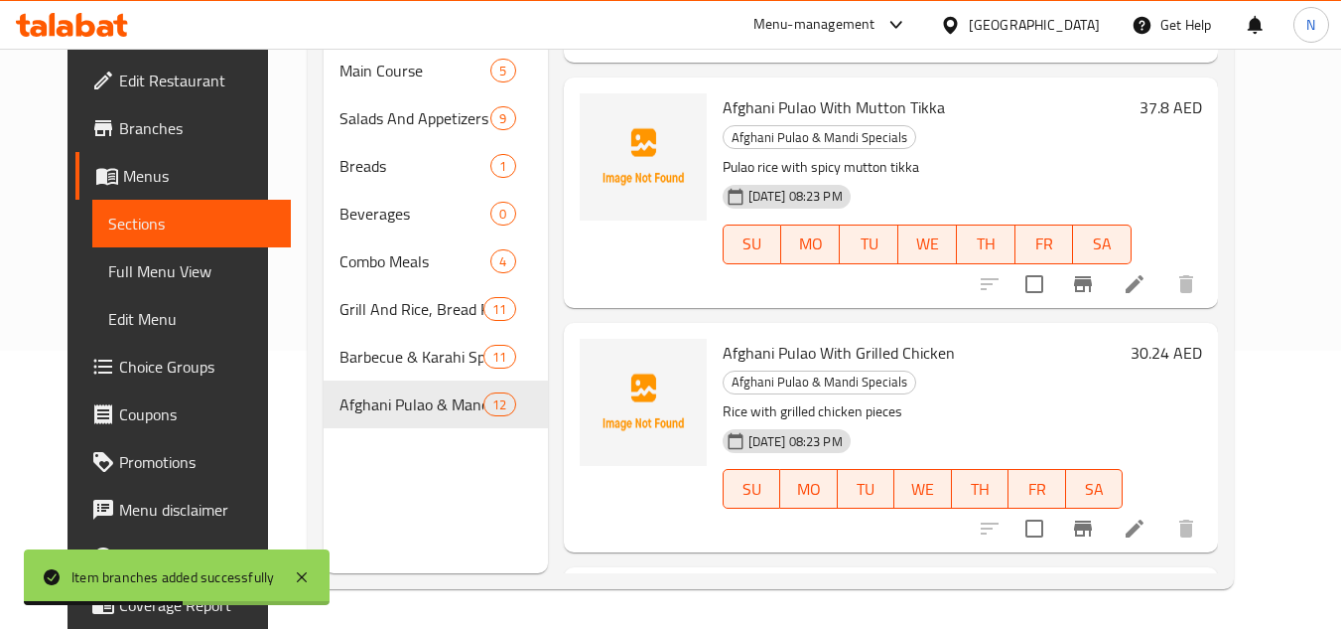
click at [1095, 516] on icon "Branch-specific-item" at bounding box center [1083, 528] width 24 height 24
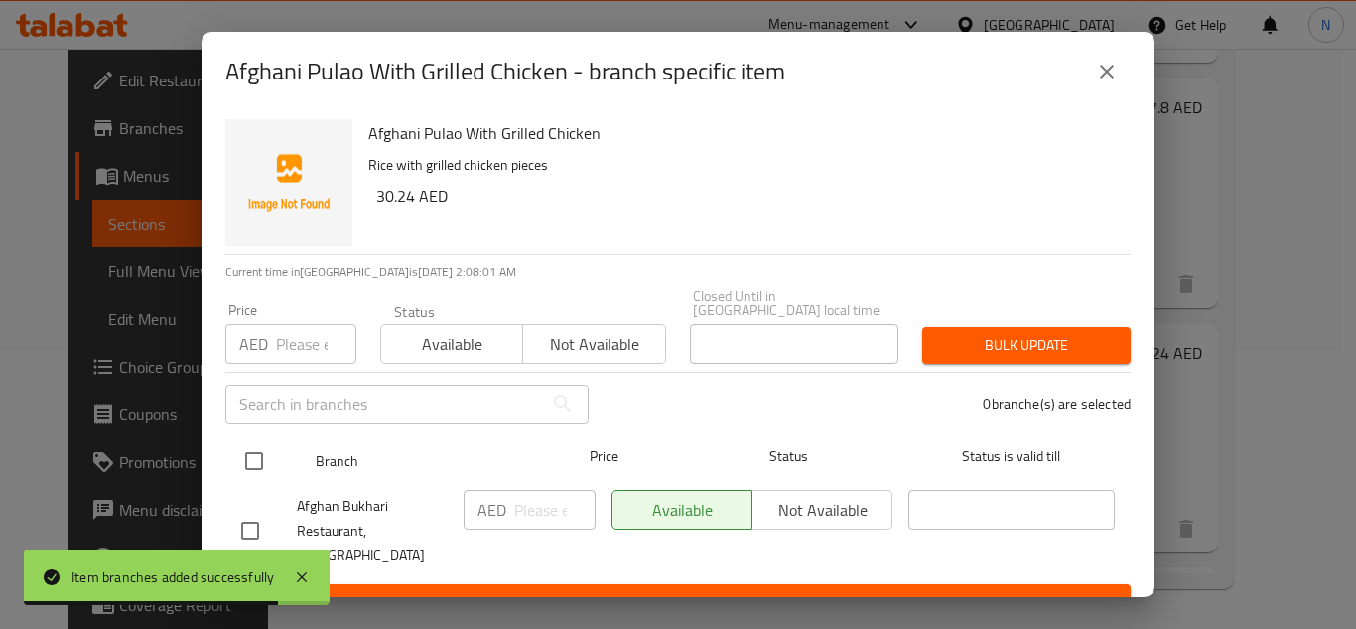
click at [243, 453] on input "checkbox" at bounding box center [254, 461] width 42 height 42
checkbox input "true"
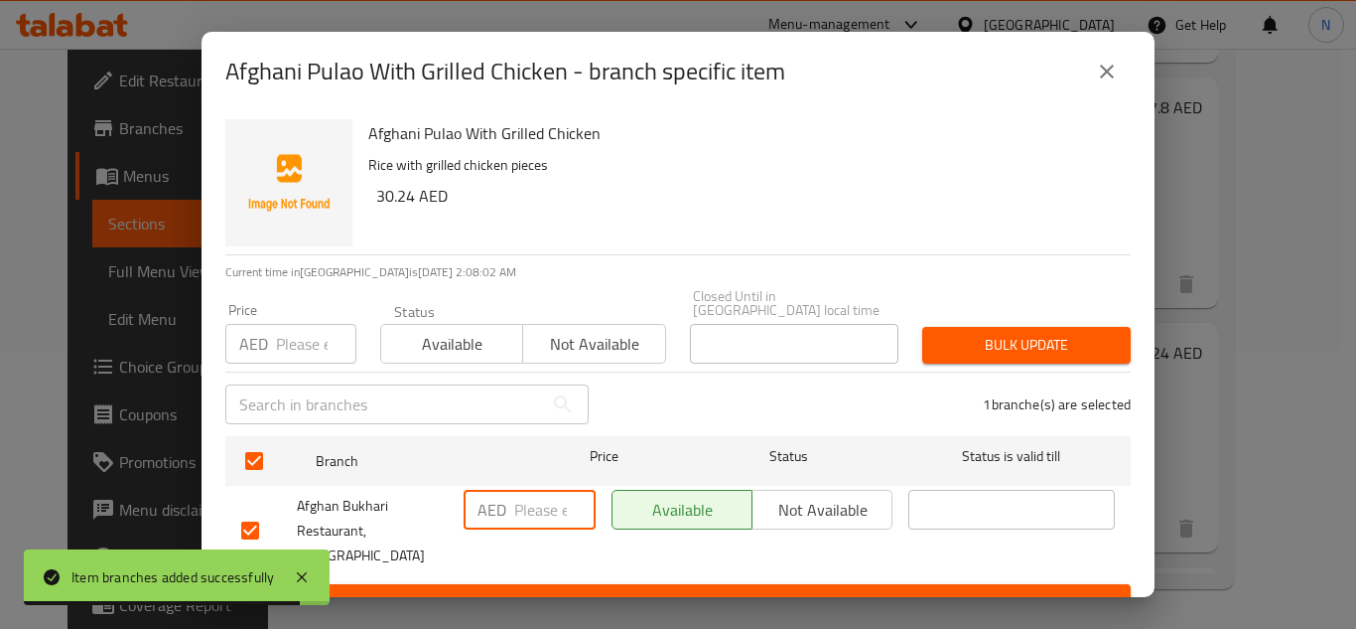
click at [532, 513] on input "number" at bounding box center [554, 510] width 81 height 40
paste input "24"
type input "24"
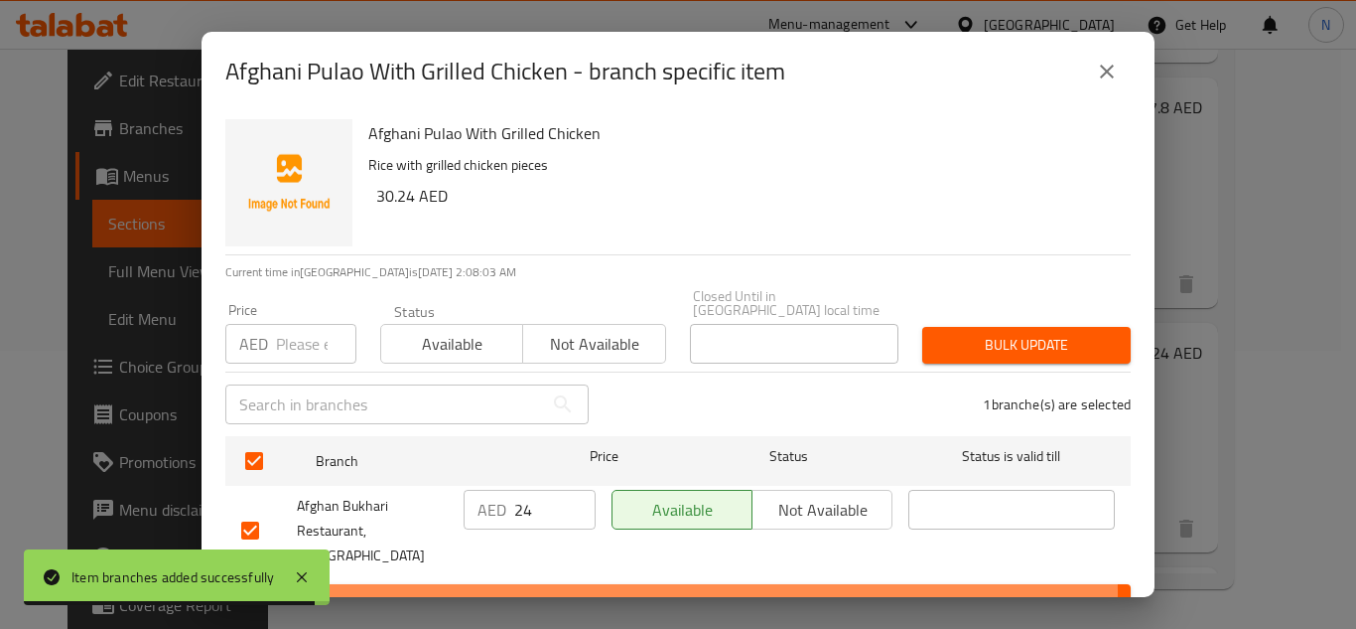
click at [565, 590] on span "Save" at bounding box center [678, 602] width 874 height 25
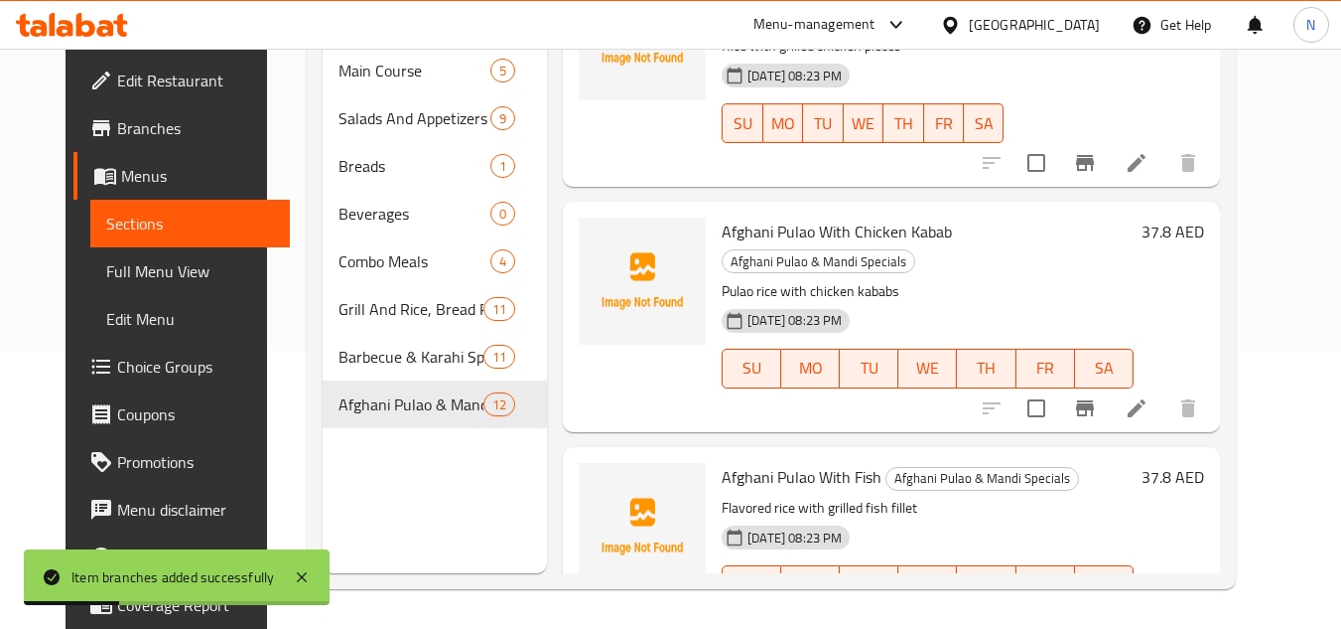
scroll to position [1092, 0]
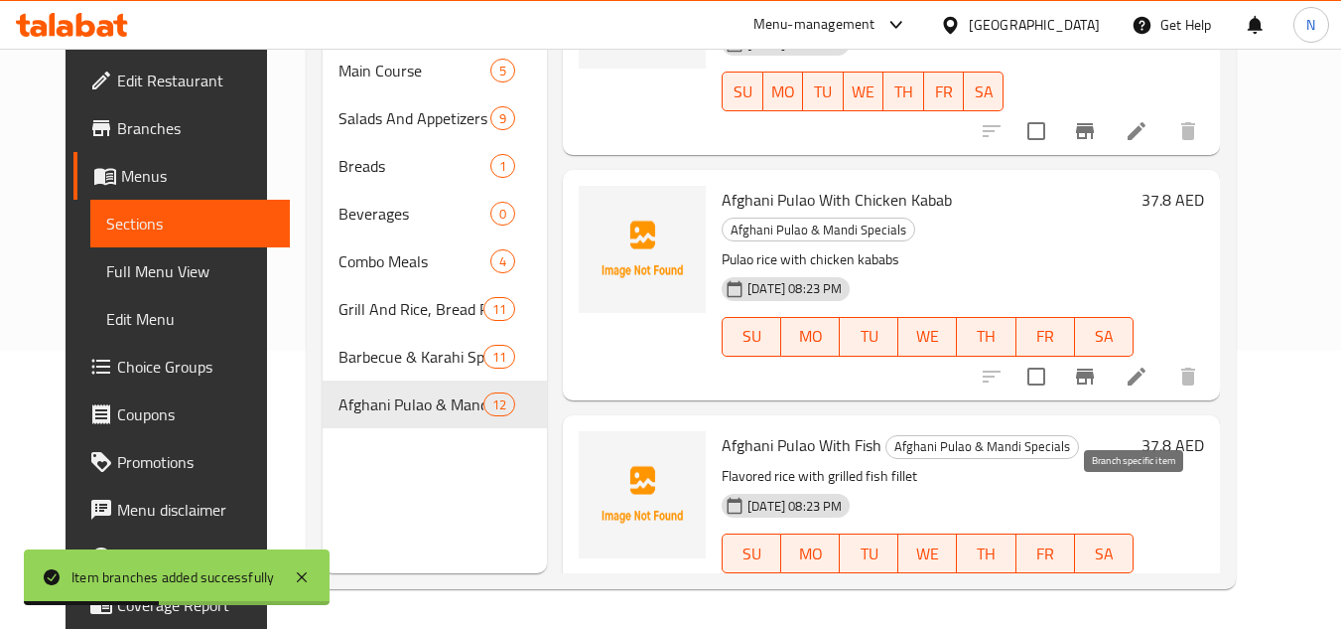
click at [1097, 581] on icon "Branch-specific-item" at bounding box center [1085, 593] width 24 height 24
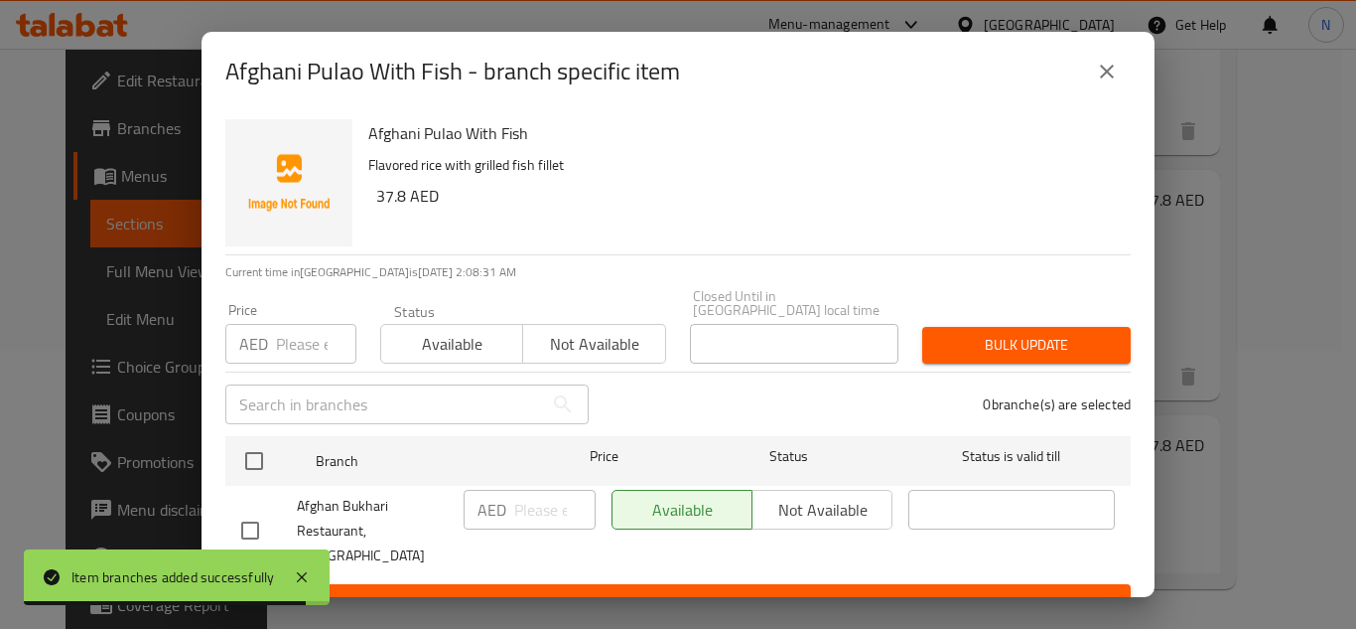
click at [457, 74] on h2 "Afghani Pulao With Fish - branch specific item" at bounding box center [452, 72] width 455 height 32
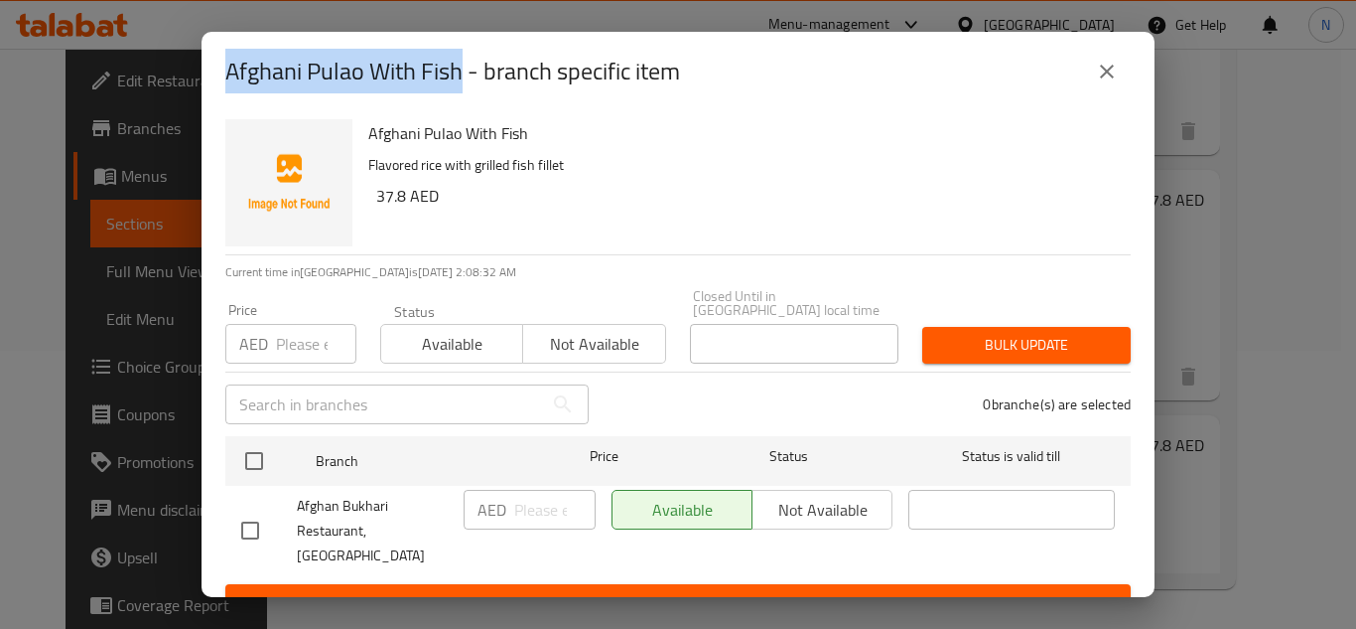
copy h2 "Afghani Pulao With Fish"
drag, startPoint x: 463, startPoint y: 73, endPoint x: 222, endPoint y: 61, distance: 240.6
click at [222, 61] on div "Afghani Pulao With Fish - branch specific item" at bounding box center [678, 71] width 953 height 79
drag, startPoint x: 282, startPoint y: 120, endPoint x: 674, endPoint y: 70, distance: 395.3
click at [282, 120] on img "button" at bounding box center [288, 182] width 127 height 127
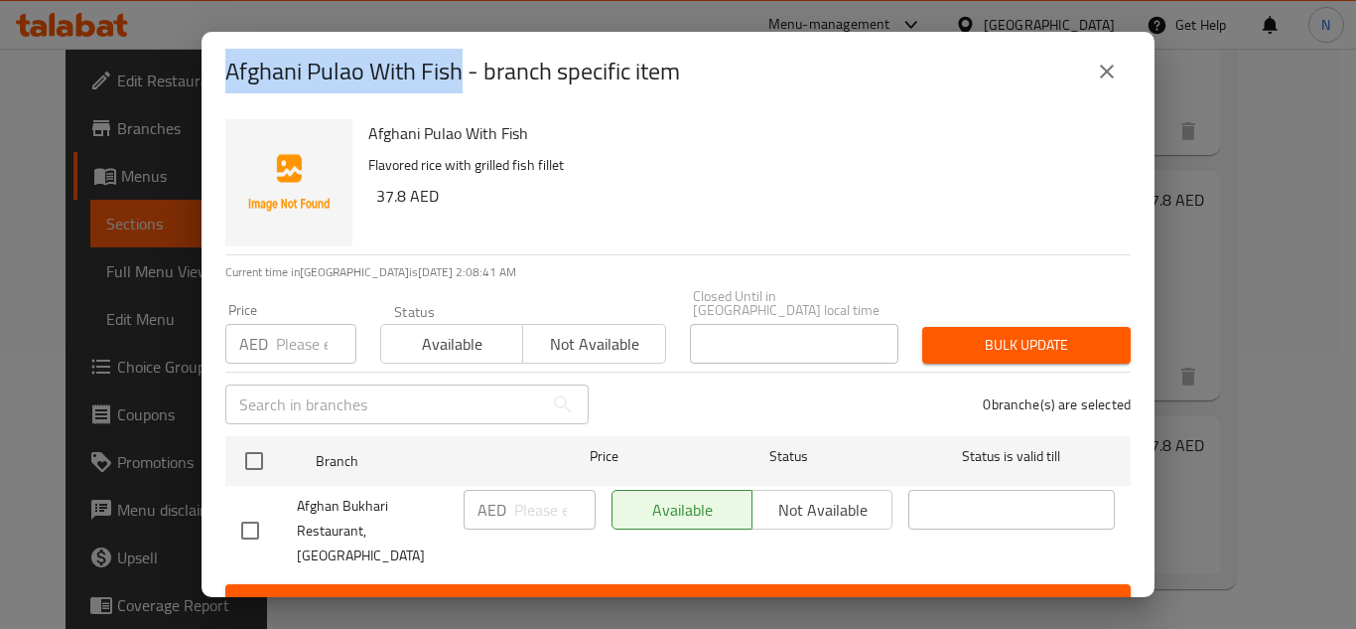
click at [1106, 81] on icon "close" at bounding box center [1107, 72] width 24 height 24
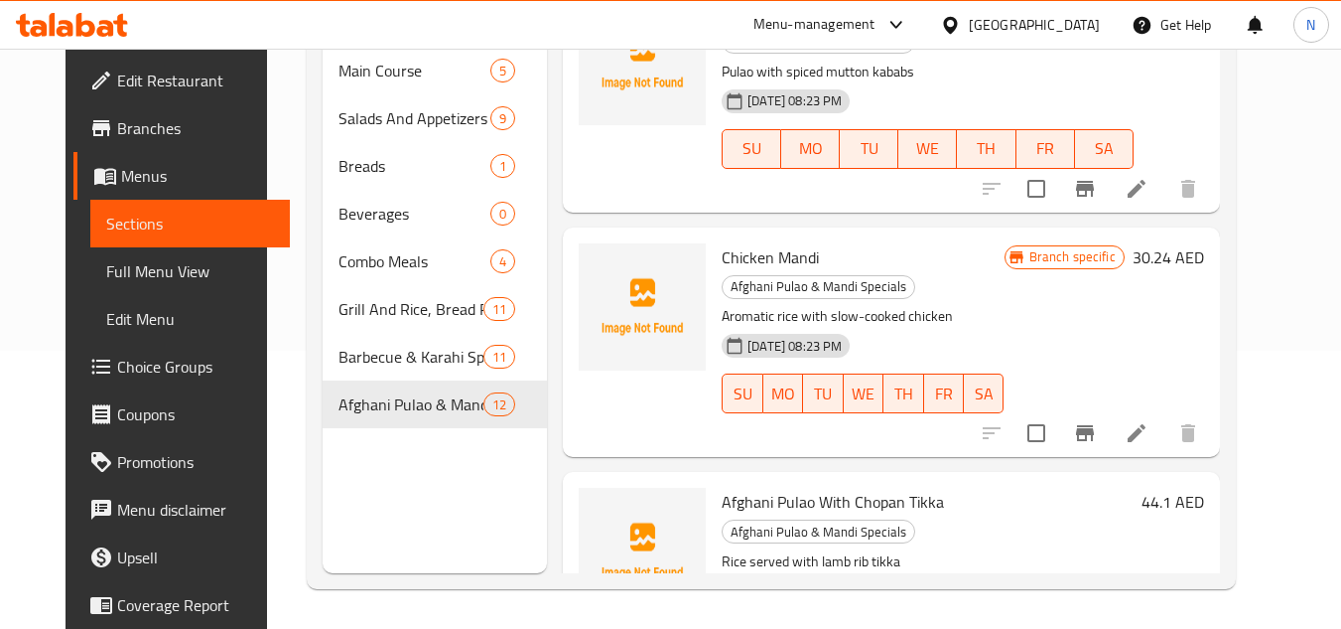
scroll to position [1787, 0]
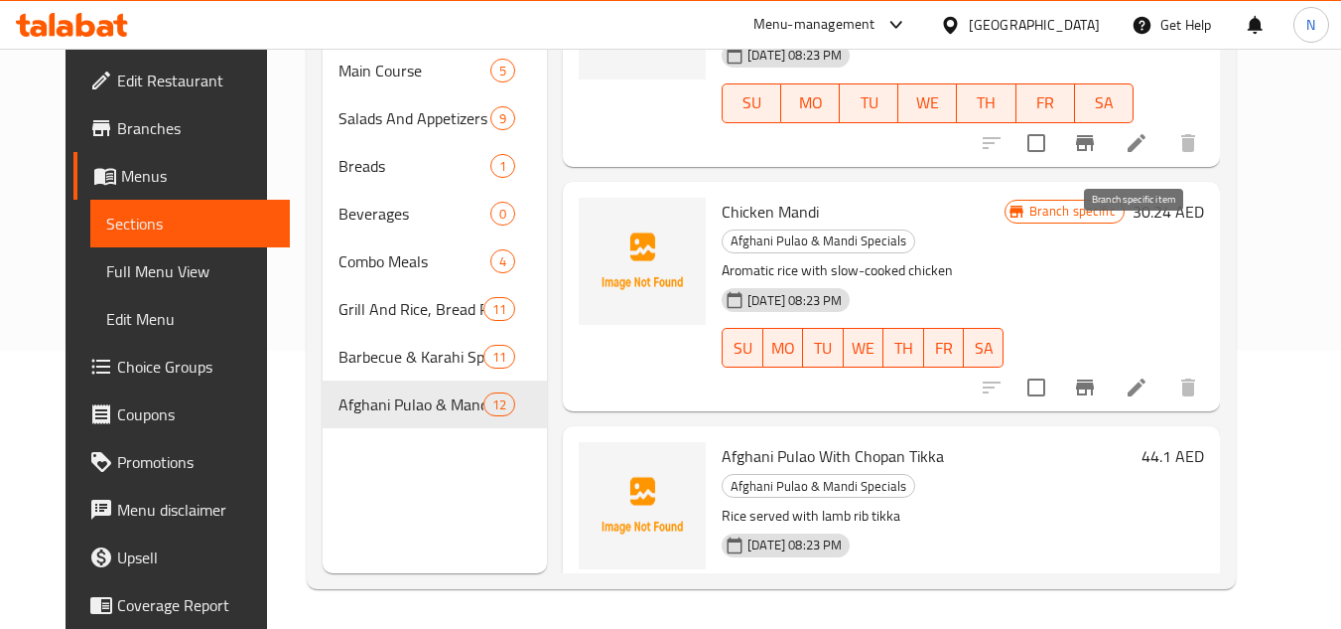
click at [1109, 363] on button "Branch-specific-item" at bounding box center [1085, 387] width 48 height 48
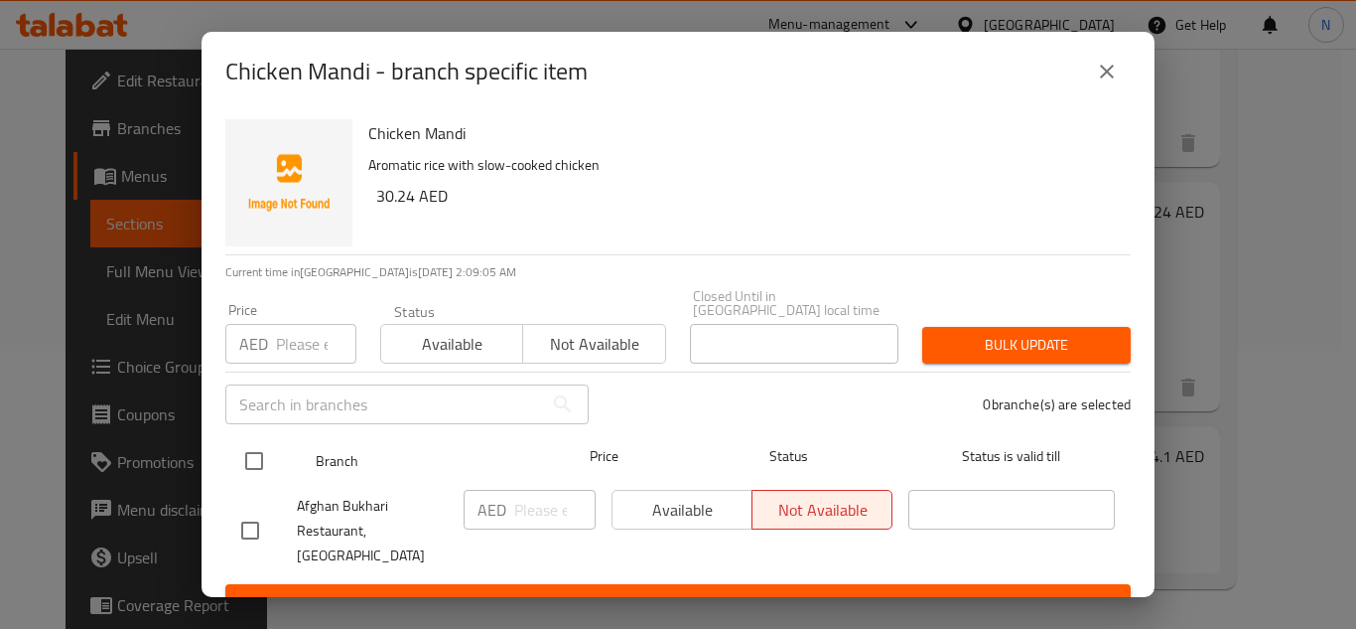
click at [244, 464] on input "checkbox" at bounding box center [254, 461] width 42 height 42
checkbox input "true"
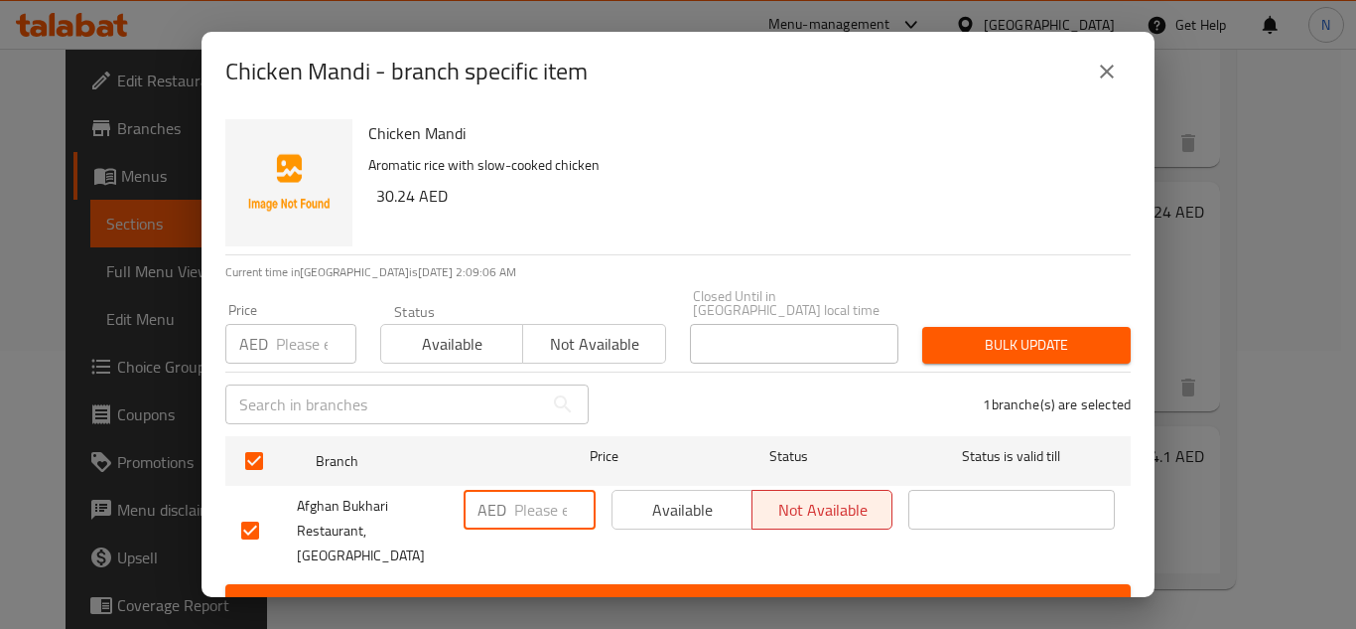
click at [514, 525] on input "number" at bounding box center [554, 510] width 81 height 40
paste input "24"
type input "24"
click at [543, 590] on span "Save" at bounding box center [678, 602] width 874 height 25
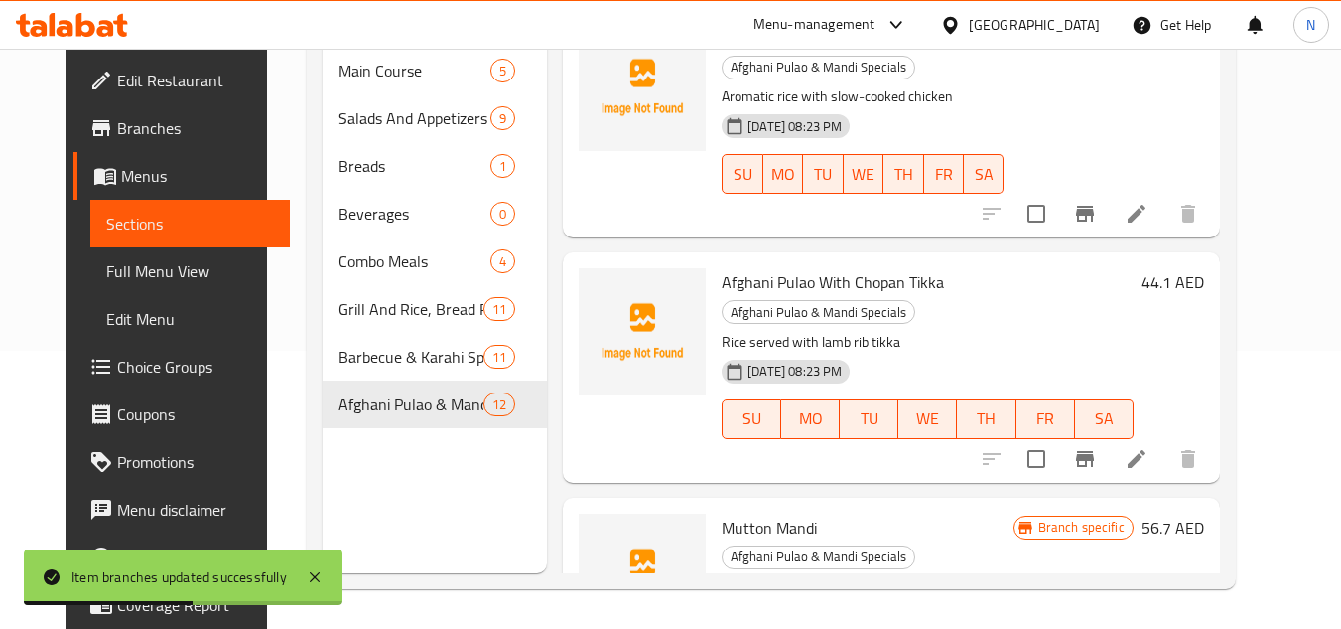
scroll to position [1986, 0]
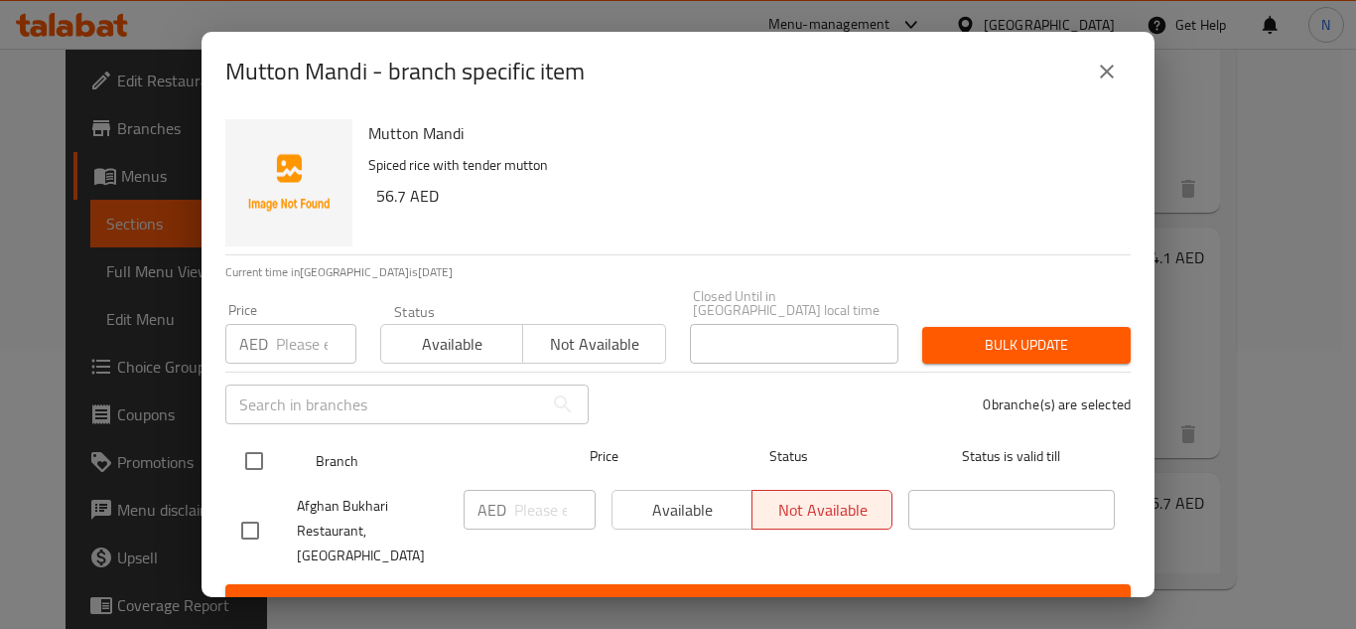
click at [254, 441] on input "checkbox" at bounding box center [254, 461] width 42 height 42
checkbox input "true"
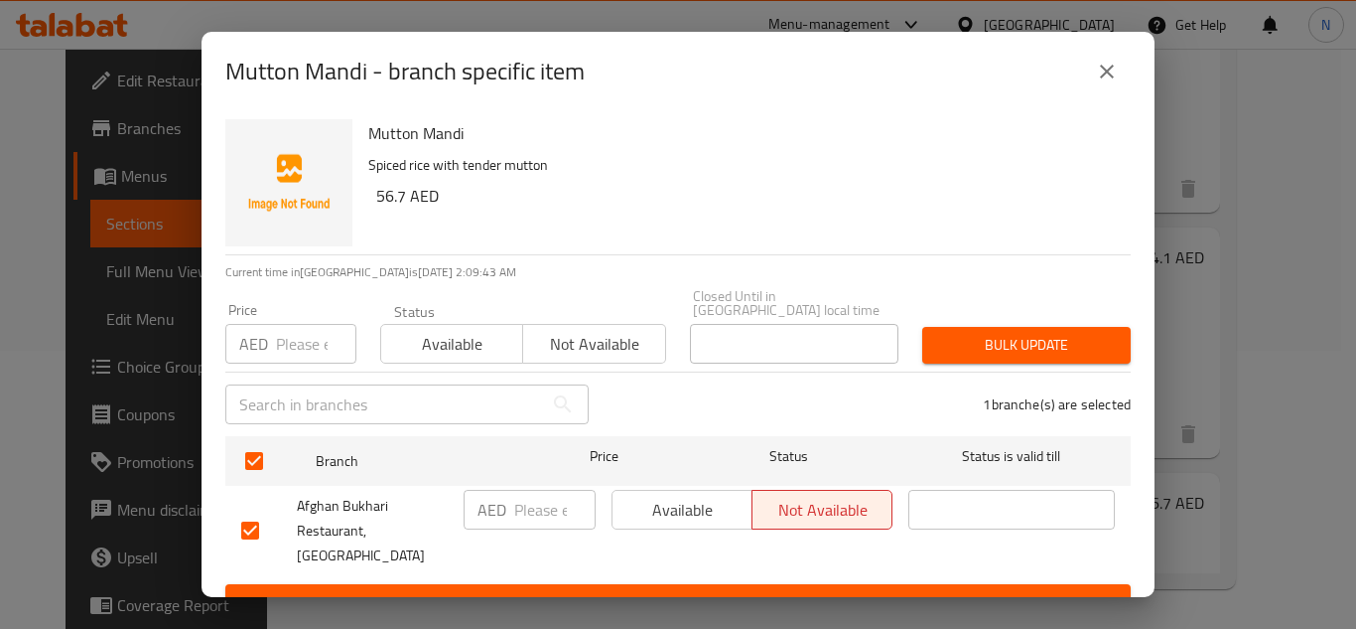
click at [532, 513] on input "number" at bounding box center [554, 510] width 81 height 40
paste input "45"
type input "45"
click at [580, 590] on span "Save" at bounding box center [678, 602] width 874 height 25
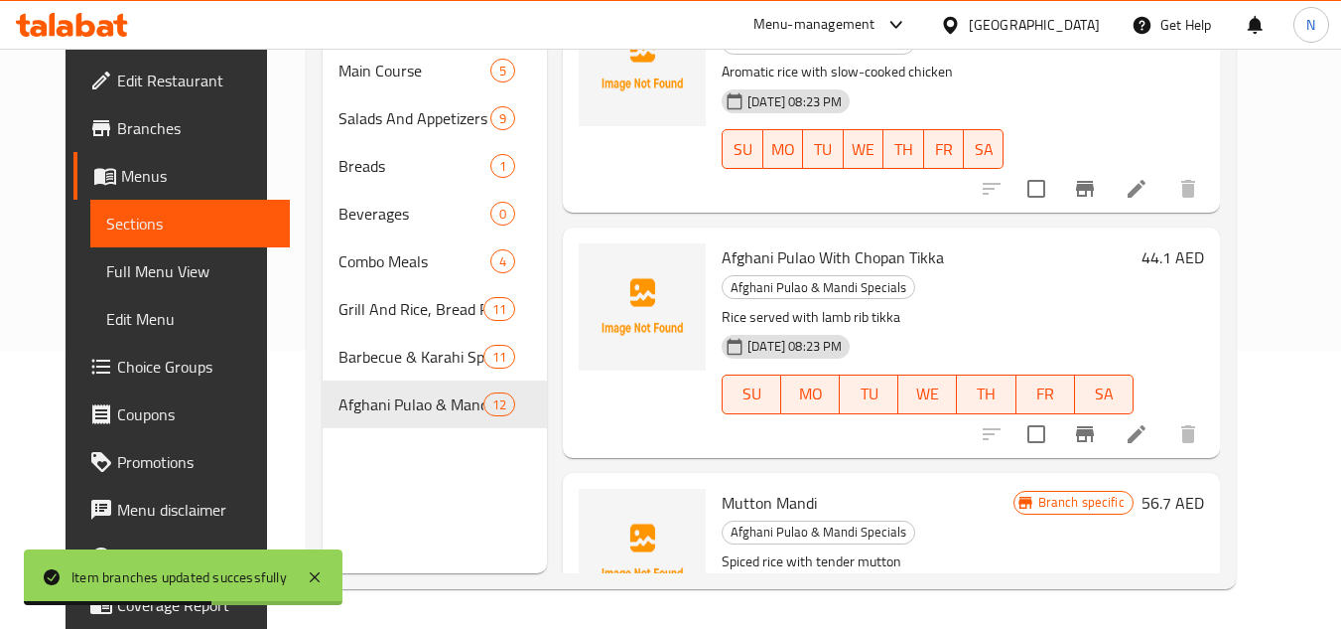
scroll to position [0, 0]
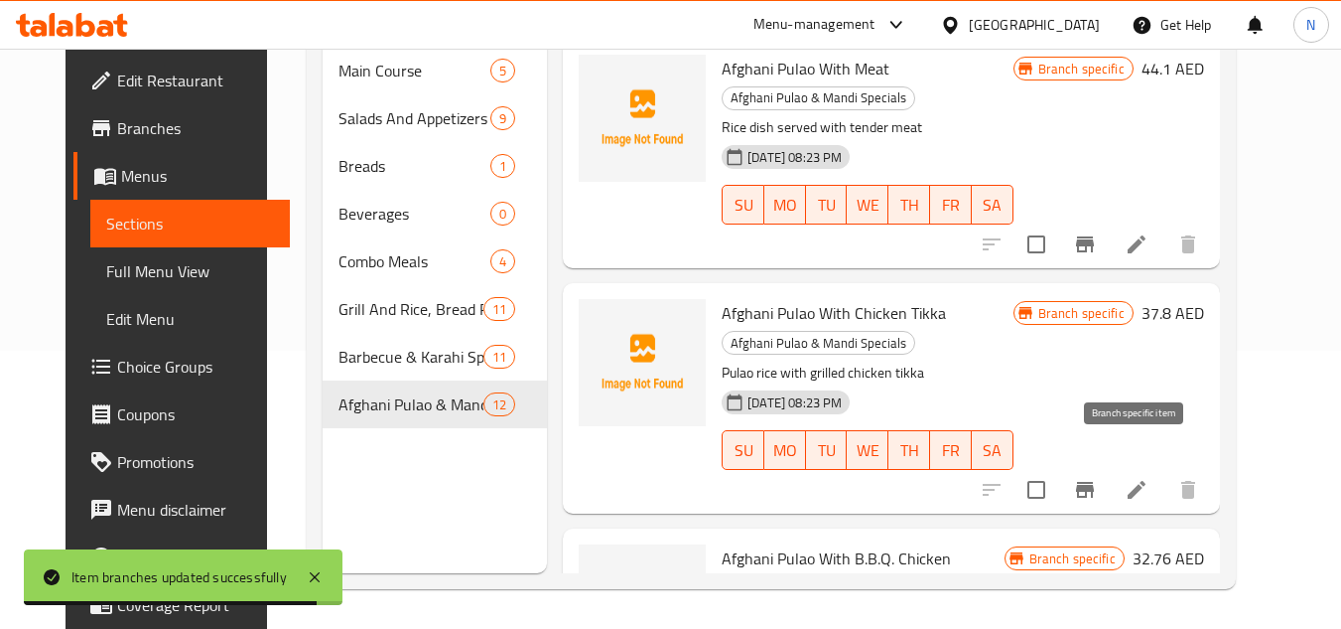
click at [1094, 482] on icon "Branch-specific-item" at bounding box center [1085, 490] width 18 height 16
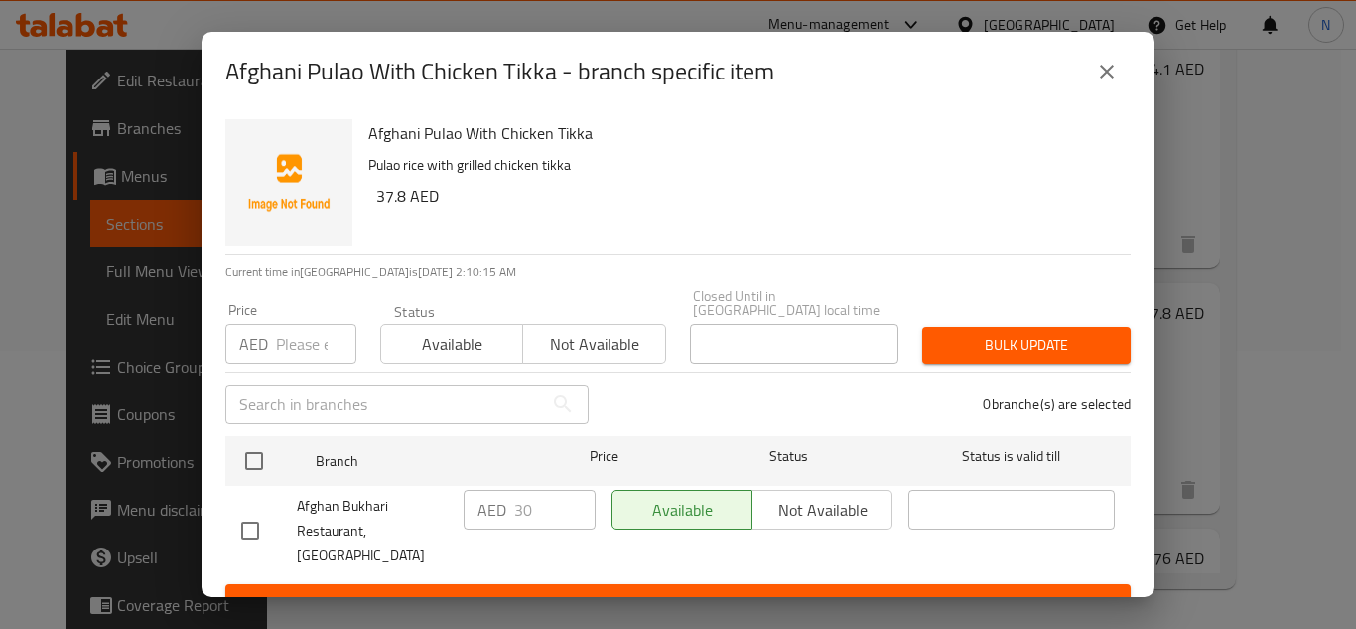
click at [1108, 76] on icon "close" at bounding box center [1107, 72] width 24 height 24
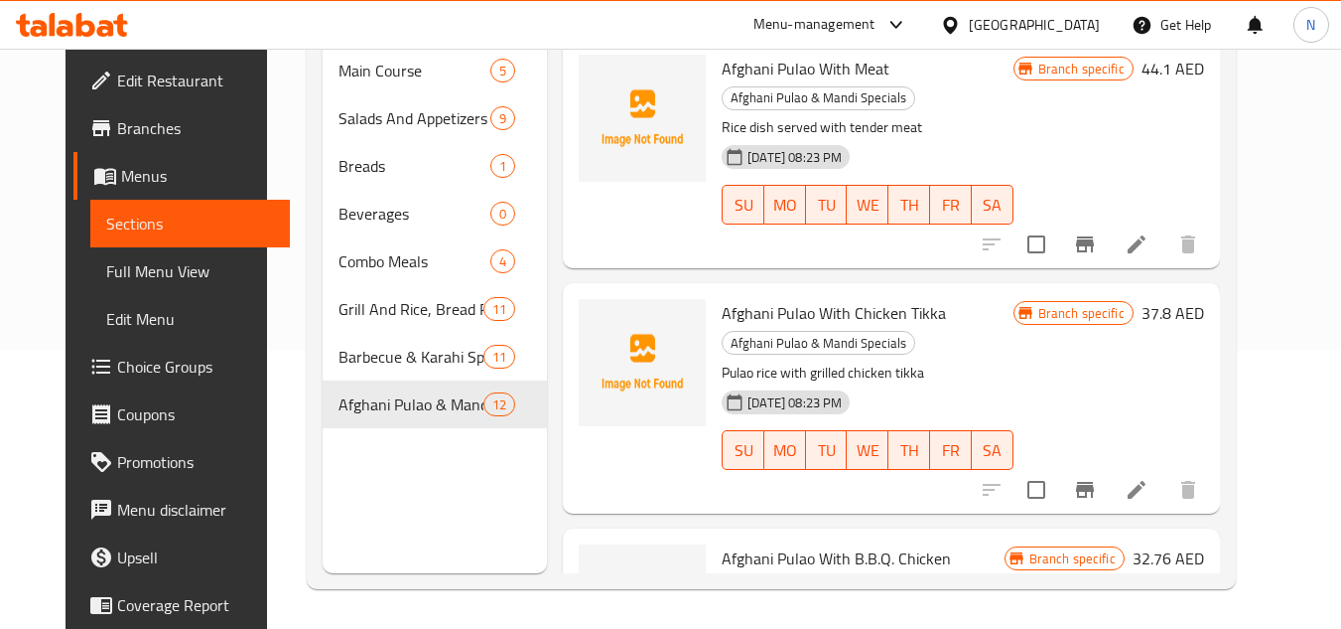
scroll to position [516, 0]
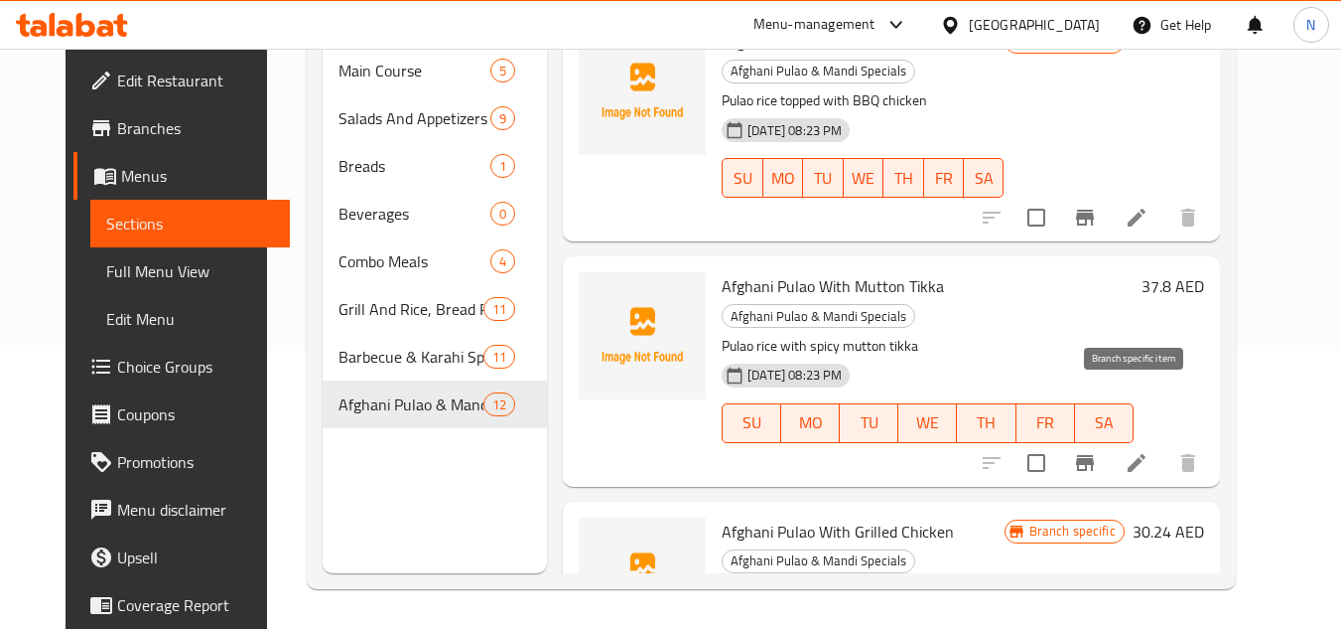
click at [1094, 455] on icon "Branch-specific-item" at bounding box center [1085, 463] width 18 height 16
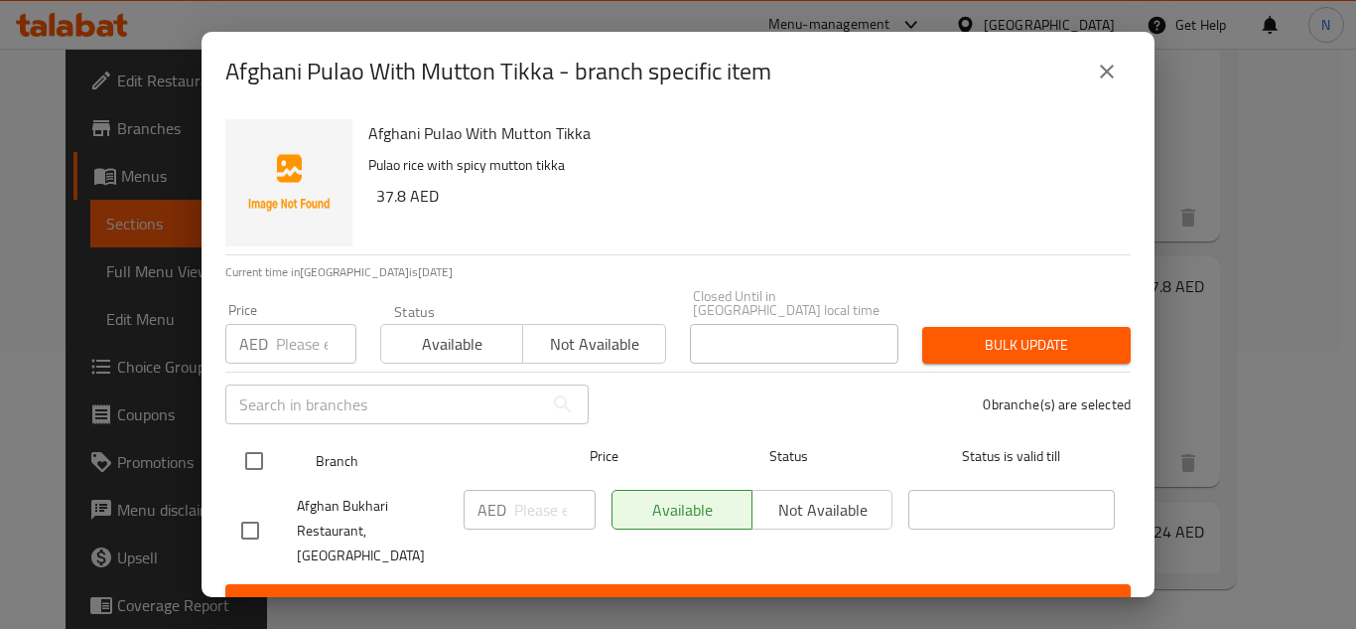
click at [251, 463] on input "checkbox" at bounding box center [254, 461] width 42 height 42
checkbox input "true"
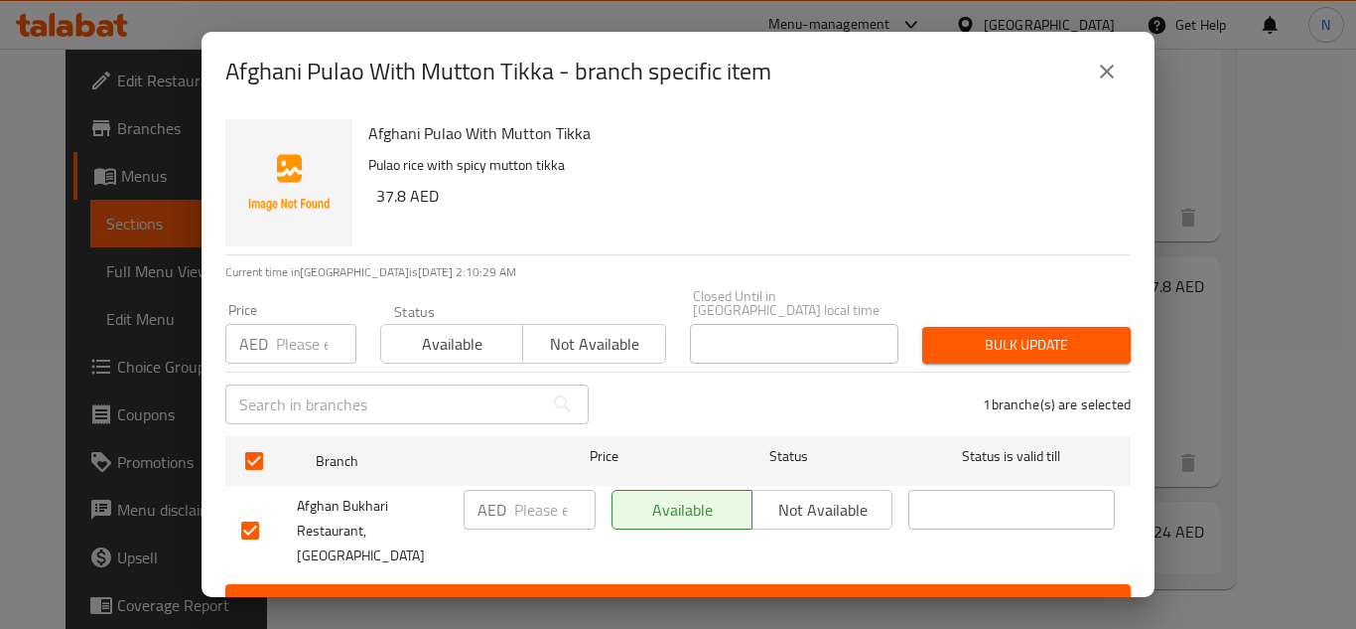
click at [540, 518] on input "number" at bounding box center [554, 510] width 81 height 40
paste input "30"
type input "30"
click at [554, 590] on span "Save" at bounding box center [678, 602] width 874 height 25
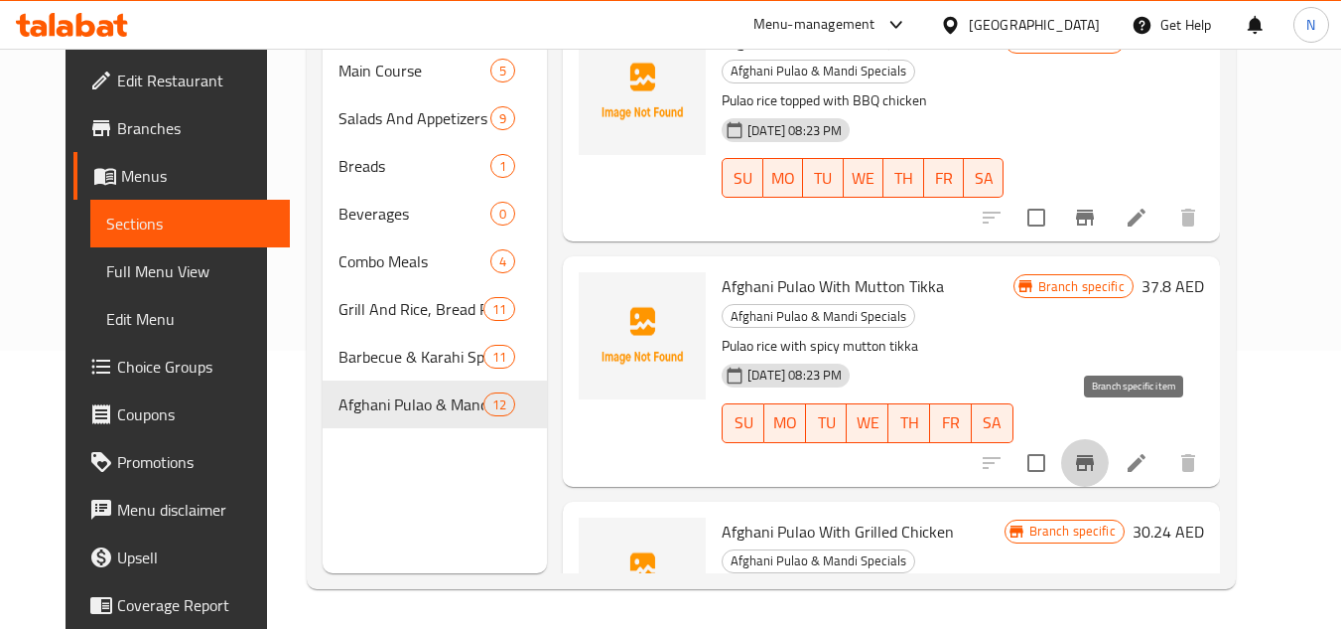
click at [1094, 455] on icon "Branch-specific-item" at bounding box center [1085, 463] width 18 height 16
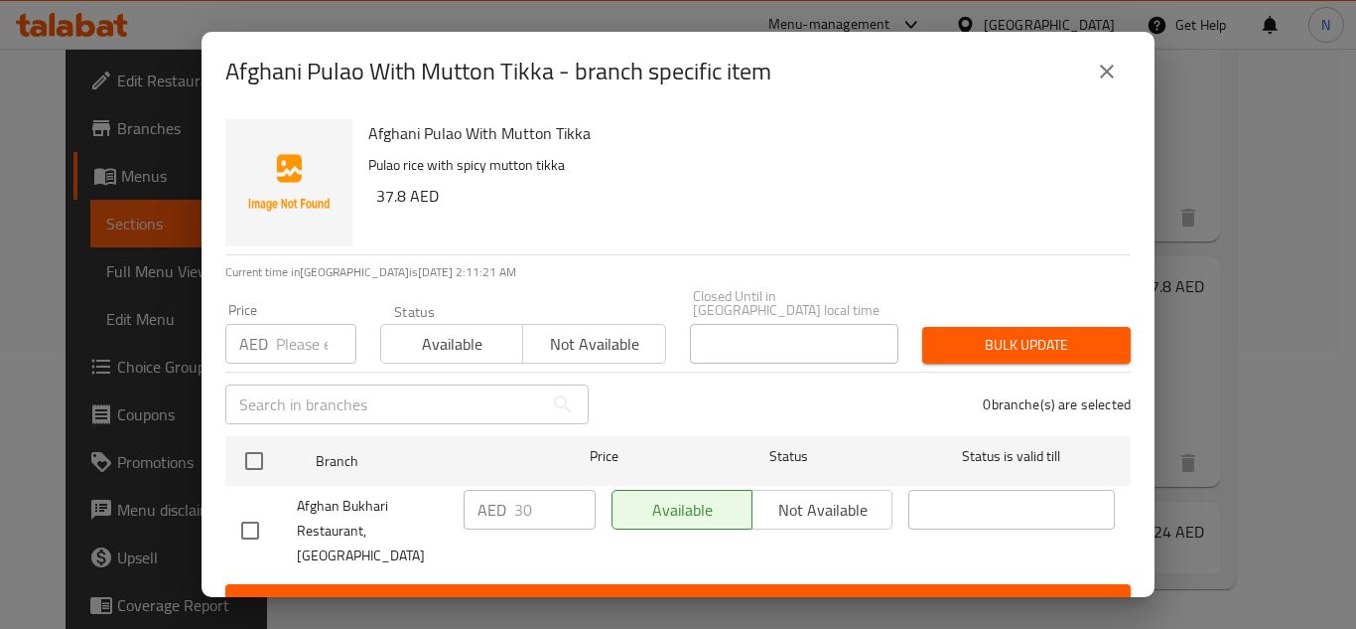
click at [1098, 63] on icon "close" at bounding box center [1107, 72] width 24 height 24
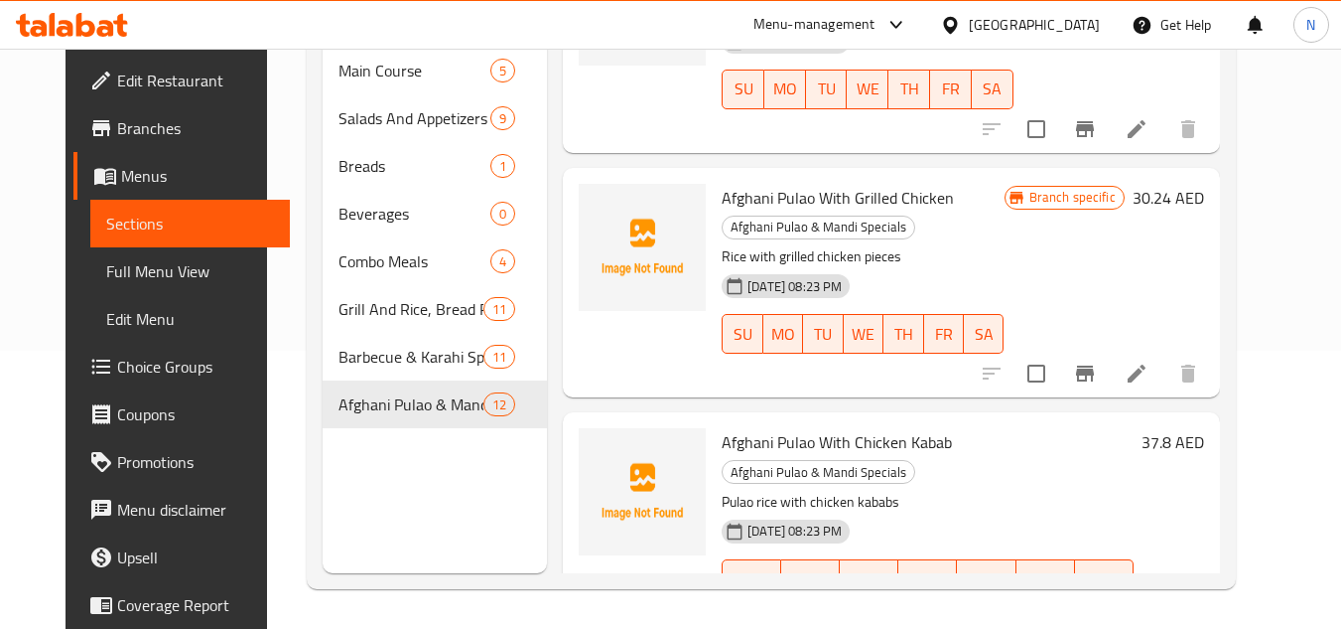
scroll to position [913, 0]
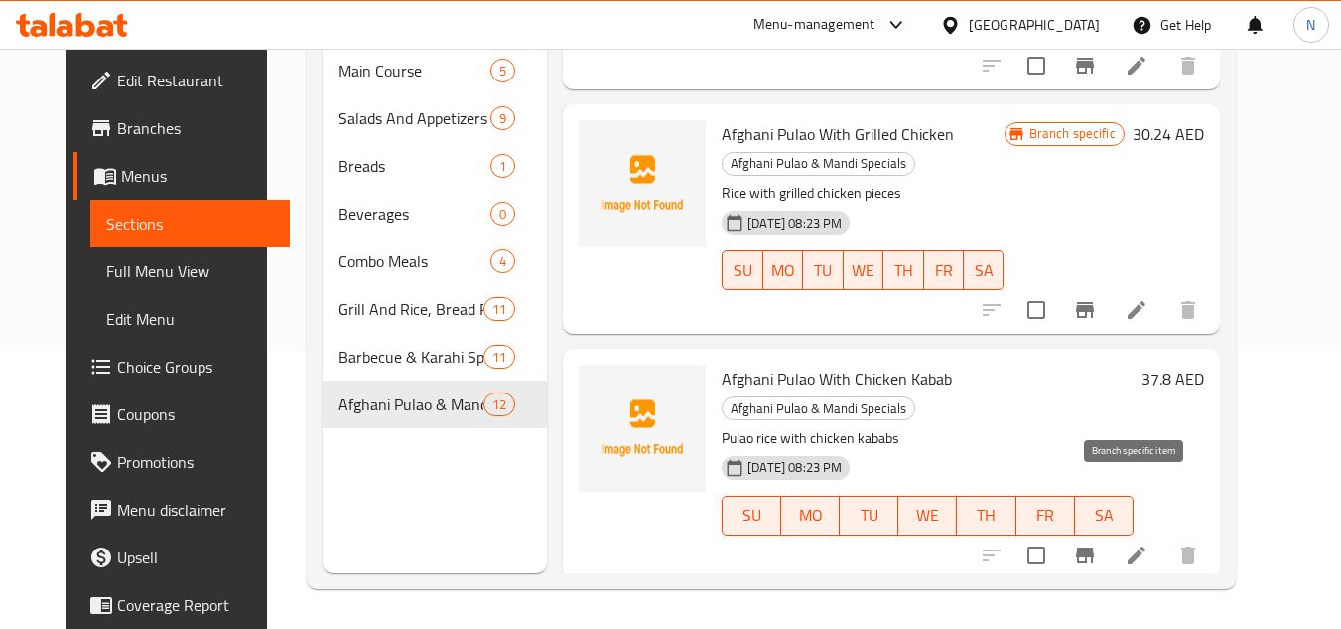
click at [1097, 543] on icon "Branch-specific-item" at bounding box center [1085, 555] width 24 height 24
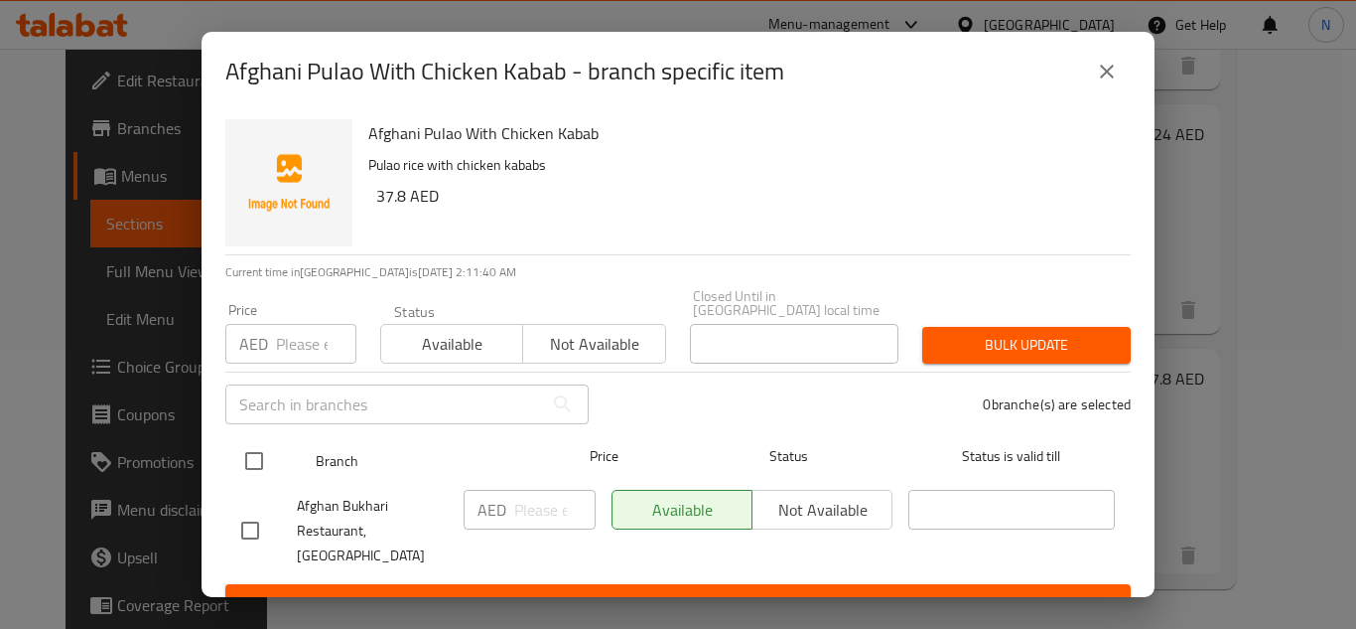
click at [249, 470] on input "checkbox" at bounding box center [254, 461] width 42 height 42
checkbox input "true"
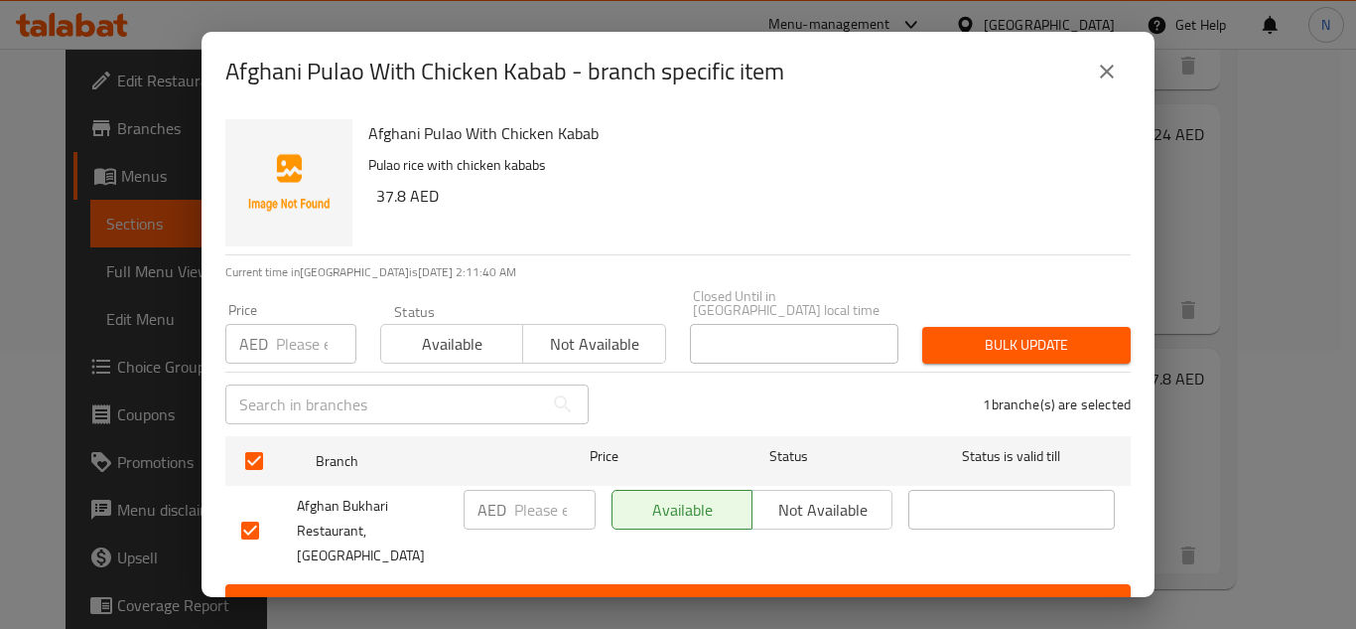
click at [538, 507] on input "number" at bounding box center [554, 510] width 81 height 40
paste input "30"
type input "30"
click at [573, 590] on span "Save" at bounding box center [678, 602] width 874 height 25
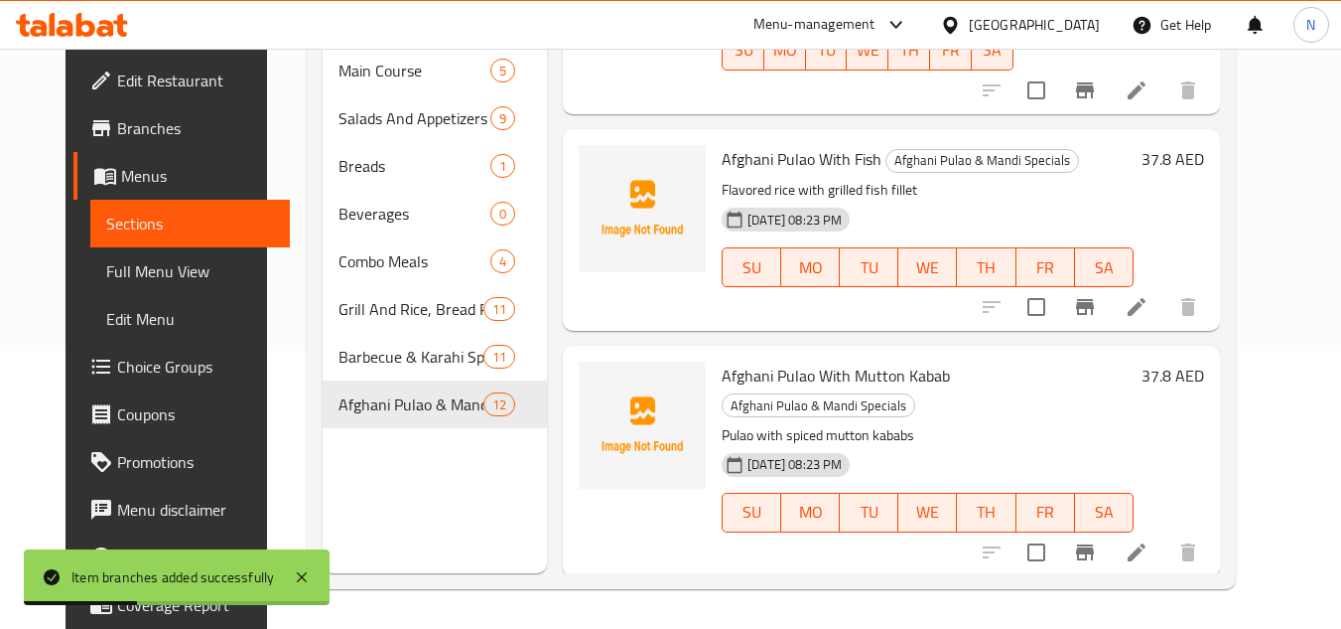
scroll to position [1410, 0]
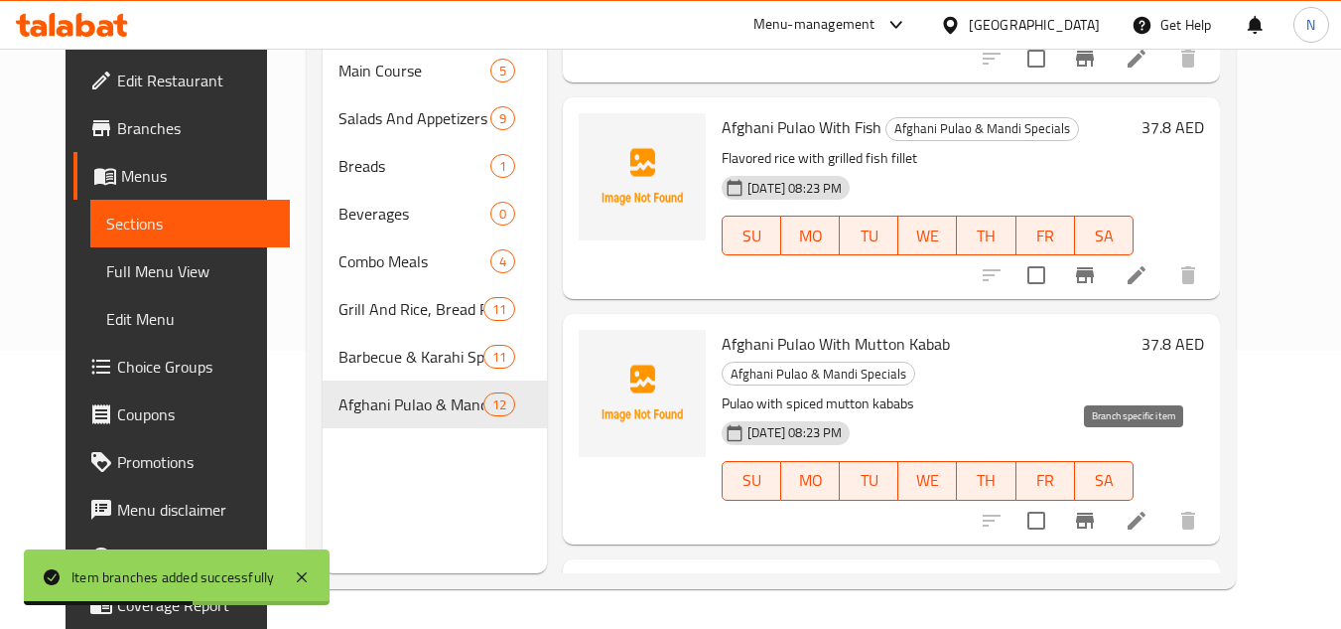
click at [1094, 512] on icon "Branch-specific-item" at bounding box center [1085, 520] width 18 height 16
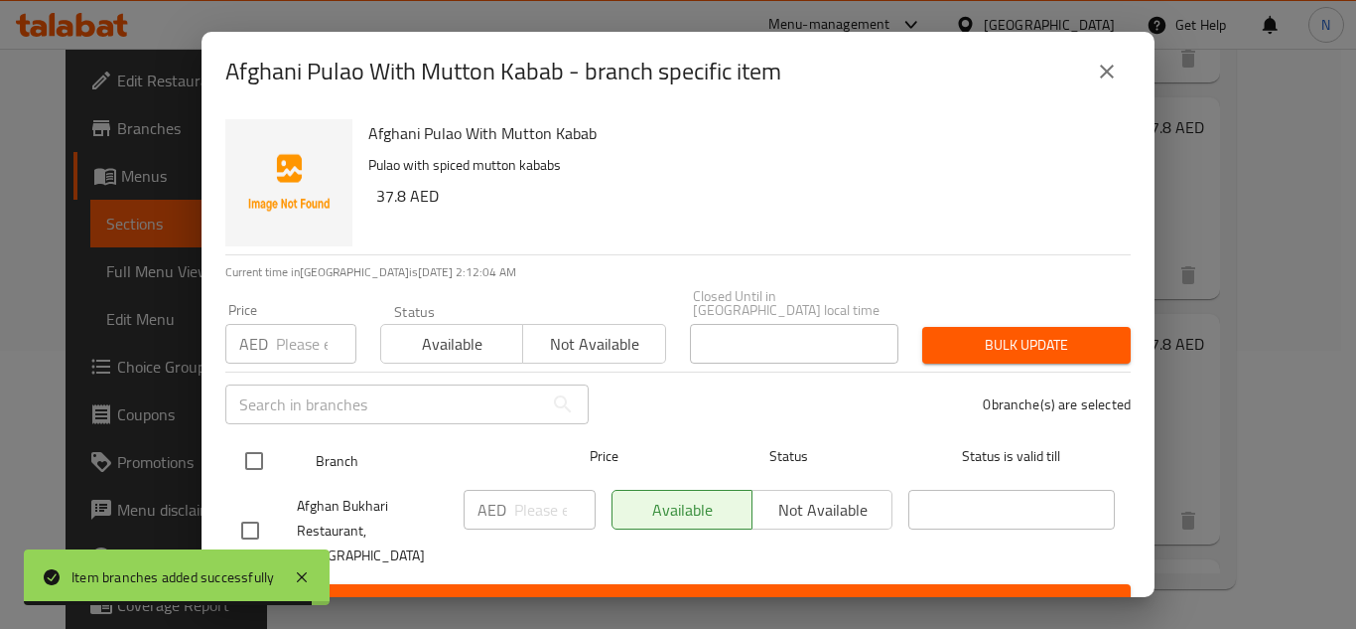
click at [263, 463] on input "checkbox" at bounding box center [254, 461] width 42 height 42
checkbox input "true"
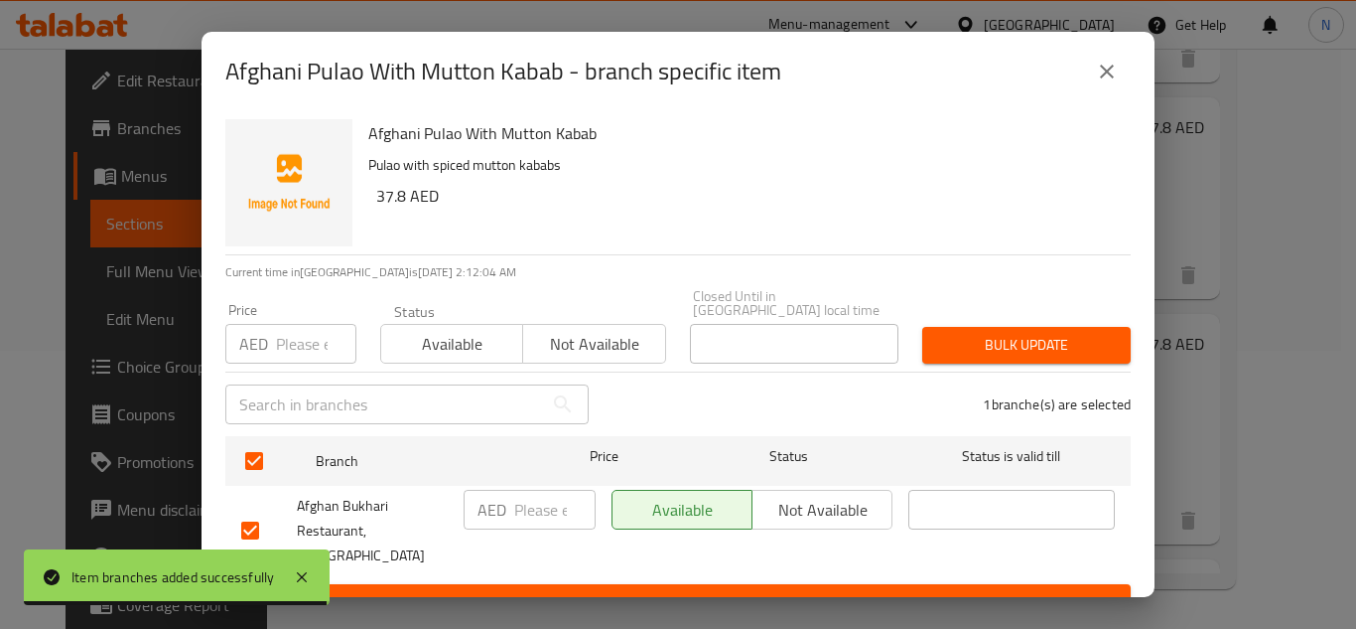
click at [535, 512] on input "number" at bounding box center [554, 510] width 81 height 40
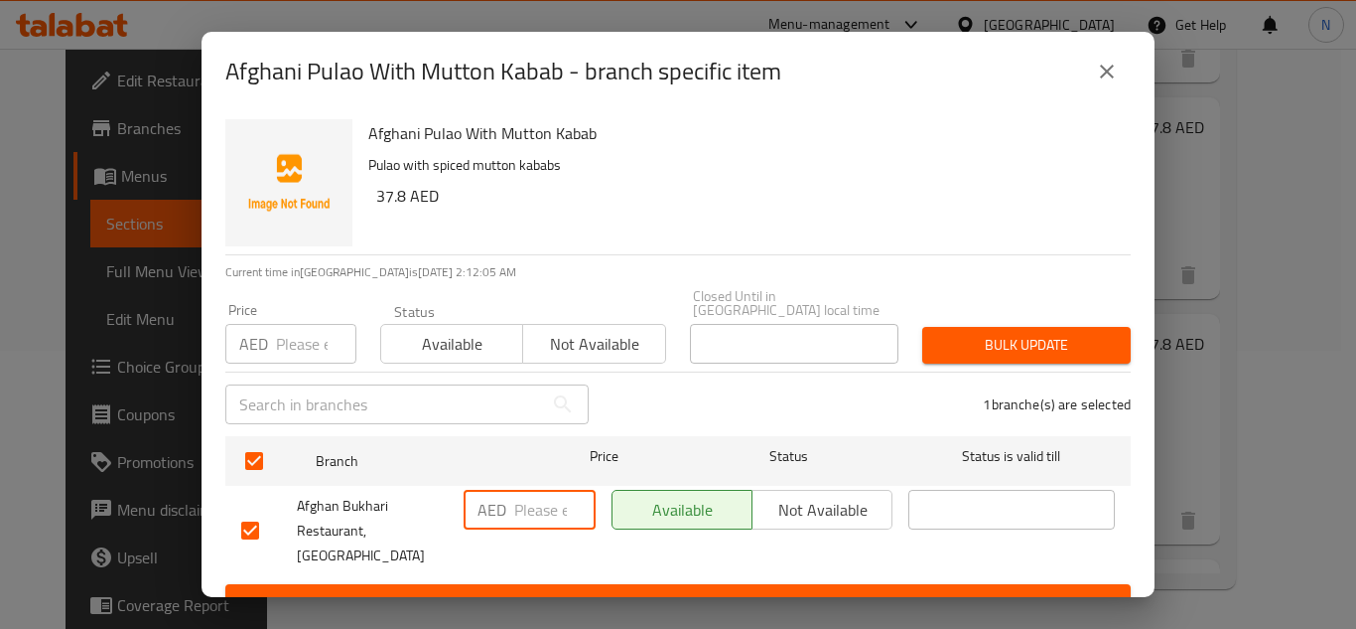
paste input "30"
type input "30"
click at [565, 590] on span "Save" at bounding box center [678, 602] width 874 height 25
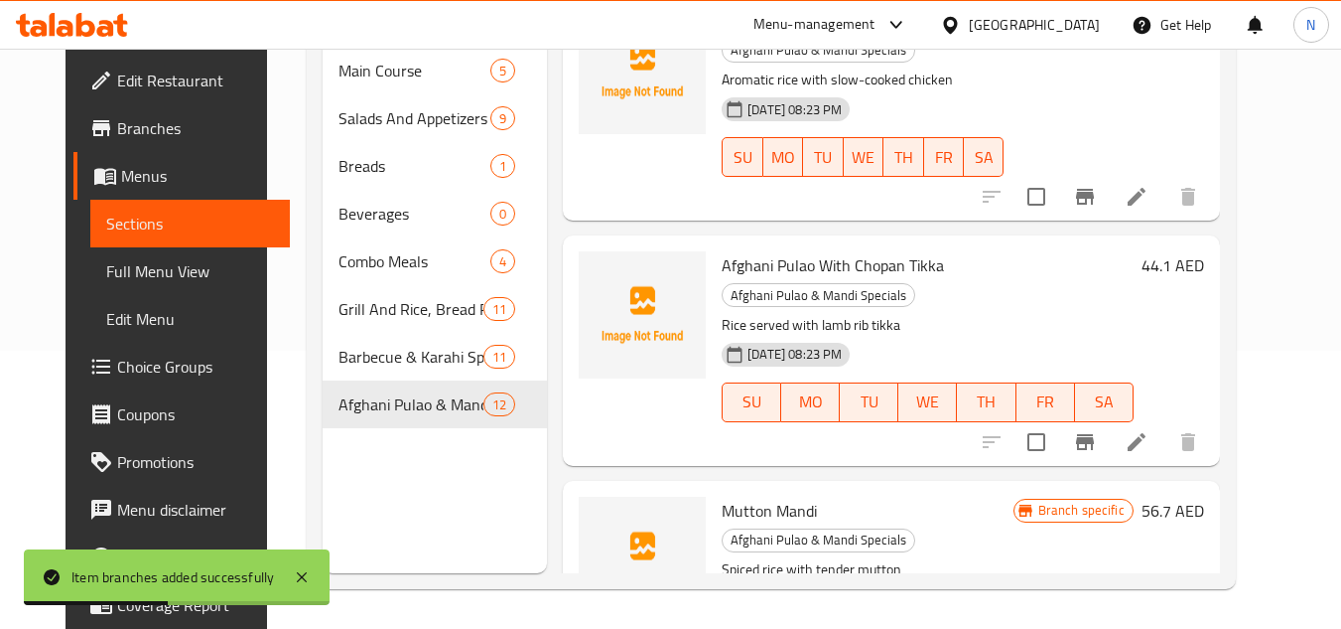
scroll to position [2006, 0]
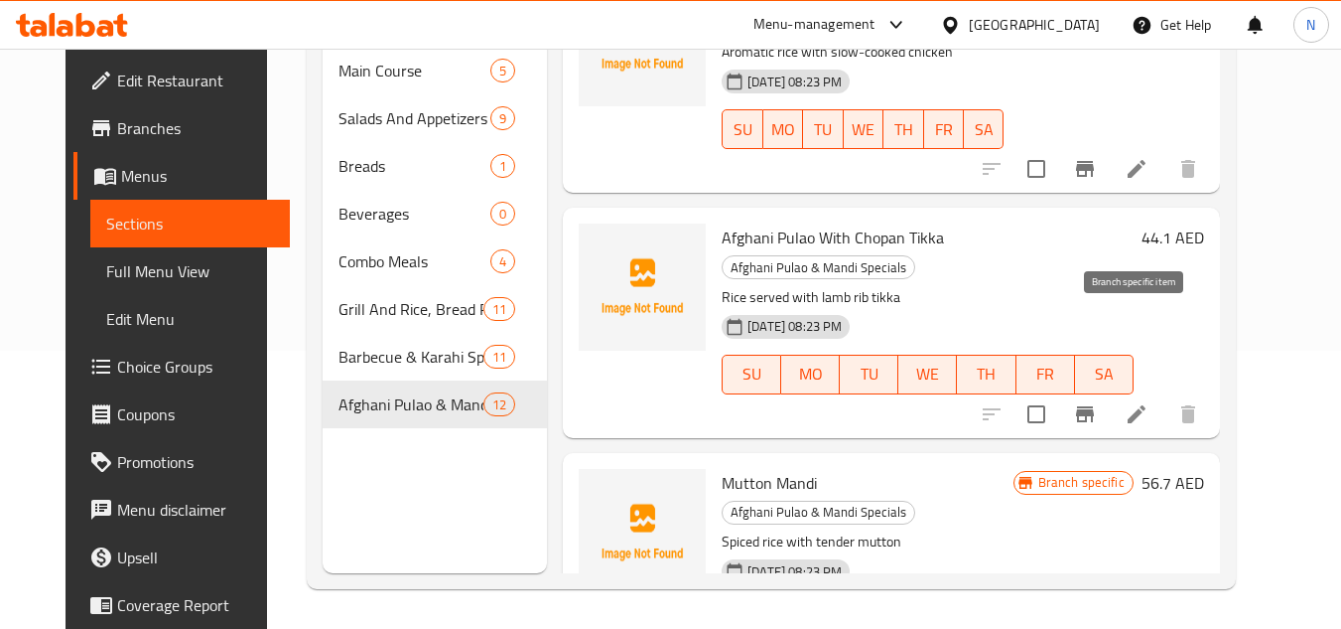
click at [1097, 402] on icon "Branch-specific-item" at bounding box center [1085, 414] width 24 height 24
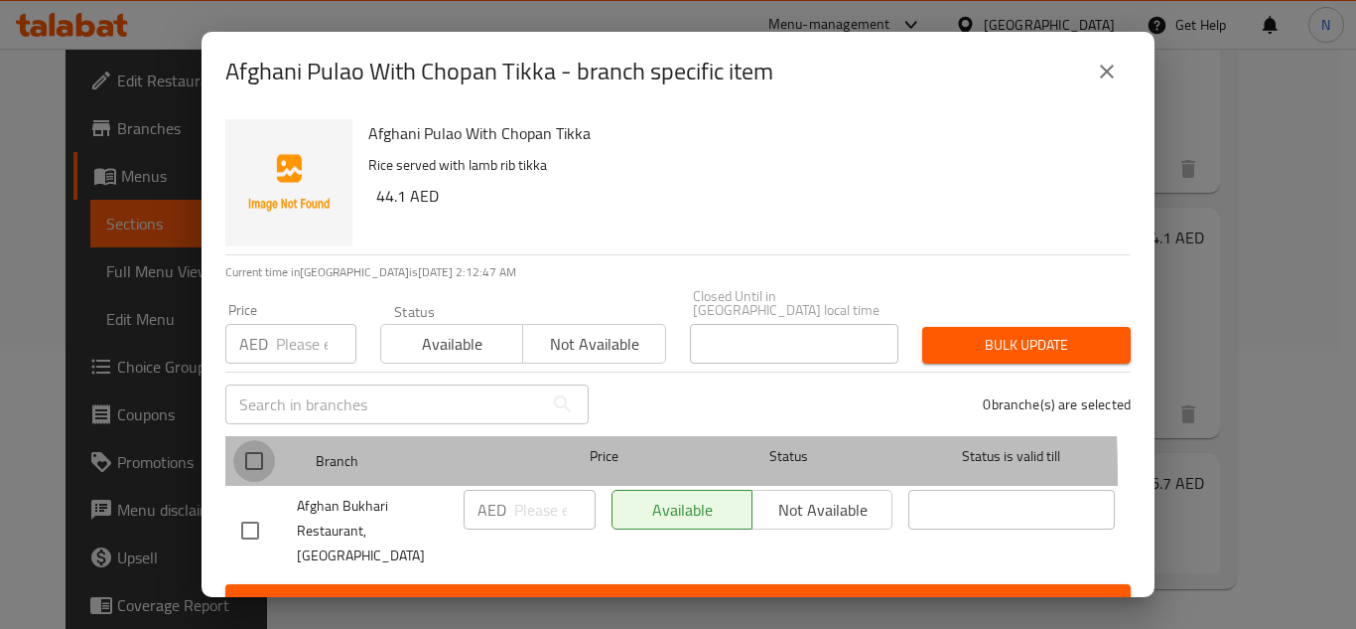
click at [259, 476] on input "checkbox" at bounding box center [254, 461] width 42 height 42
checkbox input "true"
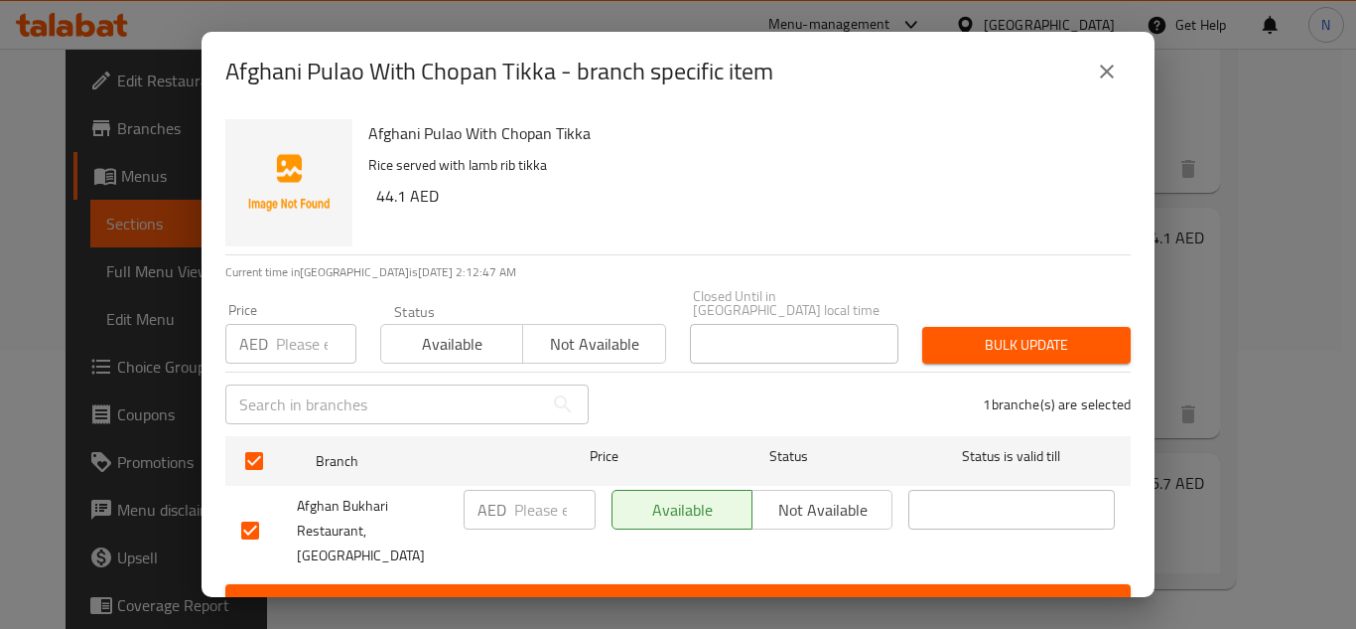
click at [544, 522] on input "number" at bounding box center [554, 510] width 81 height 40
paste input "35"
type input "35"
click at [607, 590] on span "Save" at bounding box center [678, 602] width 874 height 25
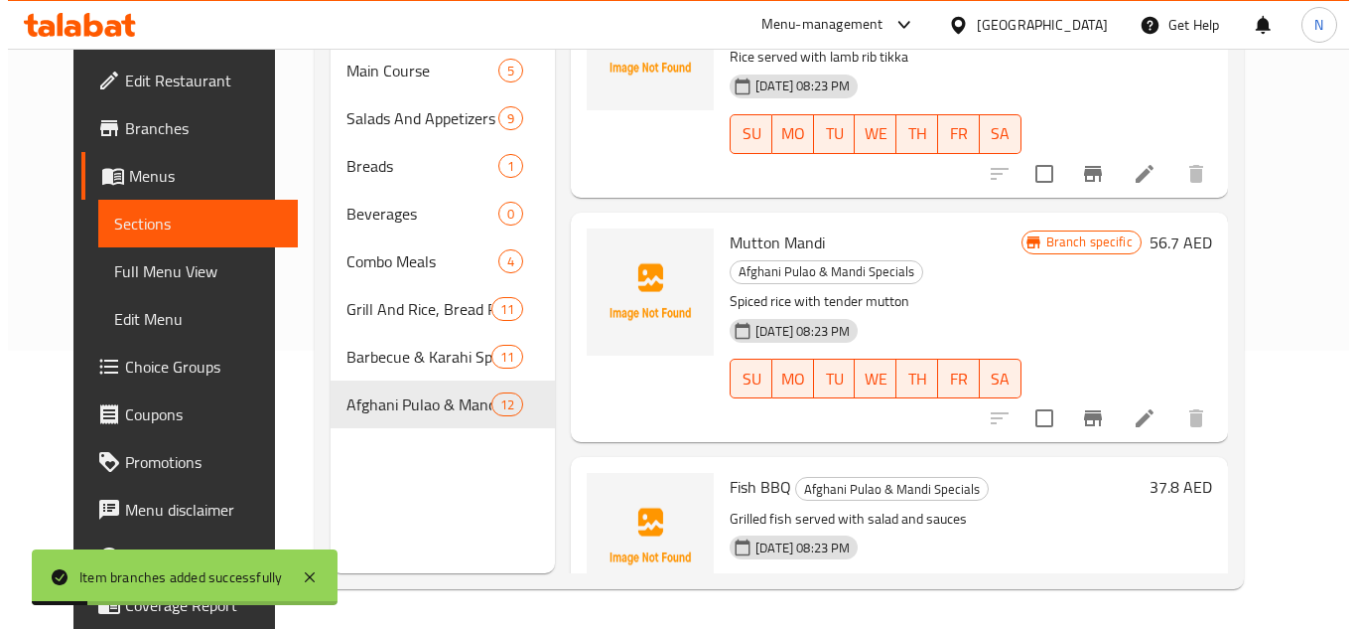
scroll to position [2248, 0]
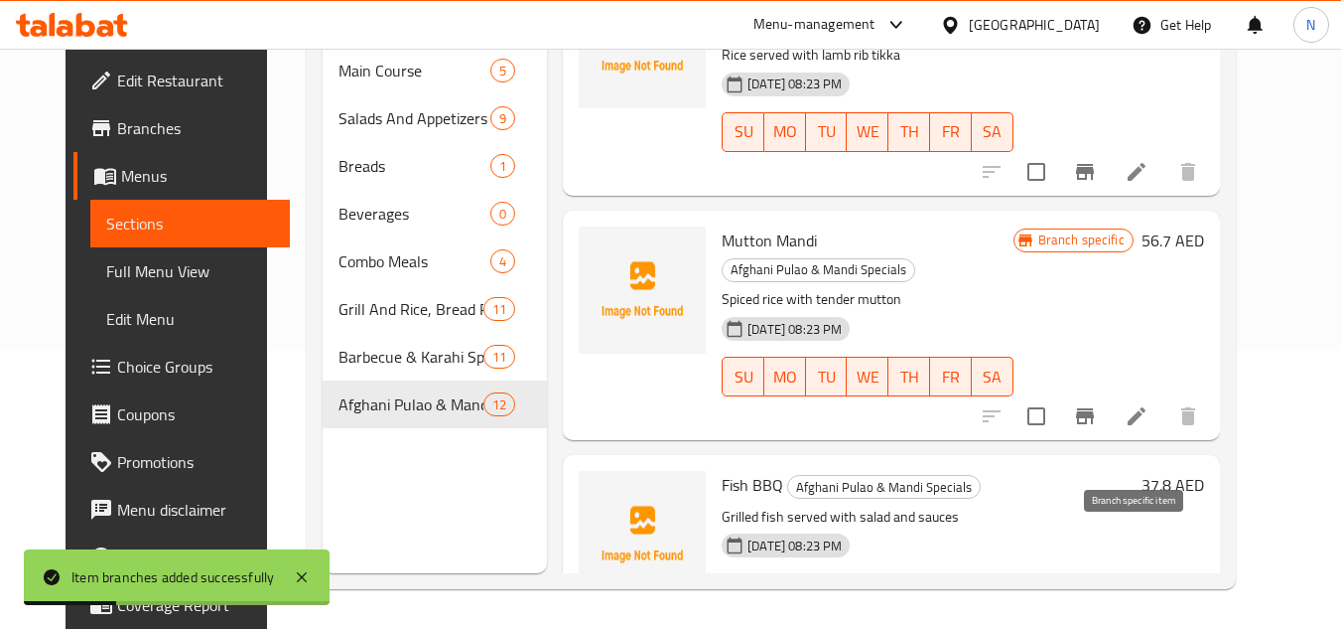
click at [1094, 625] on icon "Branch-specific-item" at bounding box center [1085, 633] width 18 height 16
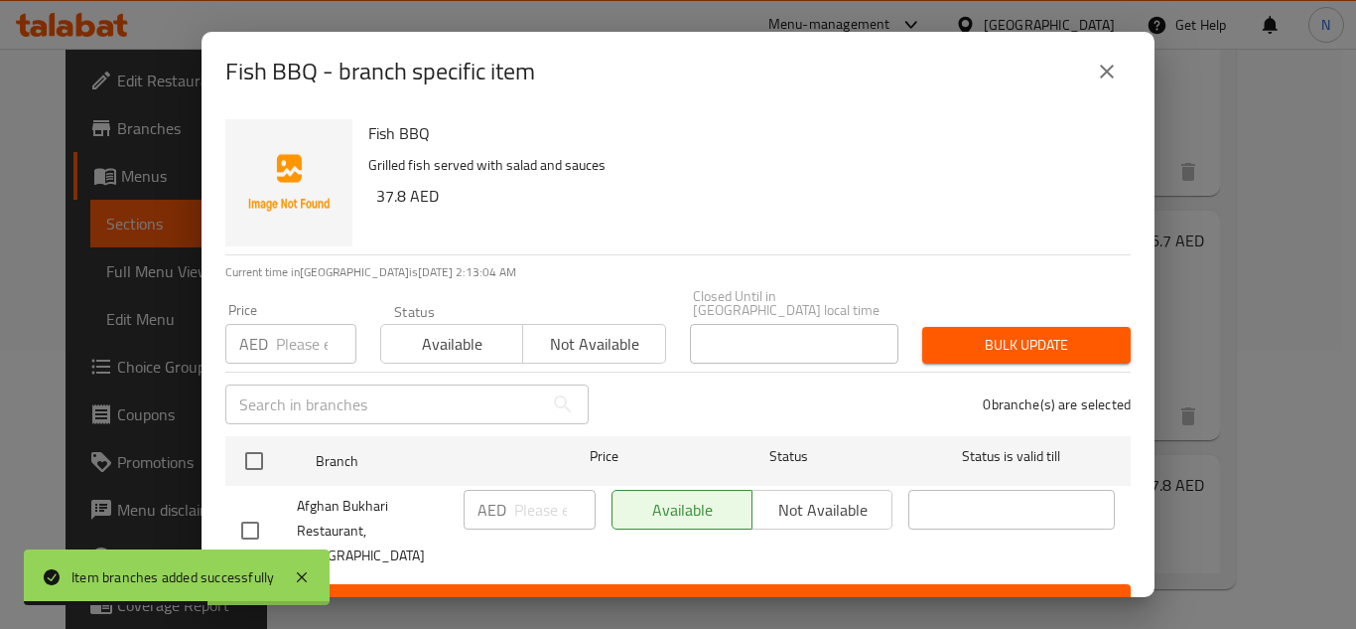
click at [307, 74] on h2 "Fish BBQ - branch specific item" at bounding box center [380, 72] width 310 height 32
drag, startPoint x: 318, startPoint y: 66, endPoint x: 216, endPoint y: 69, distance: 101.3
click at [216, 69] on div "Fish BBQ - branch specific item" at bounding box center [678, 71] width 953 height 79
copy h2 "Fish BBQ"
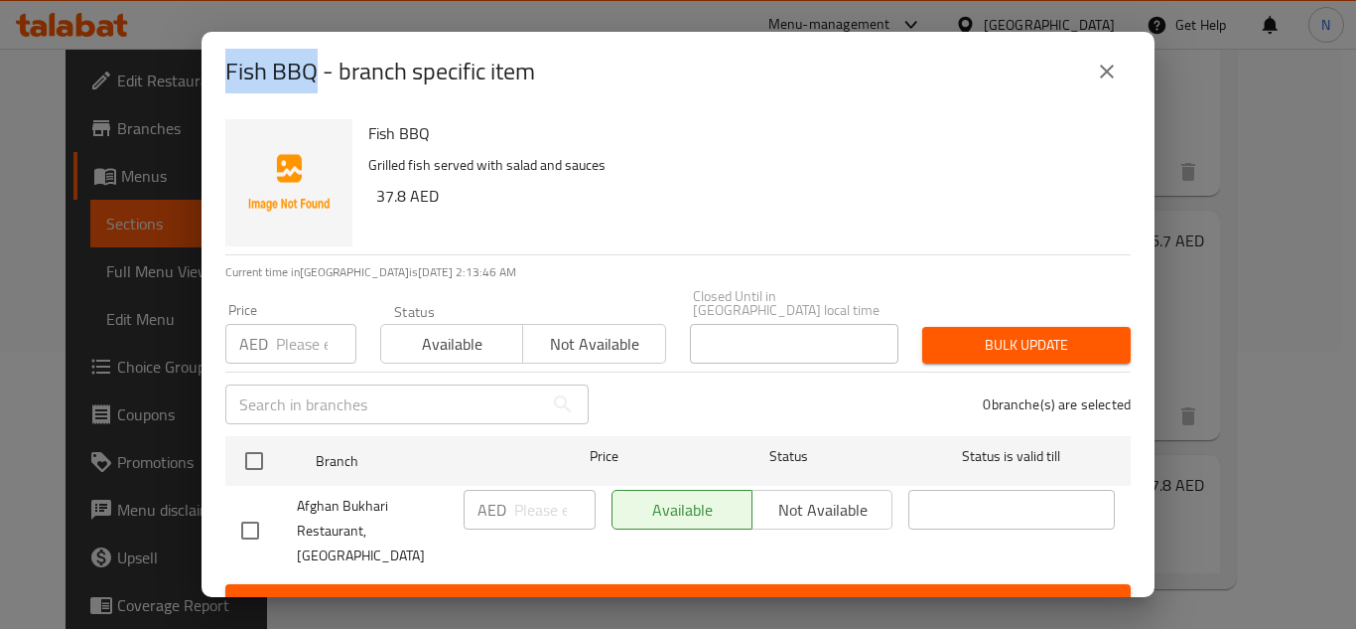
click at [1117, 80] on icon "close" at bounding box center [1107, 72] width 24 height 24
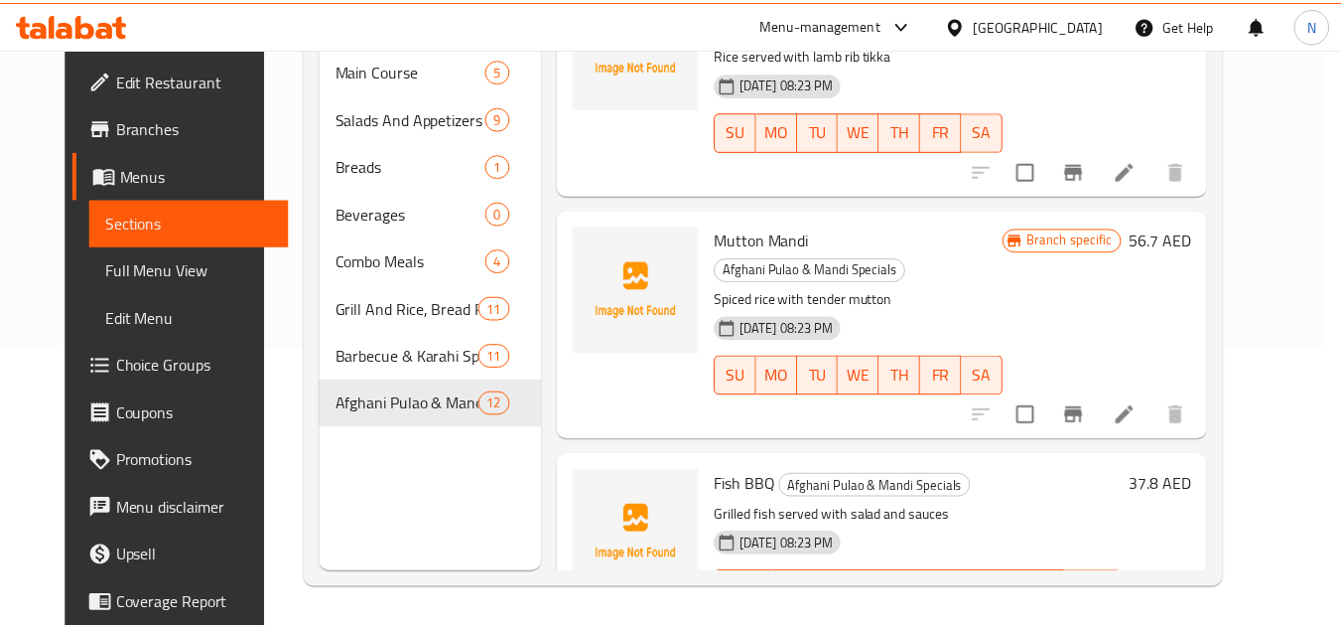
scroll to position [2249, 0]
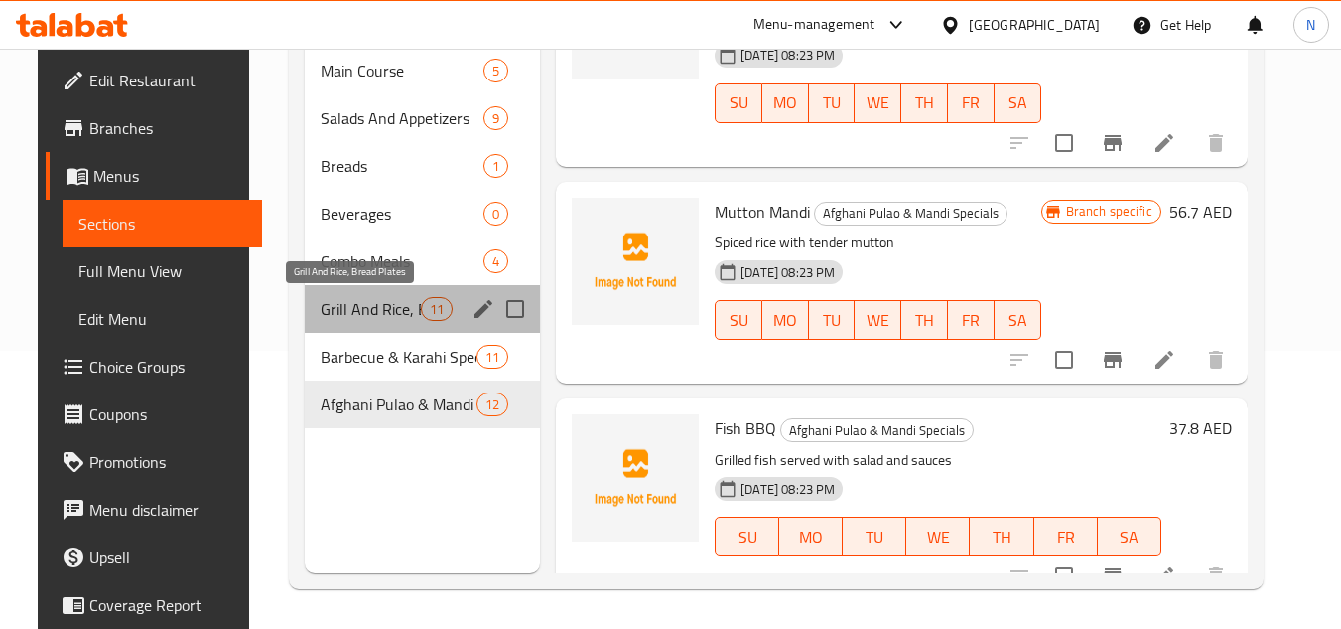
click at [358, 320] on span "Grill And Rice, Bread Plates" at bounding box center [371, 309] width 100 height 24
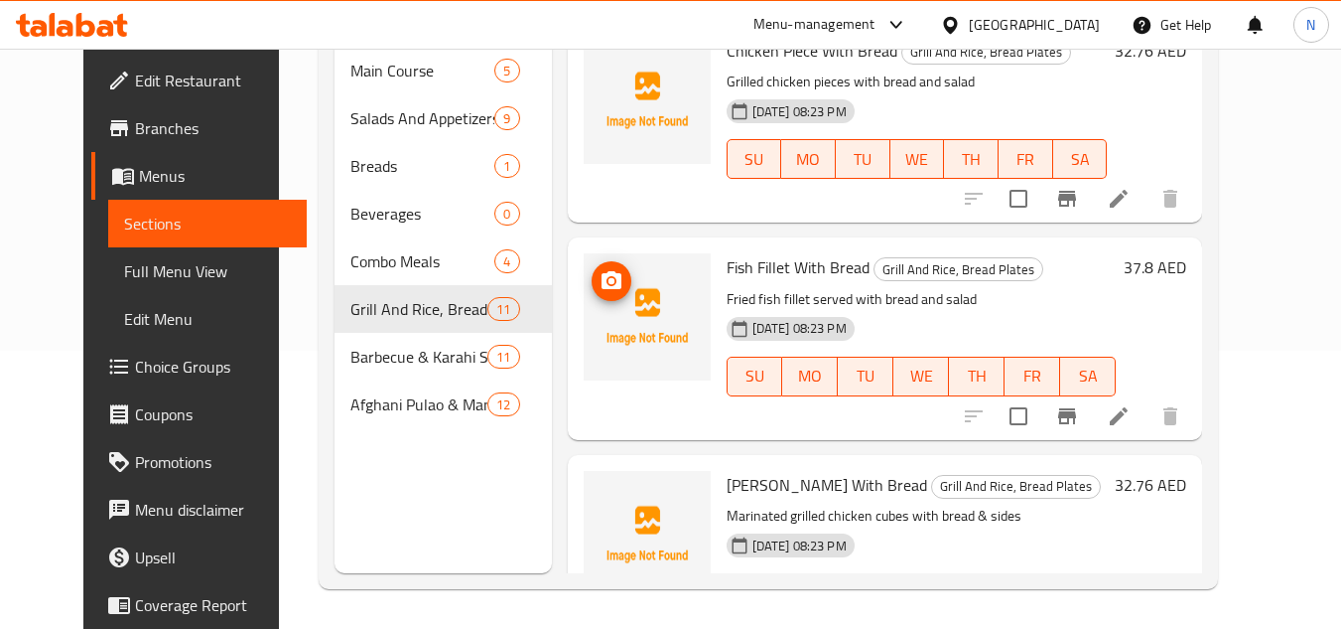
scroll to position [55, 0]
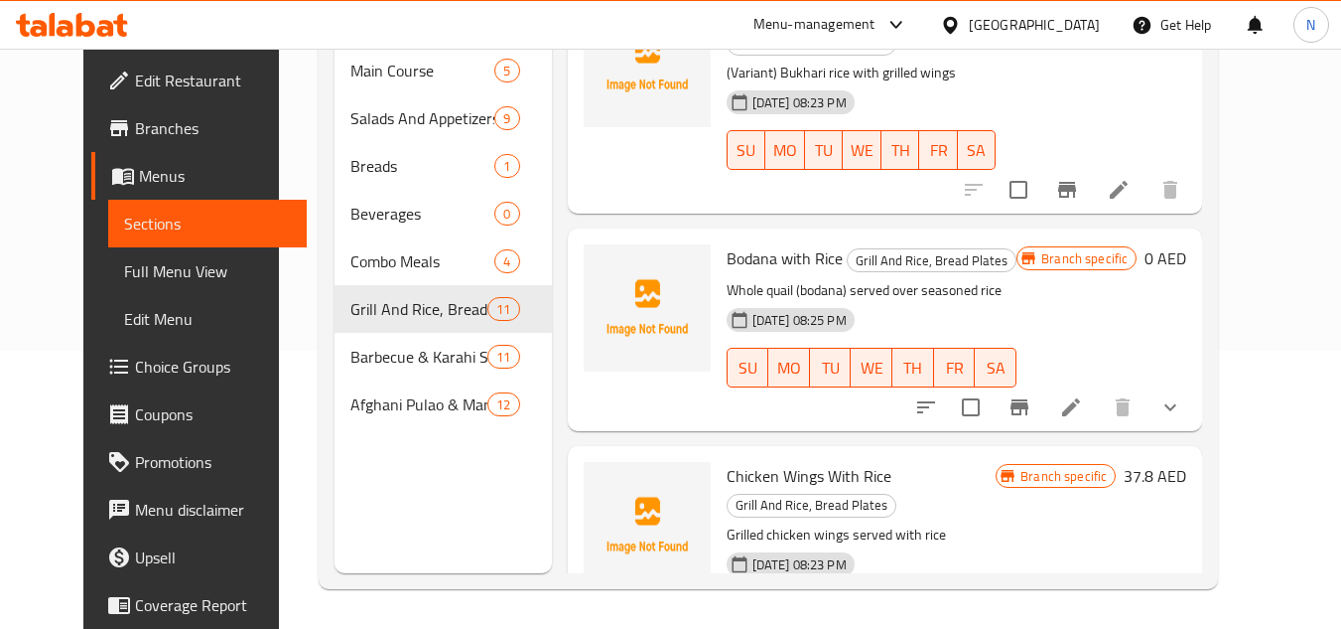
click at [1259, 259] on div "Home / Restaurants management / Menus / Sections Afghan Bukhari Restaurant Open…" at bounding box center [769, 200] width 980 height 858
click at [1183, 405] on icon "show more" at bounding box center [1171, 407] width 24 height 24
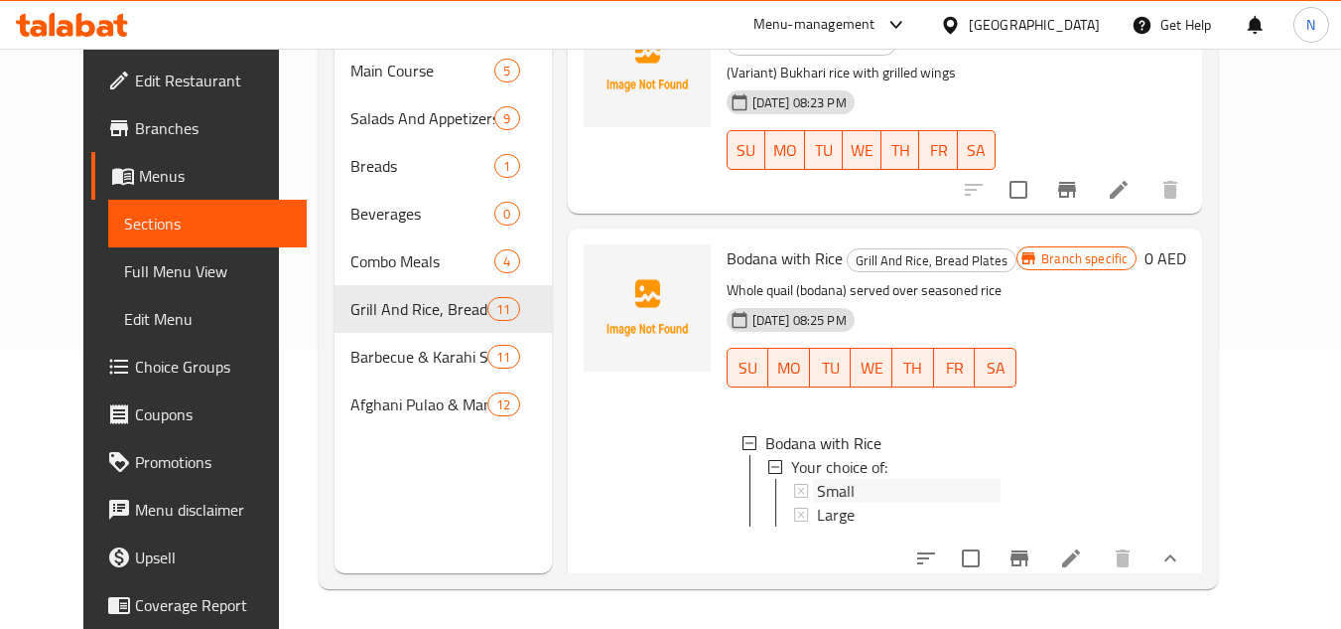
click at [833, 490] on div "Small" at bounding box center [909, 491] width 185 height 24
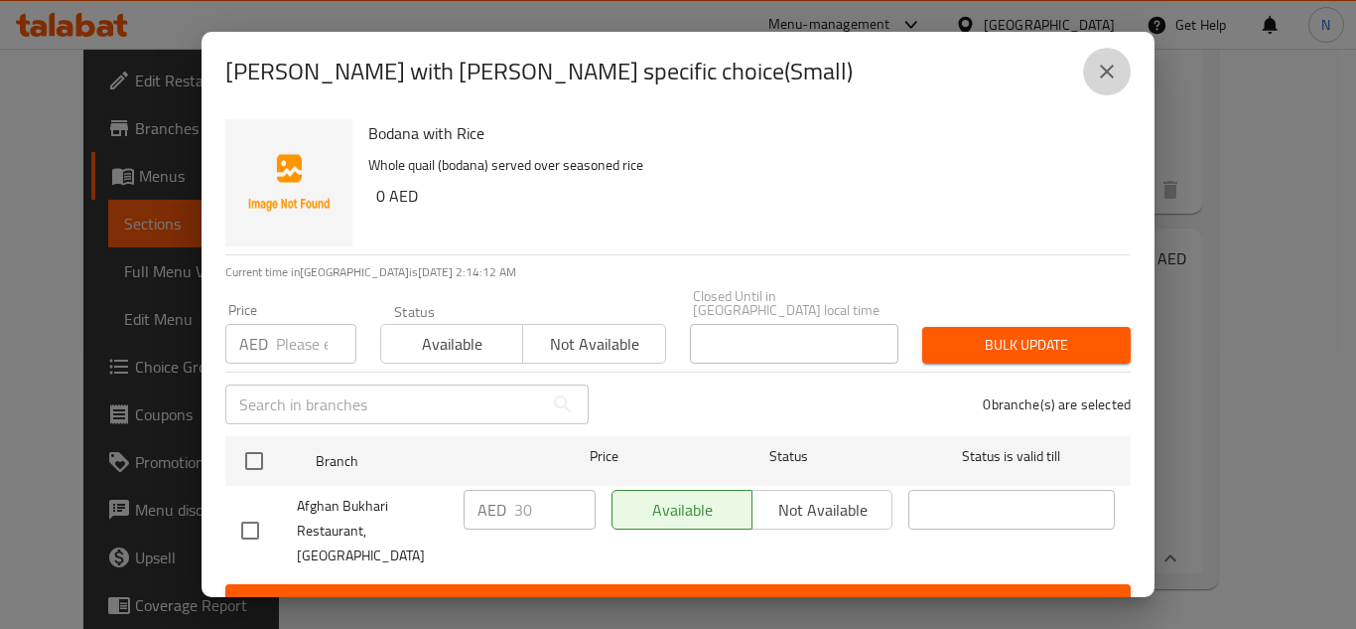
click at [1102, 80] on icon "close" at bounding box center [1107, 72] width 24 height 24
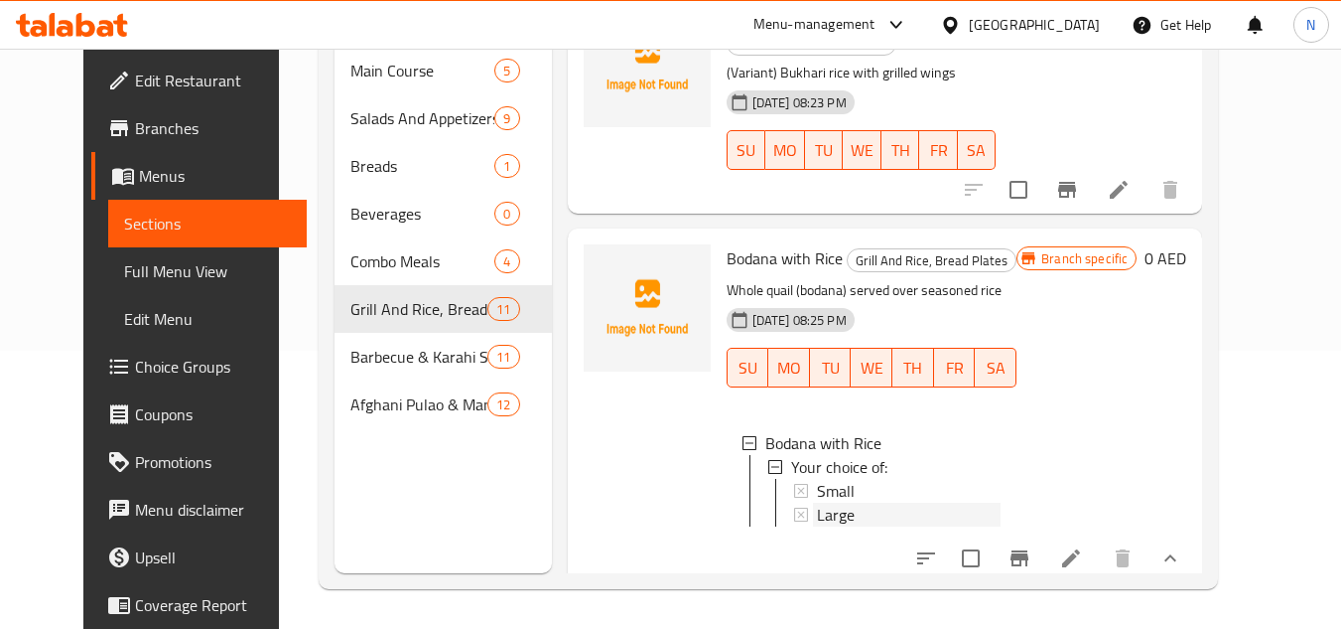
click at [842, 518] on div "Large" at bounding box center [909, 514] width 185 height 24
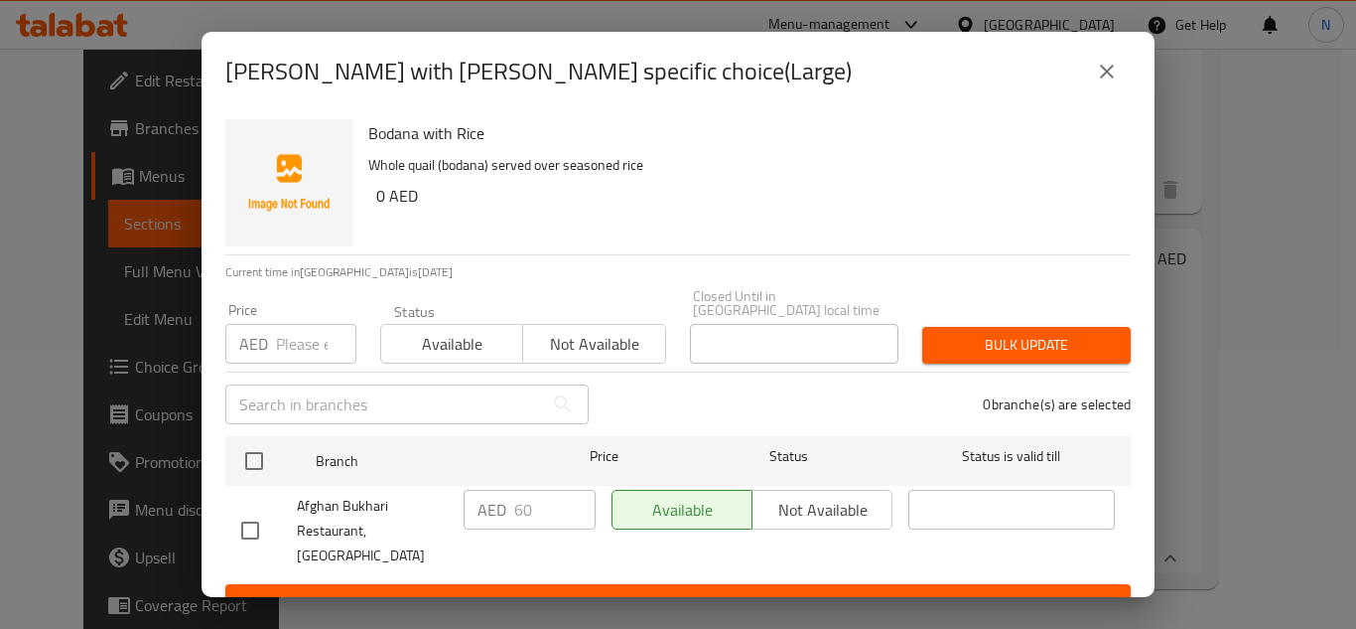
click at [1102, 75] on icon "close" at bounding box center [1107, 72] width 14 height 14
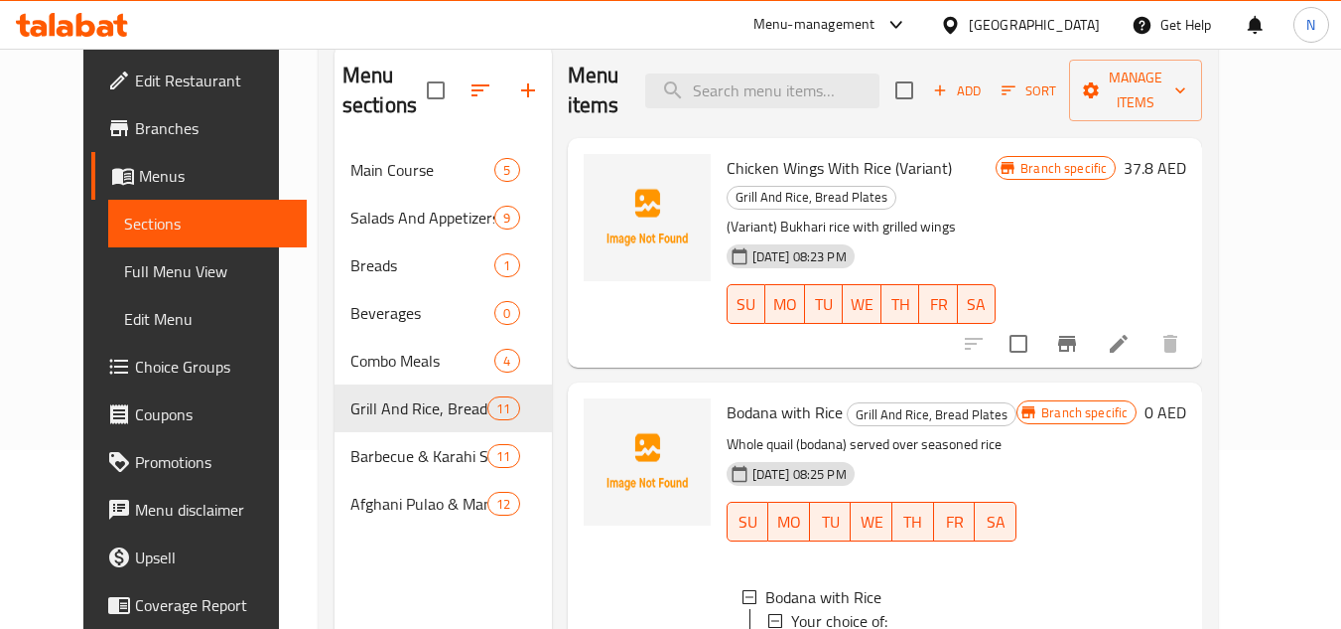
scroll to position [1088, 0]
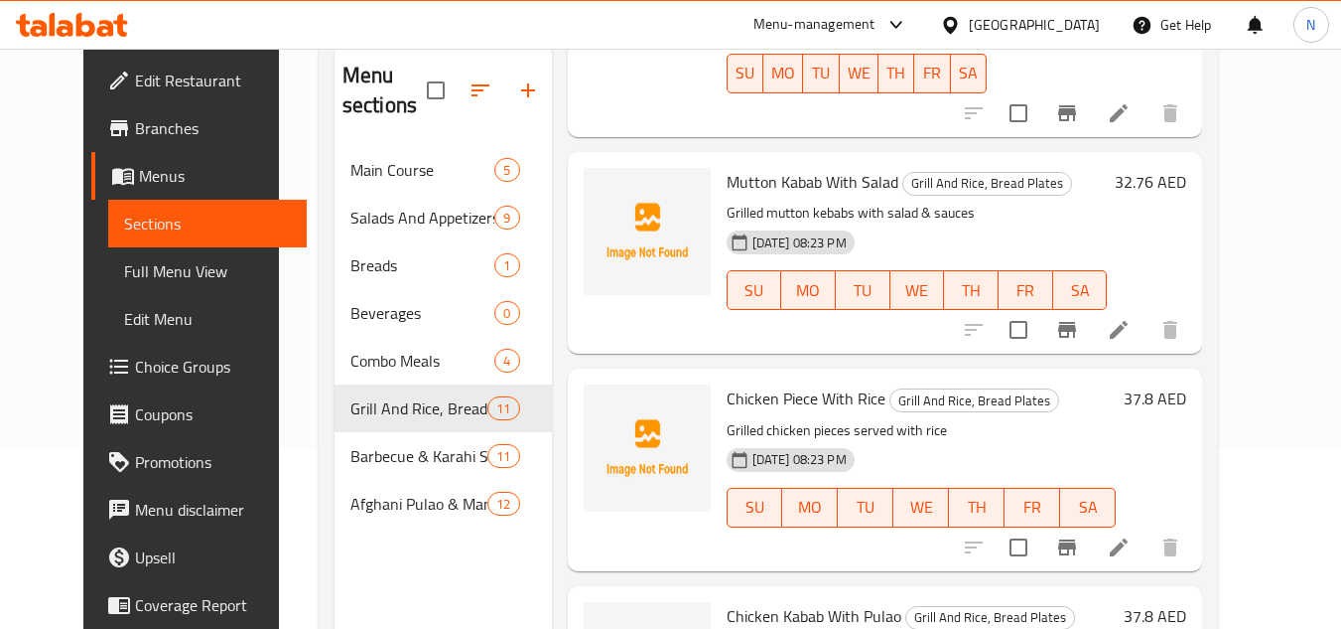
click at [1079, 535] on icon "Branch-specific-item" at bounding box center [1067, 547] width 24 height 24
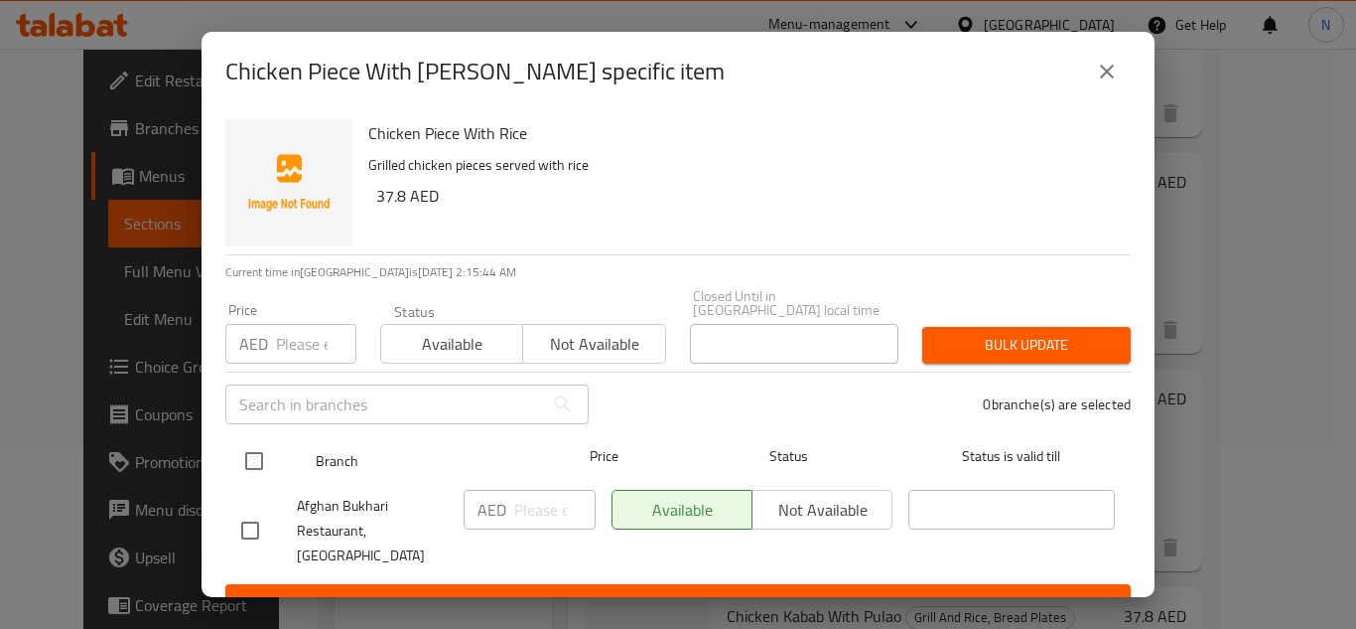
click at [266, 459] on input "checkbox" at bounding box center [254, 461] width 42 height 42
checkbox input "true"
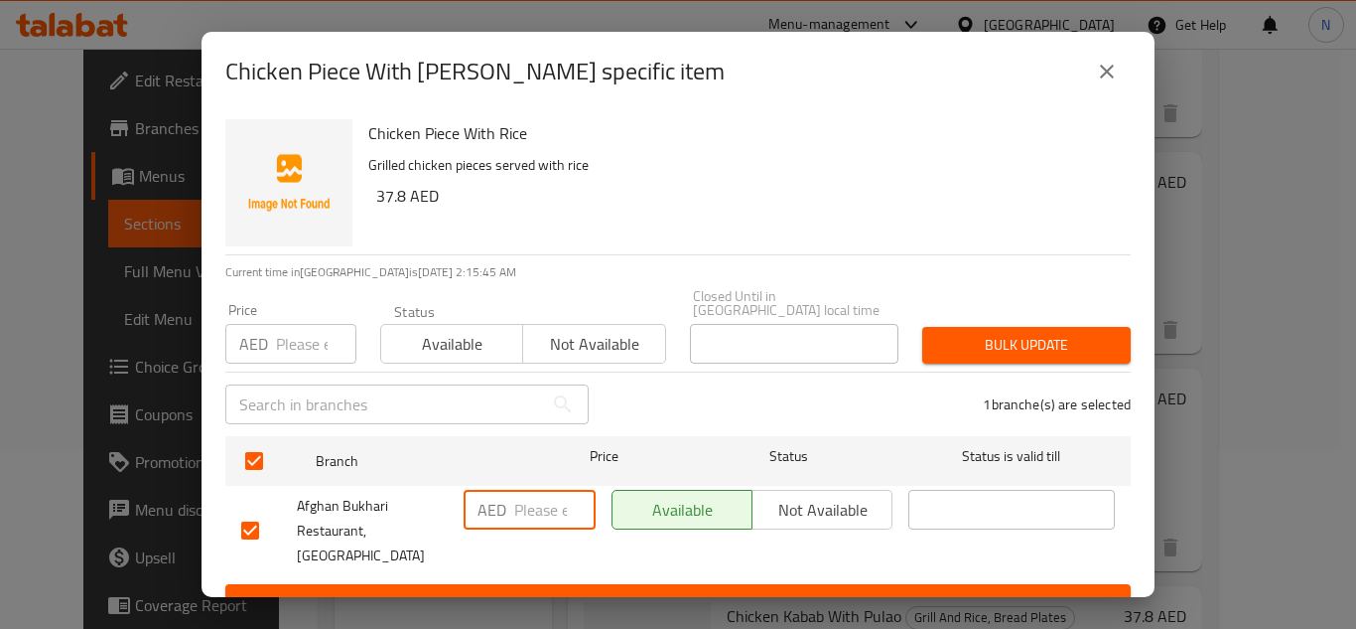
click at [523, 504] on input "number" at bounding box center [554, 510] width 81 height 40
paste input "30"
type input "30"
click at [544, 590] on span "Save" at bounding box center [678, 602] width 874 height 25
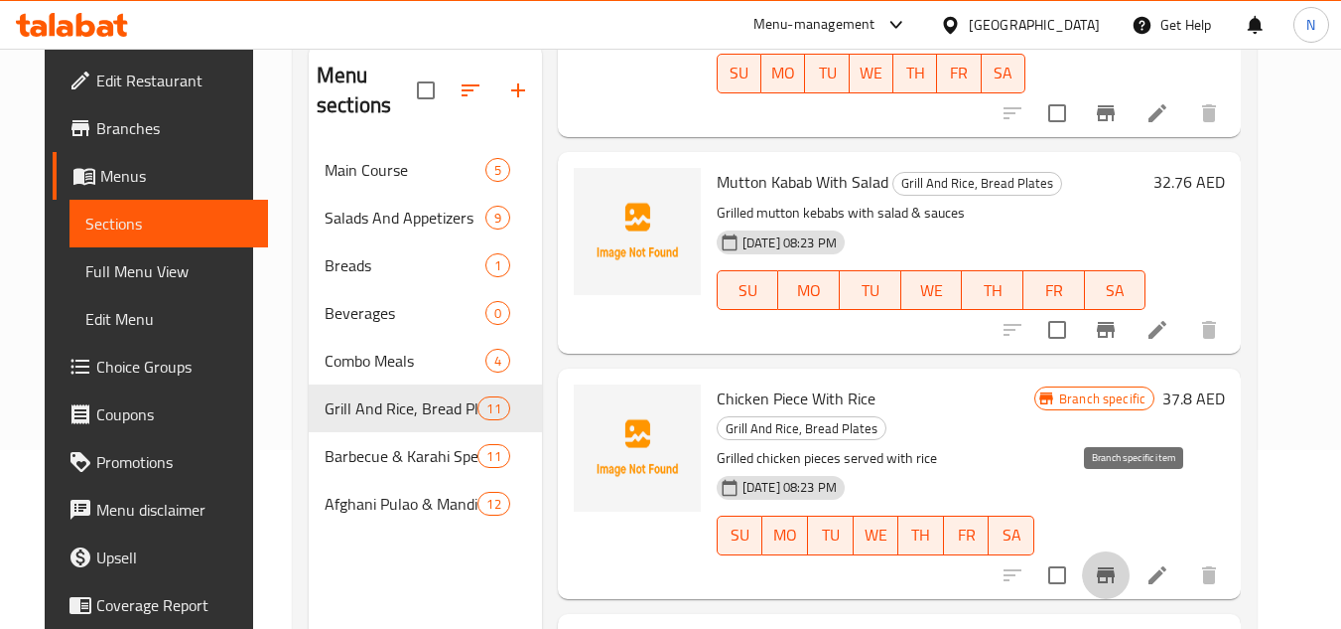
click at [1115, 567] on icon "Branch-specific-item" at bounding box center [1106, 575] width 18 height 16
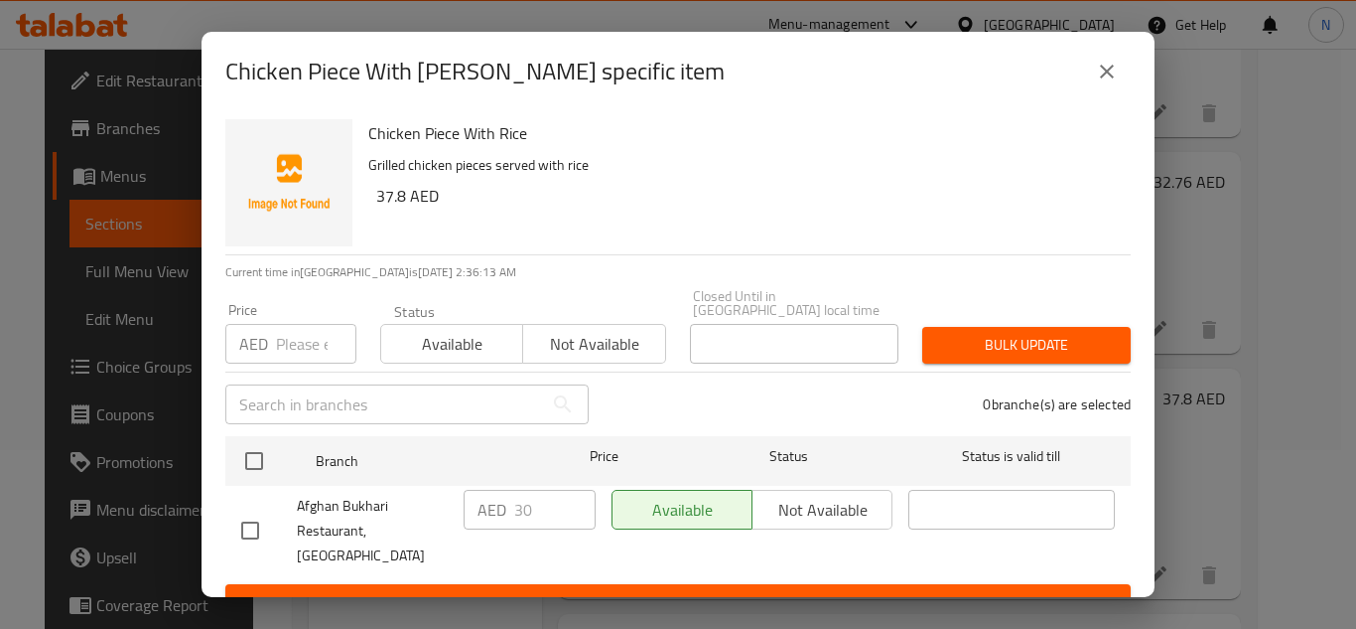
click at [1102, 79] on icon "close" at bounding box center [1107, 72] width 24 height 24
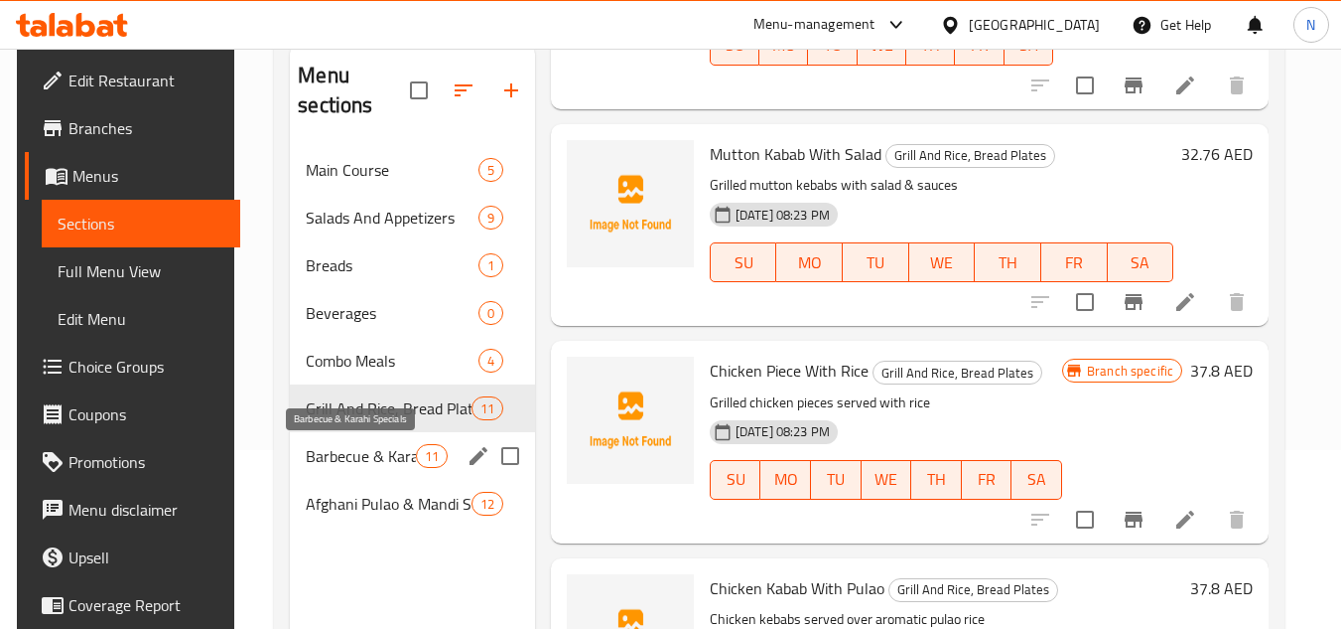
click at [397, 456] on span "Barbecue & Karahi Specials" at bounding box center [360, 456] width 109 height 24
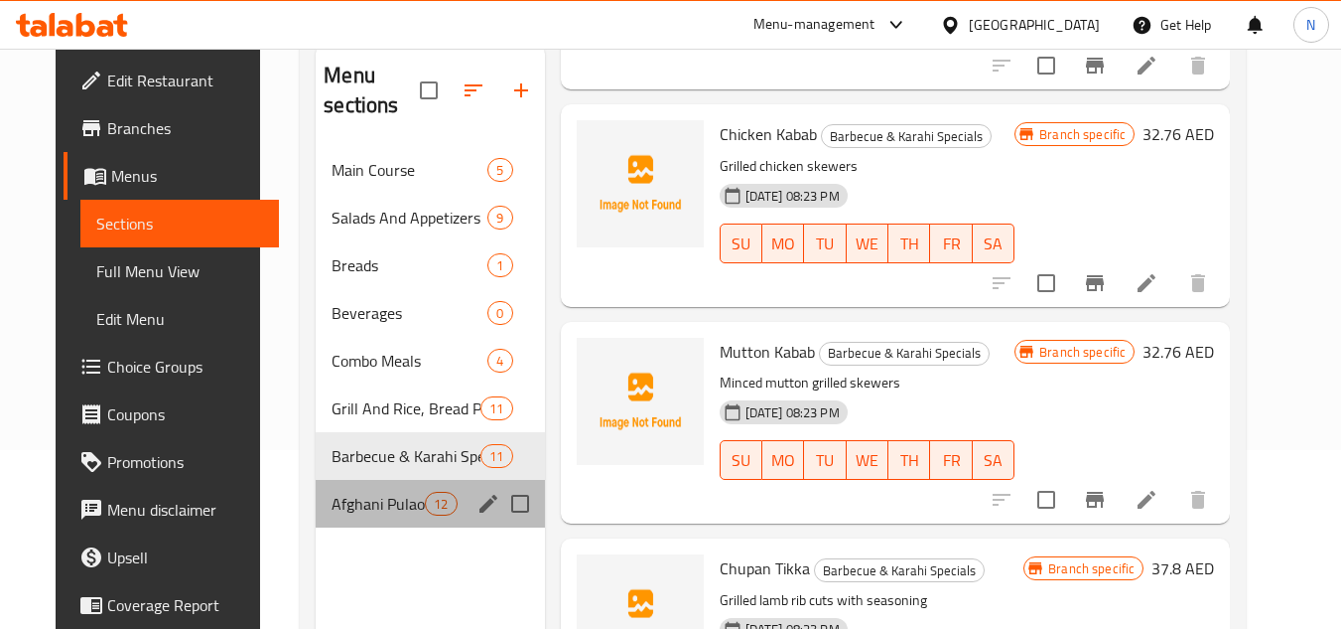
click at [366, 518] on div "Afghani Pulao & Mandi Specials 12" at bounding box center [430, 504] width 228 height 48
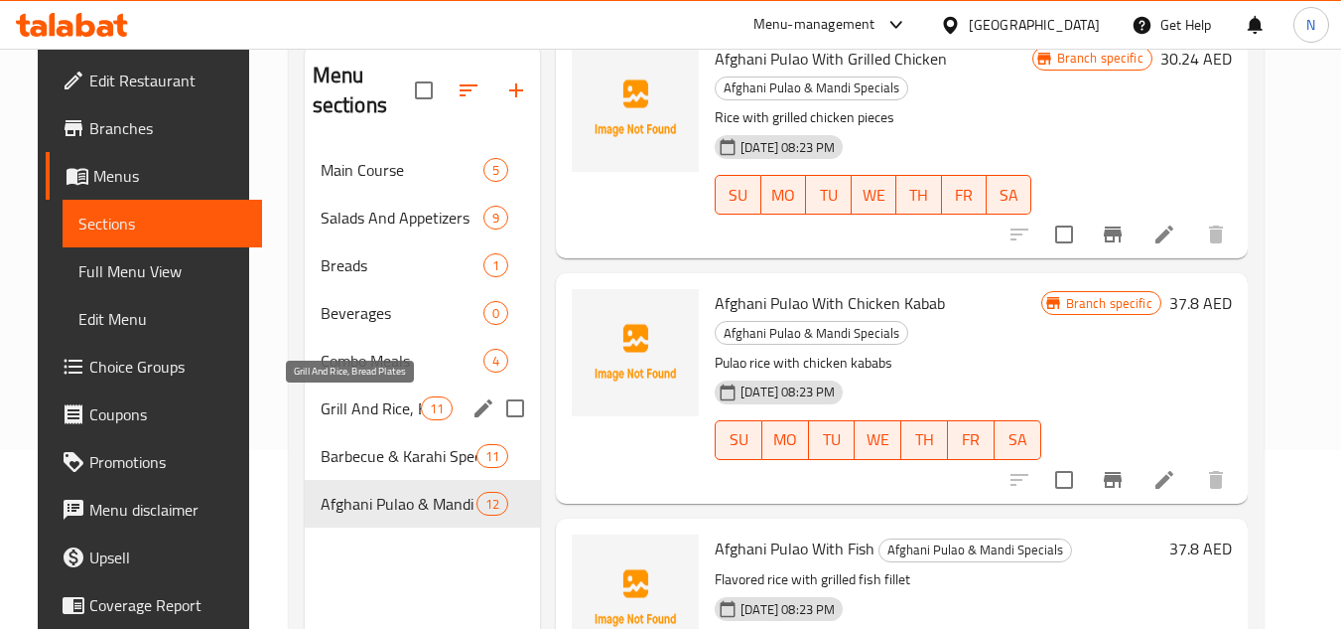
click at [366, 403] on span "Grill And Rice, Bread Plates" at bounding box center [371, 408] width 100 height 24
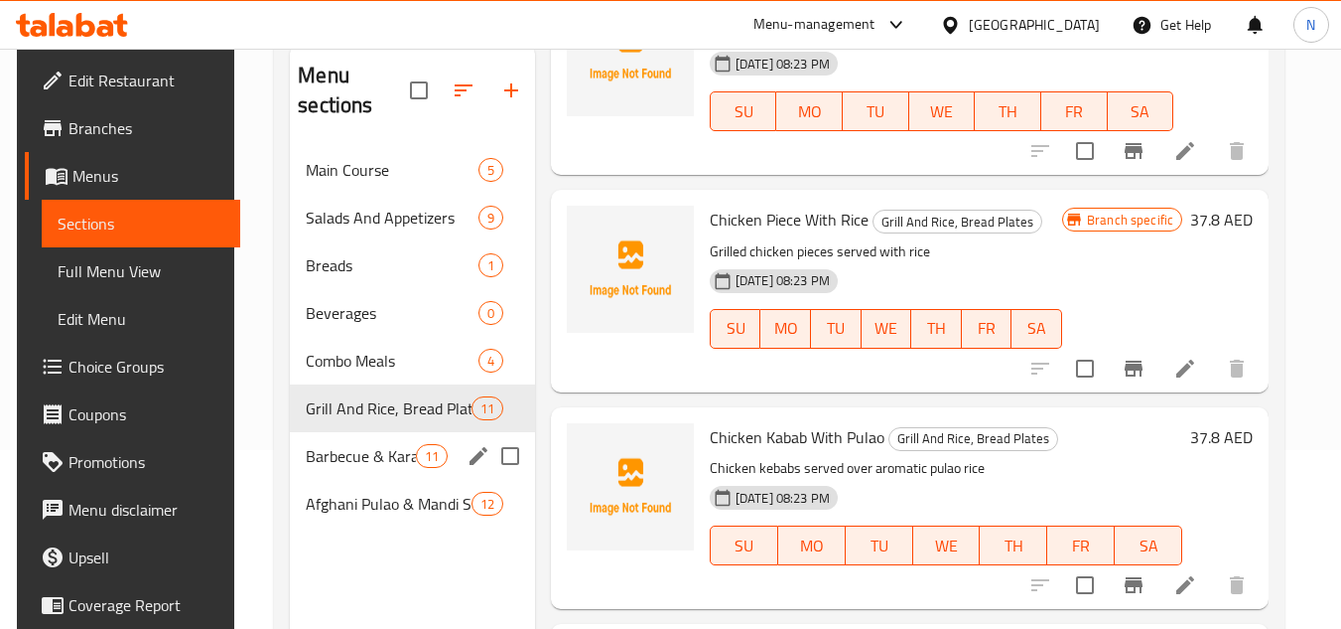
click at [366, 471] on div "Barbecue & Karahi Specials 11" at bounding box center [412, 456] width 244 height 48
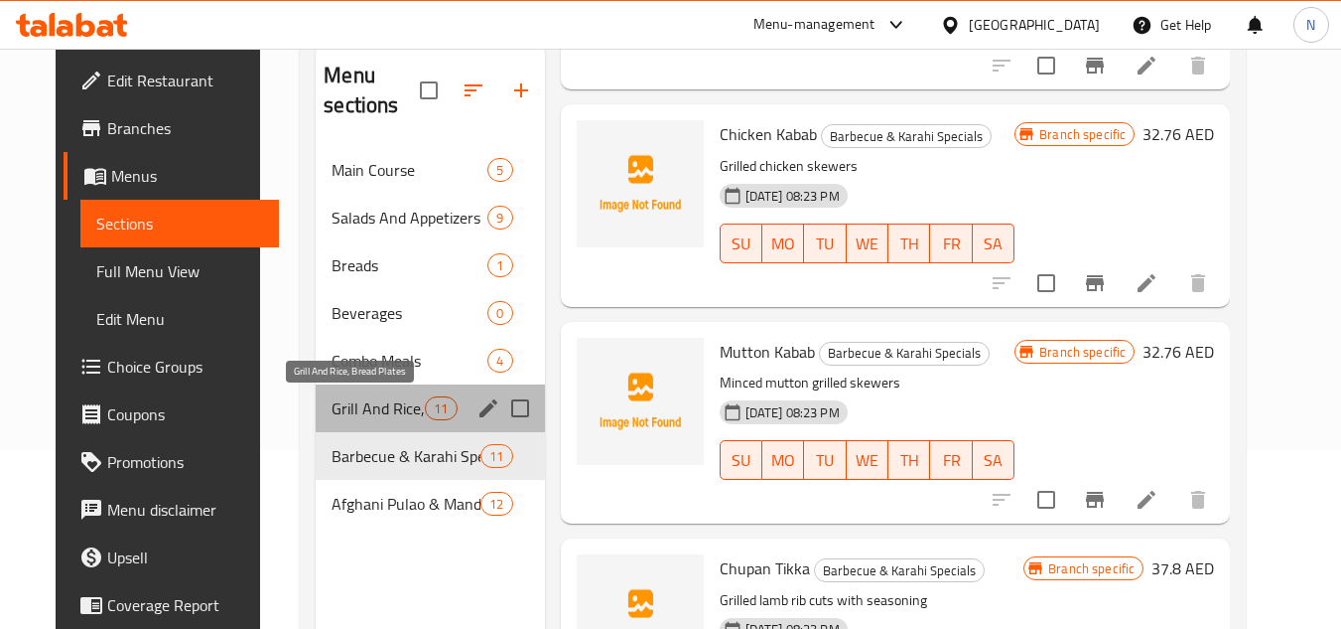
click at [379, 411] on span "Grill And Rice, Bread Plates" at bounding box center [378, 408] width 93 height 24
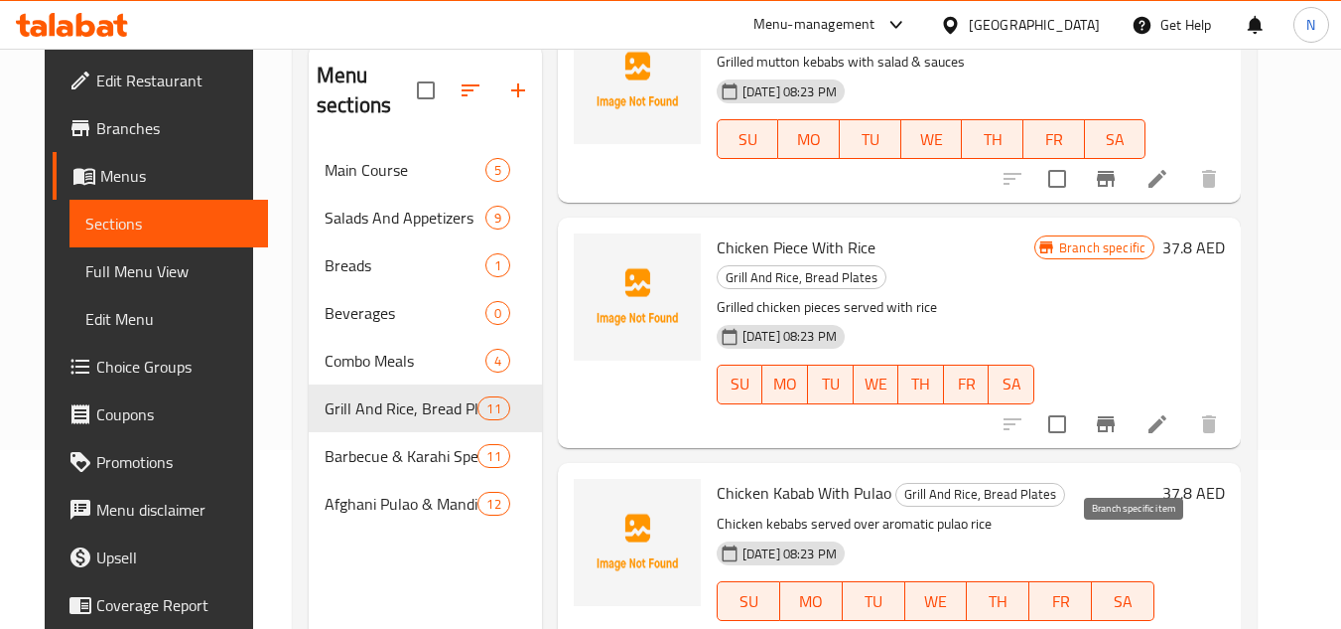
click at [1118, 628] on icon "Branch-specific-item" at bounding box center [1106, 641] width 24 height 24
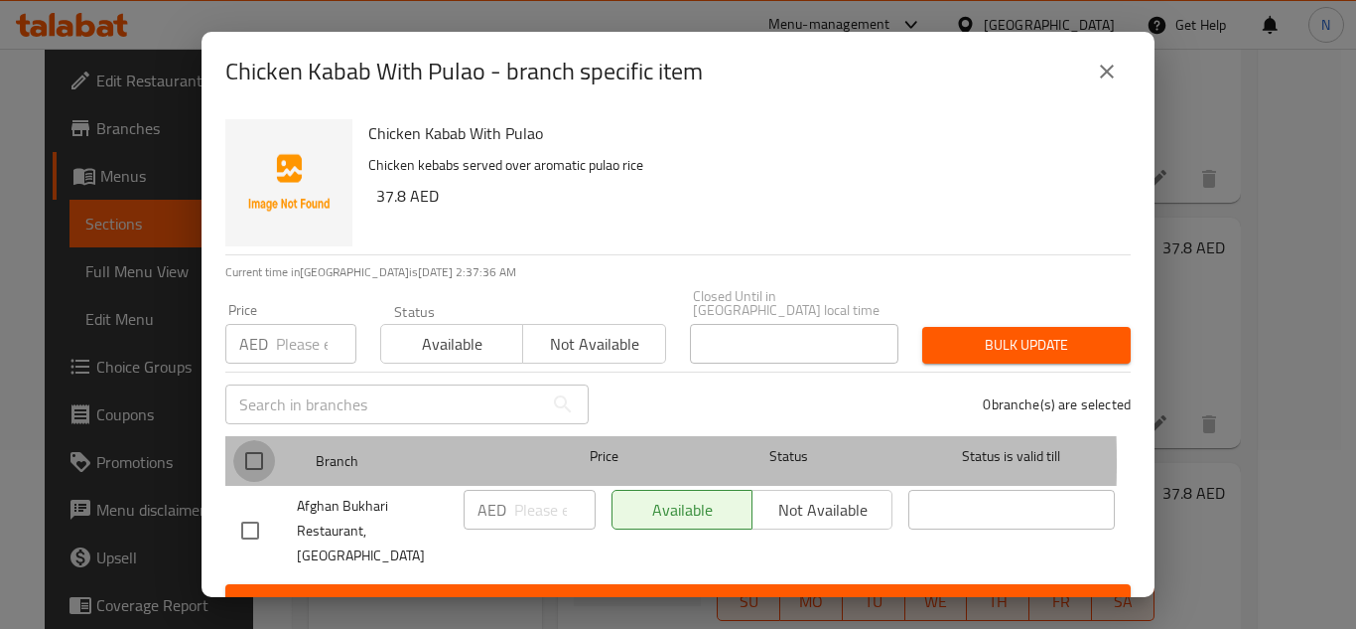
click at [250, 462] on input "checkbox" at bounding box center [254, 461] width 42 height 42
checkbox input "true"
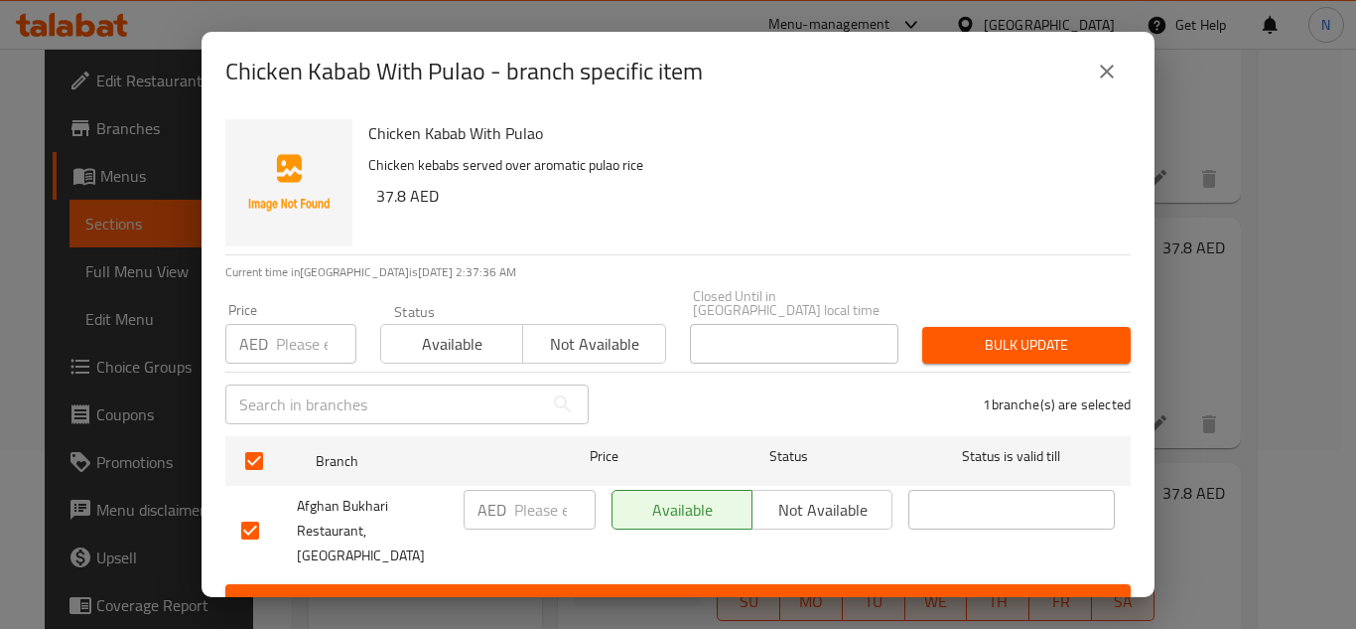
click at [532, 503] on input "number" at bounding box center [554, 510] width 81 height 40
paste input "30"
type input "30"
click at [544, 590] on span "Save" at bounding box center [678, 602] width 874 height 25
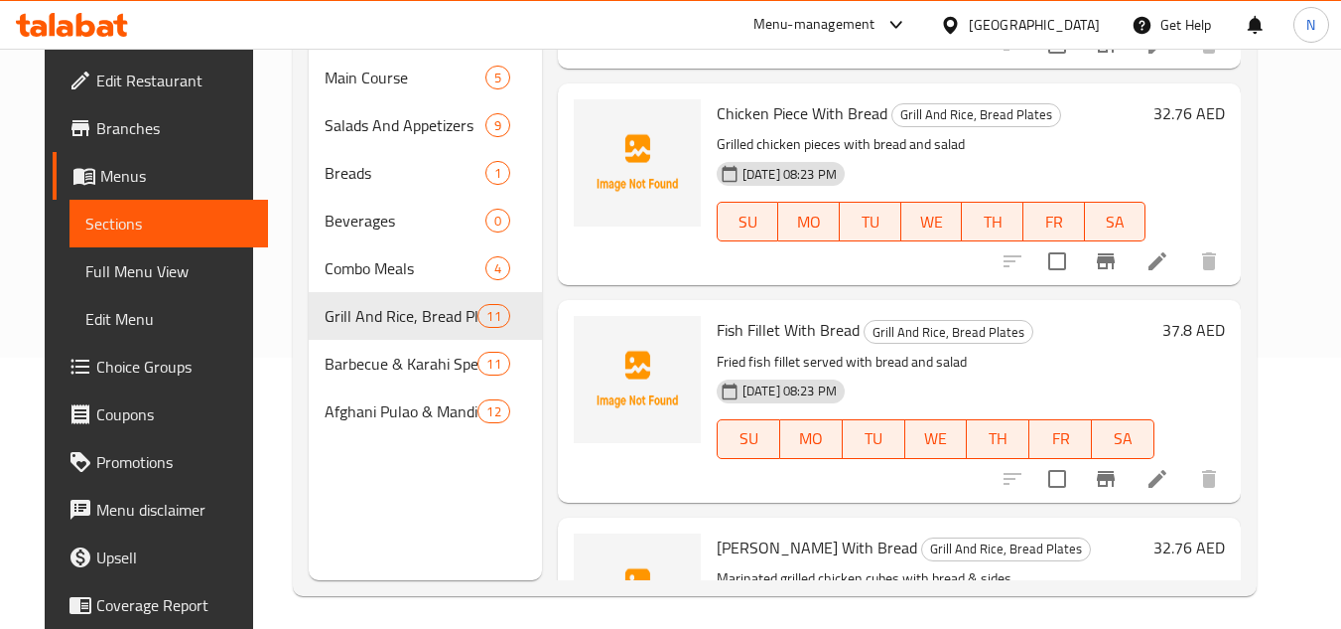
scroll to position [278, 0]
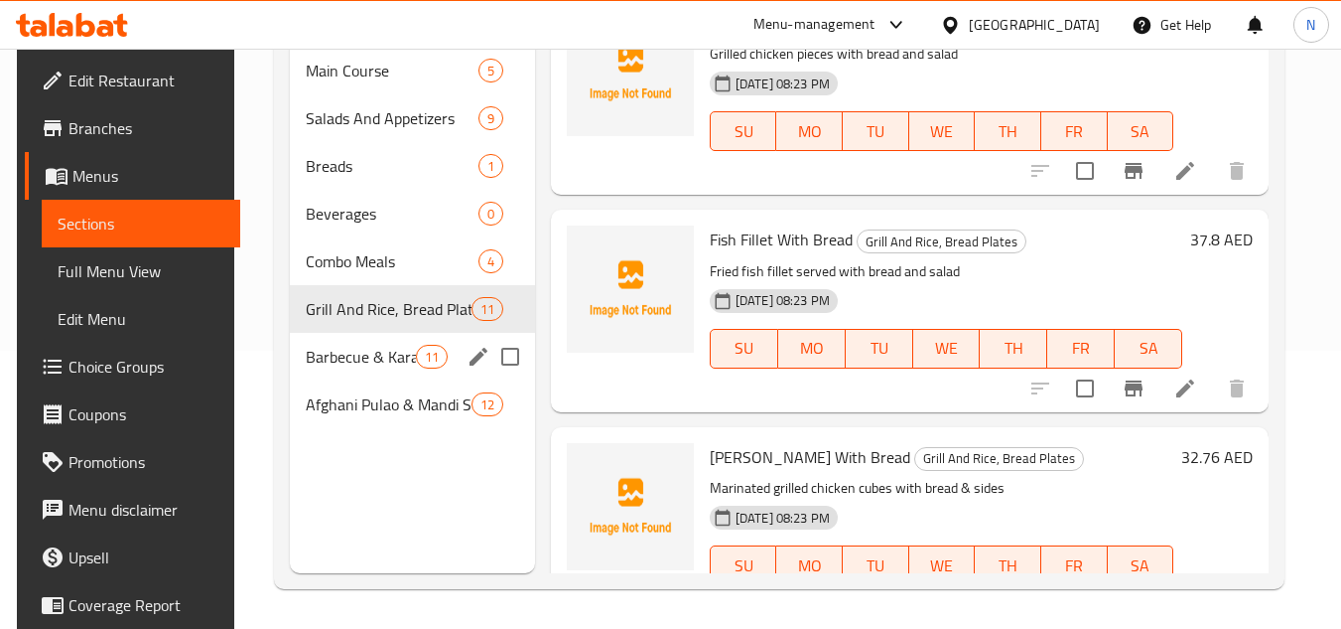
click at [378, 369] on div "Barbecue & Karahi Specials 11" at bounding box center [412, 357] width 244 height 48
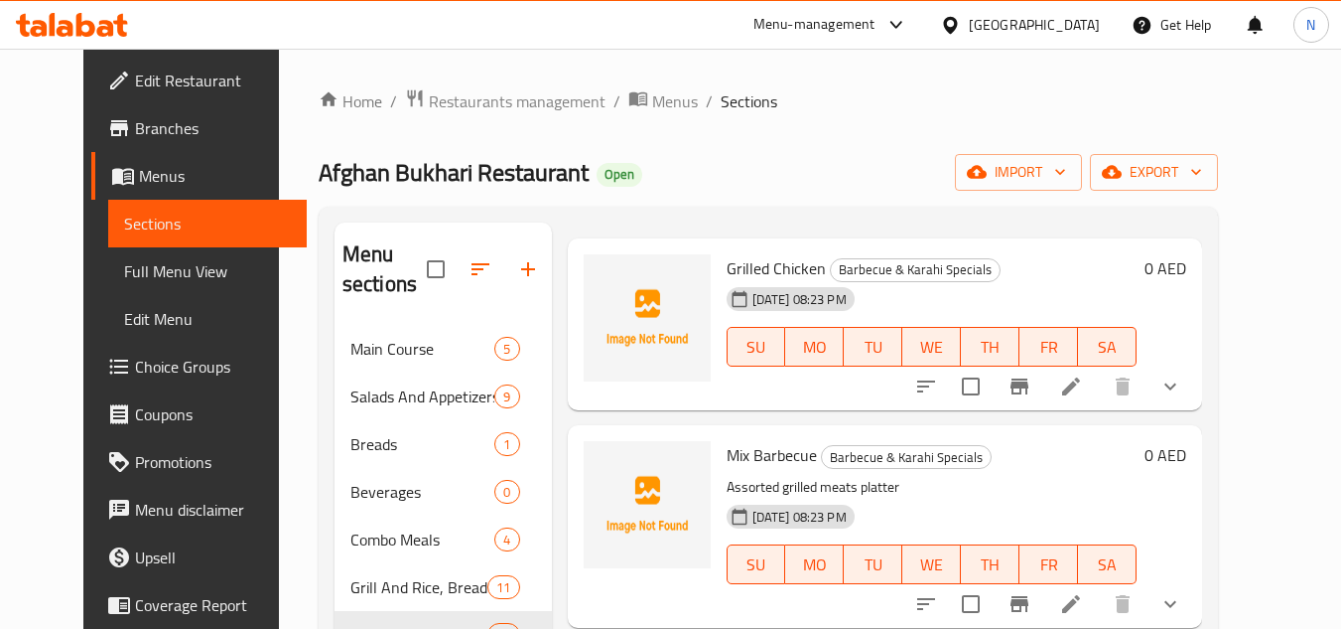
scroll to position [199, 0]
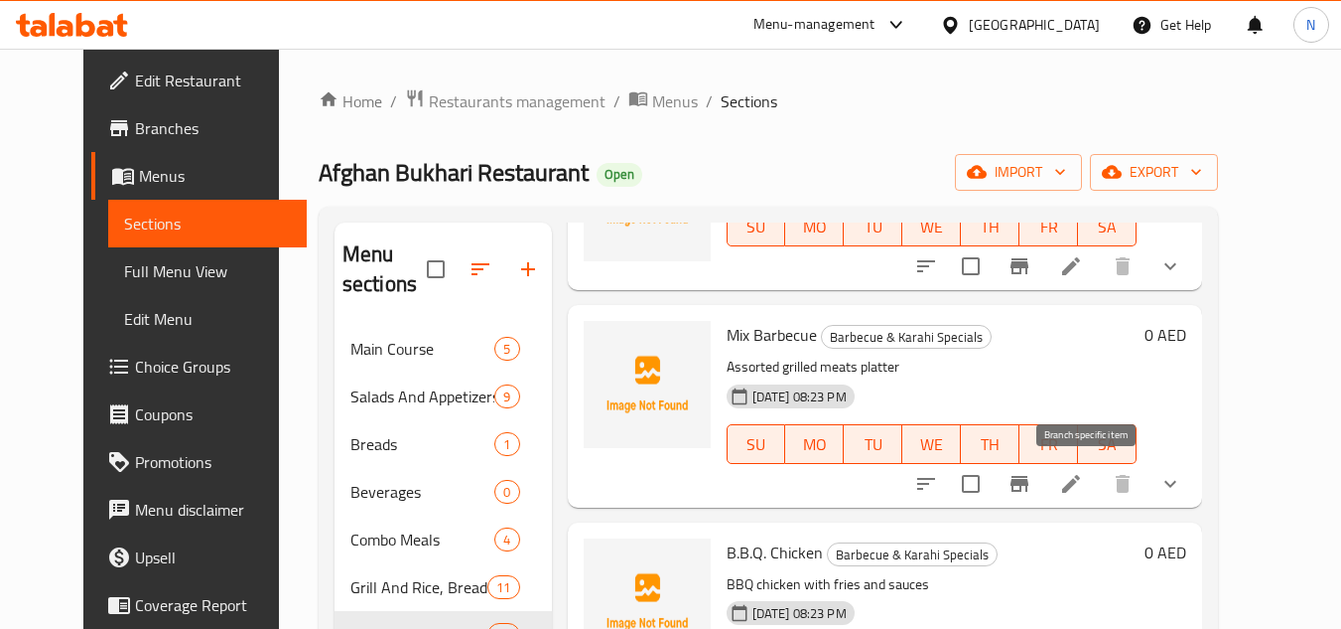
click at [1032, 487] on icon "Branch-specific-item" at bounding box center [1020, 484] width 24 height 24
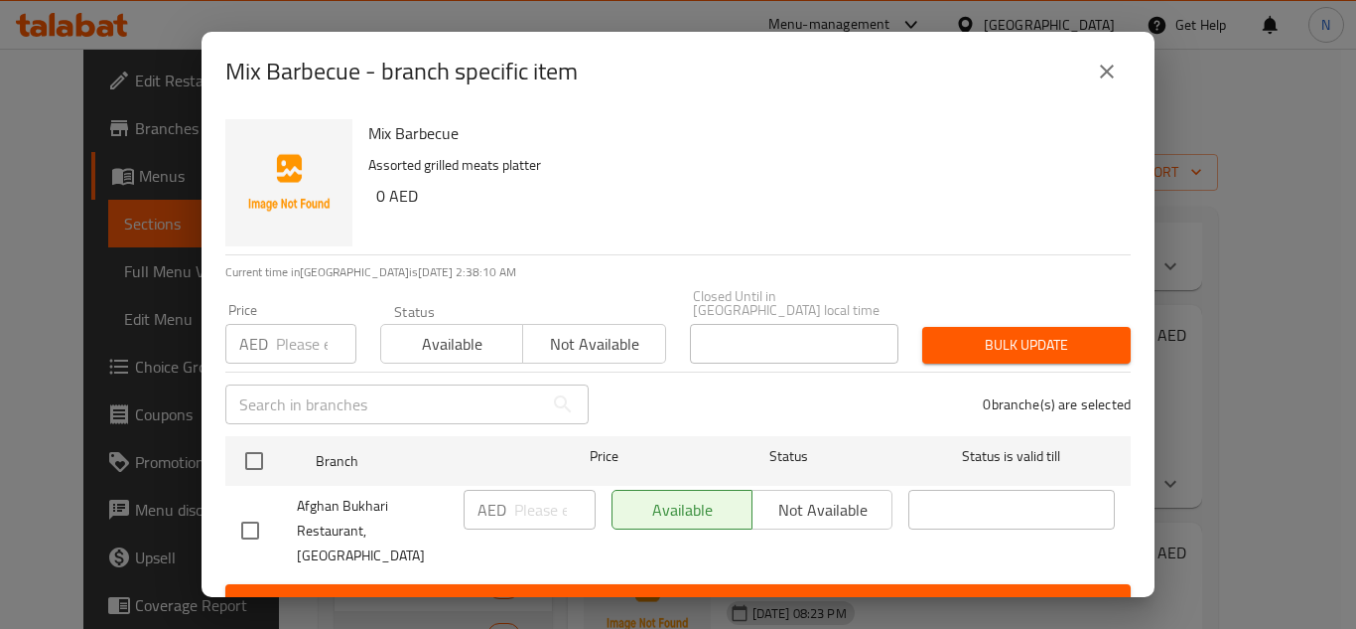
click at [1108, 76] on icon "close" at bounding box center [1107, 72] width 24 height 24
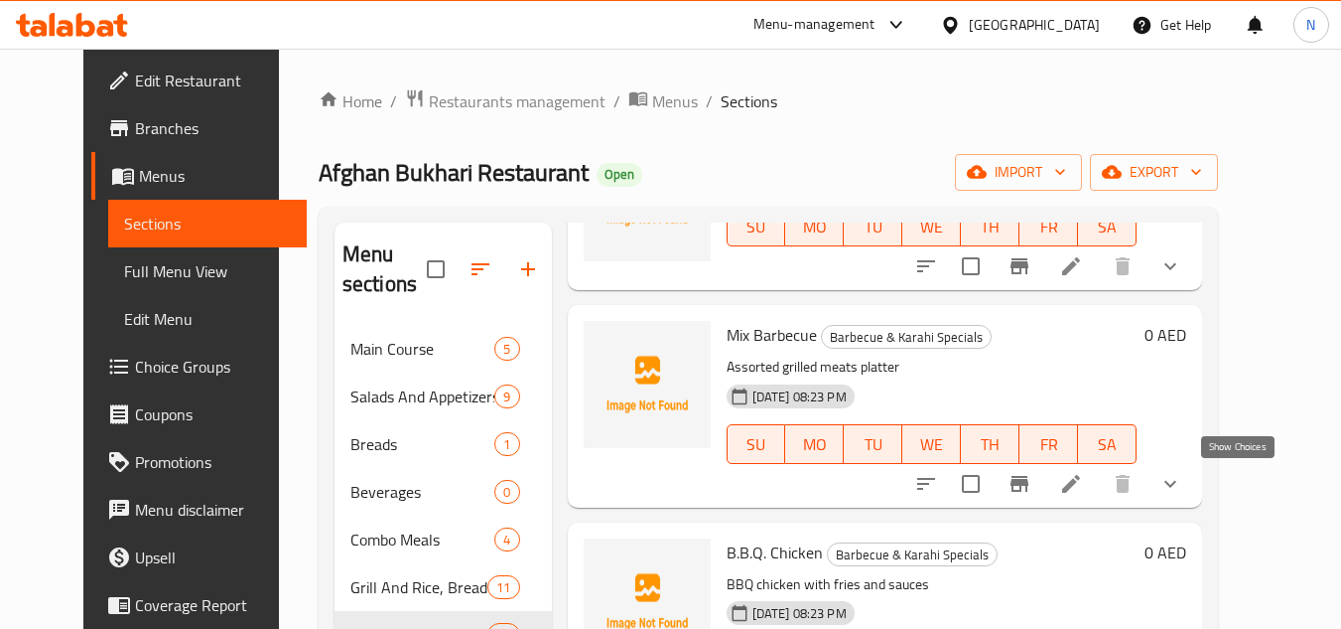
click at [1183, 486] on icon "show more" at bounding box center [1171, 484] width 24 height 24
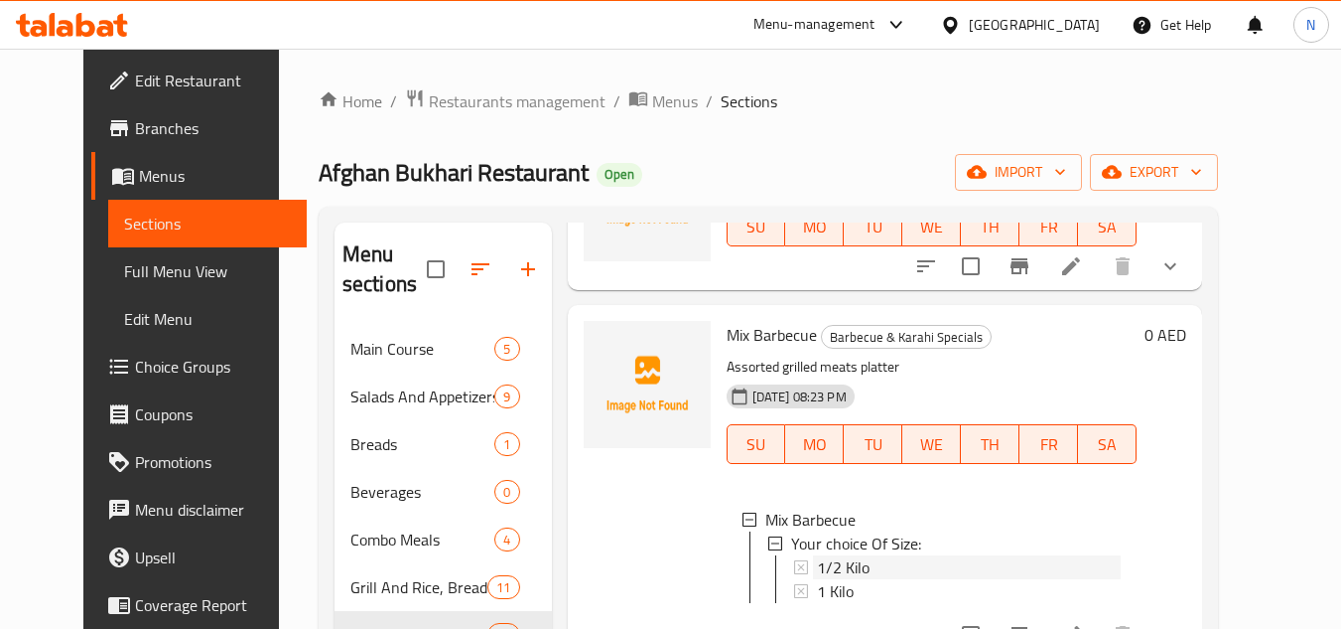
click at [829, 569] on span "1/2 Kilo" at bounding box center [843, 567] width 53 height 24
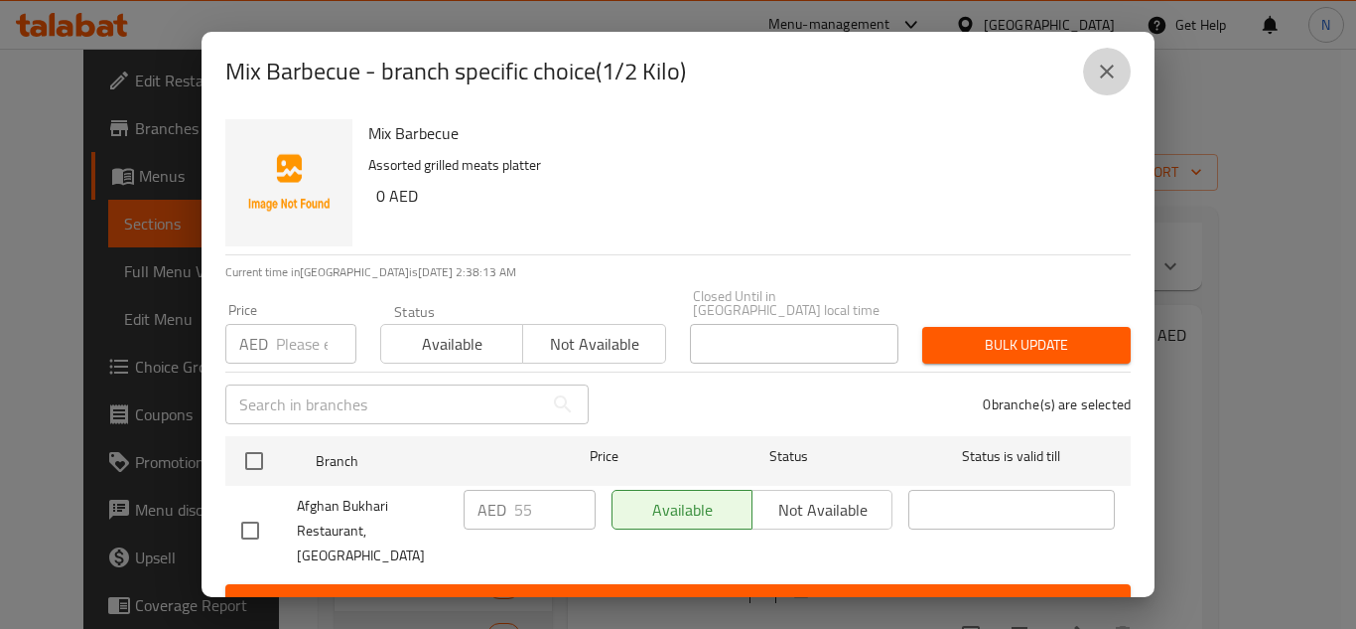
click at [1111, 79] on icon "close" at bounding box center [1107, 72] width 24 height 24
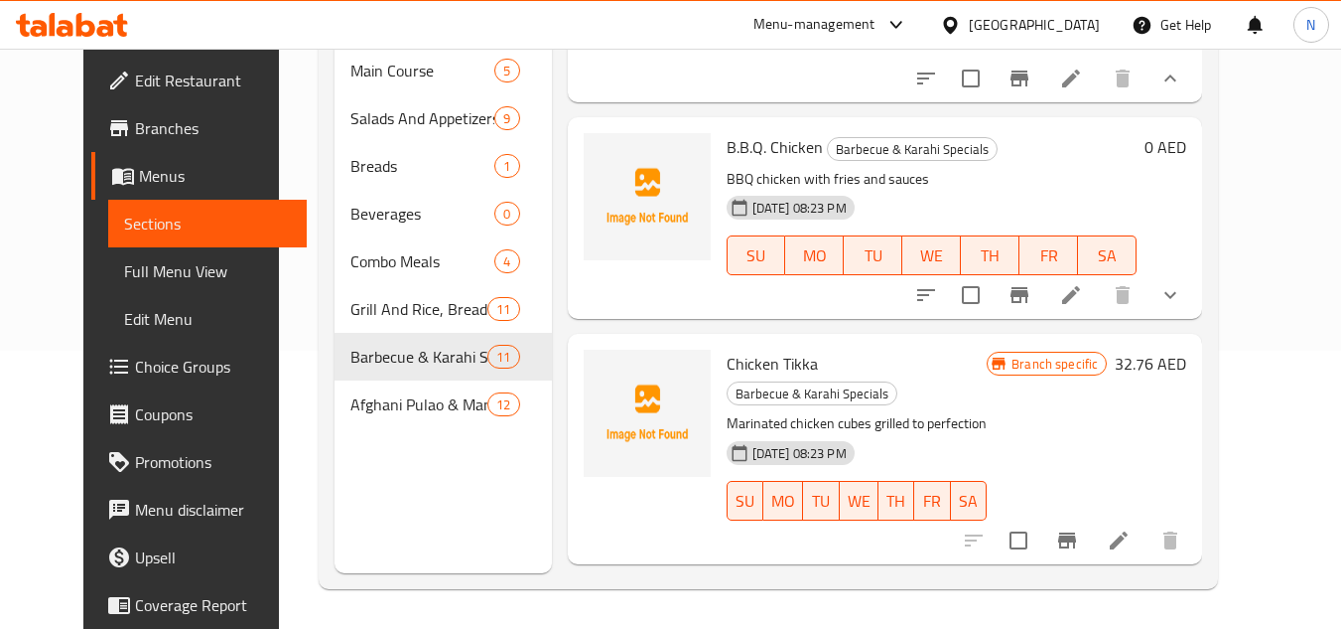
scroll to position [496, 0]
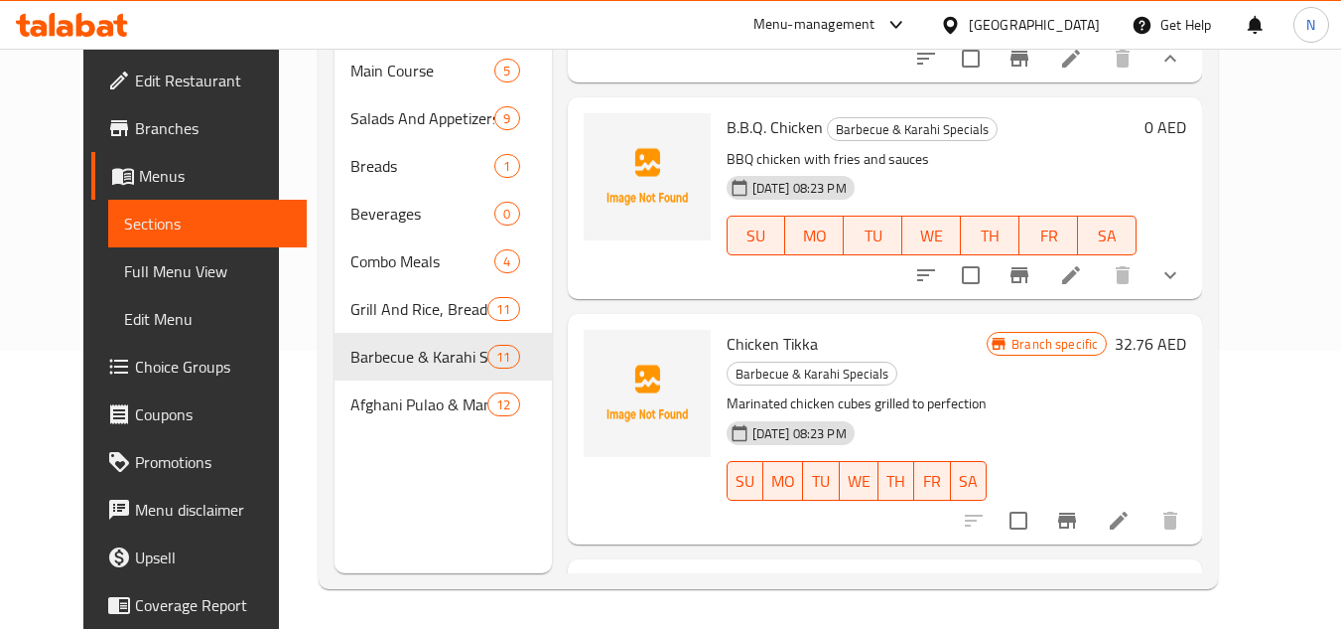
click at [1183, 284] on icon "show more" at bounding box center [1171, 275] width 24 height 24
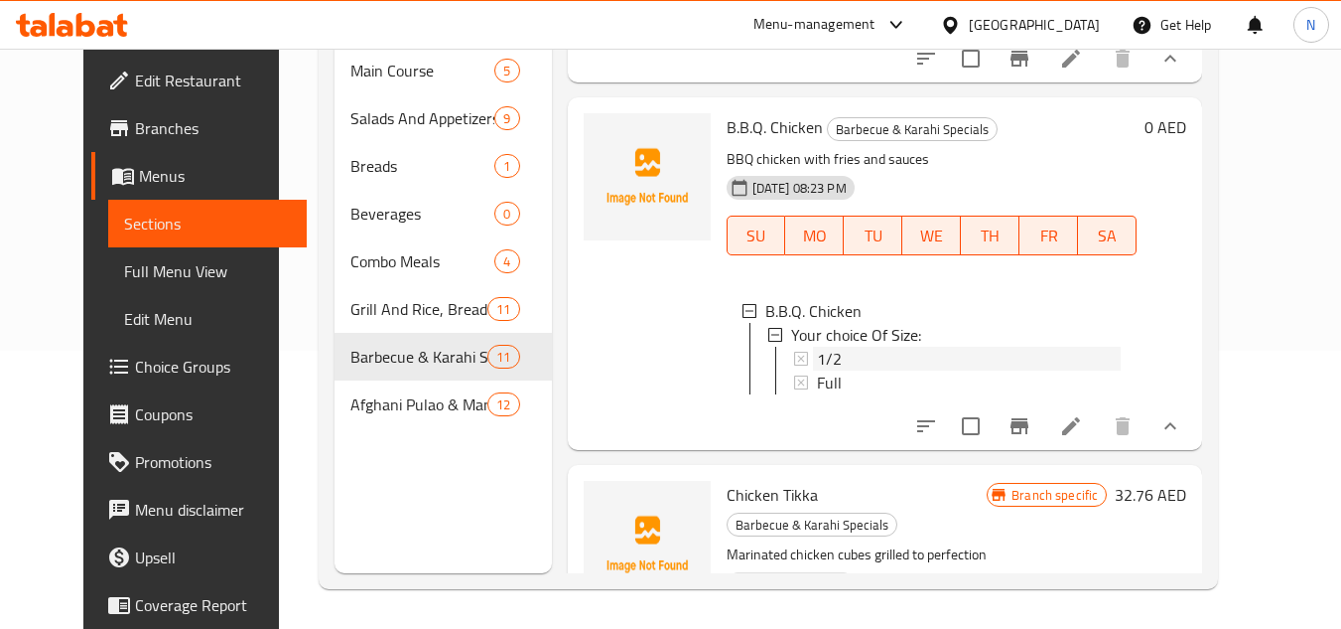
click at [867, 370] on div "1/2" at bounding box center [969, 359] width 305 height 24
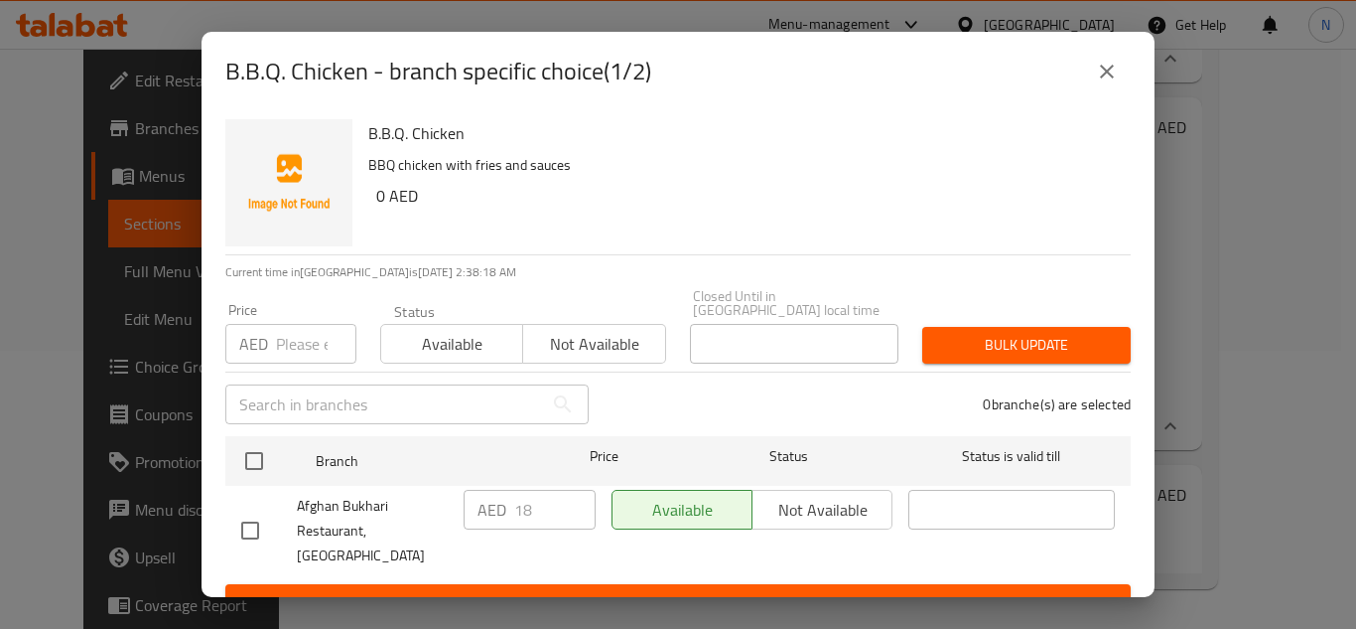
click at [1120, 77] on button "close" at bounding box center [1107, 72] width 48 height 48
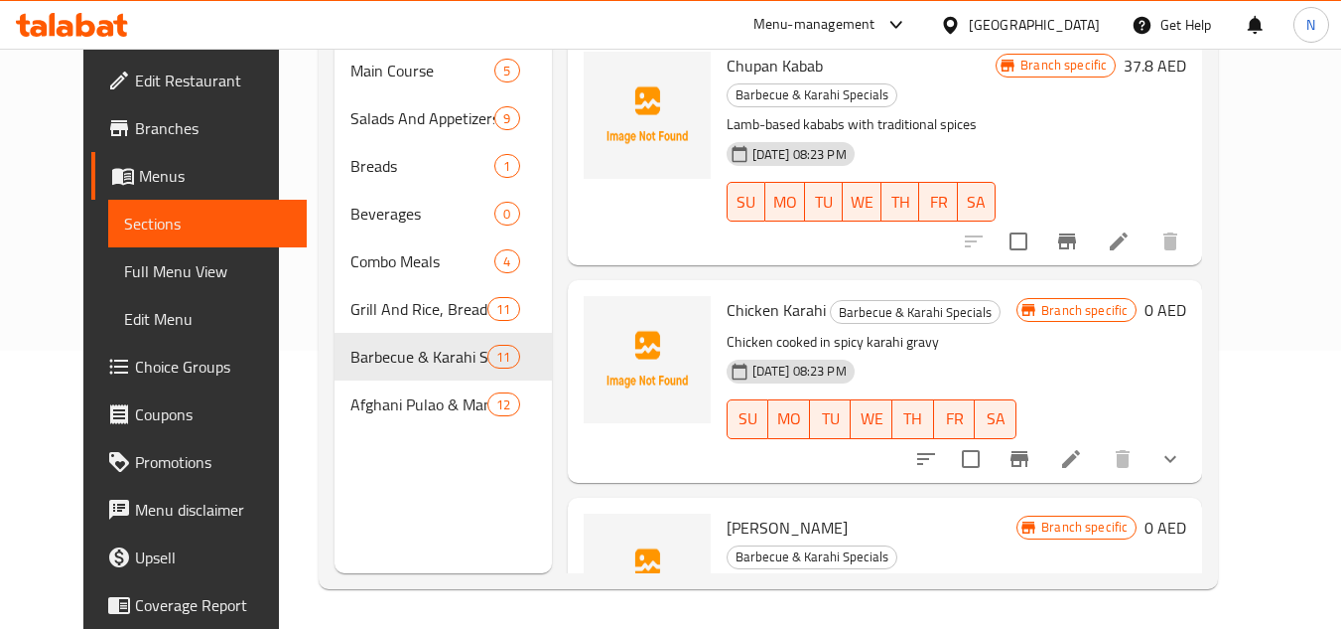
scroll to position [2139, 0]
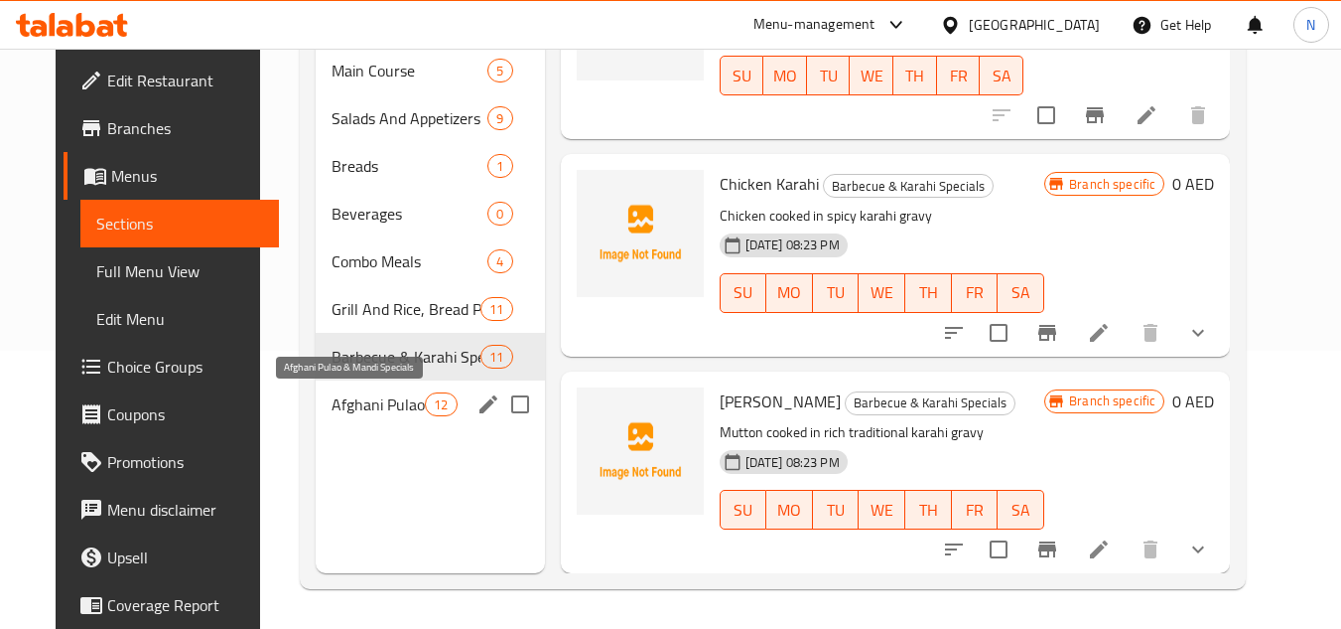
click at [397, 415] on span "Afghani Pulao & Mandi Specials" at bounding box center [378, 404] width 93 height 24
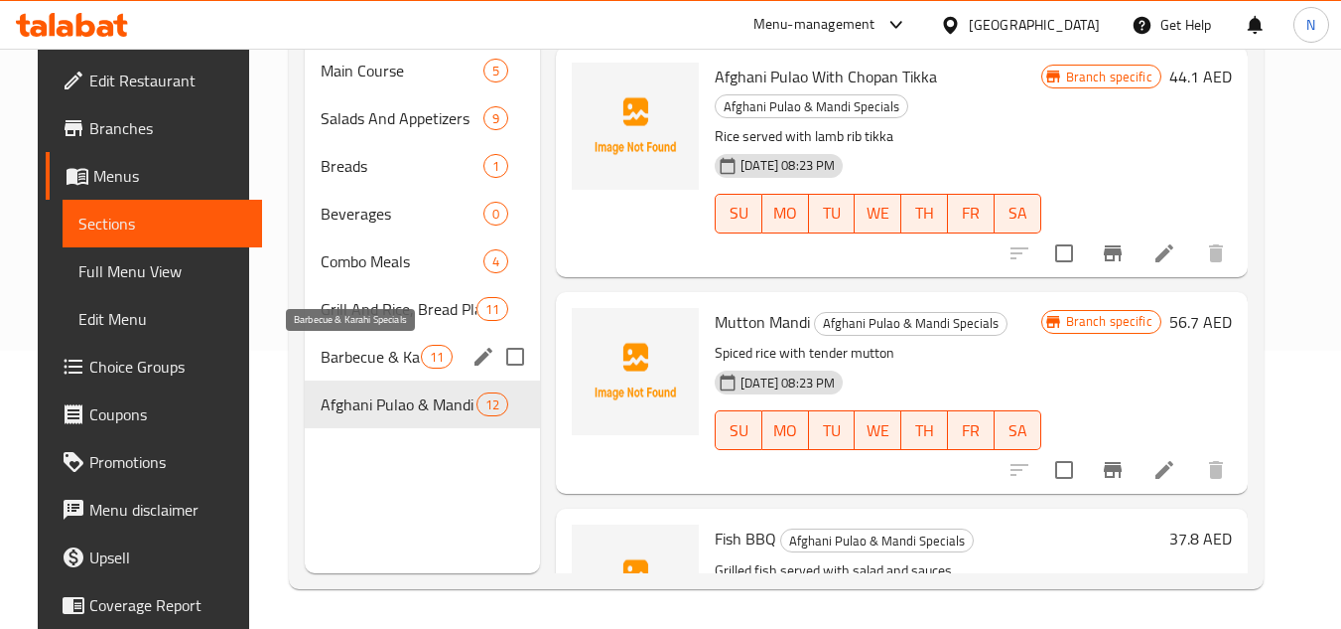
click at [358, 347] on span "Barbecue & Karahi Specials" at bounding box center [371, 357] width 100 height 24
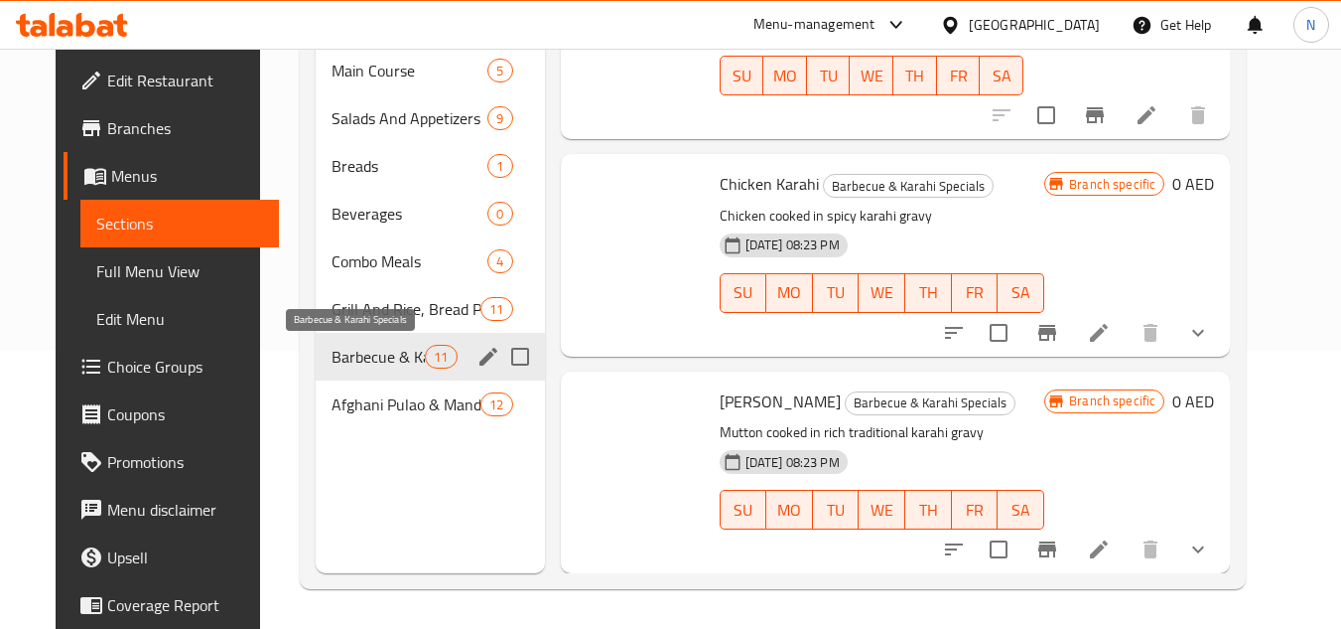
scroll to position [1807, 0]
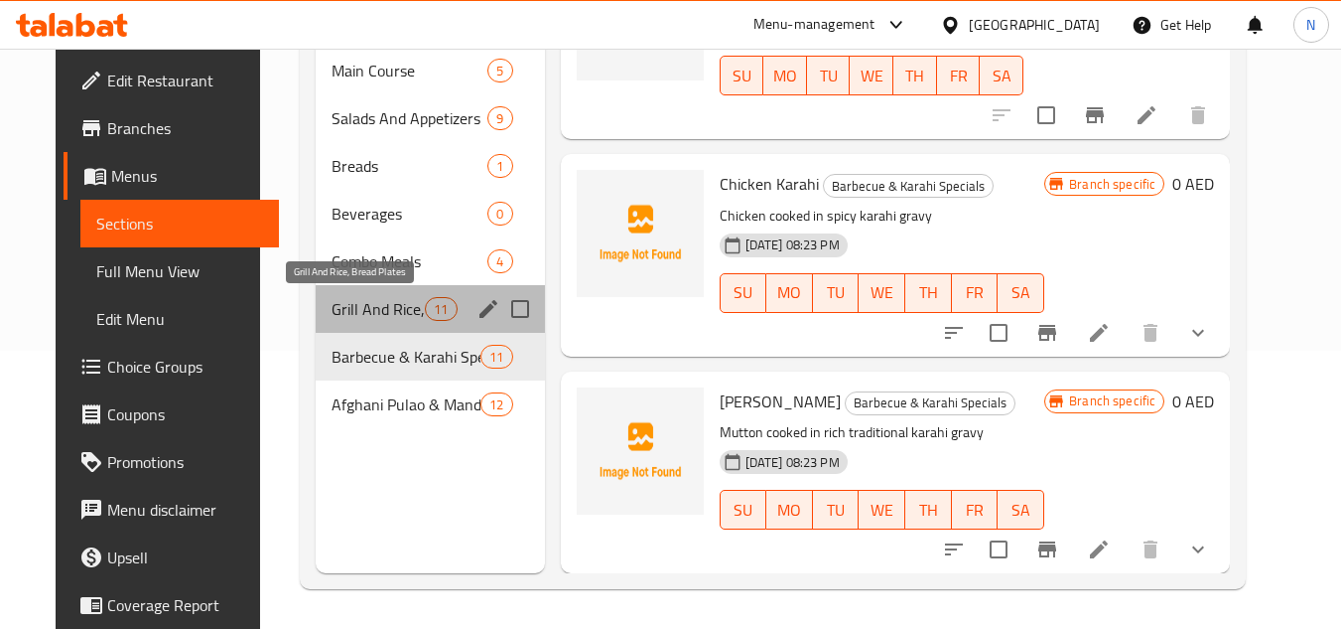
click at [394, 309] on span "Grill And Rice, Bread Plates" at bounding box center [378, 309] width 93 height 24
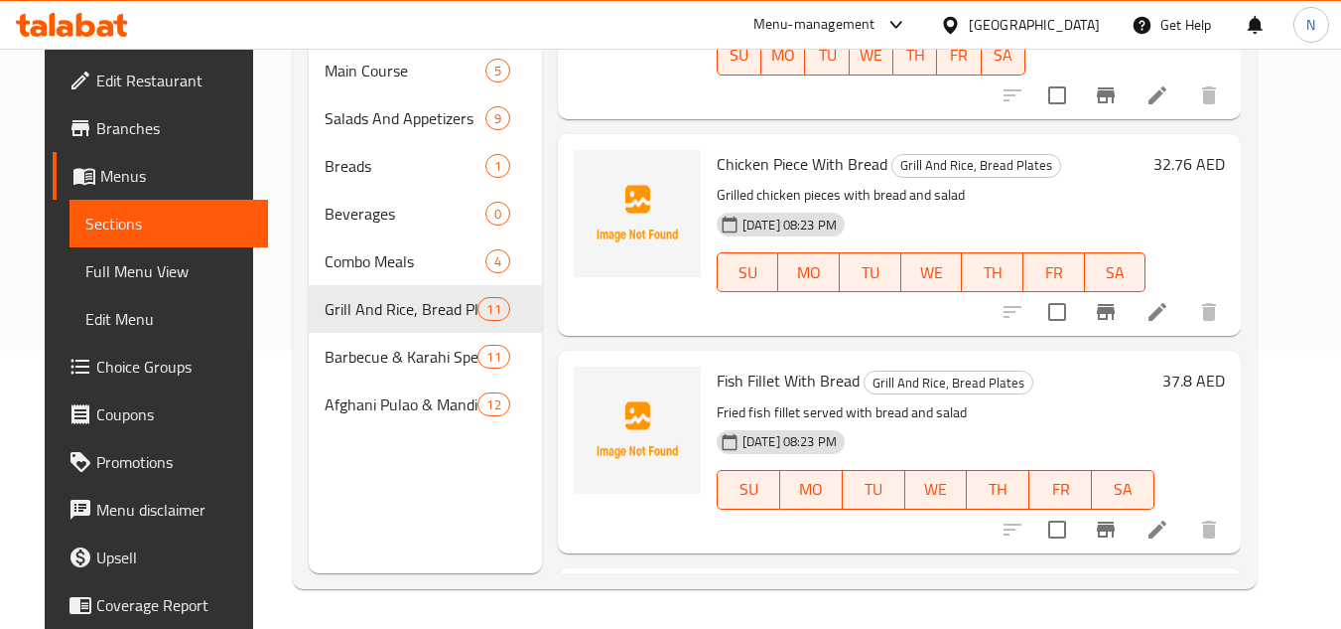
scroll to position [1356, 0]
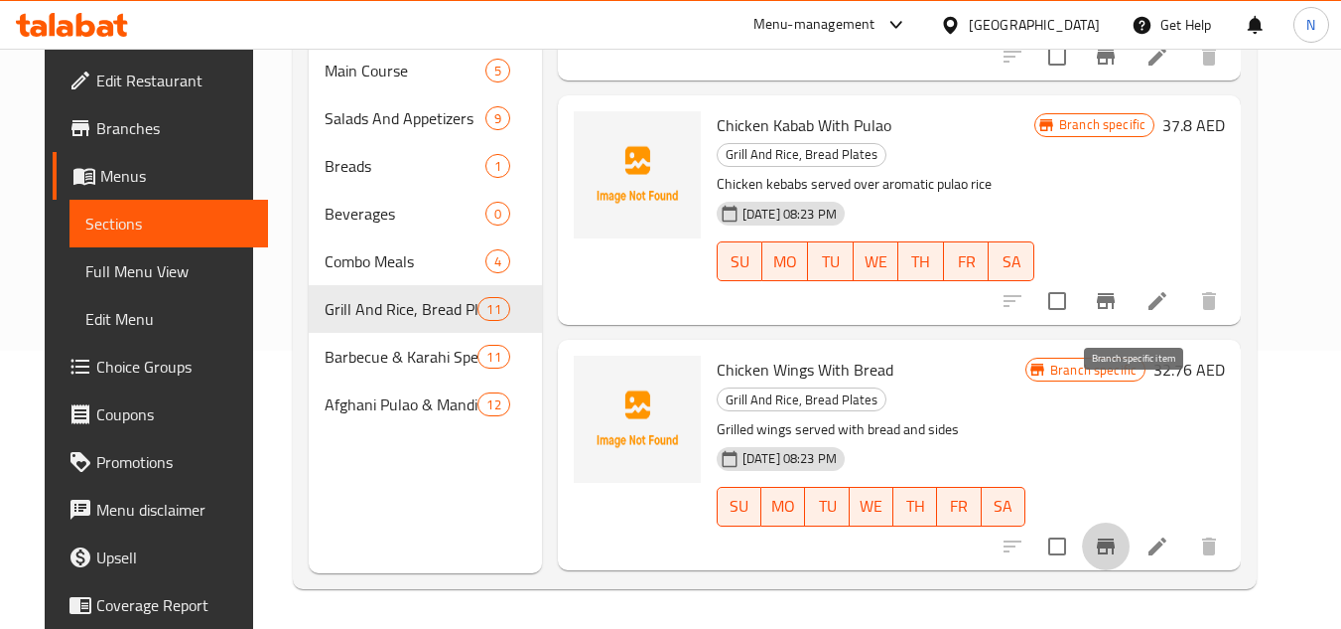
click at [1115, 538] on icon "Branch-specific-item" at bounding box center [1106, 546] width 18 height 16
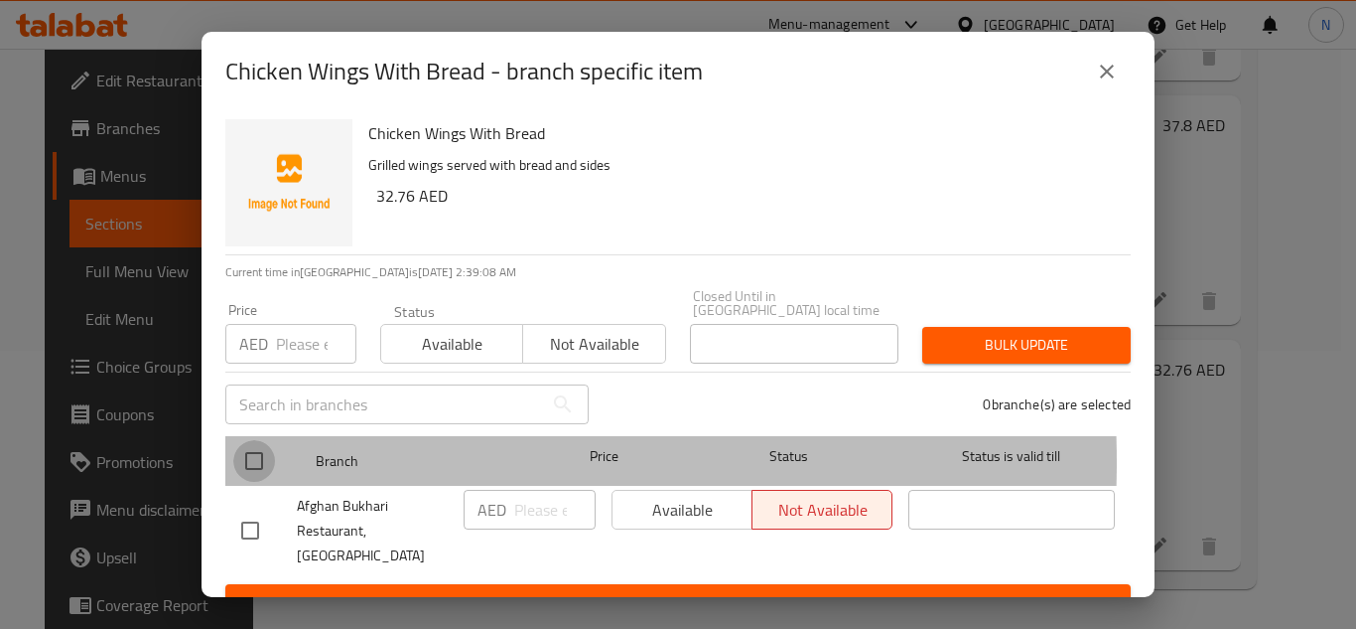
click at [265, 462] on input "checkbox" at bounding box center [254, 461] width 42 height 42
checkbox input "true"
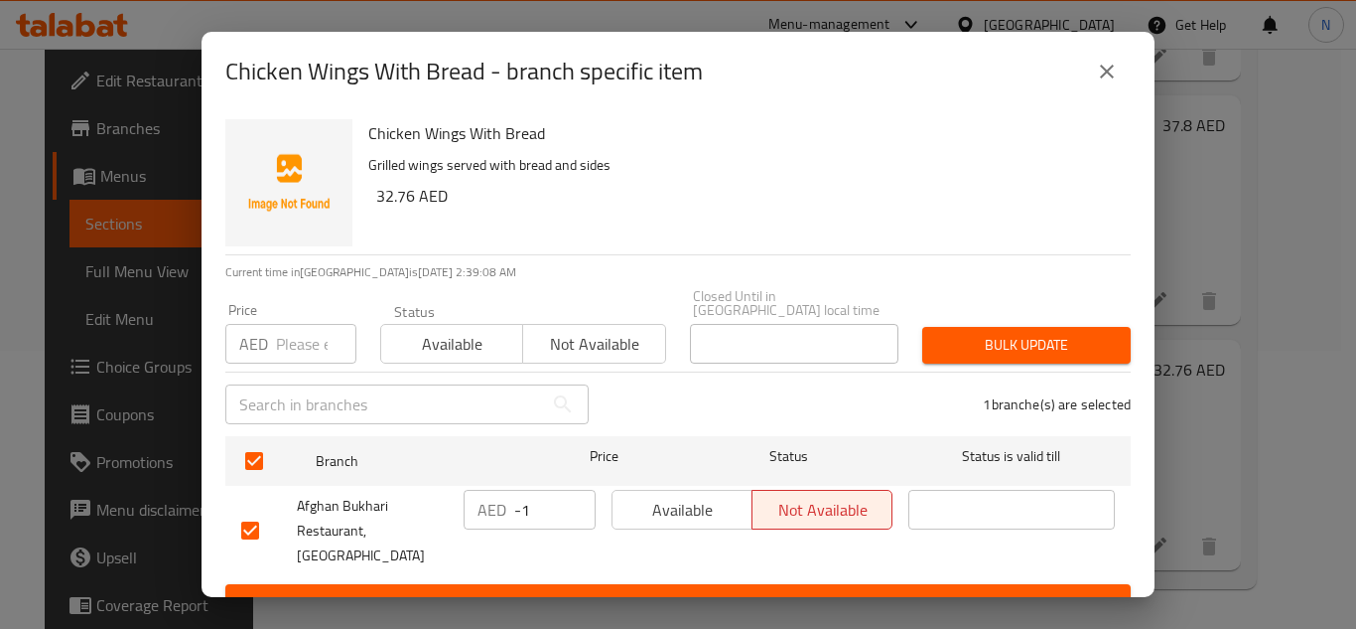
click at [562, 515] on input "-1" at bounding box center [554, 510] width 81 height 40
drag, startPoint x: 543, startPoint y: 514, endPoint x: 507, endPoint y: 518, distance: 36.0
click at [507, 518] on div "AED -1 ​" at bounding box center [530, 510] width 132 height 40
paste input "26"
type input "26"
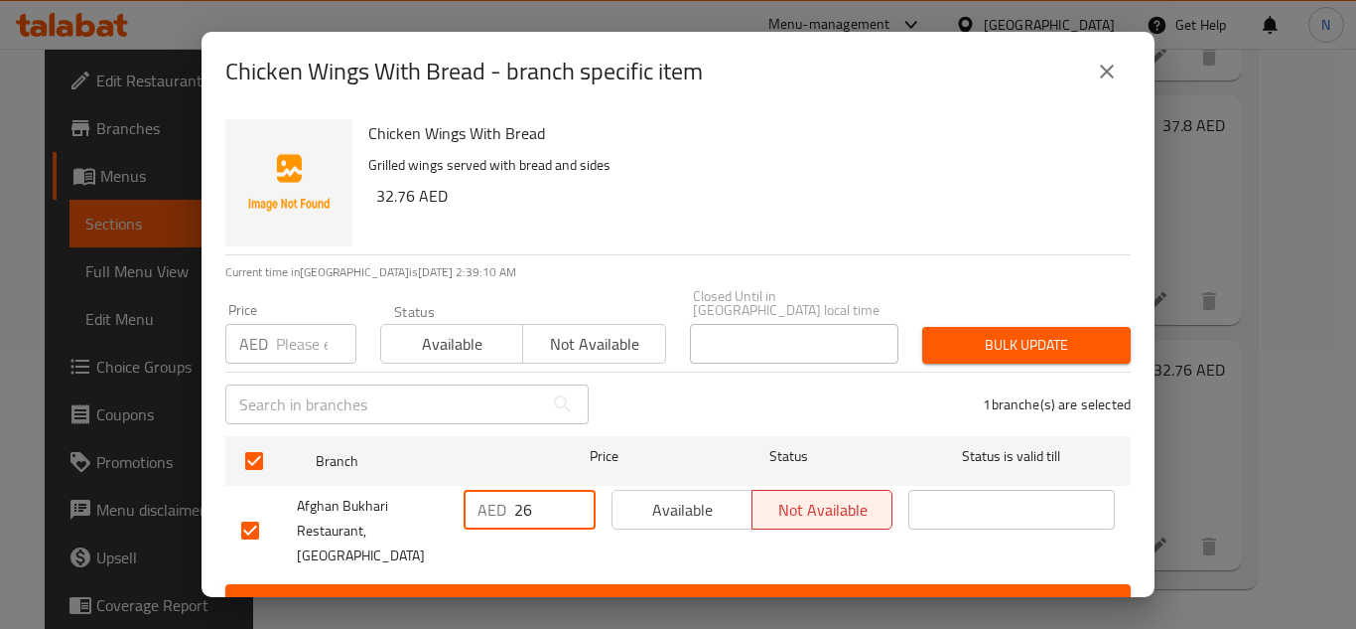
click at [578, 590] on span "Save" at bounding box center [678, 602] width 874 height 25
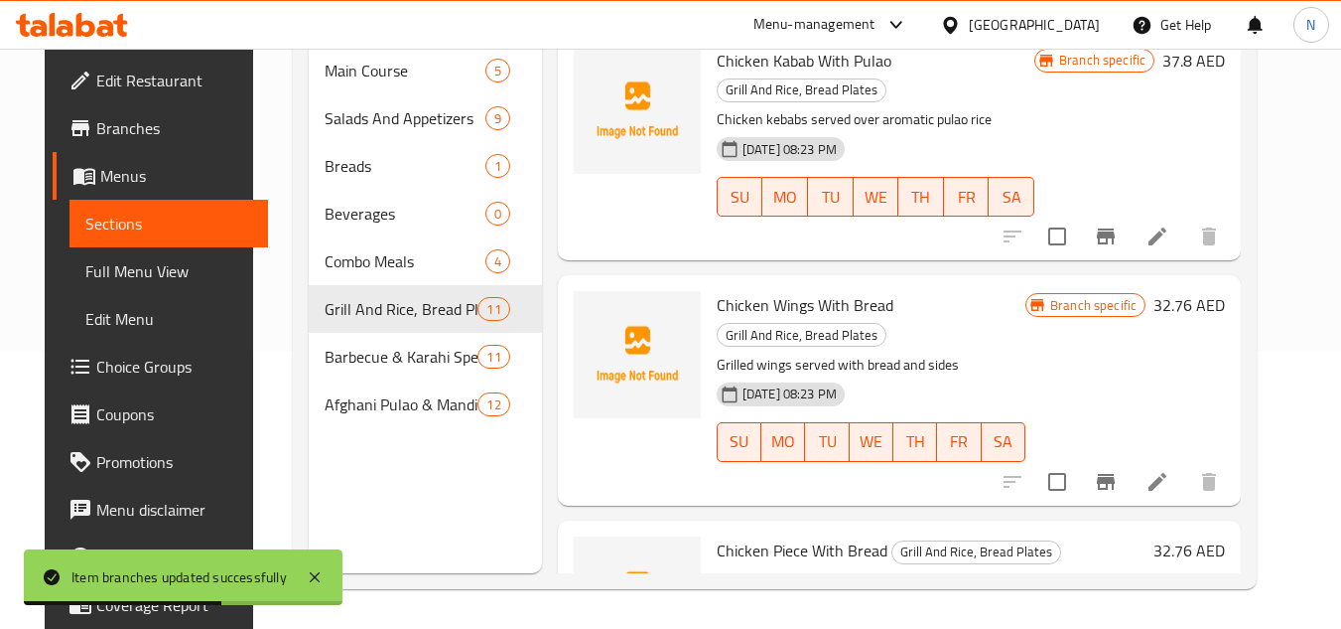
scroll to position [1456, 0]
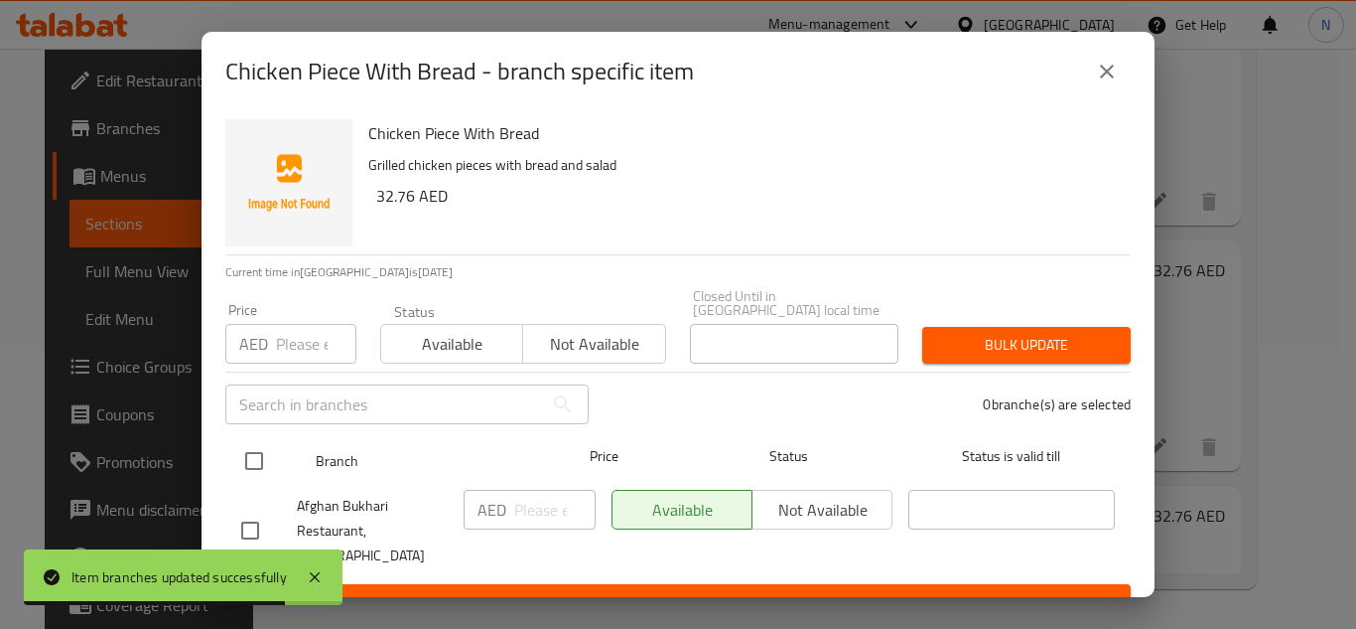
click at [258, 460] on input "checkbox" at bounding box center [254, 461] width 42 height 42
checkbox input "true"
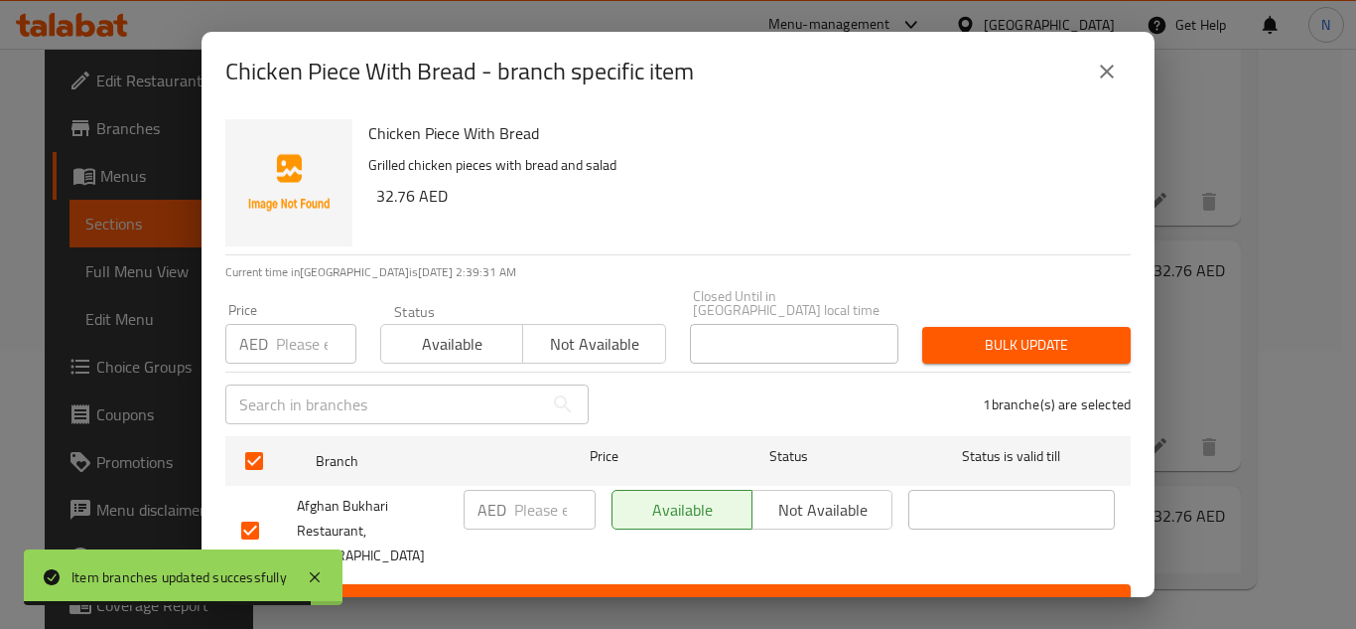
click at [542, 511] on input "number" at bounding box center [554, 510] width 81 height 40
paste input "26"
type input "26"
click at [565, 590] on span "Save" at bounding box center [678, 602] width 874 height 25
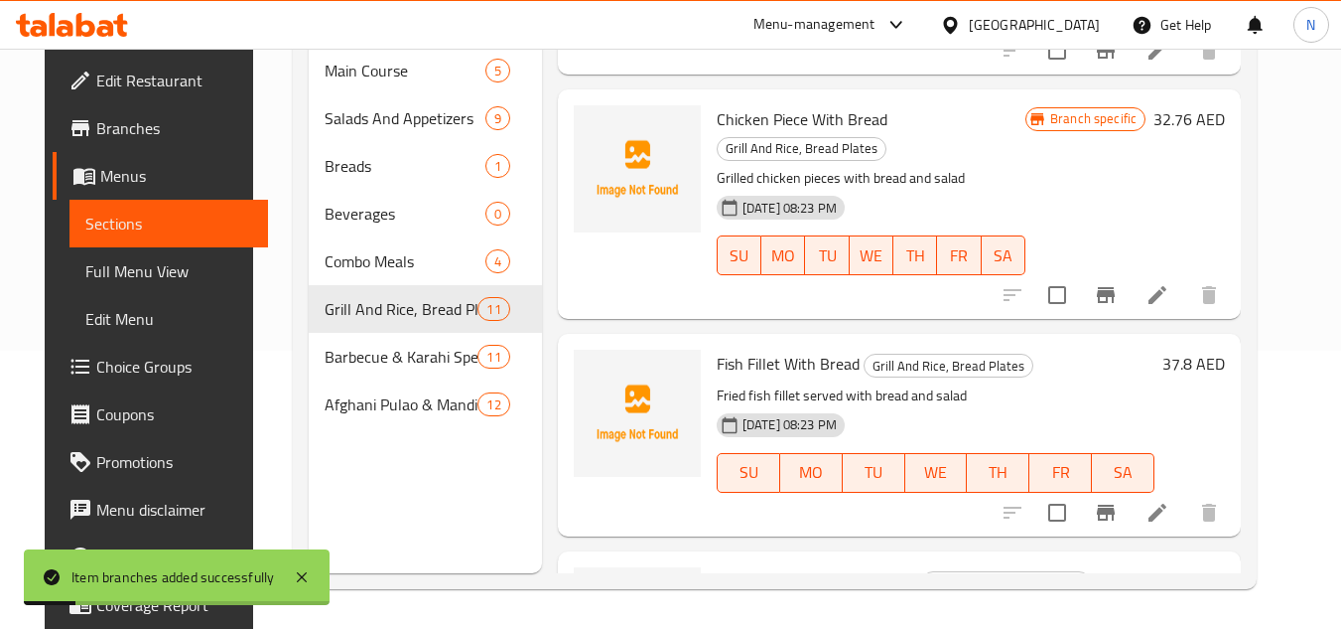
scroll to position [1853, 0]
click at [1115, 503] on icon "Branch-specific-item" at bounding box center [1106, 511] width 18 height 16
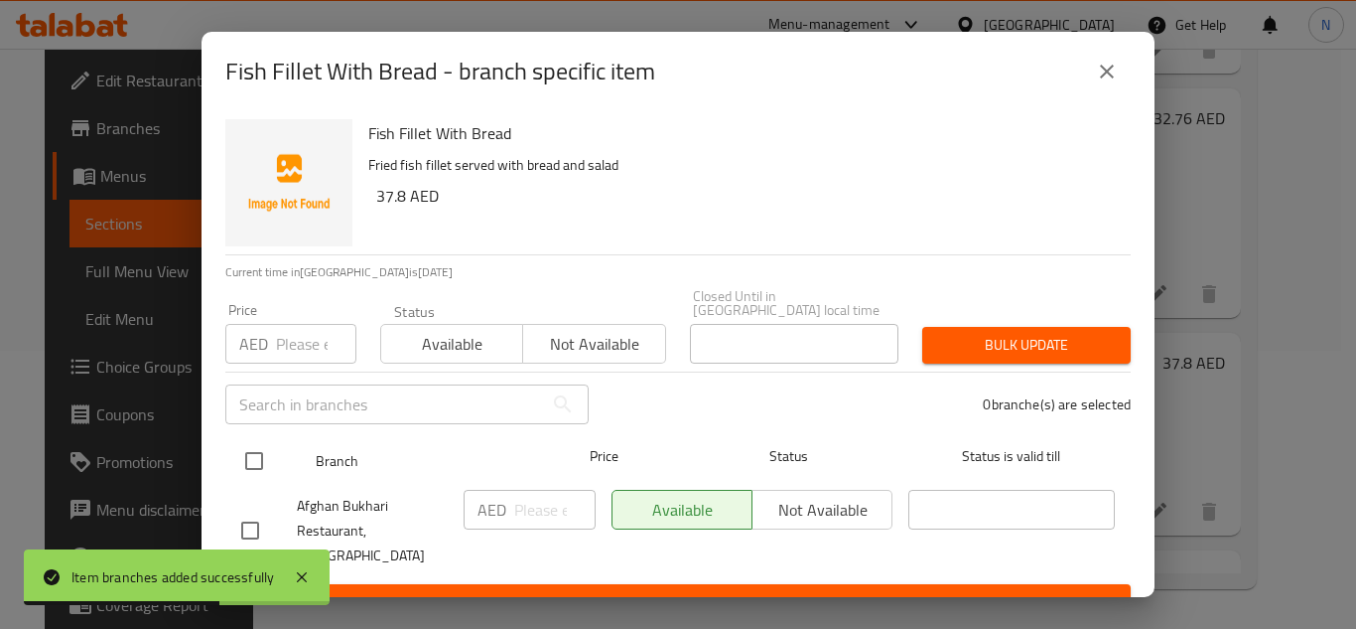
click at [255, 460] on input "checkbox" at bounding box center [254, 461] width 42 height 42
checkbox input "true"
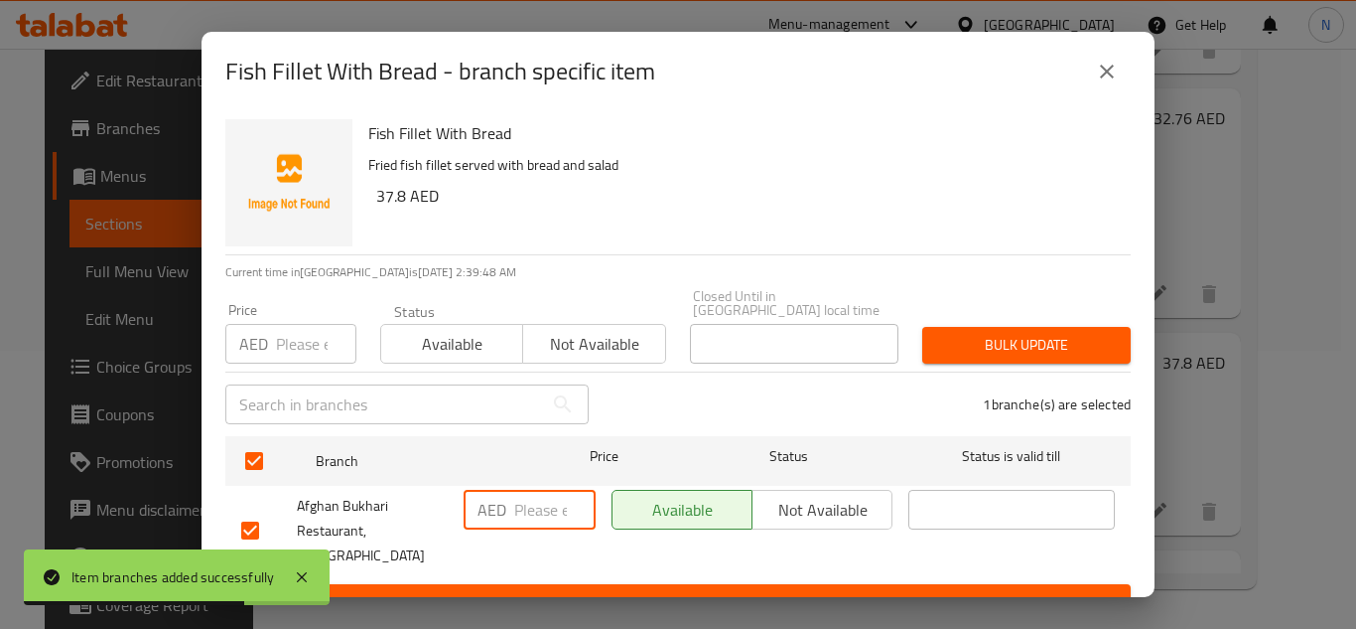
click at [516, 505] on input "number" at bounding box center [554, 510] width 81 height 40
paste input "30"
drag, startPoint x: 527, startPoint y: 511, endPoint x: 562, endPoint y: 510, distance: 34.8
click at [562, 510] on input "number" at bounding box center [554, 510] width 81 height 40
type input "30"
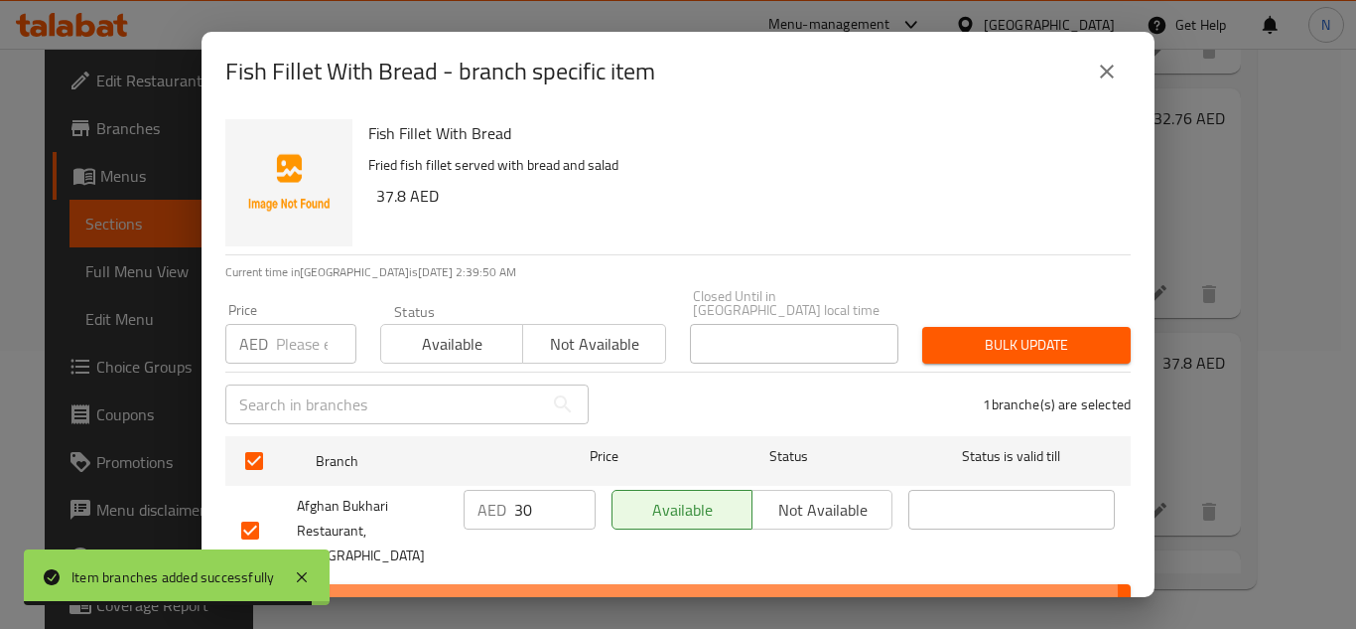
click at [544, 590] on span "Save" at bounding box center [678, 602] width 874 height 25
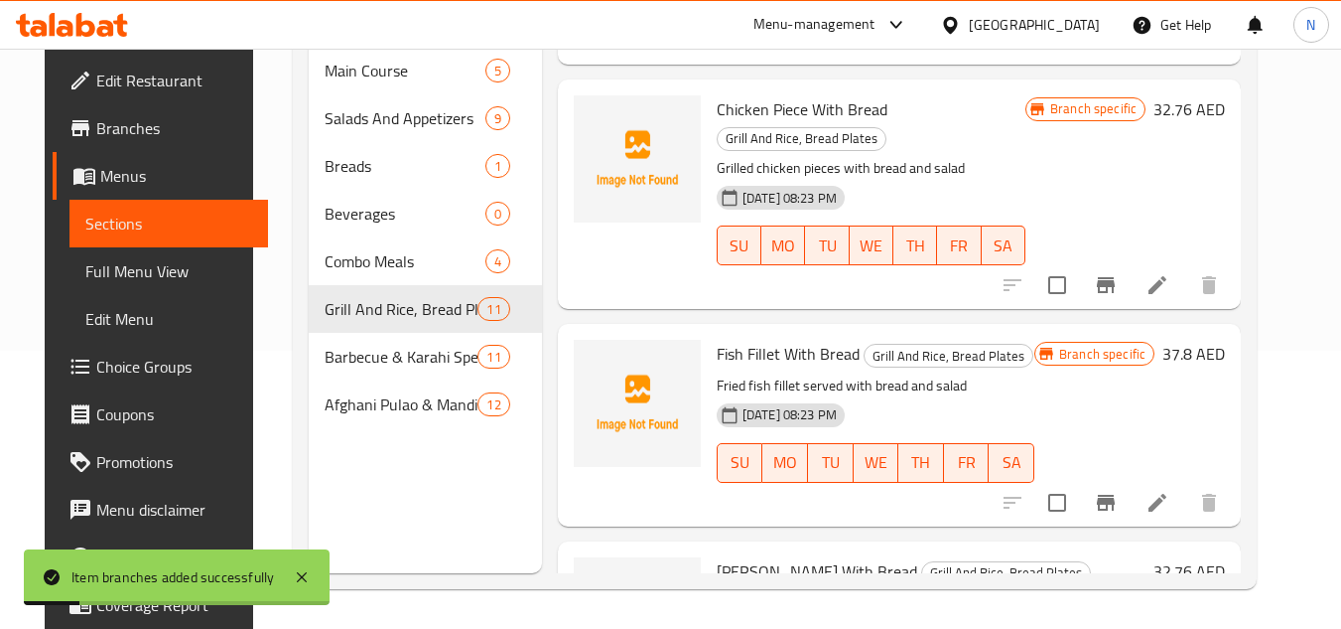
scroll to position [1865, 0]
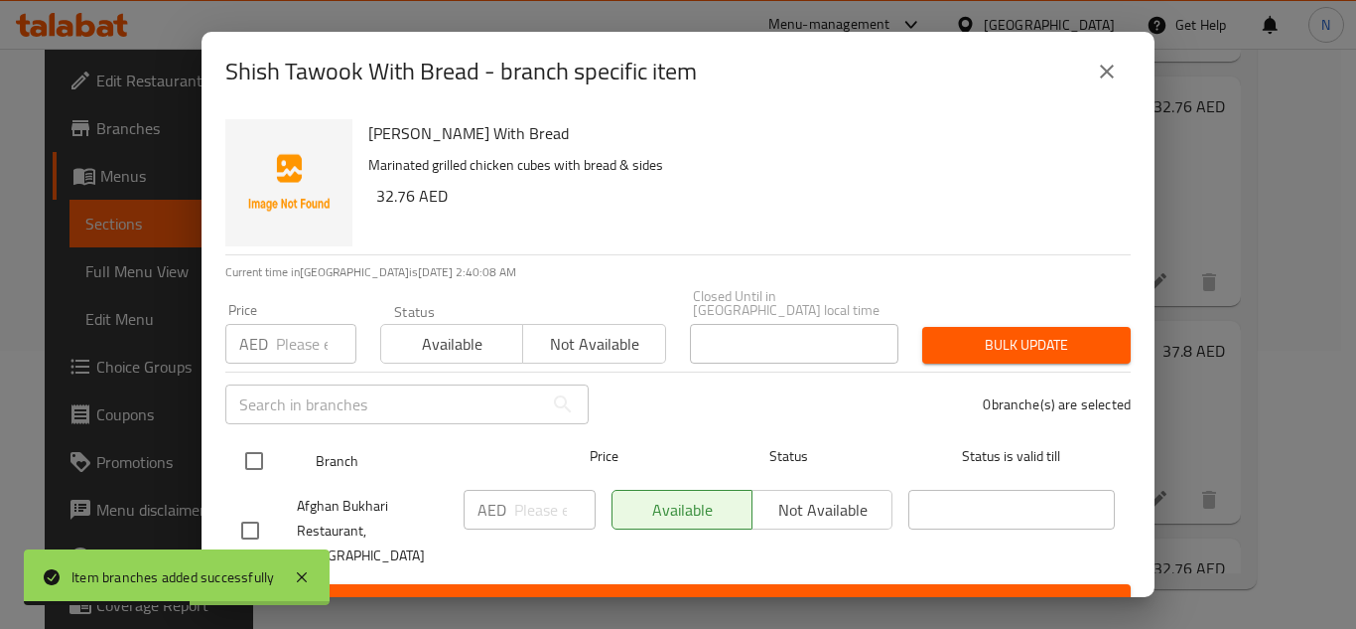
click at [262, 455] on input "checkbox" at bounding box center [254, 461] width 42 height 42
checkbox input "true"
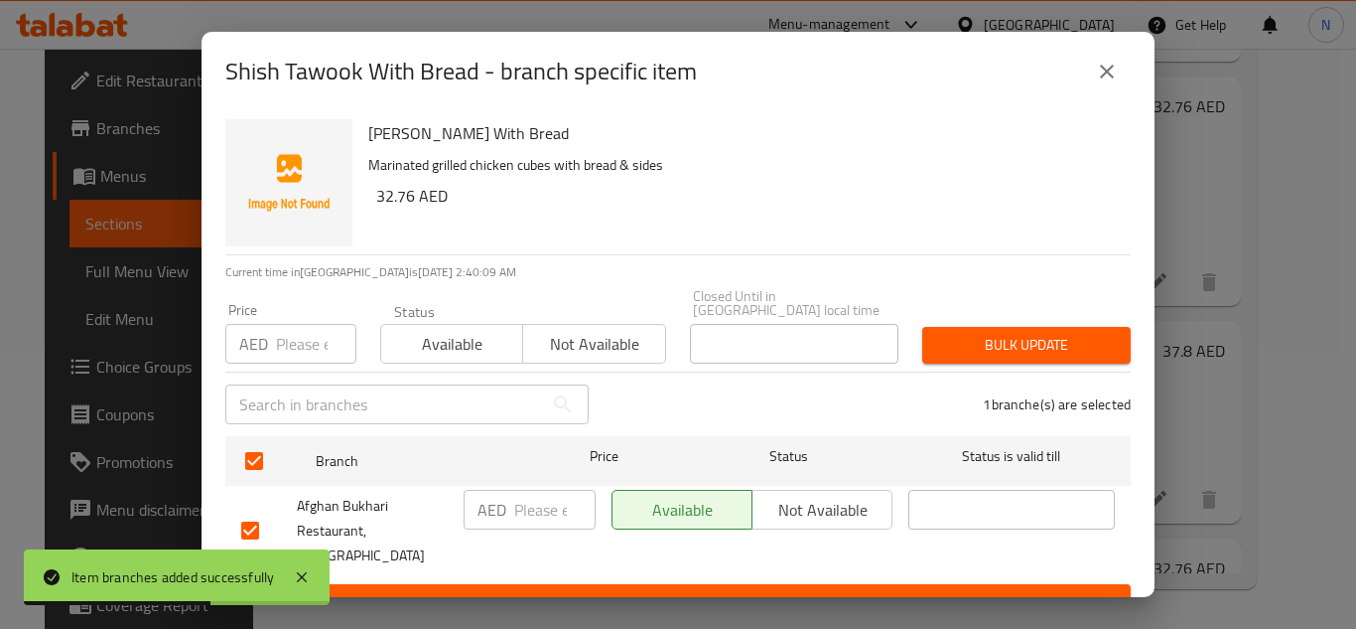
click at [545, 516] on input "number" at bounding box center [554, 510] width 81 height 40
paste input "26"
type input "26"
click at [558, 590] on span "Save" at bounding box center [678, 602] width 874 height 25
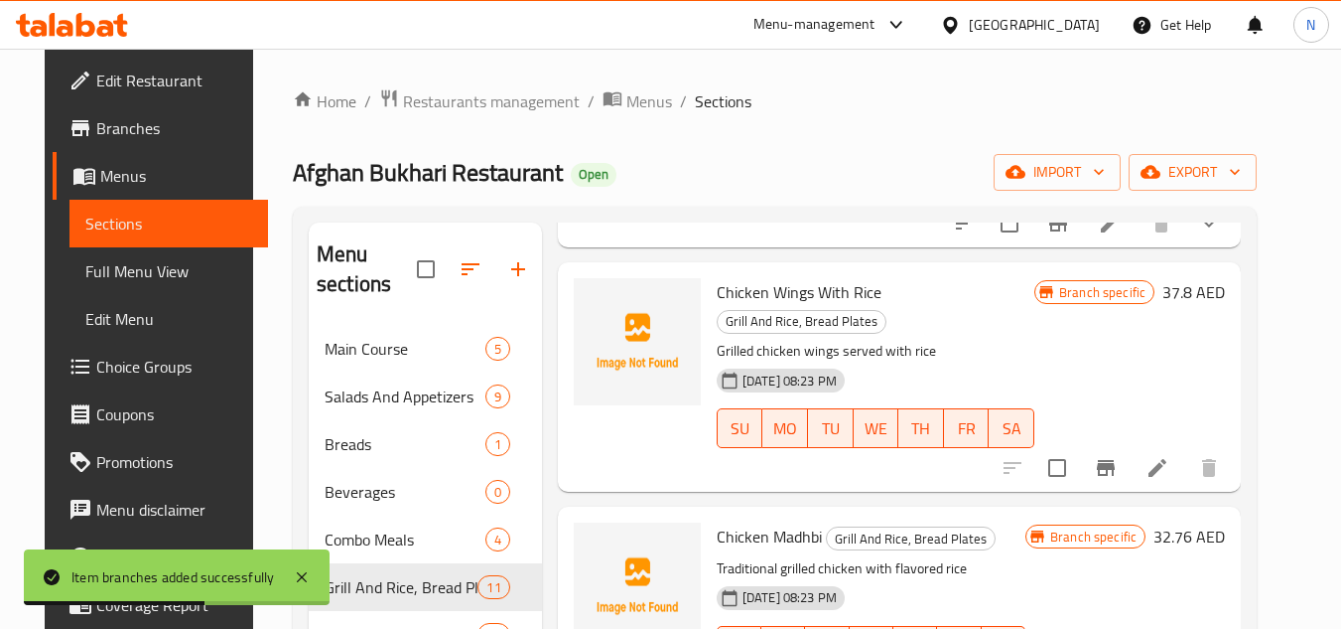
scroll to position [695, 0]
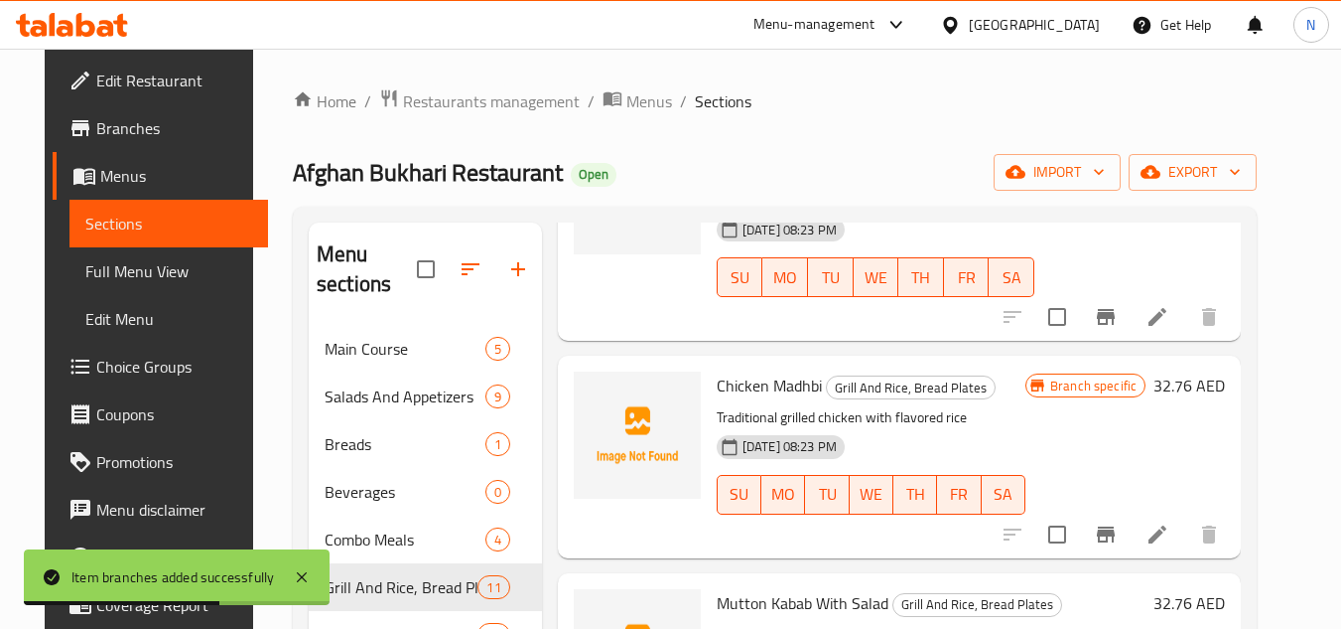
click at [542, 492] on div "Menu items Add Sort Manage items Chicken Wings With Rice (Variant) Grill And Ri…" at bounding box center [891, 536] width 699 height 629
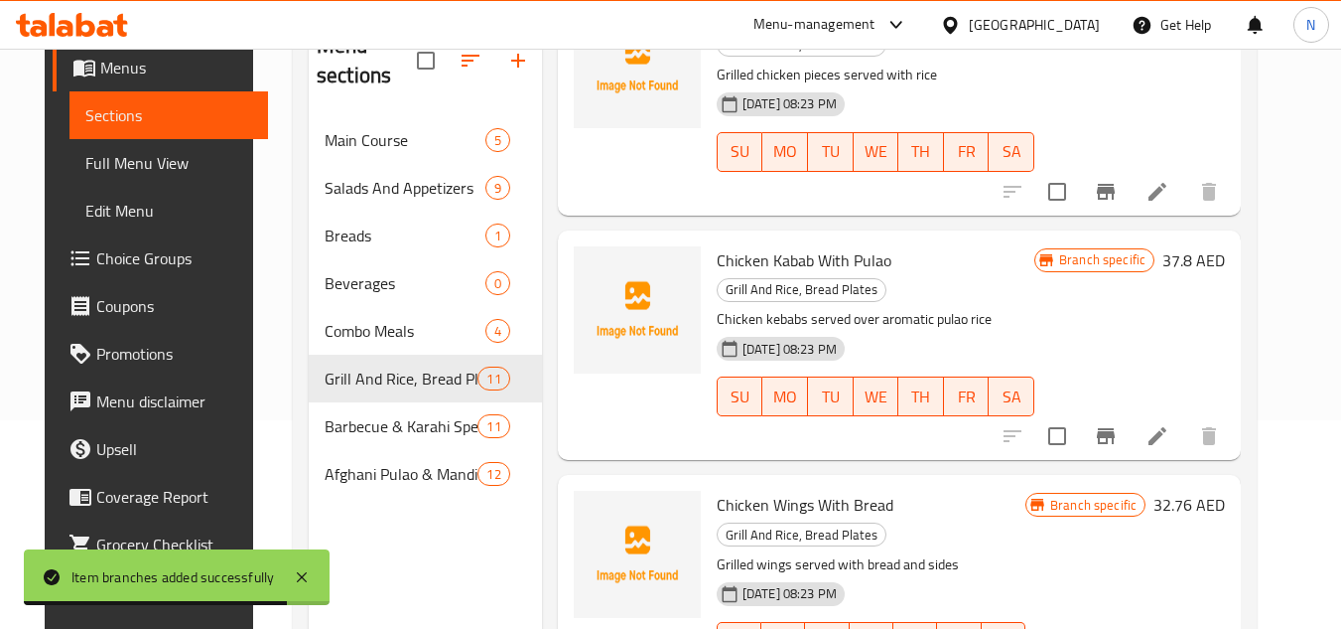
scroll to position [278, 0]
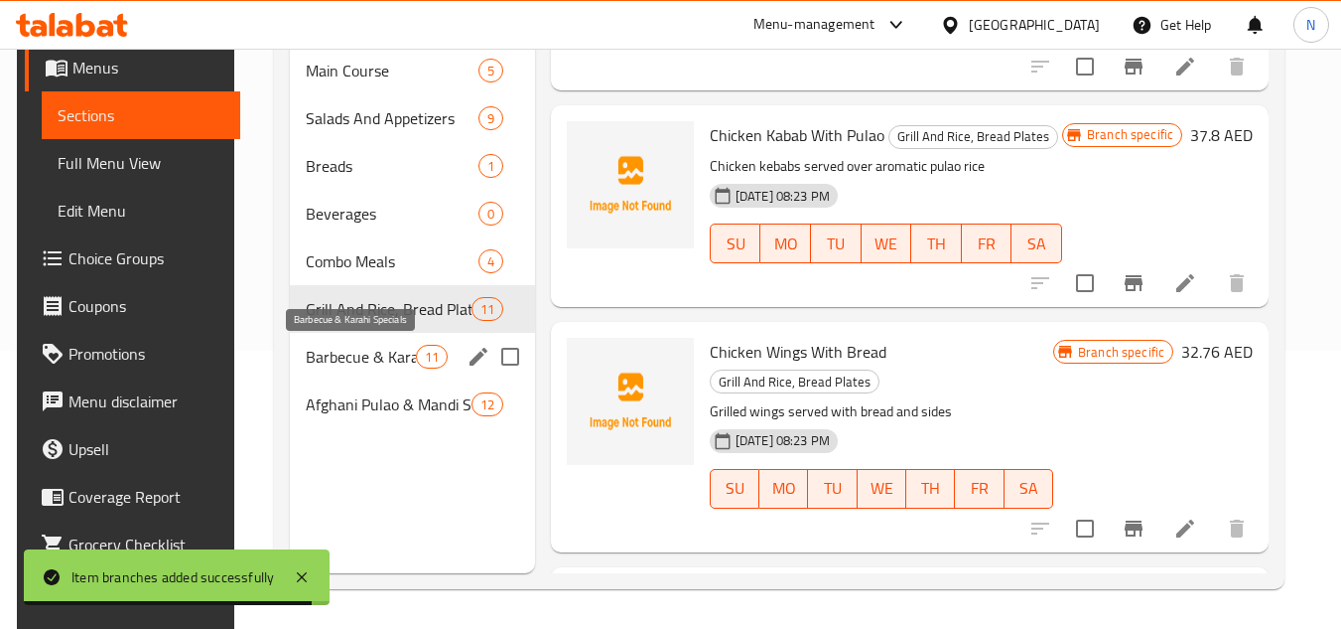
click at [364, 358] on span "Barbecue & Karahi Specials" at bounding box center [360, 357] width 109 height 24
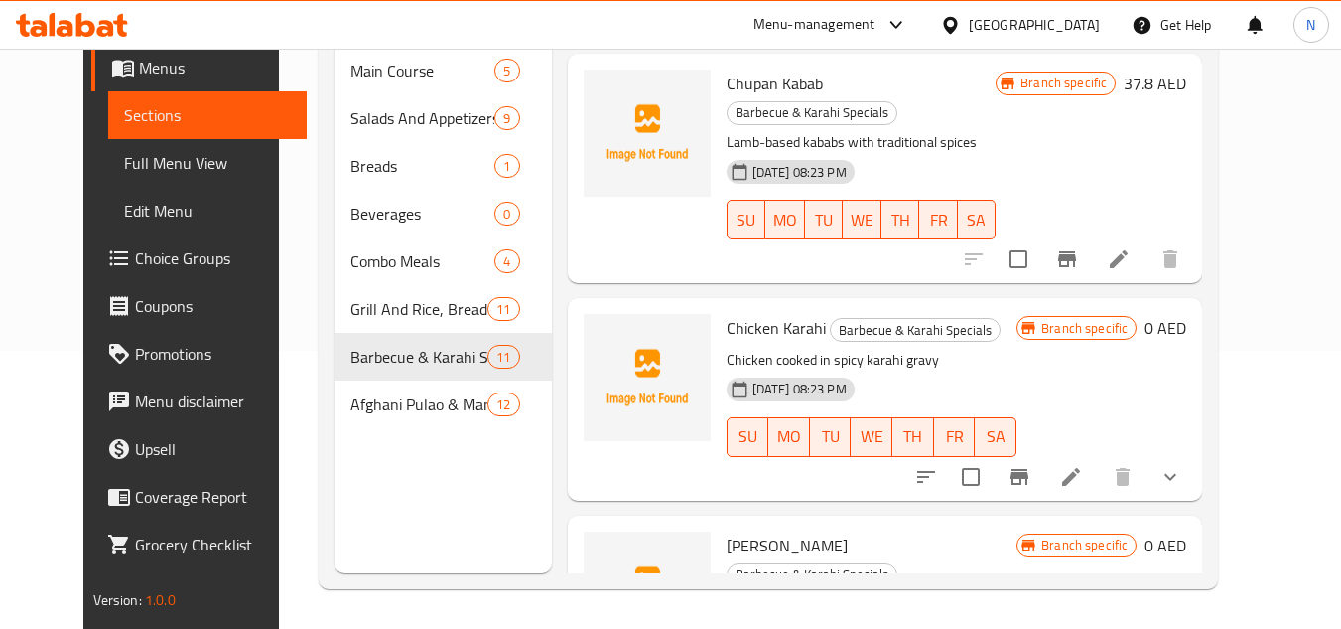
scroll to position [1807, 0]
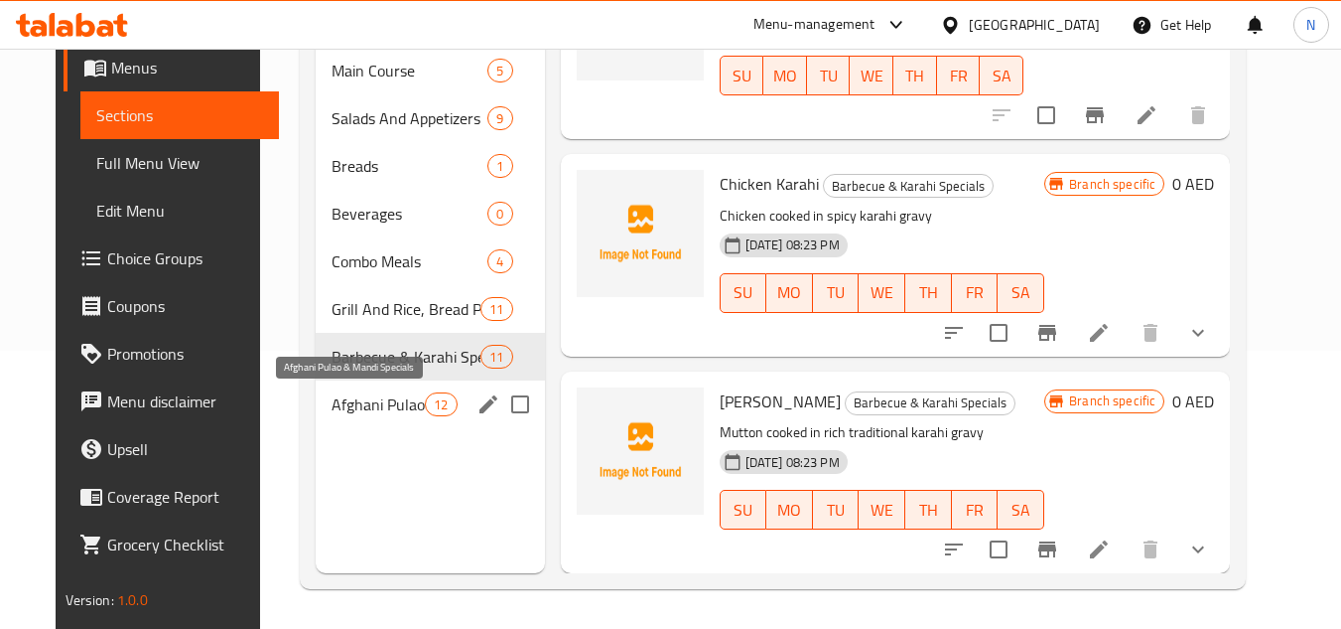
click at [353, 395] on span "Afghani Pulao & Mandi Specials" at bounding box center [378, 404] width 93 height 24
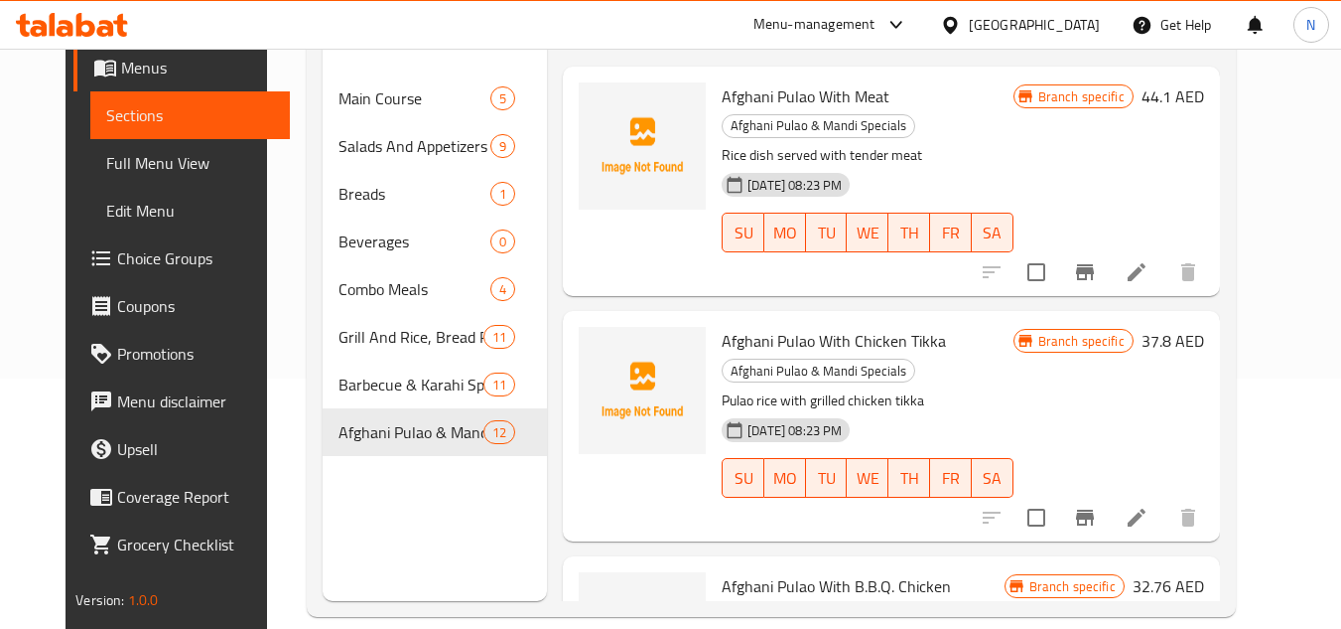
scroll to position [278, 0]
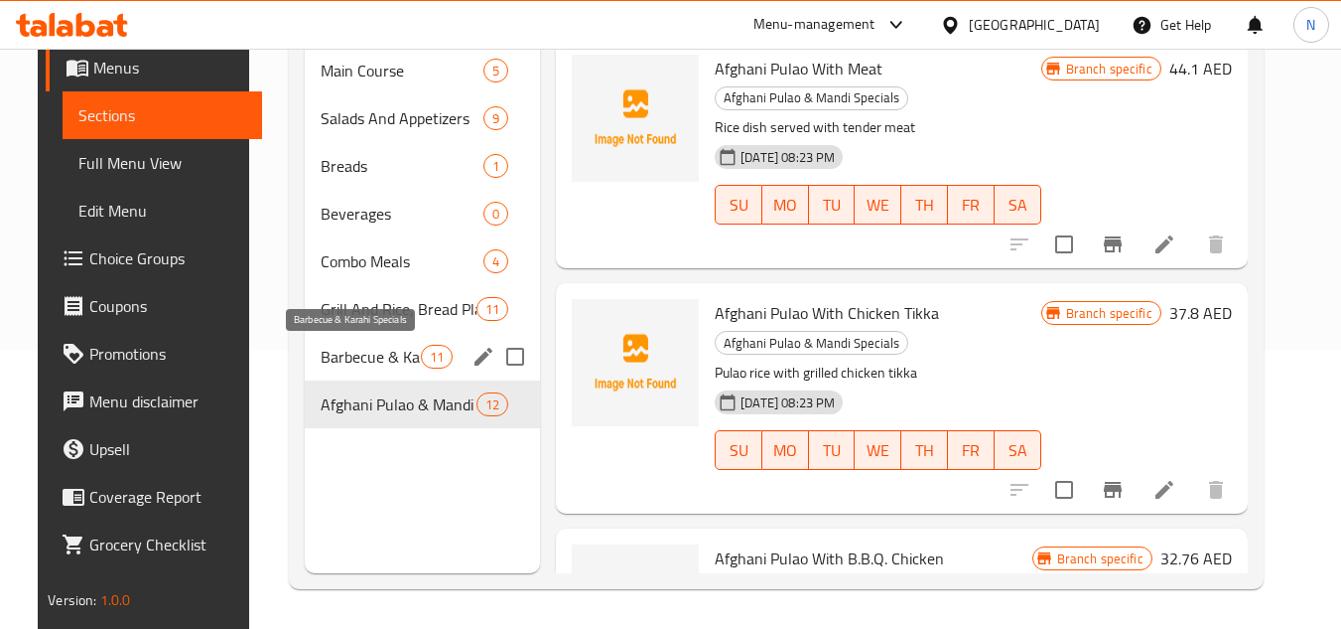
click at [398, 367] on span "Barbecue & Karahi Specials" at bounding box center [371, 357] width 100 height 24
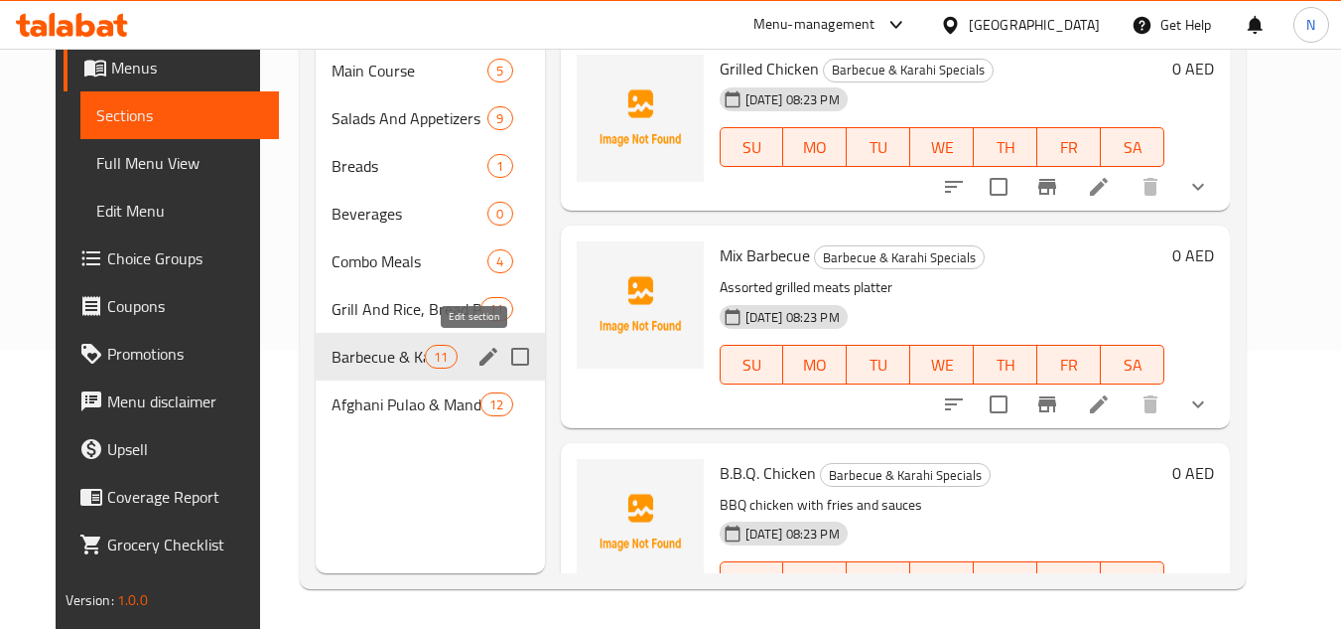
click at [480, 353] on icon "edit" at bounding box center [489, 357] width 18 height 18
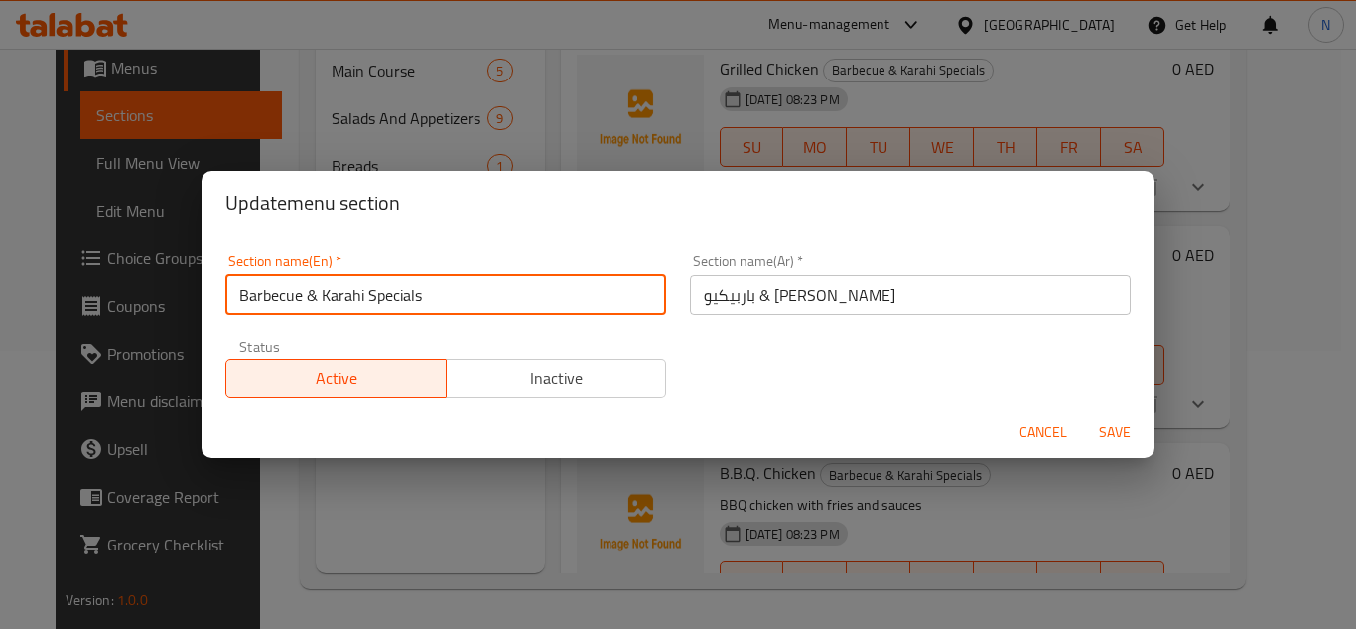
click at [320, 297] on input "Barbecue & Karahi Specials" at bounding box center [445, 295] width 441 height 40
type input "Barbecue And Karahi Specials"
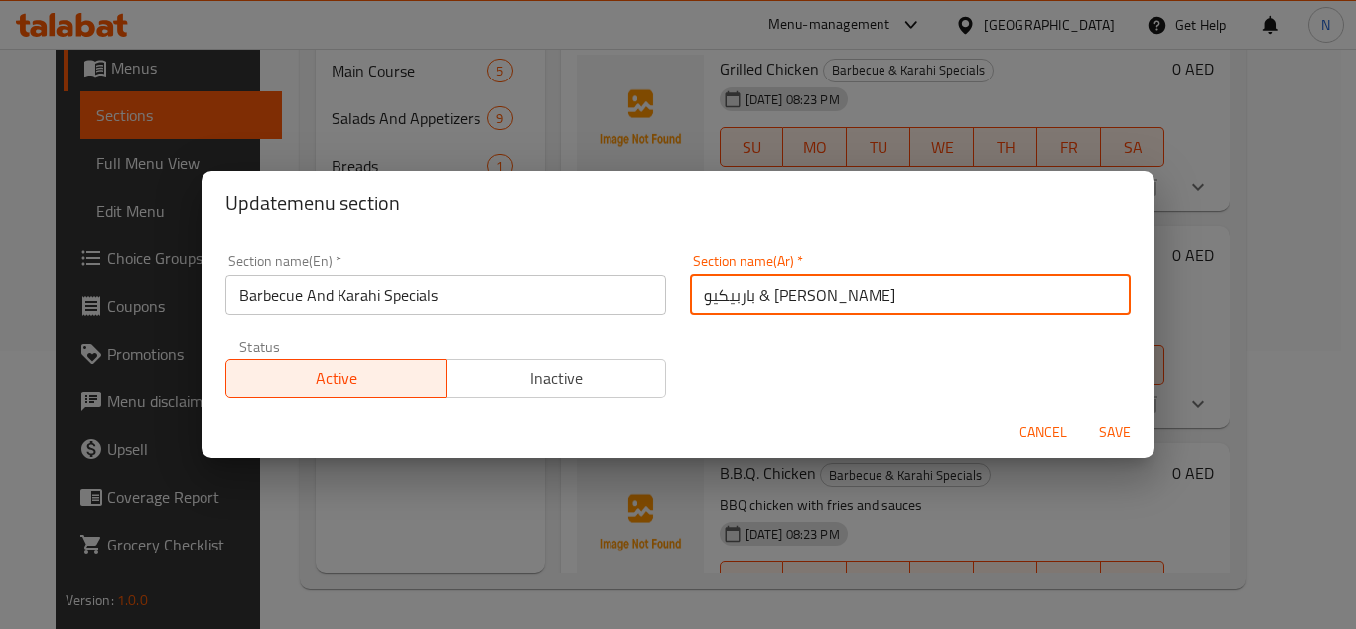
drag, startPoint x: 819, startPoint y: 294, endPoint x: 805, endPoint y: 299, distance: 14.8
click at [805, 299] on input "باربيكيو & كاراهي سبيشيال" at bounding box center [910, 295] width 441 height 40
type input "باربيكيو وكاراهي سبيشيال"
click at [1083, 414] on button "Save" at bounding box center [1115, 432] width 64 height 37
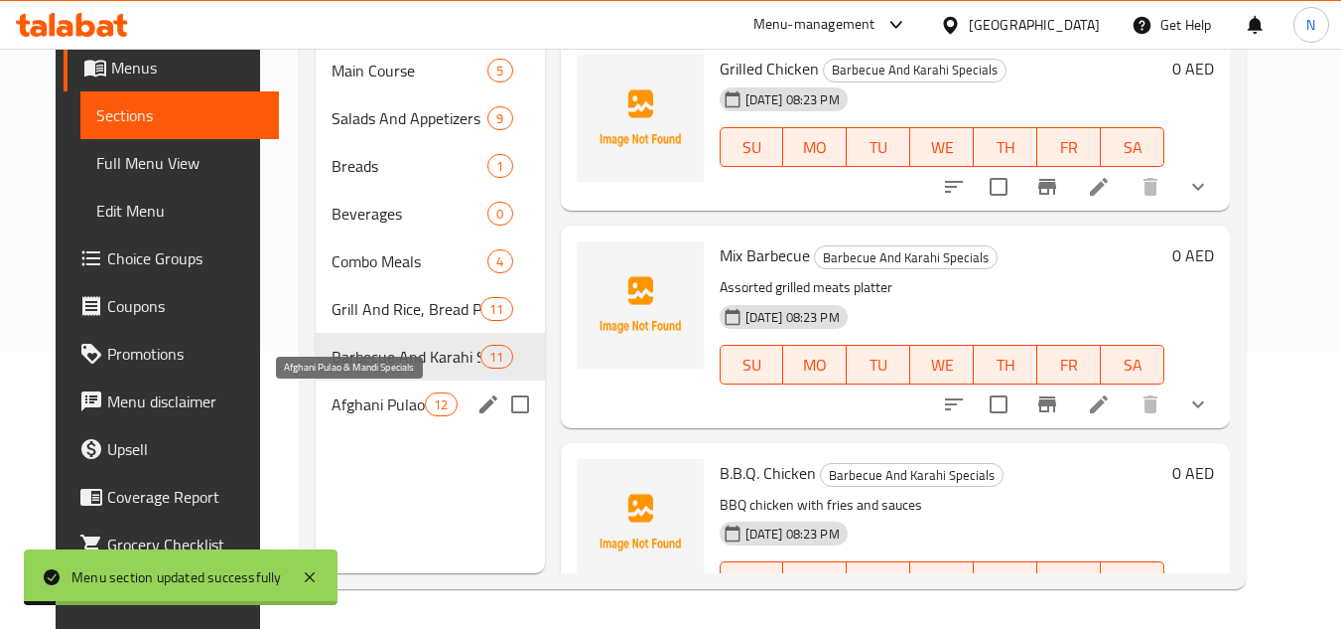
click at [364, 402] on span "Afghani Pulao & Mandi Specials" at bounding box center [378, 404] width 93 height 24
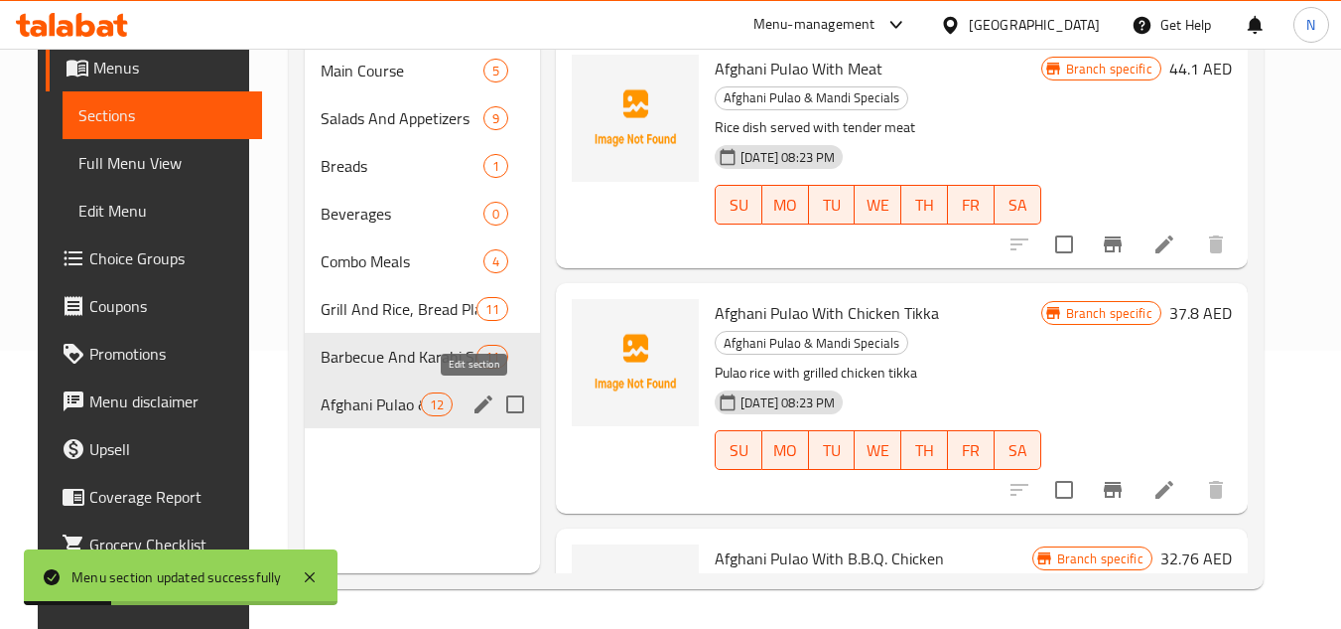
click at [480, 396] on icon "edit" at bounding box center [484, 404] width 18 height 18
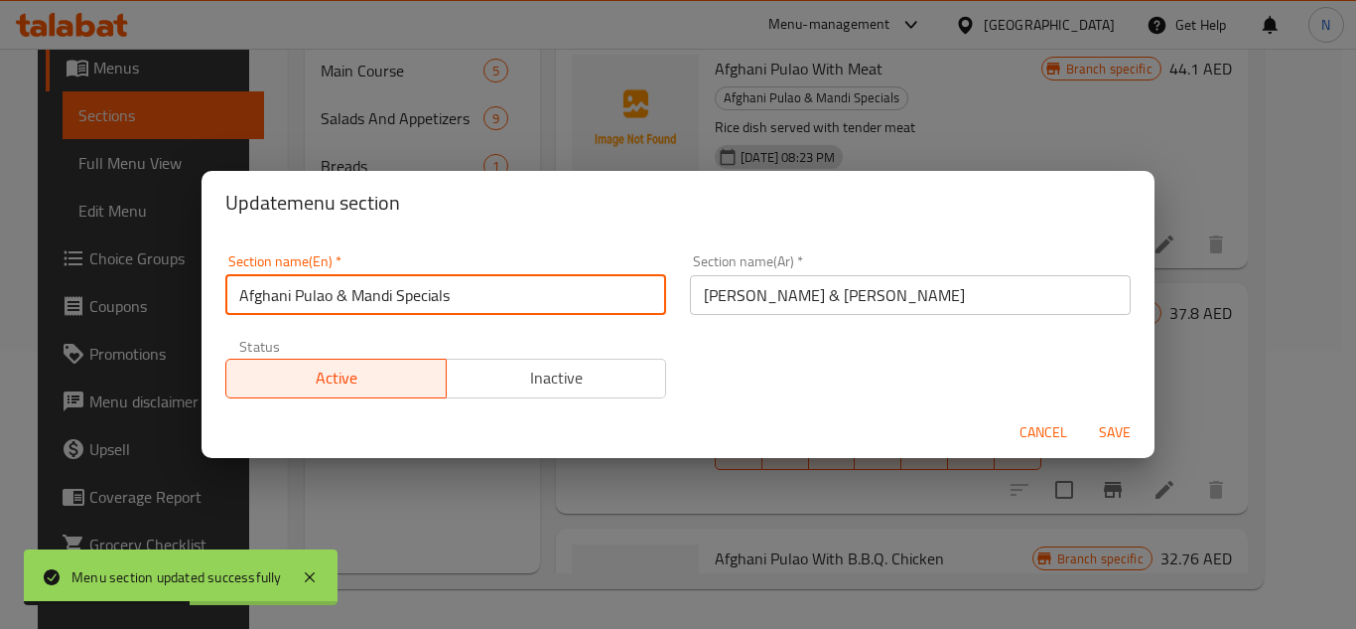
click at [339, 305] on input "Afghani Pulao & Mandi Specials" at bounding box center [445, 295] width 441 height 40
type input "Afghani Pulao And Mandi Specials"
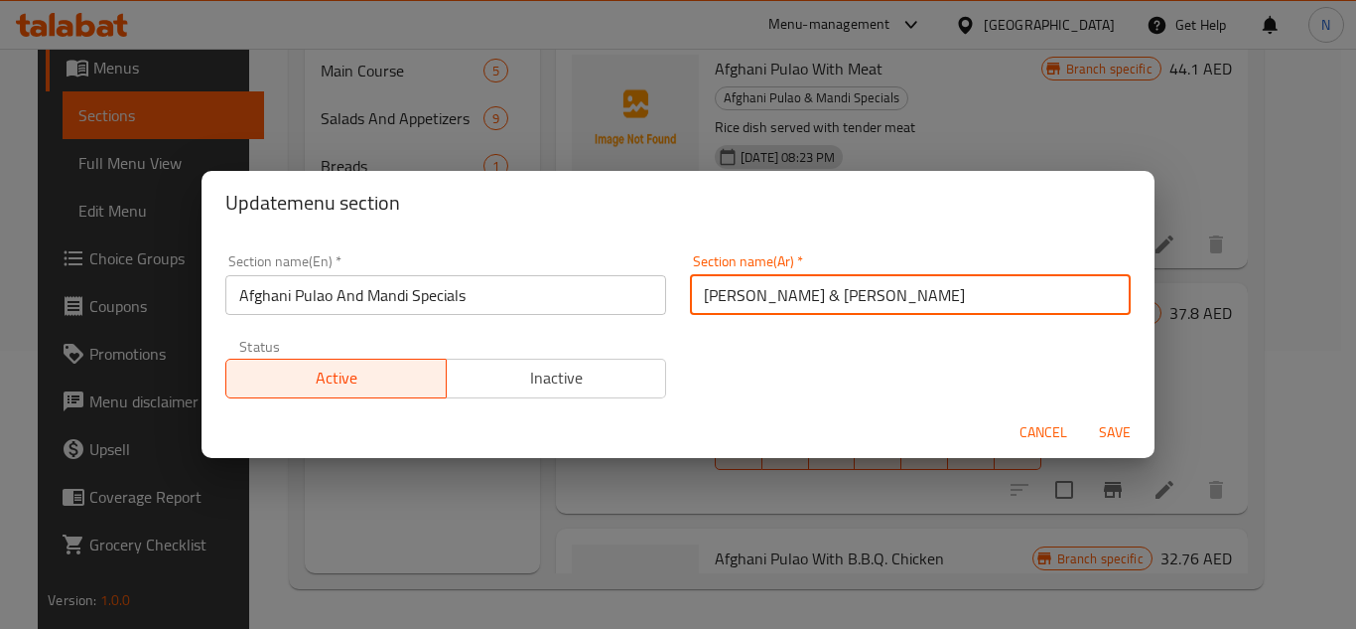
drag, startPoint x: 807, startPoint y: 296, endPoint x: 796, endPoint y: 298, distance: 11.1
click at [796, 298] on input "بولاو أفغاني & مندي سبيشيال" at bounding box center [910, 295] width 441 height 40
type input "بولاو أفغاني ومندي سبيشيال"
click at [1083, 414] on button "Save" at bounding box center [1115, 432] width 64 height 37
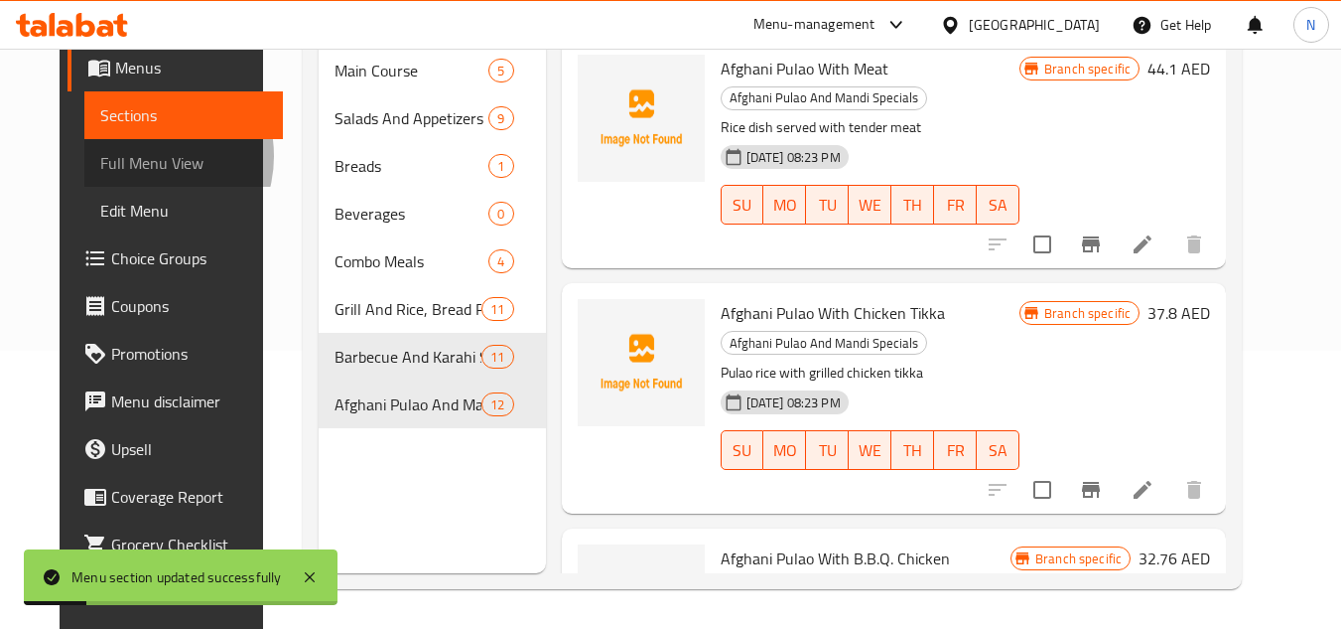
click at [100, 156] on span "Full Menu View" at bounding box center [184, 163] width 168 height 24
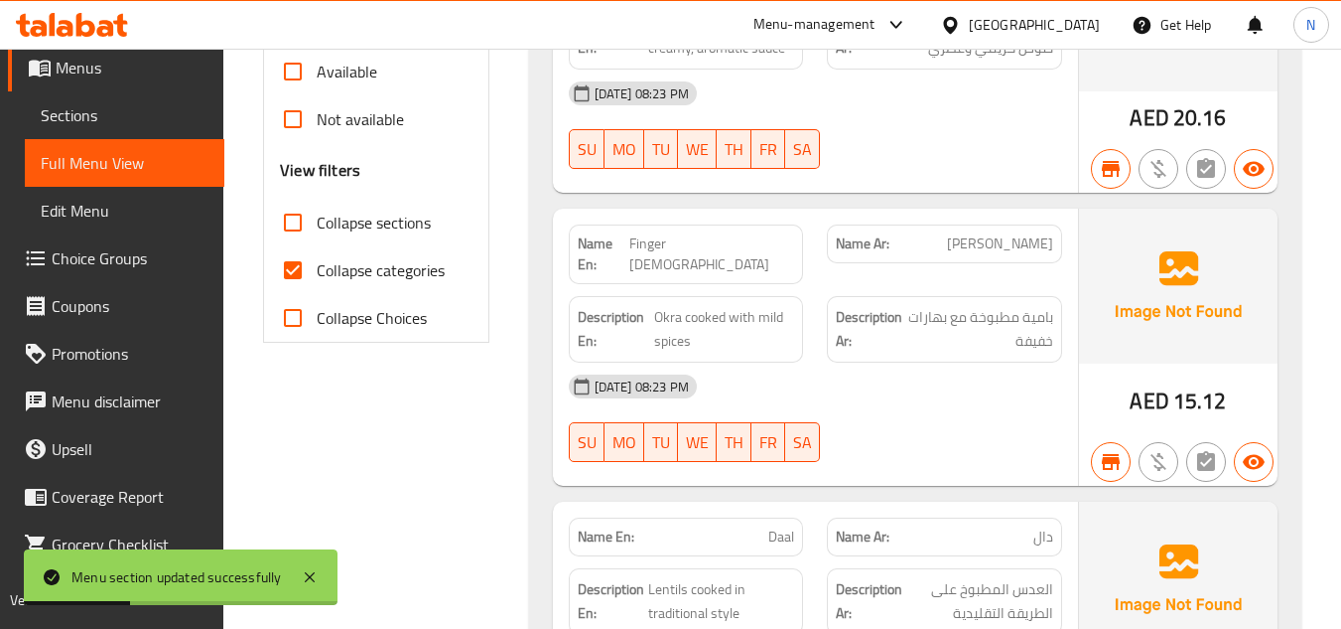
scroll to position [675, 0]
click at [293, 271] on input "Collapse categories" at bounding box center [293, 269] width 48 height 48
checkbox input "false"
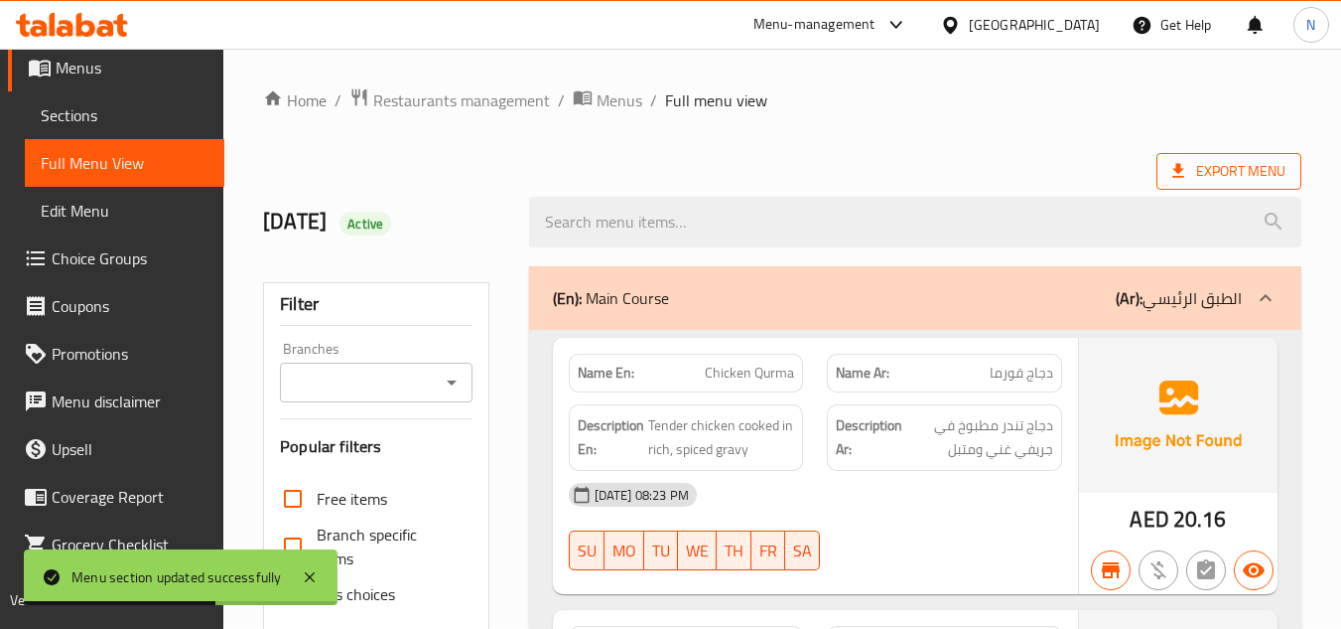
scroll to position [0, 0]
click at [1217, 168] on span "Export Menu" at bounding box center [1229, 172] width 113 height 25
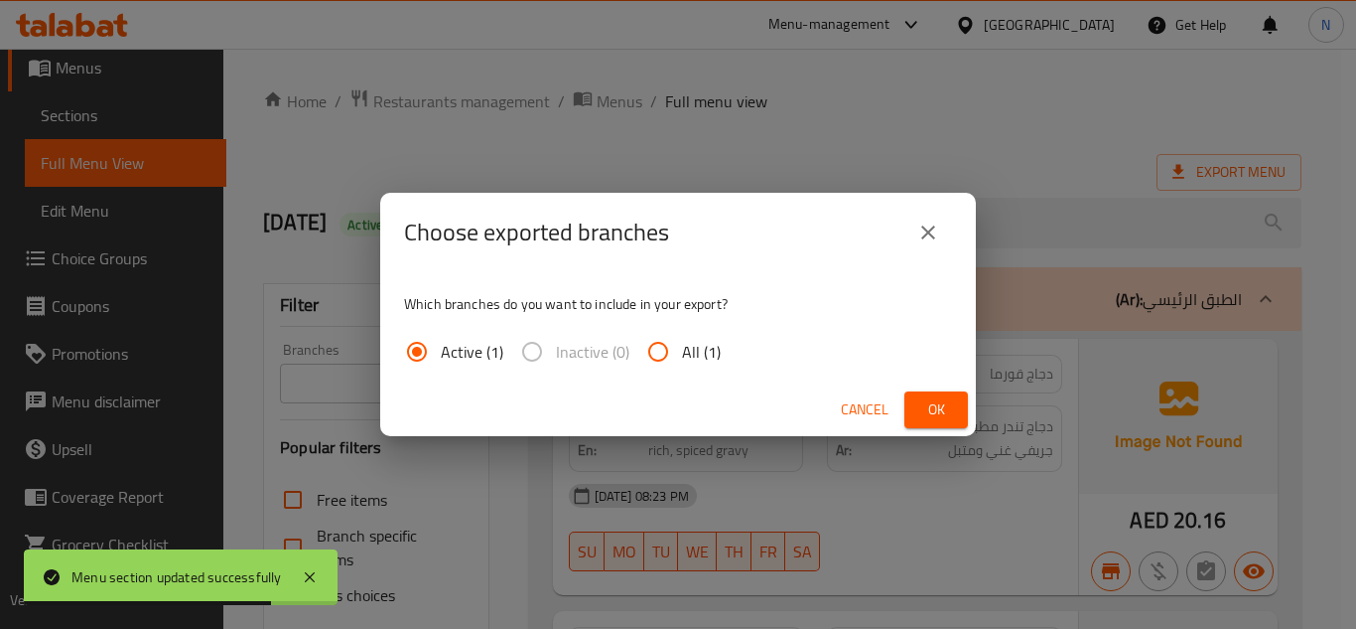
drag, startPoint x: 657, startPoint y: 351, endPoint x: 859, endPoint y: 370, distance: 202.4
click at [656, 351] on input "All (1)" at bounding box center [658, 352] width 48 height 48
radio input "true"
click at [947, 402] on span "Ok" at bounding box center [936, 409] width 32 height 25
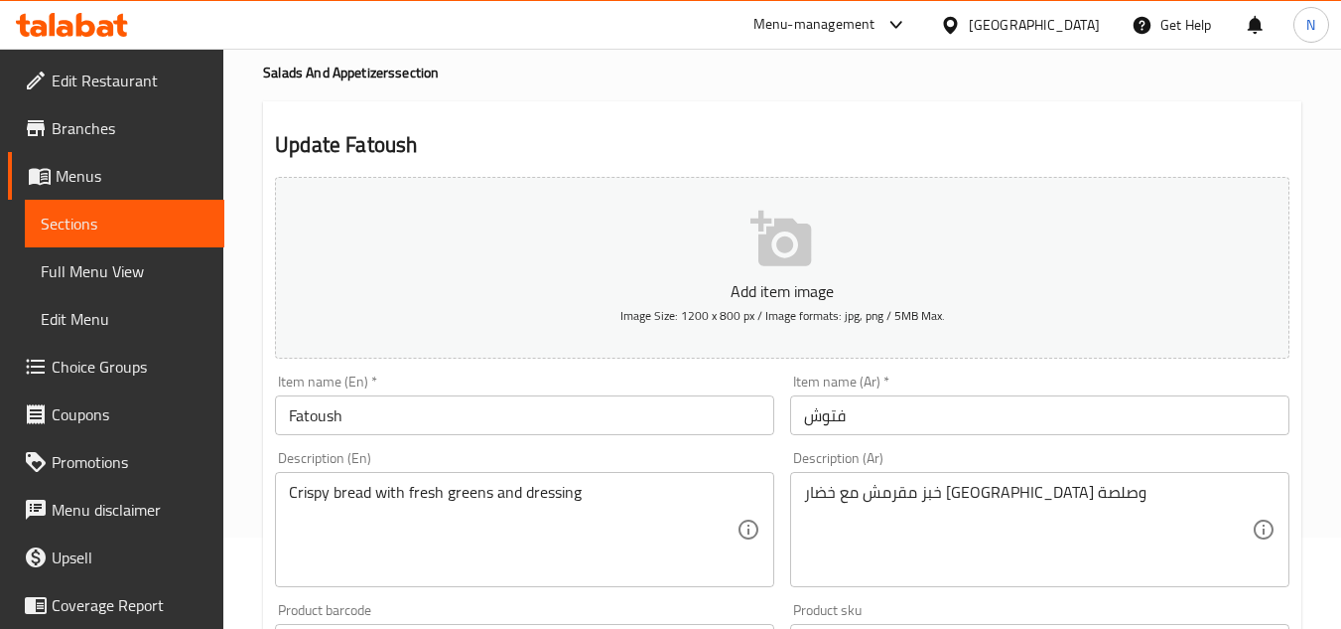
scroll to position [199, 0]
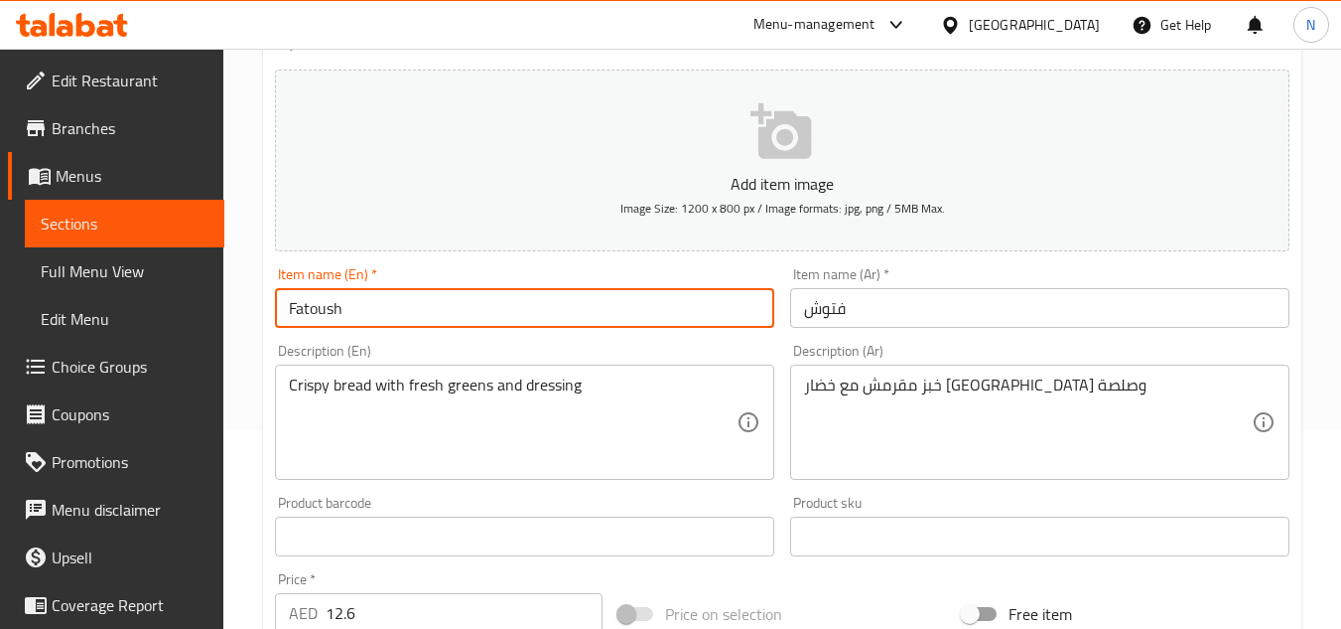
click at [405, 311] on input "Fatoush" at bounding box center [524, 308] width 499 height 40
paste input "h"
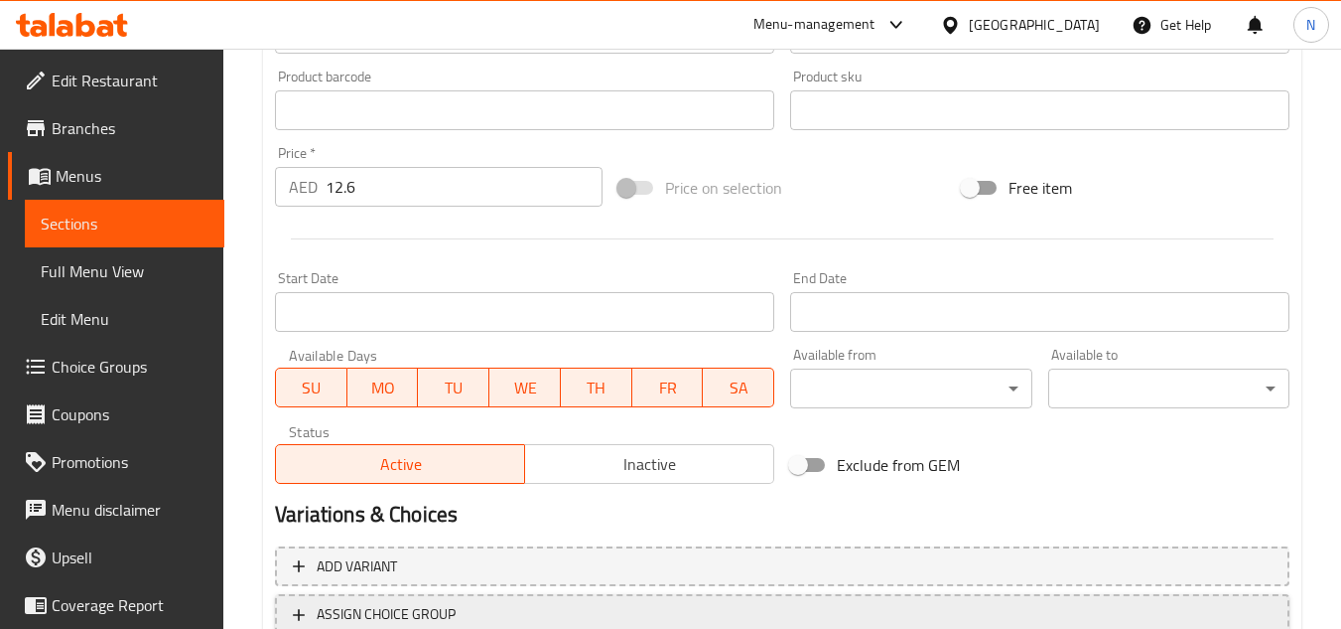
scroll to position [774, 0]
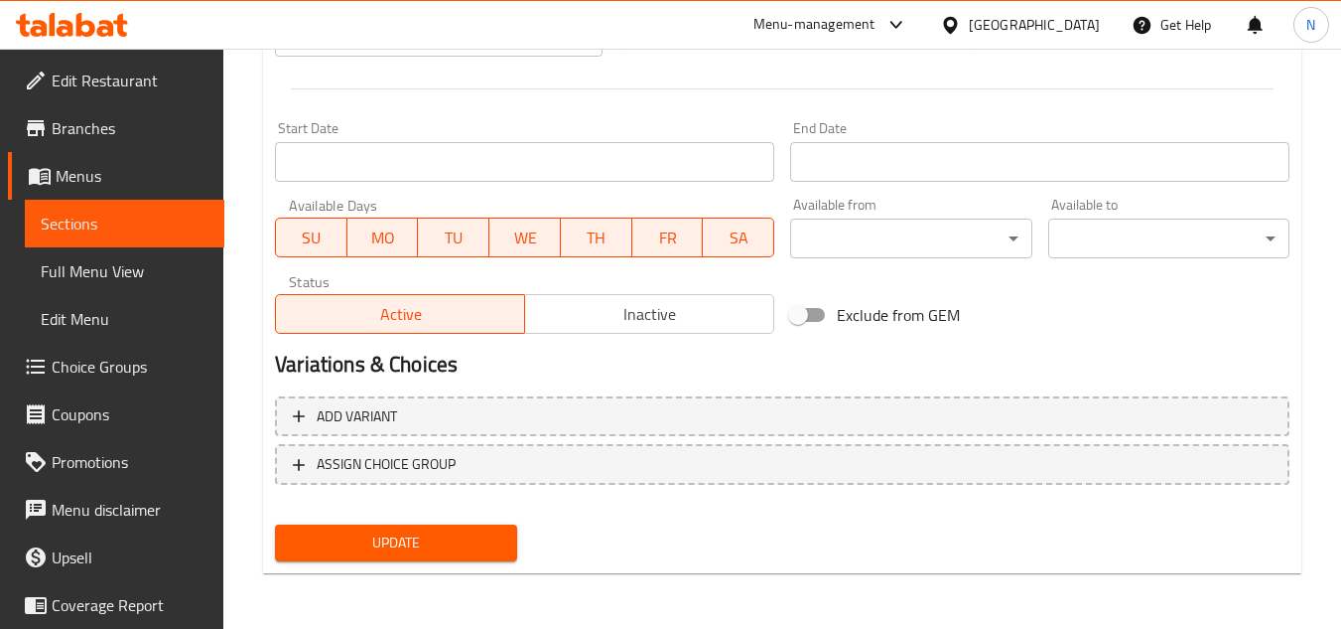
type input "Fathoush"
click at [400, 548] on span "Update" at bounding box center [396, 542] width 210 height 25
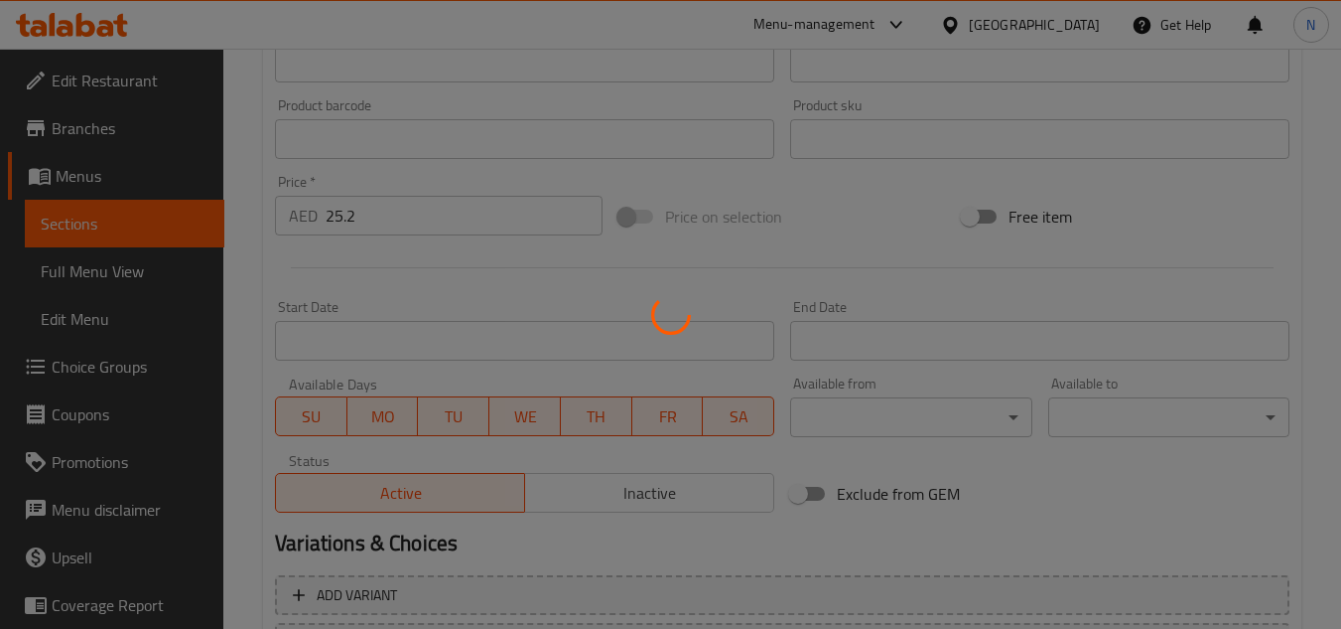
scroll to position [461, 0]
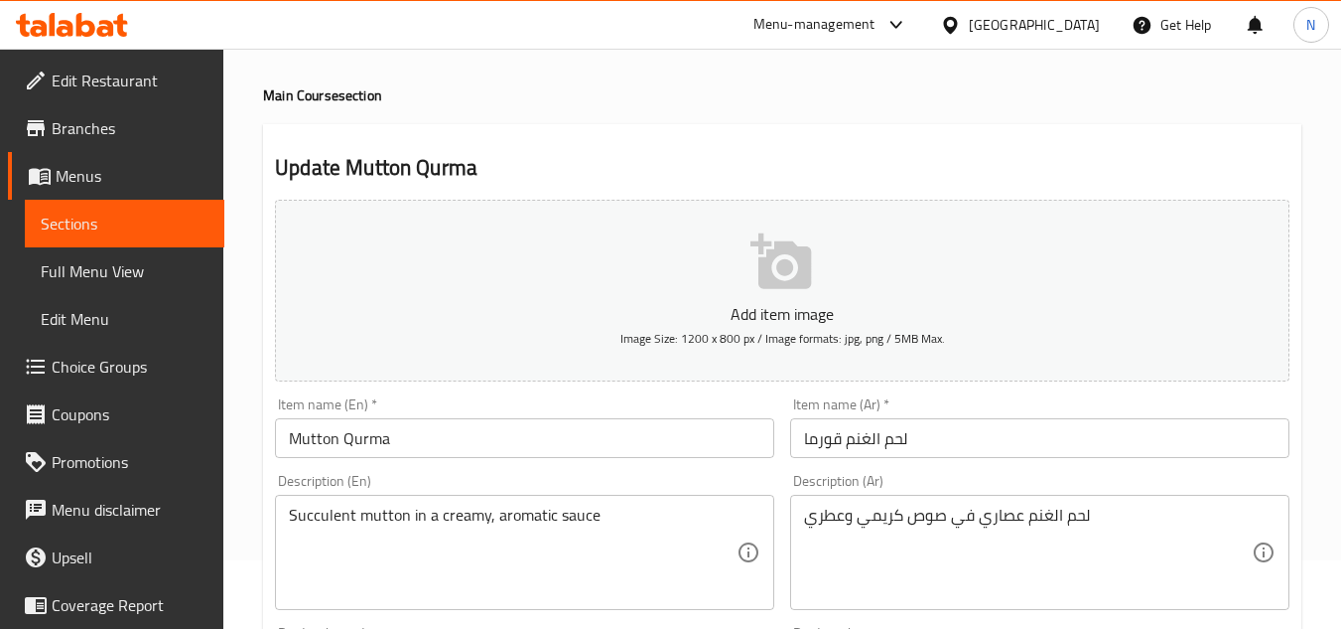
scroll to position [99, 0]
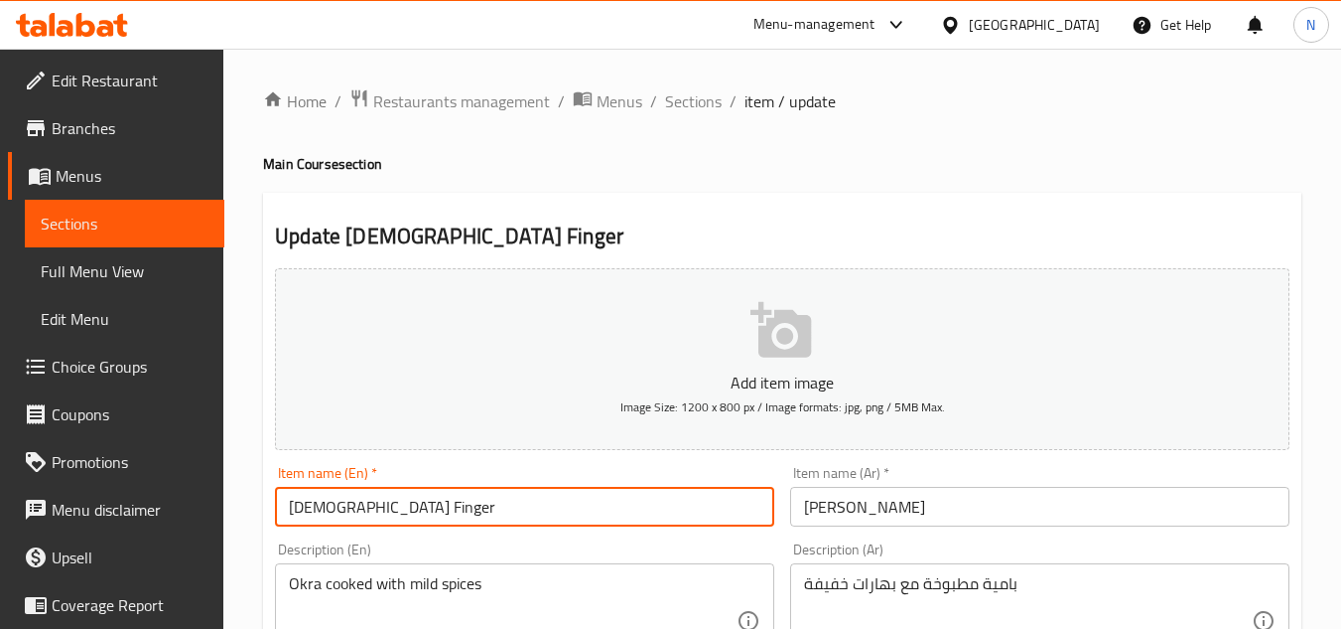
click at [381, 511] on input "[DEMOGRAPHIC_DATA] Finger" at bounding box center [524, 507] width 499 height 40
paste input "Finger [DEMOGRAPHIC_DATA]"
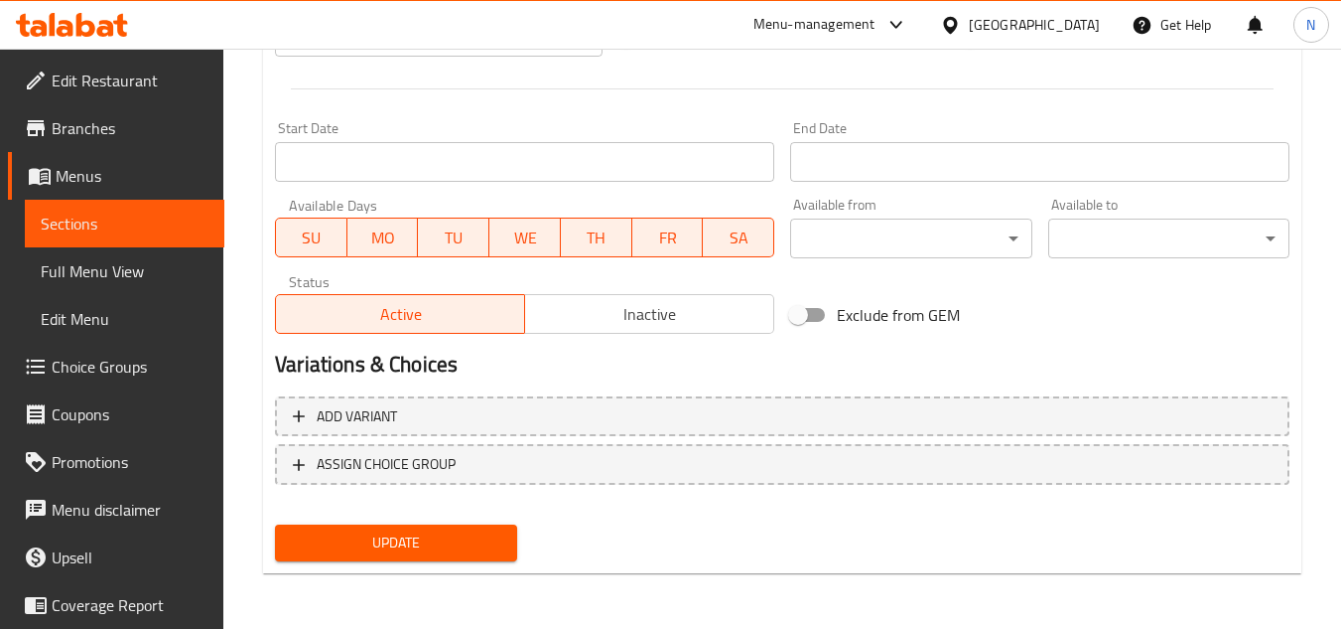
type input "Finger [DEMOGRAPHIC_DATA]"
click at [459, 543] on span "Update" at bounding box center [396, 542] width 210 height 25
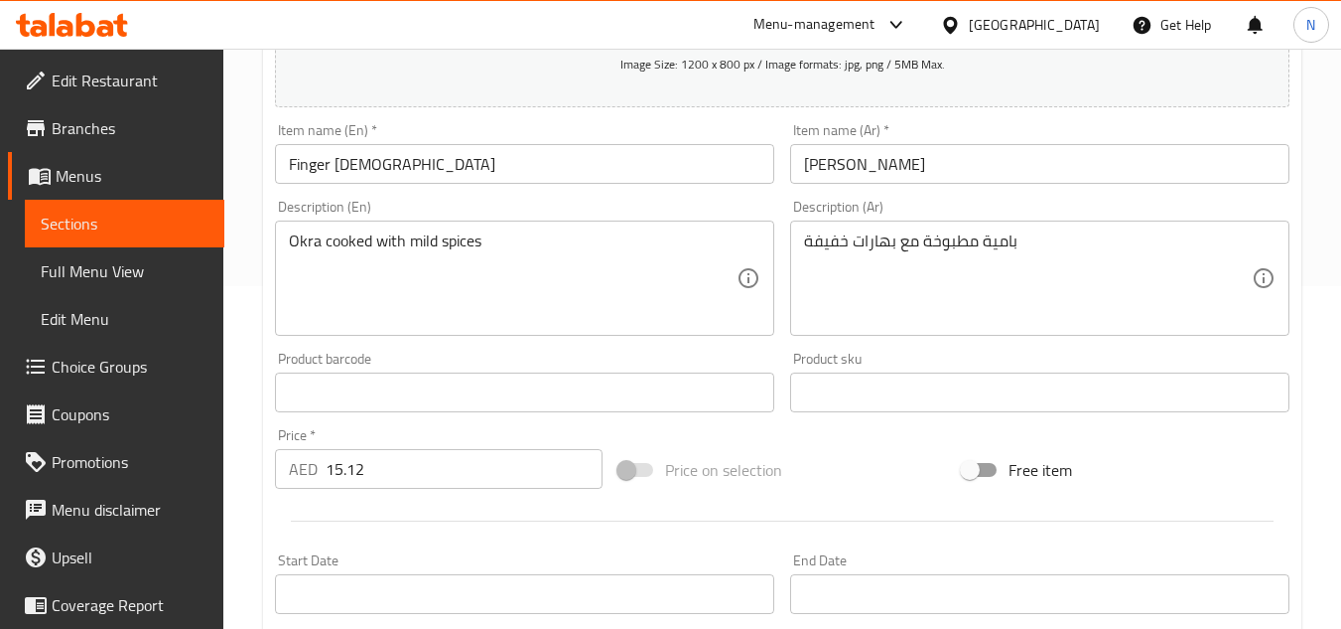
scroll to position [377, 0]
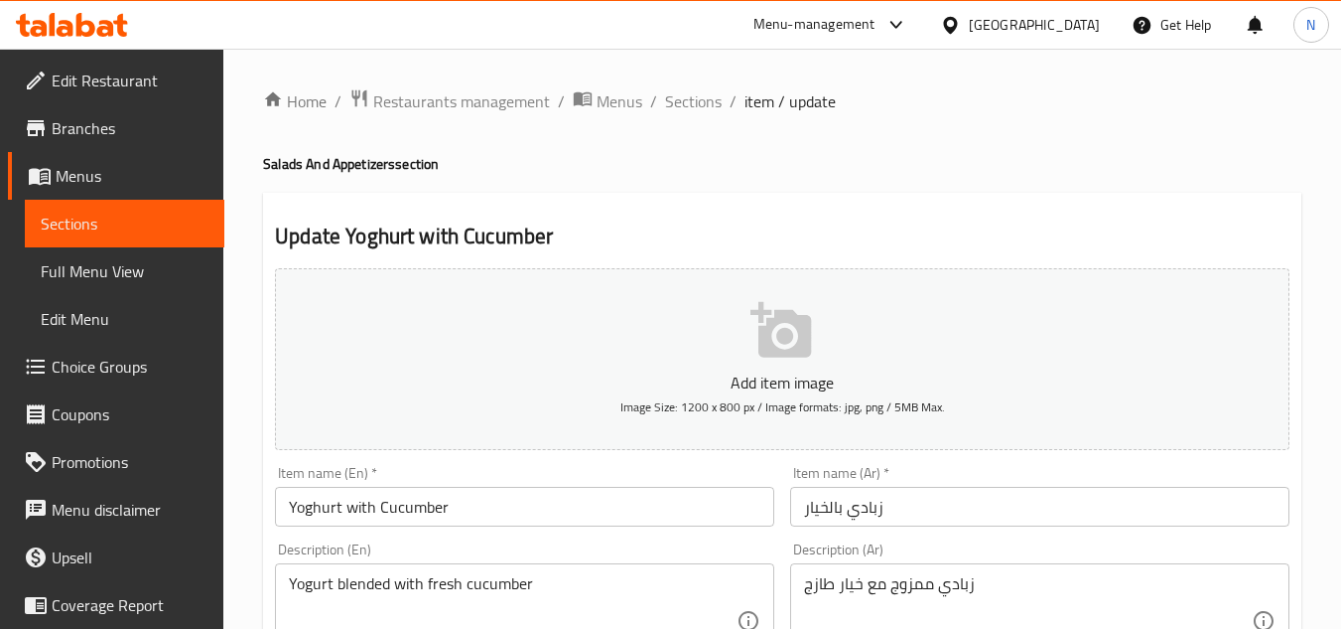
click at [438, 505] on input "Yoghurt with Cucumber" at bounding box center [524, 507] width 499 height 40
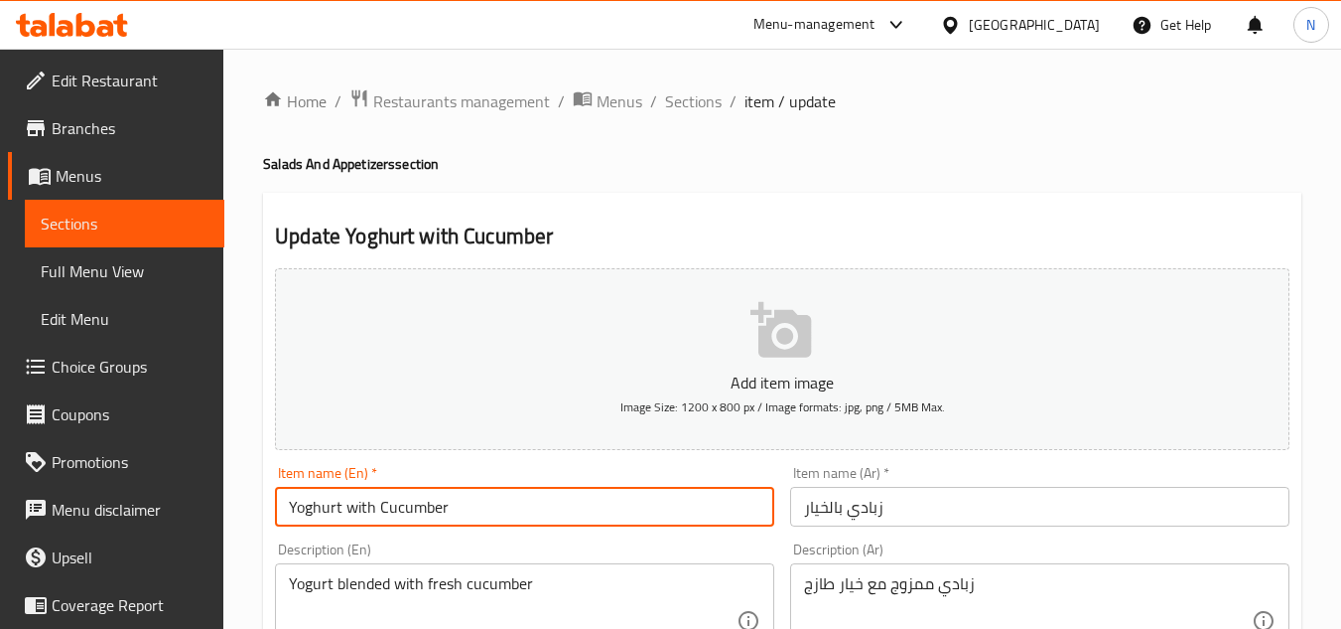
click at [438, 505] on input "Yoghurt with Cucumber" at bounding box center [524, 507] width 499 height 40
click at [519, 507] on input "Yoghurt with Cucumber" at bounding box center [524, 507] width 499 height 40
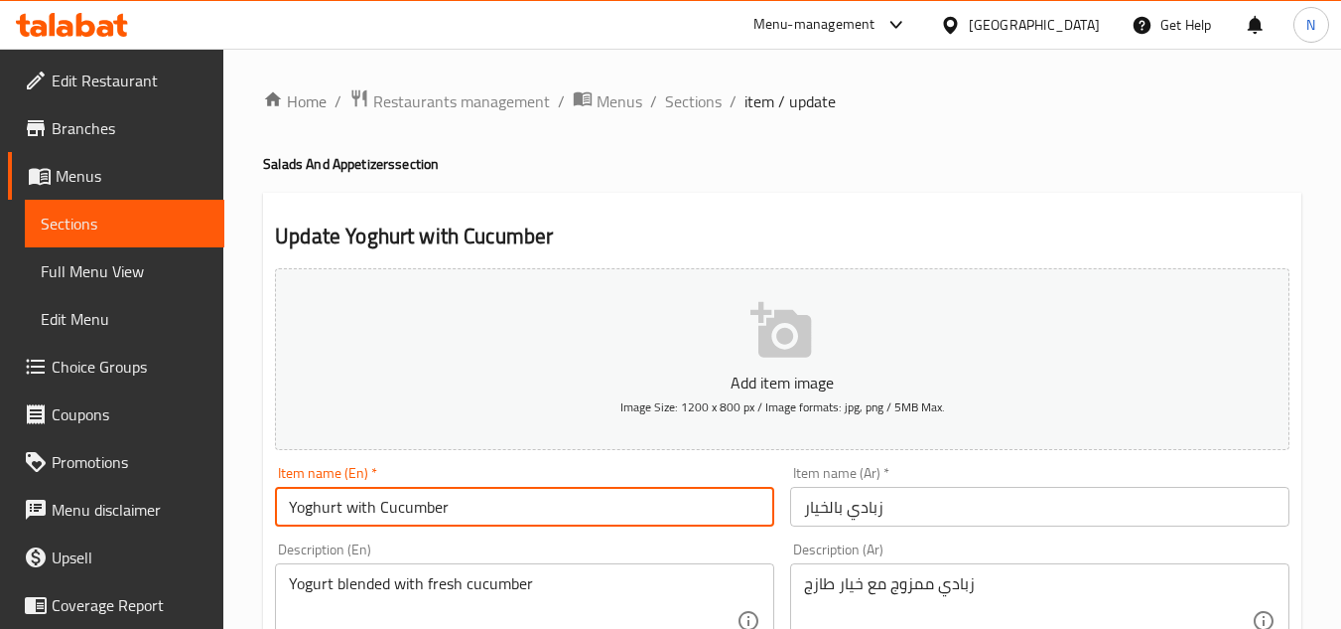
paste input "W"
type input "Yoghurt With Cucumber"
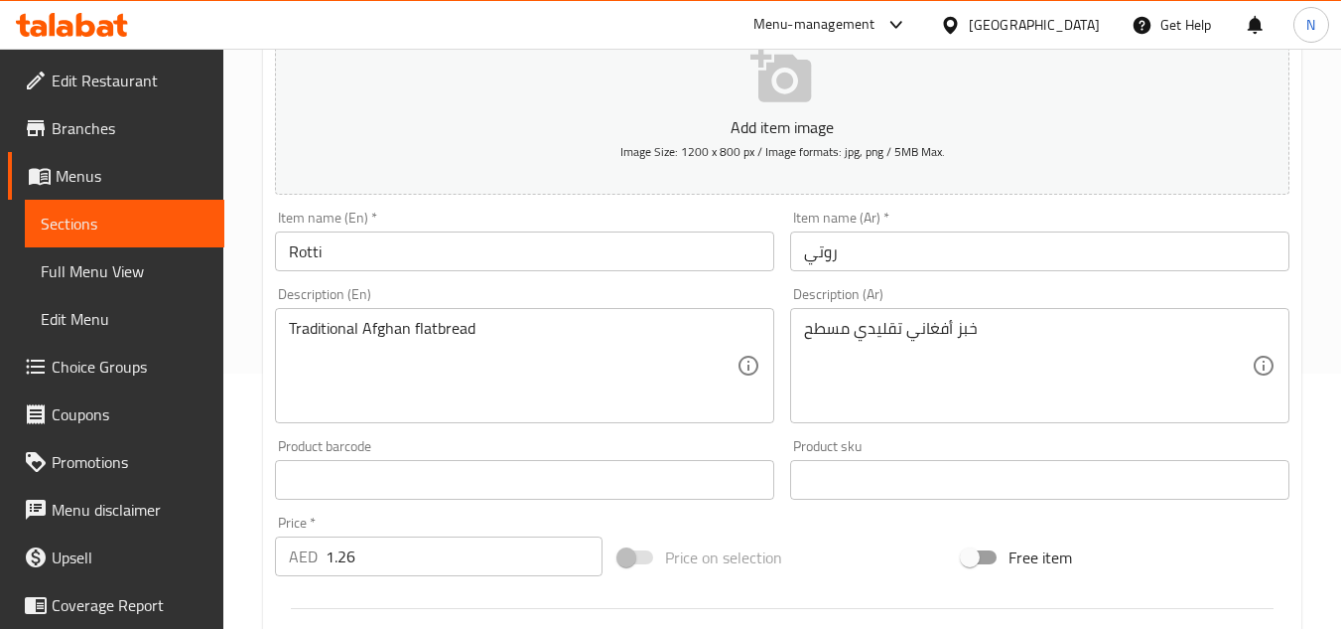
scroll to position [397, 0]
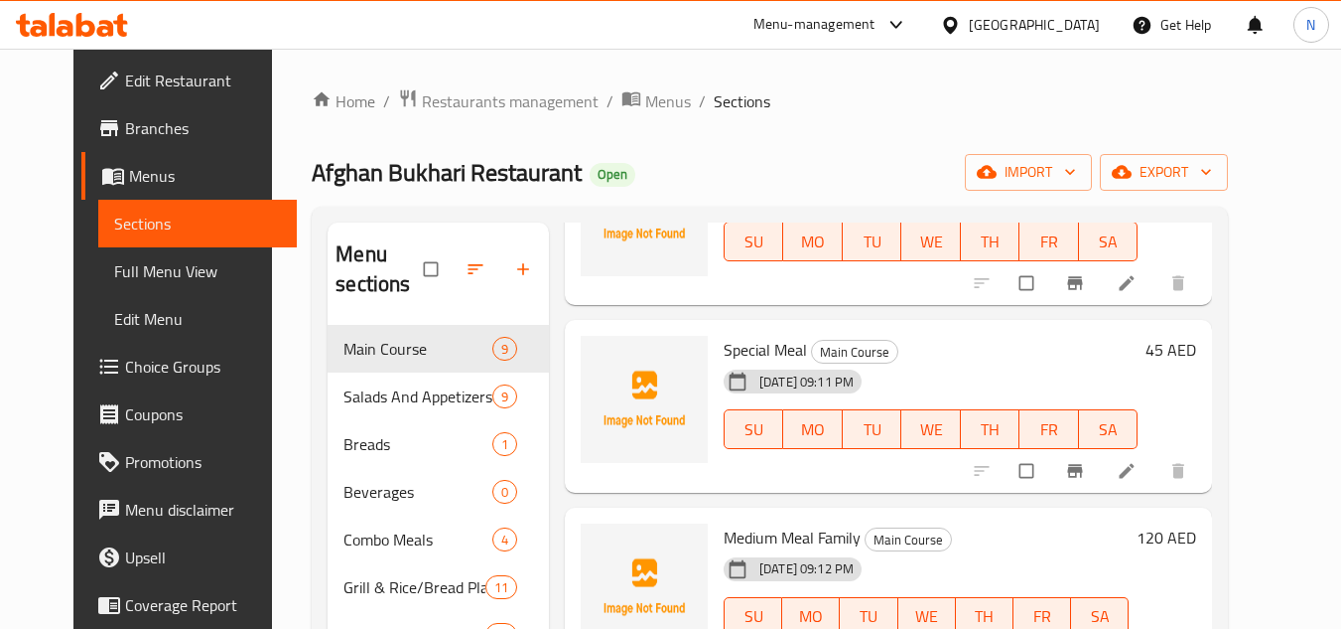
scroll to position [199, 0]
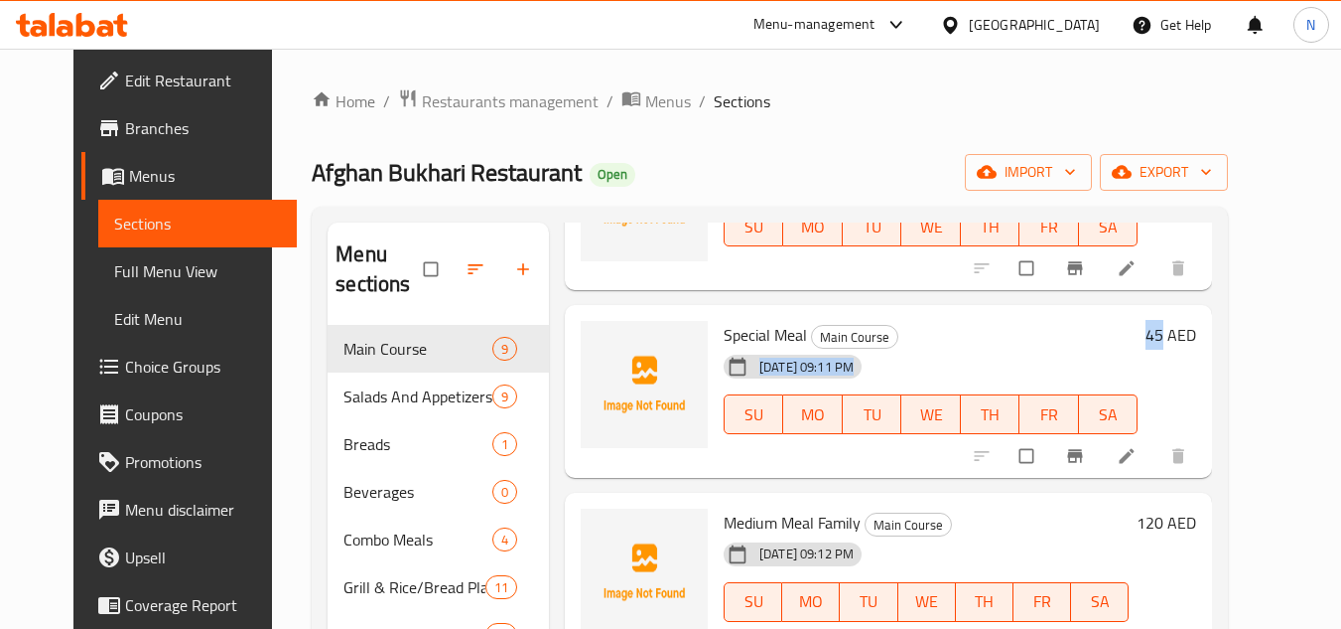
copy div "[DATE] 09:11 PM SU MO TU WE TH FR SA 45"
copy h6 "45"
drag, startPoint x: 1223, startPoint y: 331, endPoint x: 1201, endPoint y: 333, distance: 21.9
click at [1196, 333] on div "45 AED" at bounding box center [1167, 335] width 59 height 28
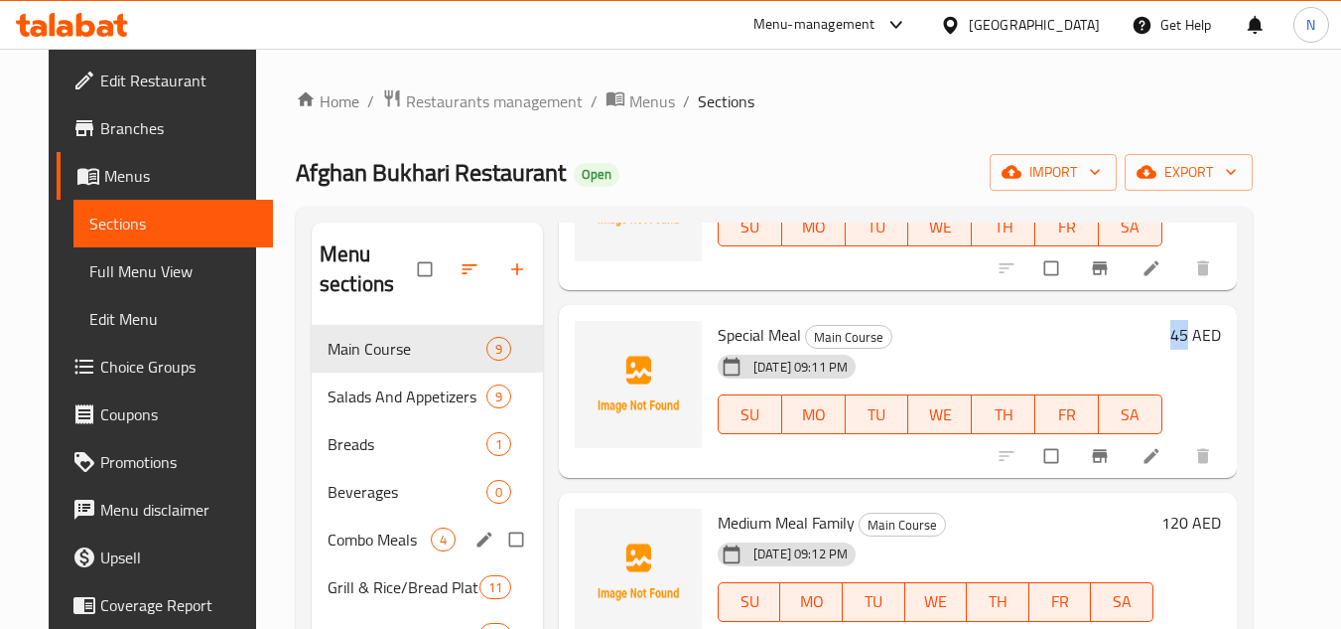
click at [336, 523] on div "Combo Meals 4" at bounding box center [427, 539] width 231 height 48
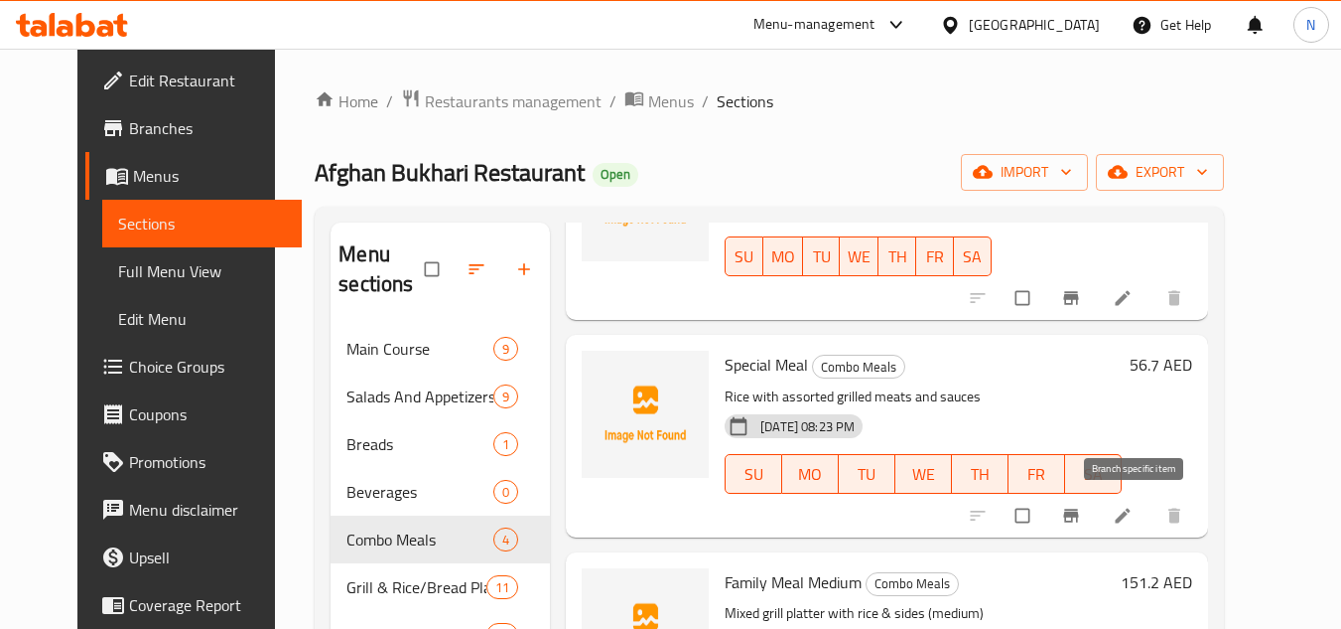
click at [1081, 522] on icon "Branch-specific-item" at bounding box center [1071, 515] width 20 height 20
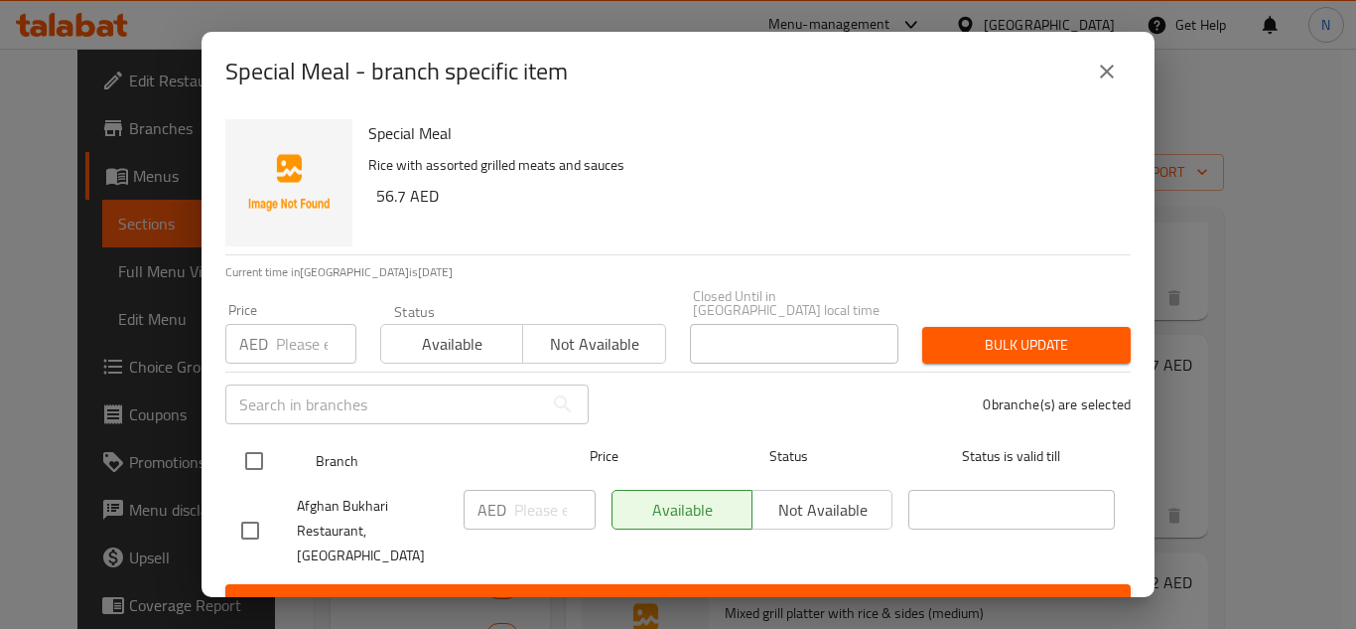
click at [258, 457] on input "checkbox" at bounding box center [254, 461] width 42 height 42
checkbox input "true"
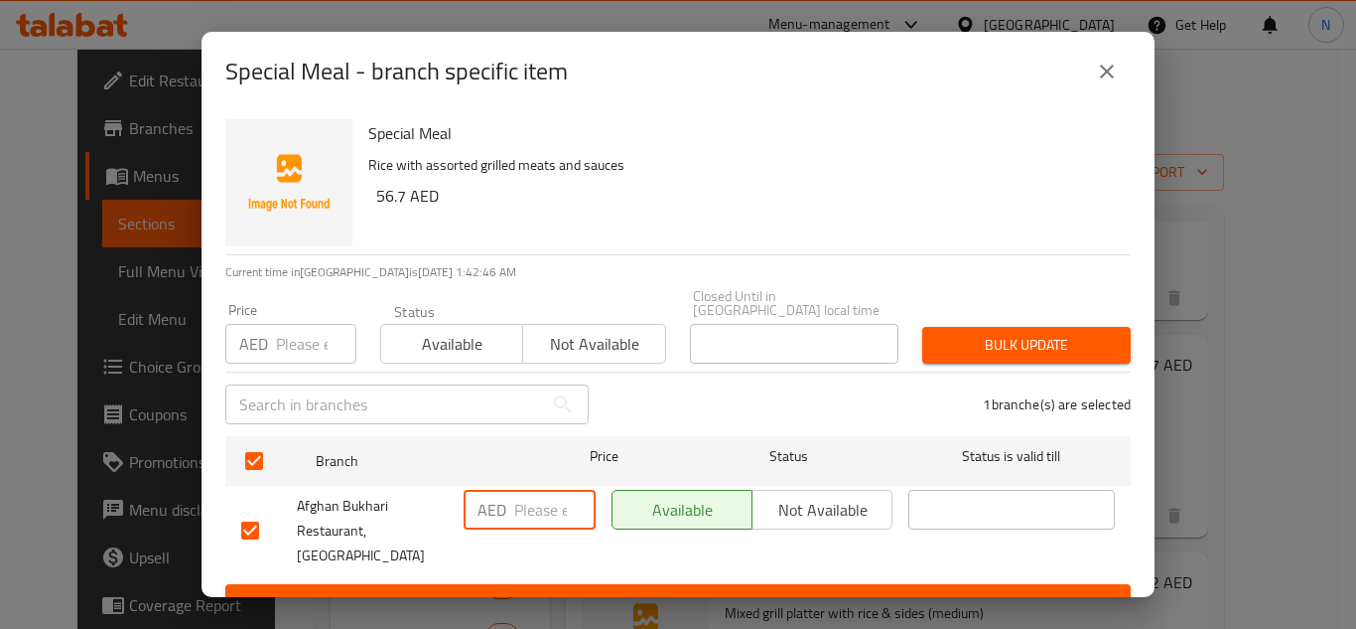
click at [532, 513] on input "number" at bounding box center [554, 510] width 81 height 40
paste input "45"
type input "45"
click at [565, 584] on button "Save" at bounding box center [678, 602] width 906 height 37
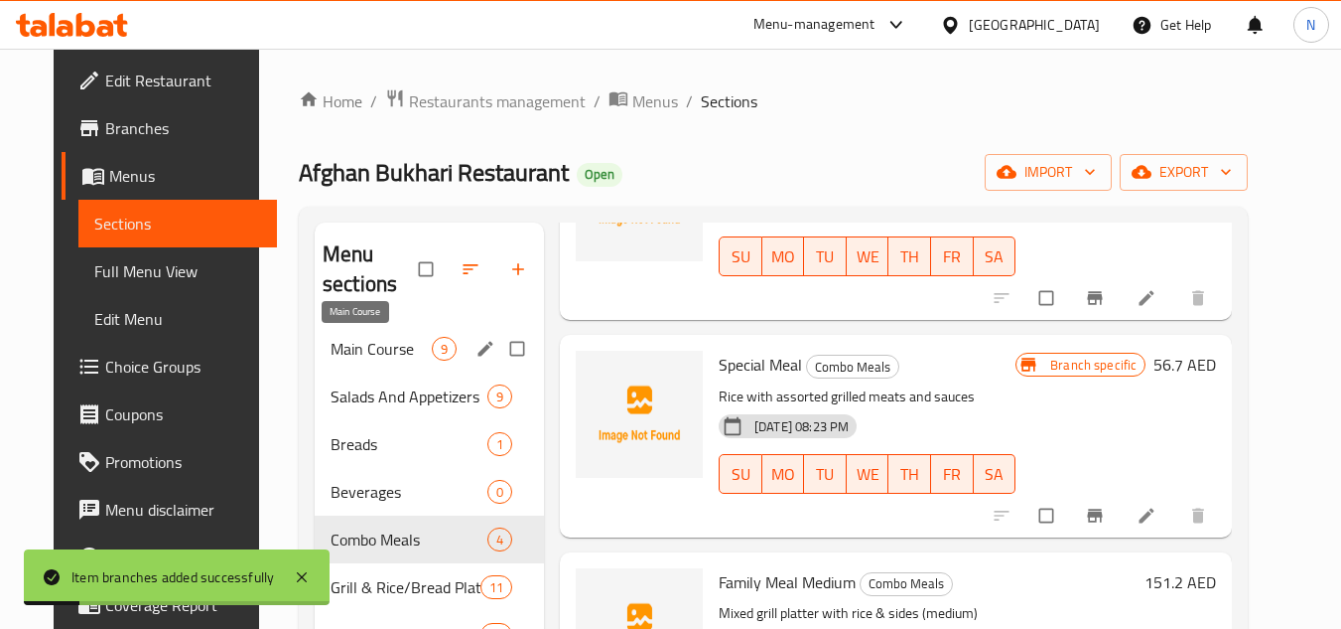
click at [356, 346] on span "Main Course" at bounding box center [381, 349] width 101 height 24
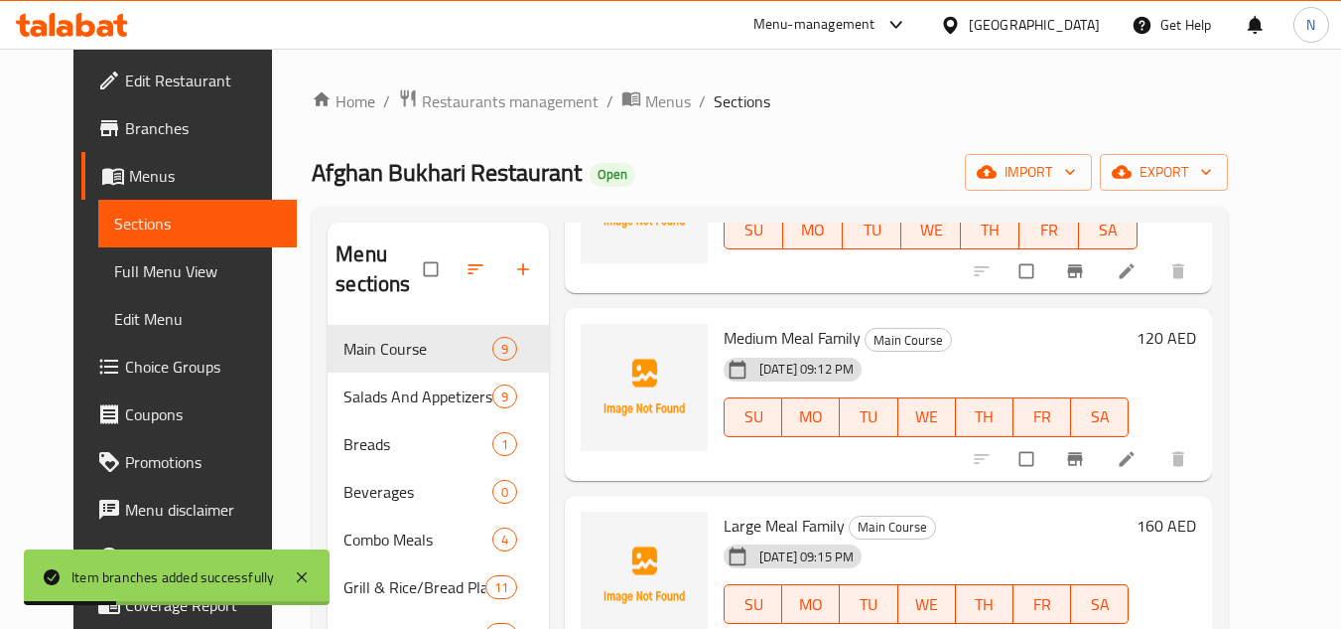
scroll to position [397, 0]
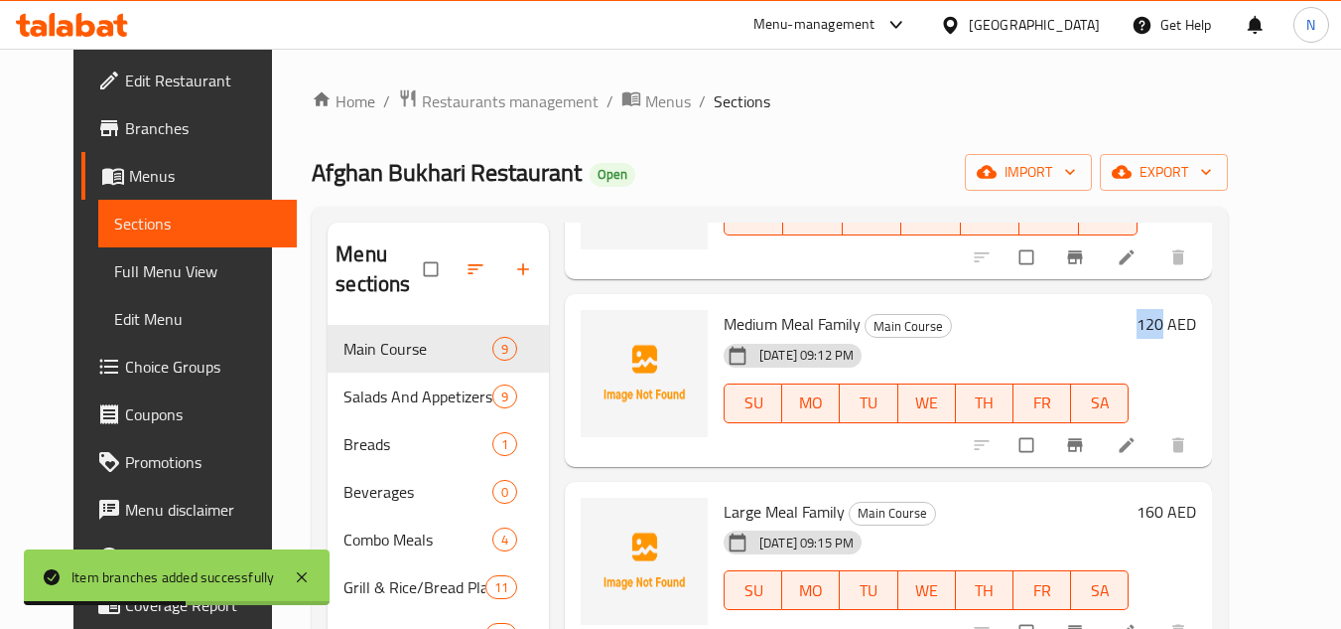
drag, startPoint x: 1220, startPoint y: 326, endPoint x: 1191, endPoint y: 331, distance: 29.2
click at [1191, 331] on div "120 AED" at bounding box center [1163, 324] width 68 height 28
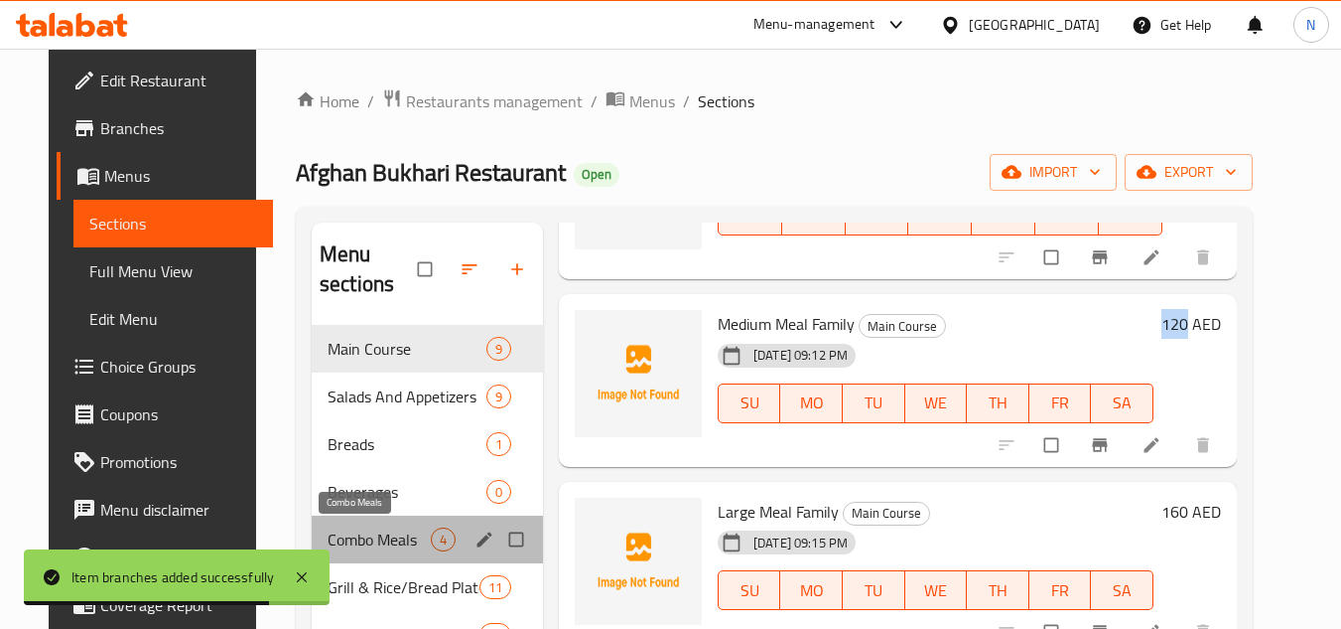
click at [362, 537] on span "Combo Meals" at bounding box center [379, 539] width 103 height 24
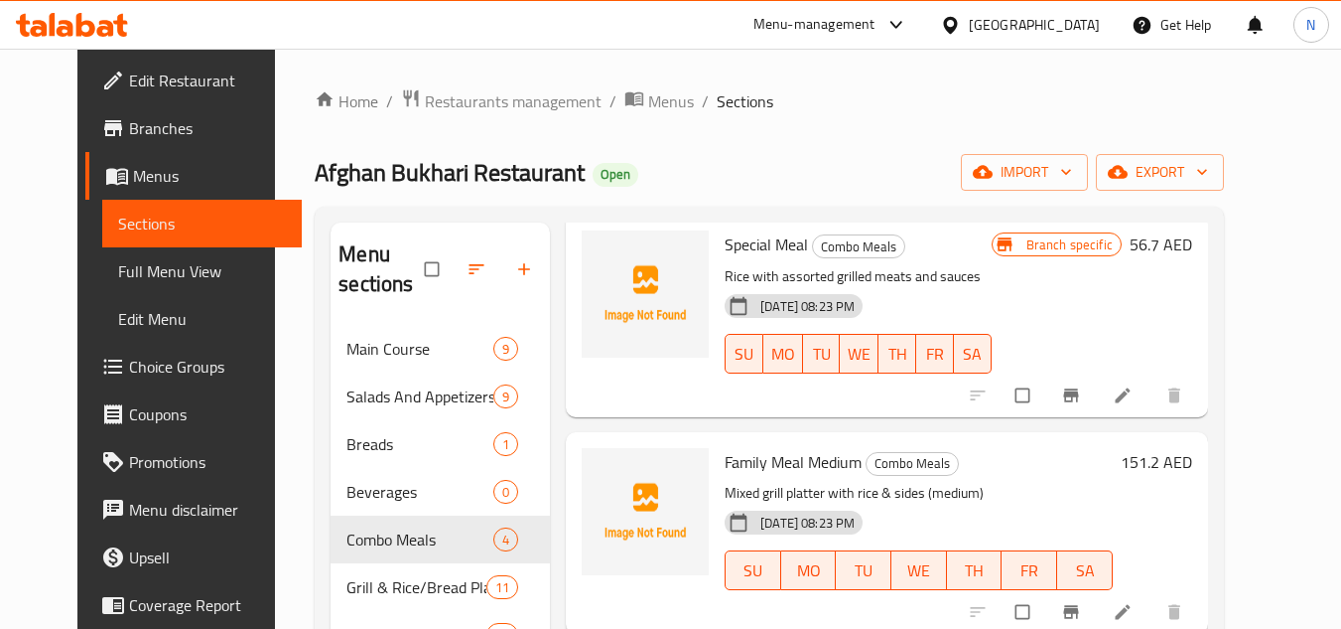
scroll to position [99, 0]
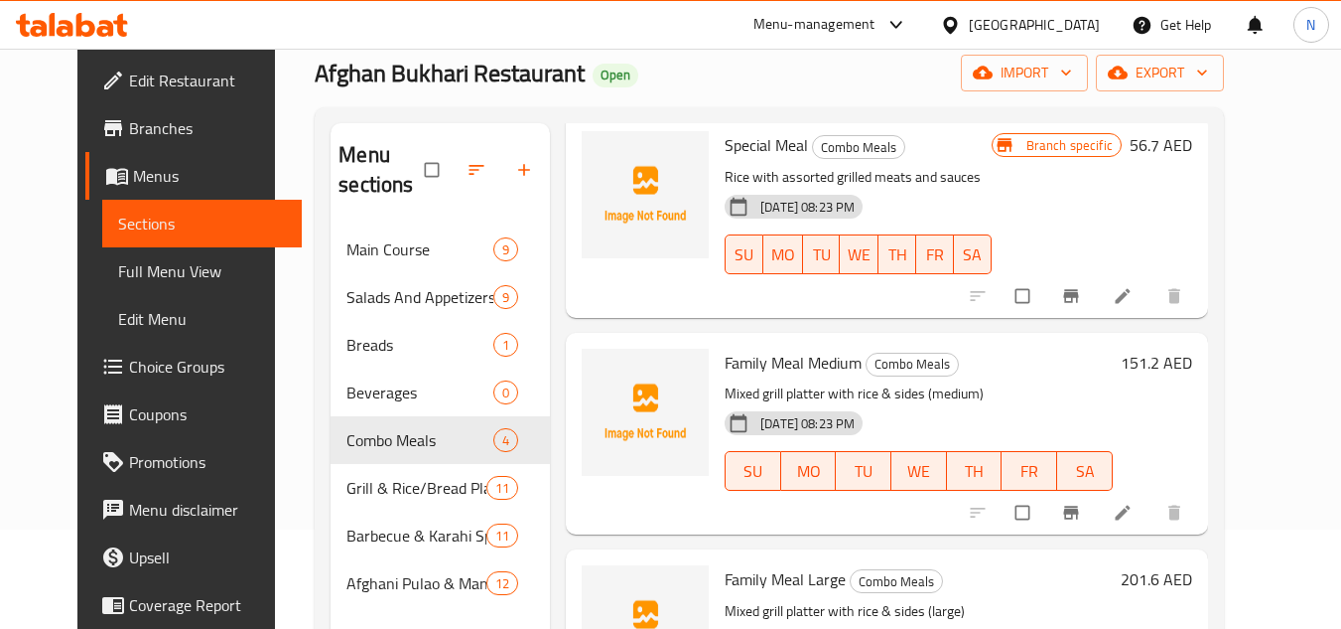
click at [1078, 512] on icon "Branch-specific-item" at bounding box center [1070, 512] width 15 height 13
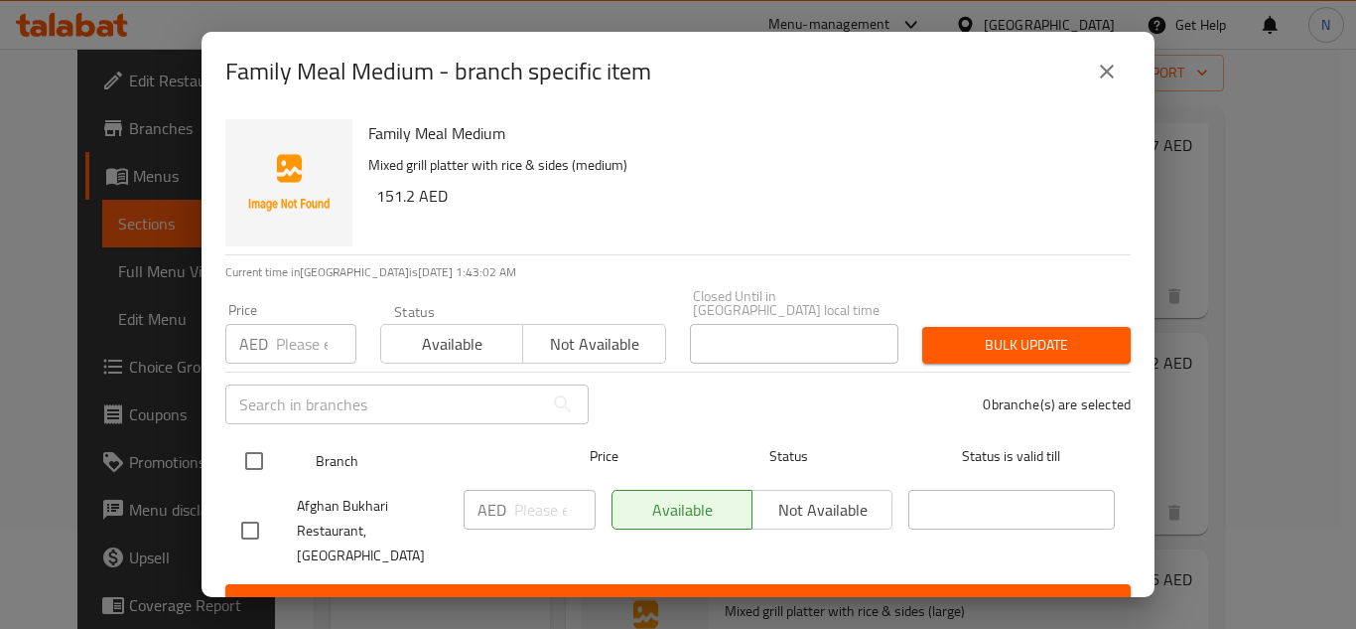
click at [247, 462] on input "checkbox" at bounding box center [254, 461] width 42 height 42
checkbox input "true"
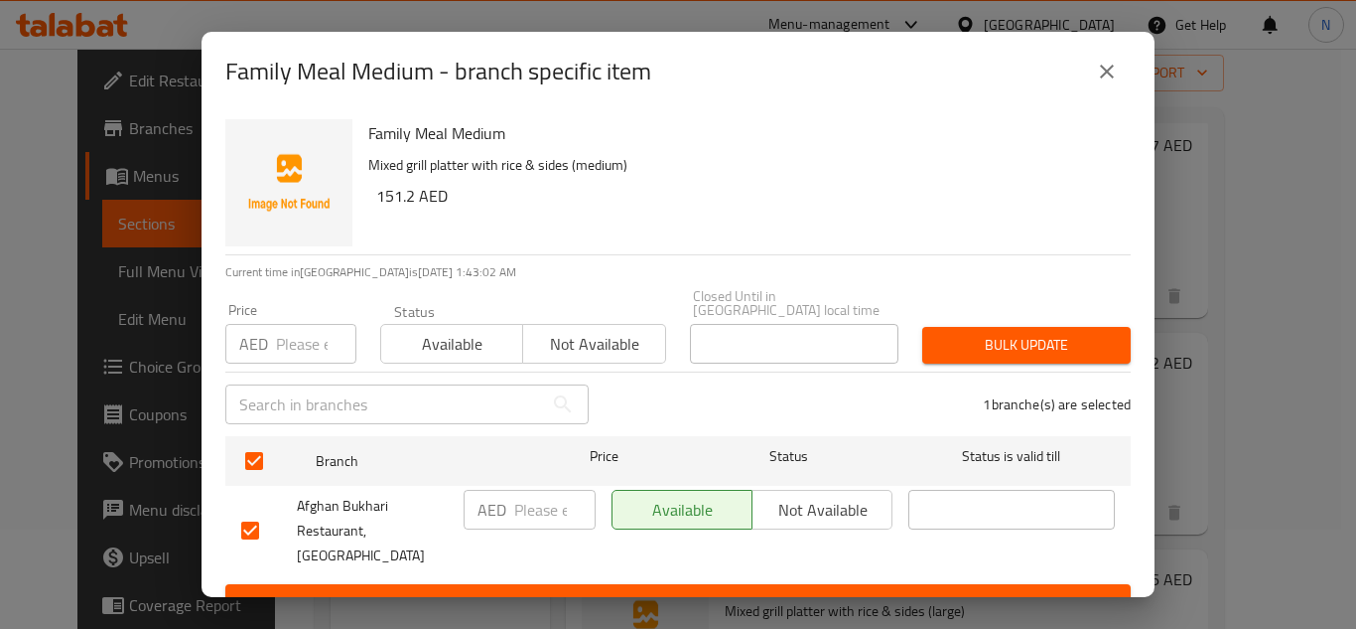
click at [544, 518] on input "number" at bounding box center [554, 510] width 81 height 40
paste input "120"
type input "120"
click at [545, 590] on span "Save" at bounding box center [678, 602] width 874 height 25
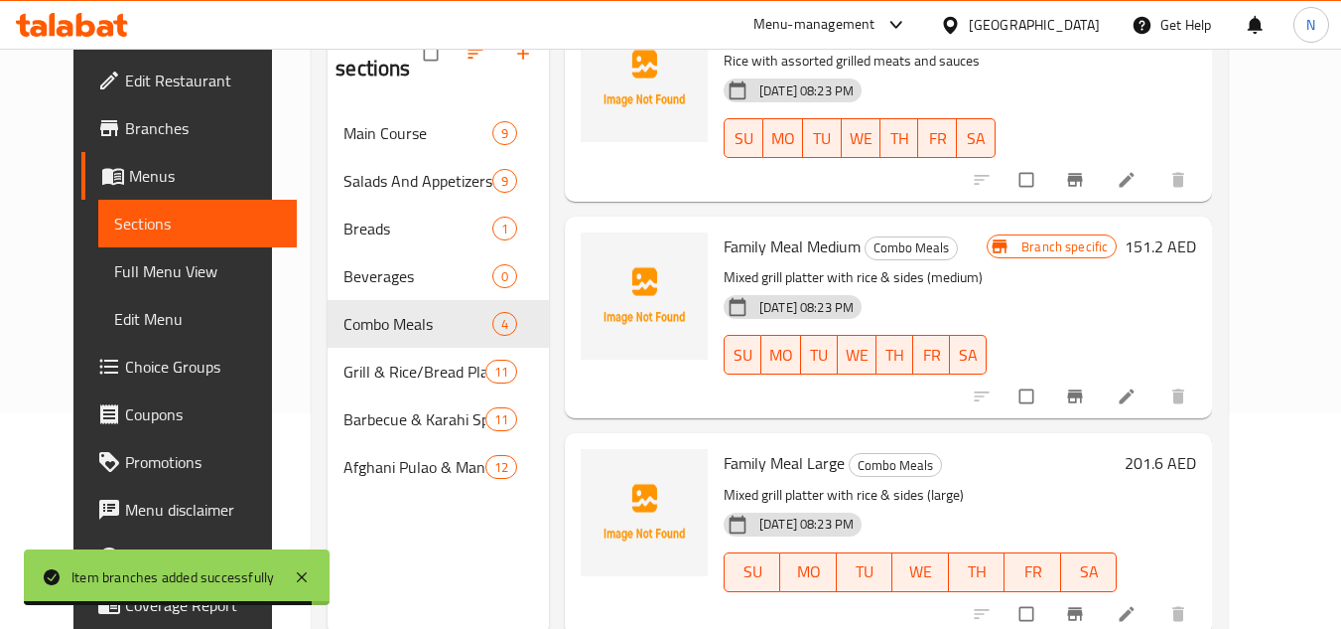
scroll to position [278, 0]
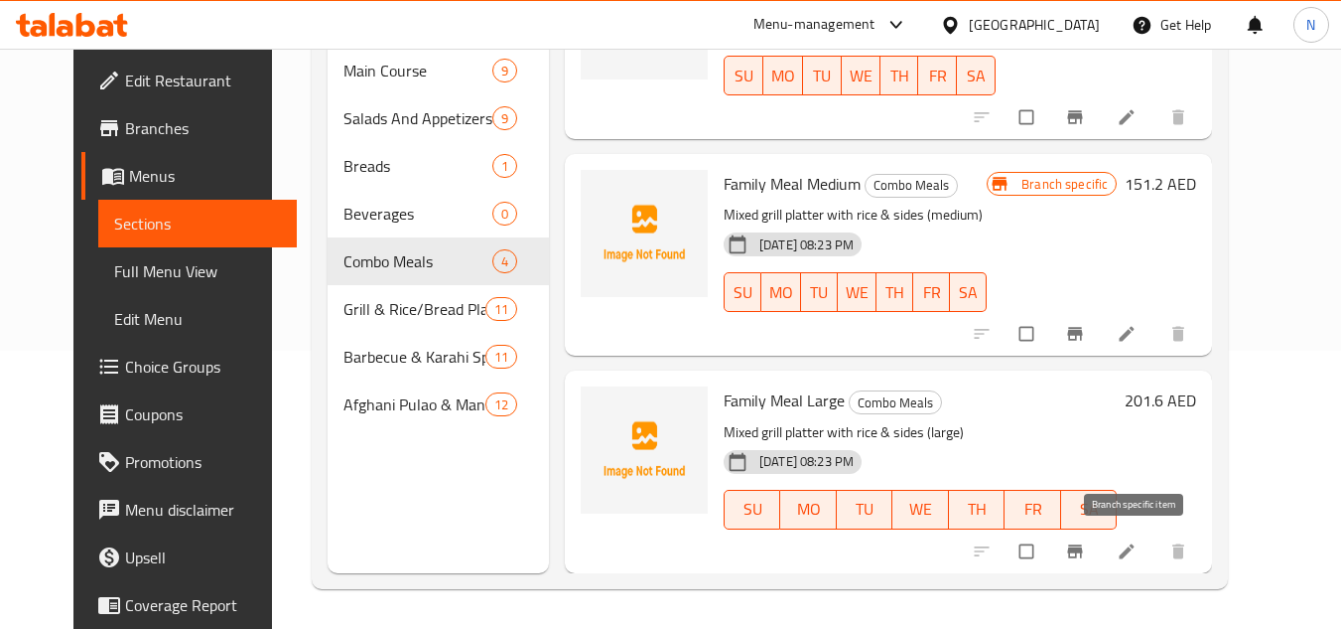
click at [1083, 548] on icon "Branch-specific-item" at bounding box center [1075, 550] width 15 height 13
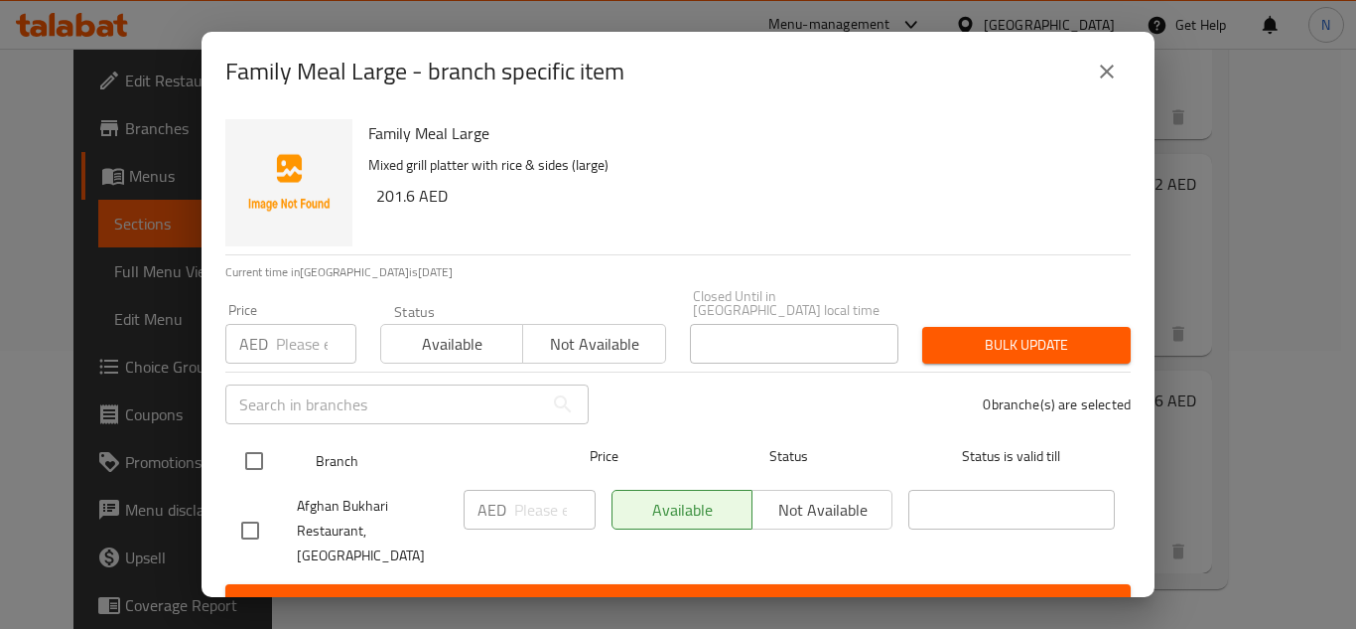
click at [246, 469] on input "checkbox" at bounding box center [254, 461] width 42 height 42
checkbox input "true"
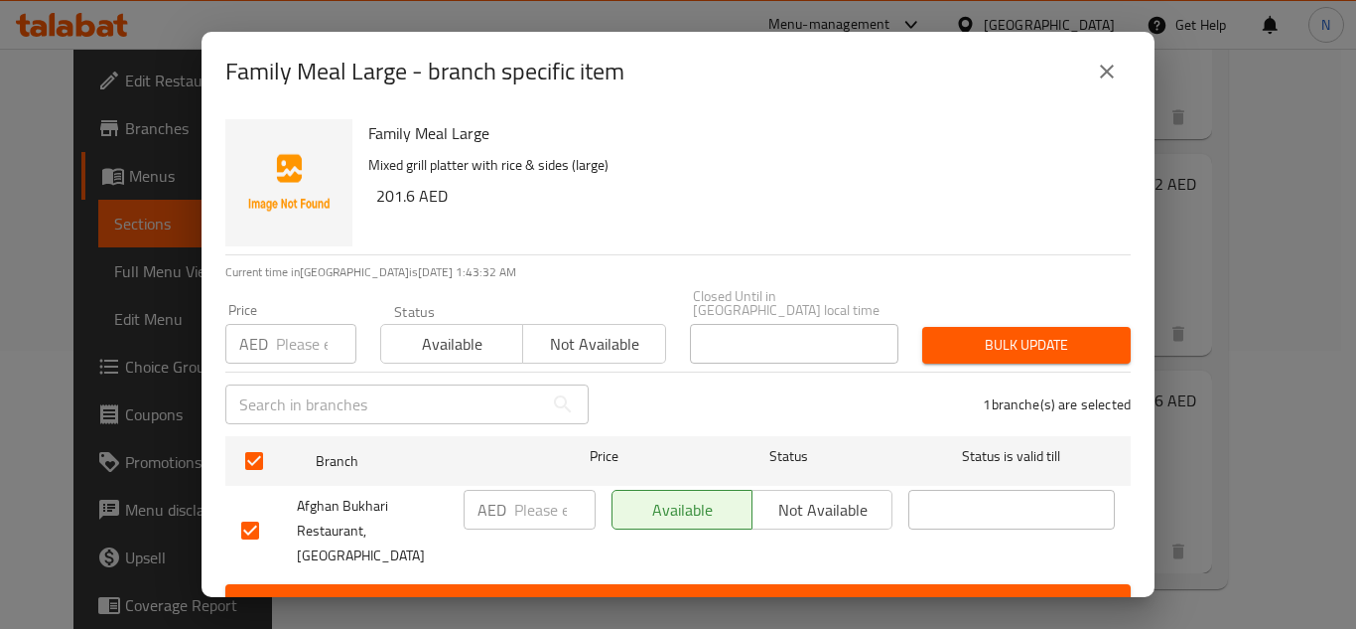
click at [542, 518] on input "number" at bounding box center [554, 510] width 81 height 40
paste input "160"
type input "160"
click at [568, 590] on span "Save" at bounding box center [678, 602] width 874 height 25
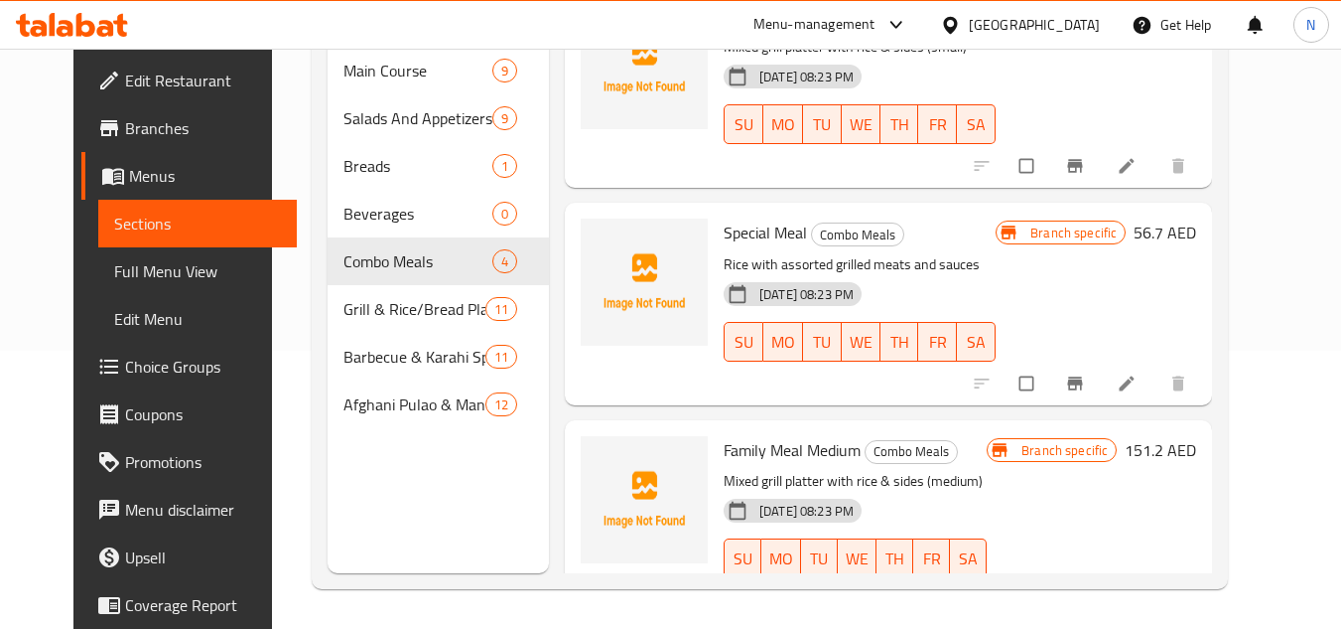
scroll to position [21, 0]
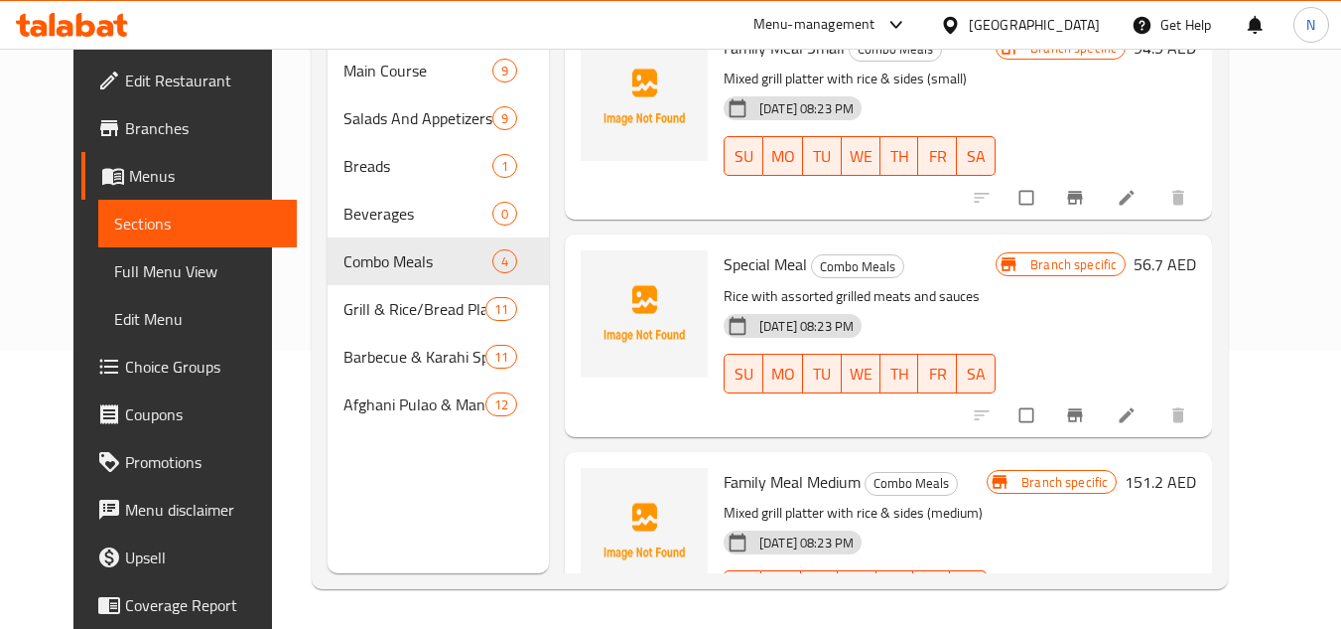
click at [114, 274] on span "Full Menu View" at bounding box center [198, 271] width 168 height 24
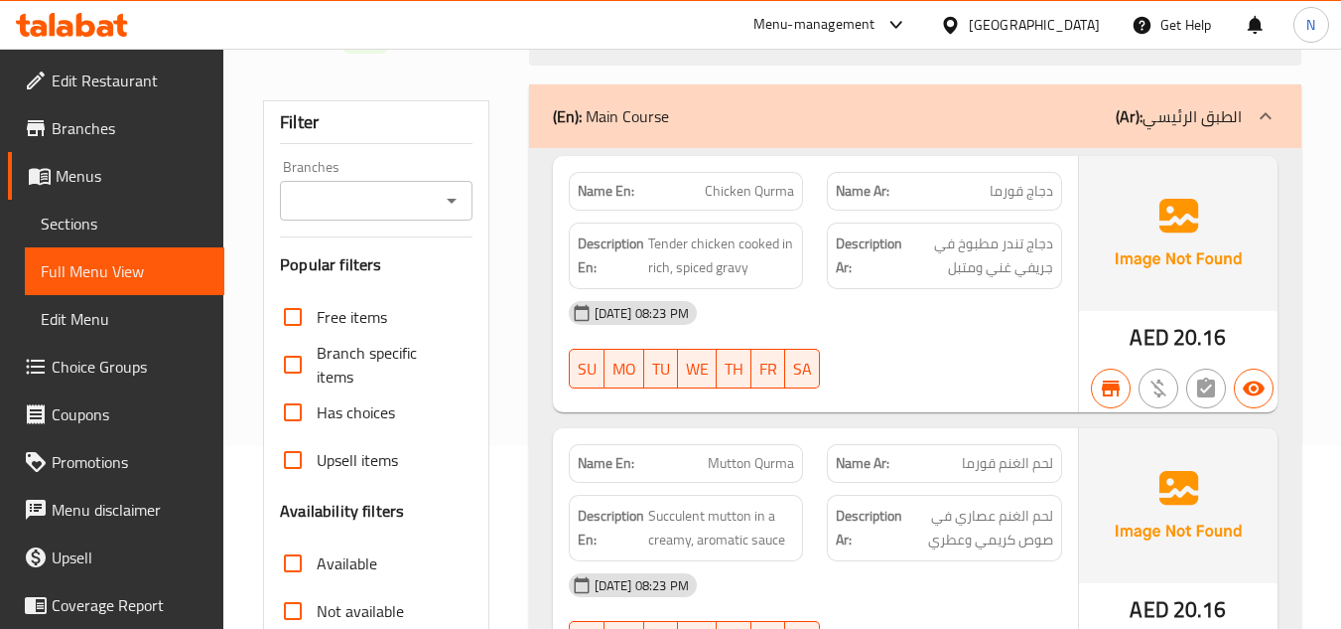
scroll to position [179, 0]
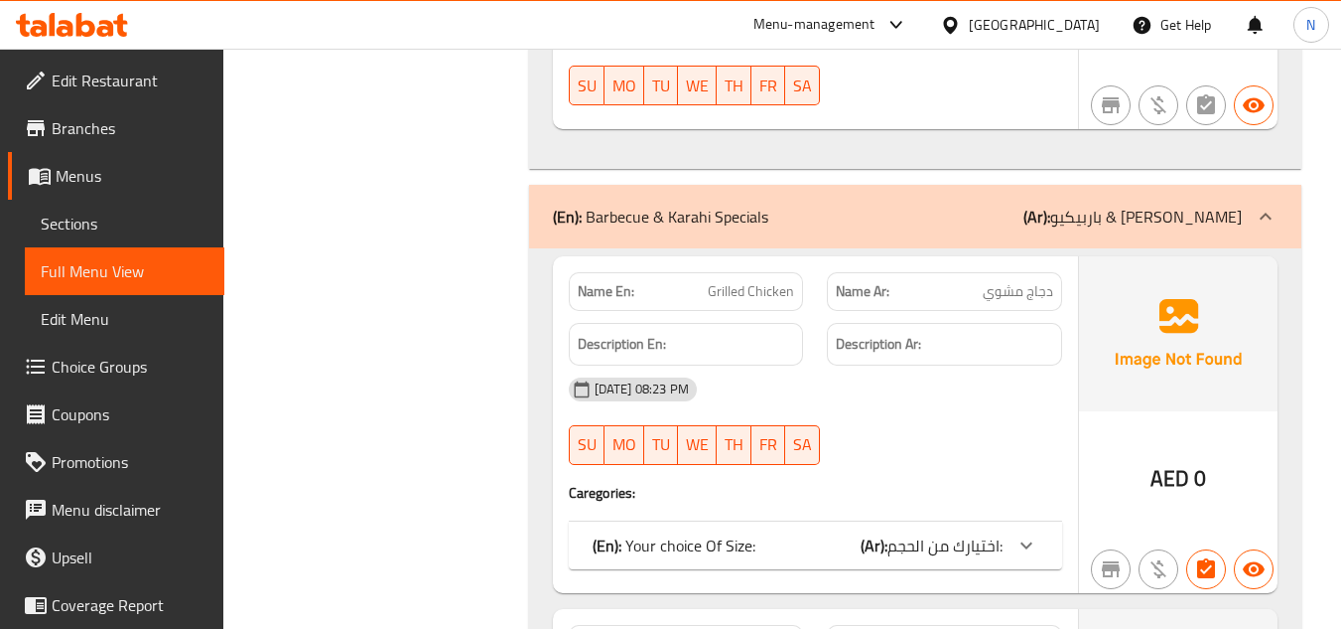
scroll to position [9165, 0]
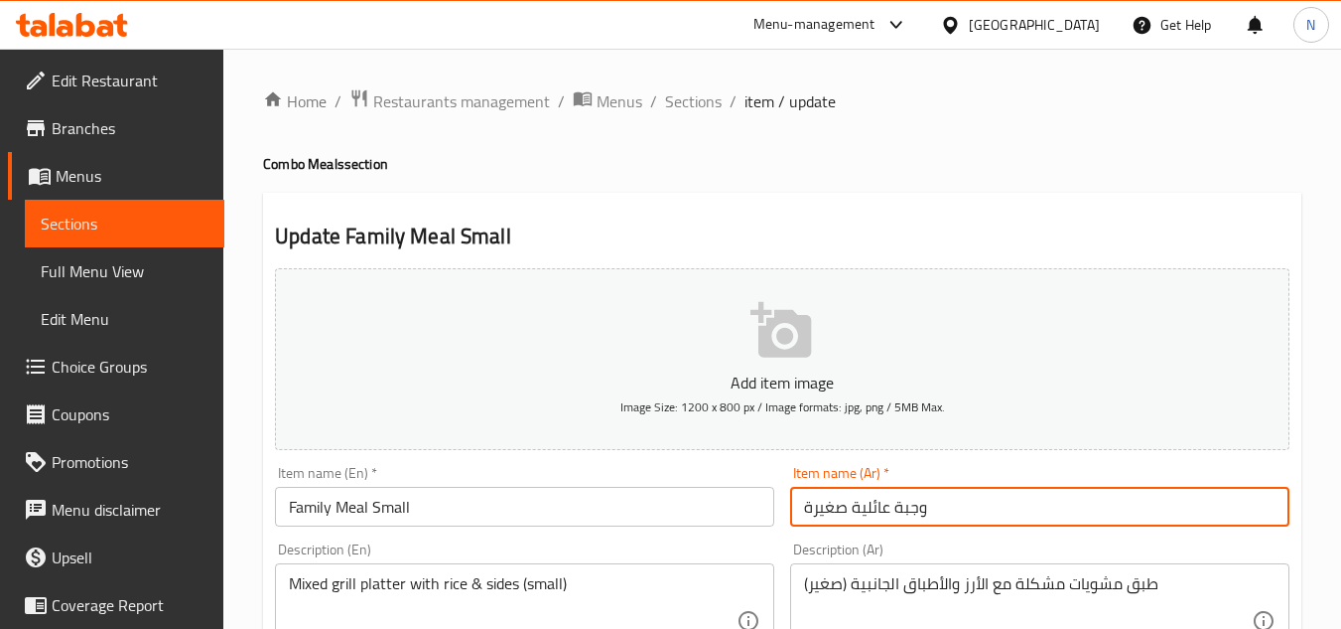
click at [802, 506] on input "وجبة عائلية صغيرة" at bounding box center [1039, 507] width 499 height 40
type input "وجبة عائلية صغير"
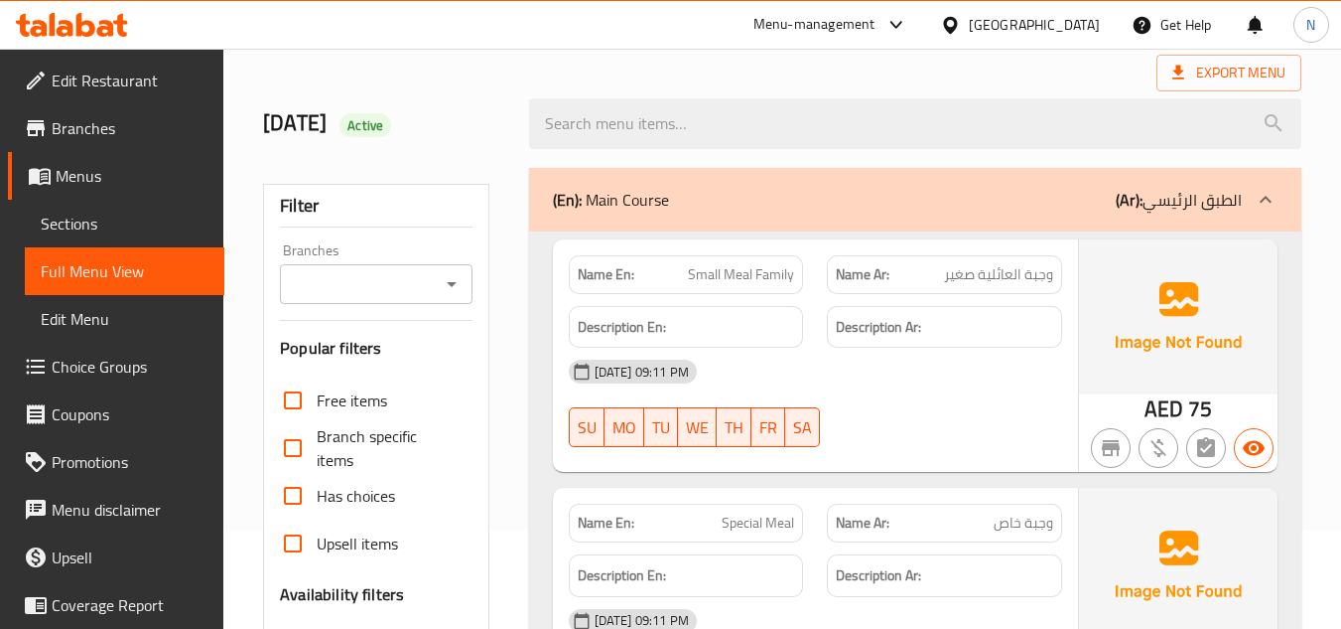
scroll to position [199, 0]
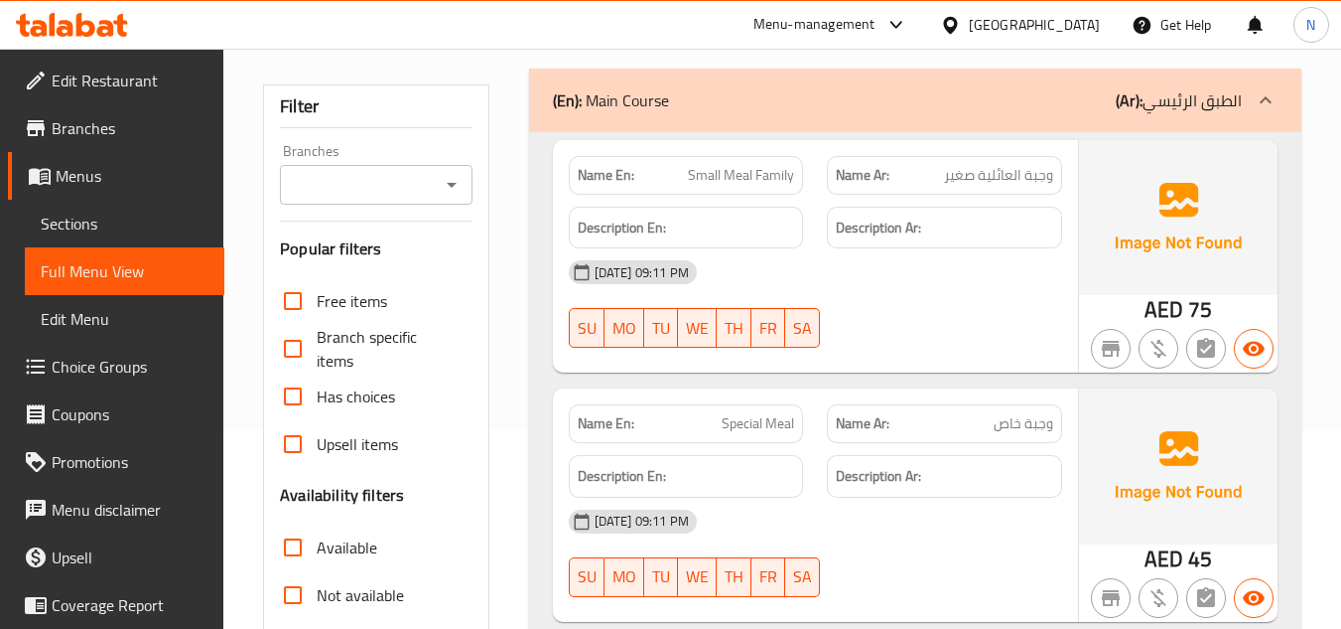
click at [1009, 426] on span "وجبة خاص" at bounding box center [1024, 423] width 60 height 21
copy span "خاص"
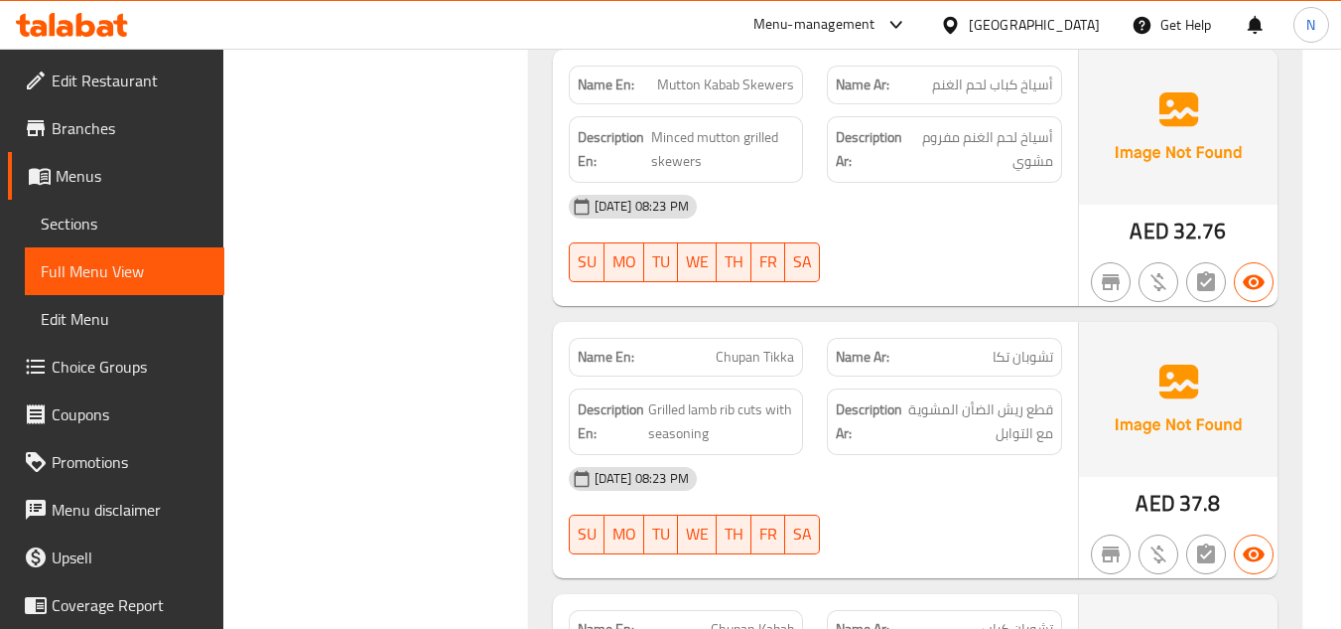
click at [756, 347] on span "Chupan Tikka" at bounding box center [755, 357] width 78 height 21
click at [744, 619] on span "Chupan Kabab" at bounding box center [752, 629] width 83 height 21
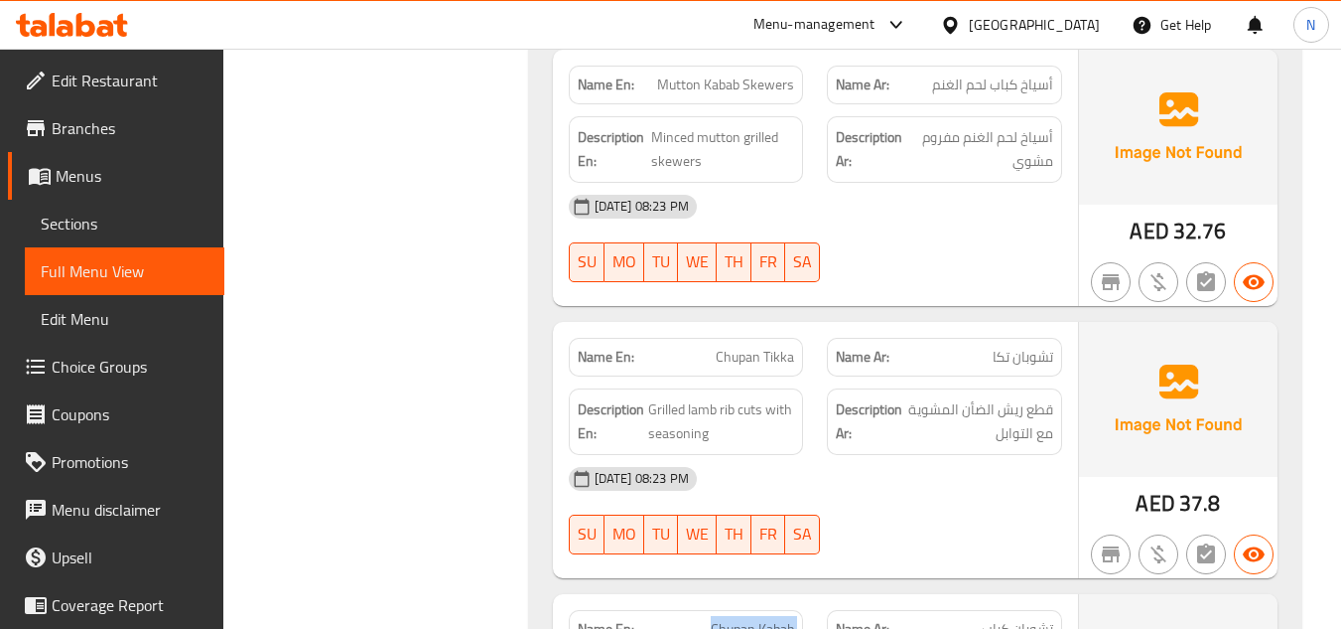
click at [744, 619] on span "Chupan Kabab" at bounding box center [752, 629] width 83 height 21
copy span "Chupan Kabab"
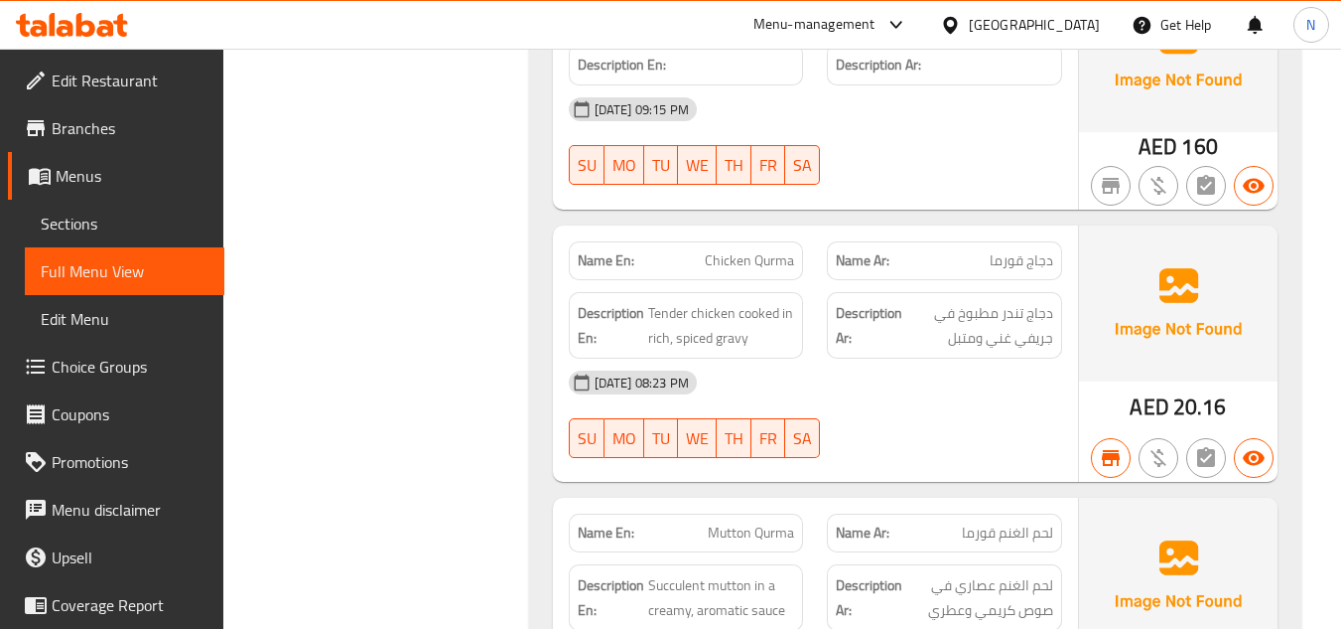
scroll to position [7574, 0]
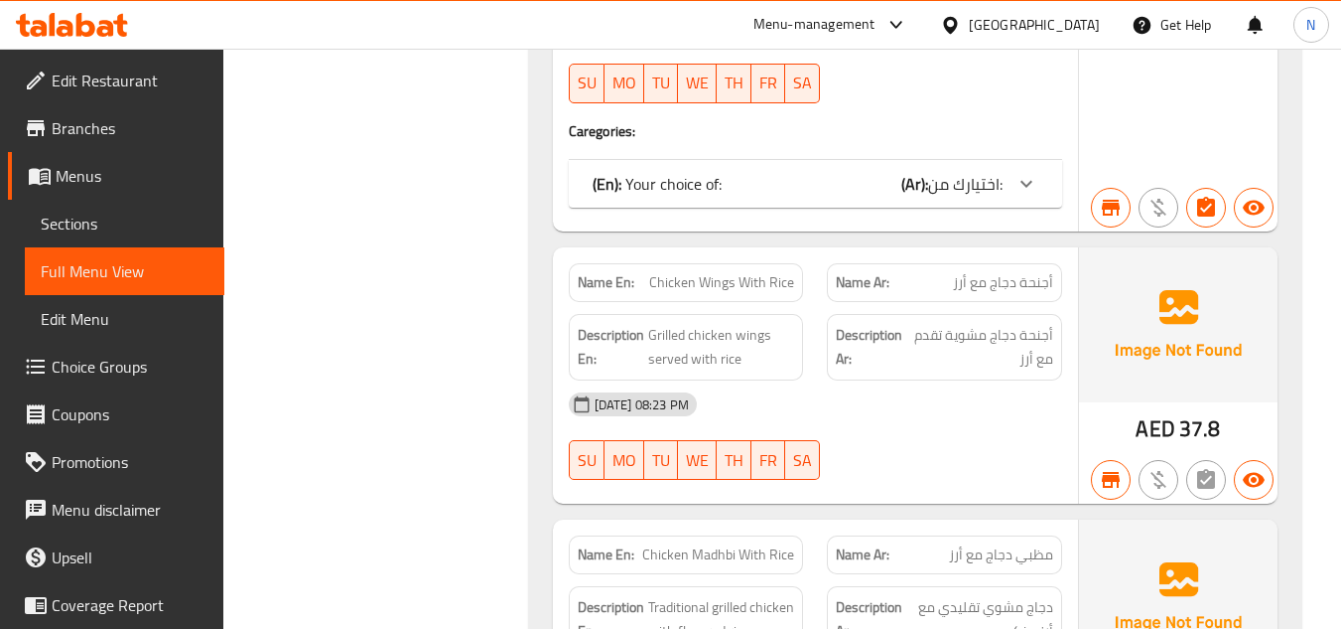
click at [762, 272] on span "Chicken Wings With Rice" at bounding box center [721, 282] width 145 height 21
copy span "Chicken Wings With Rice"
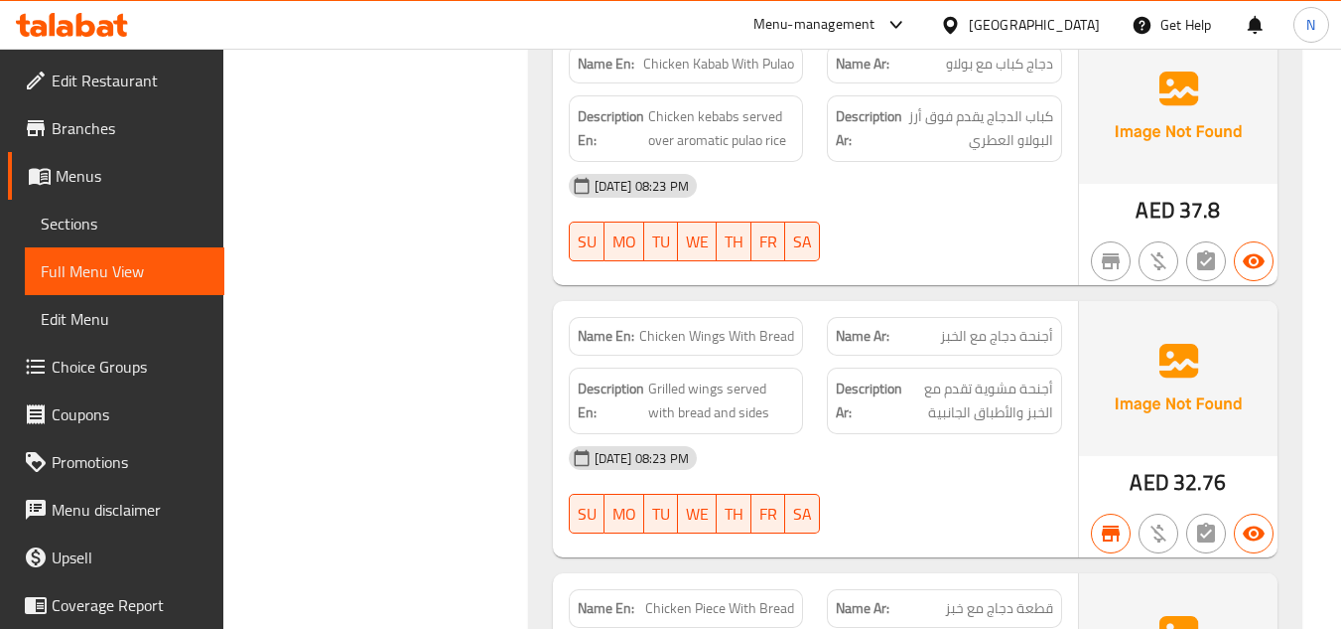
click at [716, 326] on span "Chicken Wings With Bread" at bounding box center [716, 336] width 155 height 21
copy span "Chicken Wings With Bread"
click at [122, 140] on link "Branches" at bounding box center [116, 128] width 216 height 48
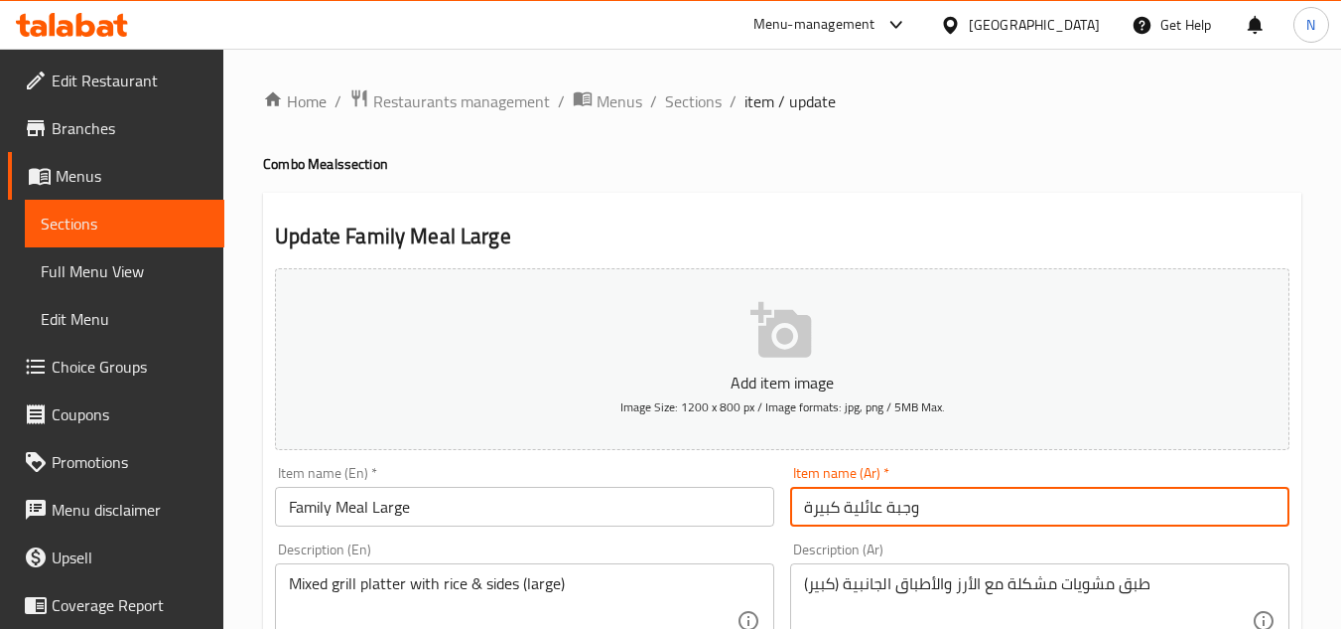
drag, startPoint x: 814, startPoint y: 515, endPoint x: 767, endPoint y: 515, distance: 47.7
type input "وجبة عائلية كبير"
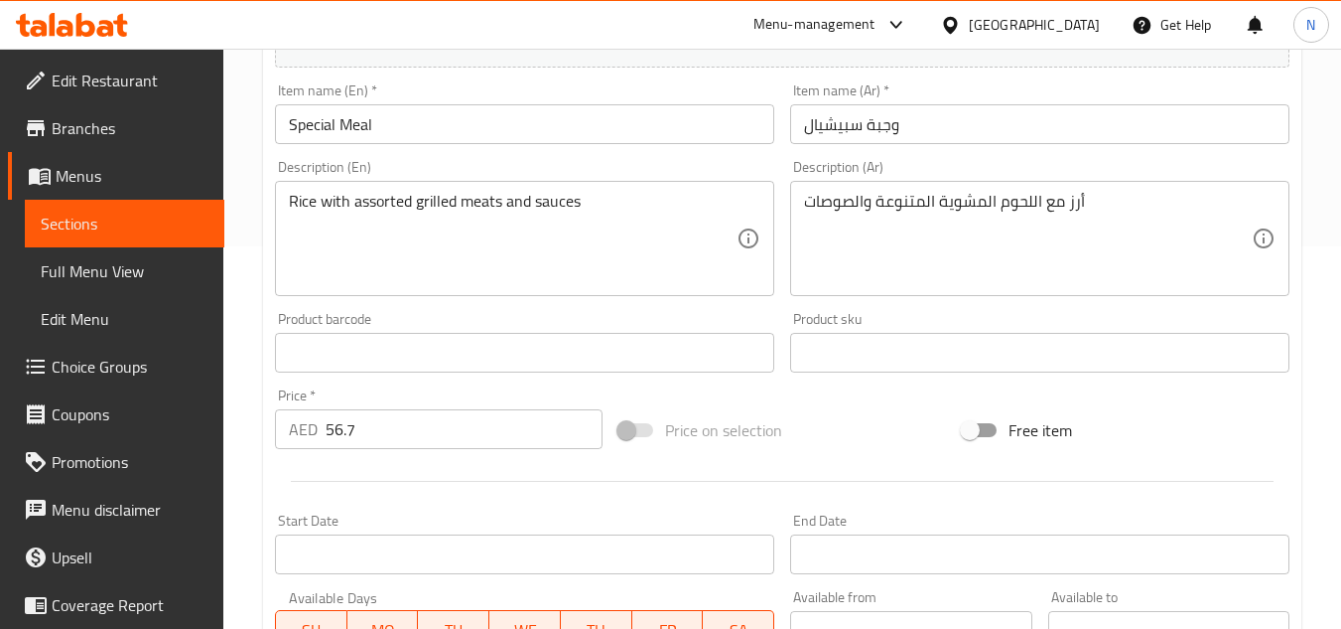
scroll to position [397, 0]
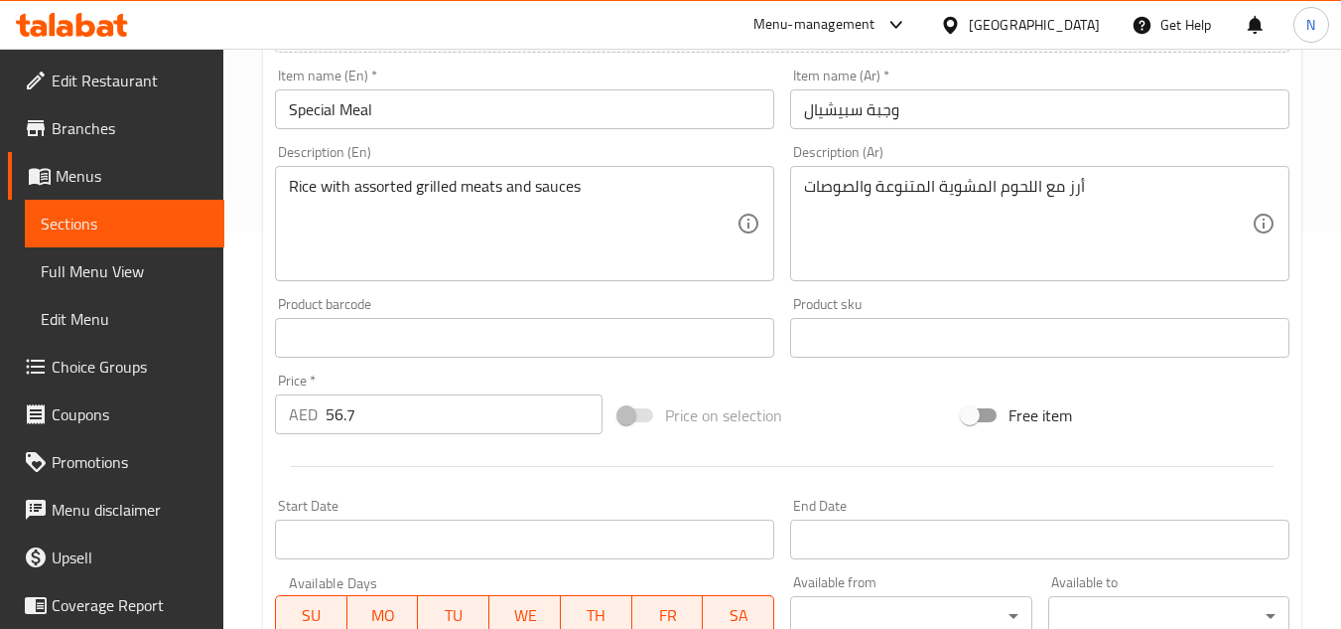
click at [830, 123] on input "وجبة سبيشيال" at bounding box center [1039, 109] width 499 height 40
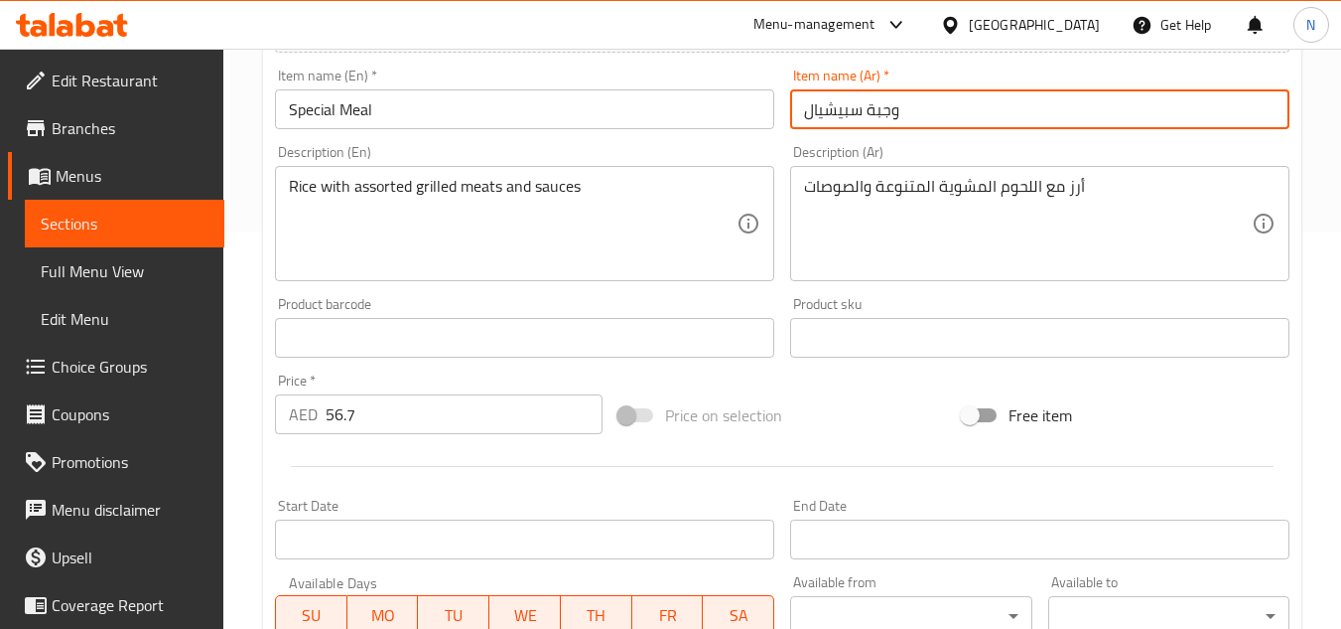
click at [830, 123] on input "وجبة سبيشيال" at bounding box center [1039, 109] width 499 height 40
paste input "اص"
type input "وجبة خاص"
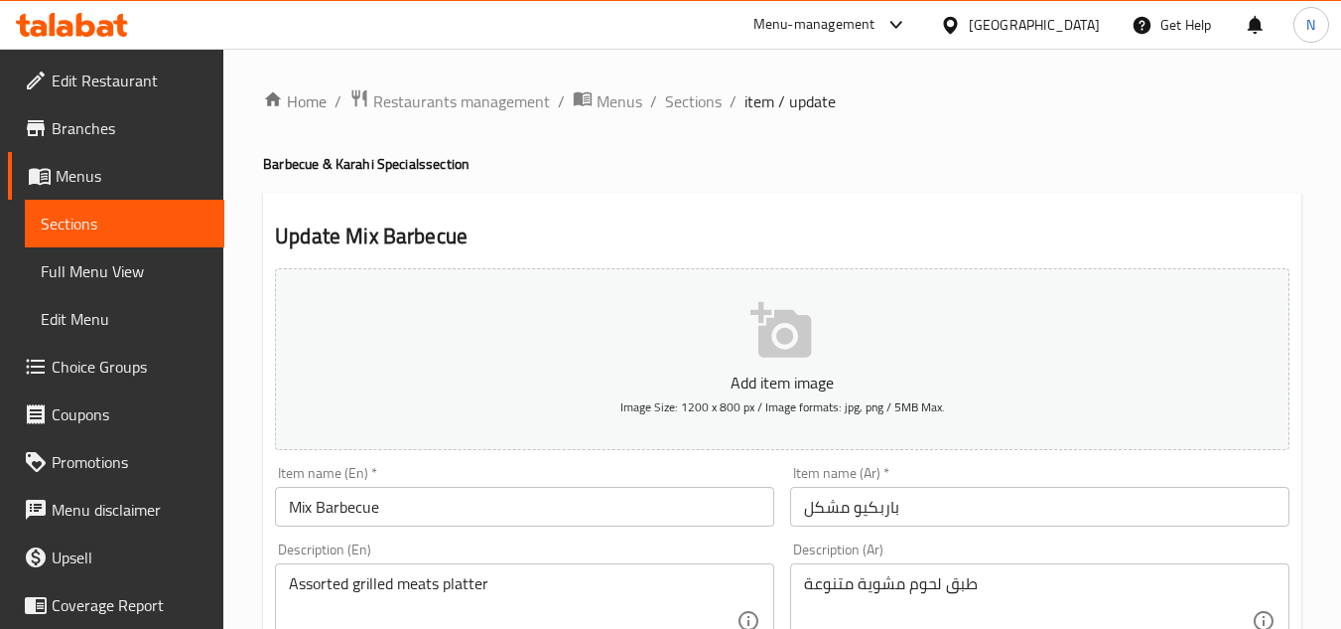
click at [872, 512] on input "باربكيو مشكل" at bounding box center [1039, 507] width 499 height 40
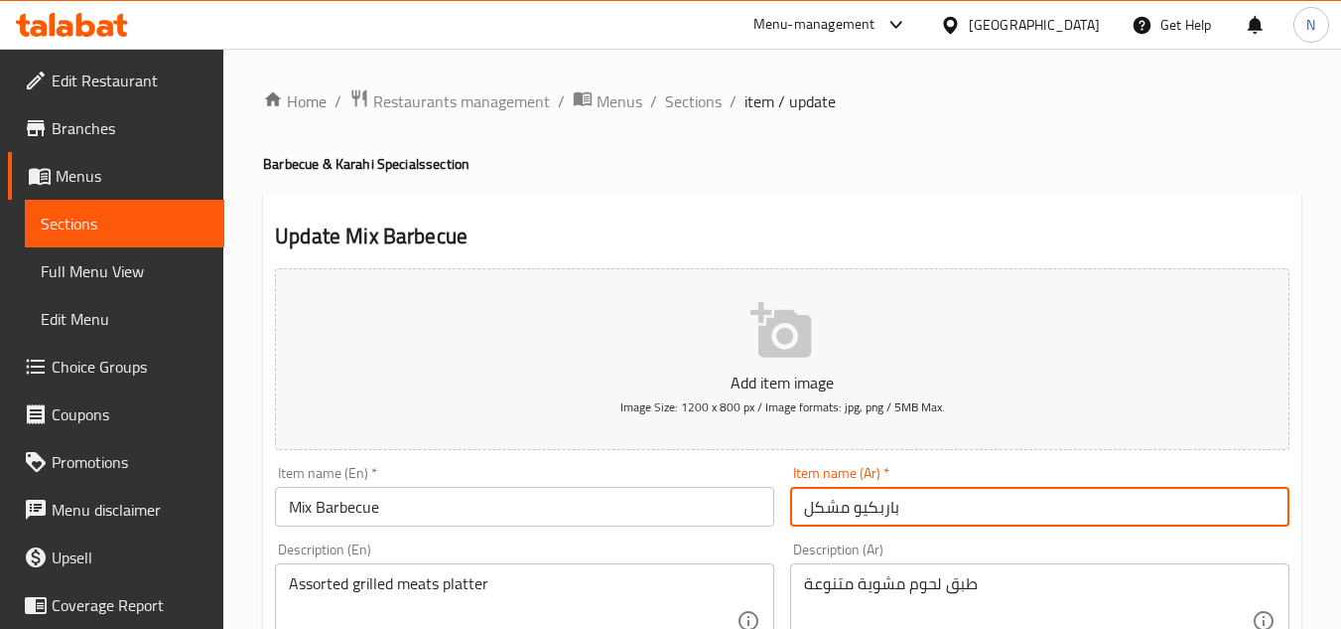
click at [872, 512] on input "باربكيو مشكل" at bounding box center [1039, 507] width 499 height 40
paste input "مشاوي"
type input "مشاوي مشكل"
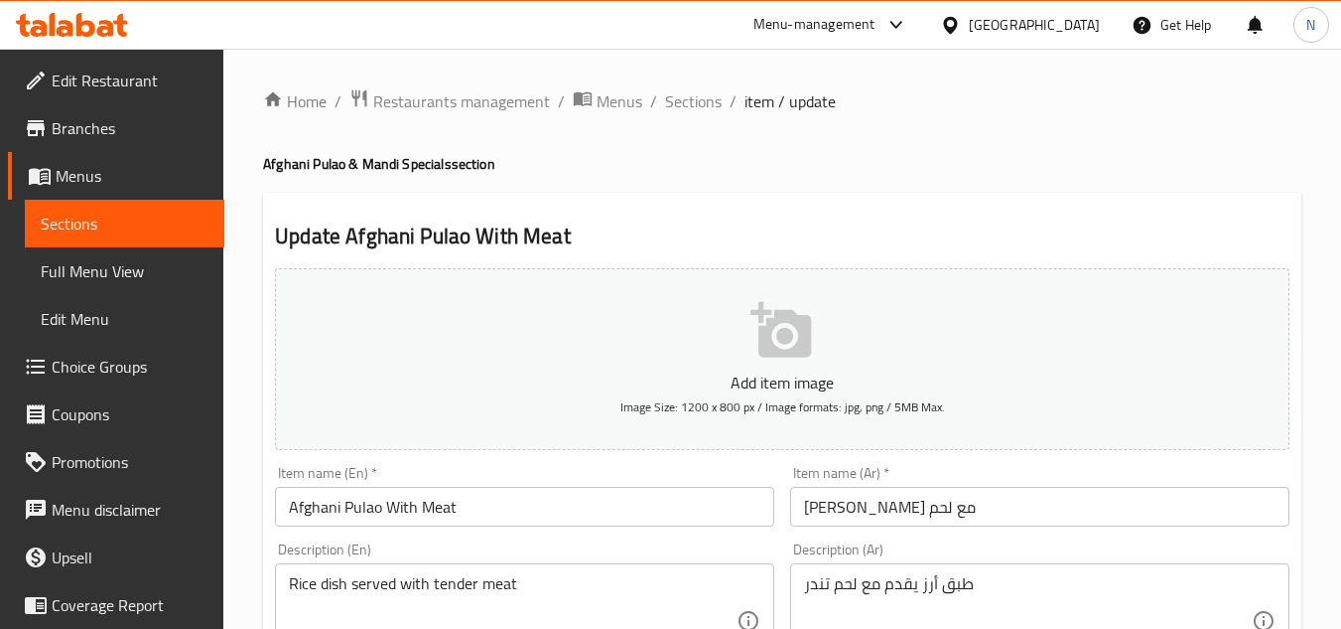
click at [92, 282] on span "Full Menu View" at bounding box center [125, 271] width 168 height 24
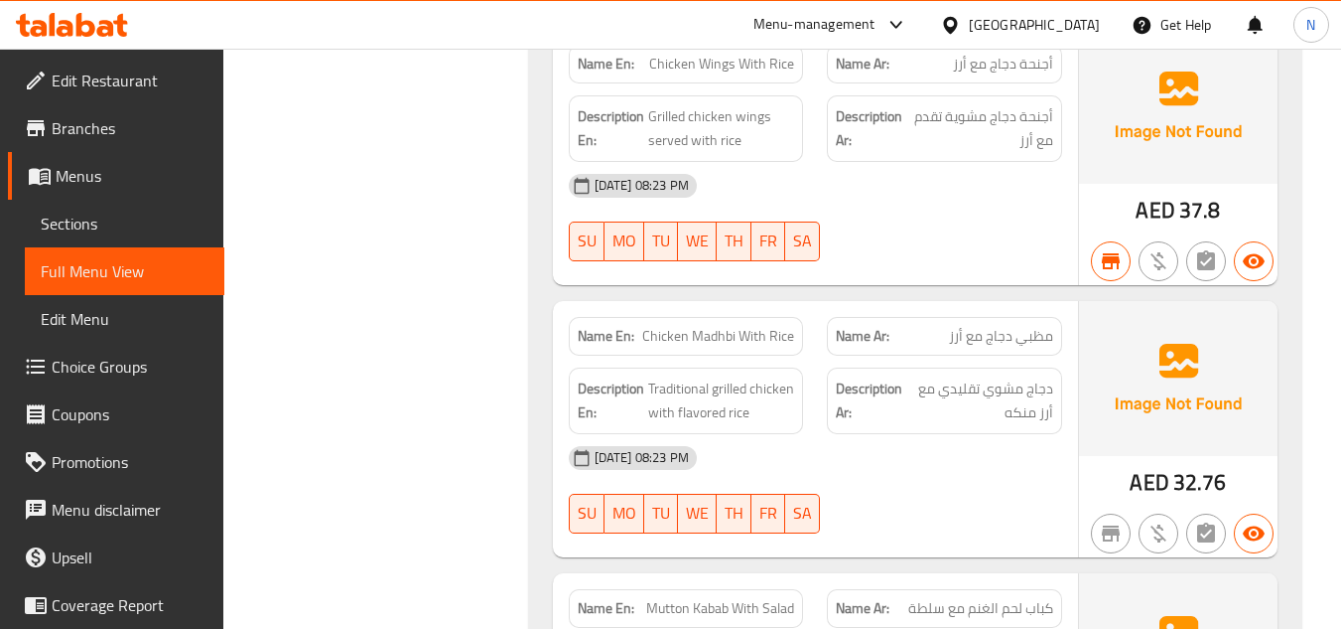
scroll to position [6125, 0]
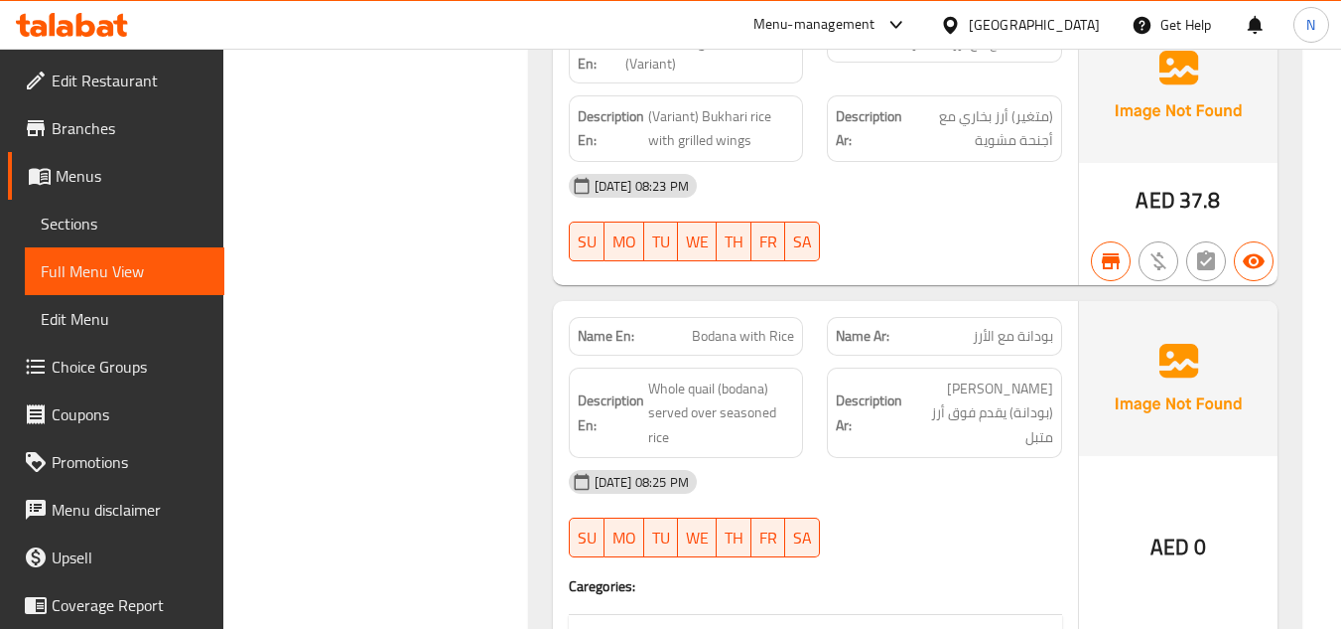
click at [752, 326] on span "Bodana with Rice" at bounding box center [743, 336] width 102 height 21
click at [757, 326] on span "Bodana with Rice" at bounding box center [743, 336] width 102 height 21
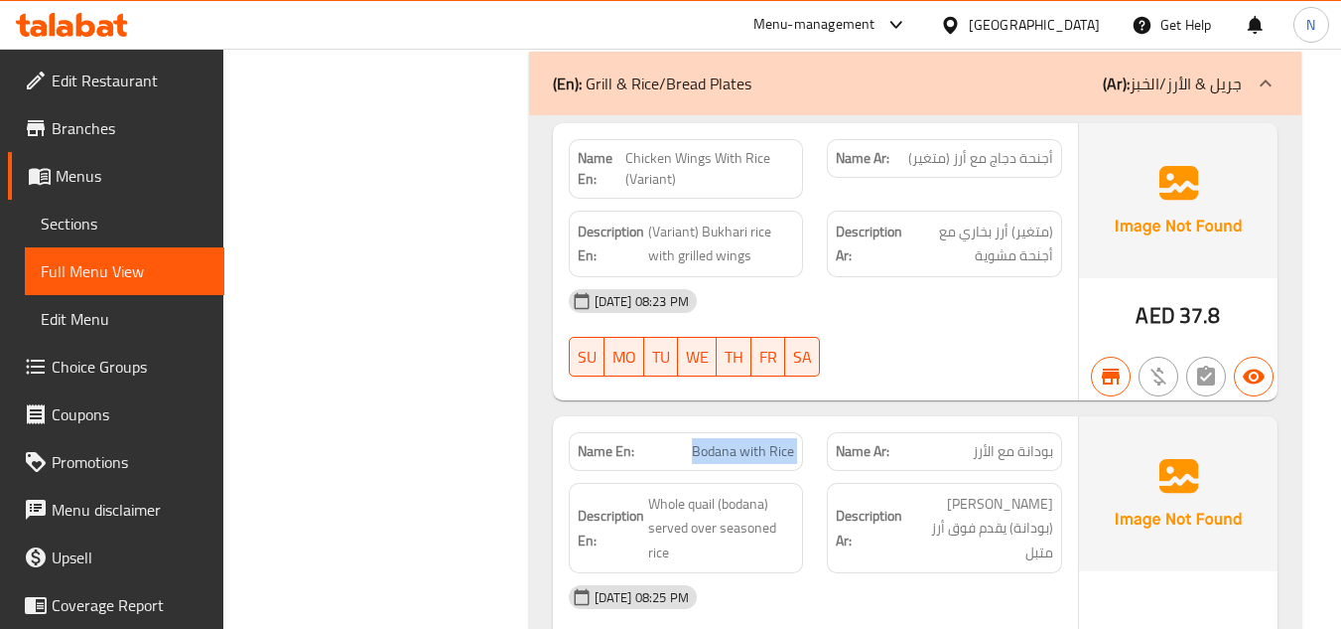
scroll to position [6026, 0]
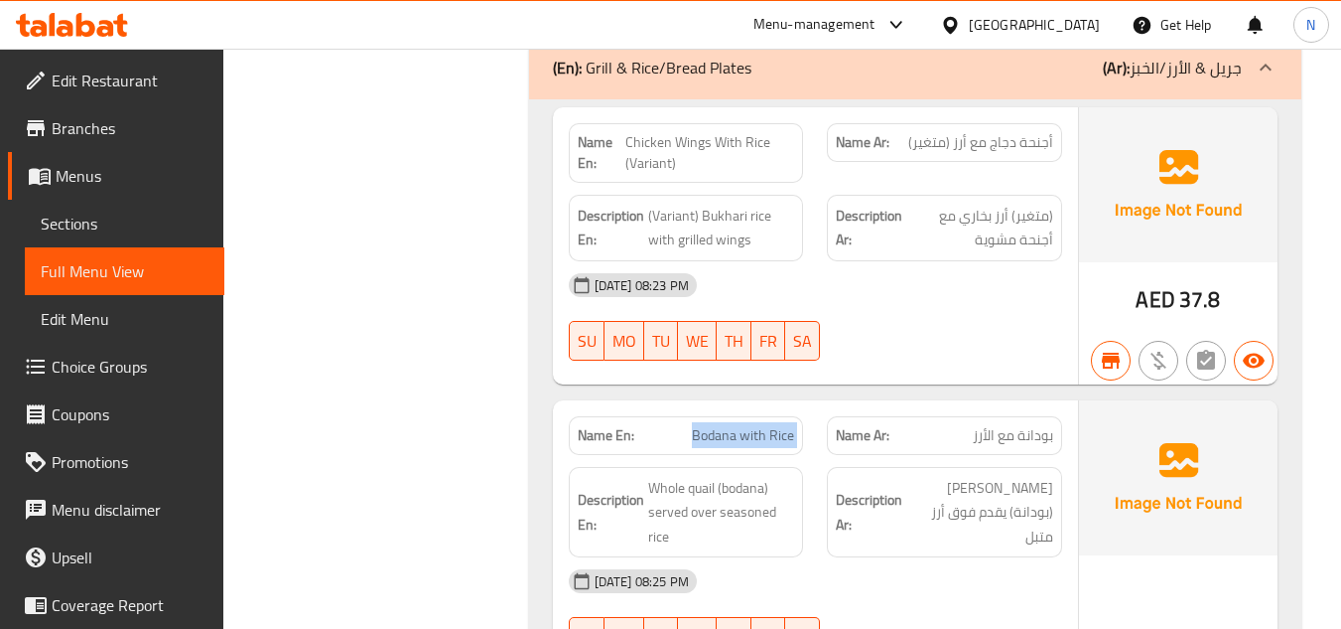
copy span "Bodana with Rice"
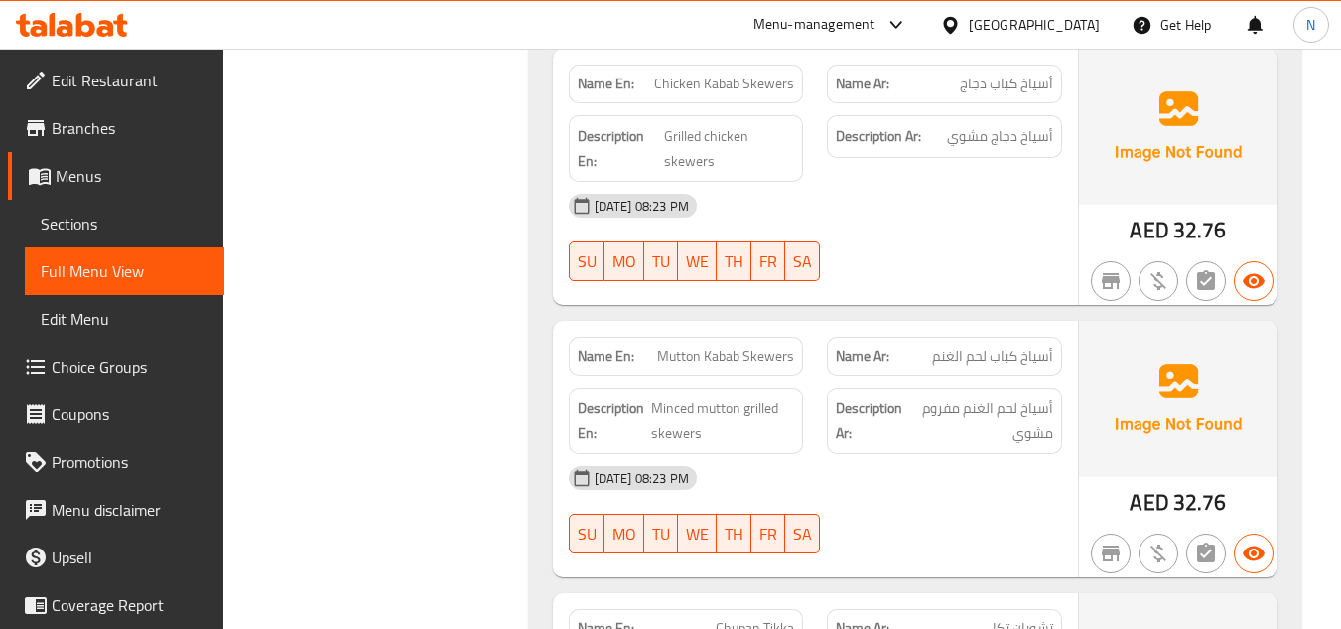
scroll to position [7343, 0]
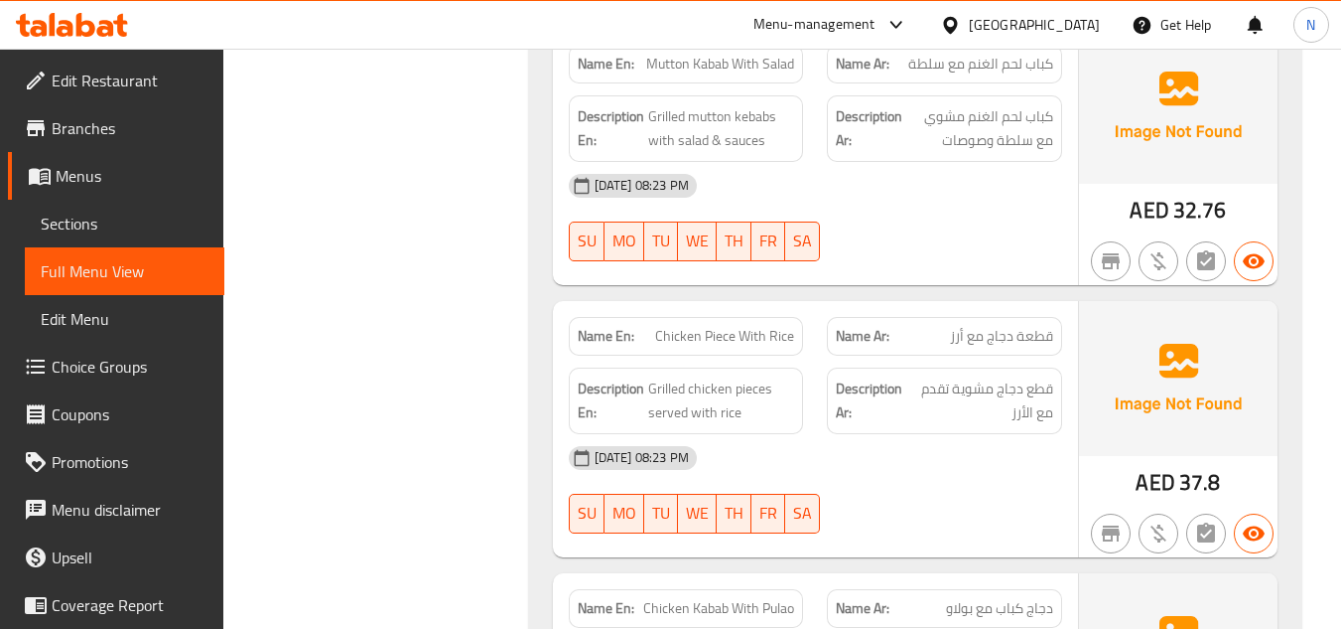
click at [747, 326] on span "Chicken Piece With Rice" at bounding box center [724, 336] width 139 height 21
copy span "Chicken Piece With Rice"
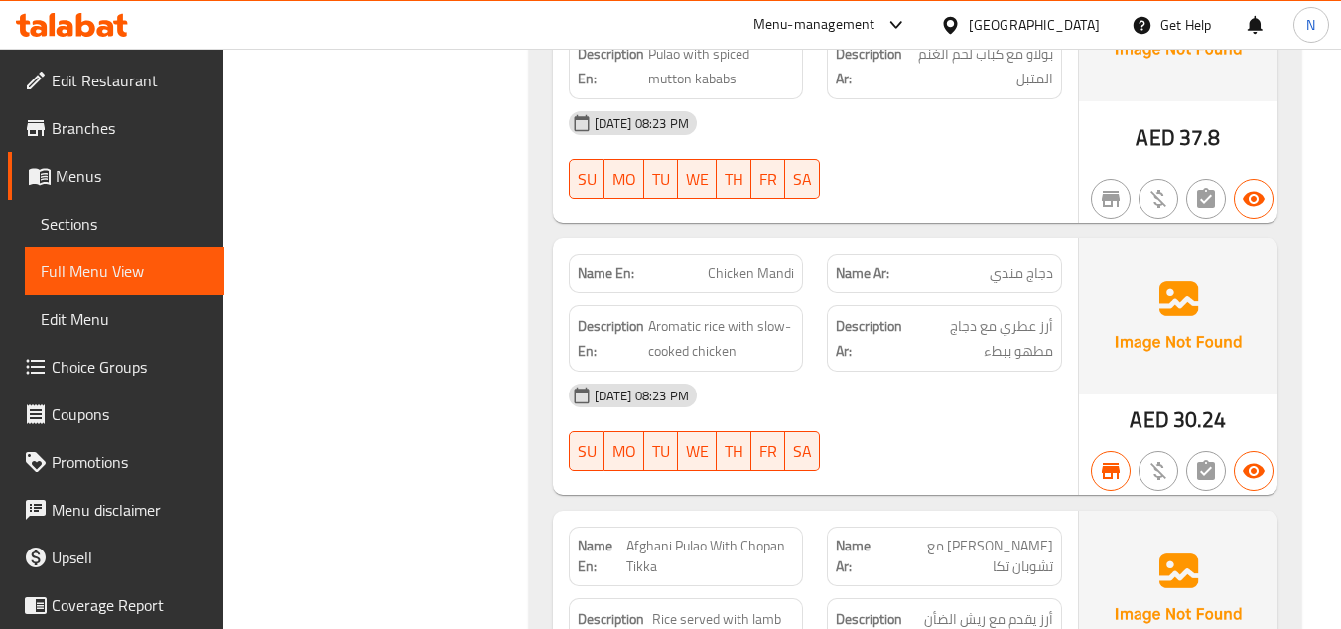
scroll to position [7691, 0]
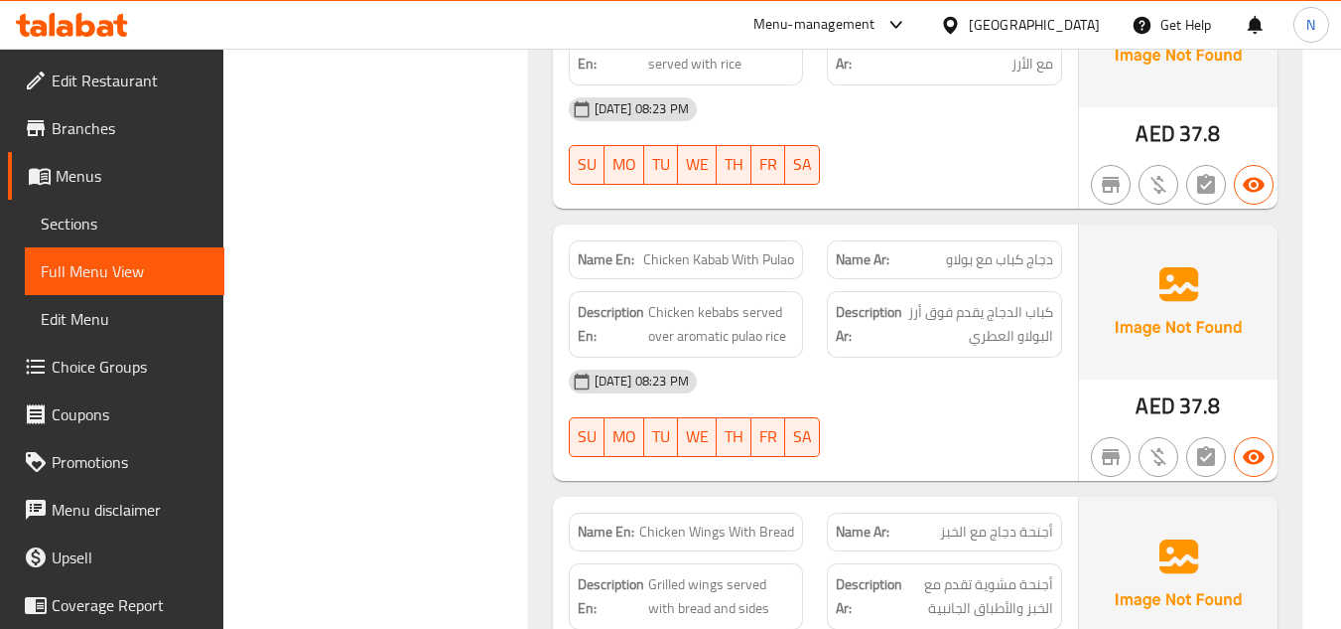
click at [683, 249] on span "Chicken Kabab With Pulao" at bounding box center [718, 259] width 151 height 21
copy span "Chicken Kabab With Pulao"
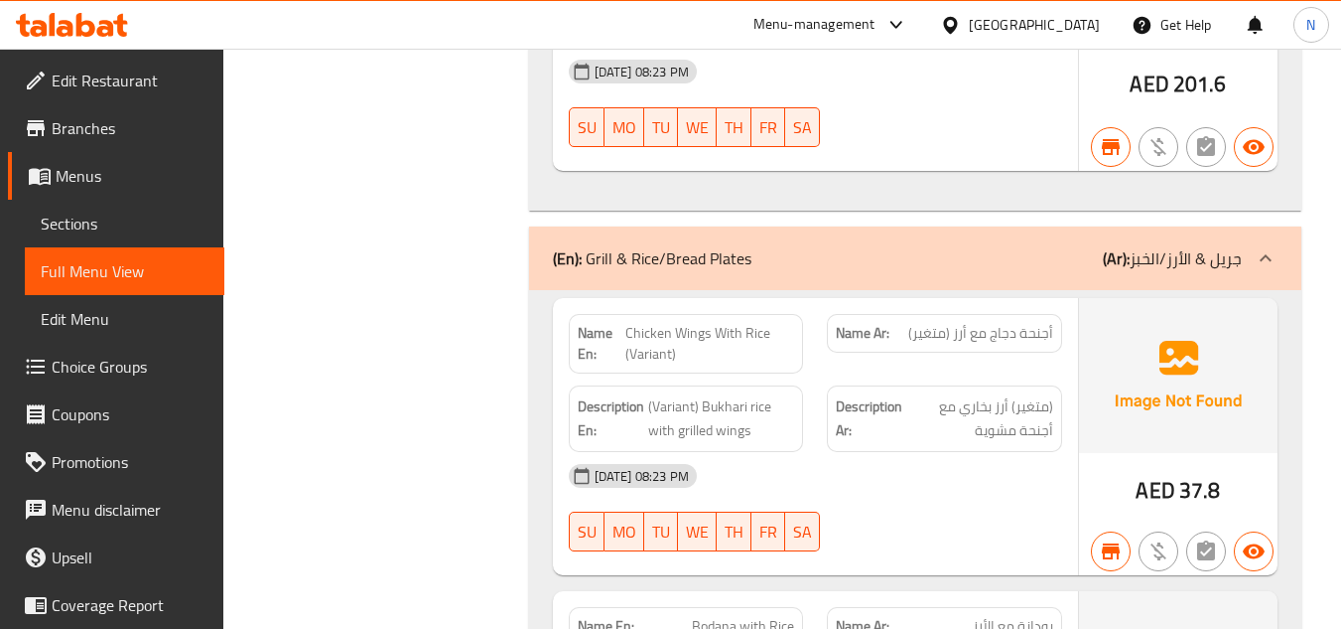
scroll to position [5805, 0]
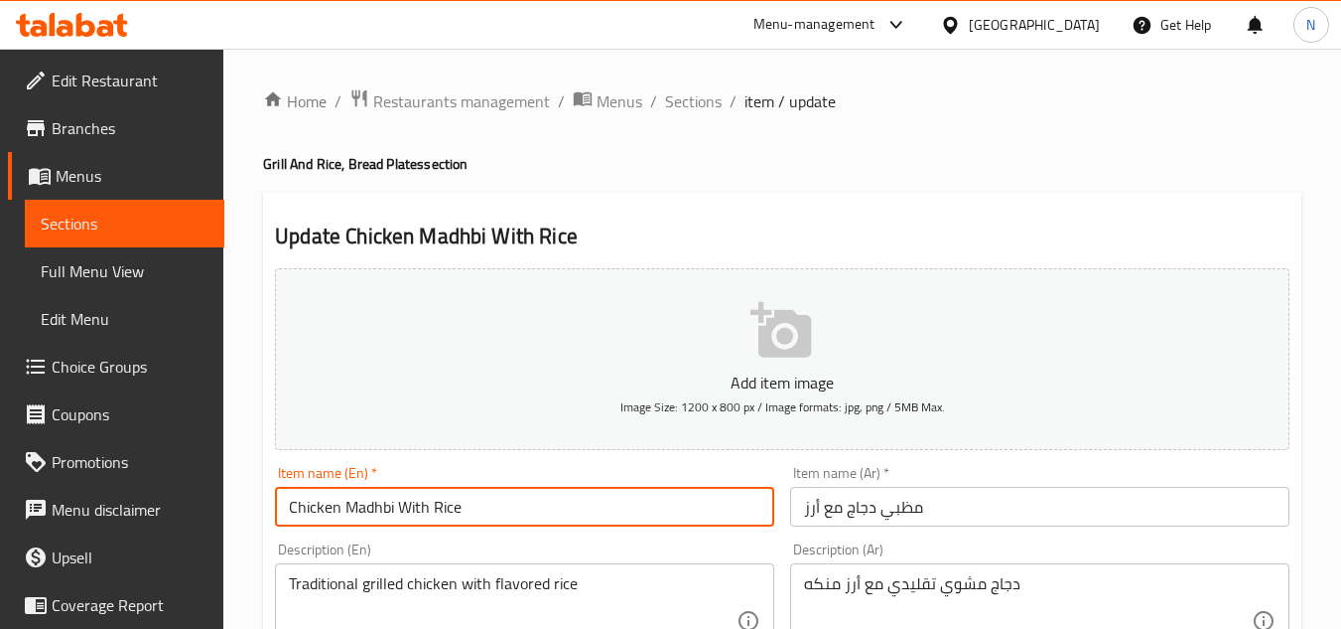
drag, startPoint x: 393, startPoint y: 518, endPoint x: 611, endPoint y: 544, distance: 219.0
type input "Chicken Madhbi"
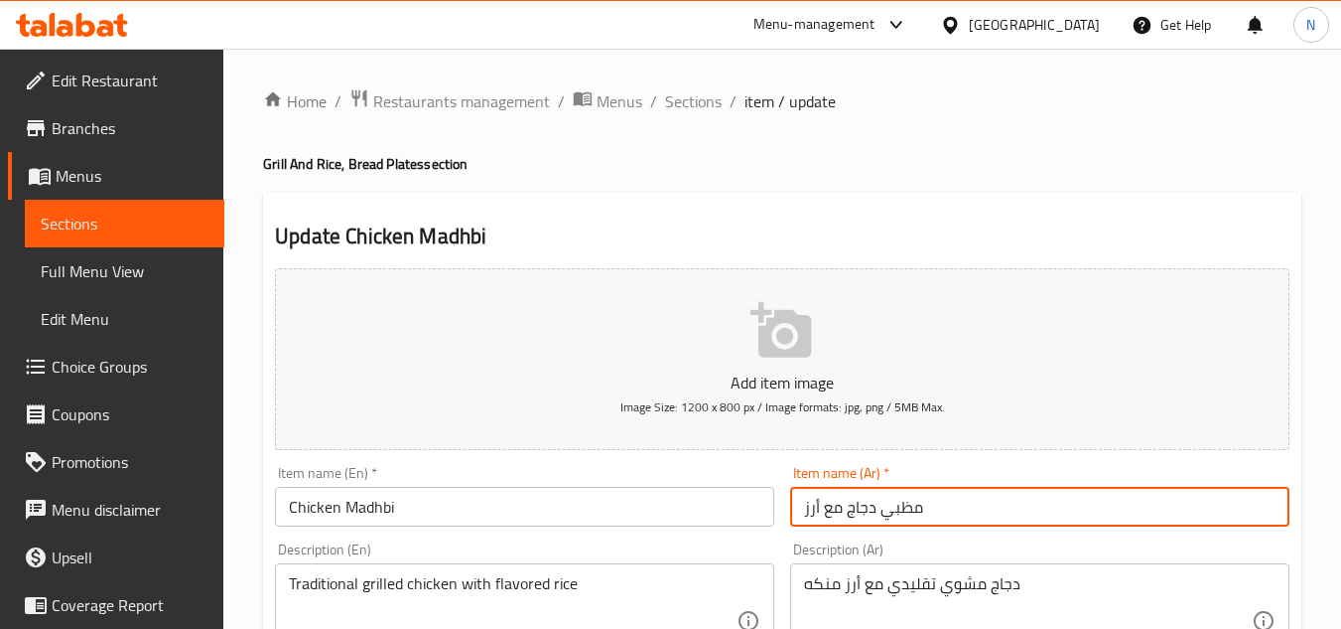
drag, startPoint x: 848, startPoint y: 515, endPoint x: 776, endPoint y: 517, distance: 71.5
type input "مظبي دجاج"
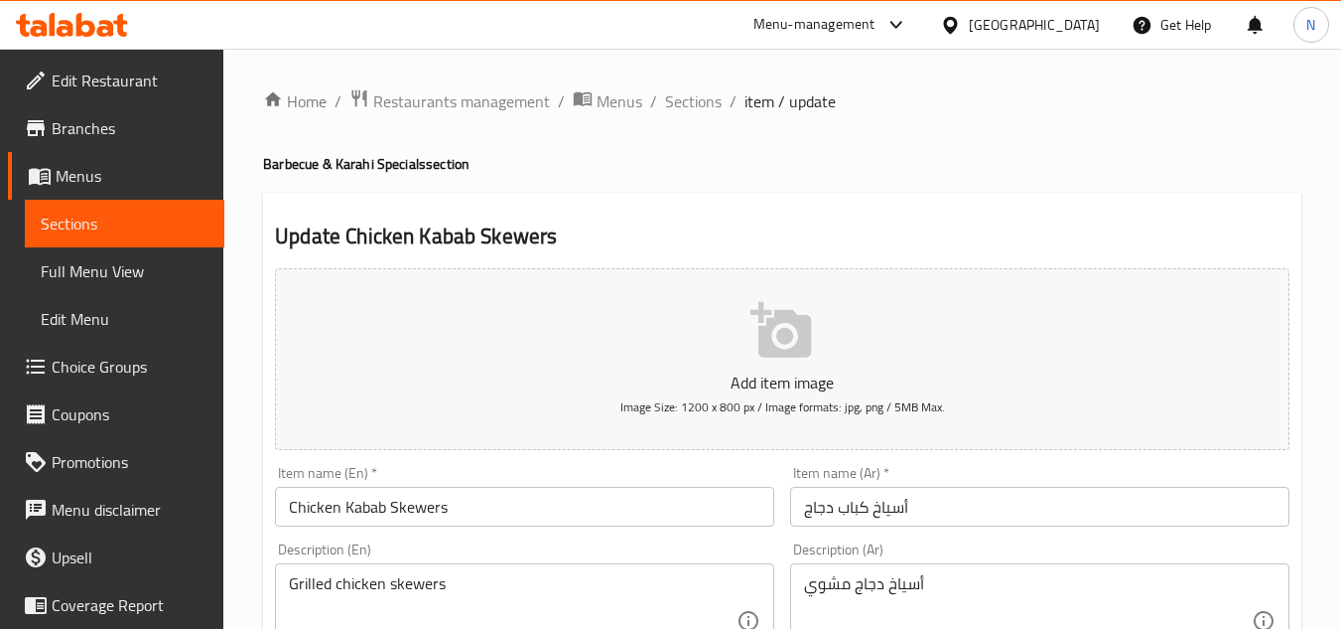
click at [430, 517] on input "Chicken Kabab Skewers" at bounding box center [524, 507] width 499 height 40
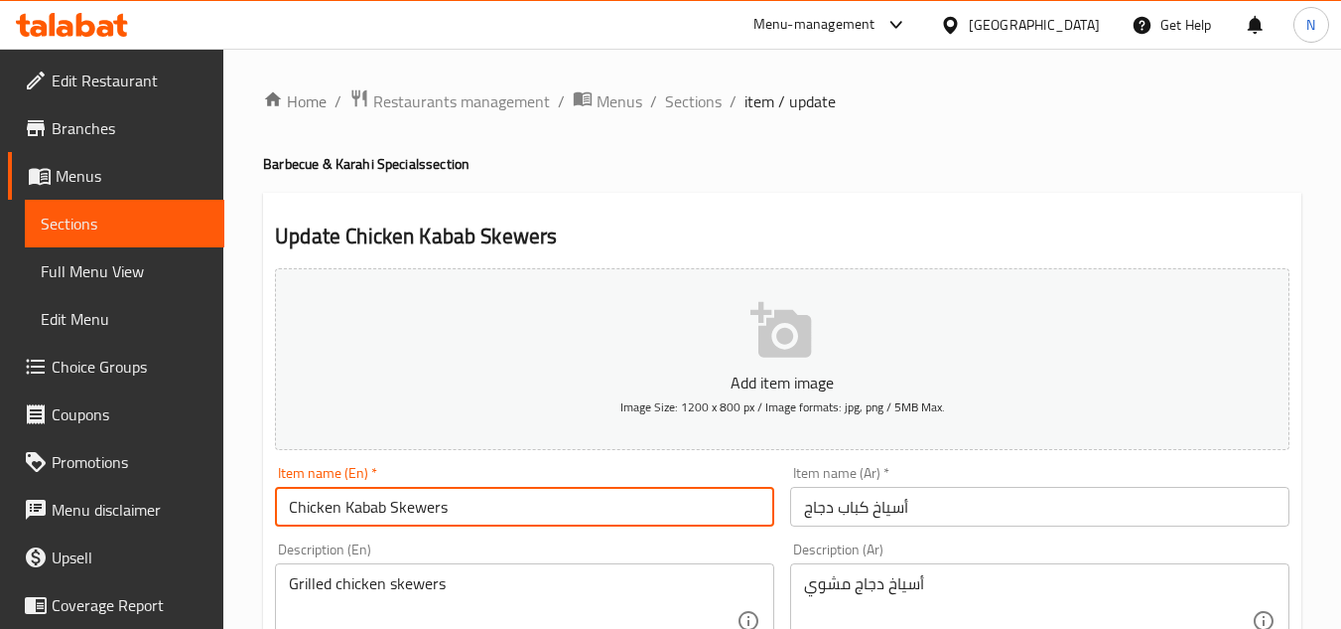
click at [430, 517] on input "Chicken Kabab Skewers" at bounding box center [524, 507] width 499 height 40
type input "Chicken Kabab"
click at [899, 511] on input "أسياخ كباب دجاج" at bounding box center [1039, 507] width 499 height 40
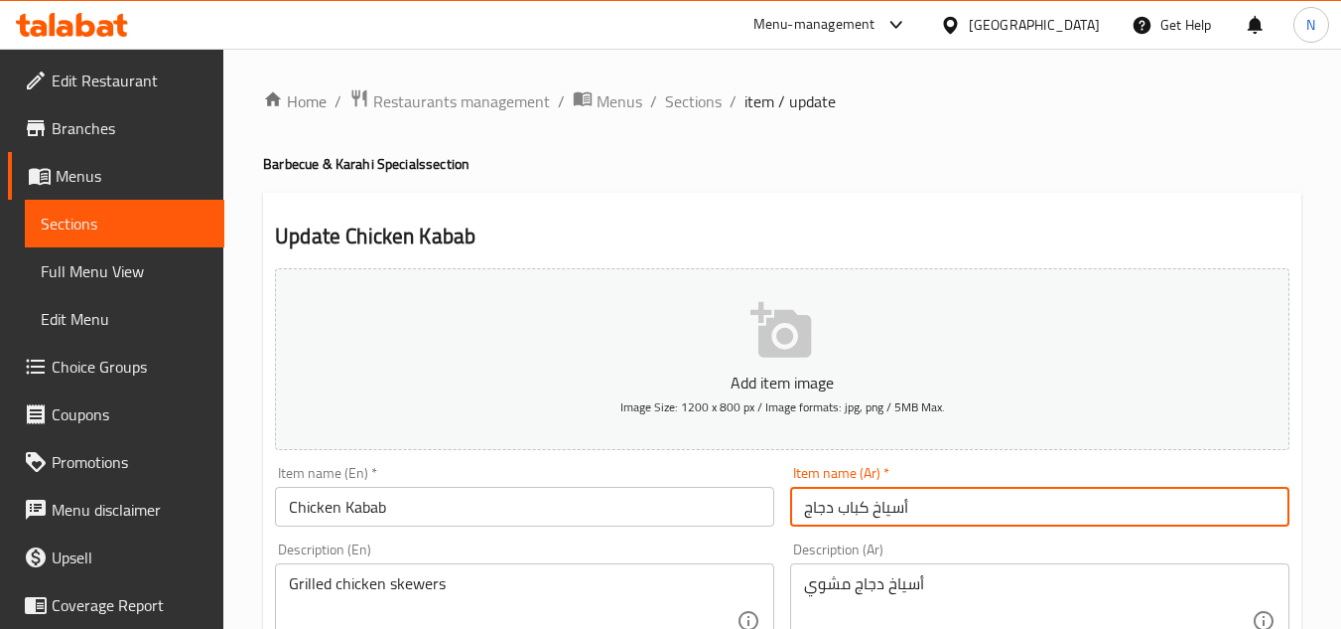
click at [899, 511] on input "أسياخ كباب دجاج" at bounding box center [1039, 507] width 499 height 40
type input "كباب دجاج"
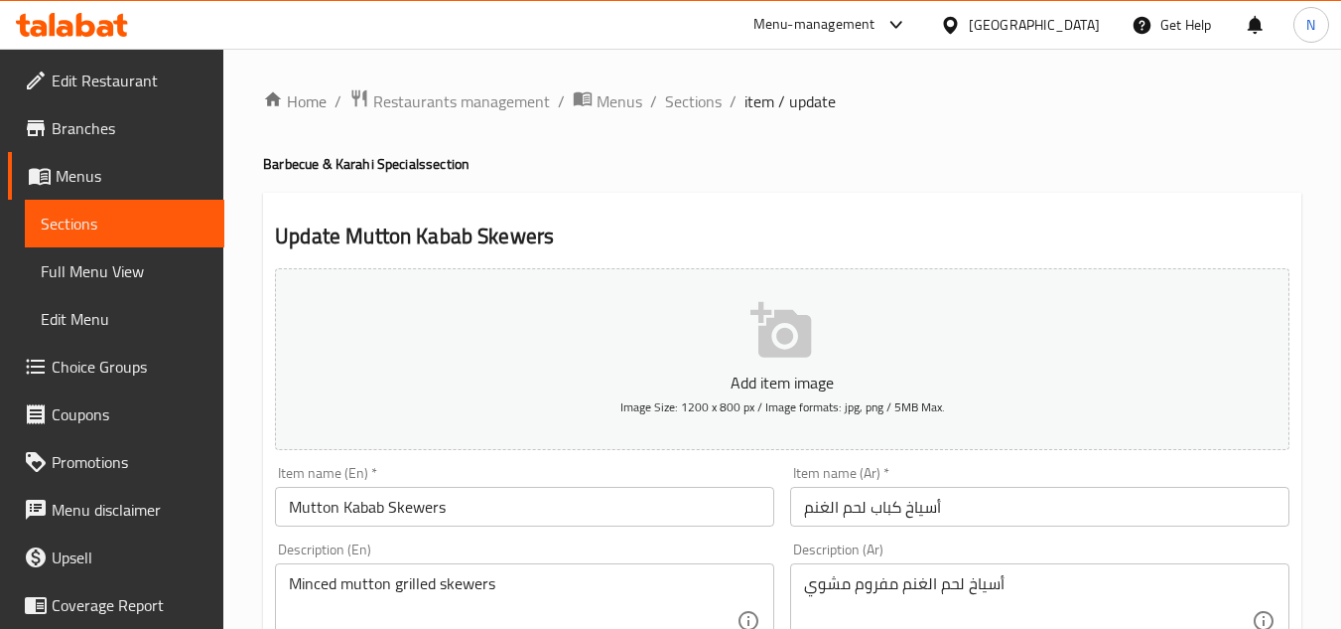
click at [929, 513] on input "أسياخ كباب لحم الغنم" at bounding box center [1039, 507] width 499 height 40
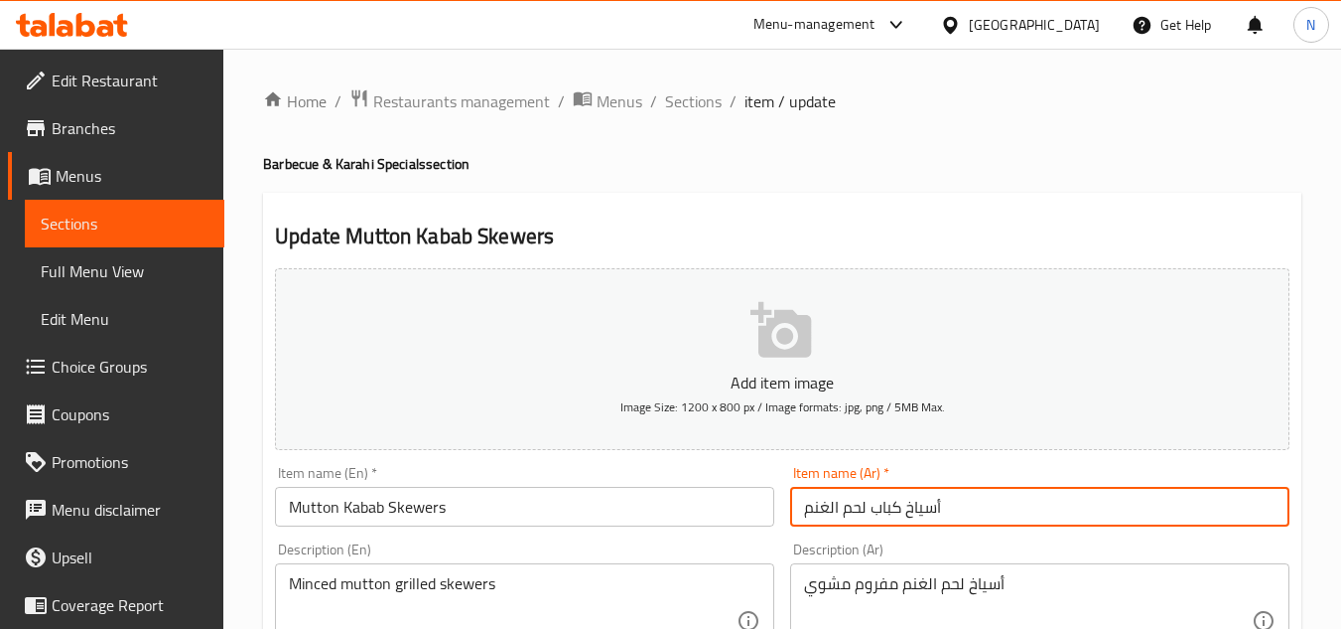
click at [929, 513] on input "أسياخ كباب لحم الغنم" at bounding box center [1039, 507] width 499 height 40
type input "كباب لحم الغنم"
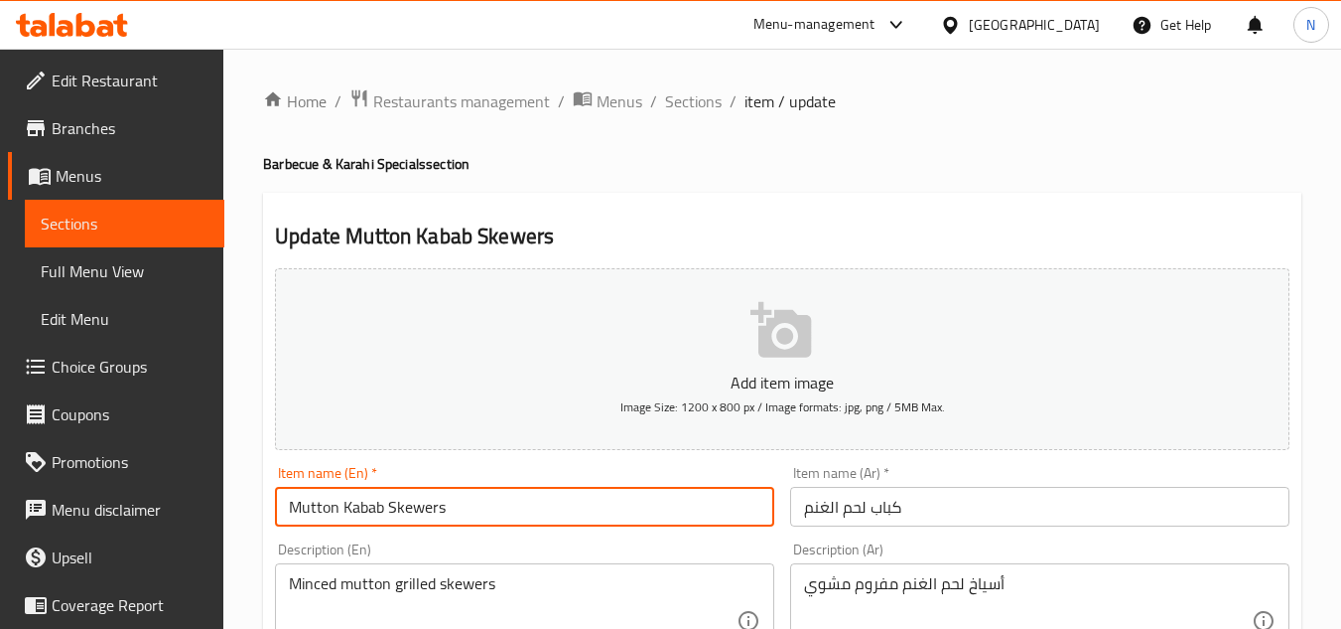
click at [394, 496] on input "Mutton Kabab Skewers" at bounding box center [524, 507] width 499 height 40
type input "Mutton Kabab"
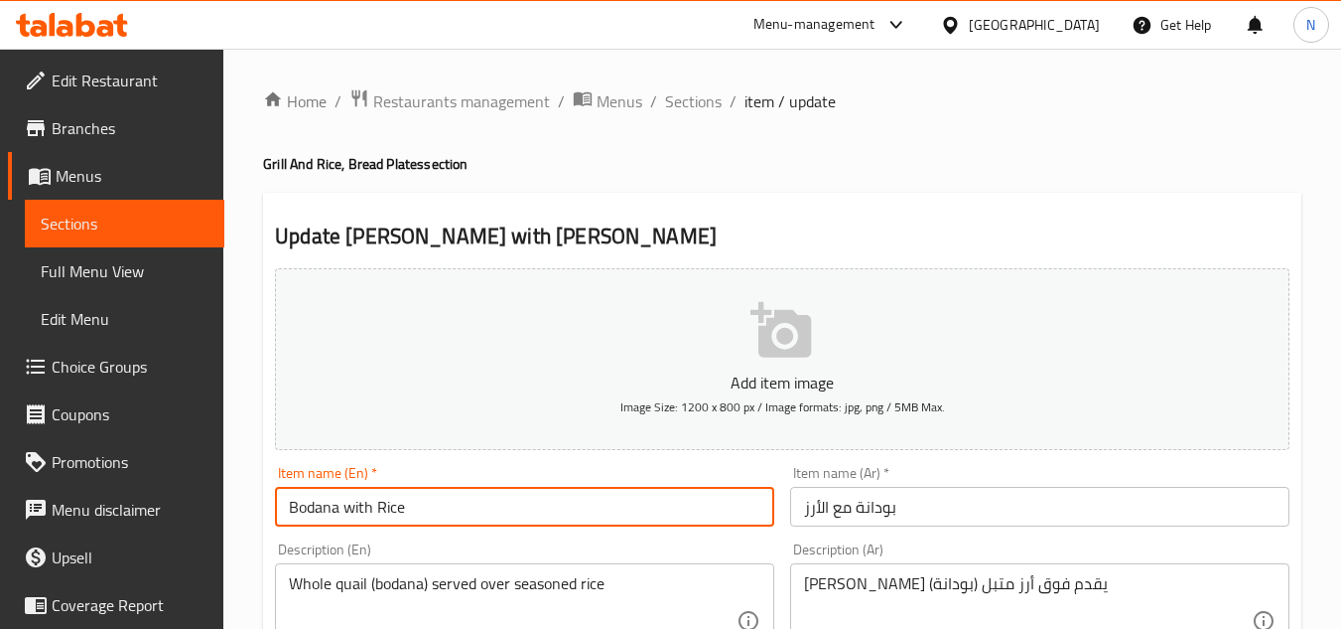
click at [514, 507] on input "Bodana with Rice" at bounding box center [524, 507] width 499 height 40
paste input "W"
type input "Bodana With Rice"
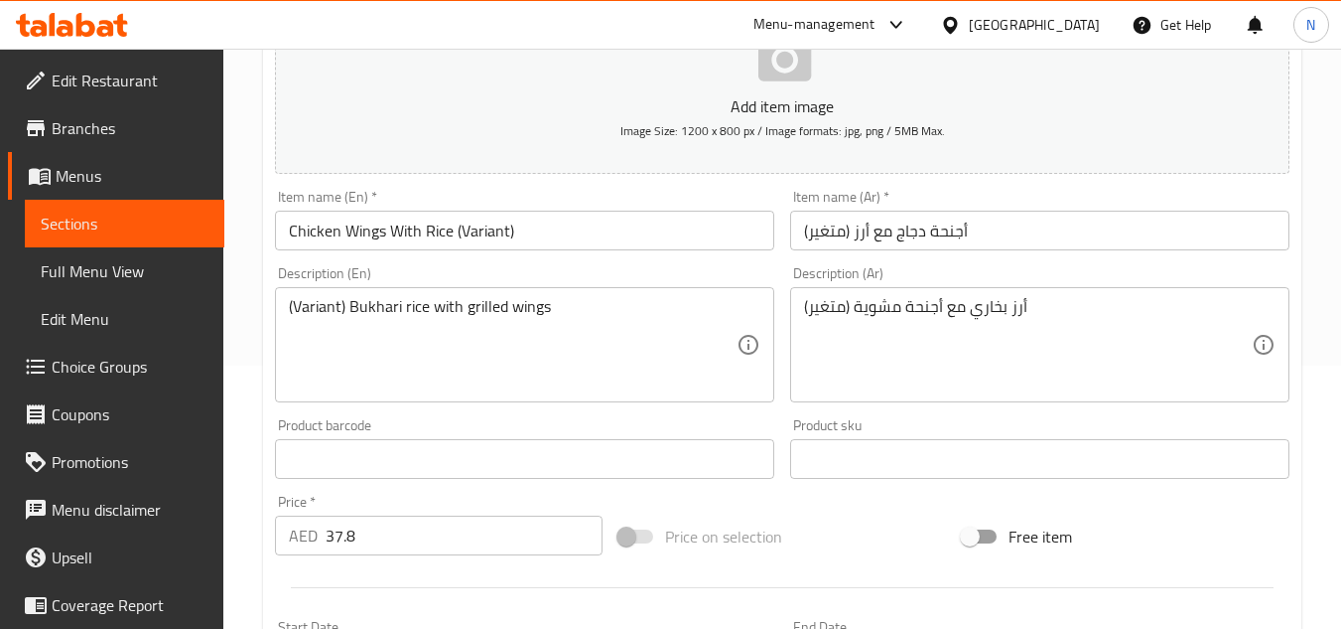
scroll to position [695, 0]
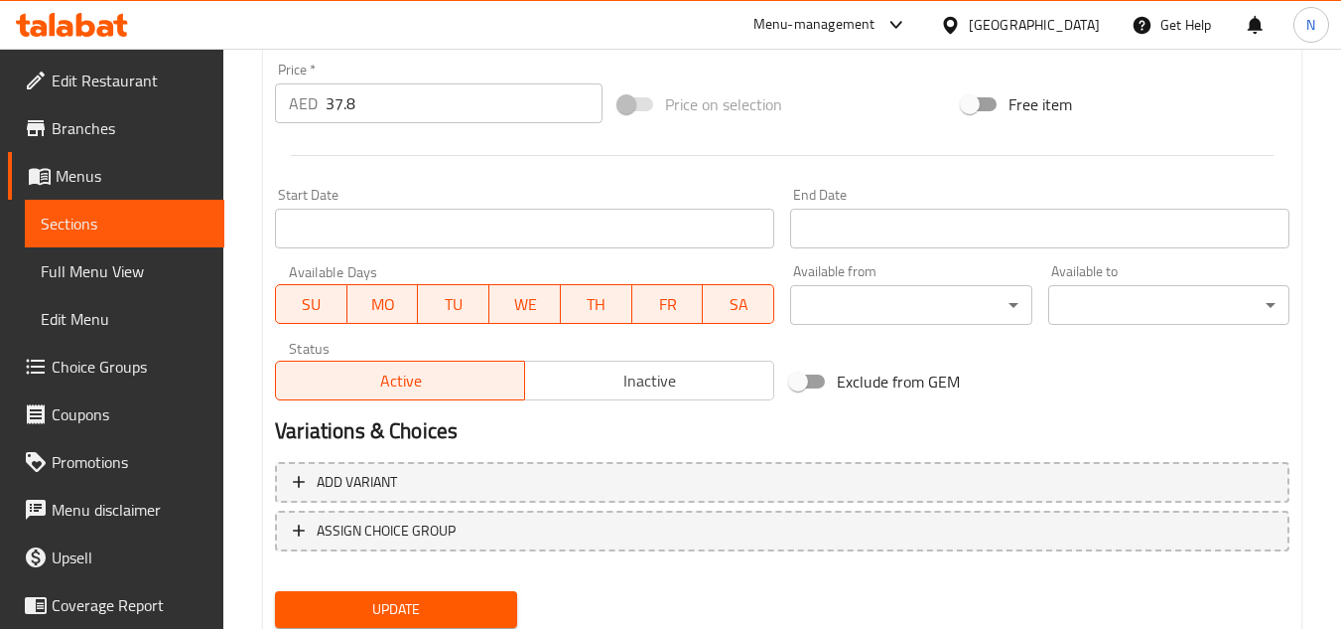
click at [596, 369] on span "Inactive" at bounding box center [649, 380] width 233 height 29
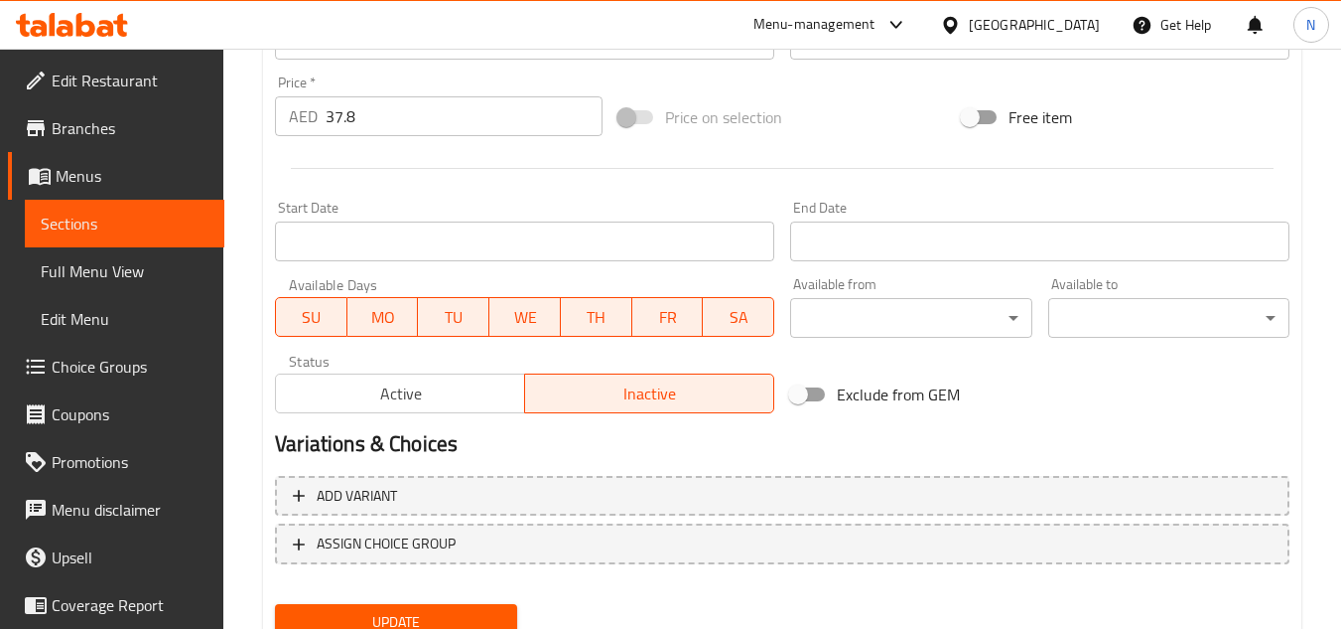
scroll to position [774, 0]
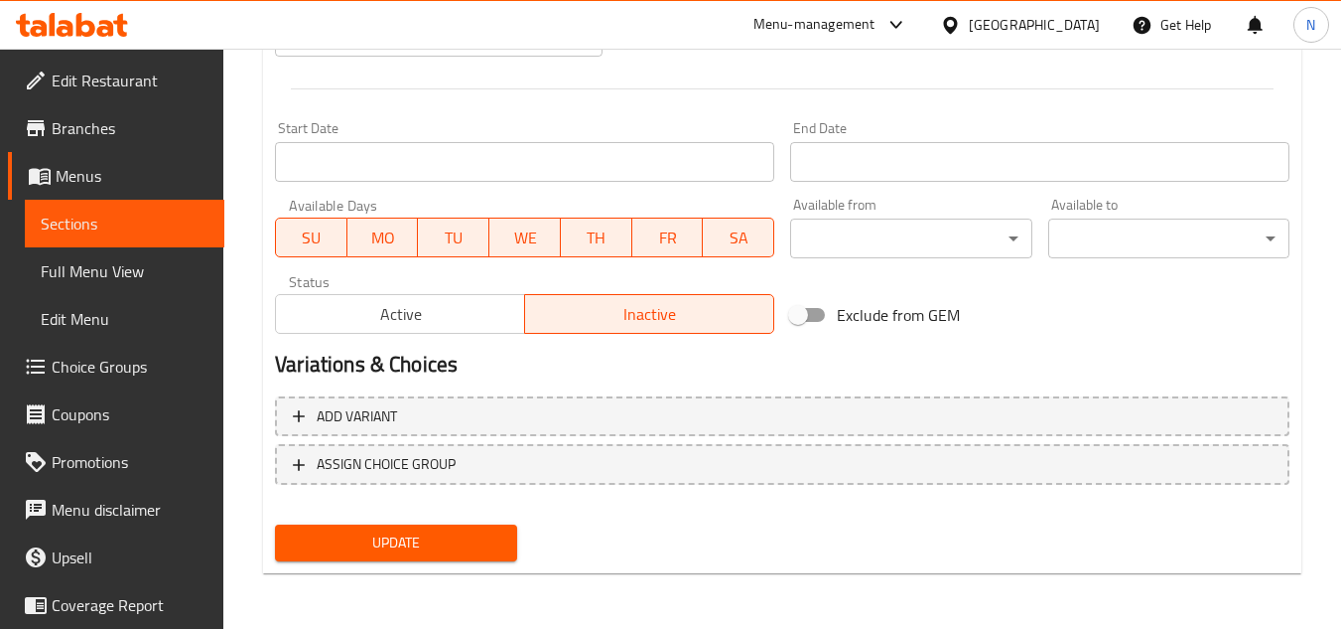
click at [475, 545] on span "Update" at bounding box center [396, 542] width 210 height 25
